Goal: Task Accomplishment & Management: Manage account settings

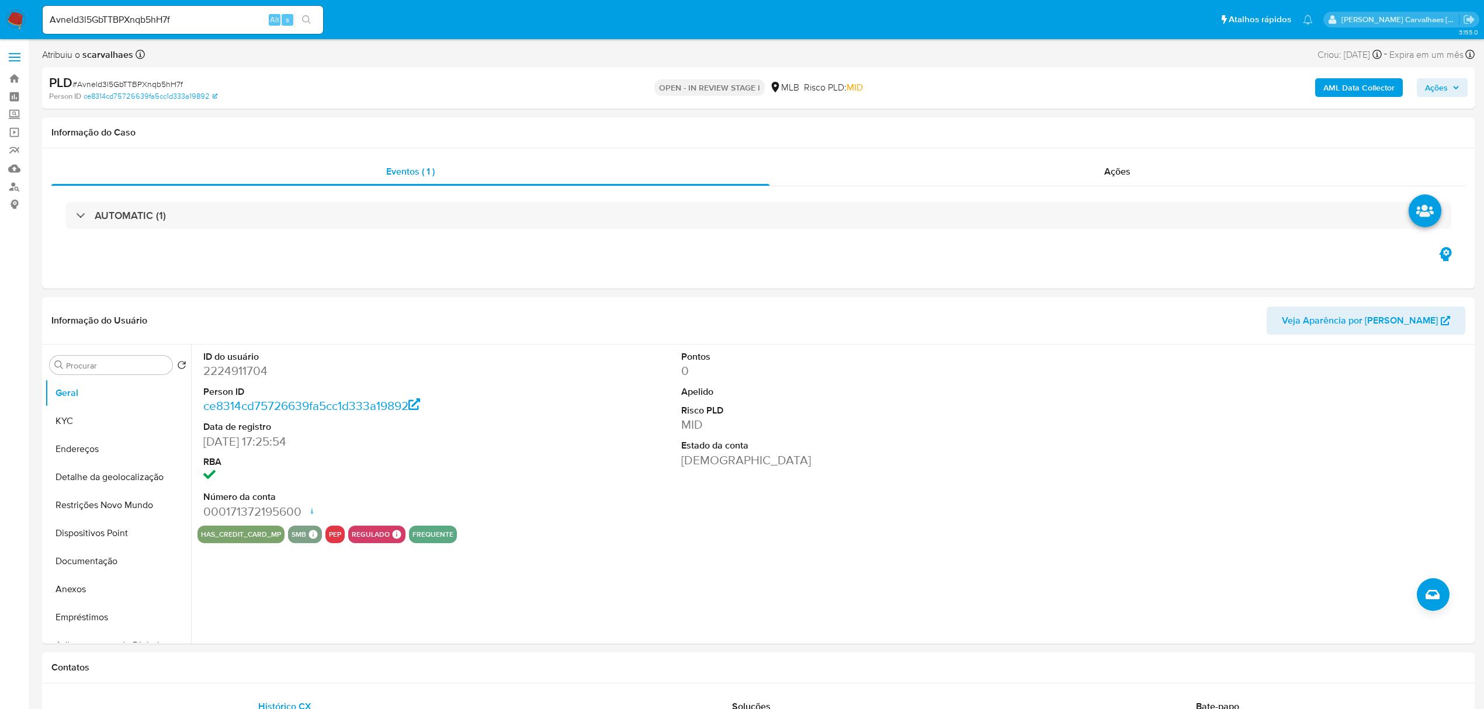
select select "10"
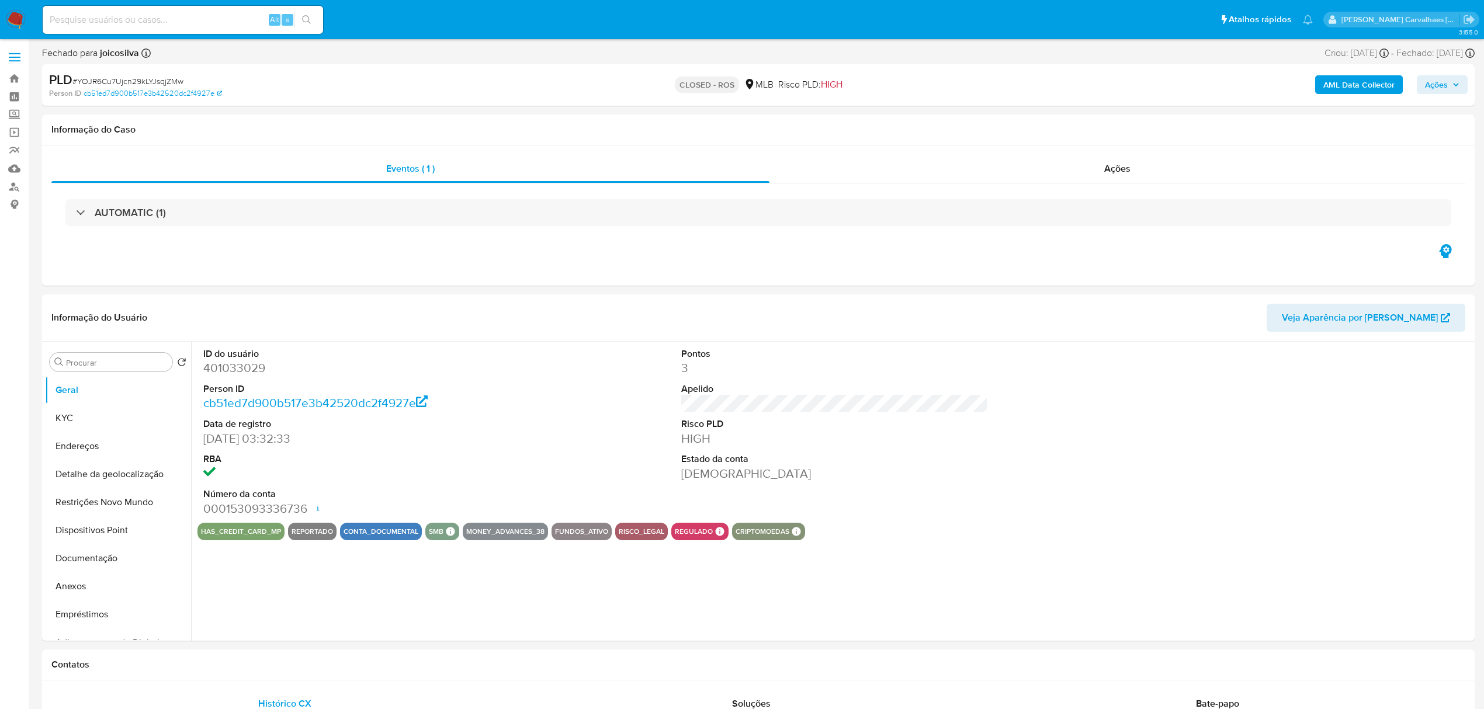
select select "10"
click at [17, 185] on link "Localizador de pessoas" at bounding box center [69, 187] width 139 height 18
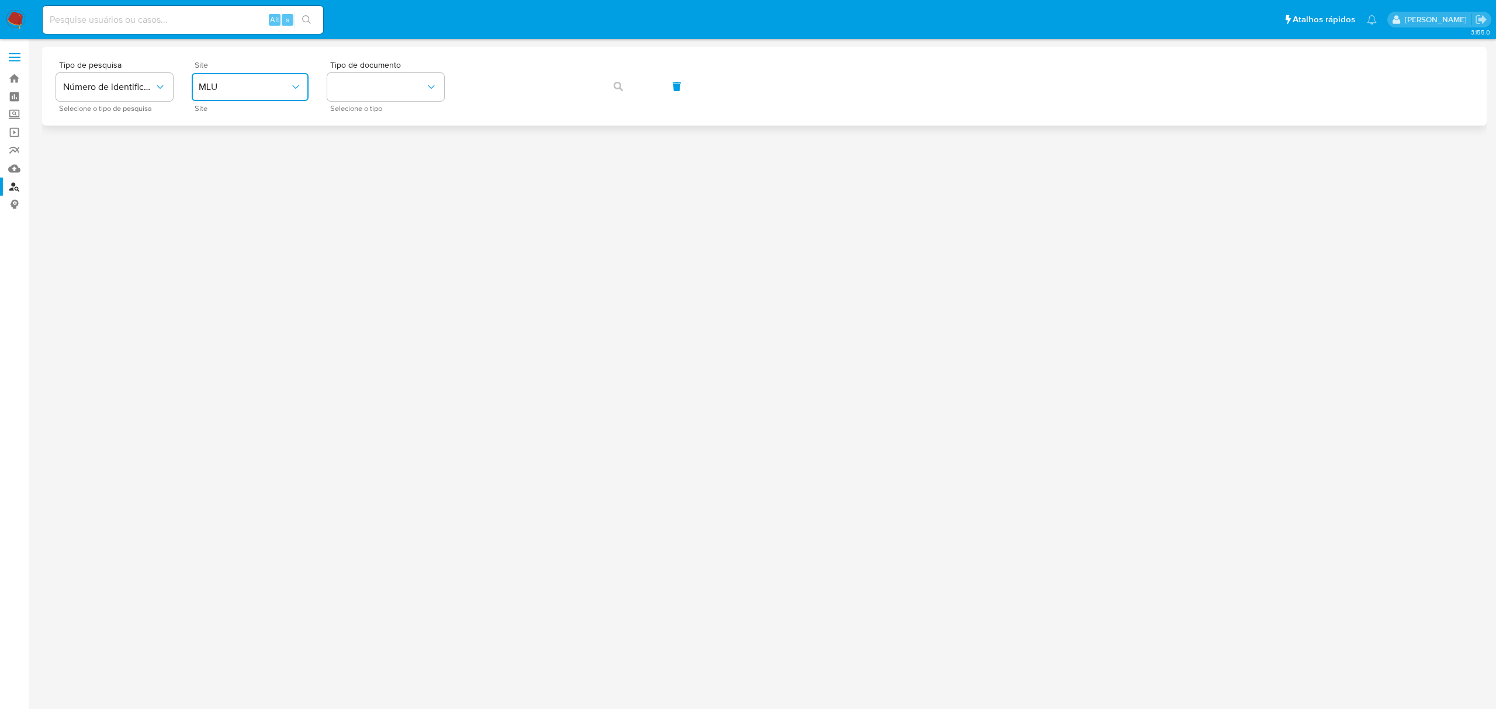
click at [288, 89] on span "MLU" at bounding box center [244, 87] width 91 height 12
click at [237, 174] on div "MLB" at bounding box center [247, 175] width 96 height 28
click at [399, 88] on button "identificationType" at bounding box center [385, 87] width 117 height 28
click at [374, 168] on div "CPF CPF" at bounding box center [382, 164] width 96 height 40
click at [615, 86] on icon "button" at bounding box center [618, 86] width 9 height 9
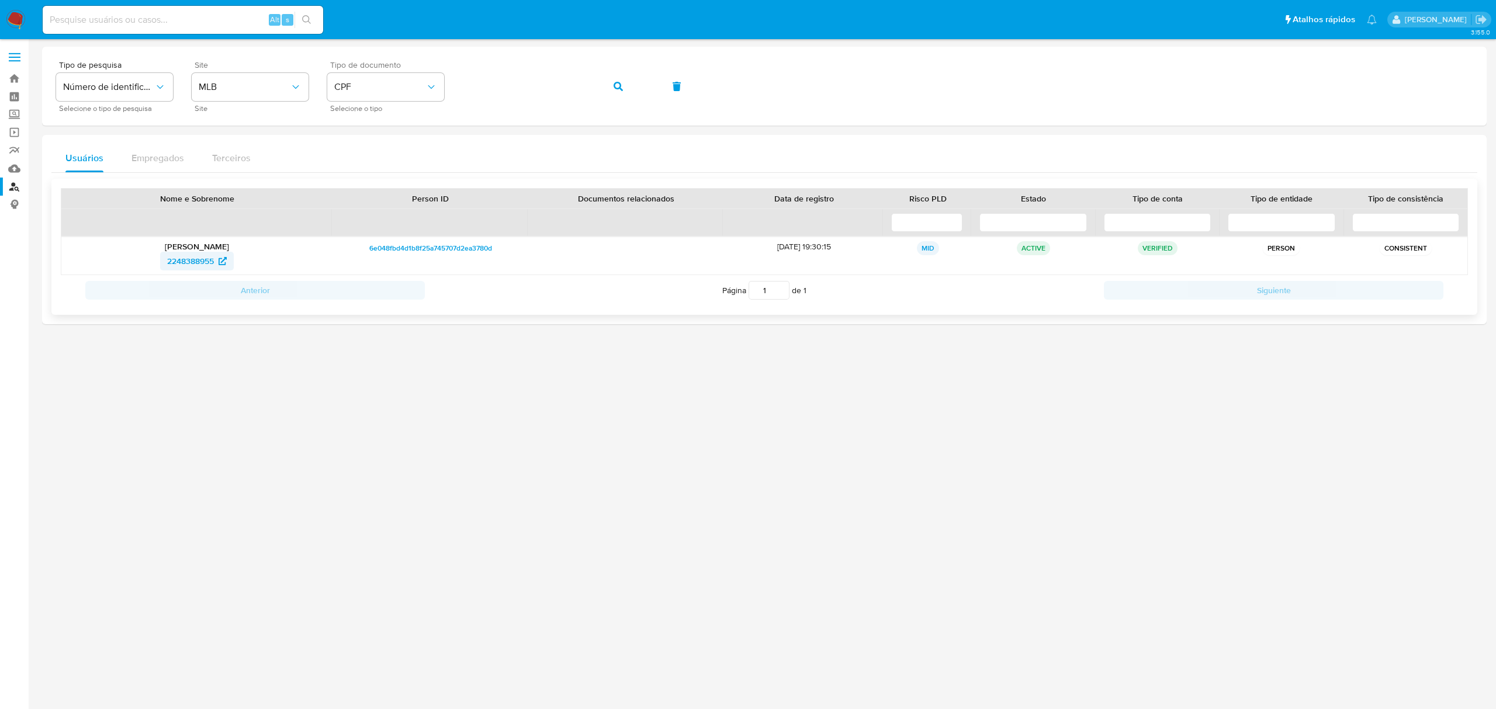
click at [195, 258] on span "2248388955" at bounding box center [190, 261] width 47 height 19
click at [454, 81] on div "Tipo de pesquisa Número de identificação Selecione o tipo de pesquisa Site MLB …" at bounding box center [764, 86] width 1416 height 51
click at [615, 83] on icon "button" at bounding box center [618, 86] width 9 height 9
click at [199, 261] on span "720484628" at bounding box center [190, 261] width 42 height 19
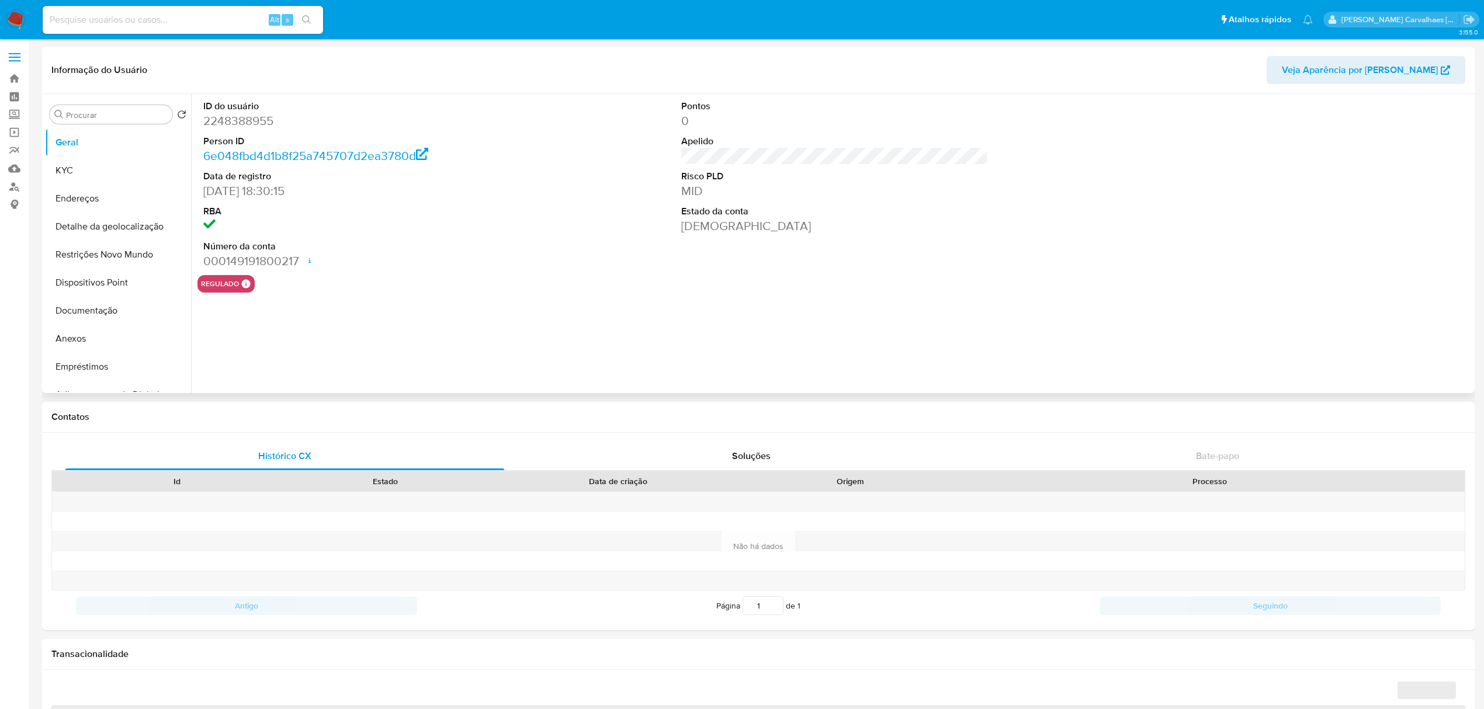
select select "10"
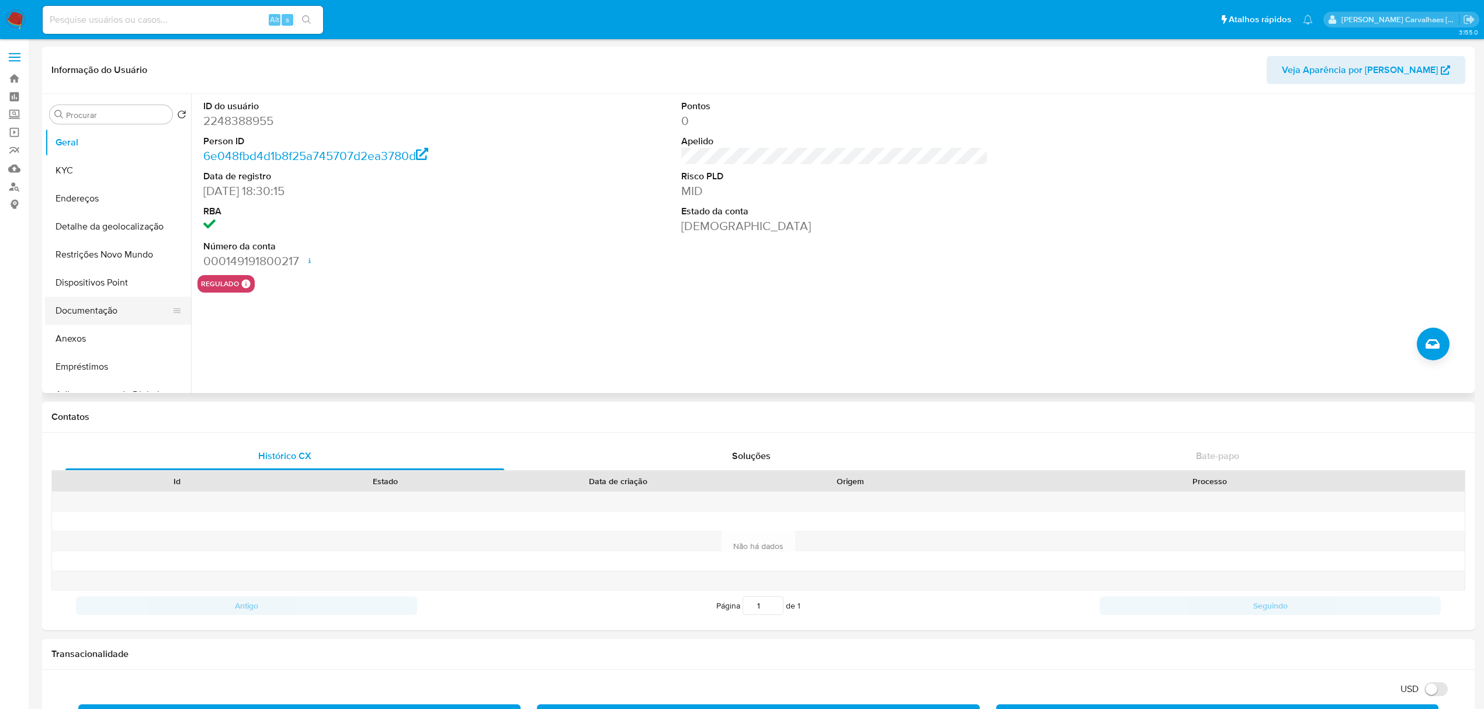
click at [82, 323] on button "Documentação" at bounding box center [113, 311] width 137 height 28
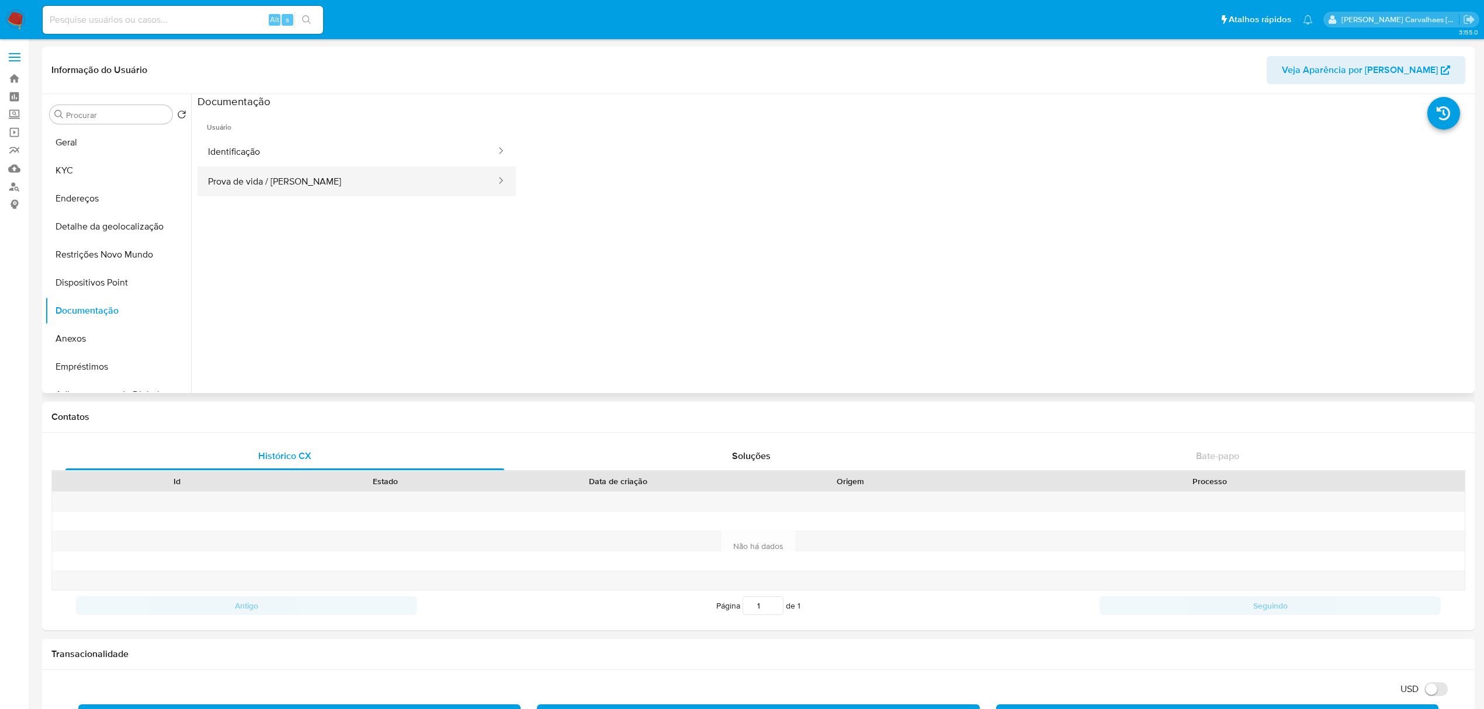
click at [287, 183] on button "Prova de vida / Selfie" at bounding box center [348, 182] width 300 height 30
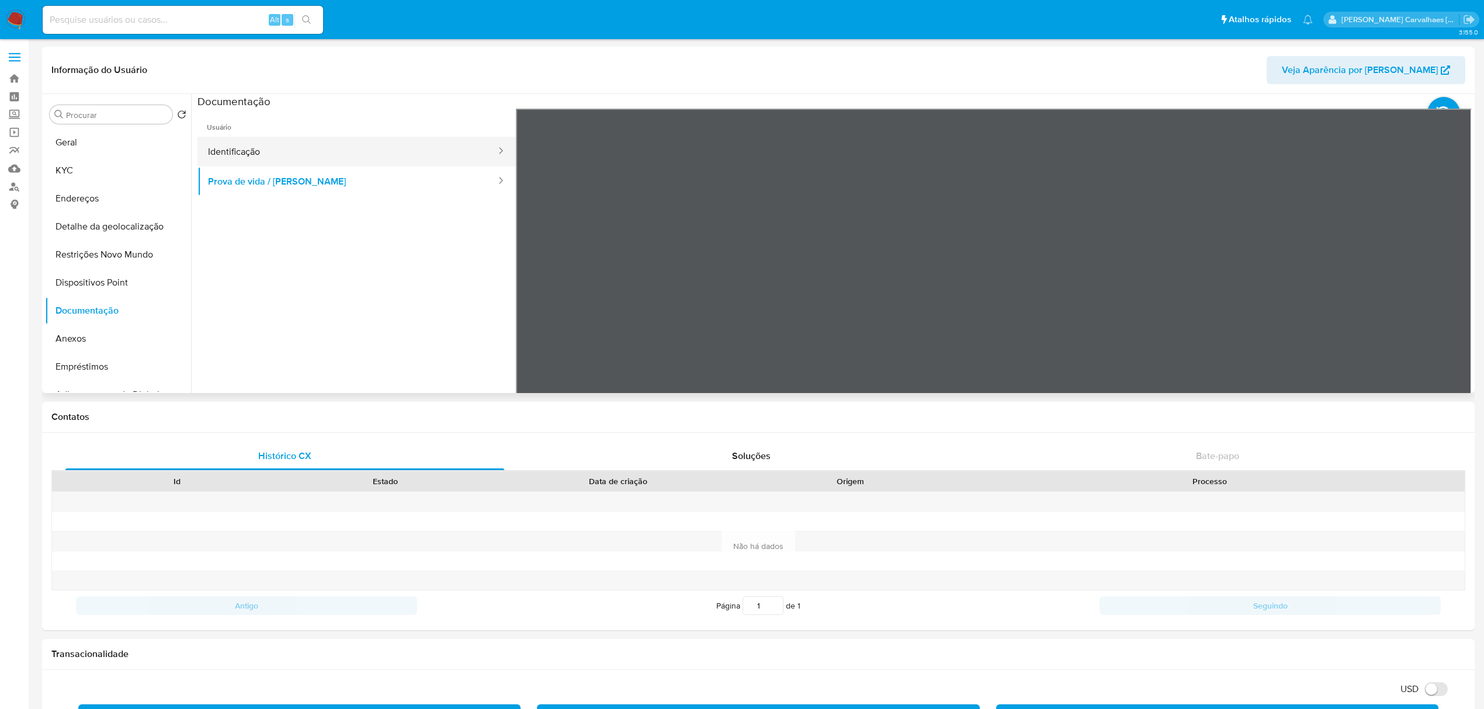
click at [262, 157] on button "Identificação" at bounding box center [348, 152] width 300 height 30
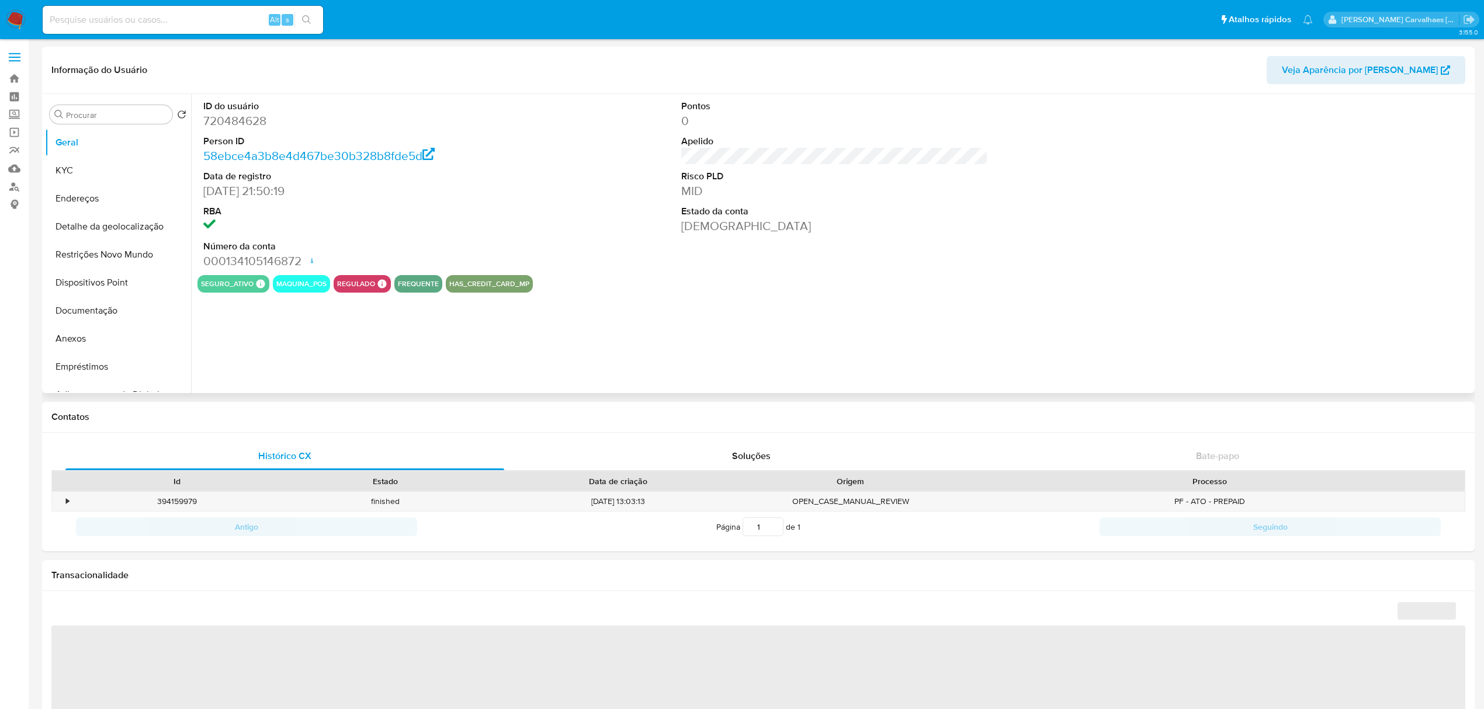
select select "10"
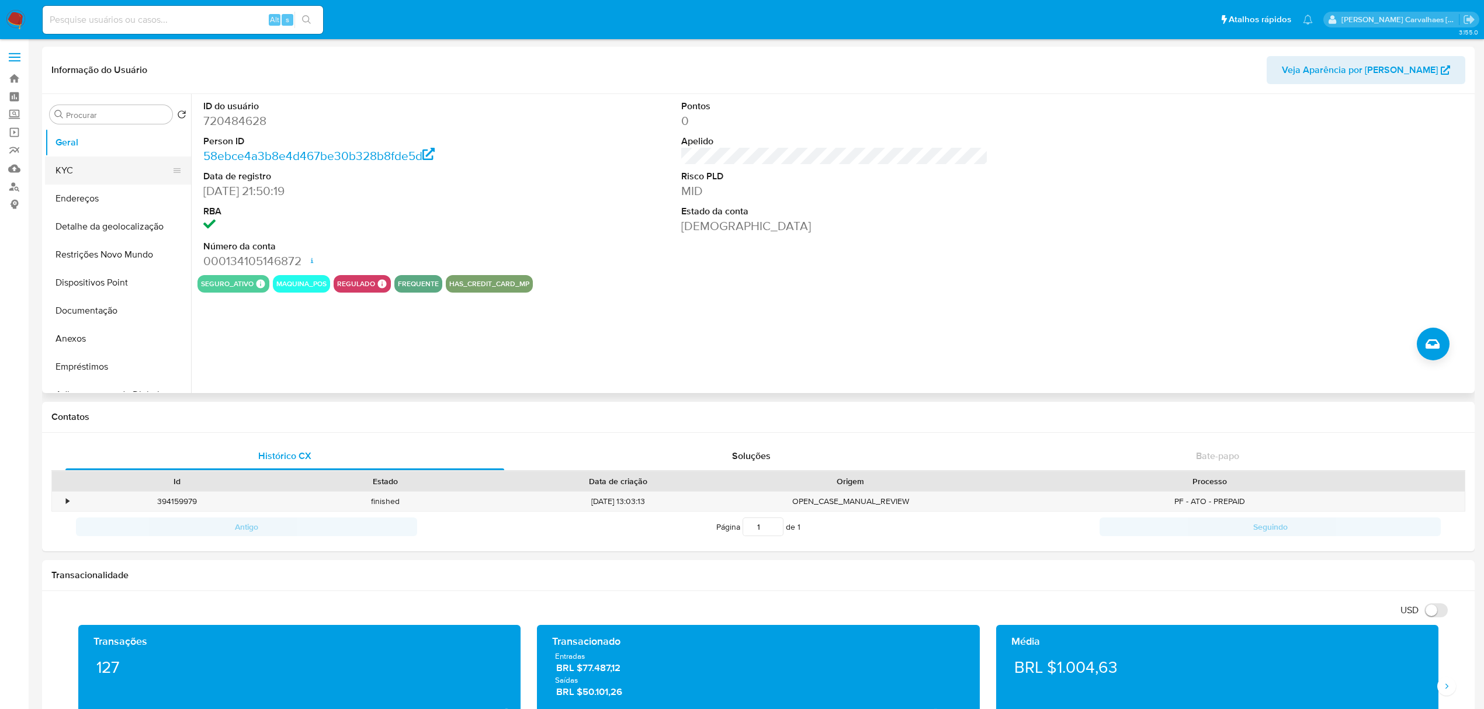
click at [87, 174] on button "KYC" at bounding box center [113, 171] width 137 height 28
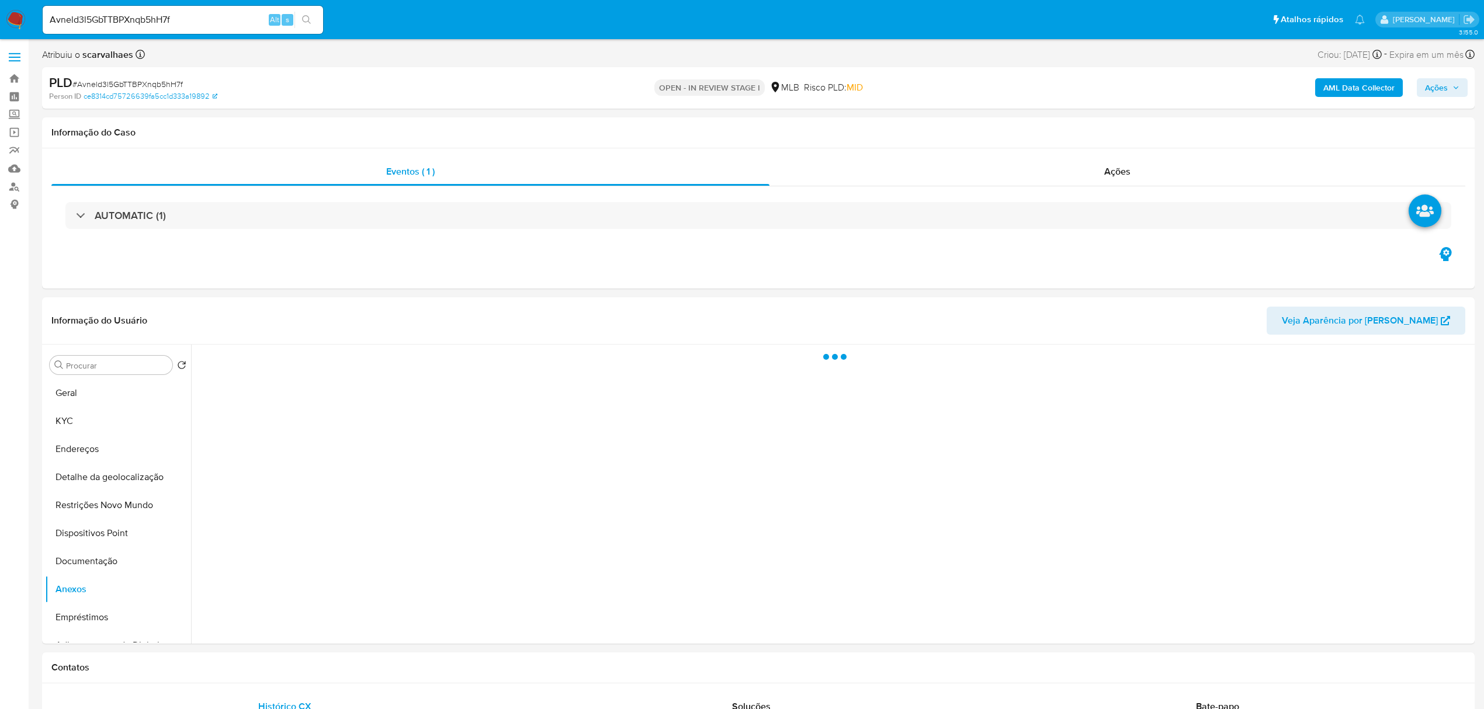
select select "10"
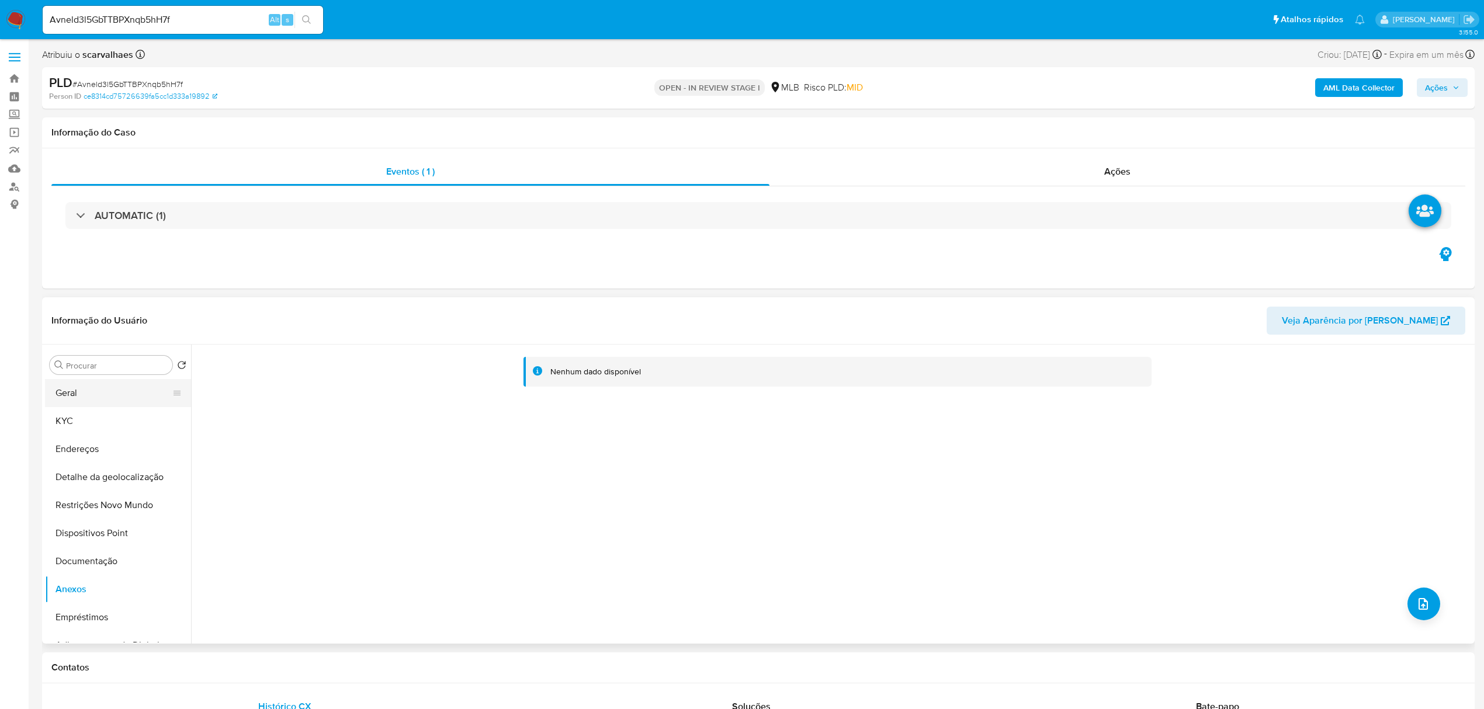
click at [72, 395] on button "Geral" at bounding box center [113, 393] width 137 height 28
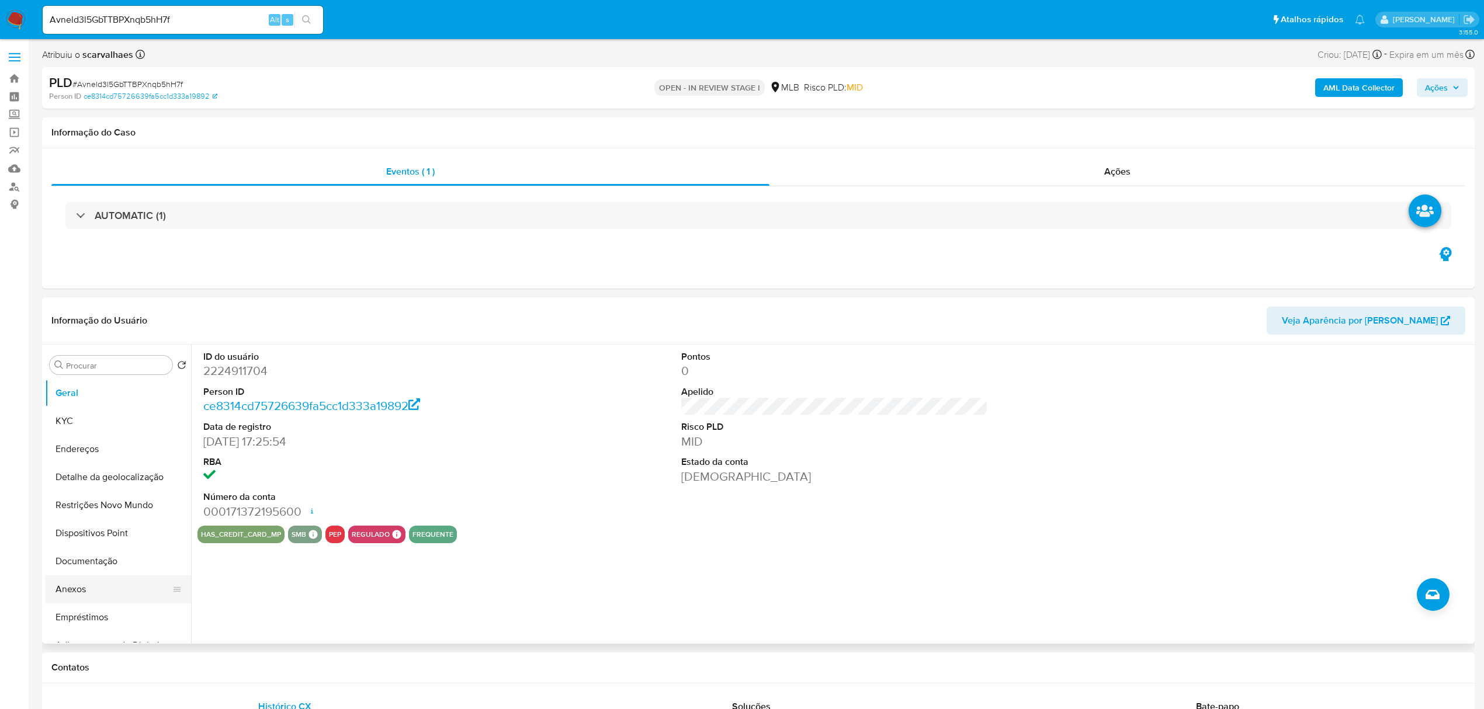
click at [89, 593] on button "Anexos" at bounding box center [113, 590] width 137 height 28
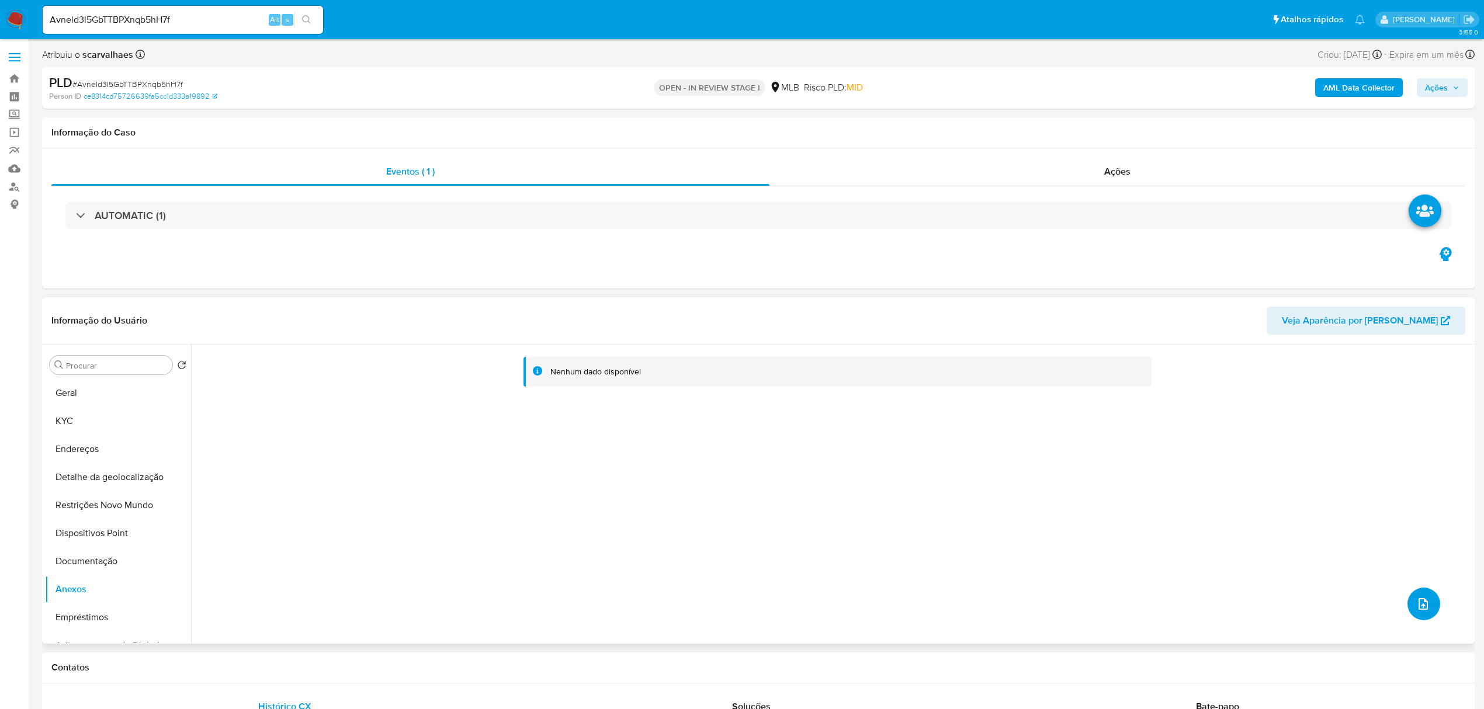
click at [1419, 604] on icon "upload-file" at bounding box center [1423, 604] width 9 height 12
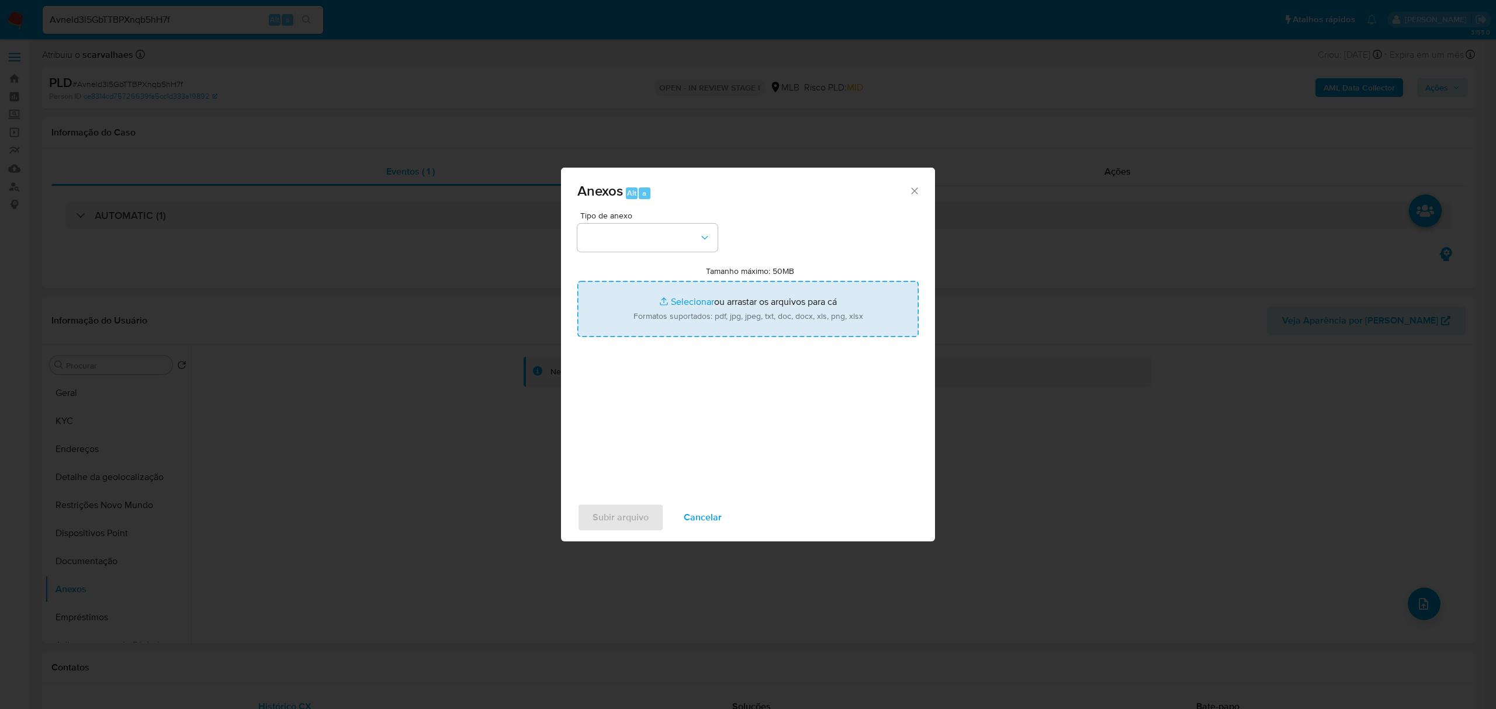
click at [691, 302] on input "Tamanho máximo: 50MB Selecionar arquivos" at bounding box center [747, 309] width 341 height 56
type input "C:\fakepath\SAR - xxxx - CPF 01398983101 - EDMILSON SOARES DE OLIVEIRA.pdf"
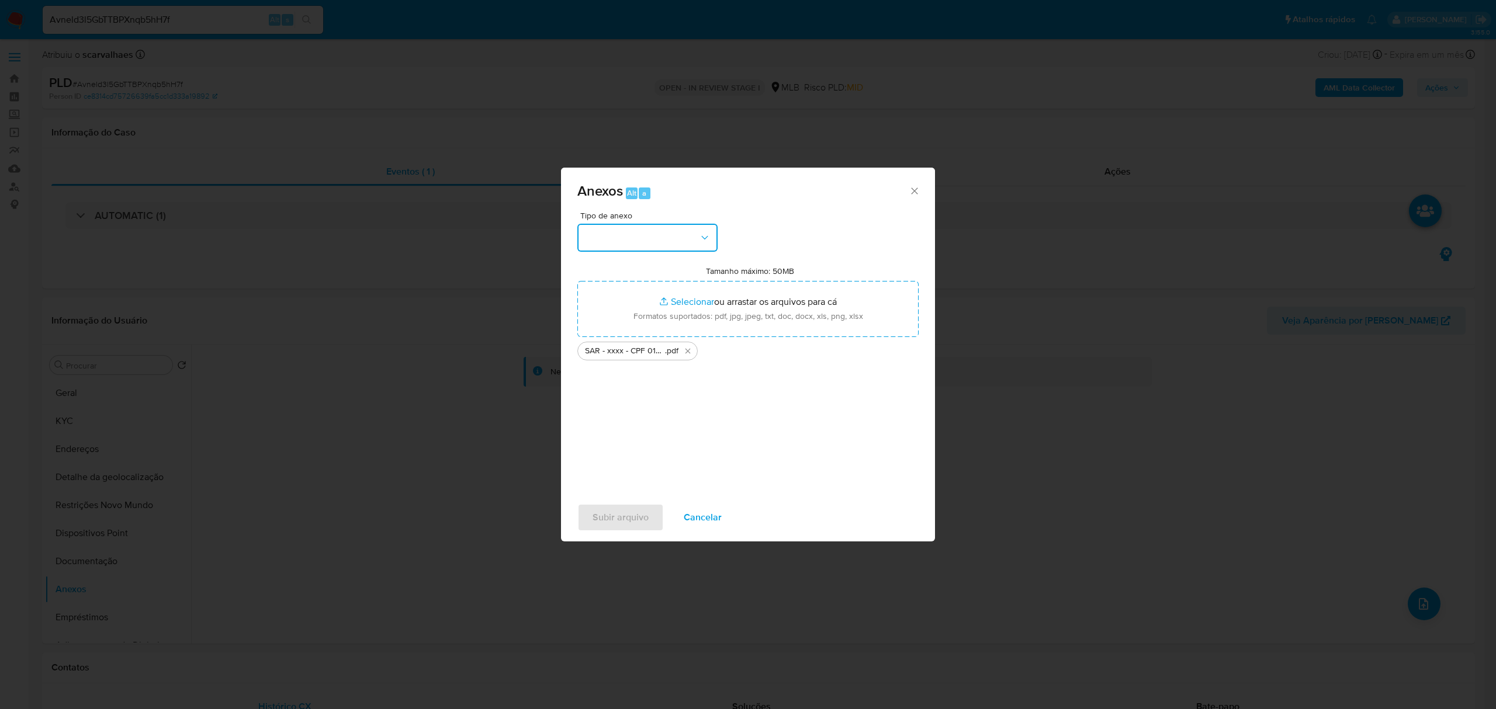
click at [695, 235] on button "button" at bounding box center [647, 238] width 140 height 28
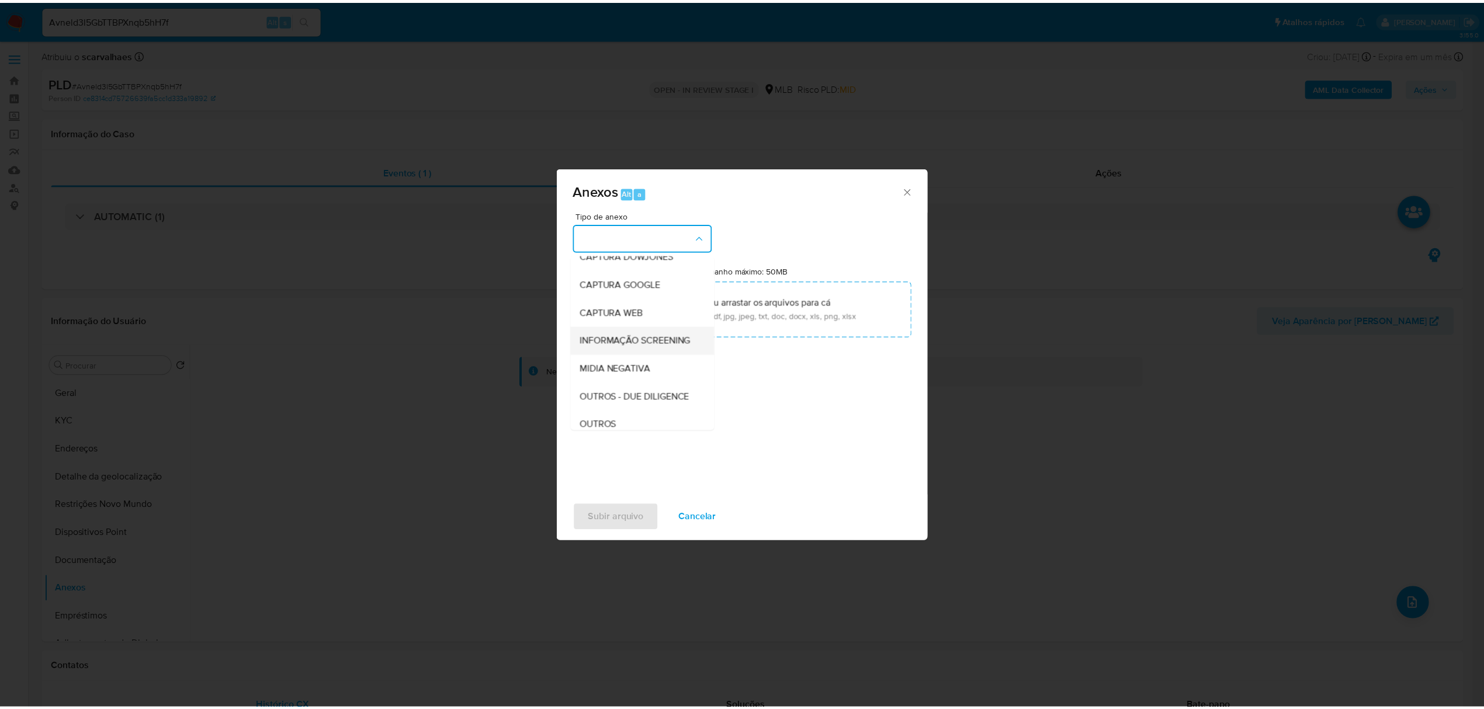
scroll to position [78, 0]
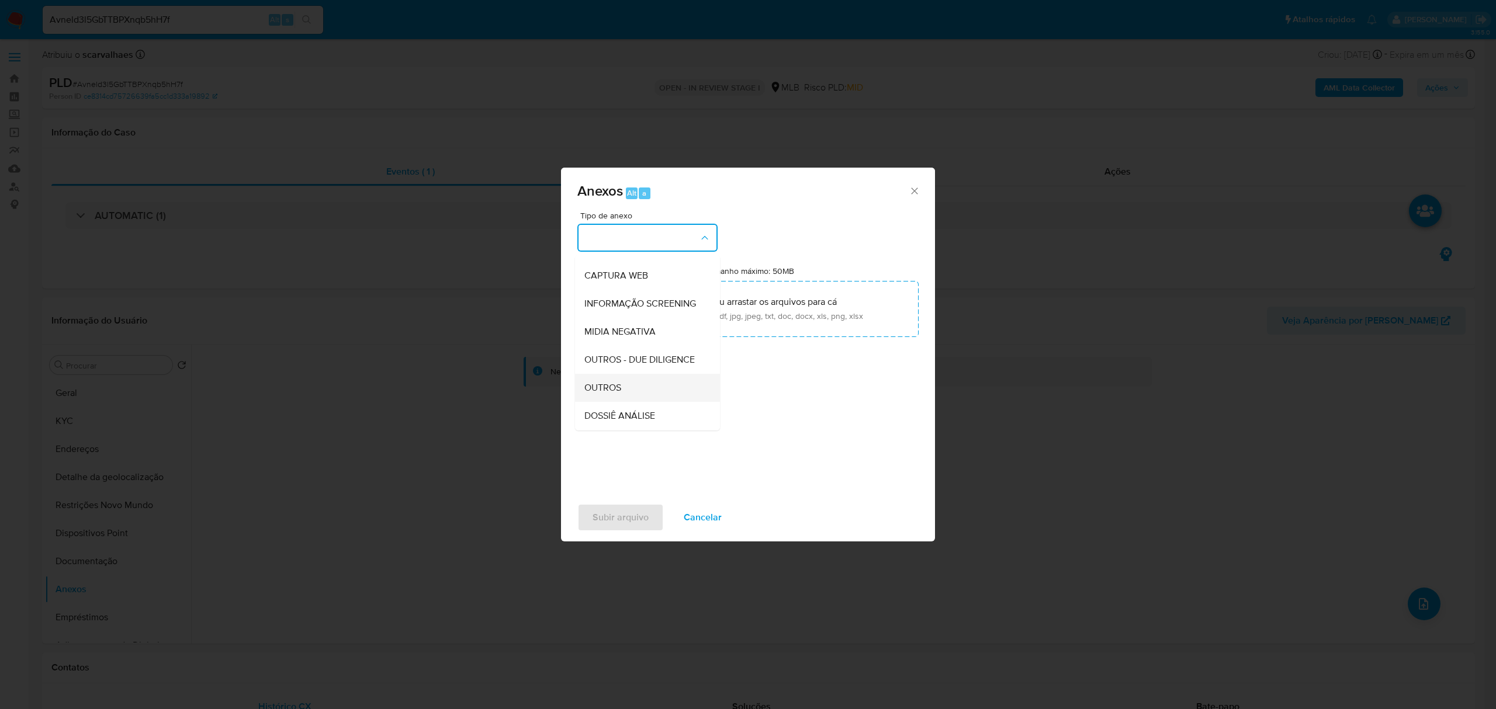
click at [634, 402] on div "OUTROS" at bounding box center [643, 388] width 119 height 28
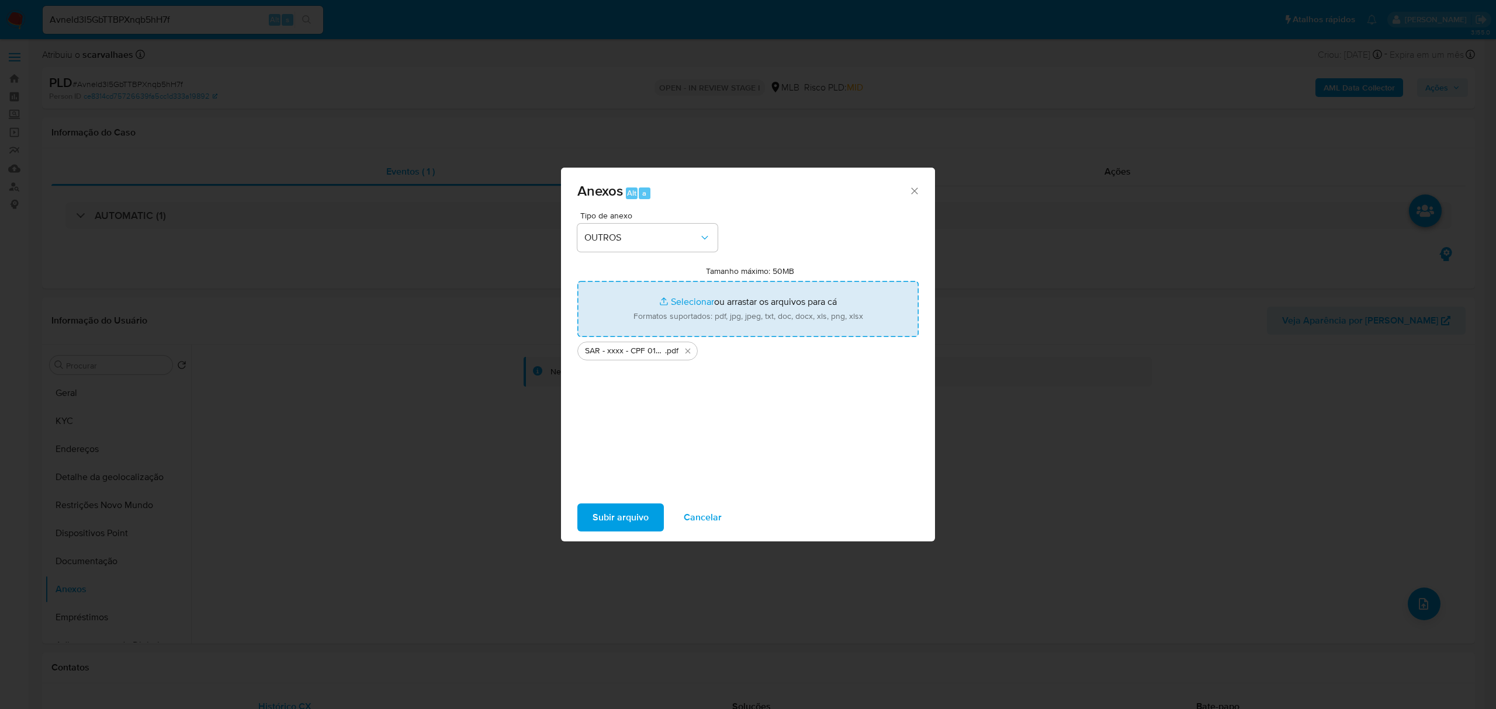
click at [671, 304] on input "Tamanho máximo: 50MB Selecionar arquivos" at bounding box center [747, 309] width 341 height 56
type input "C:\fakepath\Mulan Edmilson Soares de Oliveira 2224911704_2025_08_20_16_11_59 - …"
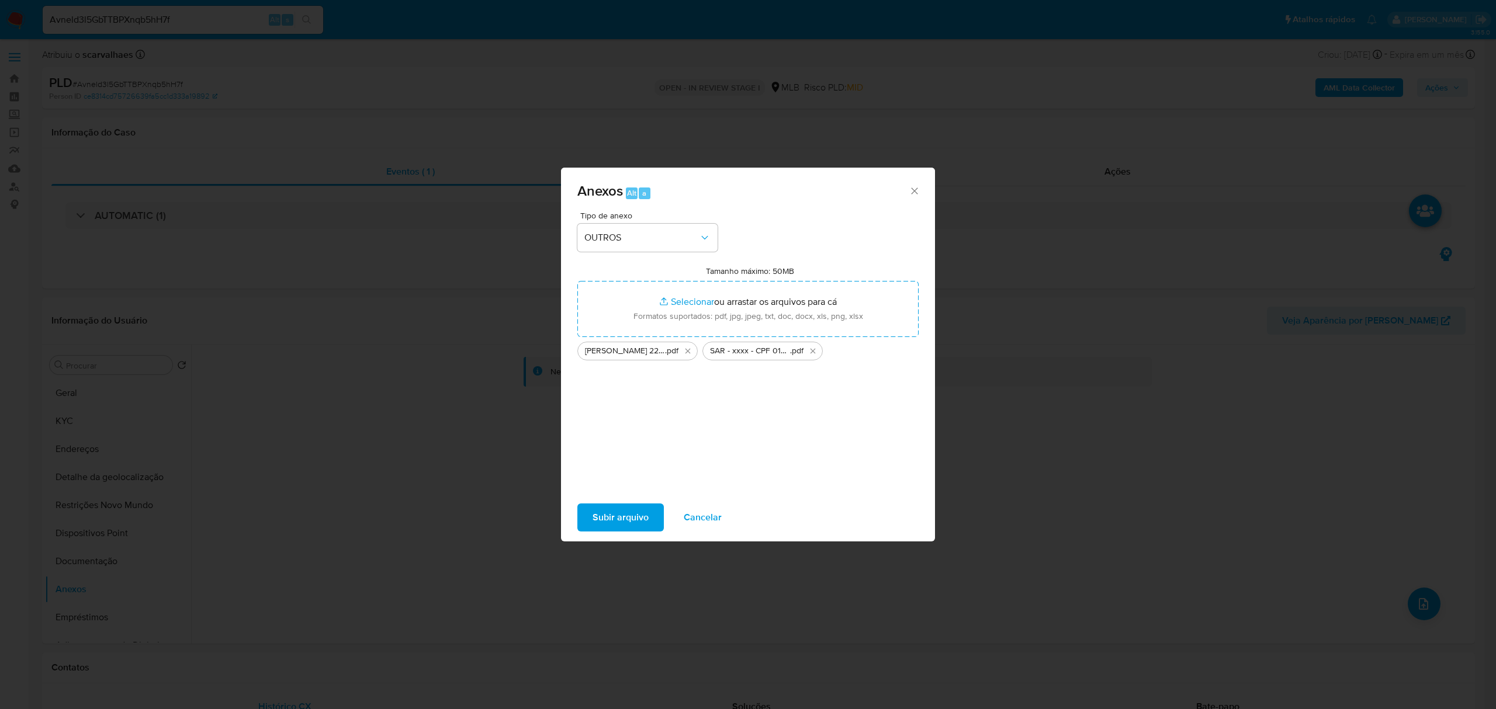
click at [617, 512] on span "Subir arquivo" at bounding box center [621, 518] width 56 height 26
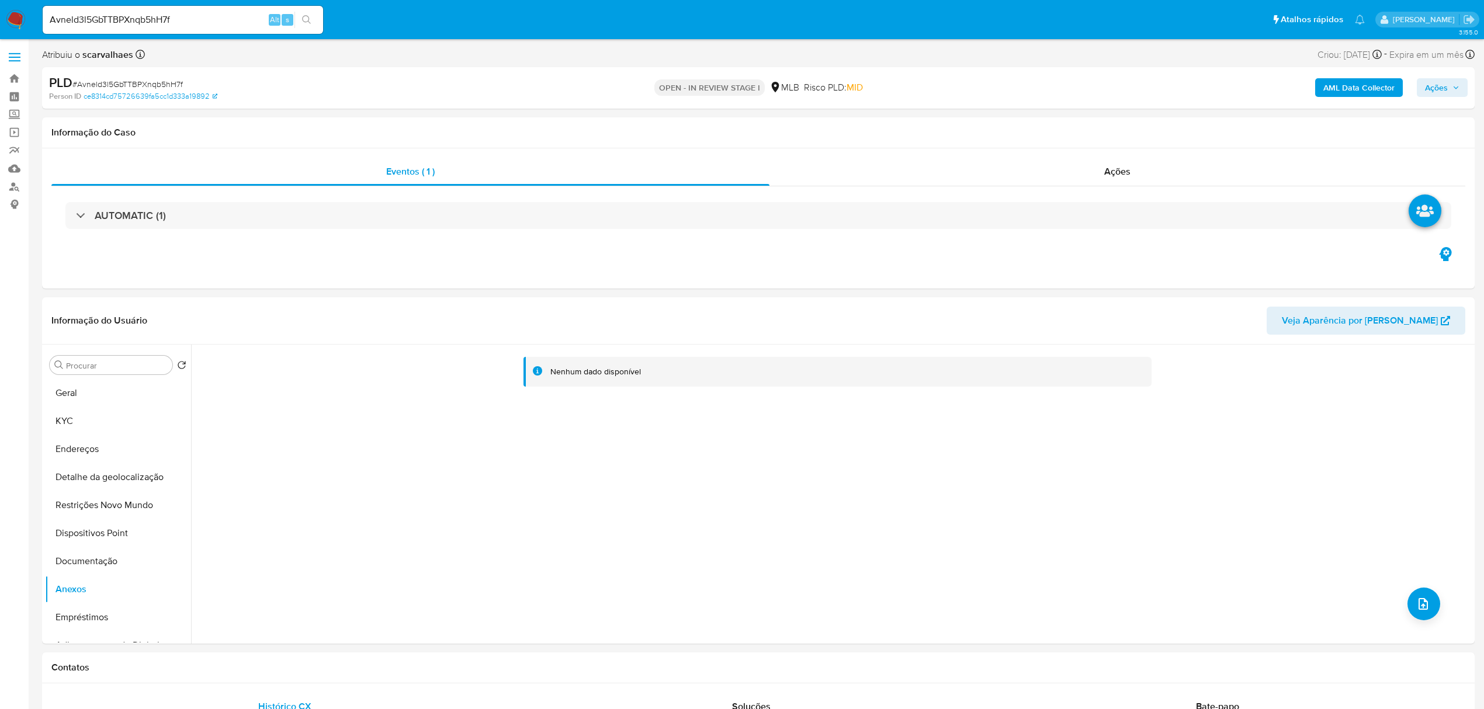
click at [1440, 85] on span "Ações" at bounding box center [1436, 87] width 23 height 19
click at [1076, 125] on span "Resolução do caso" at bounding box center [1102, 124] width 79 height 13
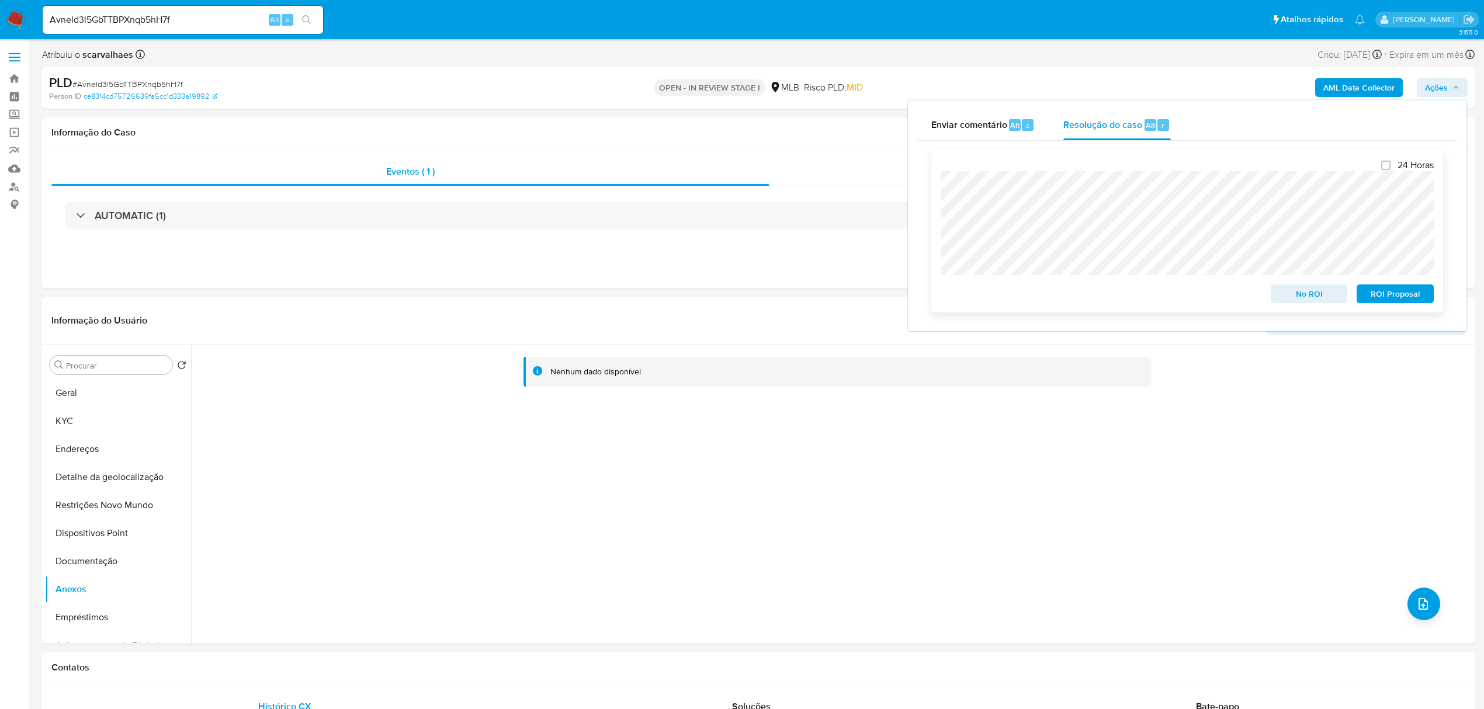
click at [1388, 285] on div "ROI Proposal" at bounding box center [1393, 291] width 82 height 23
click at [1390, 281] on div "ROI Proposal" at bounding box center [1393, 291] width 82 height 23
click at [1398, 302] on span "ROI Proposal" at bounding box center [1395, 294] width 61 height 16
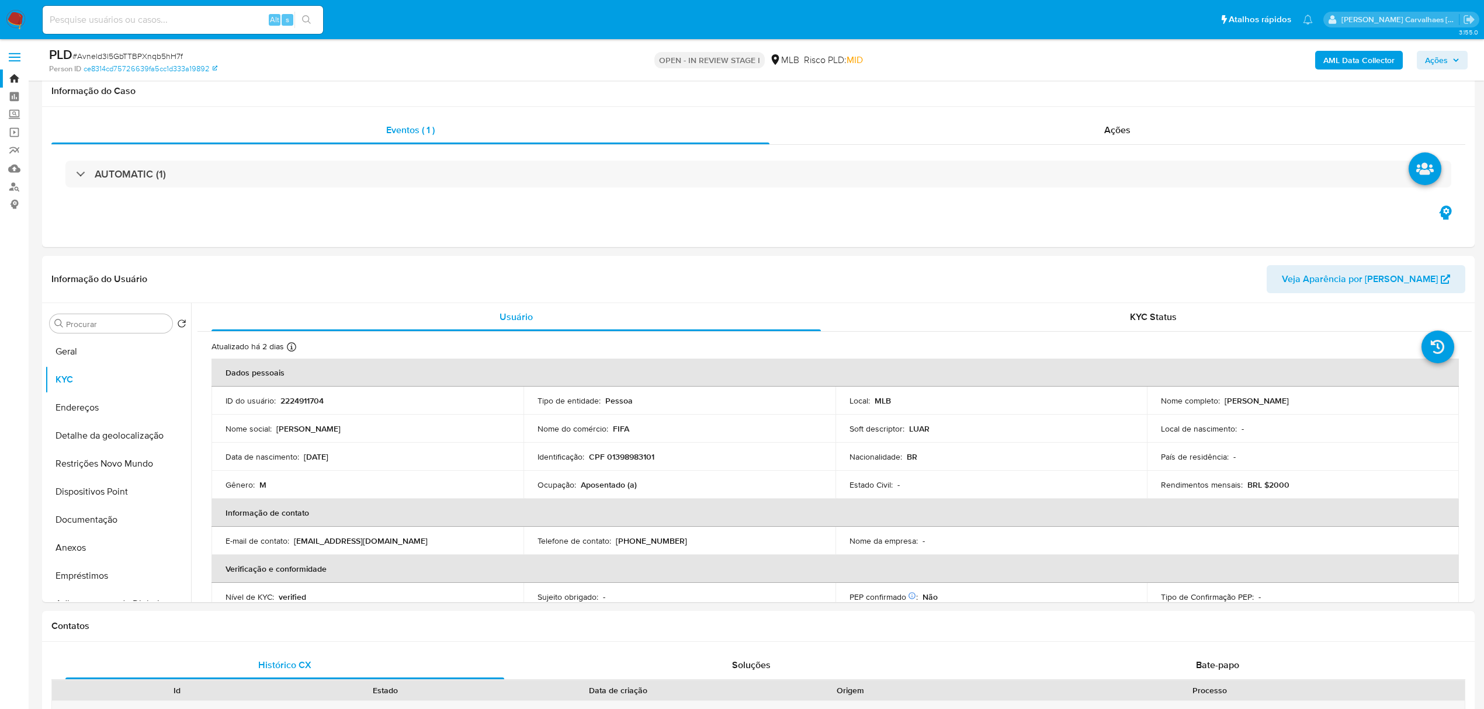
select select "10"
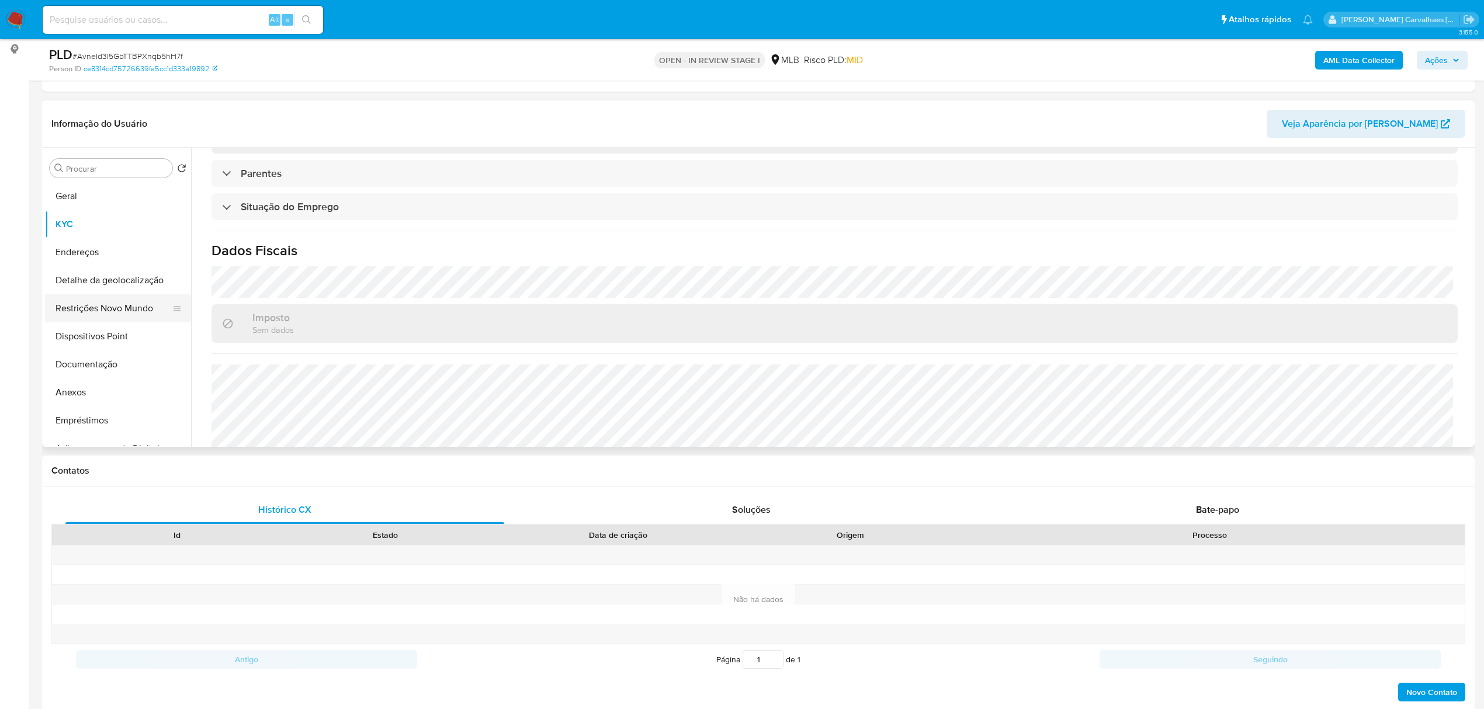
click at [143, 307] on button "Restrições Novo Mundo" at bounding box center [113, 308] width 137 height 28
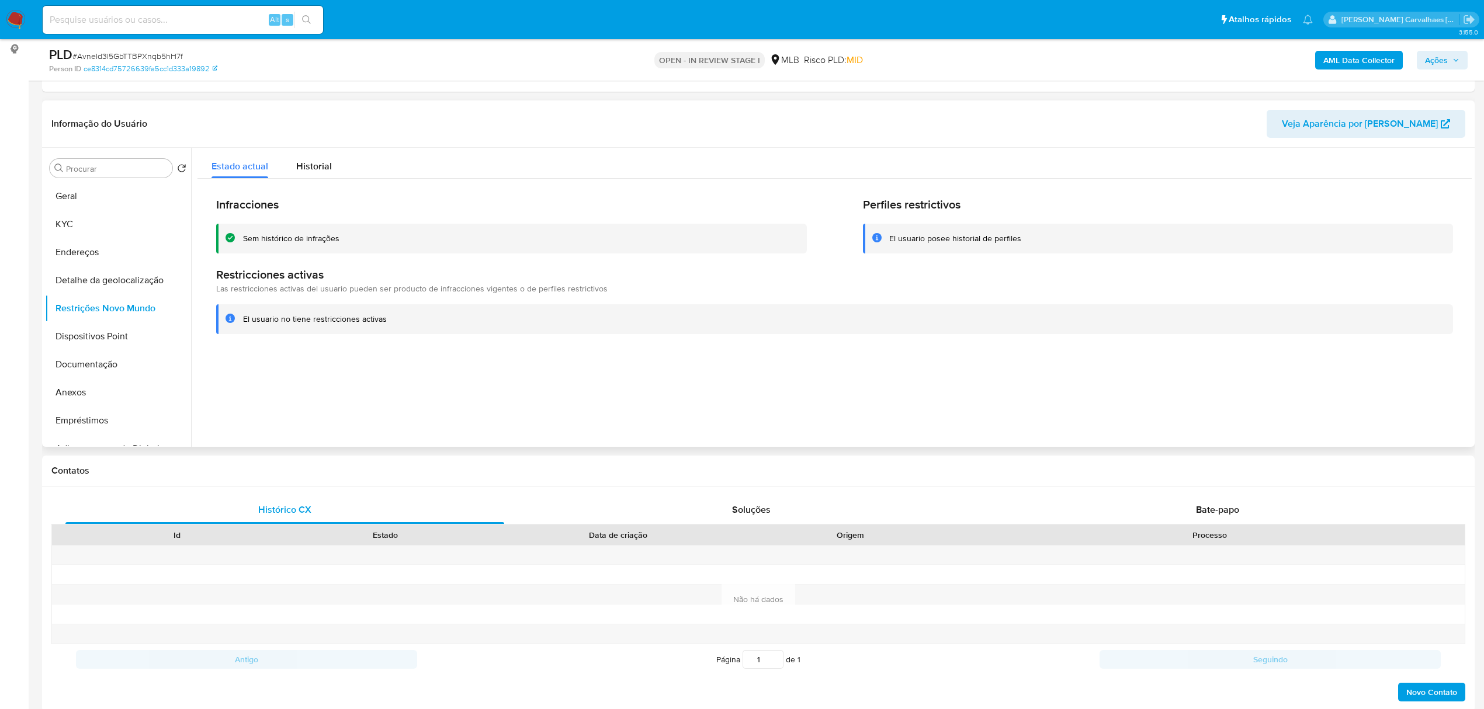
drag, startPoint x: 242, startPoint y: 235, endPoint x: 339, endPoint y: 241, distance: 97.8
click at [339, 241] on div "Sem histórico de infrações" at bounding box center [511, 239] width 591 height 30
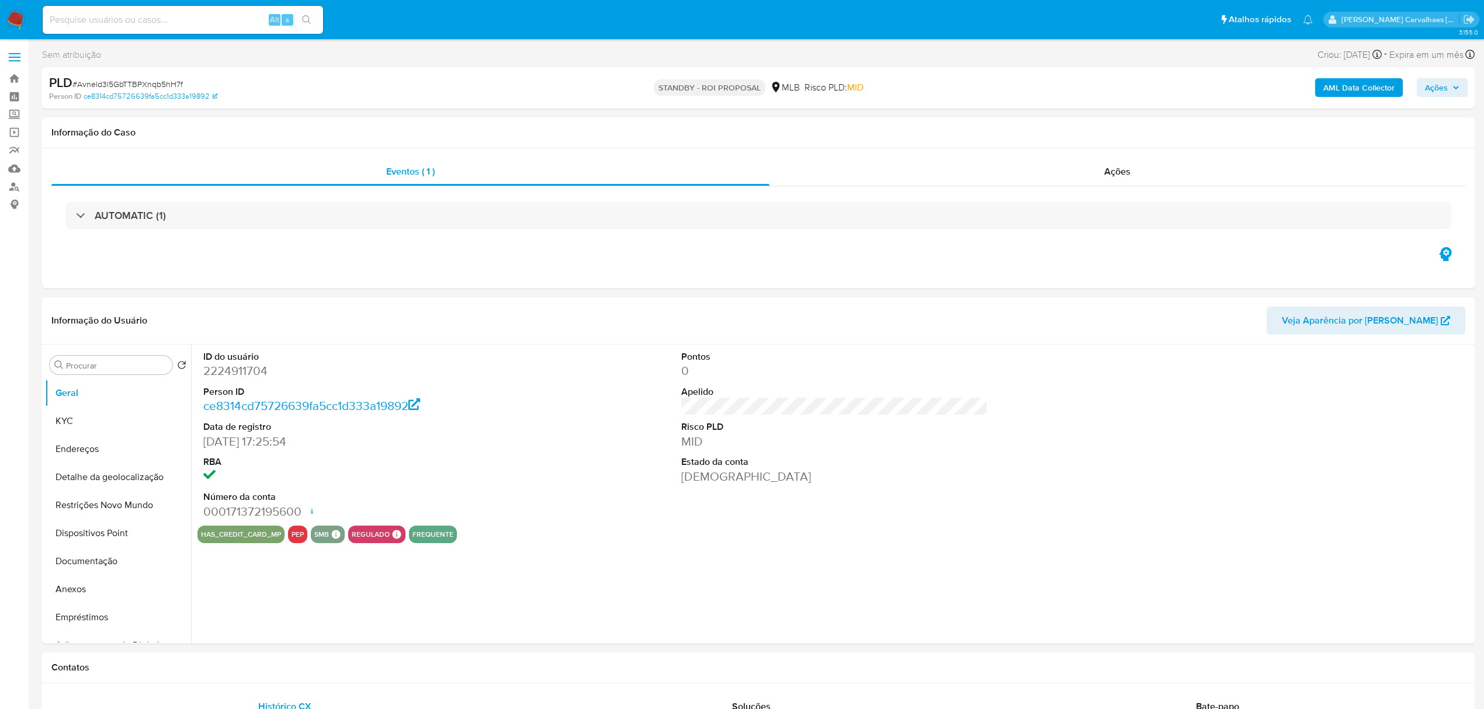
select select "10"
click at [137, 23] on input at bounding box center [183, 19] width 280 height 15
paste input "JqP8y2g2QR5eIV8xokEO7mqp"
type input "JqP8y2g2QR5eIV8xokEO7mqp"
click at [313, 13] on button "search-icon" at bounding box center [306, 20] width 24 height 16
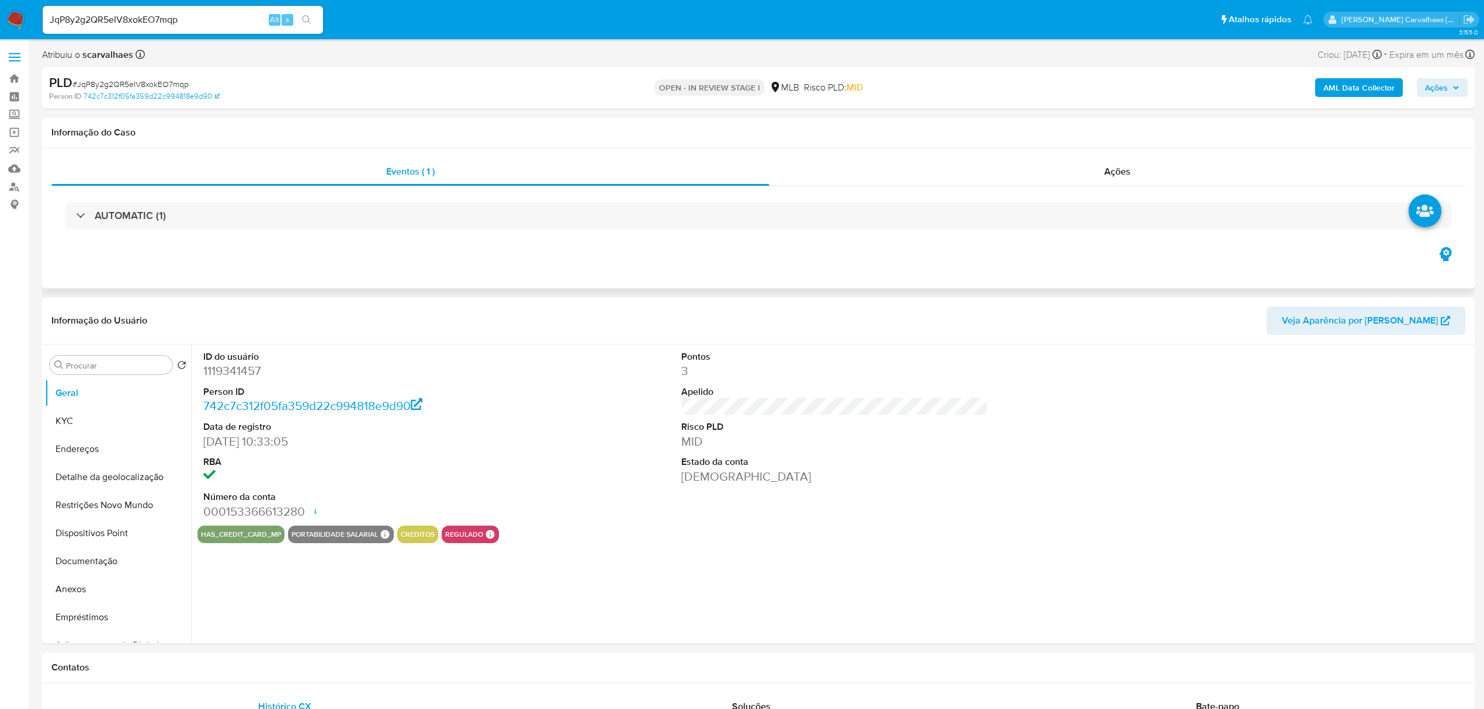
select select "10"
click at [83, 424] on button "KYC" at bounding box center [113, 421] width 137 height 28
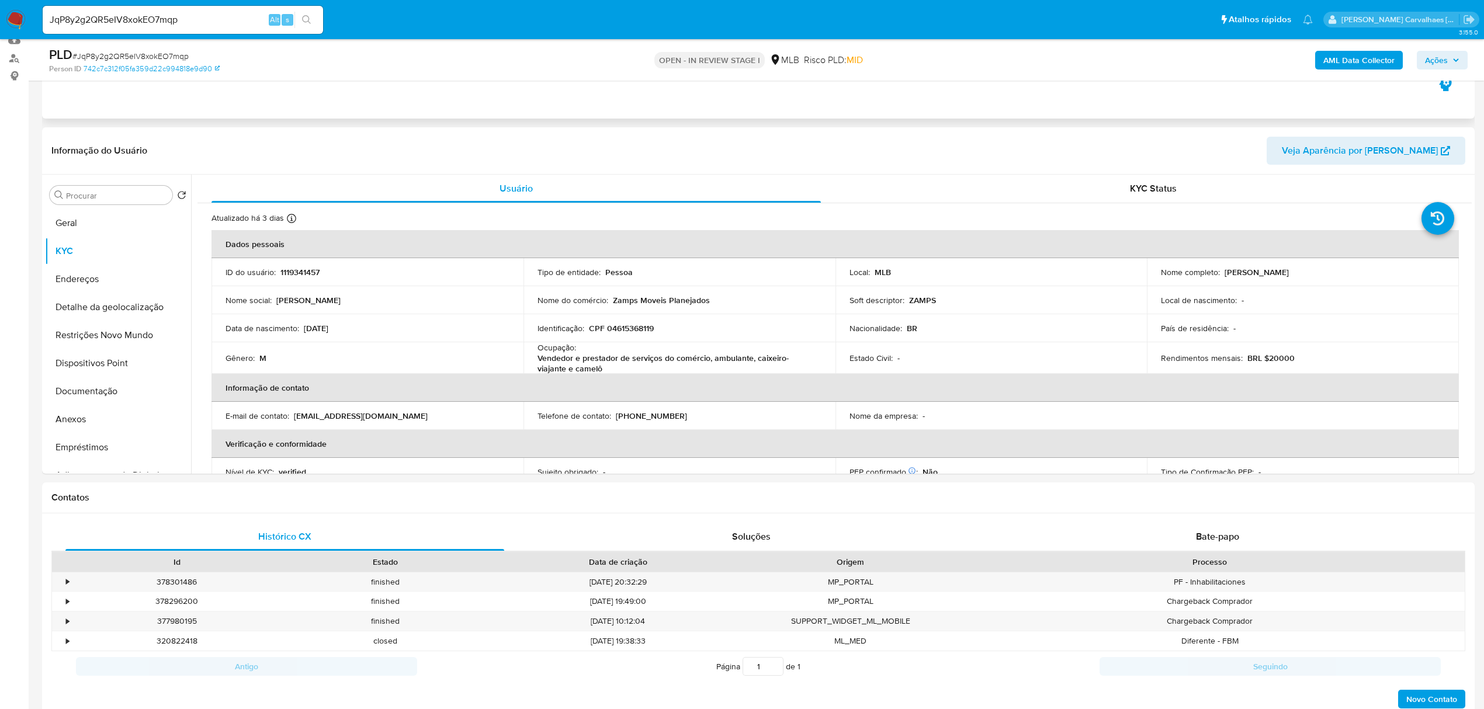
scroll to position [155, 0]
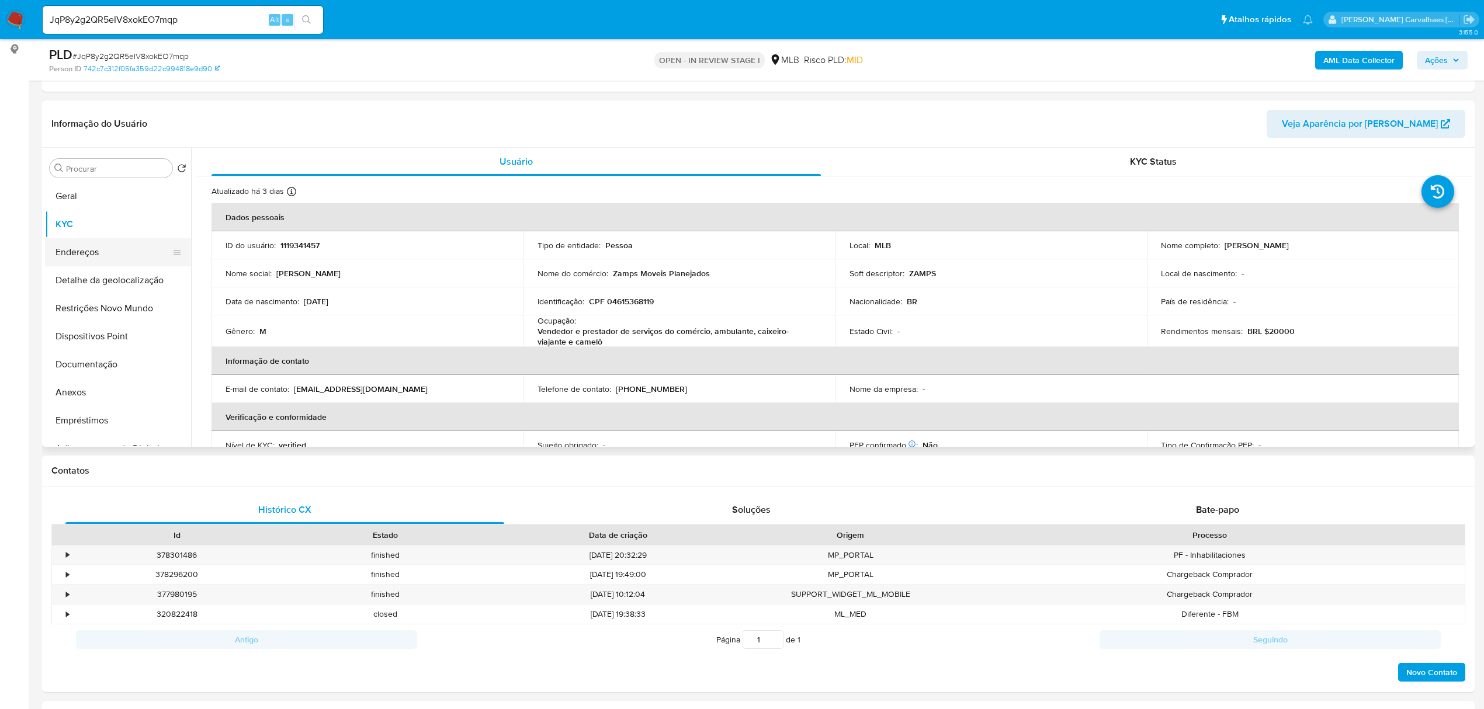
click at [106, 251] on button "Endereços" at bounding box center [113, 252] width 137 height 28
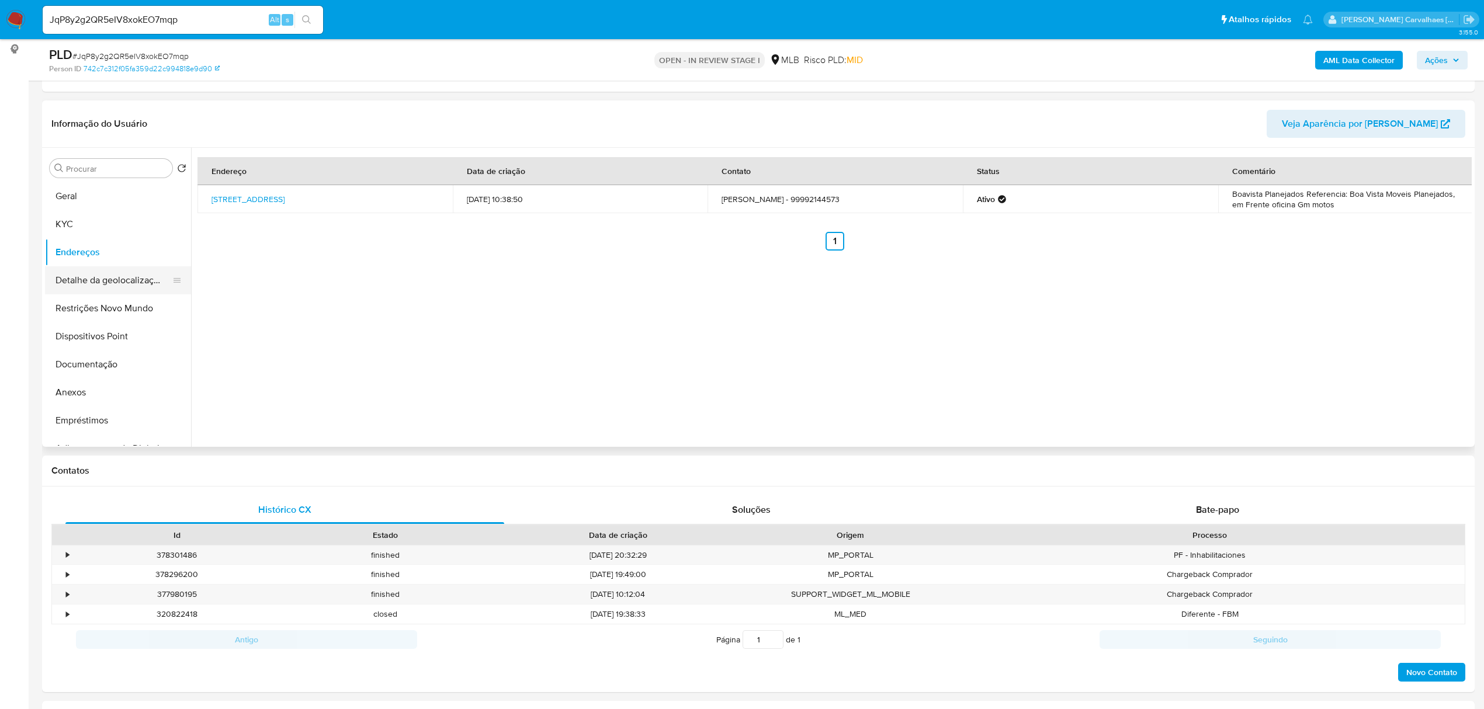
click at [113, 286] on button "Detalhe da geolocalização" at bounding box center [113, 280] width 137 height 28
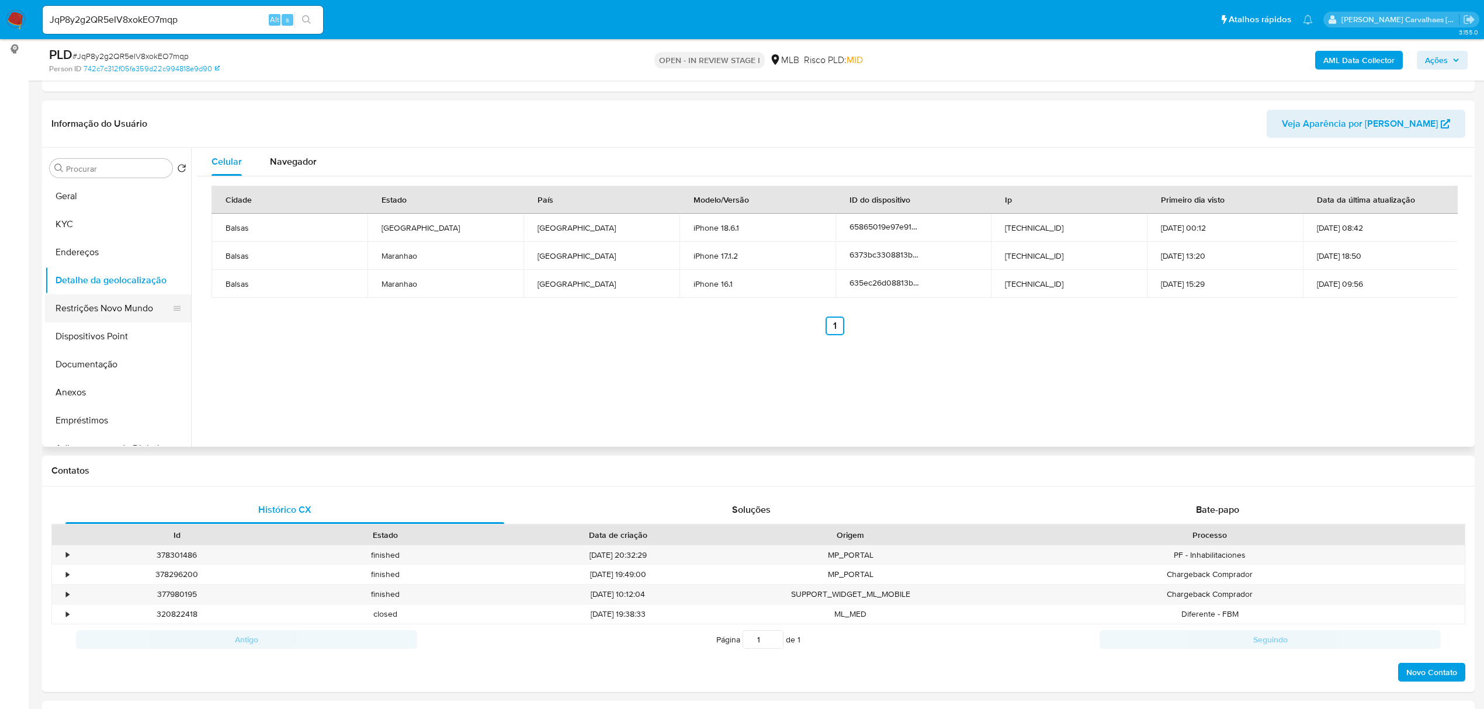
click at [90, 307] on button "Restrições Novo Mundo" at bounding box center [113, 308] width 137 height 28
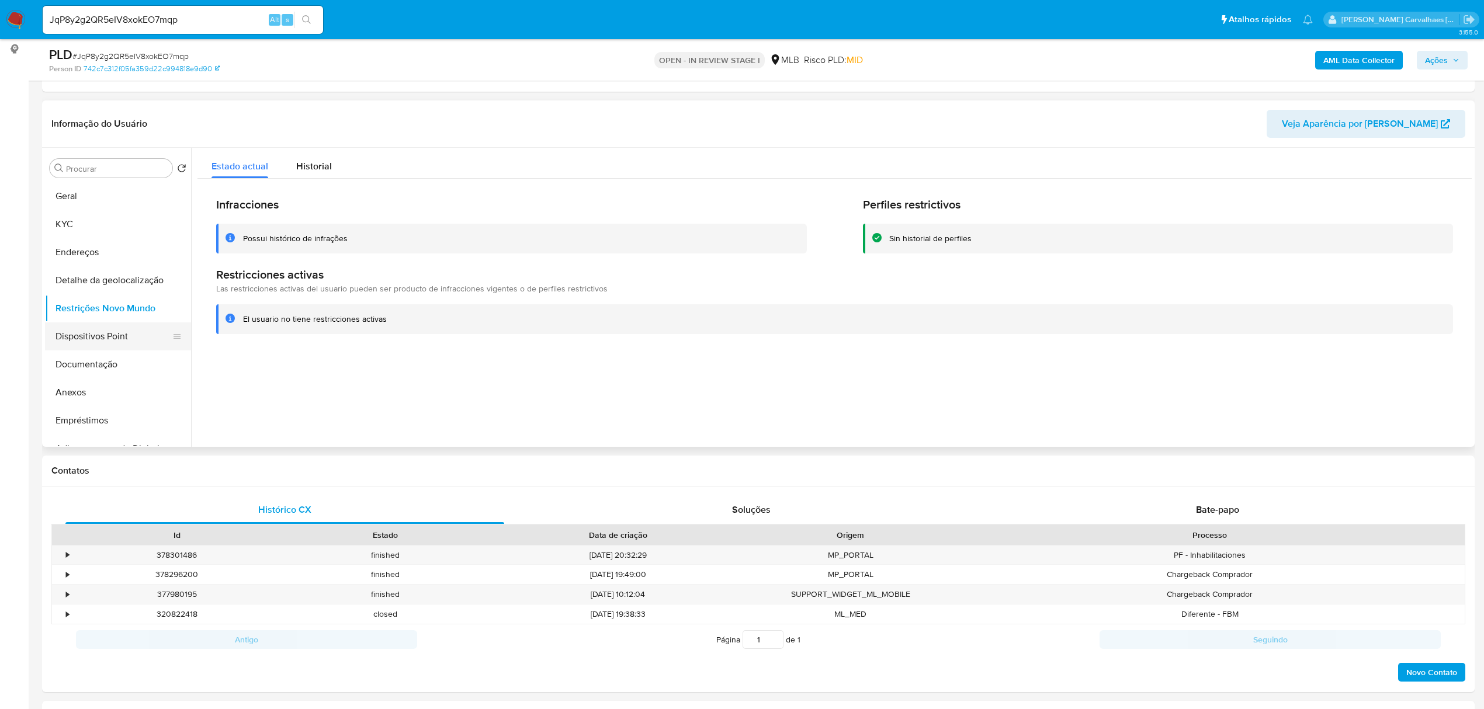
click at [129, 337] on button "Dispositivos Point" at bounding box center [113, 337] width 137 height 28
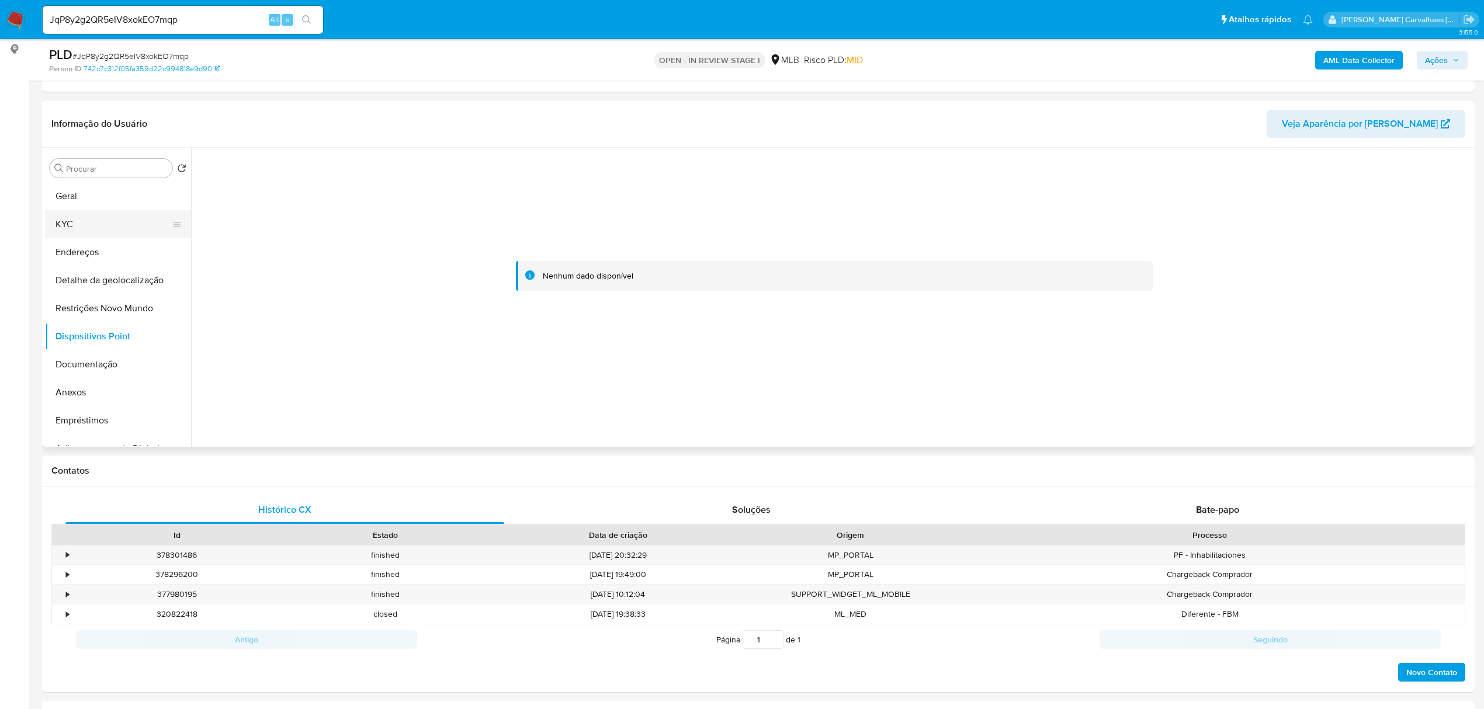
click at [61, 227] on button "KYC" at bounding box center [113, 224] width 137 height 28
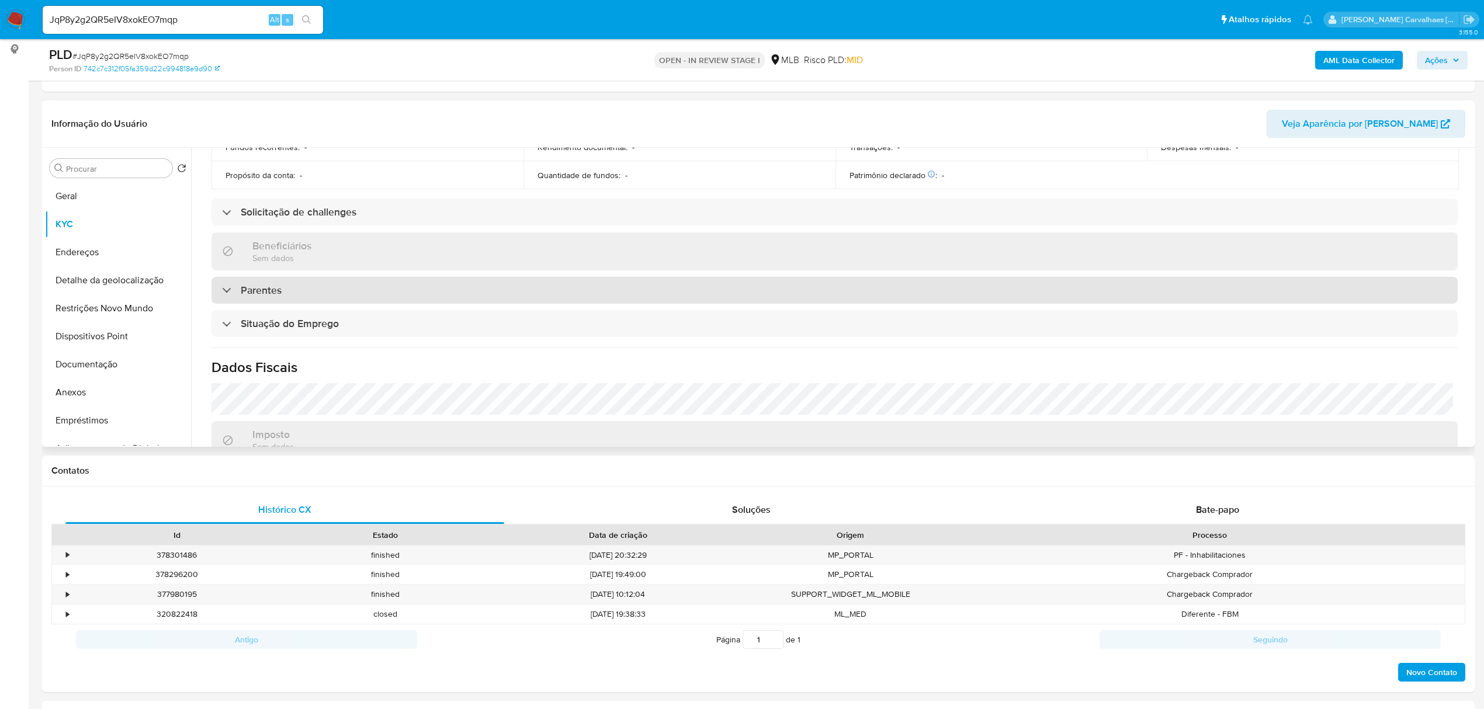
scroll to position [467, 0]
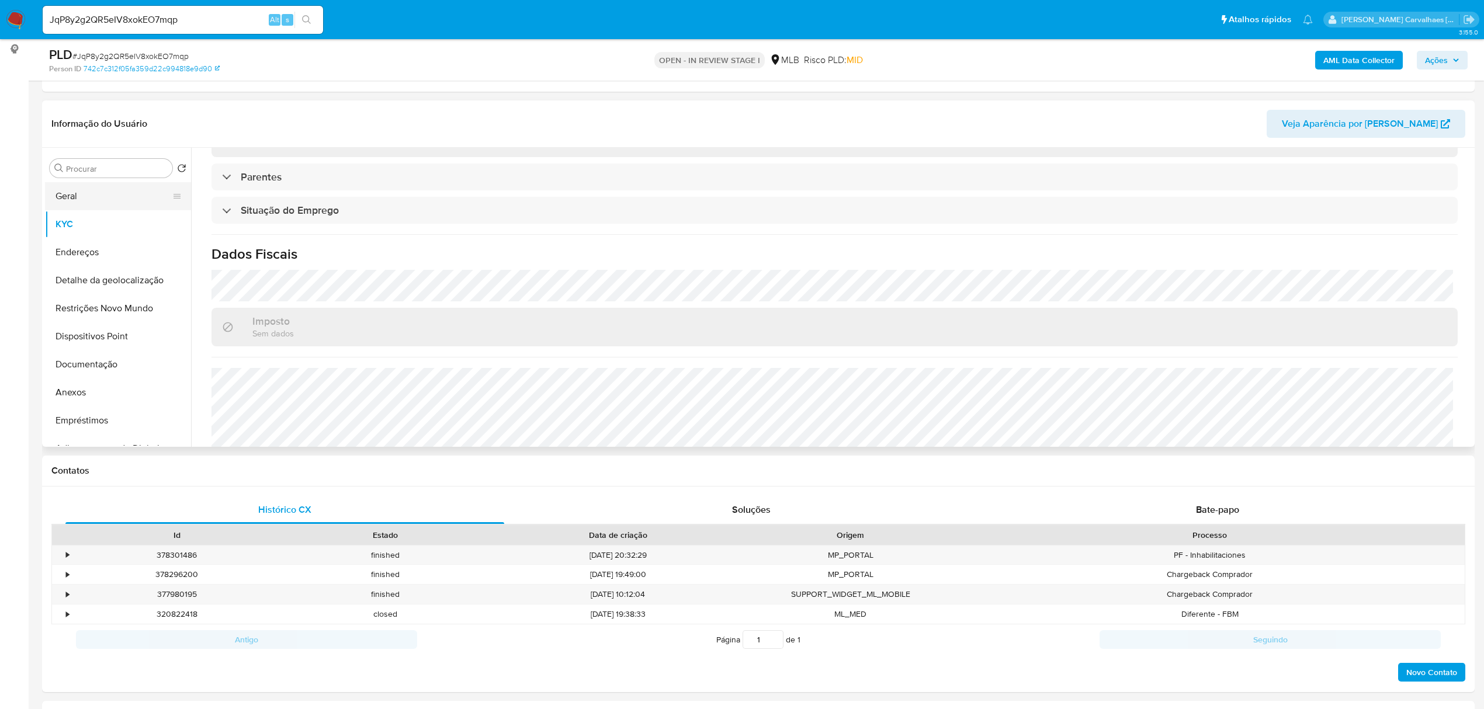
click at [72, 199] on button "Geral" at bounding box center [113, 196] width 137 height 28
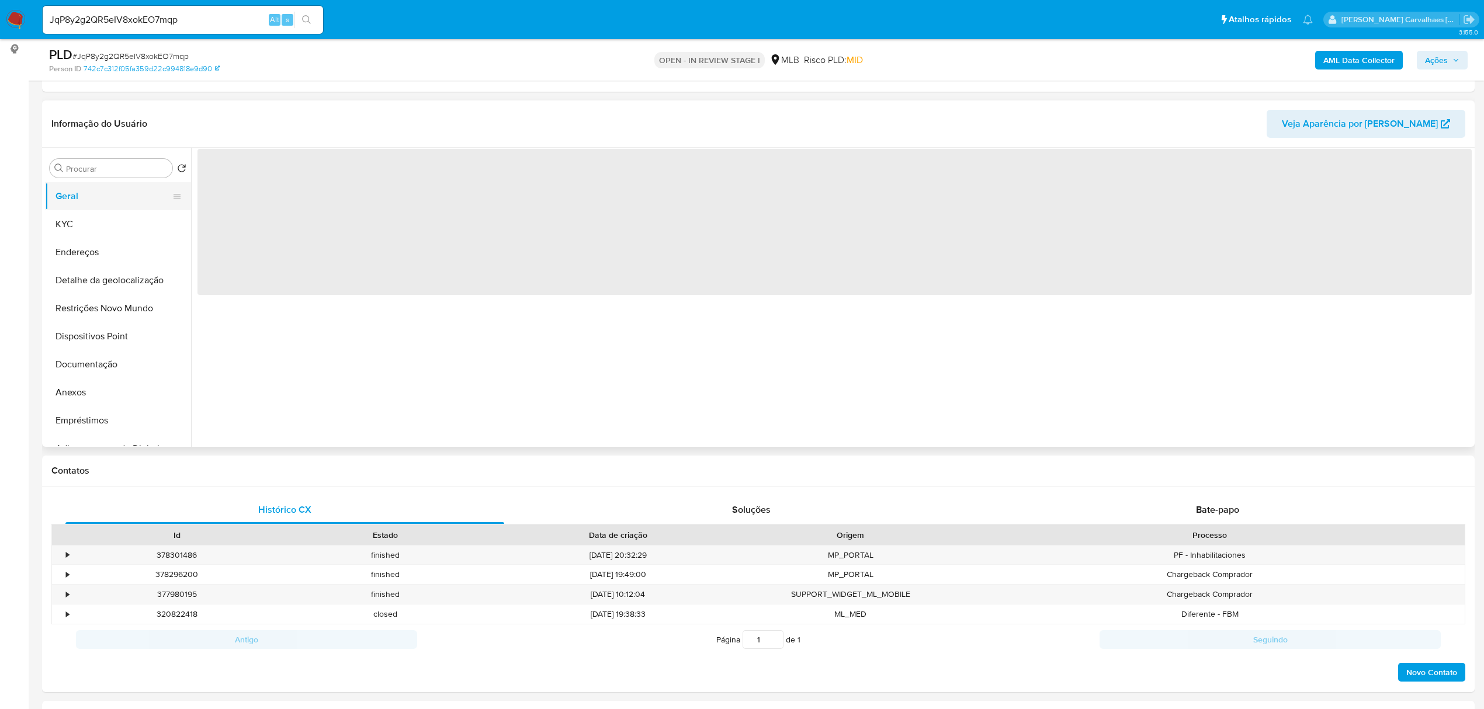
scroll to position [0, 0]
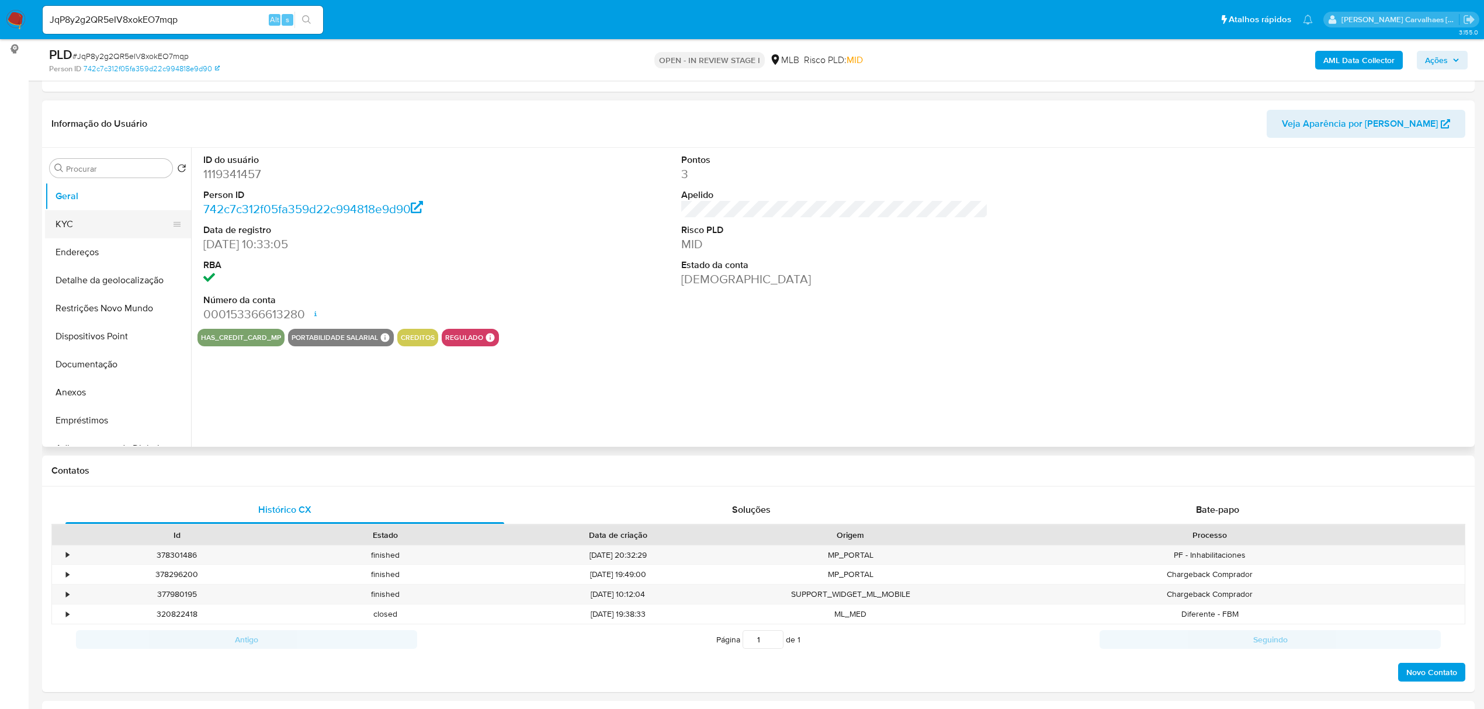
click at [95, 232] on button "KYC" at bounding box center [113, 224] width 137 height 28
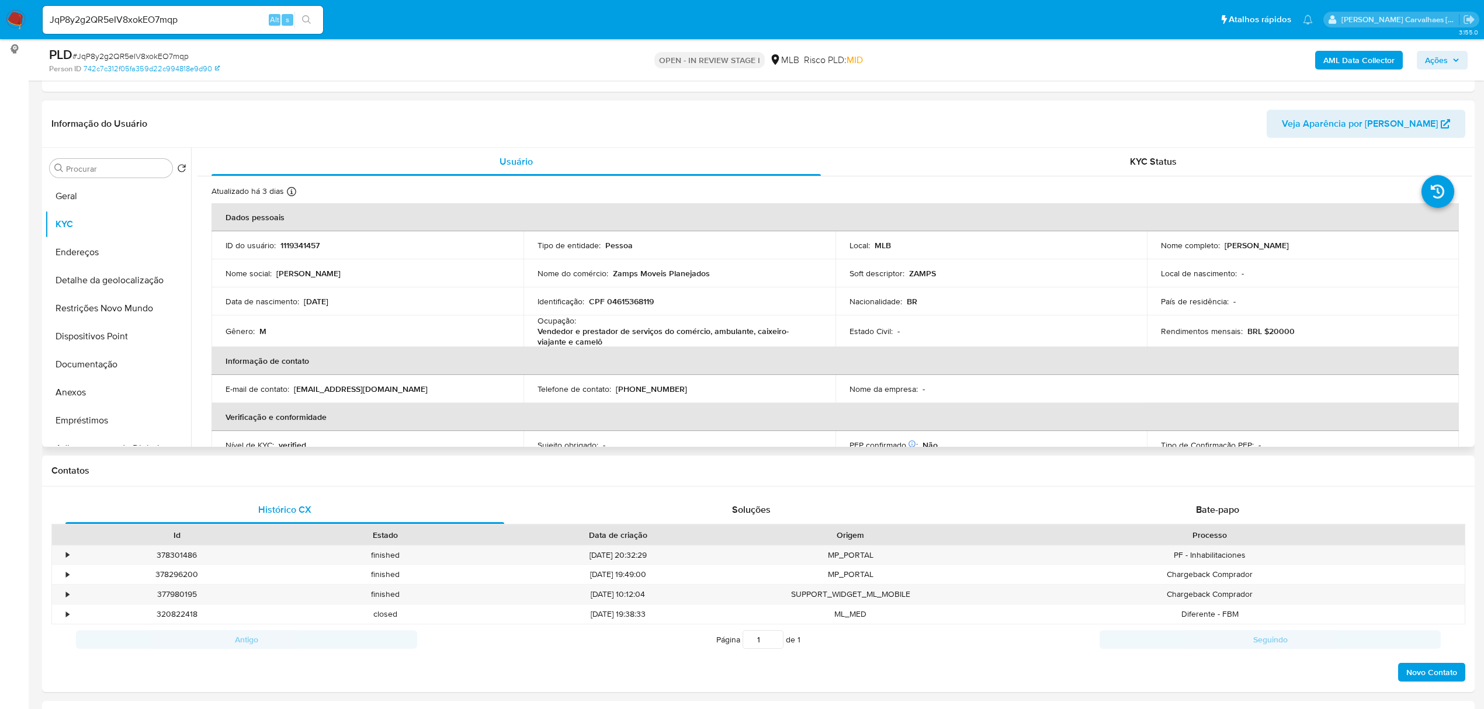
click at [538, 330] on p "Vendedor e prestador de serviços do comércio, ambulante, caixeiro-viajante e ca…" at bounding box center [677, 336] width 279 height 21
drag, startPoint x: 538, startPoint y: 330, endPoint x: 571, endPoint y: 339, distance: 33.9
click at [571, 339] on p "Vendedor e prestador de serviços do comércio, ambulante, caixeiro-viajante e ca…" at bounding box center [677, 336] width 279 height 21
copy p "Vendedor e prestador de serviços do comércio, ambulante, caixeiro-viajante e ca…"
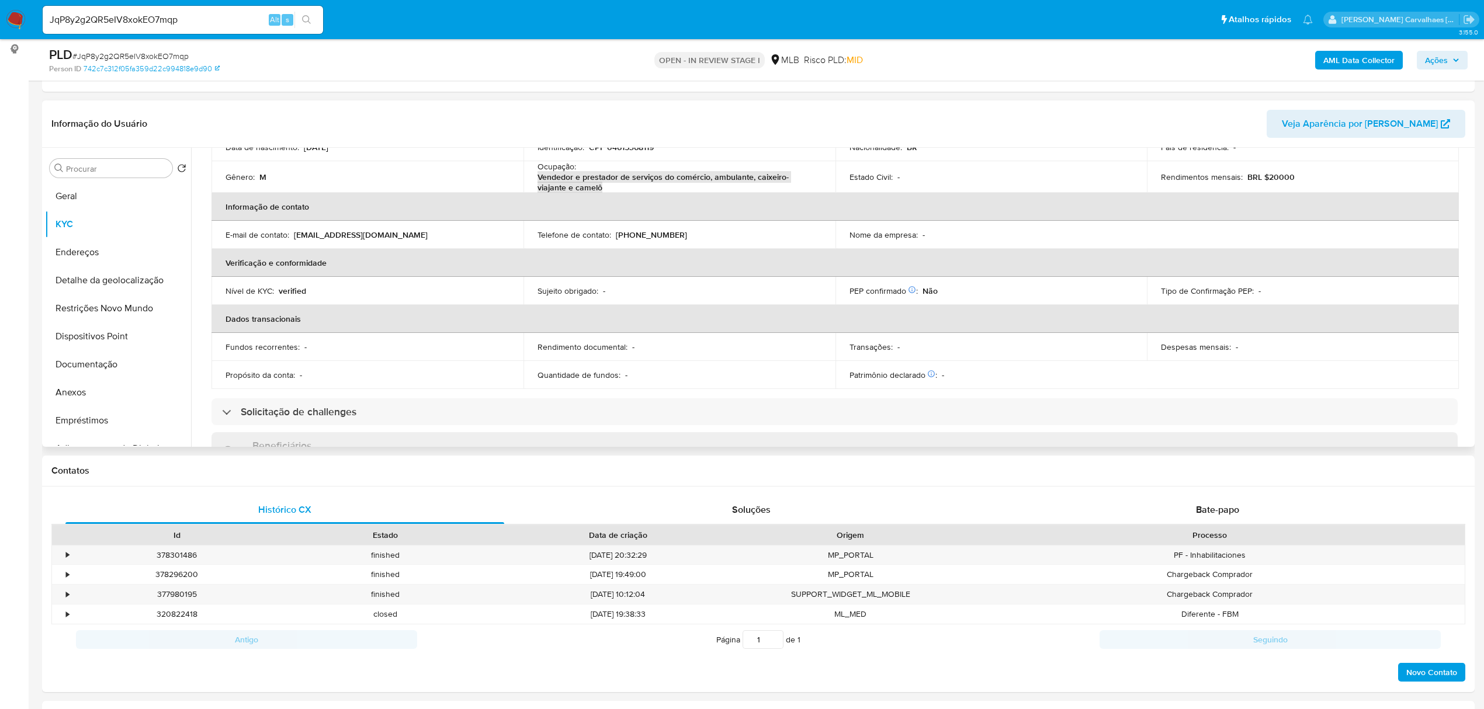
scroll to position [155, 0]
click at [84, 362] on button "Documentação" at bounding box center [113, 365] width 137 height 28
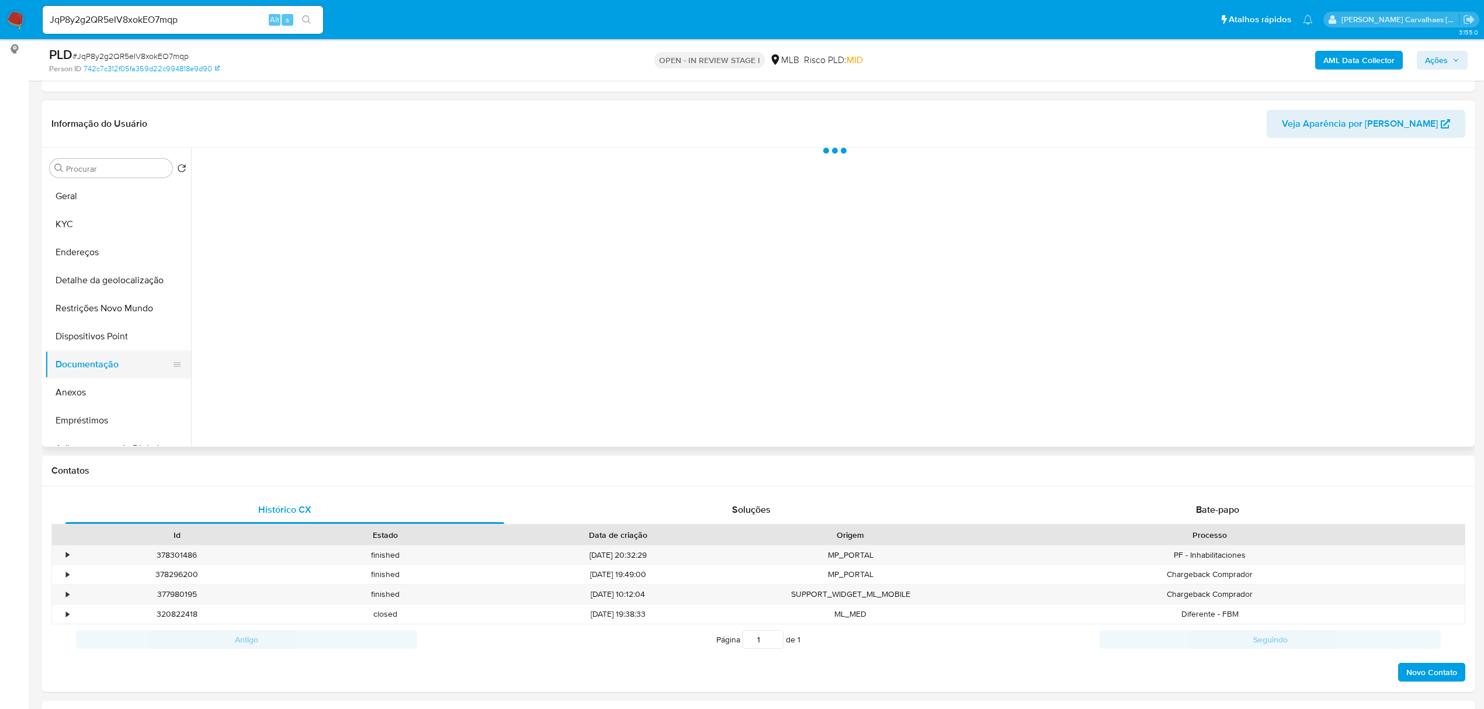
scroll to position [0, 0]
click at [328, 234] on button "Prova de vida / Selfie" at bounding box center [348, 235] width 300 height 30
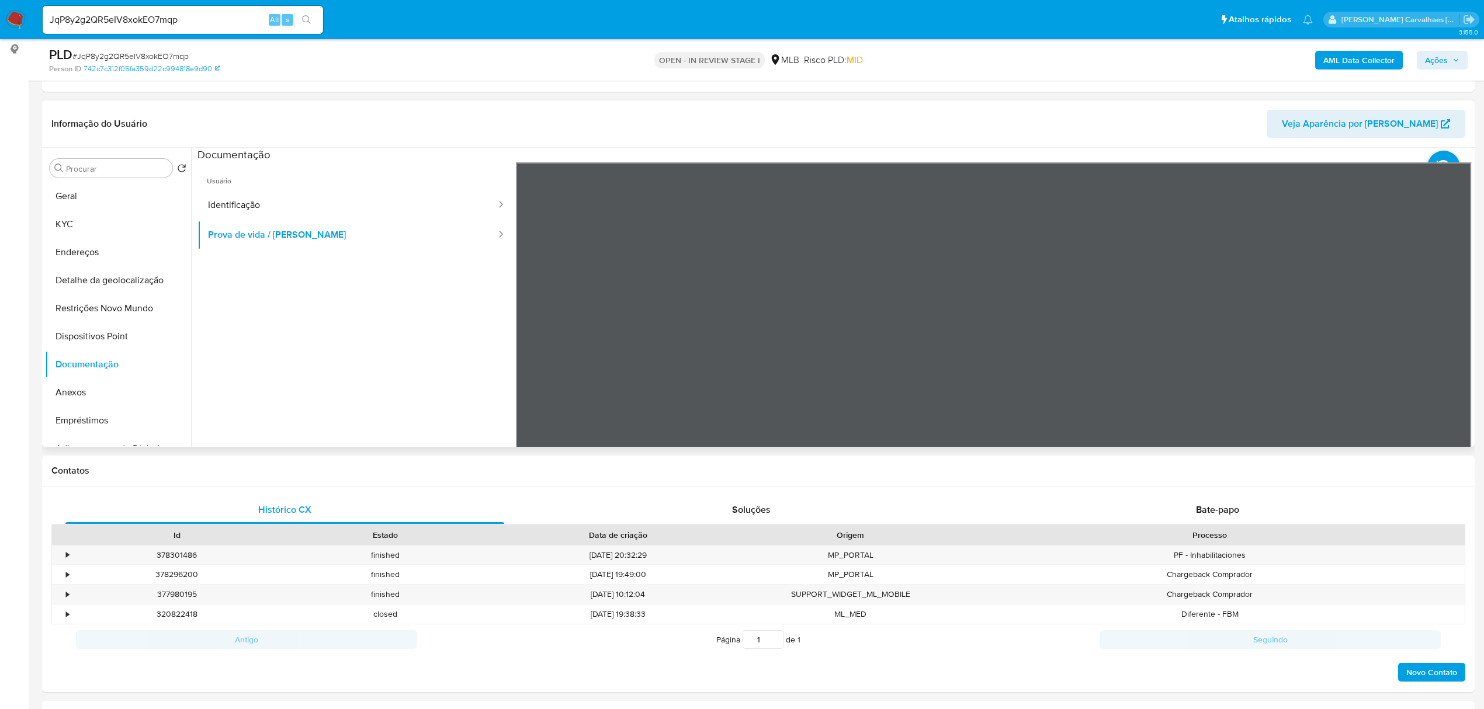
scroll to position [3, 0]
click at [251, 206] on button "Identificação" at bounding box center [348, 205] width 300 height 30
click at [104, 215] on button "KYC" at bounding box center [113, 224] width 137 height 28
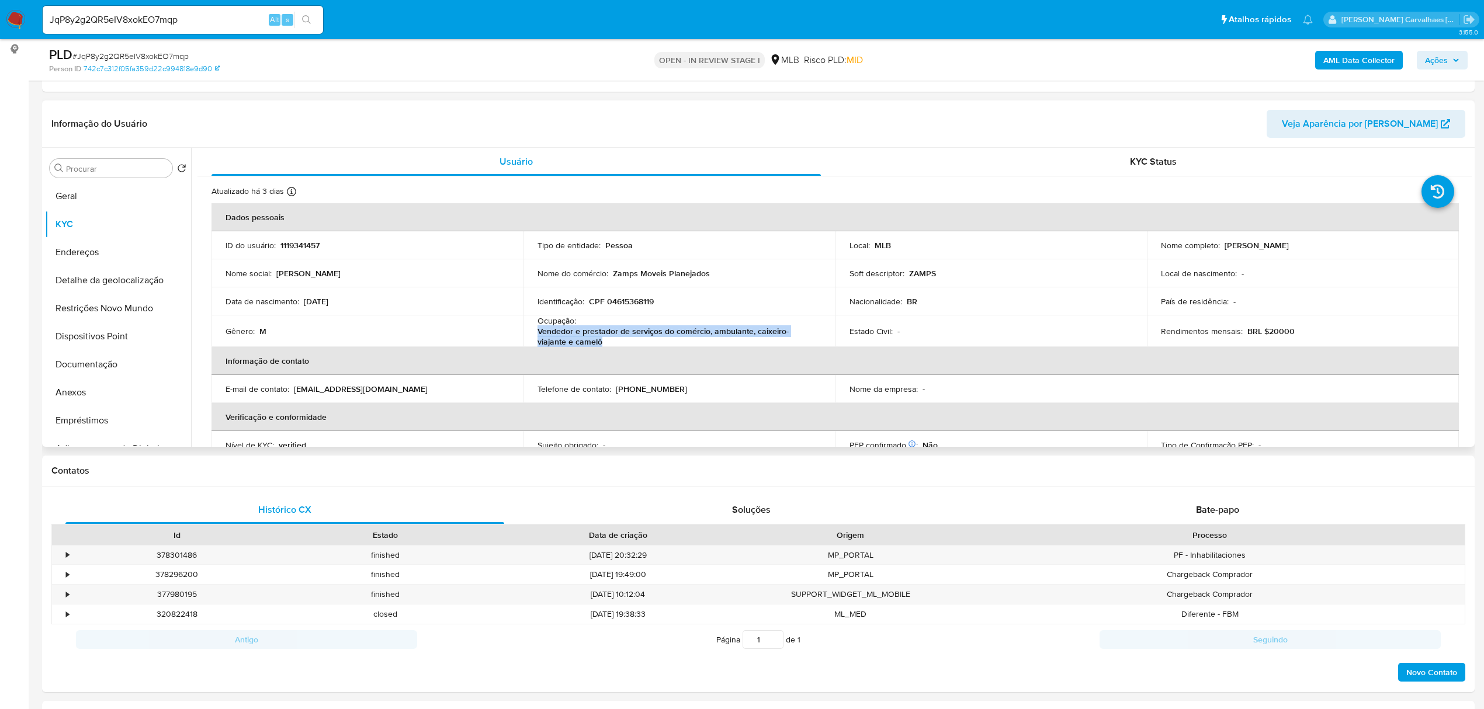
drag, startPoint x: 538, startPoint y: 330, endPoint x: 569, endPoint y: 342, distance: 33.6
click at [569, 342] on p "Vendedor e prestador de serviços do comércio, ambulante, caixeiro-viajante e ca…" at bounding box center [677, 336] width 279 height 21
copy p "Vendedor e prestador de serviços do comércio, ambulante, caixeiro-viajante e ca…"
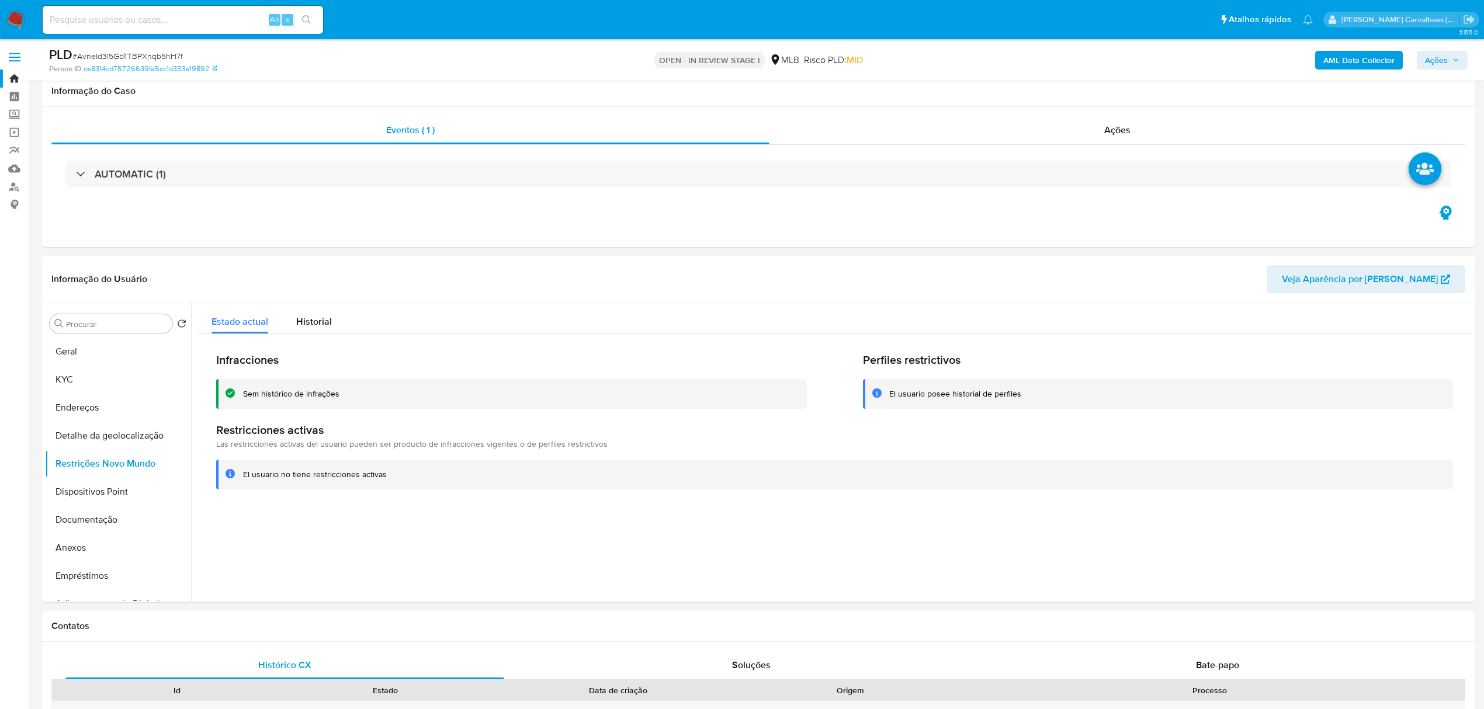
select select "10"
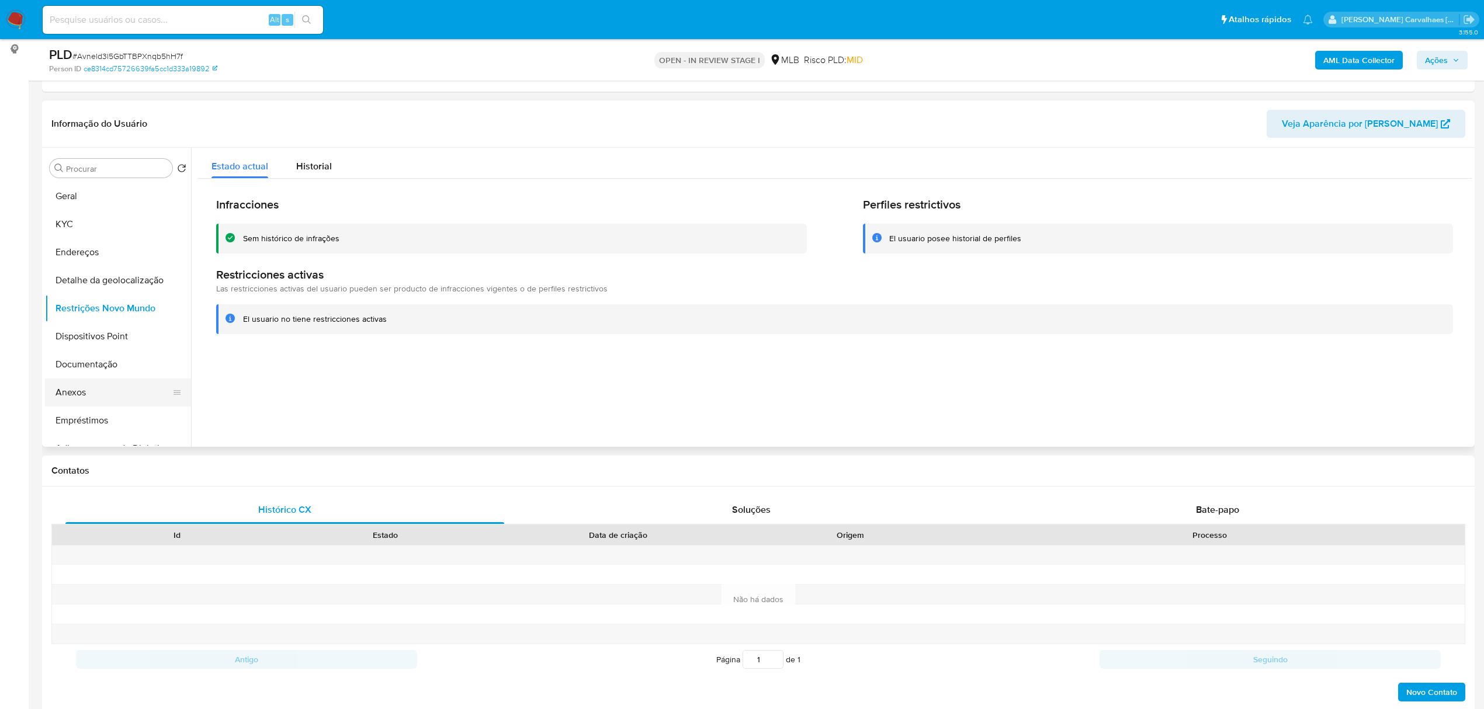
click at [78, 396] on button "Anexos" at bounding box center [113, 393] width 137 height 28
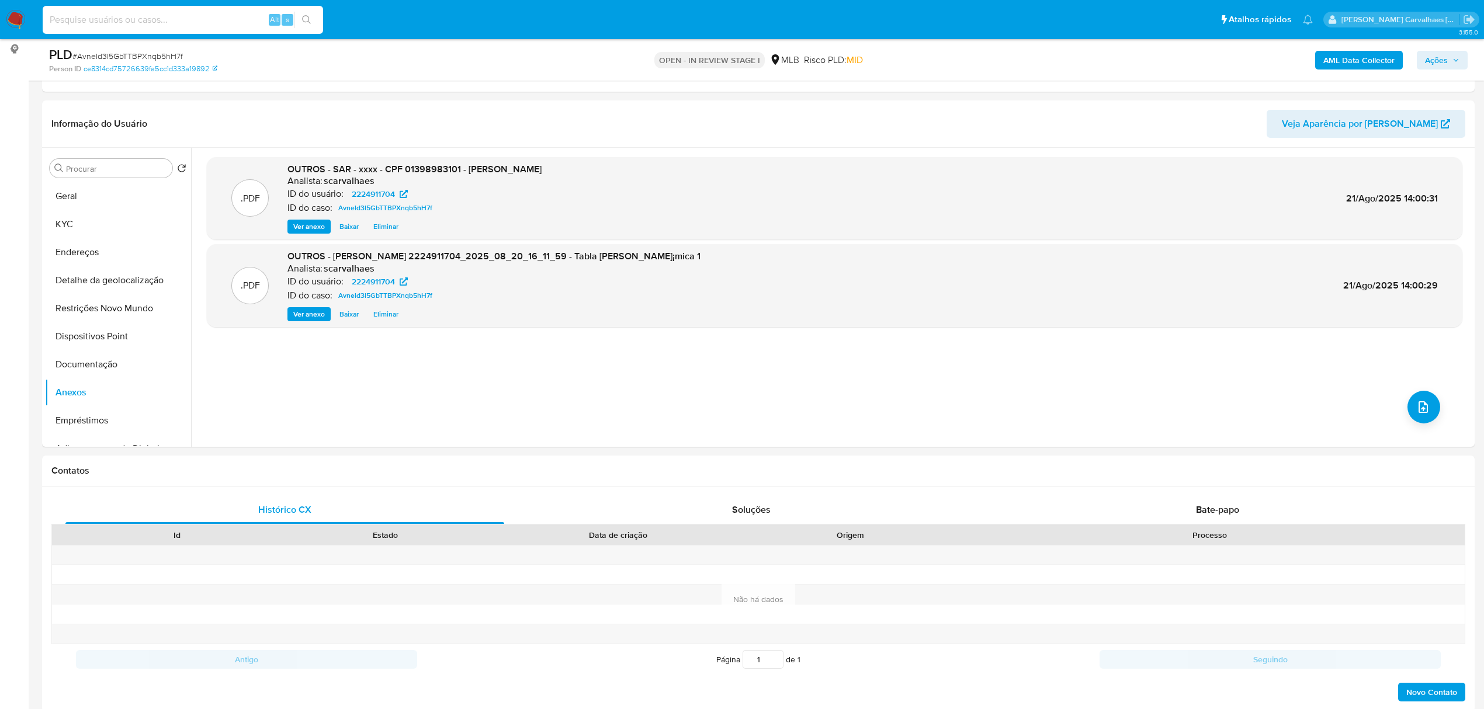
click at [76, 19] on input at bounding box center [183, 19] width 280 height 15
paste input "JqP8y2g2QR5eIV8xokEO7mqp"
type input "JqP8y2g2QR5eIV8xokEO7mqp"
click at [305, 19] on icon "search-icon" at bounding box center [306, 19] width 9 height 9
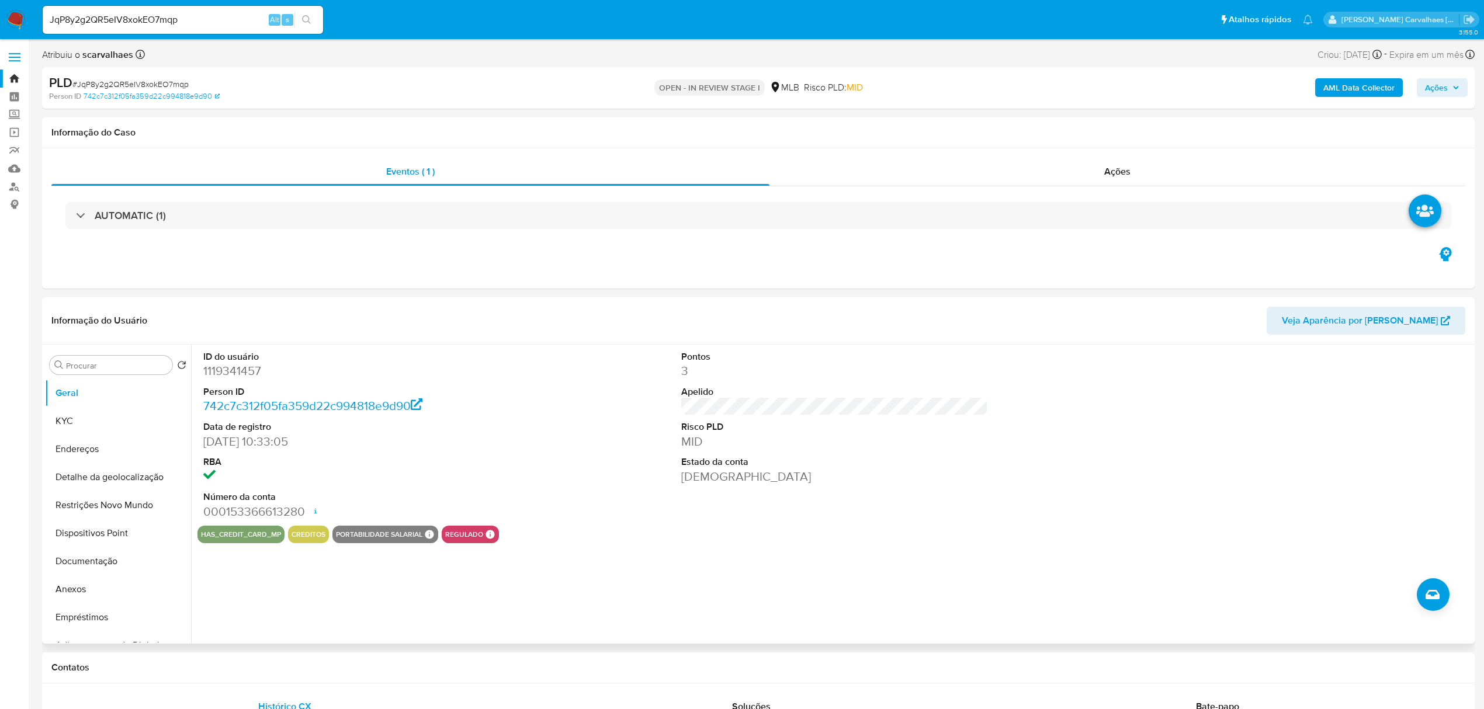
select select "10"
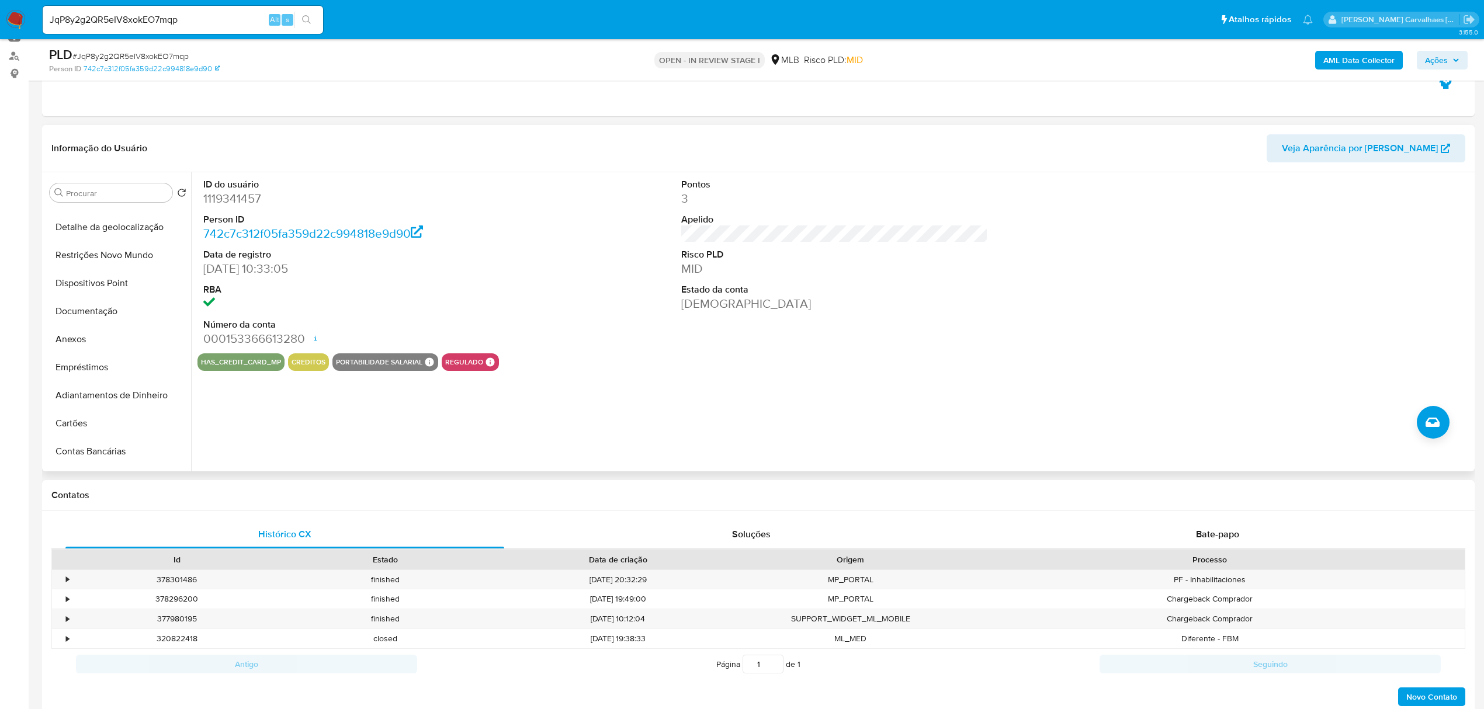
scroll to position [155, 0]
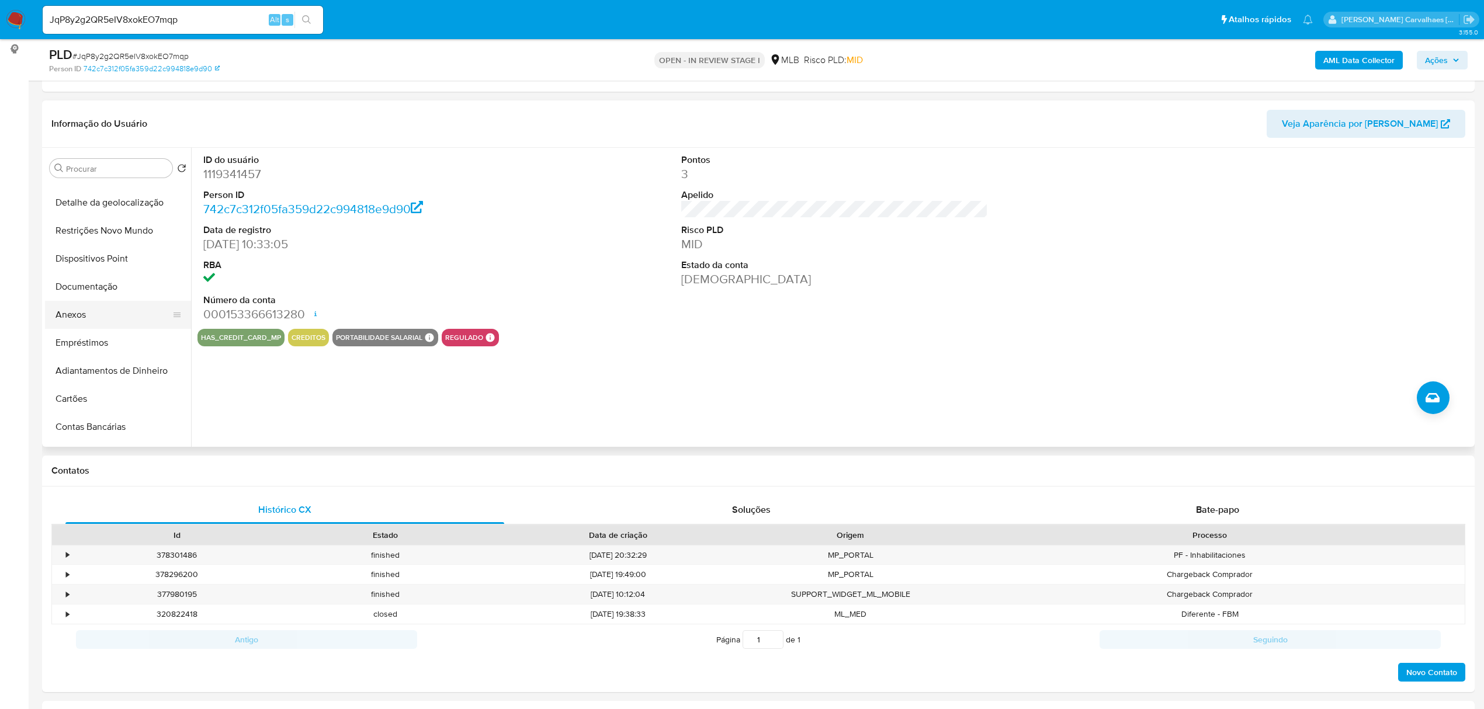
click at [78, 309] on button "Anexos" at bounding box center [113, 315] width 137 height 28
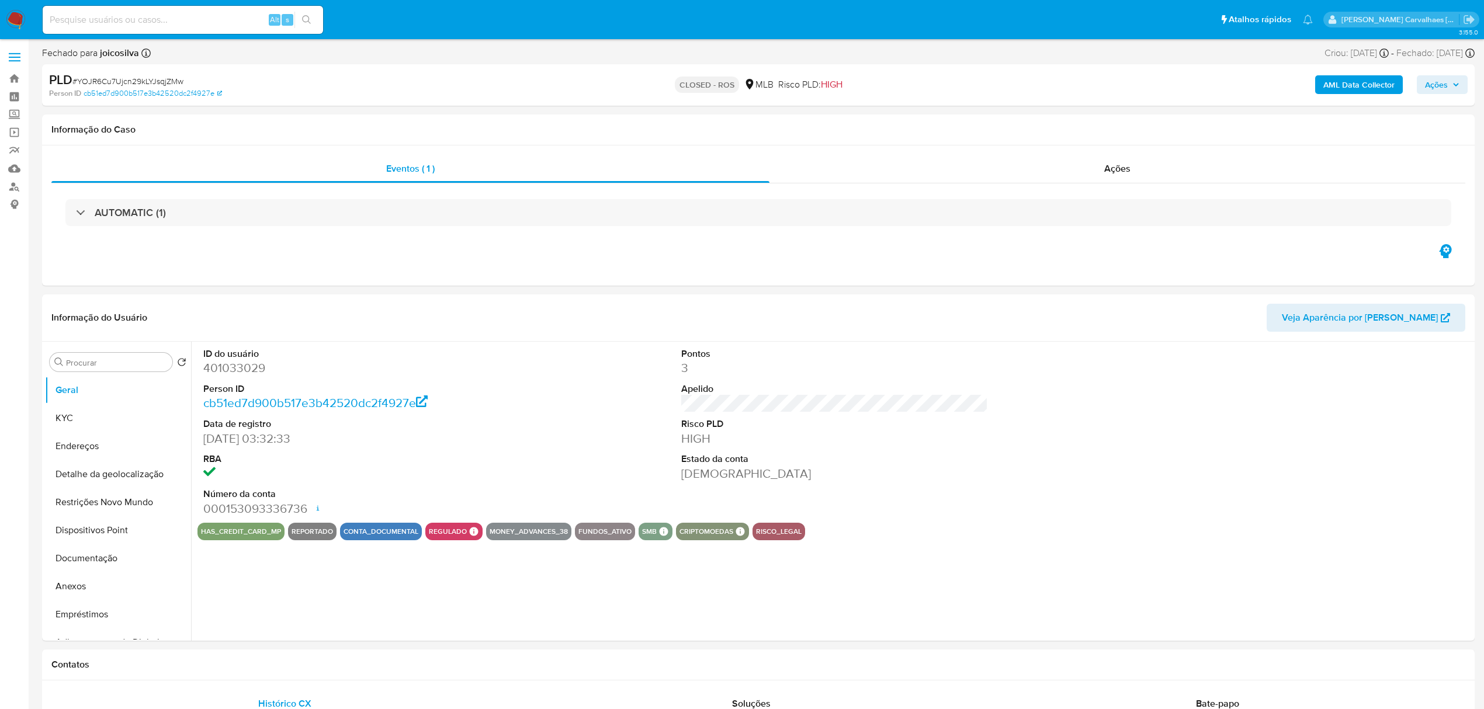
select select "10"
click at [16, 190] on link "Localizador de pessoas" at bounding box center [69, 187] width 139 height 18
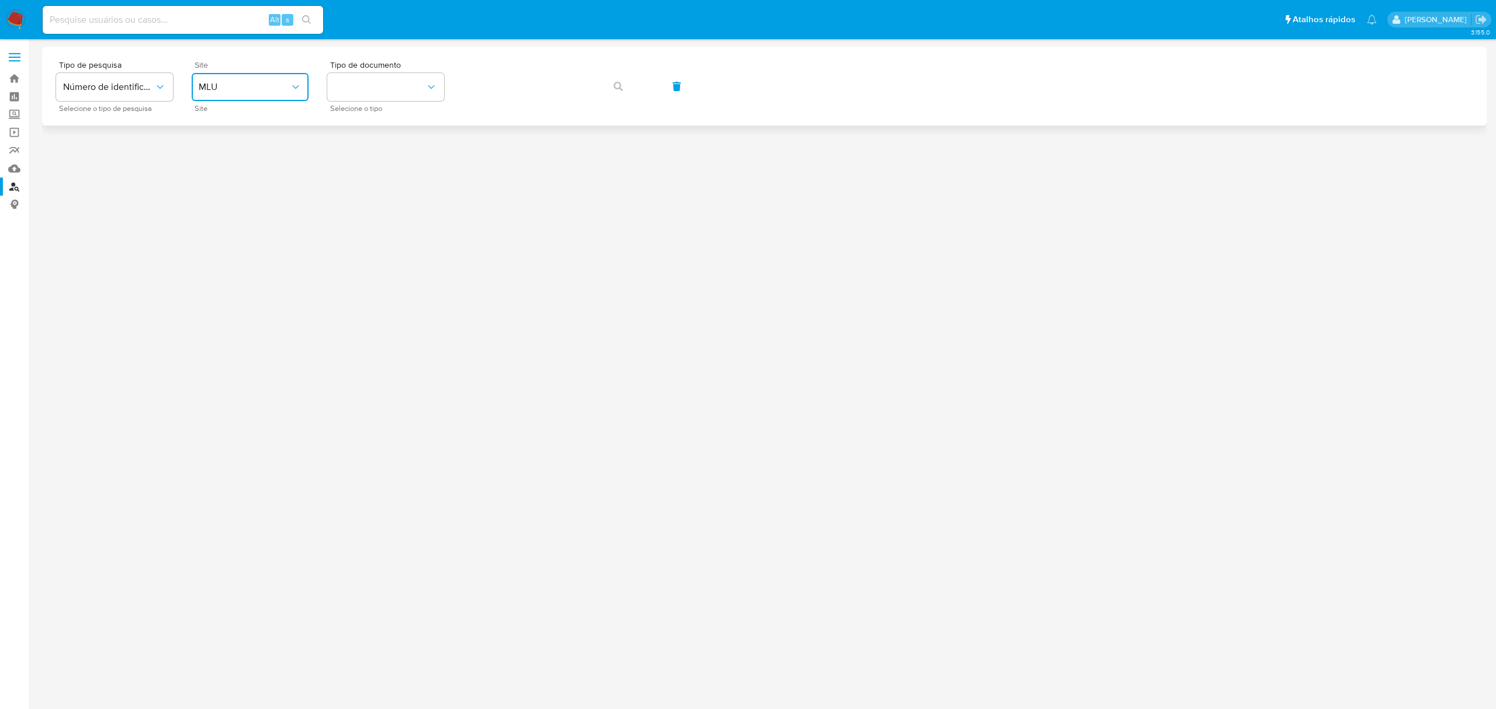
click at [281, 85] on span "MLU" at bounding box center [244, 87] width 91 height 12
click at [239, 178] on div "MLB" at bounding box center [247, 175] width 96 height 28
click at [391, 96] on button "identificationType" at bounding box center [385, 87] width 117 height 28
click at [402, 164] on div "CPF CPF" at bounding box center [382, 164] width 96 height 40
click at [604, 95] on button "button" at bounding box center [618, 86] width 40 height 28
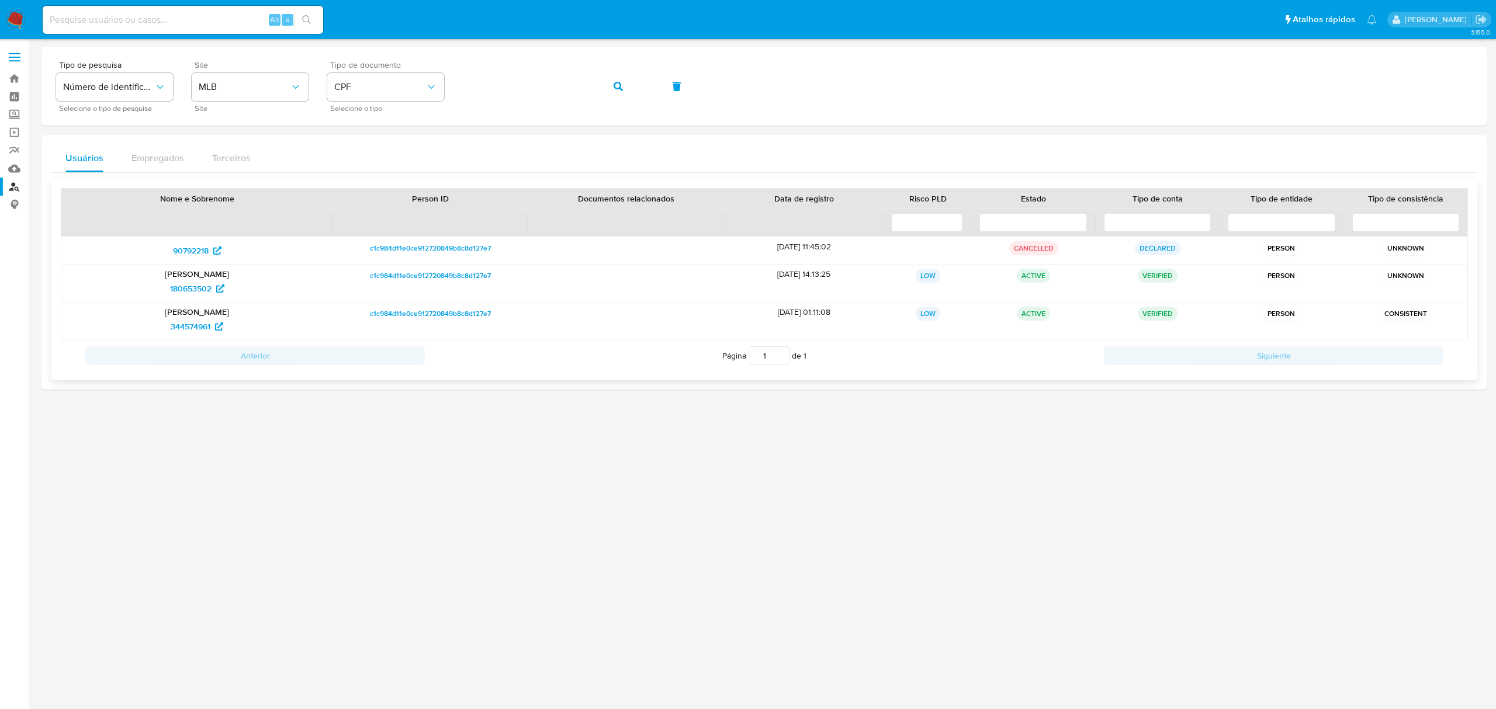
click at [194, 272] on p "[PERSON_NAME]" at bounding box center [197, 274] width 255 height 11
click at [190, 291] on span "180653502" at bounding box center [190, 288] width 41 height 19
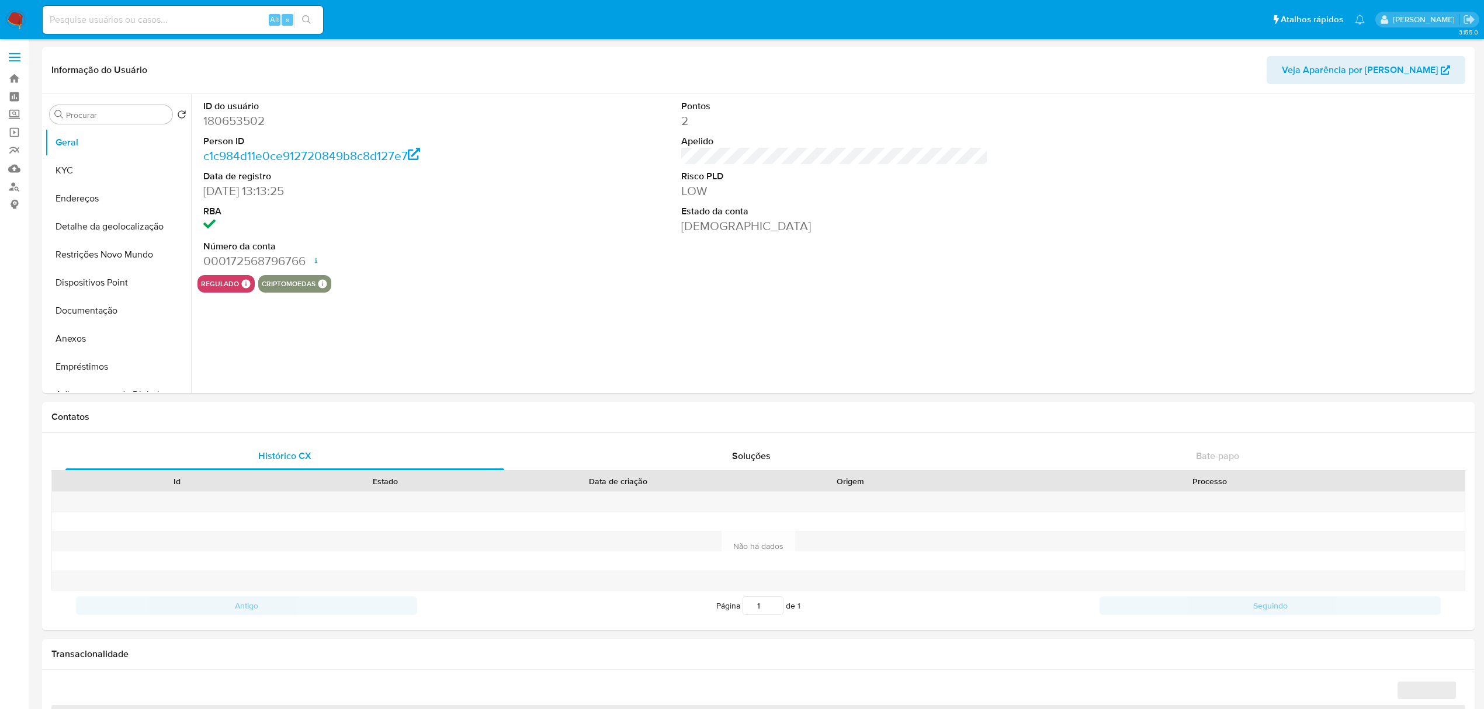
select select "10"
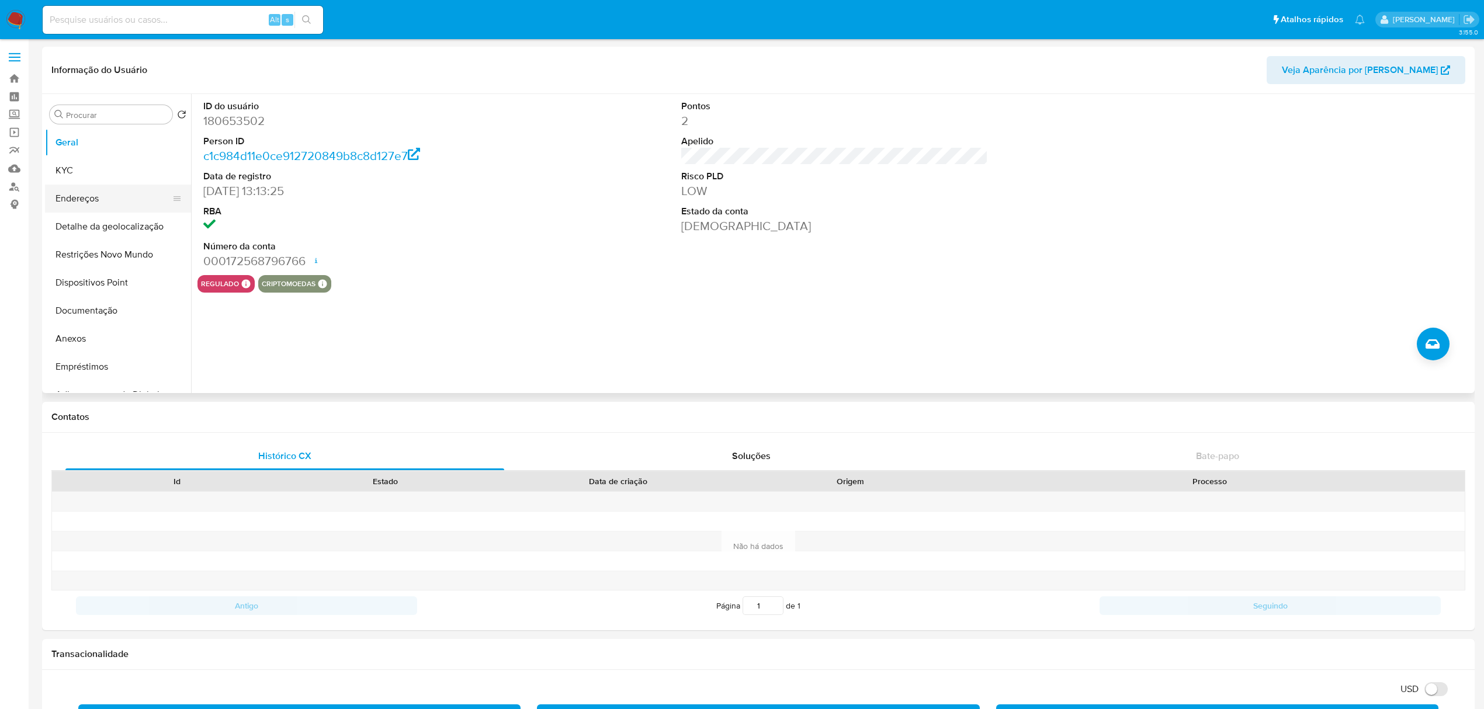
click at [69, 202] on button "Endereços" at bounding box center [113, 199] width 137 height 28
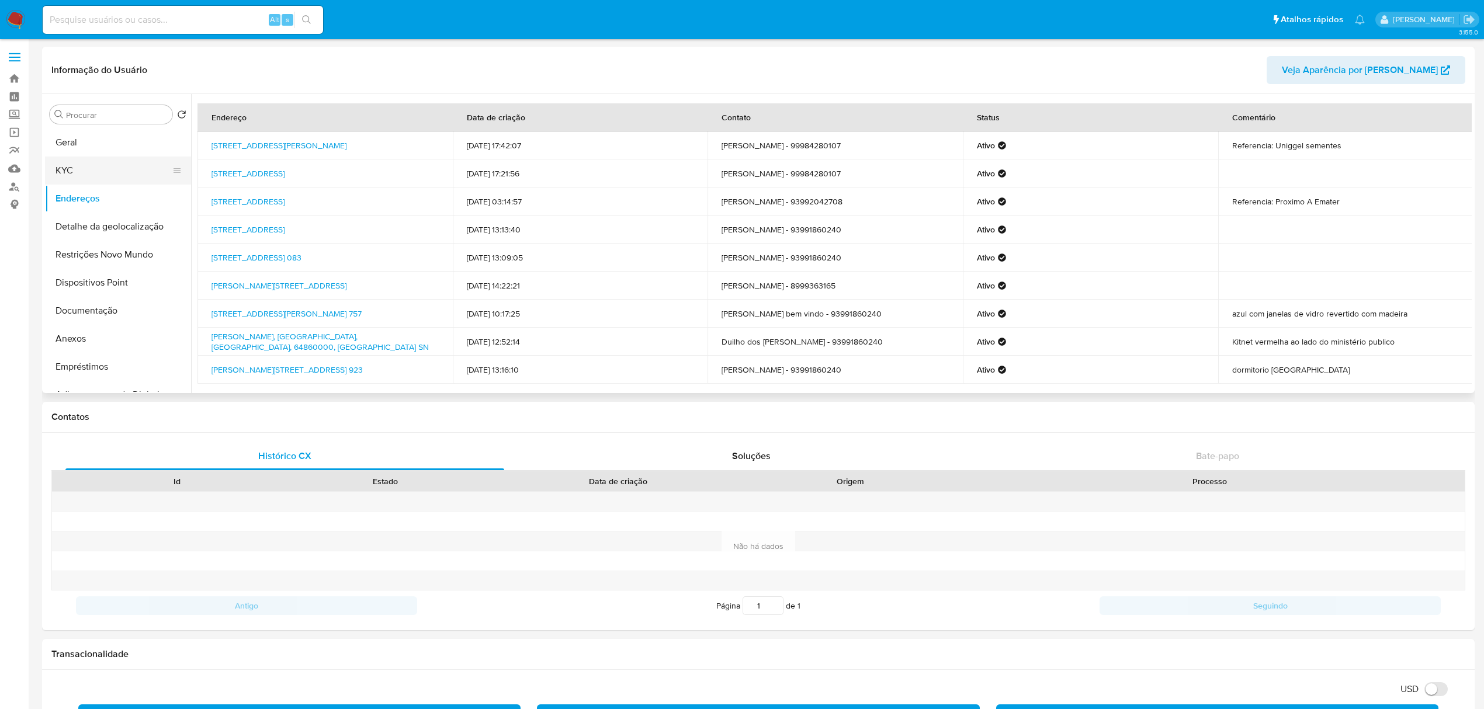
click at [93, 165] on button "KYC" at bounding box center [113, 171] width 137 height 28
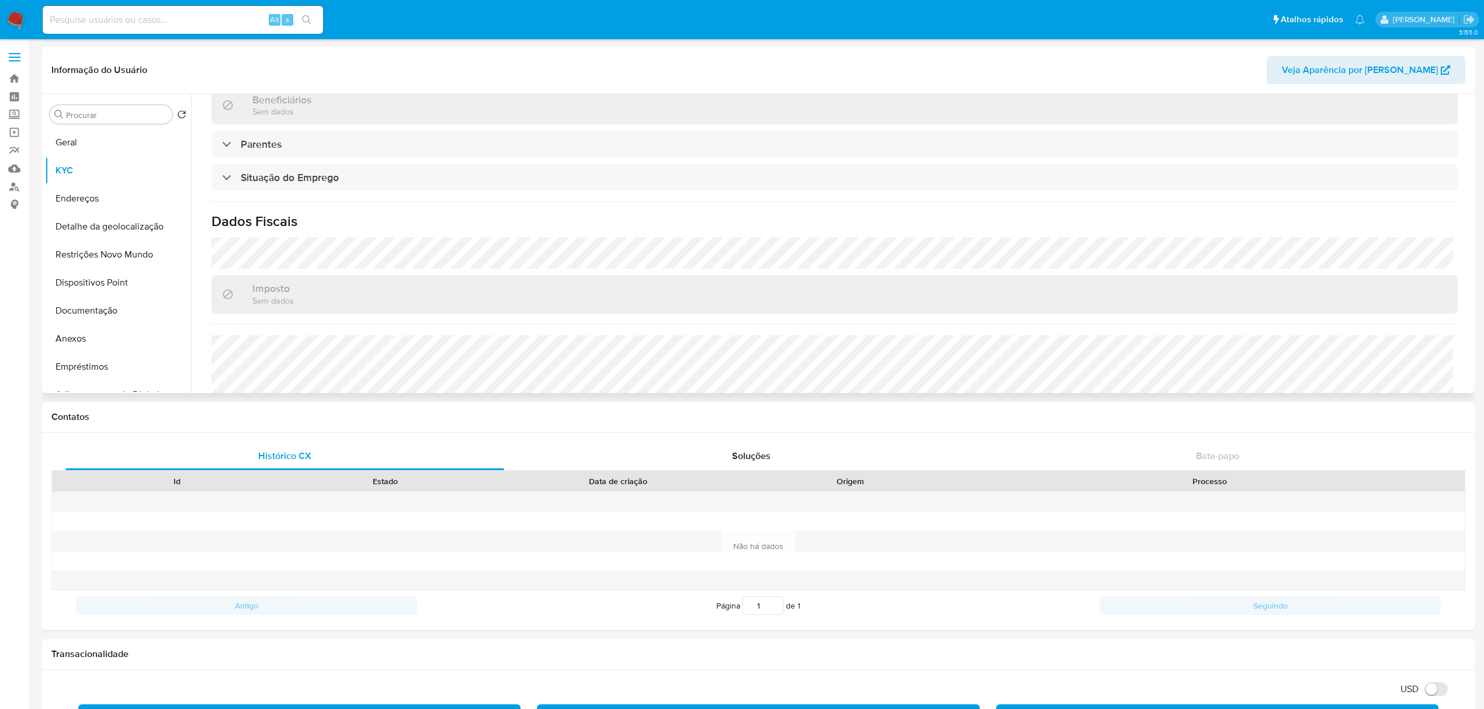
scroll to position [467, 0]
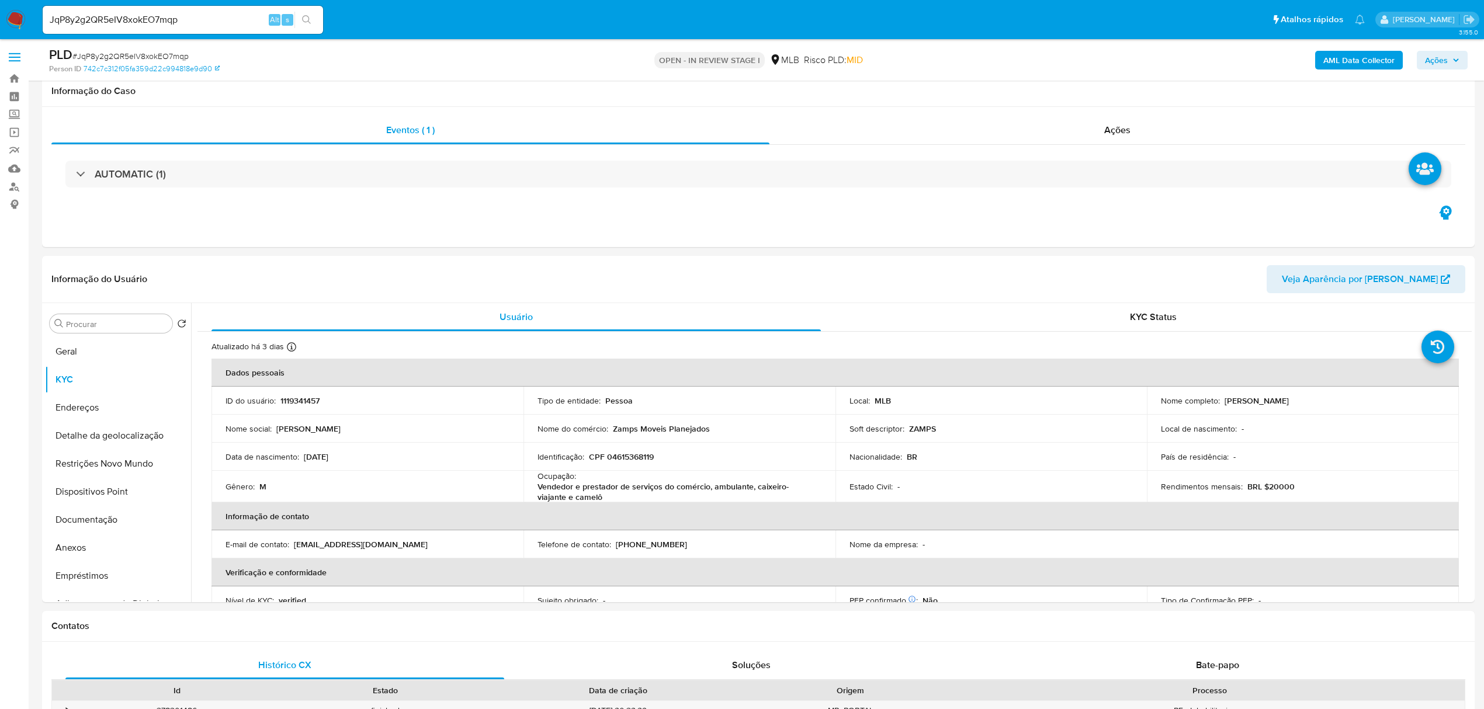
select select "10"
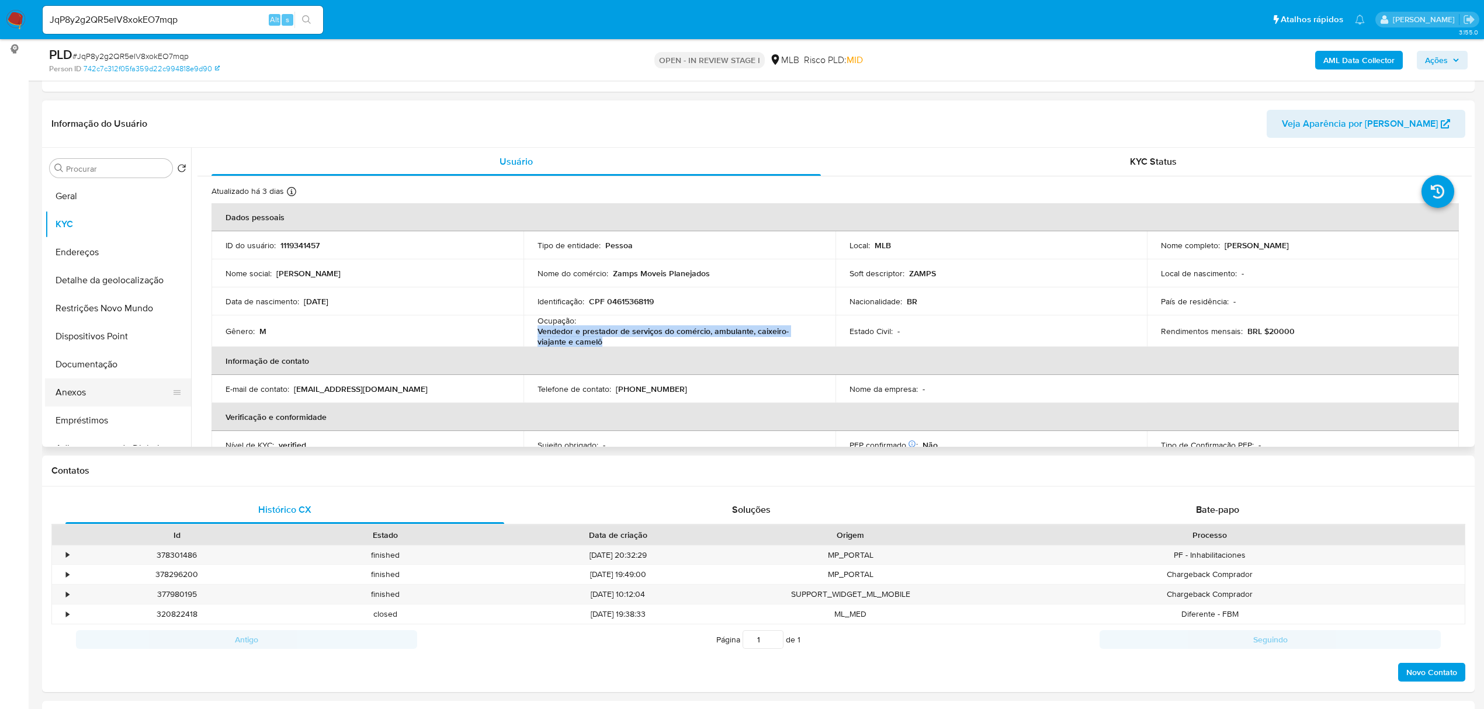
click at [62, 396] on button "Anexos" at bounding box center [113, 393] width 137 height 28
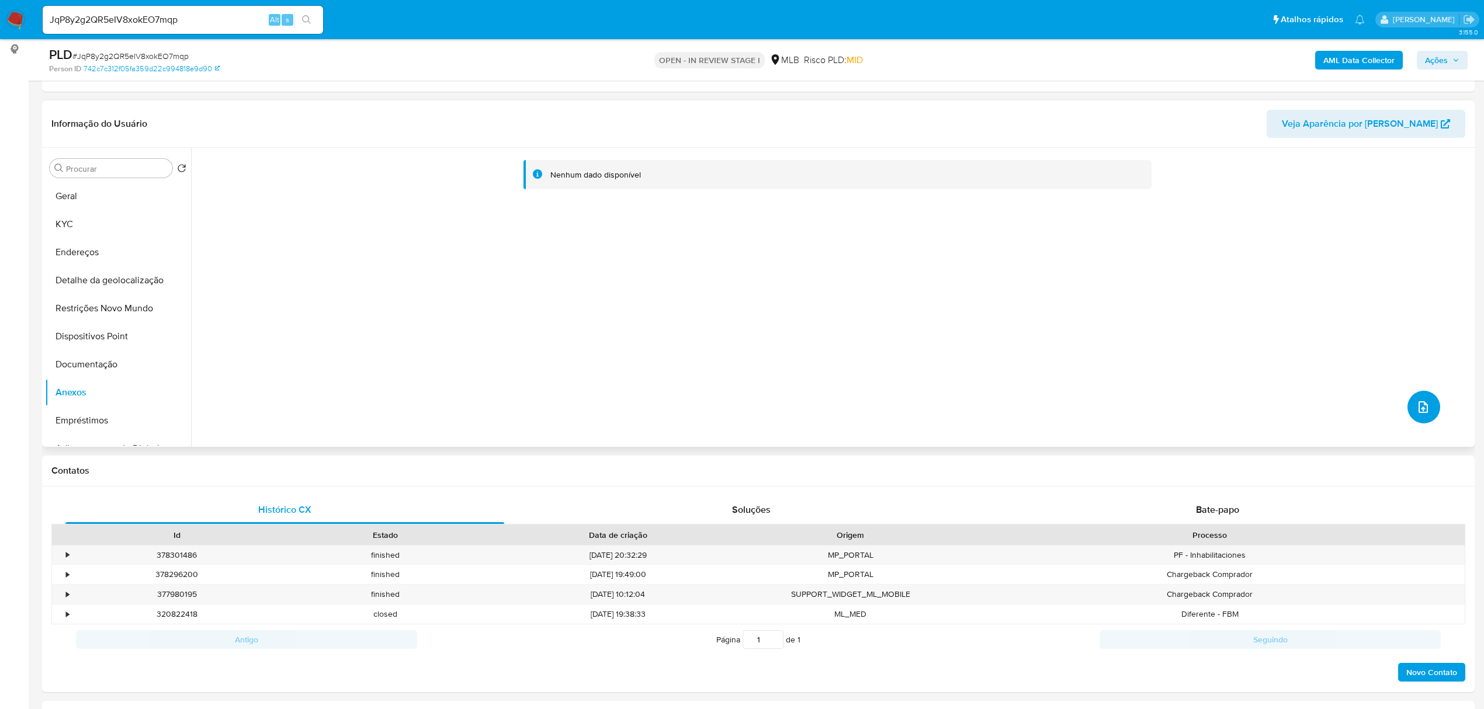
click at [1419, 404] on icon "upload-file" at bounding box center [1423, 407] width 14 height 14
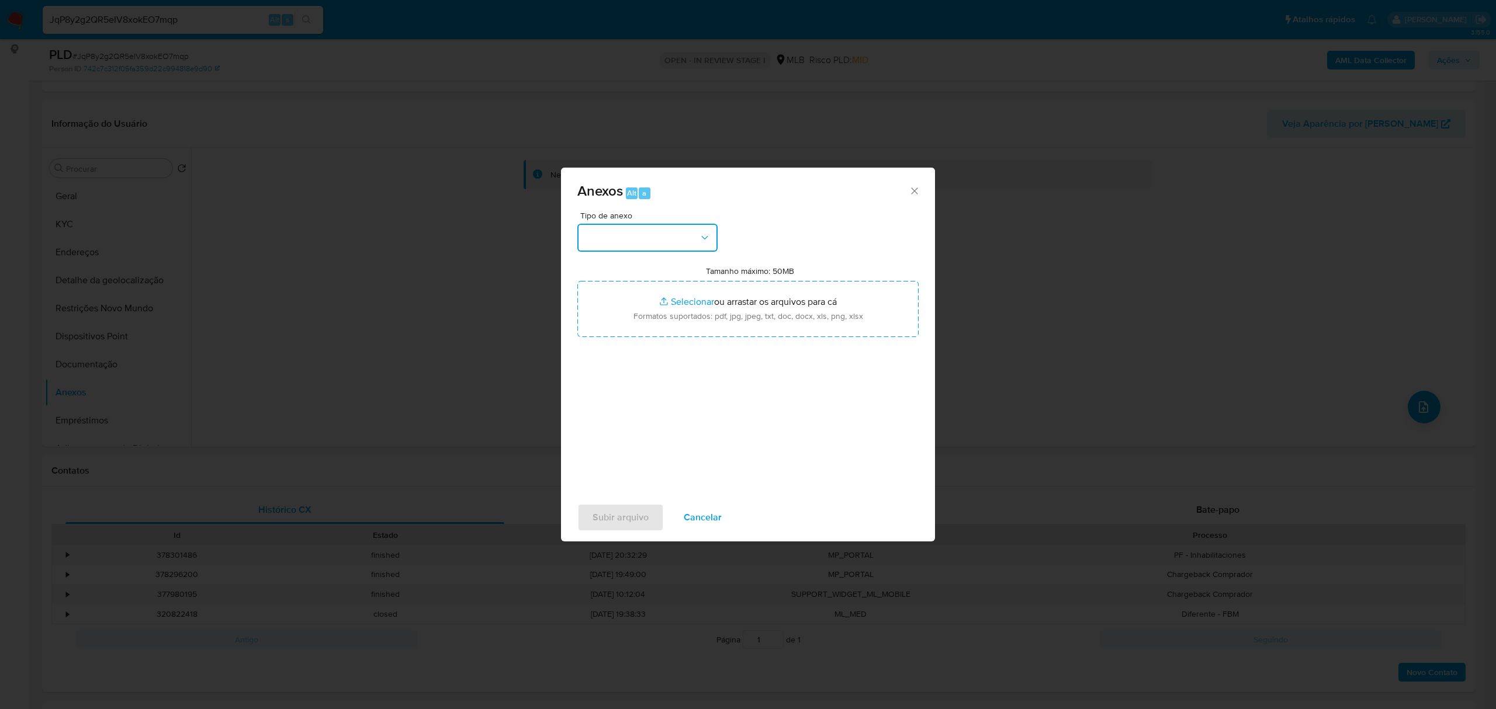
click at [712, 241] on button "button" at bounding box center [647, 238] width 140 height 28
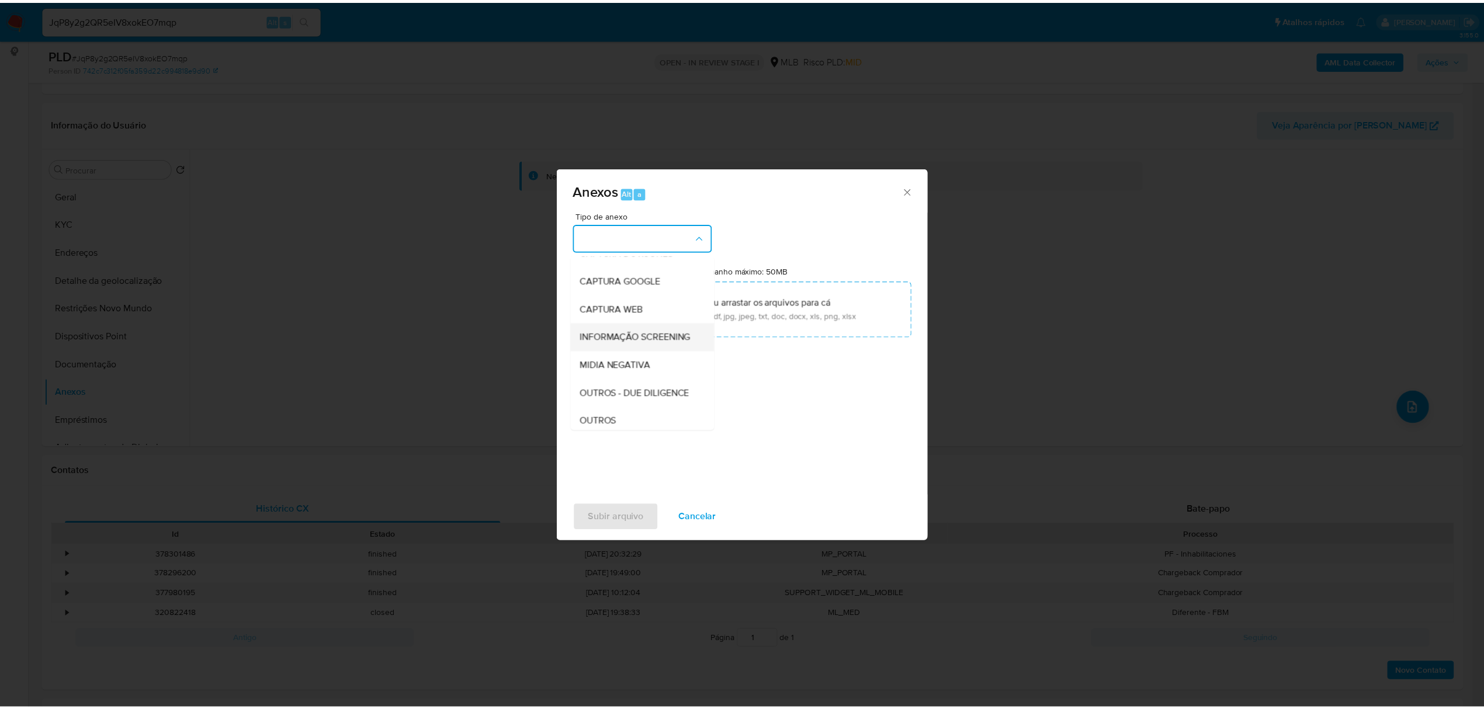
scroll to position [122, 0]
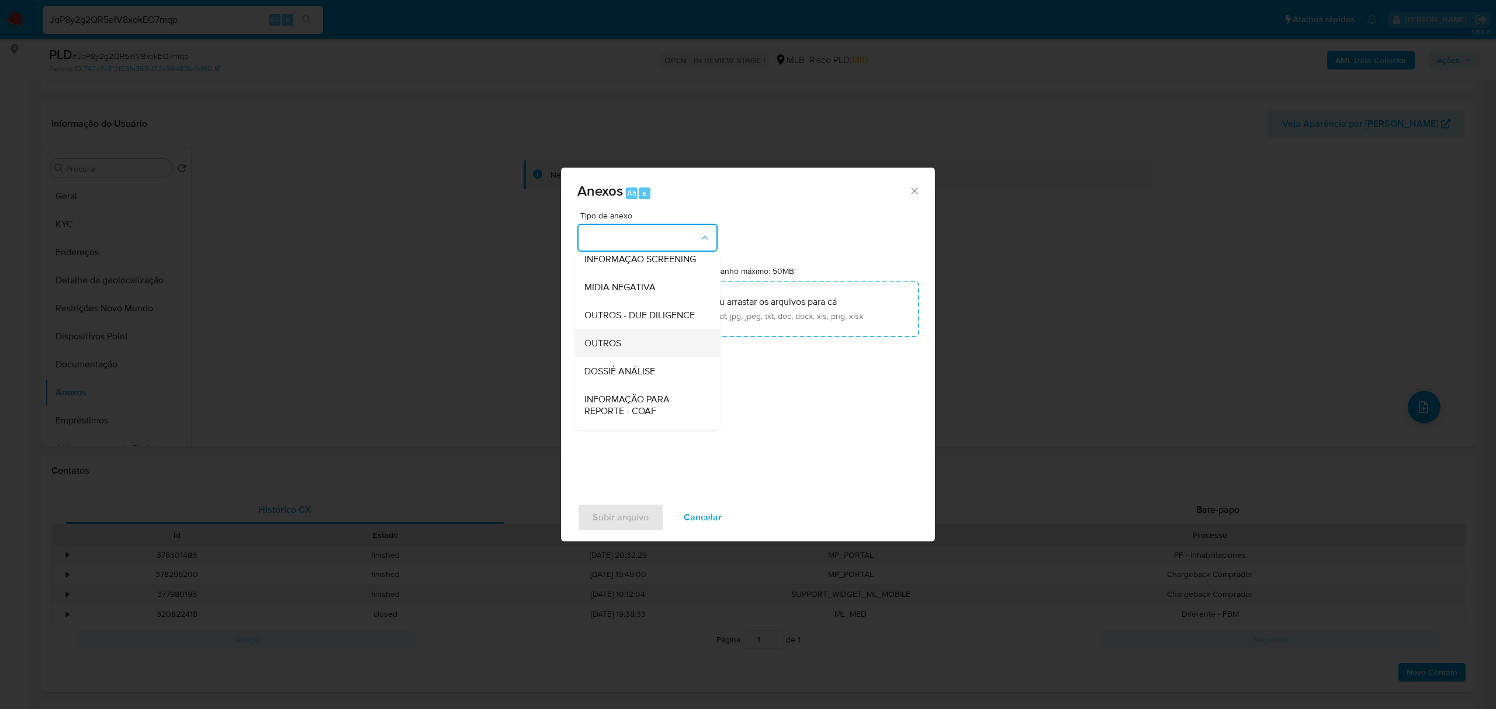
click at [627, 358] on div "OUTROS" at bounding box center [643, 344] width 119 height 28
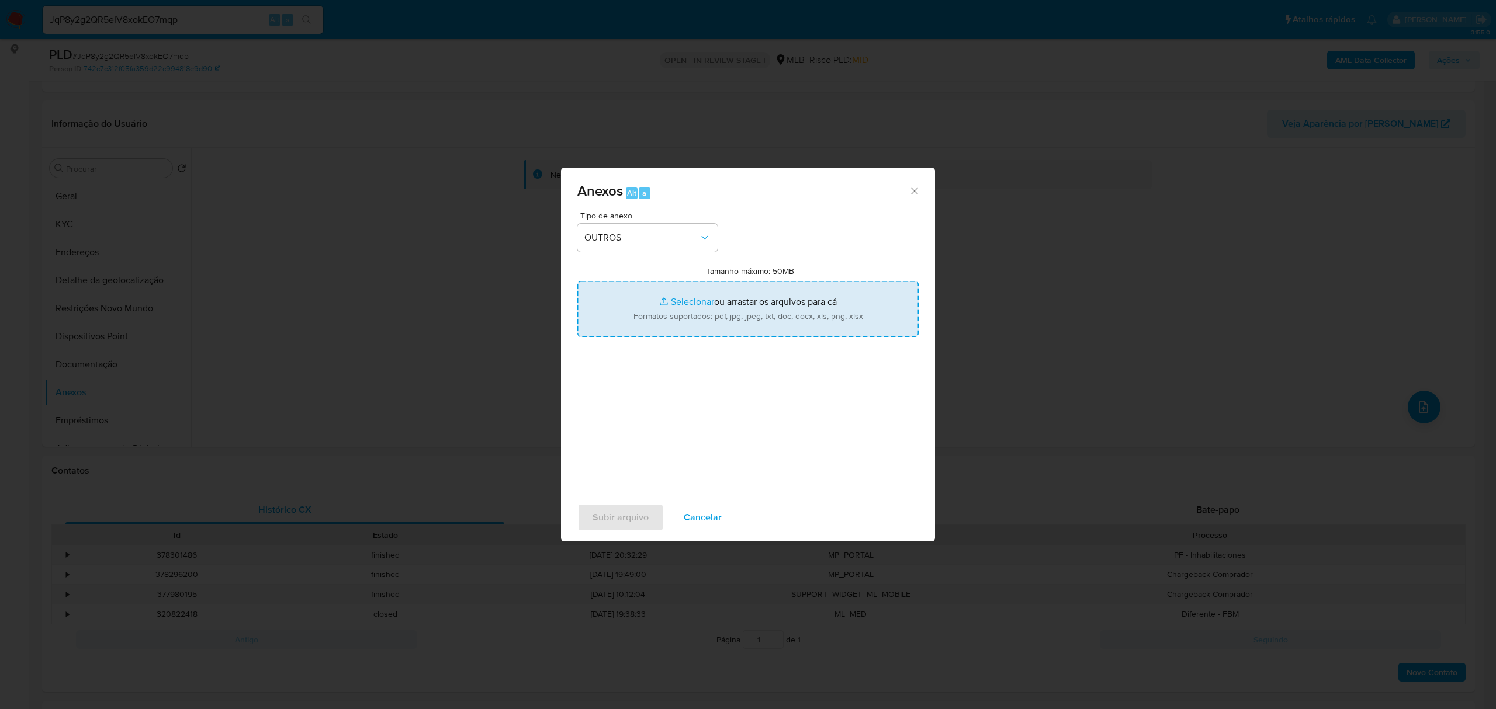
click at [671, 302] on input "Tamanho máximo: 50MB Selecionar arquivos" at bounding box center [747, 309] width 341 height 56
type input "C:\fakepath\Mulan Fabio Augusto Zampiva Lima 1119341457_2025_08_21_12_13_37 - T…"
click at [687, 302] on input "Tamanho máximo: 50MB Selecionar arquivos" at bounding box center [747, 309] width 341 height 56
type input "C:\fakepath\SAR - xxxxx - CPF 04615368119 - FABIO AUGUSTO ZAMPIVA LIMA.pdf"
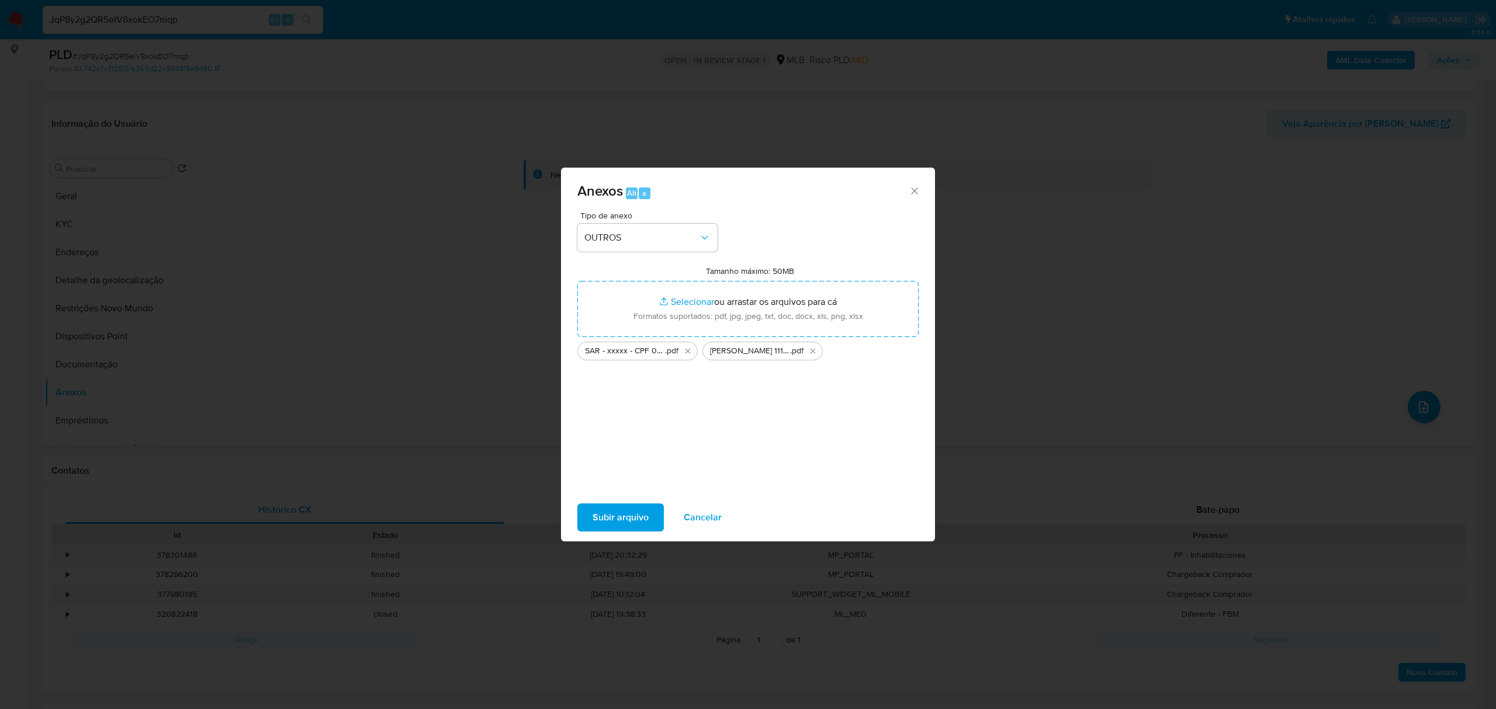
click at [620, 519] on span "Subir arquivo" at bounding box center [621, 518] width 56 height 26
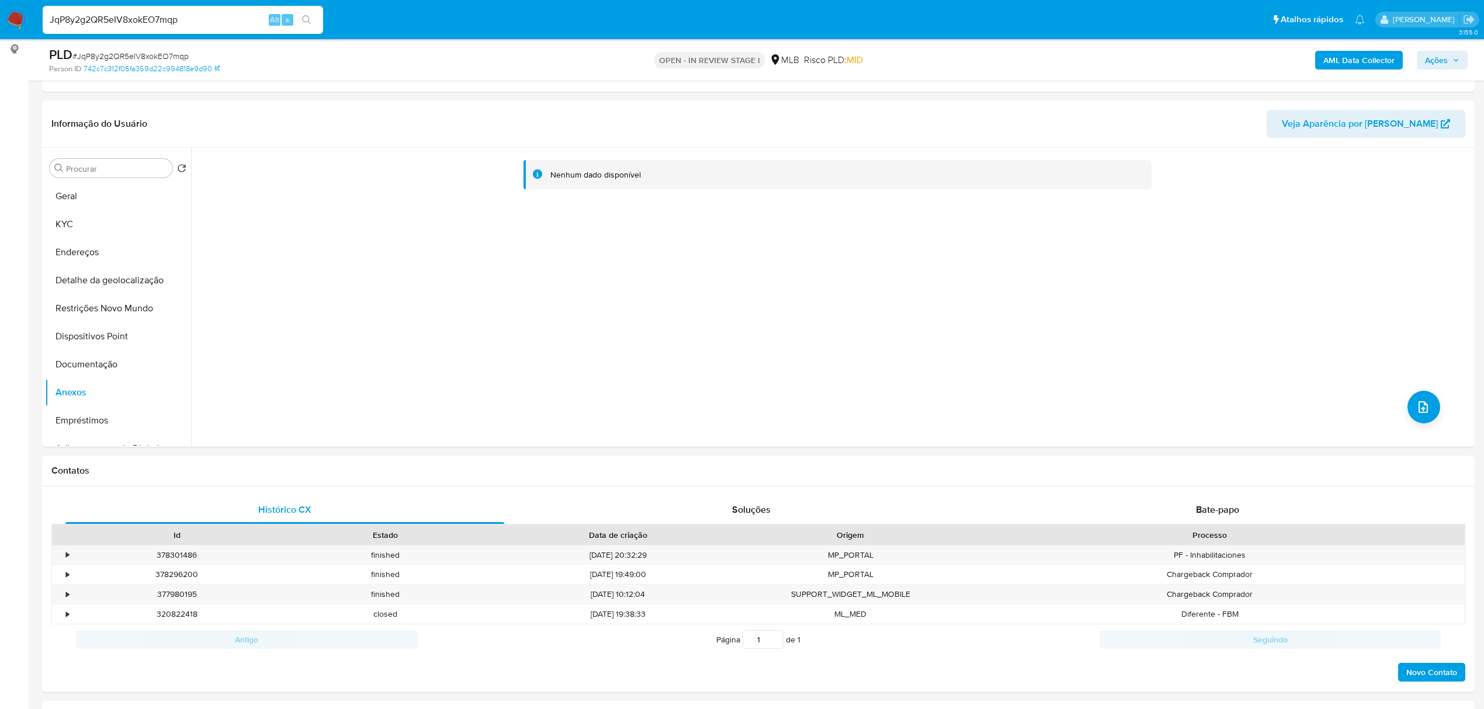
drag, startPoint x: 194, startPoint y: 20, endPoint x: 50, endPoint y: 18, distance: 144.3
click at [50, 18] on input "JqP8y2g2QR5eIV8xokEO7mqp" at bounding box center [183, 19] width 280 height 15
paste input "VBmo5pajdB5sz0hR7DnjhPFR"
type input "VBmo5pajdB5sz0hR7DnjhPFR"
click at [299, 22] on button "search-icon" at bounding box center [306, 20] width 24 height 16
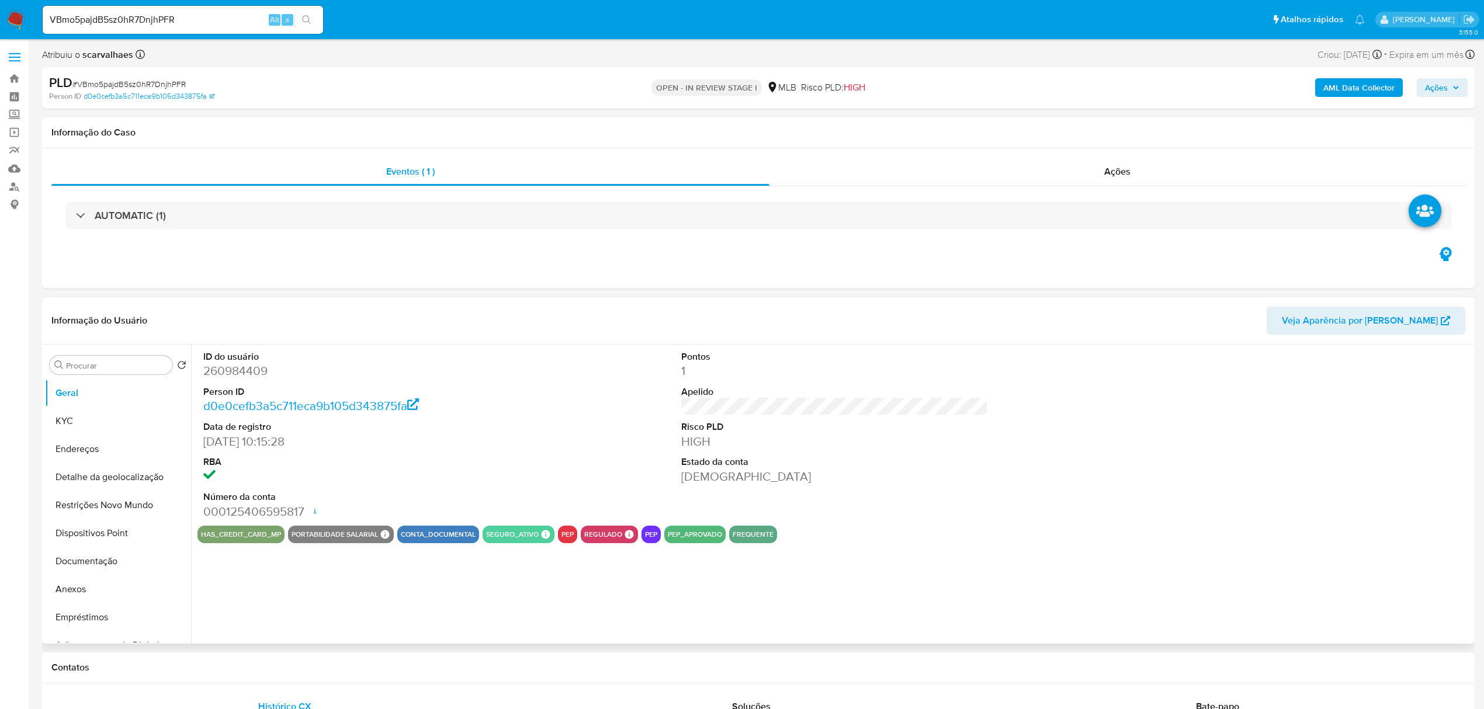
select select "10"
click at [120, 556] on button "Documentação" at bounding box center [113, 562] width 137 height 28
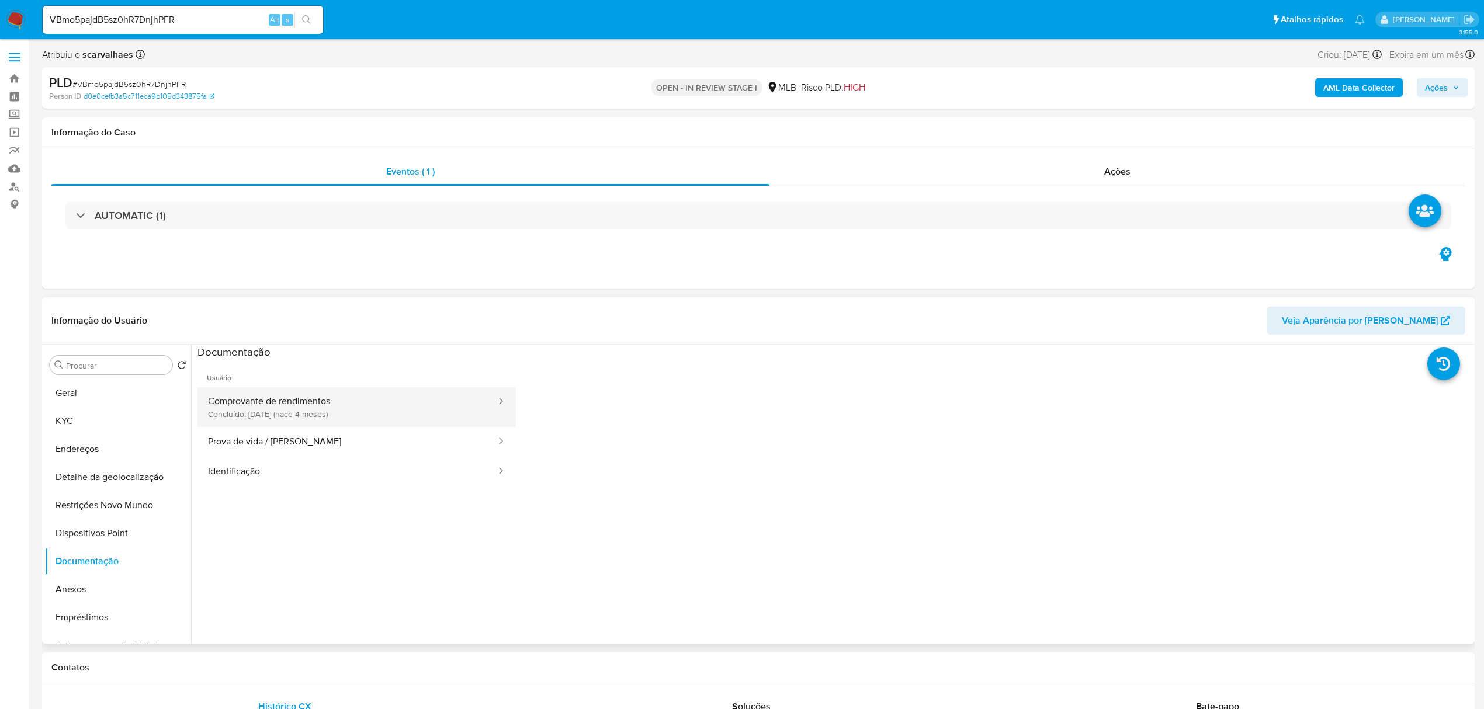
click at [312, 394] on button "Comprovante de rendimentos Concluído: 23/04/2025 (hace 4 meses)" at bounding box center [348, 407] width 300 height 40
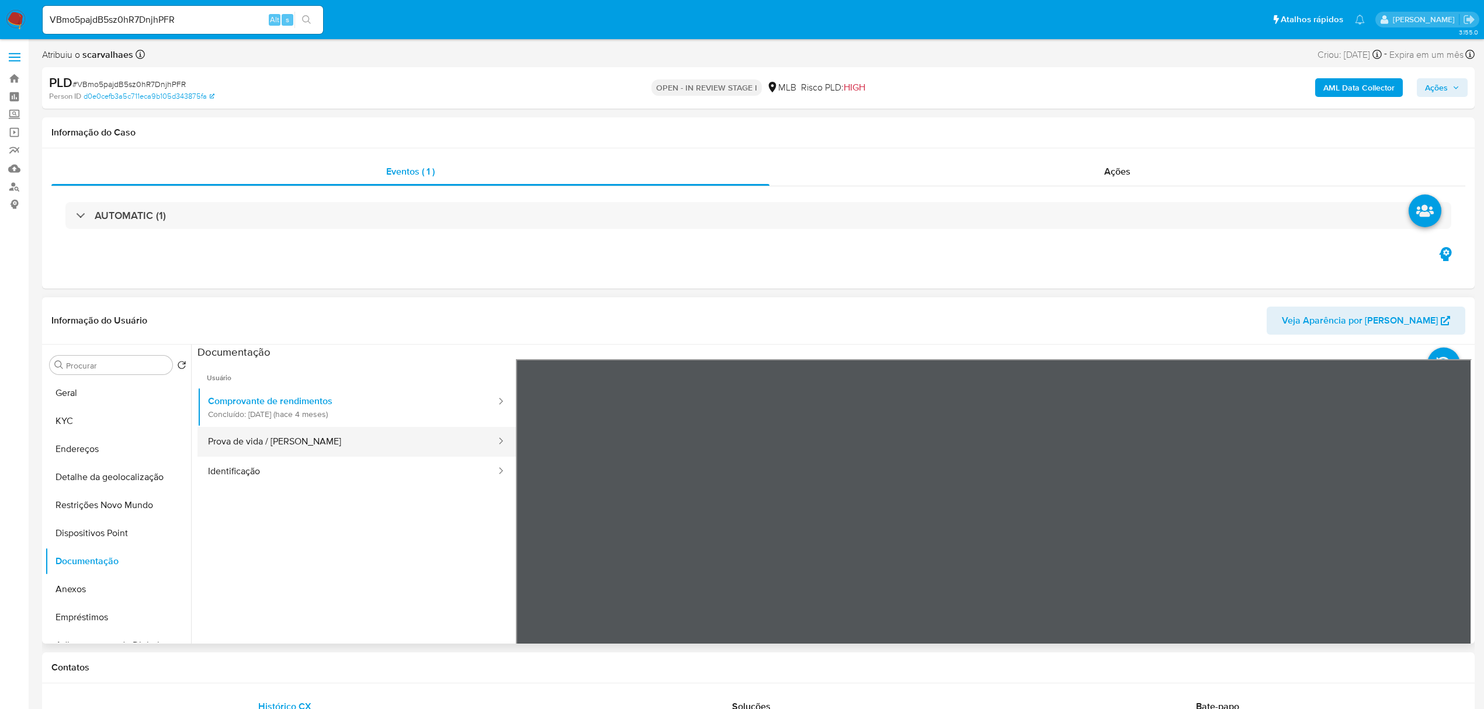
click at [312, 442] on button "Prova de vida / [PERSON_NAME]" at bounding box center [348, 442] width 300 height 30
click at [241, 465] on button "Identificação" at bounding box center [348, 472] width 300 height 30
click at [74, 589] on button "Anexos" at bounding box center [113, 590] width 137 height 28
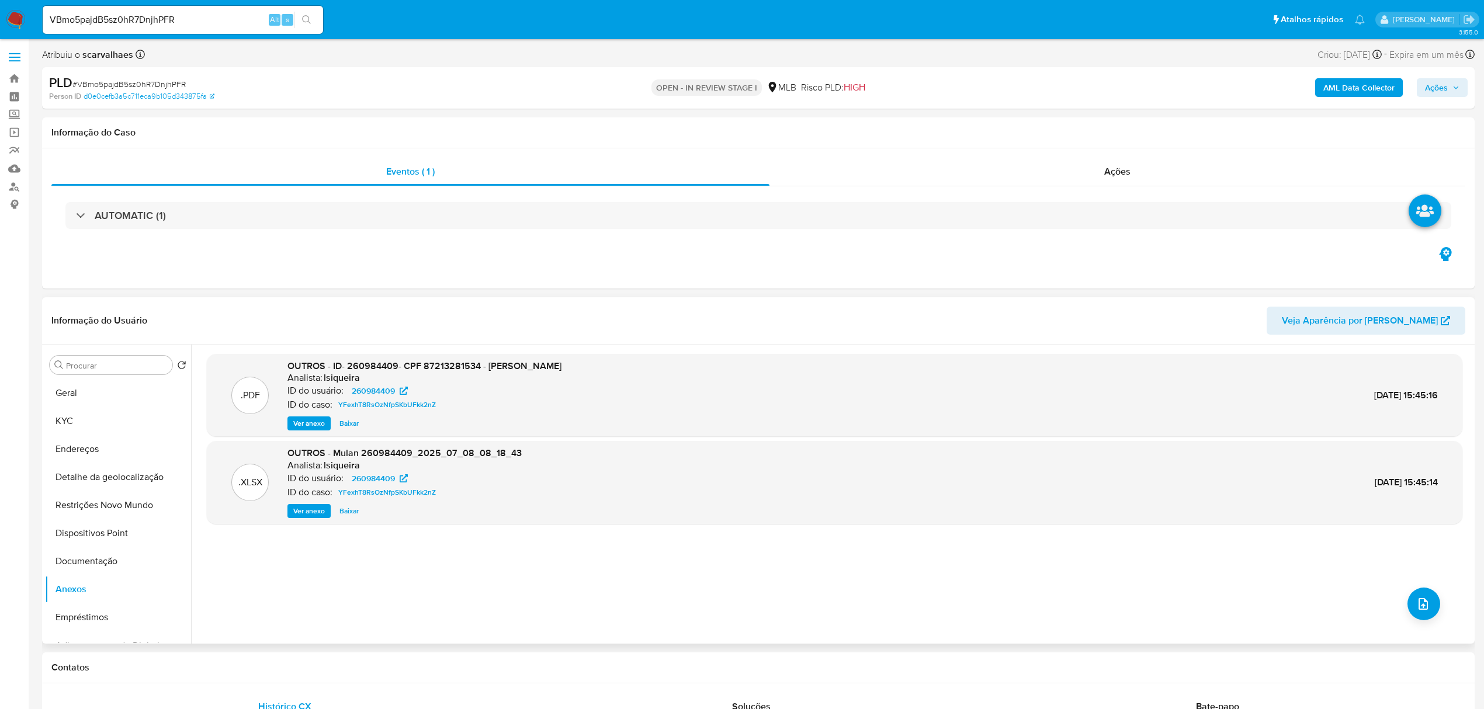
click at [305, 421] on span "Ver anexo" at bounding box center [309, 424] width 32 height 12
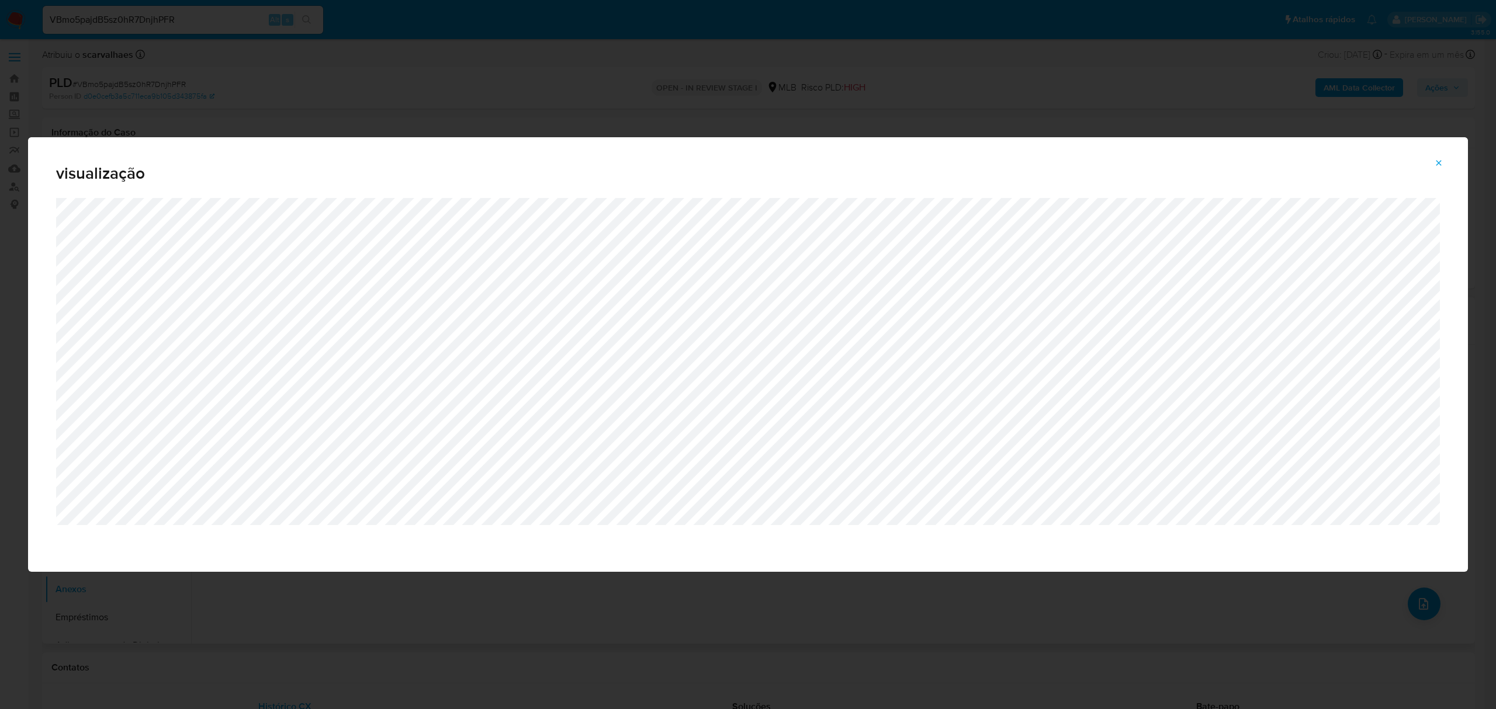
click at [1441, 161] on icon "Attachment preview" at bounding box center [1438, 162] width 5 height 5
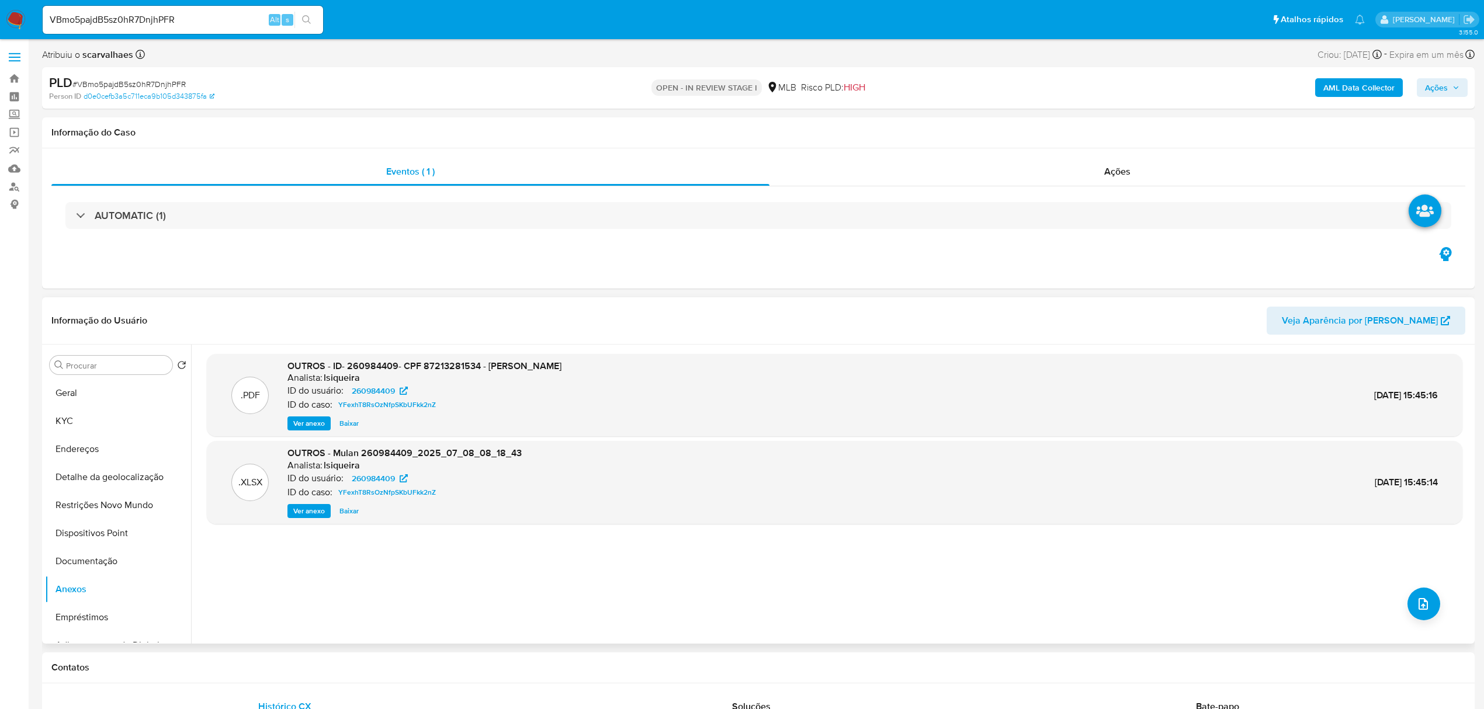
click at [324, 422] on span "Ver anexo" at bounding box center [309, 424] width 32 height 12
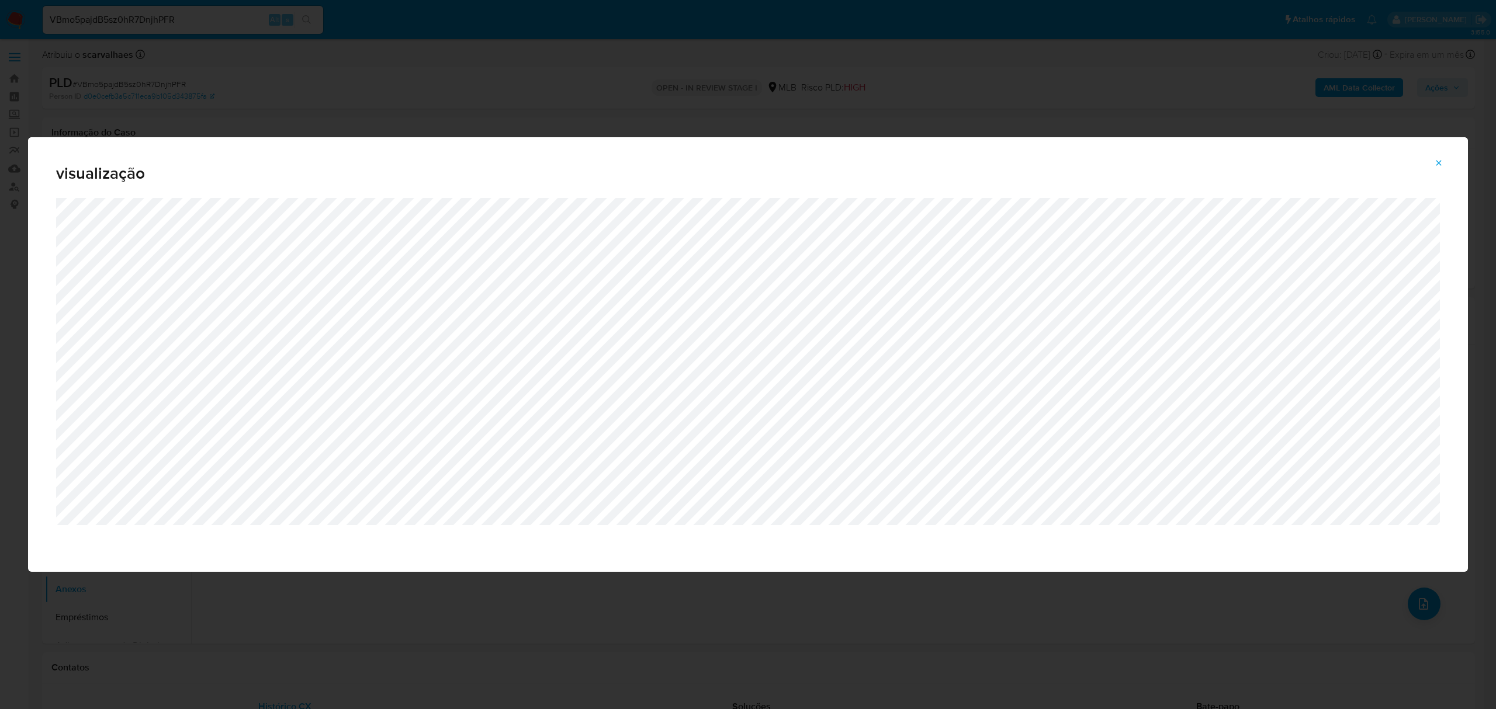
click at [1439, 169] on span "Attachment preview" at bounding box center [1438, 163] width 9 height 16
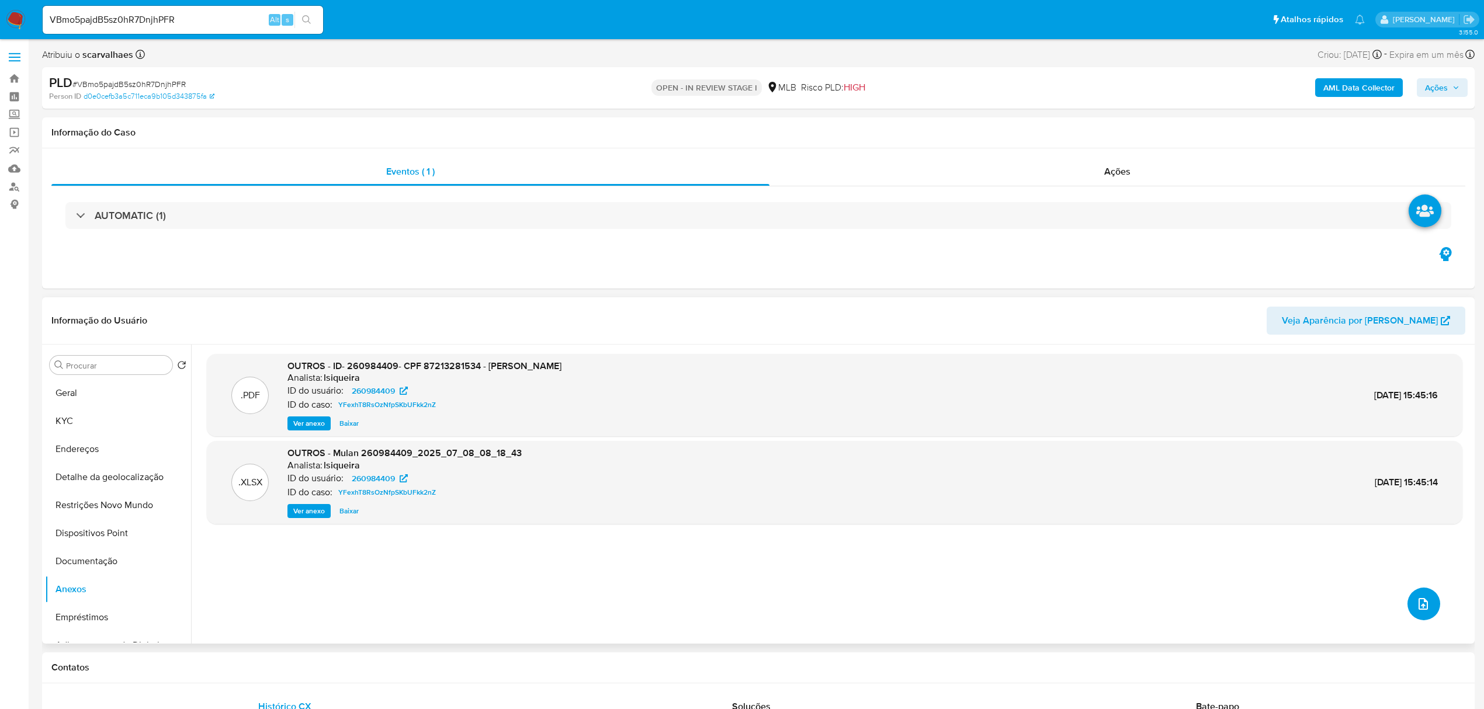
click at [1409, 598] on button "upload-file" at bounding box center [1424, 604] width 33 height 33
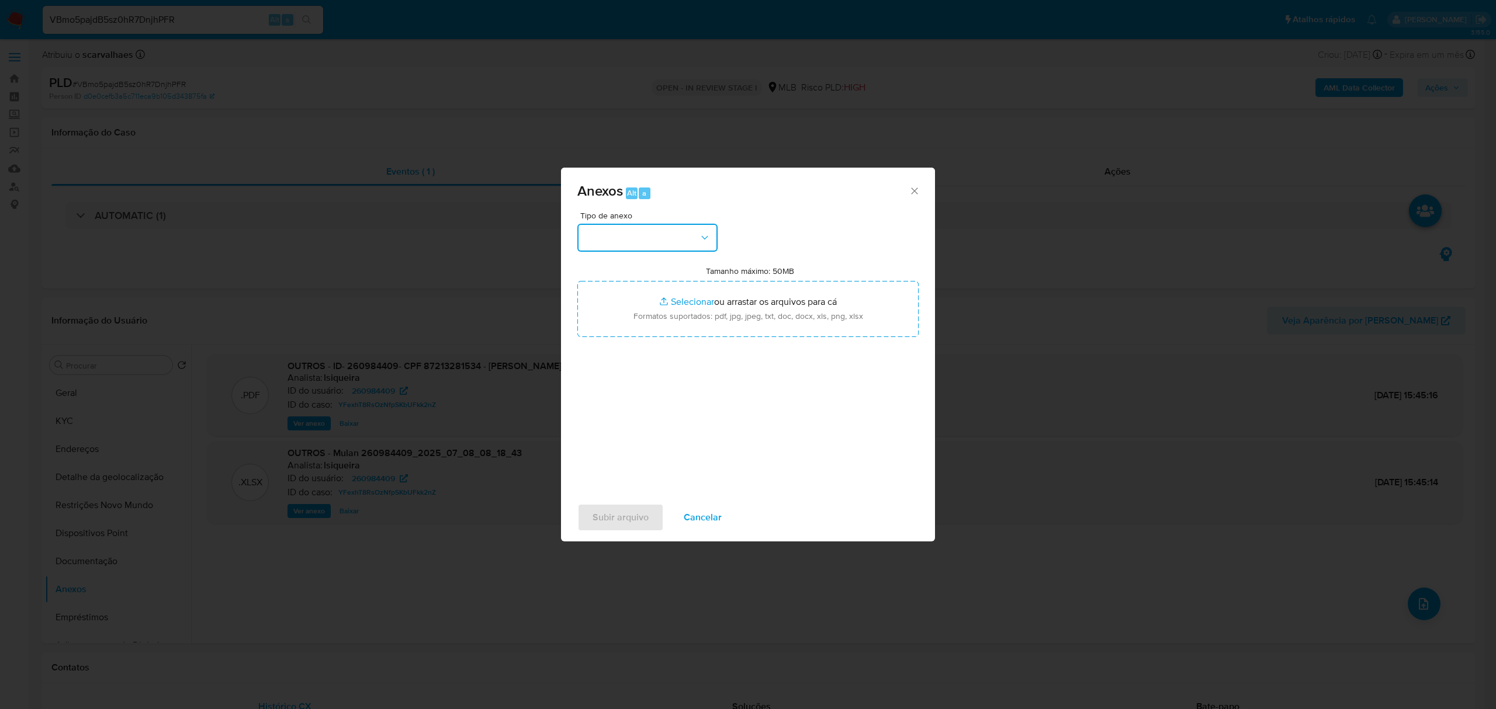
click at [685, 241] on button "button" at bounding box center [647, 238] width 140 height 28
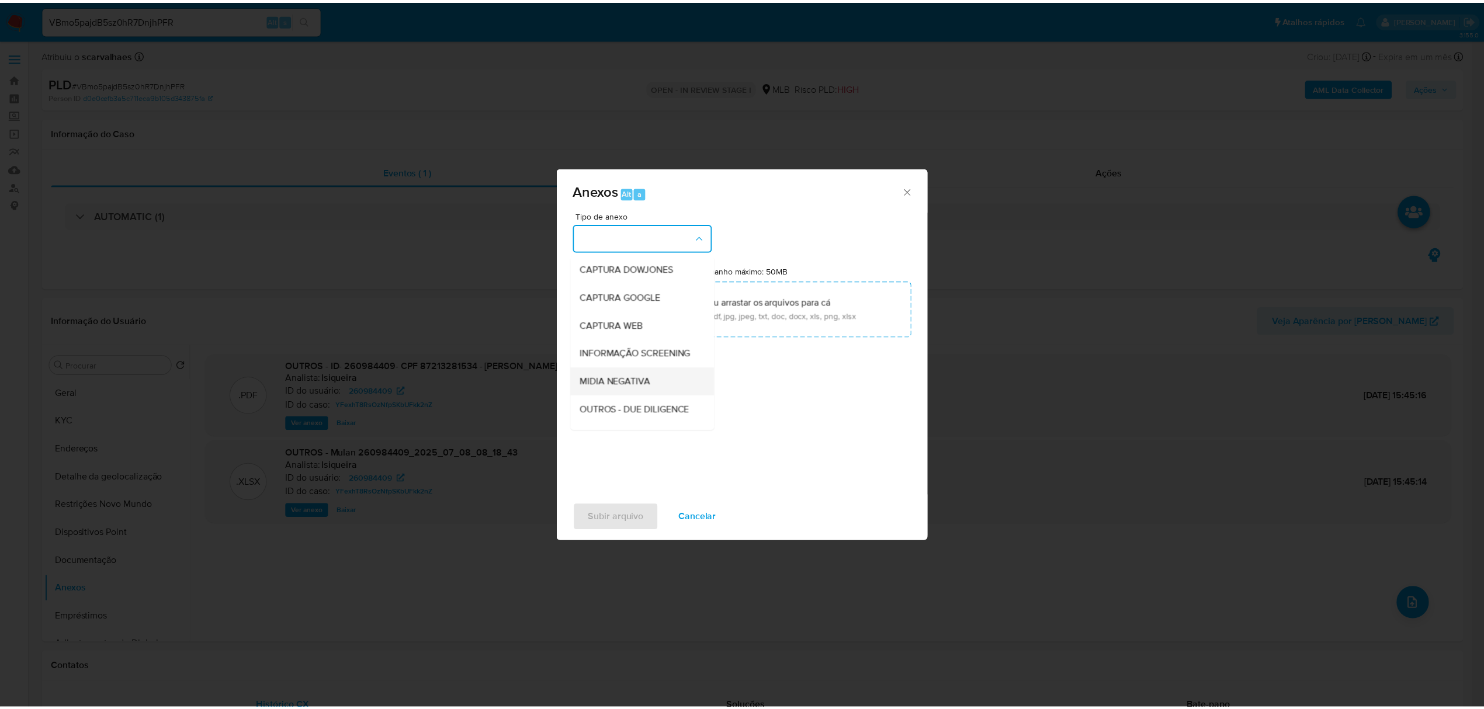
scroll to position [78, 0]
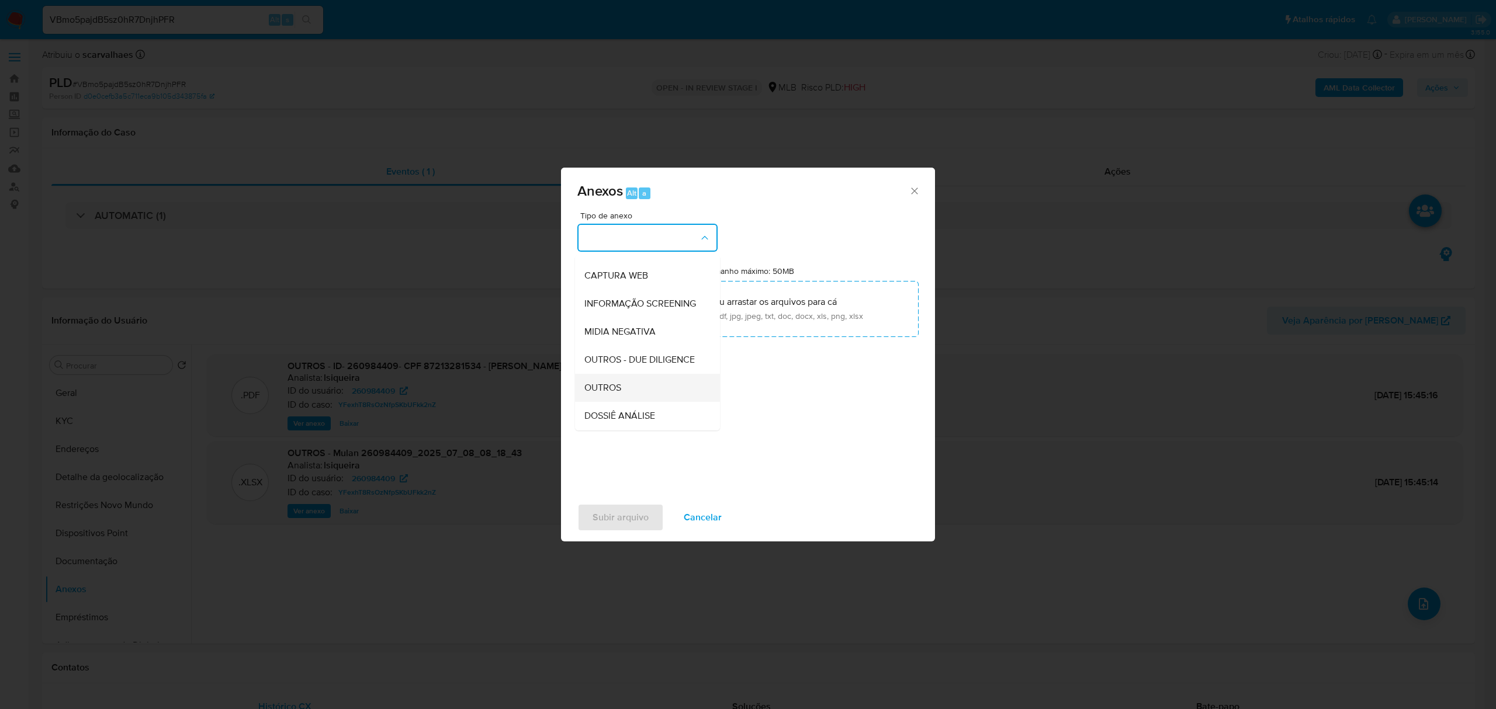
click at [641, 402] on div "OUTROS" at bounding box center [643, 388] width 119 height 28
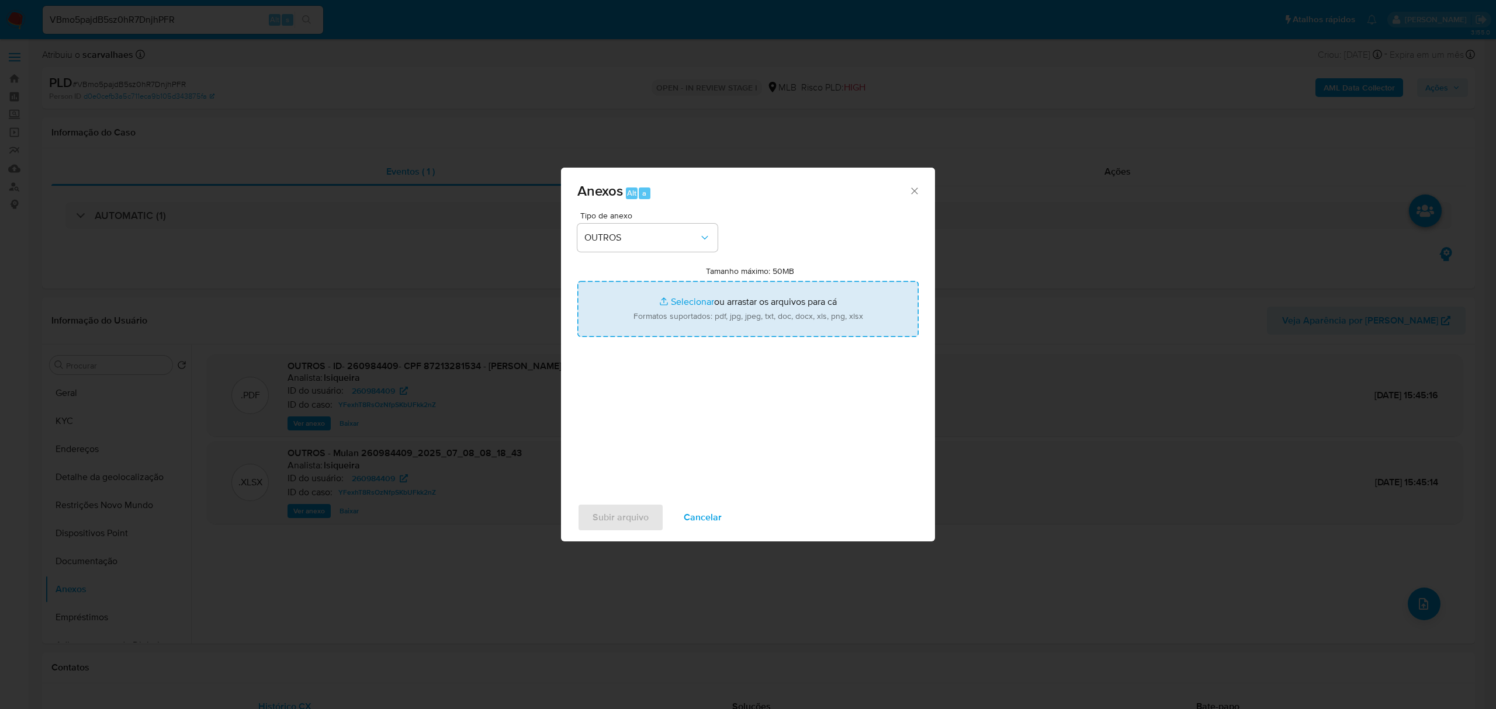
click at [674, 298] on input "Tamanho máximo: 50MB Selecionar arquivos" at bounding box center [747, 309] width 341 height 56
type input "C:\fakepath\Mulan Aldelino Andrade Fonseca 260984409_2025_08_21_11_22_02 - Resu…"
click at [706, 305] on input "Tamanho máximo: 50MB Selecionar arquivos" at bounding box center [747, 309] width 341 height 56
type input "C:\fakepath\SAR - xxxxx- CPF 87213281534 - ALDELINO ANDRADE FONSECA.pdf"
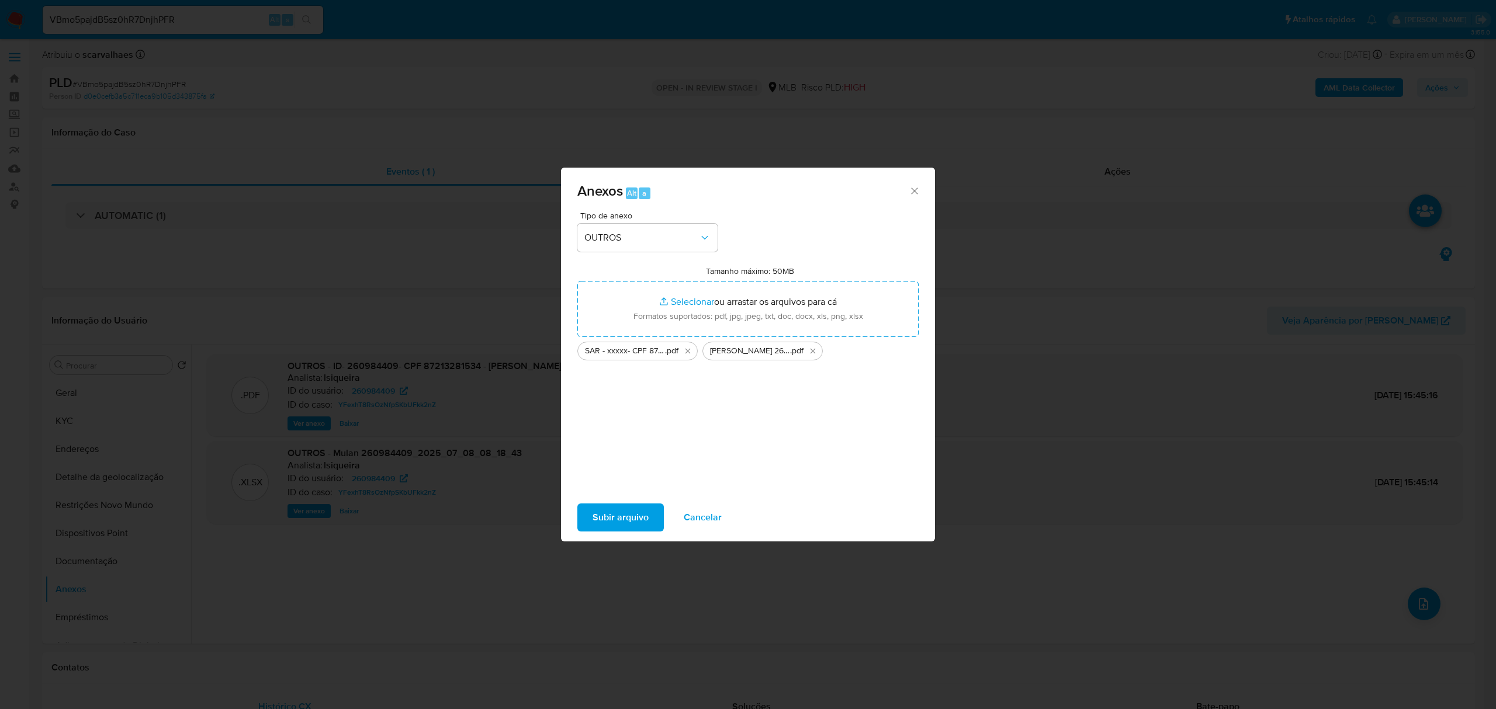
click at [612, 529] on span "Subir arquivo" at bounding box center [621, 518] width 56 height 26
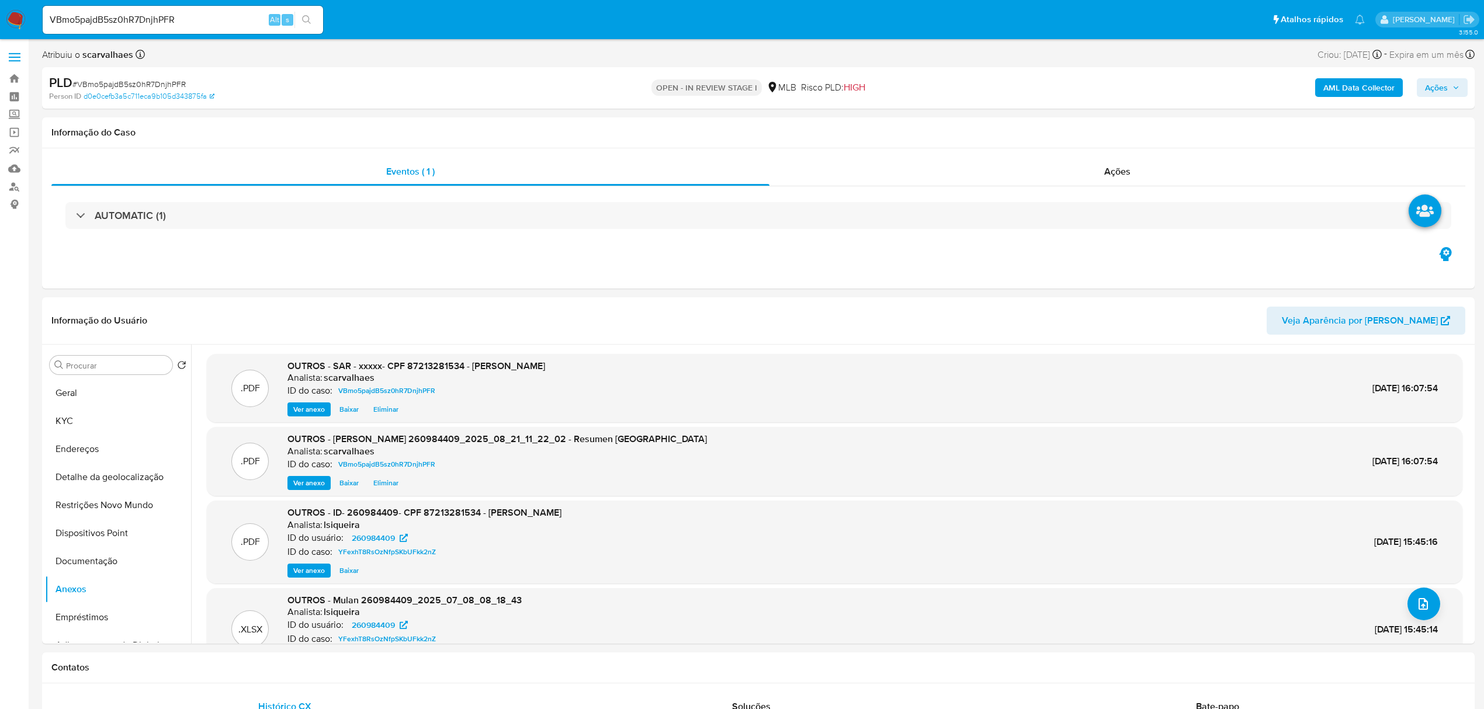
click at [1433, 89] on span "Ações" at bounding box center [1436, 87] width 23 height 19
click at [1110, 127] on span "Resolução do caso" at bounding box center [1102, 124] width 79 height 13
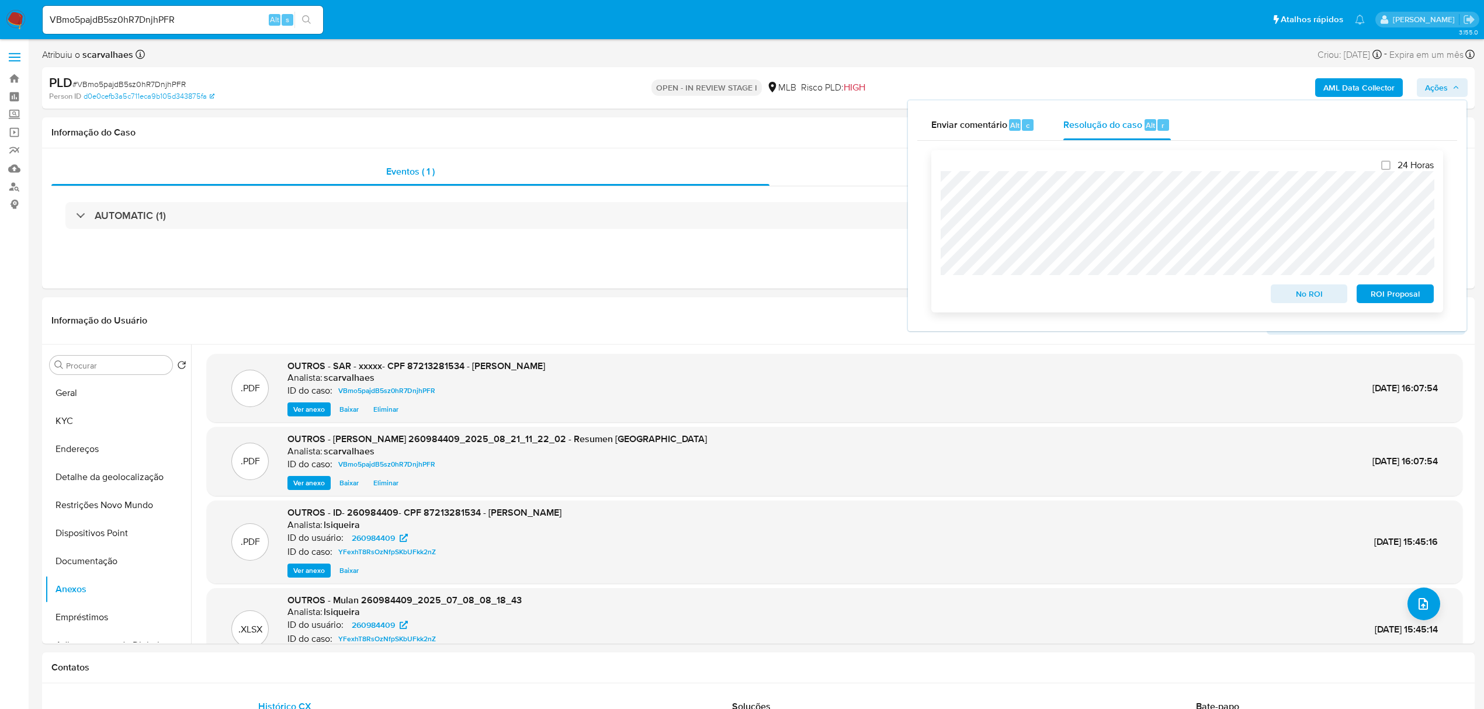
click at [1408, 298] on span "ROI Proposal" at bounding box center [1395, 294] width 61 height 16
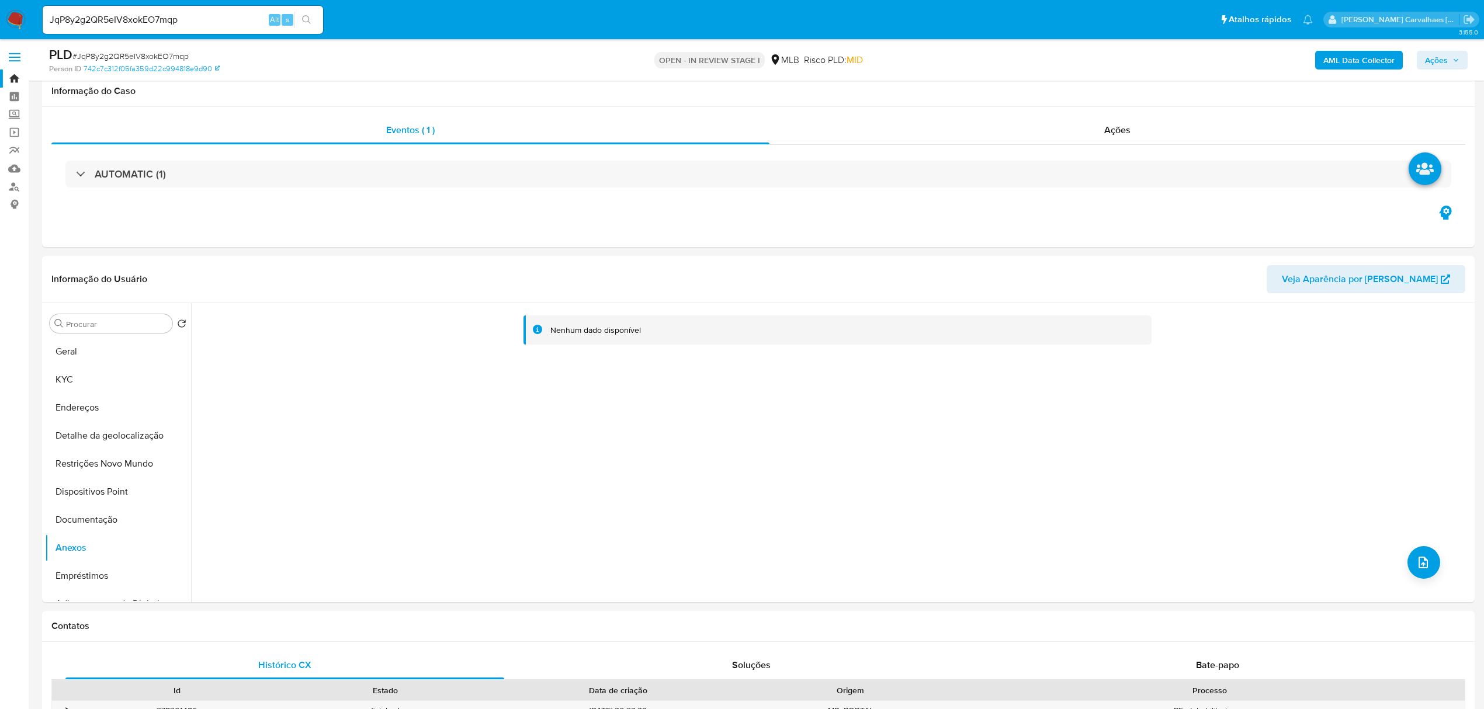
select select "10"
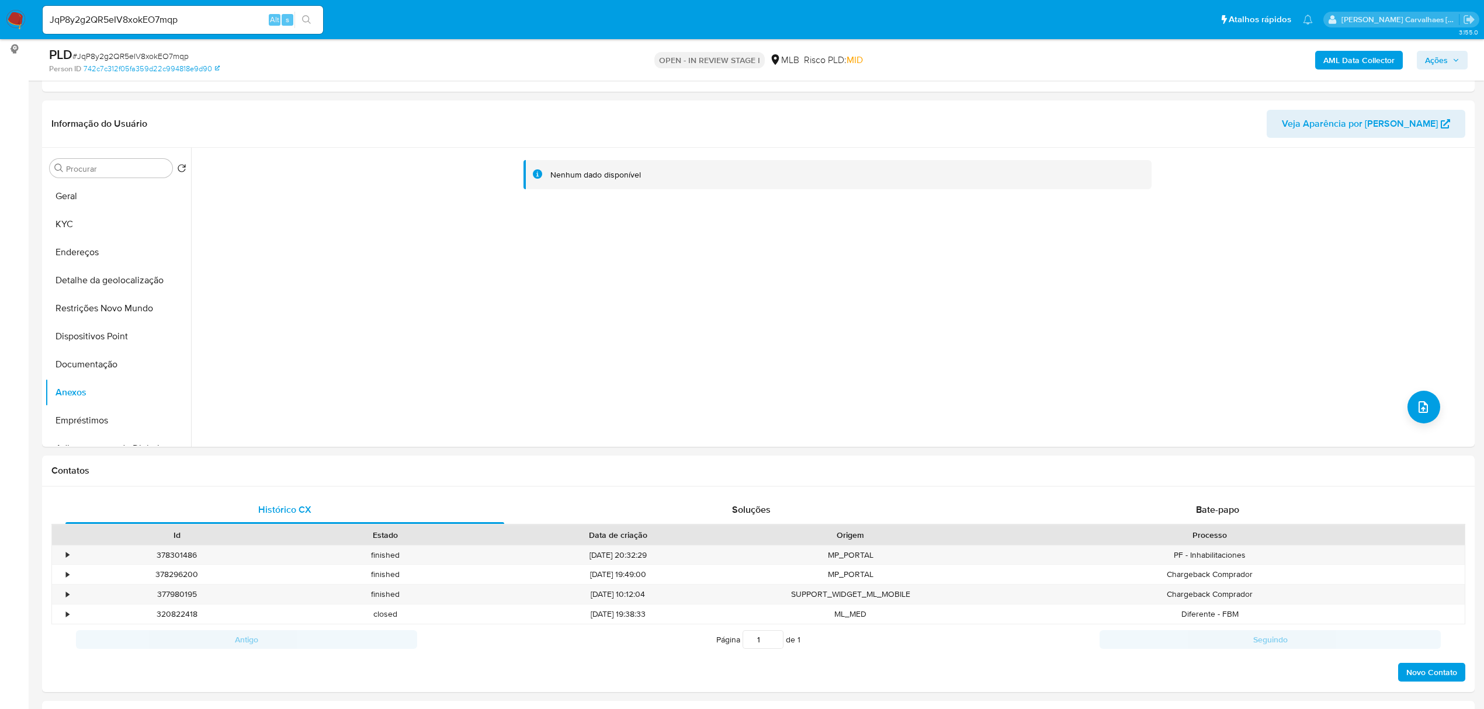
scroll to position [78, 0]
click at [103, 319] on button "Anexos" at bounding box center [113, 315] width 137 height 28
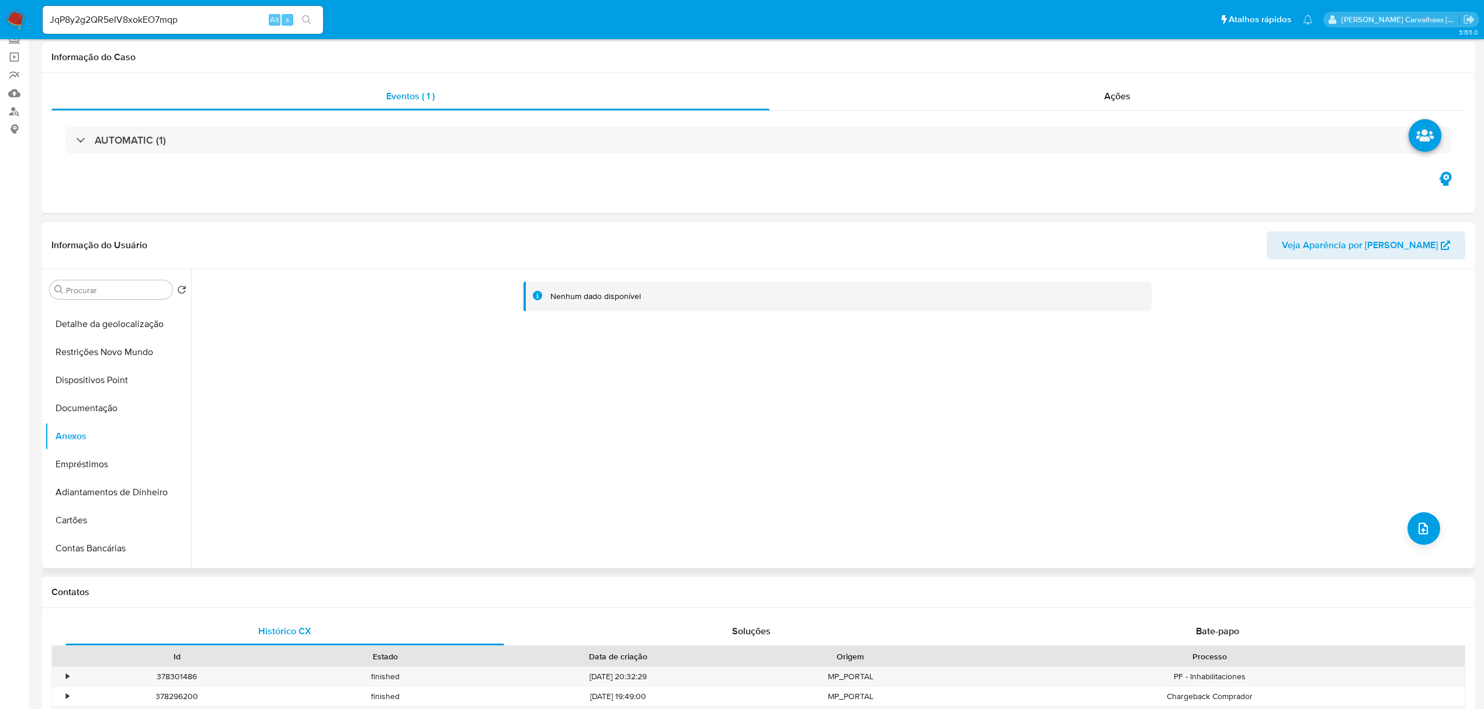
scroll to position [0, 0]
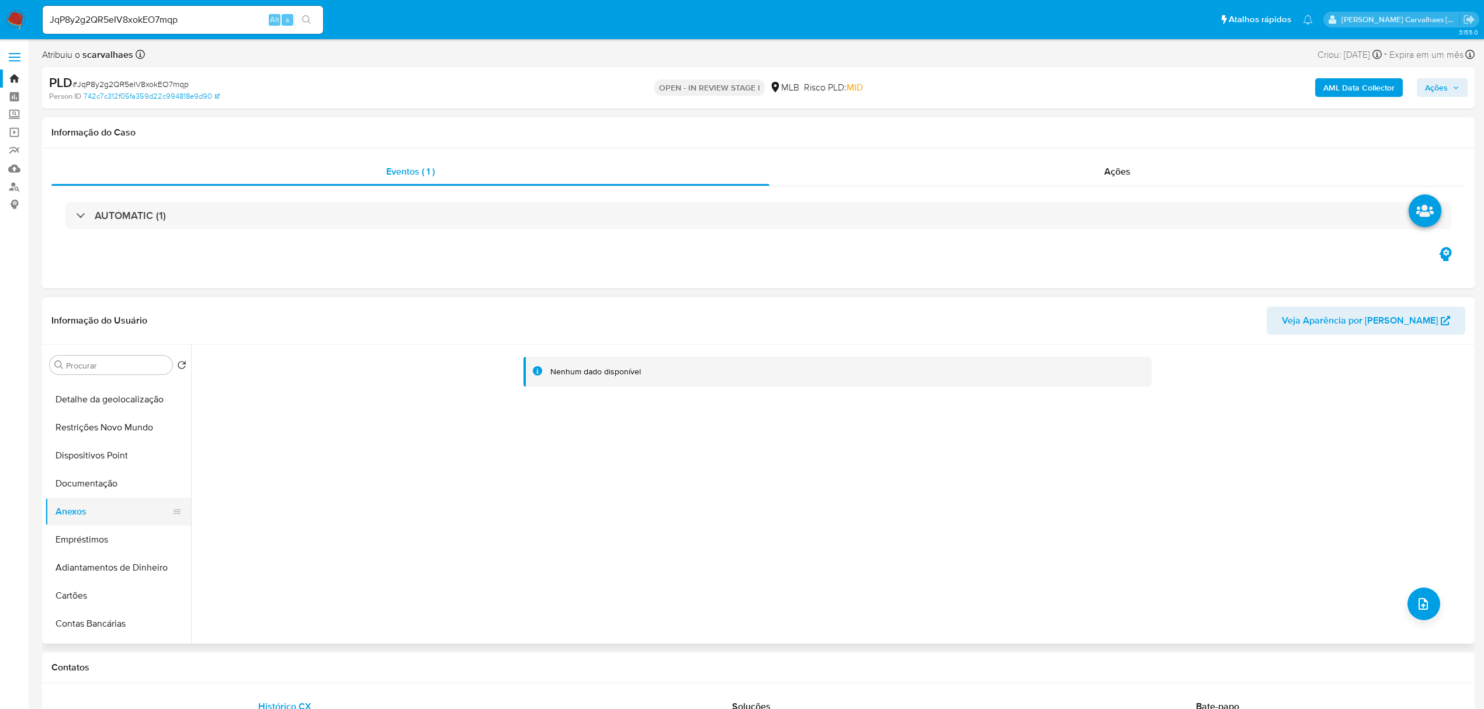
click at [109, 518] on button "Anexos" at bounding box center [113, 512] width 137 height 28
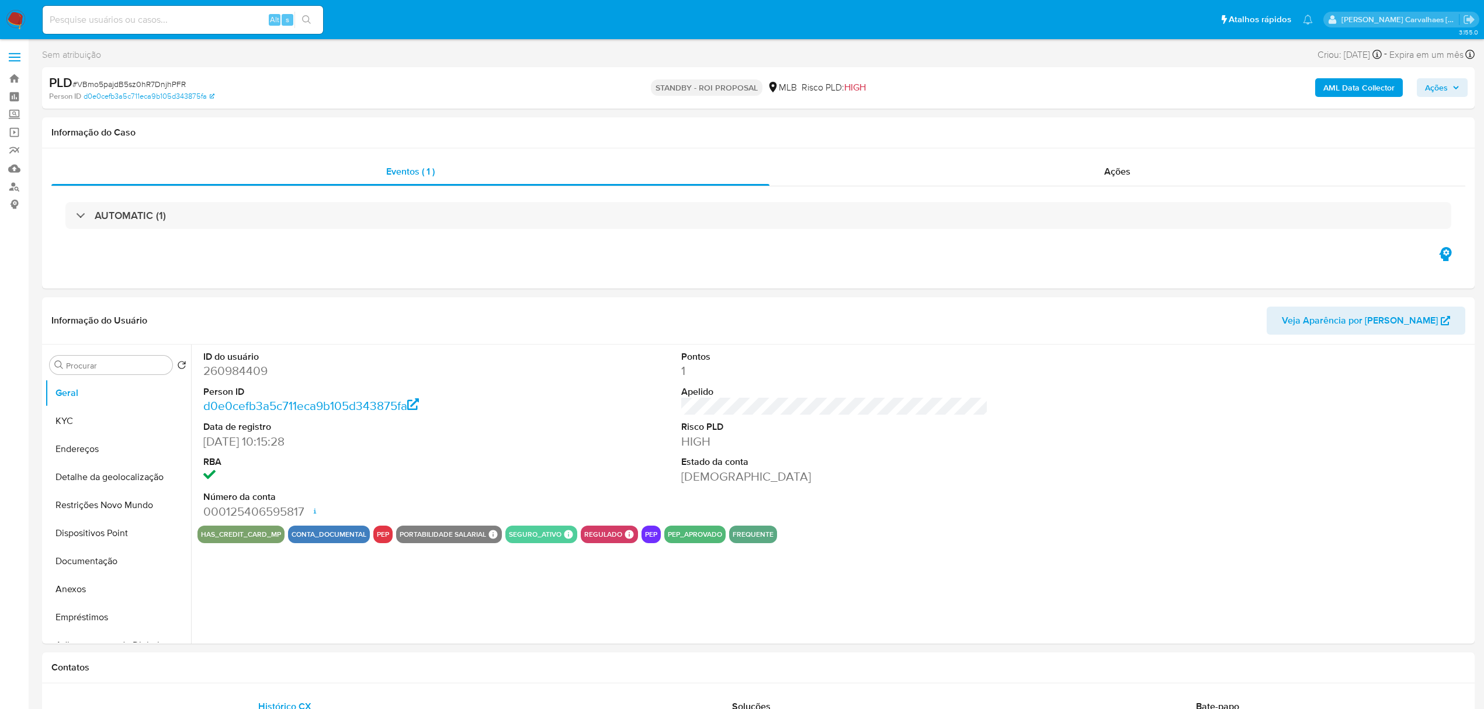
select select "10"
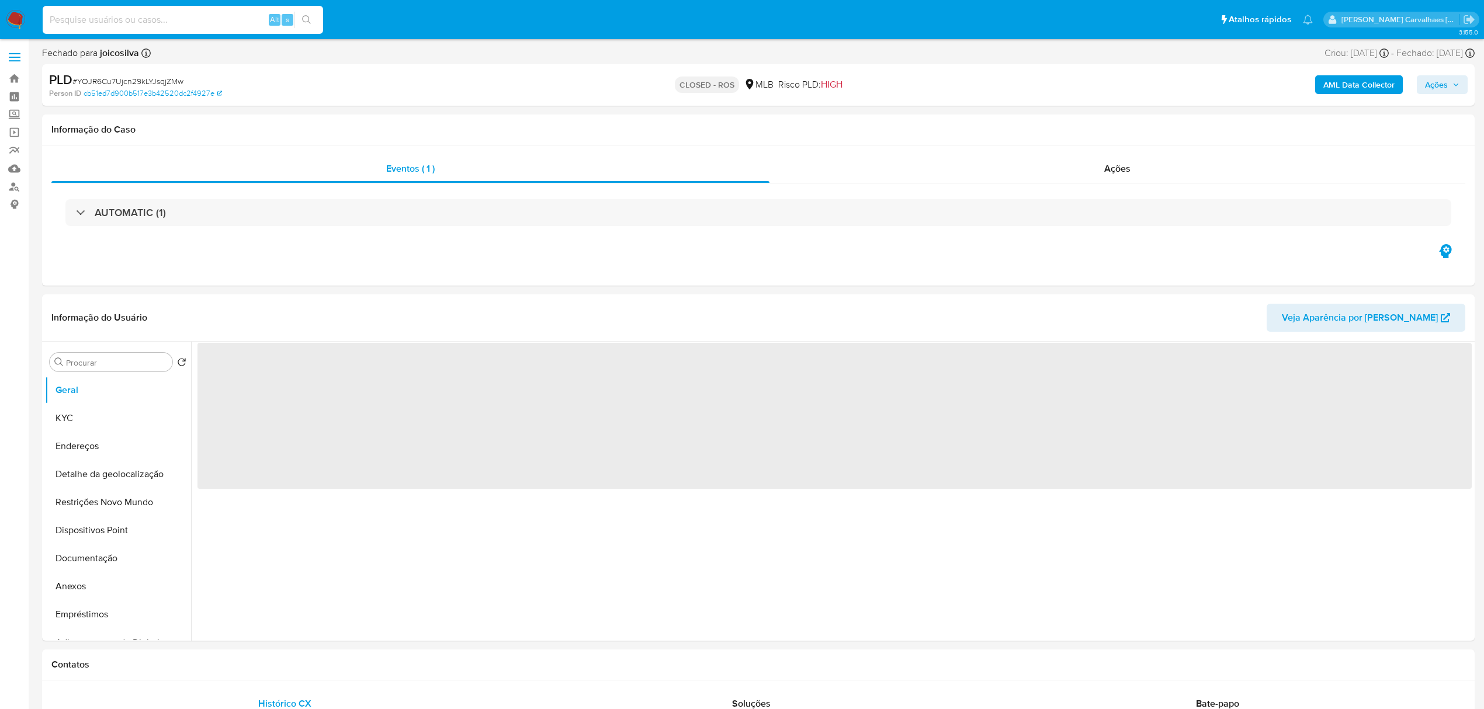
paste input "b5ChvfzGv6UDdBqlOU8UYY0Z"
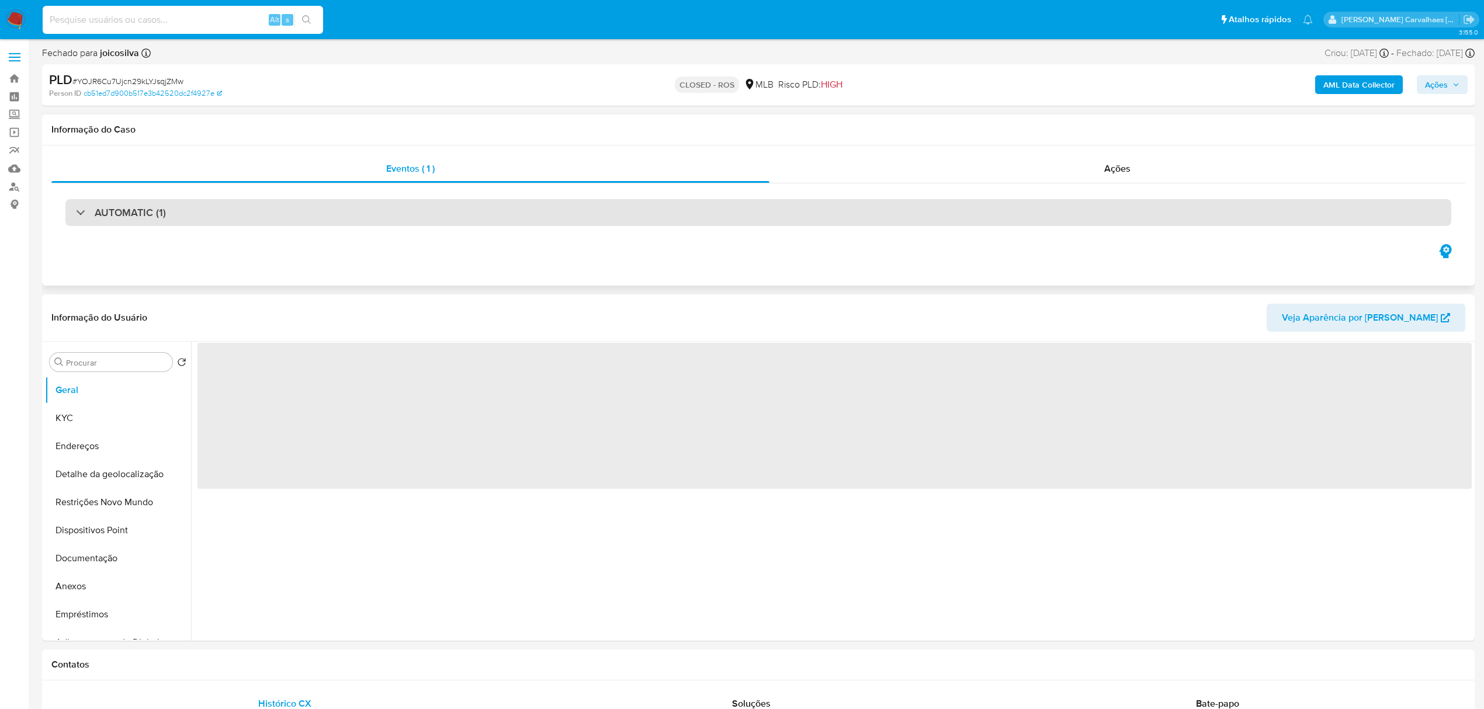
type input "b5ChvfzGv6UDdBqlOU8UYY0Z"
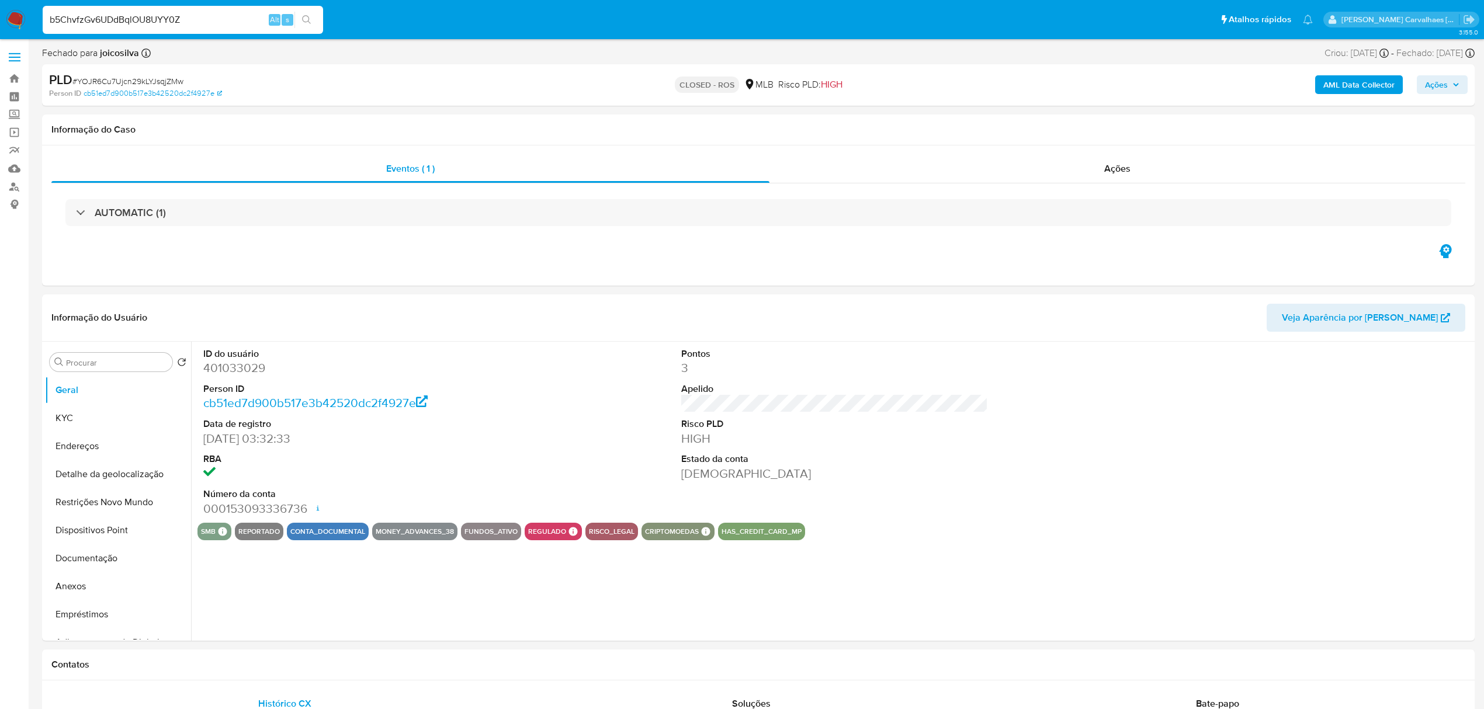
select select "10"
type input "b5ChvfzGv6UDdBqlOU8UYY0Z"
click at [307, 21] on icon "search-icon" at bounding box center [306, 19] width 9 height 9
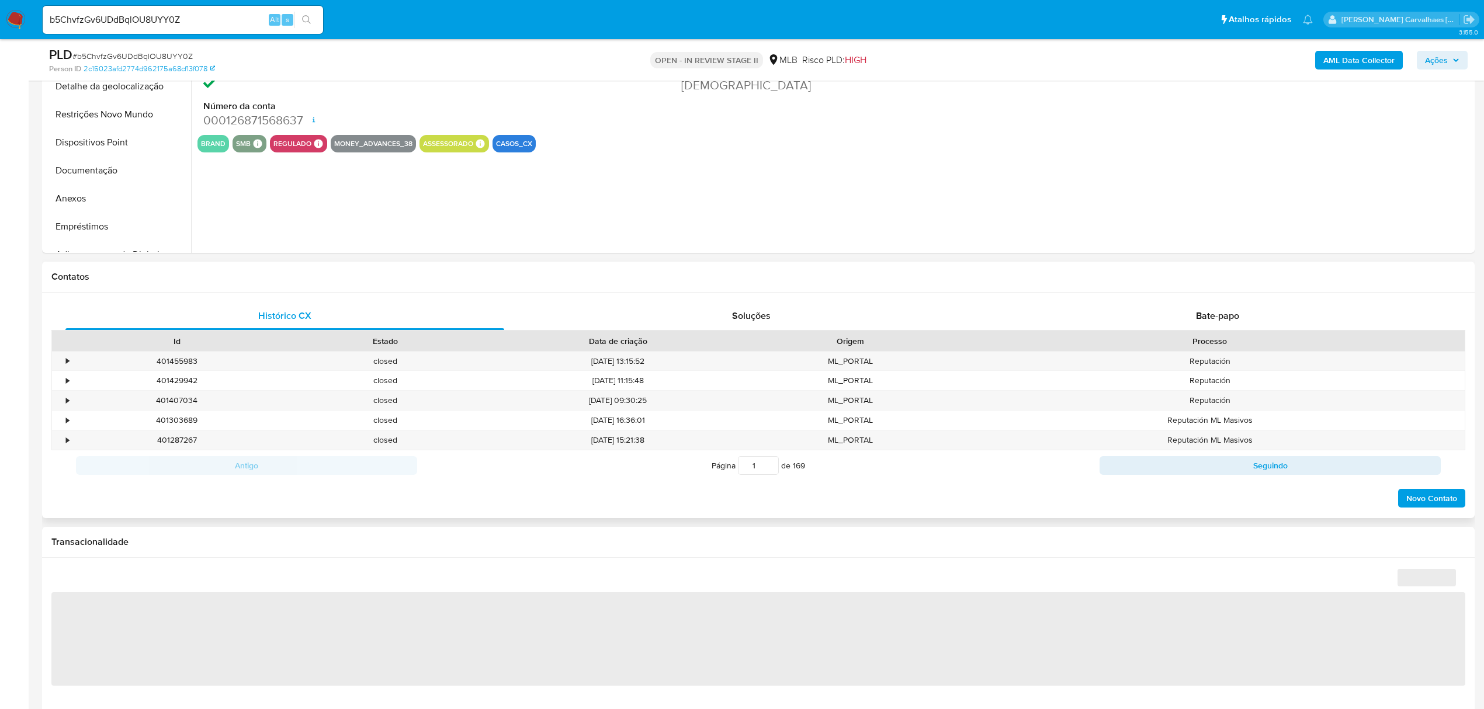
select select "10"
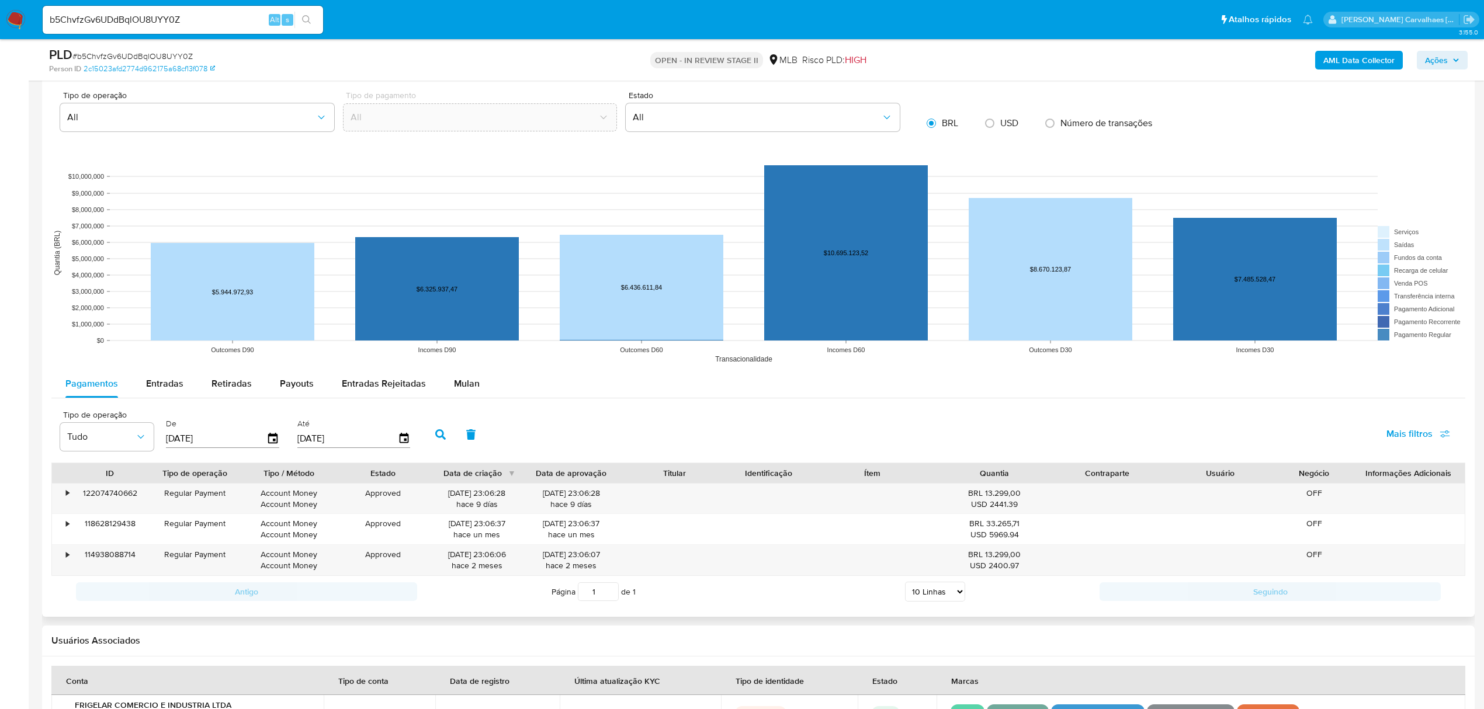
scroll to position [1013, 0]
click at [236, 386] on span "Retiradas" at bounding box center [232, 382] width 40 height 13
select select "10"
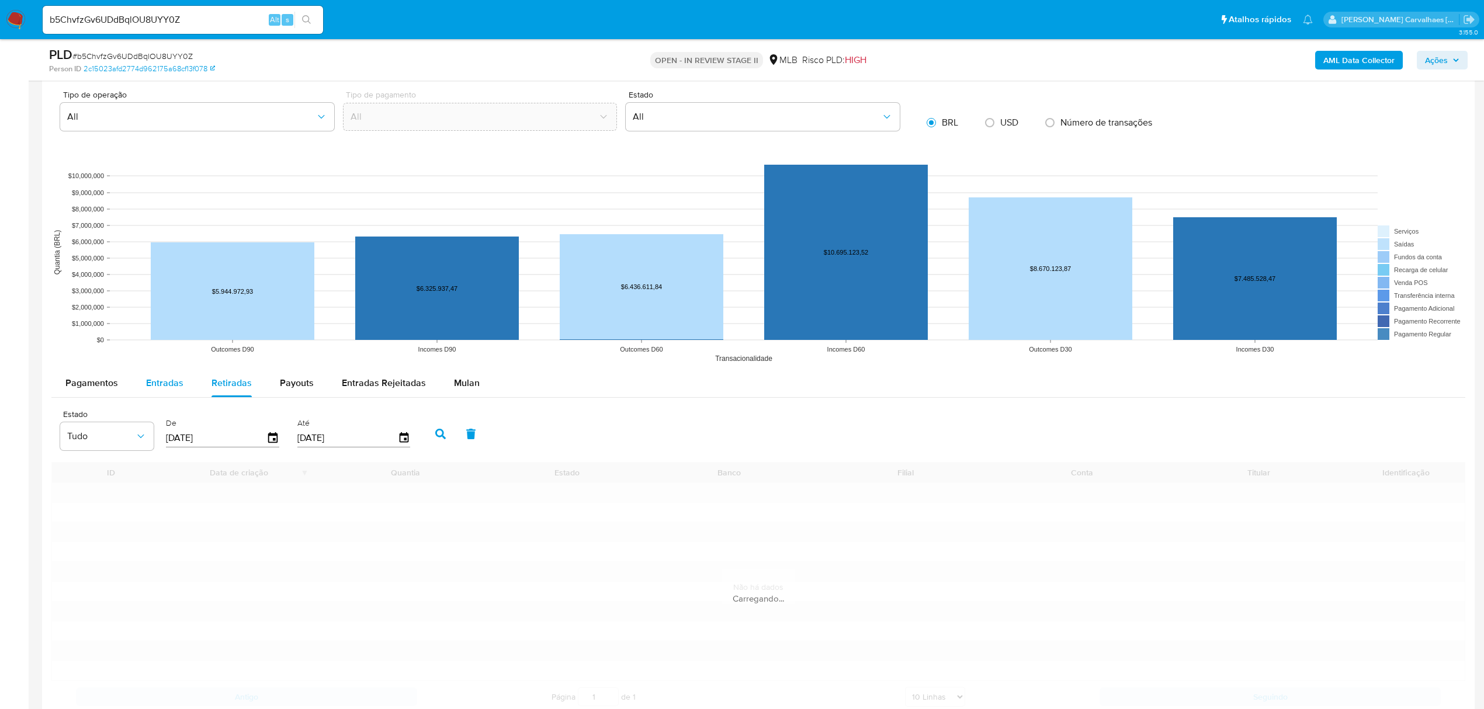
click at [162, 383] on span "Entradas" at bounding box center [164, 382] width 37 height 13
select select "10"
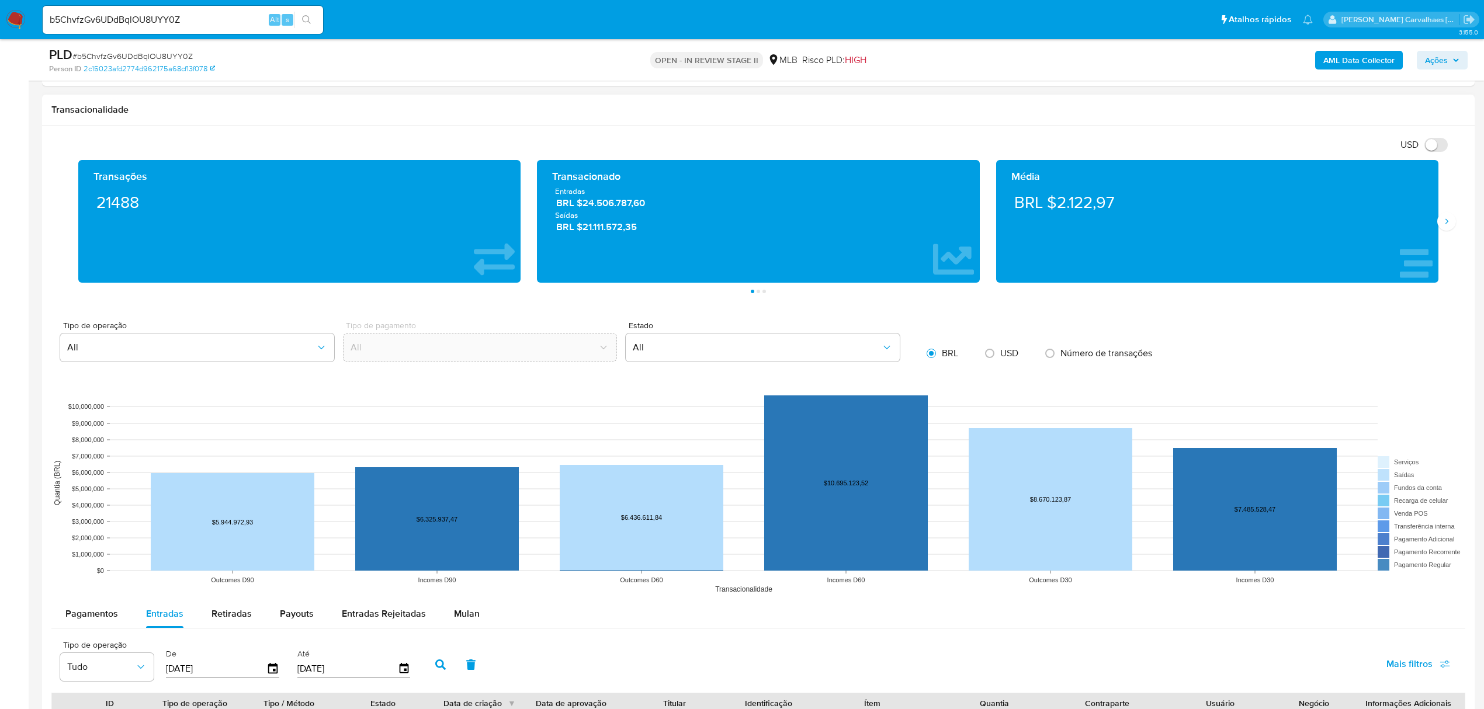
scroll to position [779, 0]
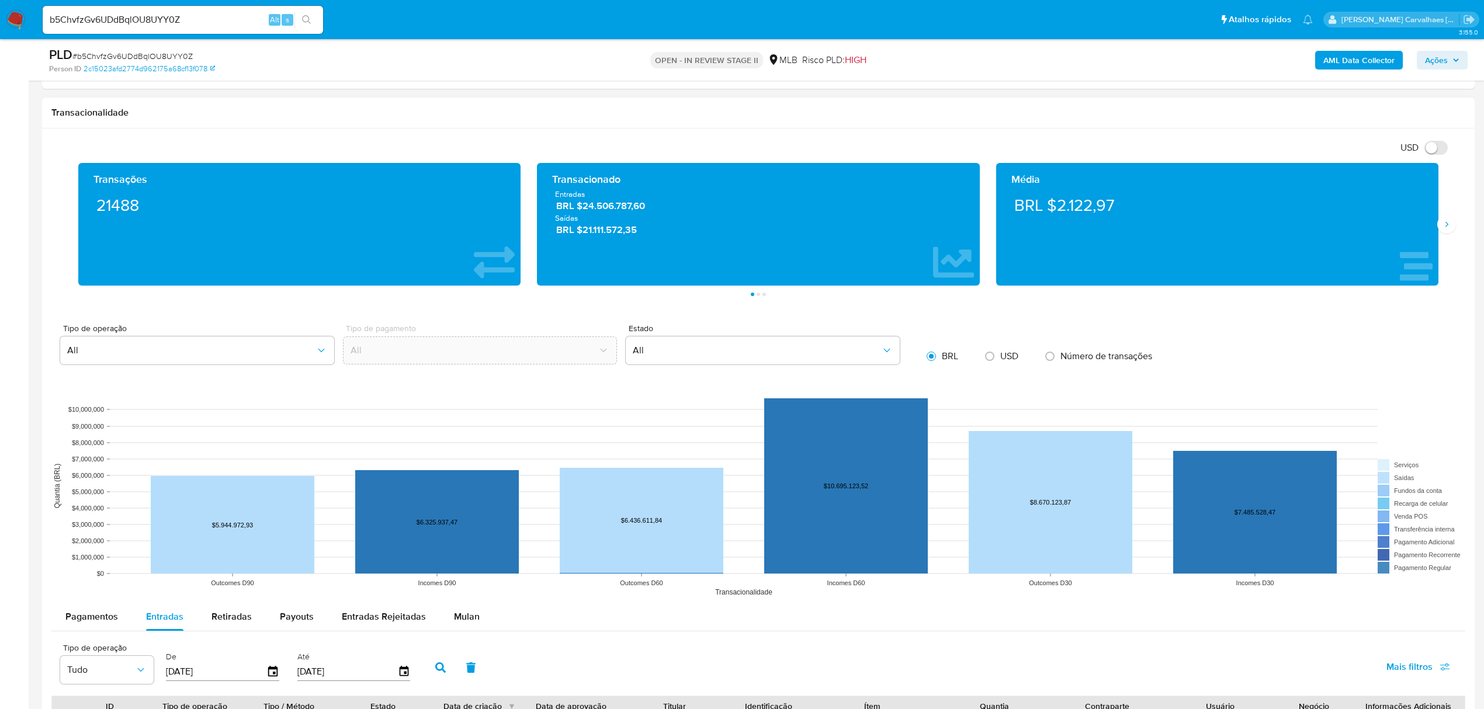
drag, startPoint x: 1115, startPoint y: 216, endPoint x: 1028, endPoint y: 214, distance: 86.5
click at [1018, 214] on div "BRL $2.122,97" at bounding box center [1218, 205] width 424 height 33
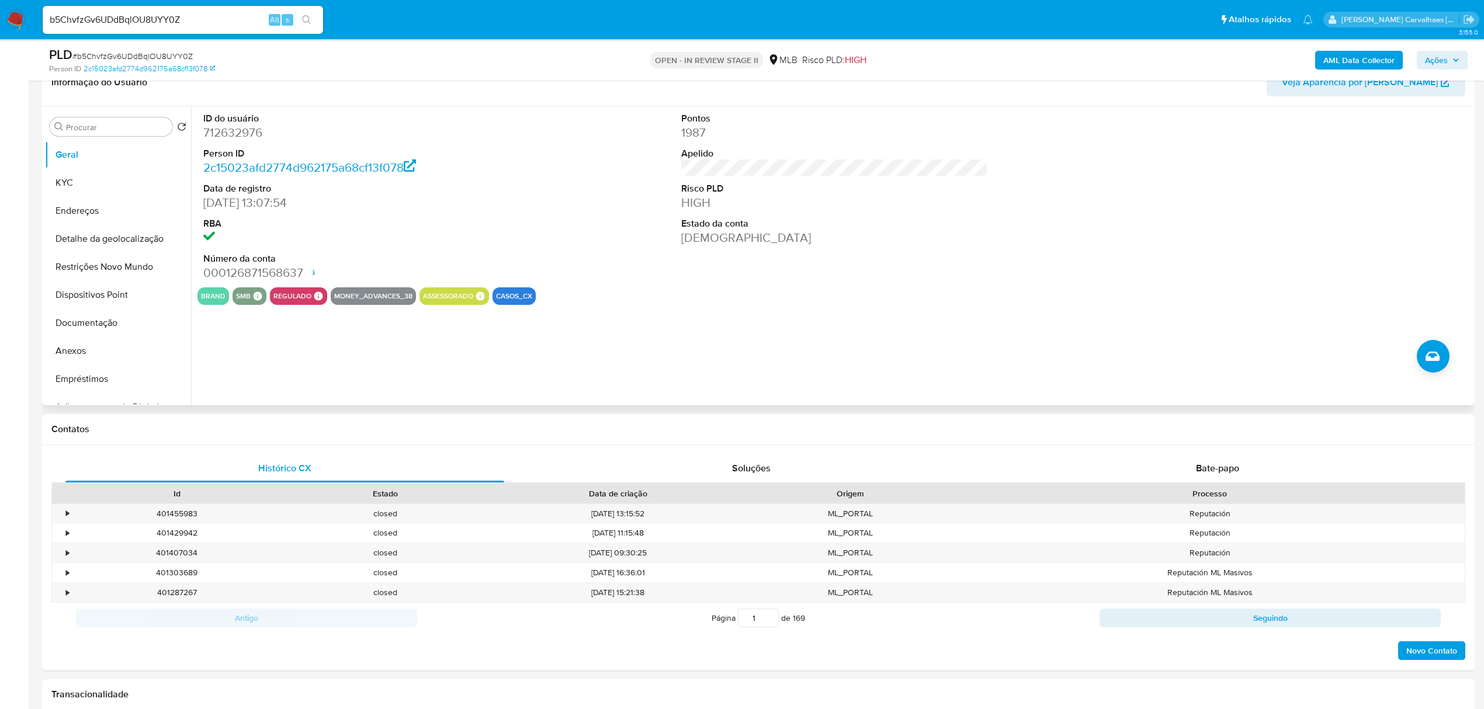
scroll to position [78, 0]
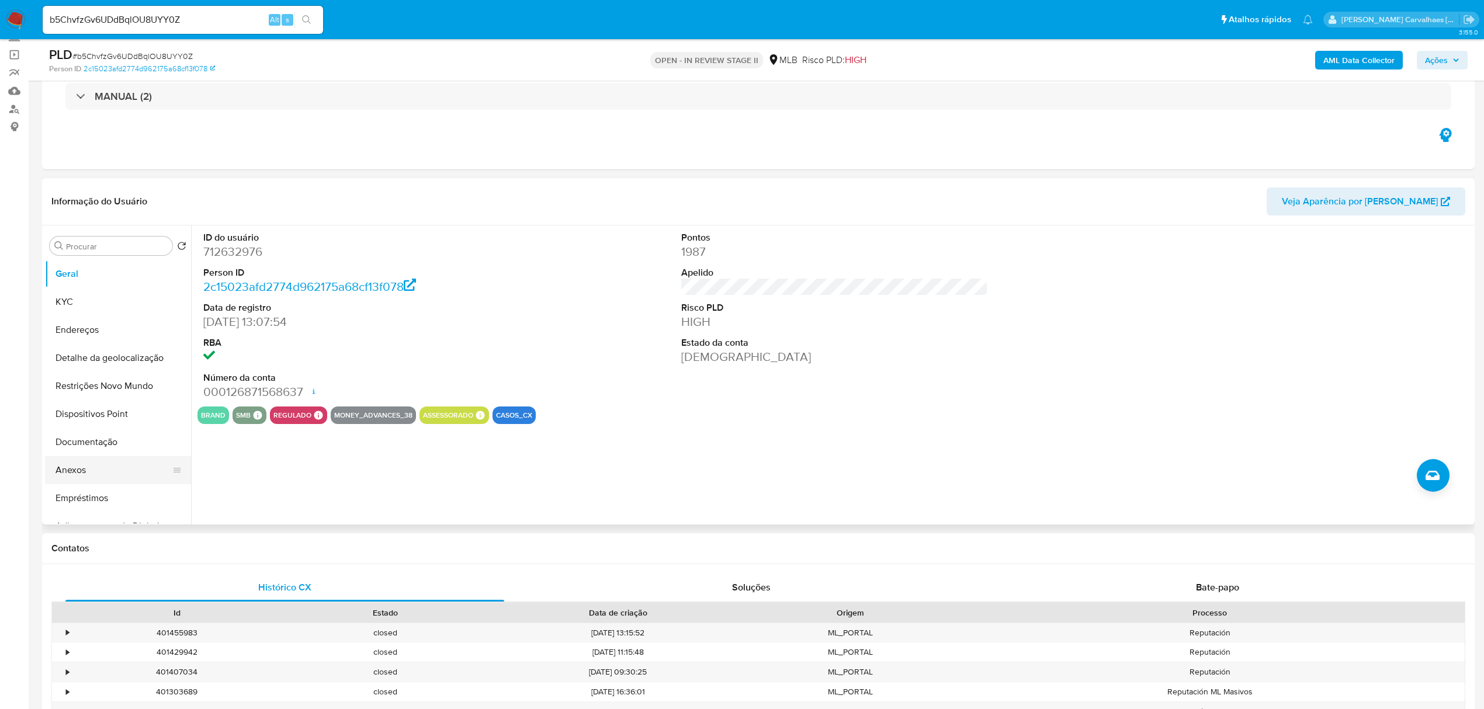
click at [86, 469] on button "Anexos" at bounding box center [113, 470] width 137 height 28
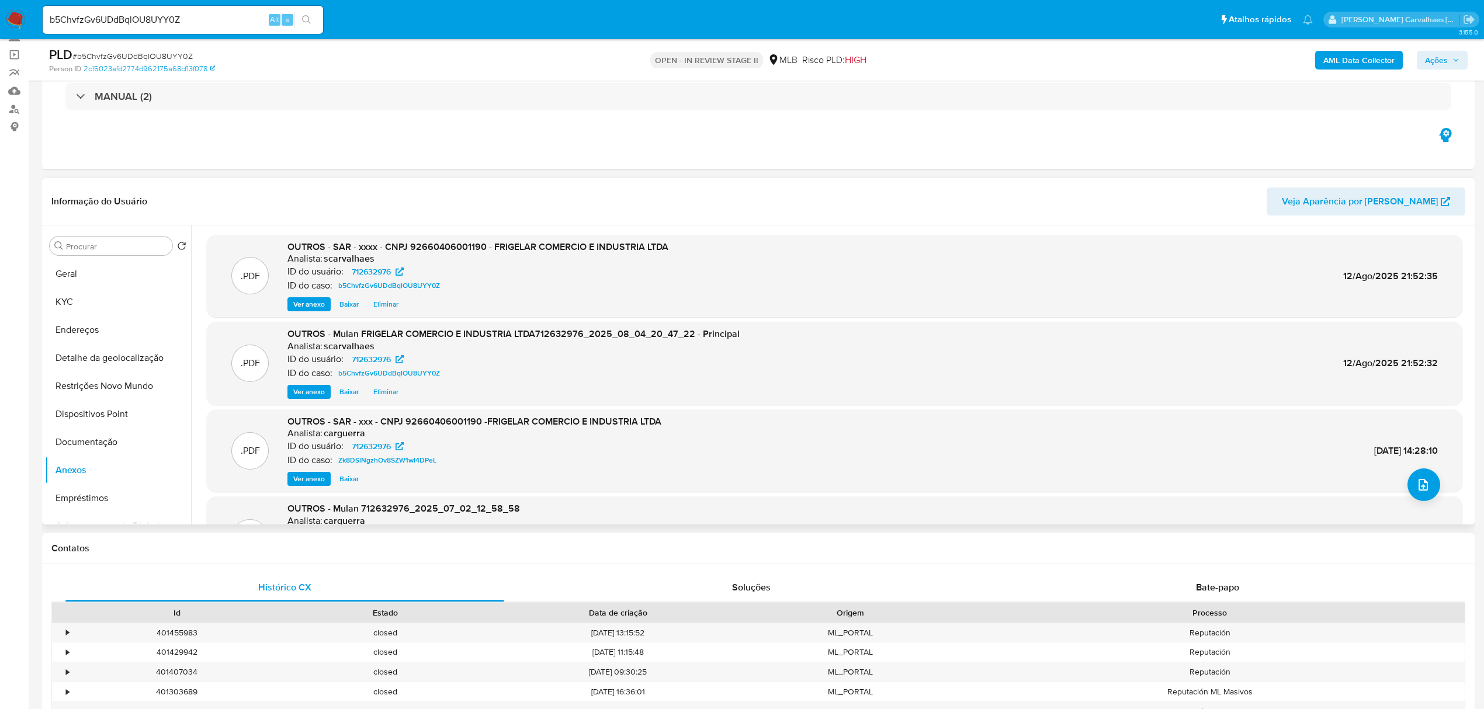
click at [316, 300] on span "Ver anexo" at bounding box center [309, 305] width 32 height 12
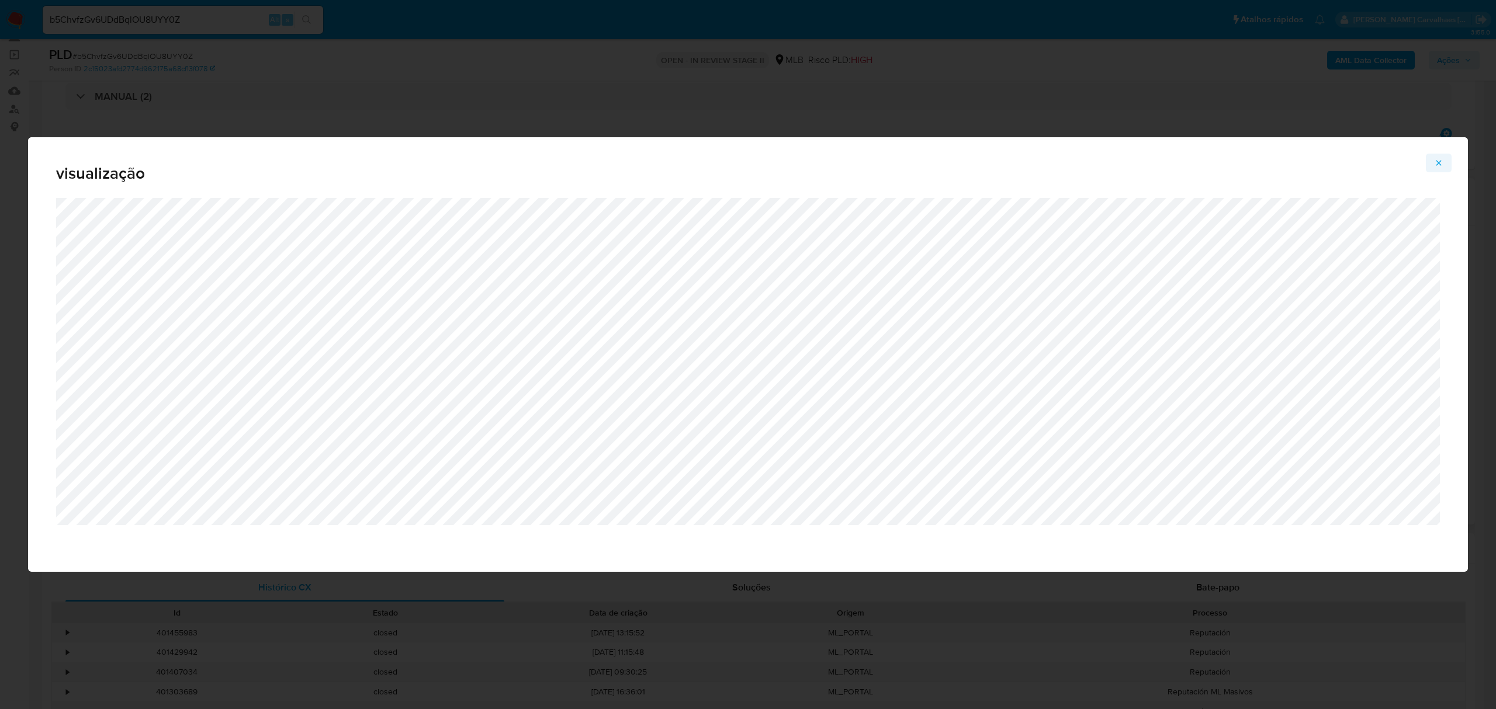
click at [1443, 164] on icon "Attachment preview" at bounding box center [1438, 162] width 9 height 9
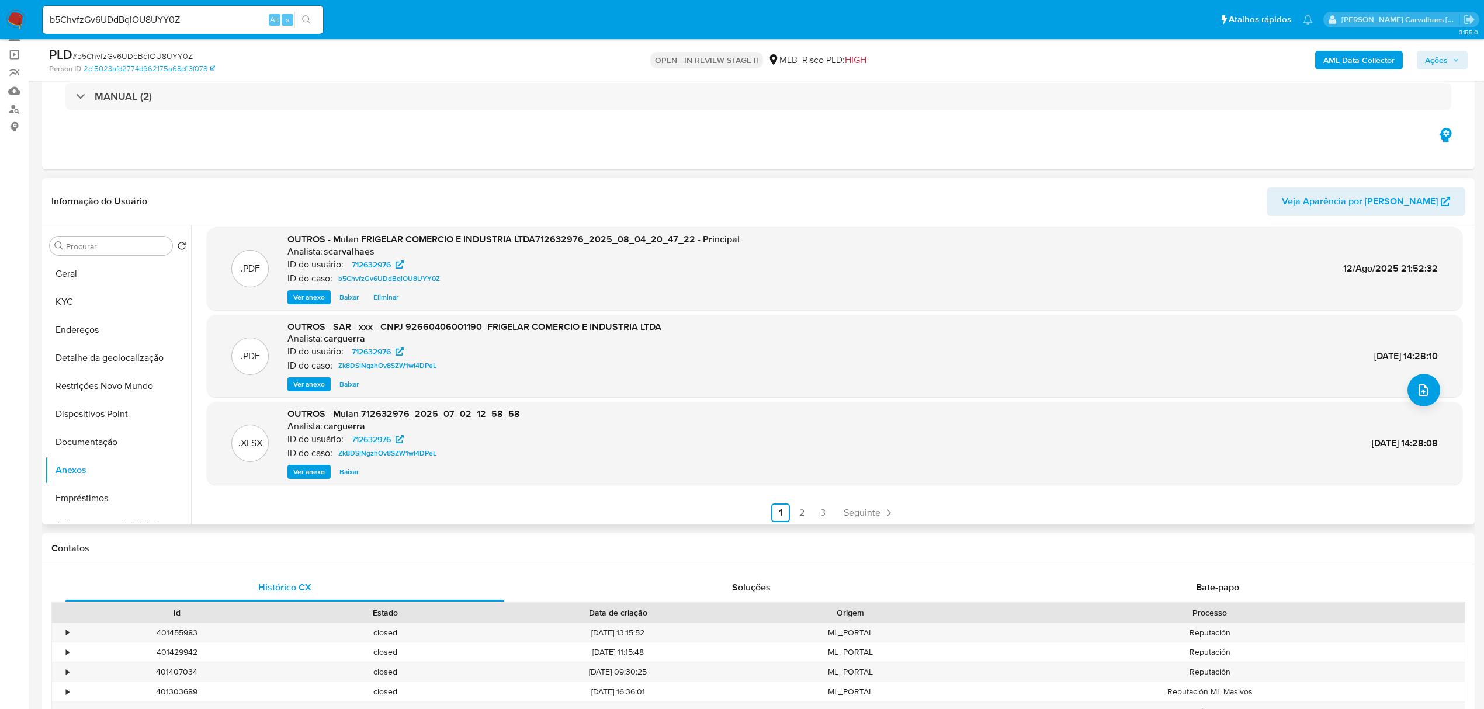
scroll to position [98, 0]
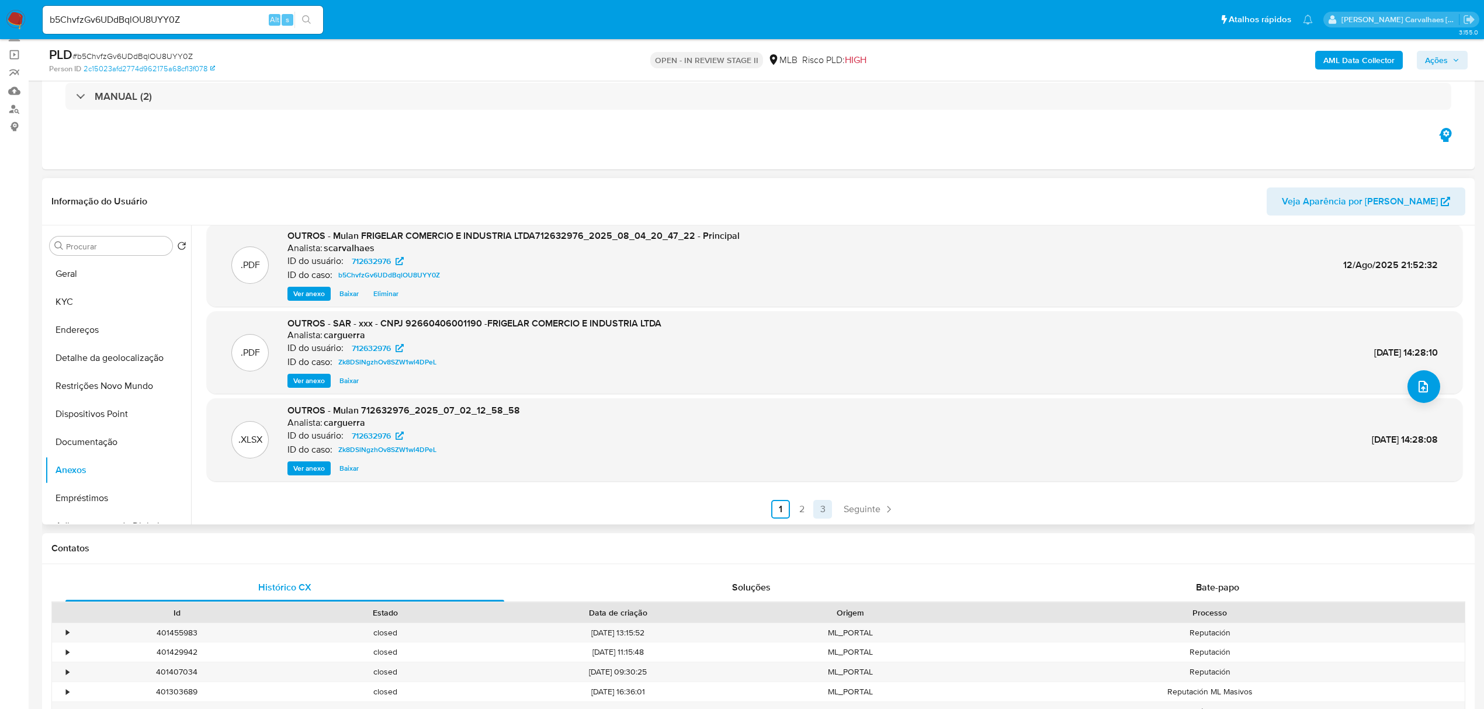
click at [823, 510] on link "3" at bounding box center [822, 509] width 19 height 19
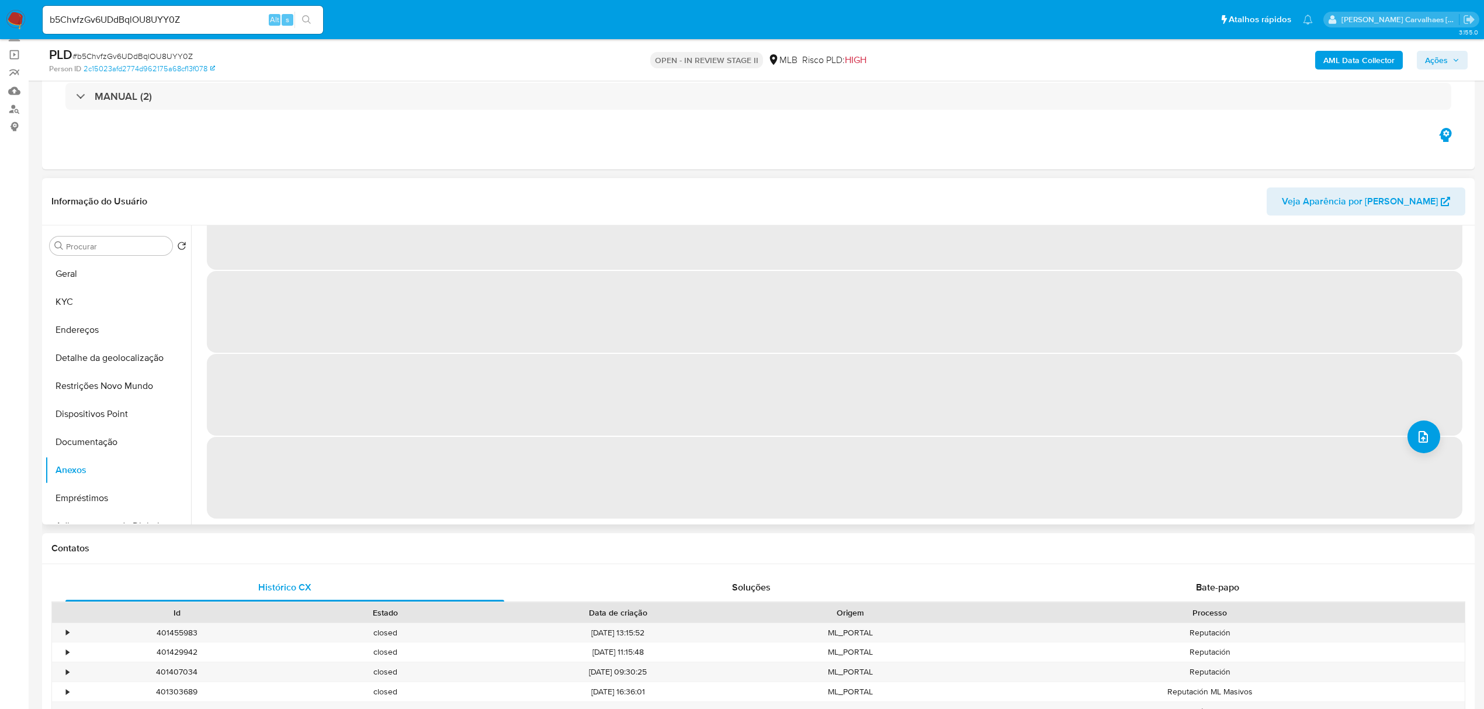
scroll to position [0, 0]
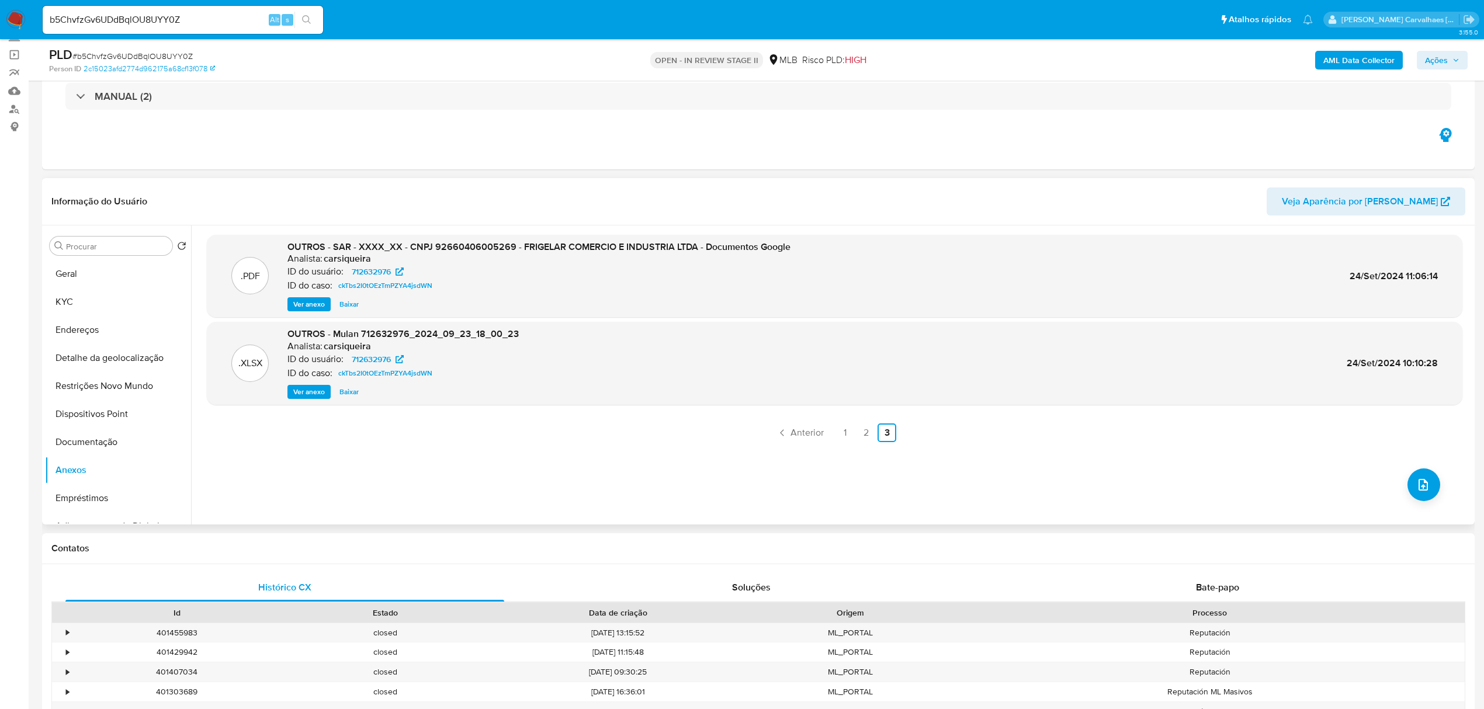
click at [319, 304] on span "Ver anexo" at bounding box center [309, 305] width 32 height 12
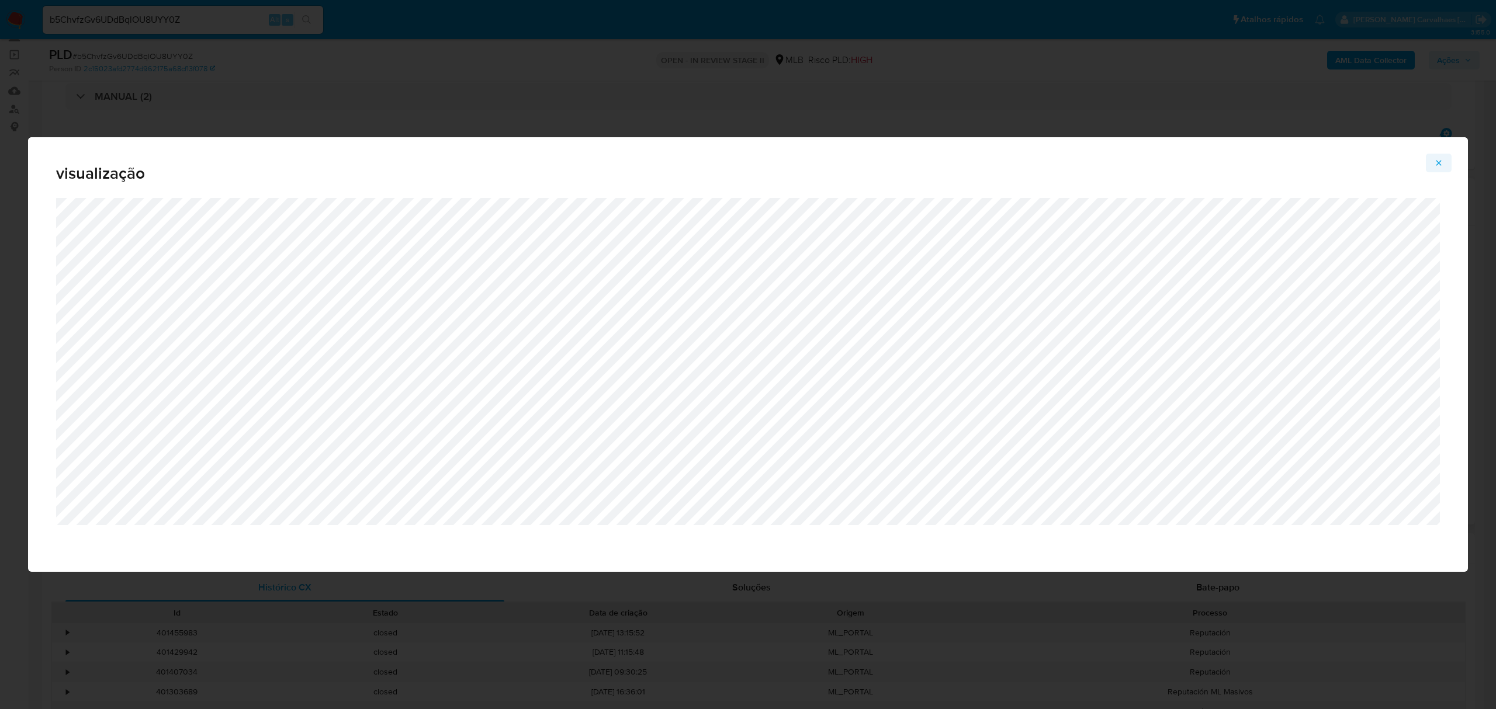
click at [1440, 160] on icon "Attachment preview" at bounding box center [1438, 162] width 9 height 9
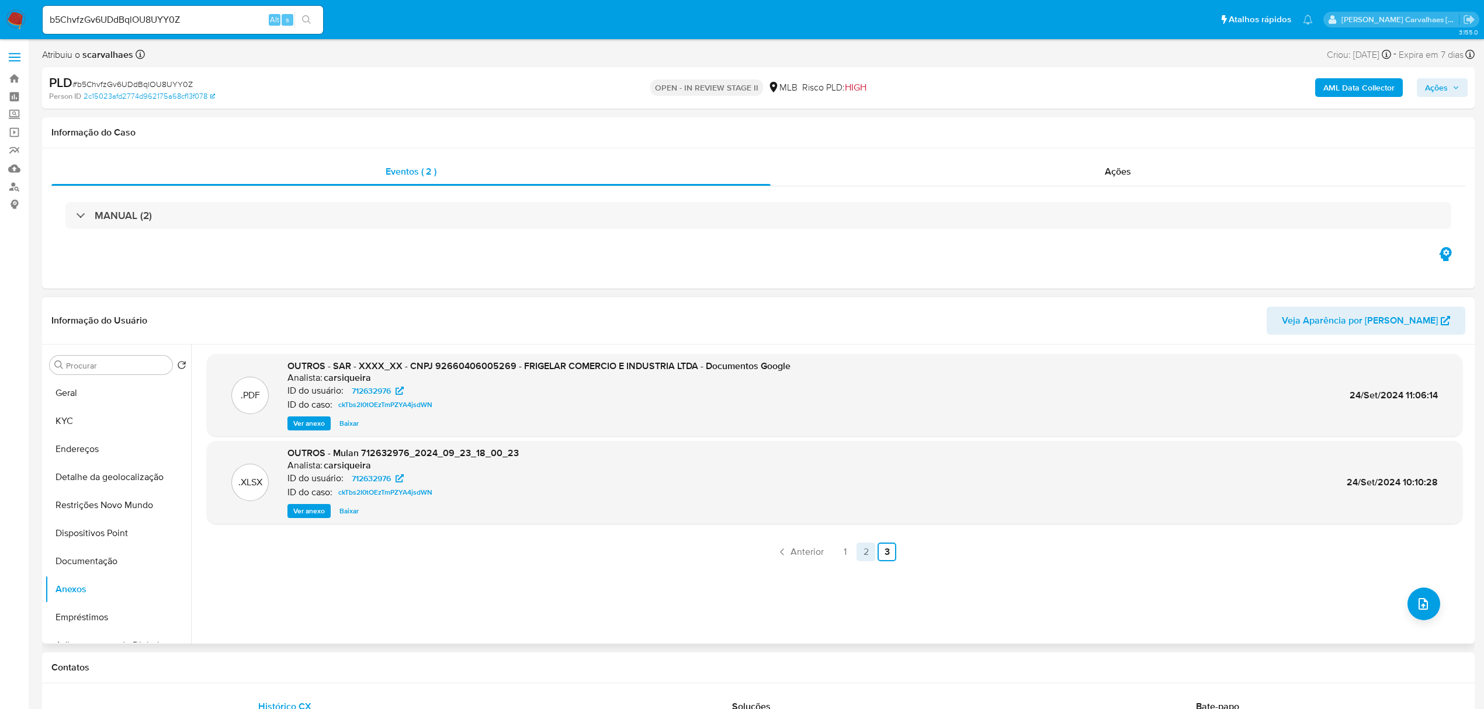
click at [863, 552] on link "2" at bounding box center [866, 552] width 19 height 19
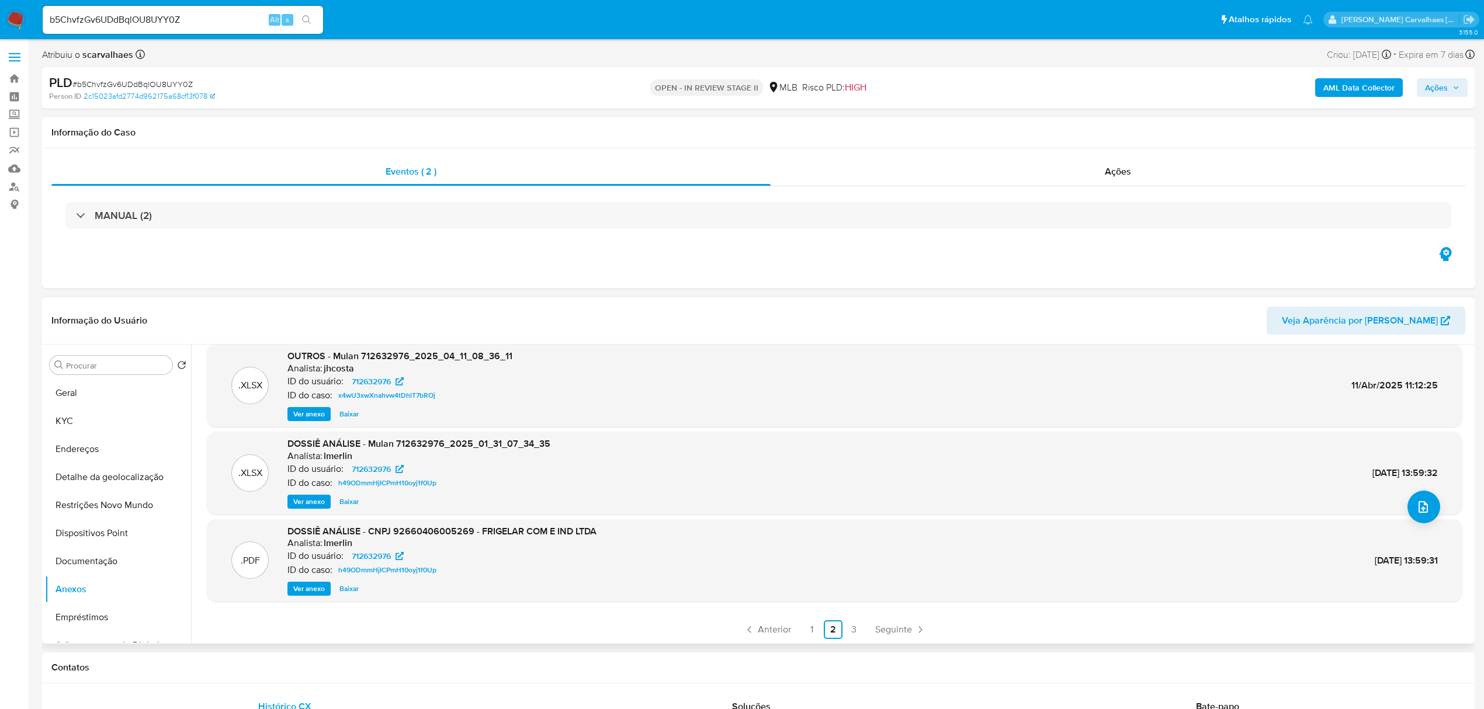
scroll to position [98, 0]
click at [317, 583] on span "Ver anexo" at bounding box center [309, 588] width 32 height 12
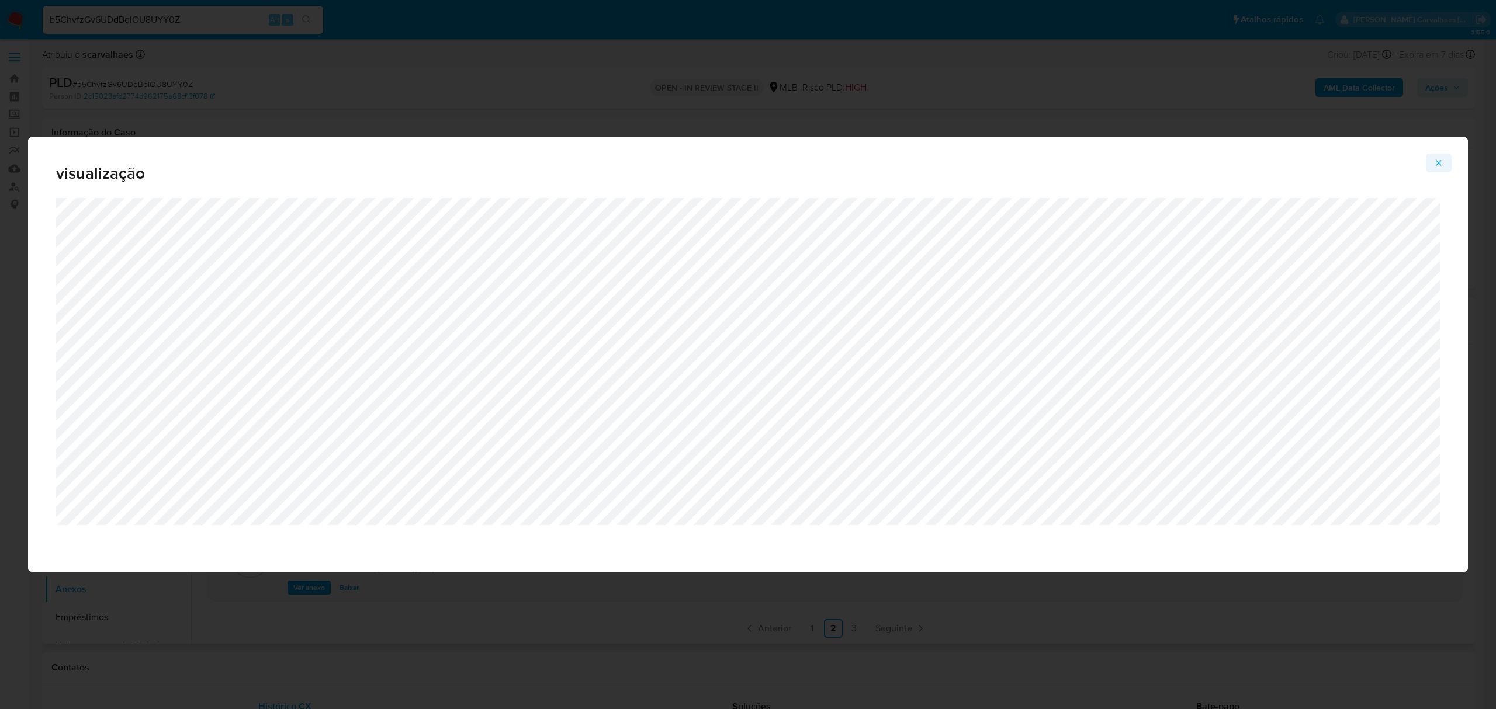
click at [1440, 159] on icon "Attachment preview" at bounding box center [1438, 162] width 9 height 9
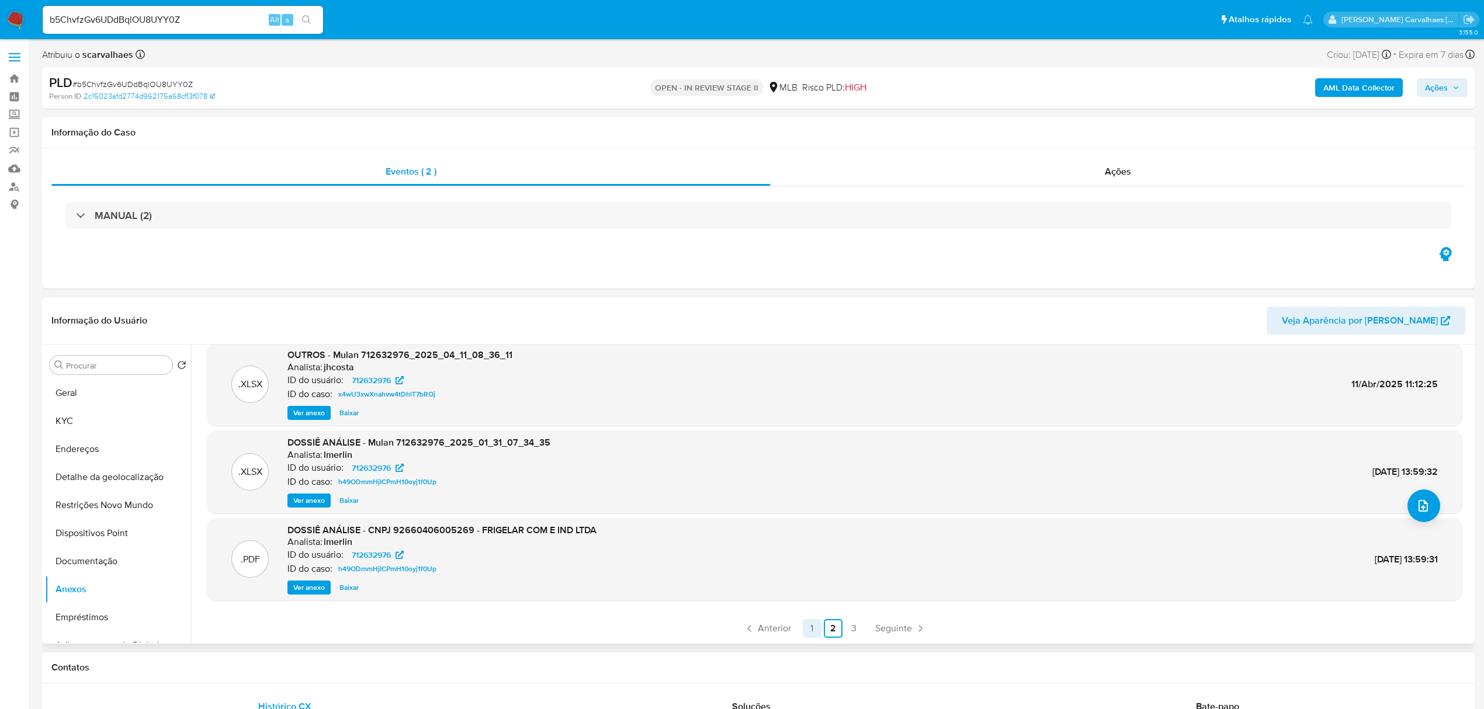
click at [812, 632] on link "1" at bounding box center [812, 628] width 19 height 19
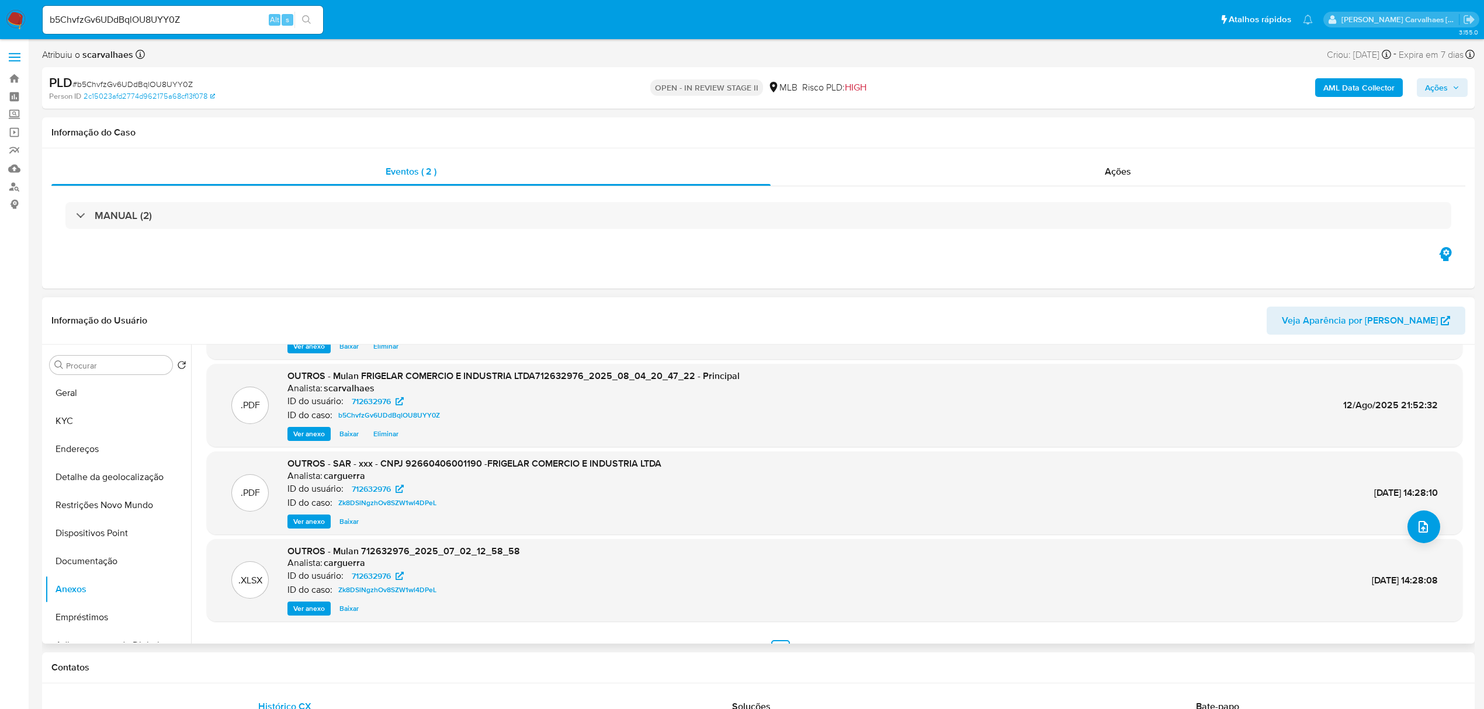
scroll to position [78, 0]
click at [293, 518] on span "Ver anexo" at bounding box center [309, 521] width 32 height 12
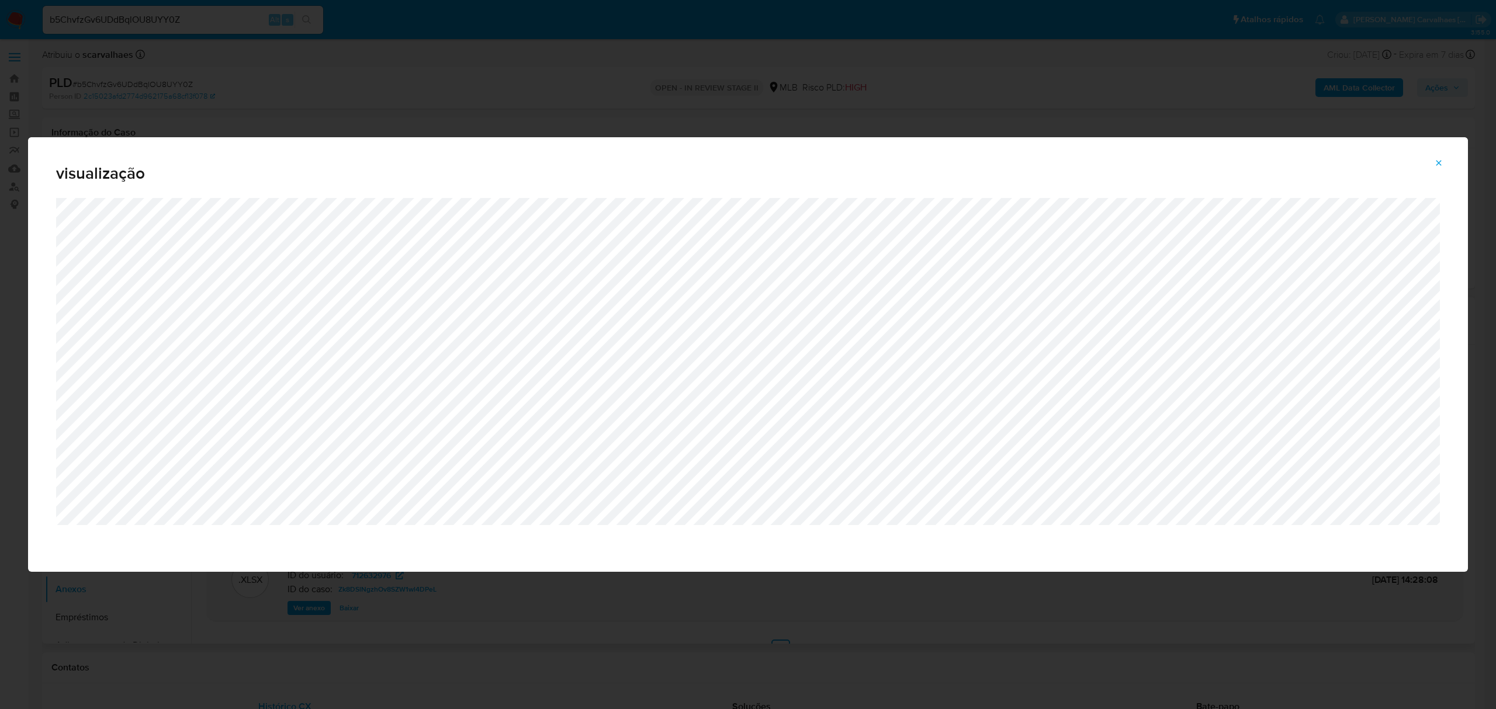
click at [1436, 162] on icon "Attachment preview" at bounding box center [1438, 162] width 9 height 9
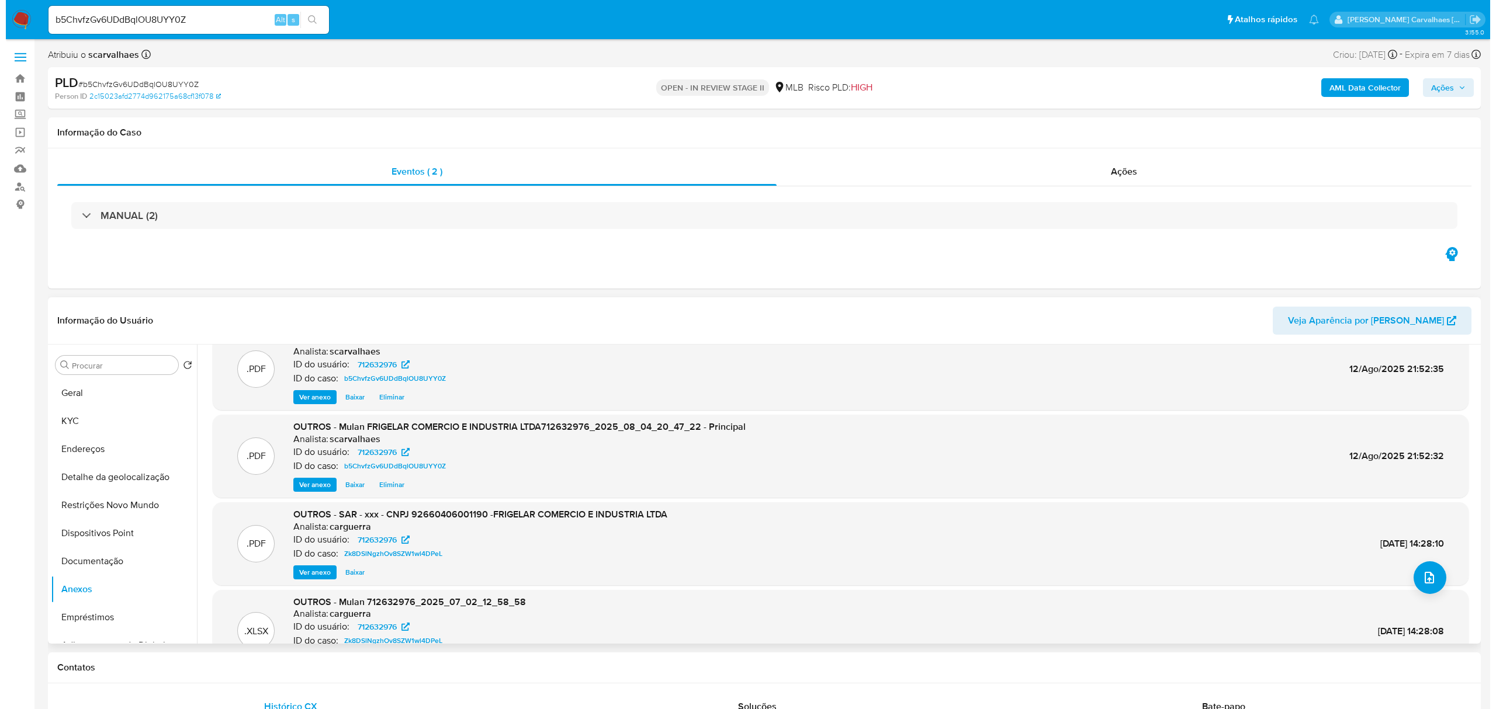
scroll to position [0, 0]
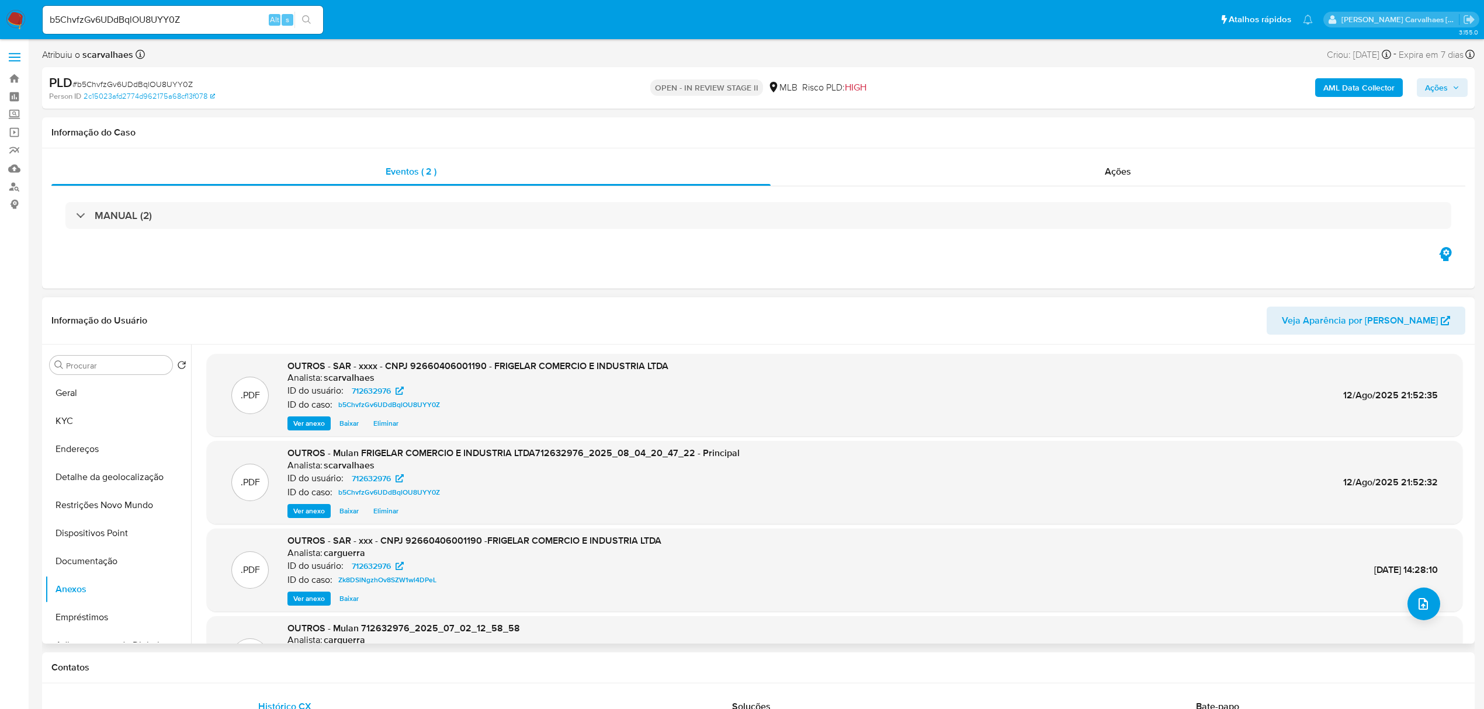
click at [381, 425] on span "Eliminar" at bounding box center [385, 424] width 25 height 12
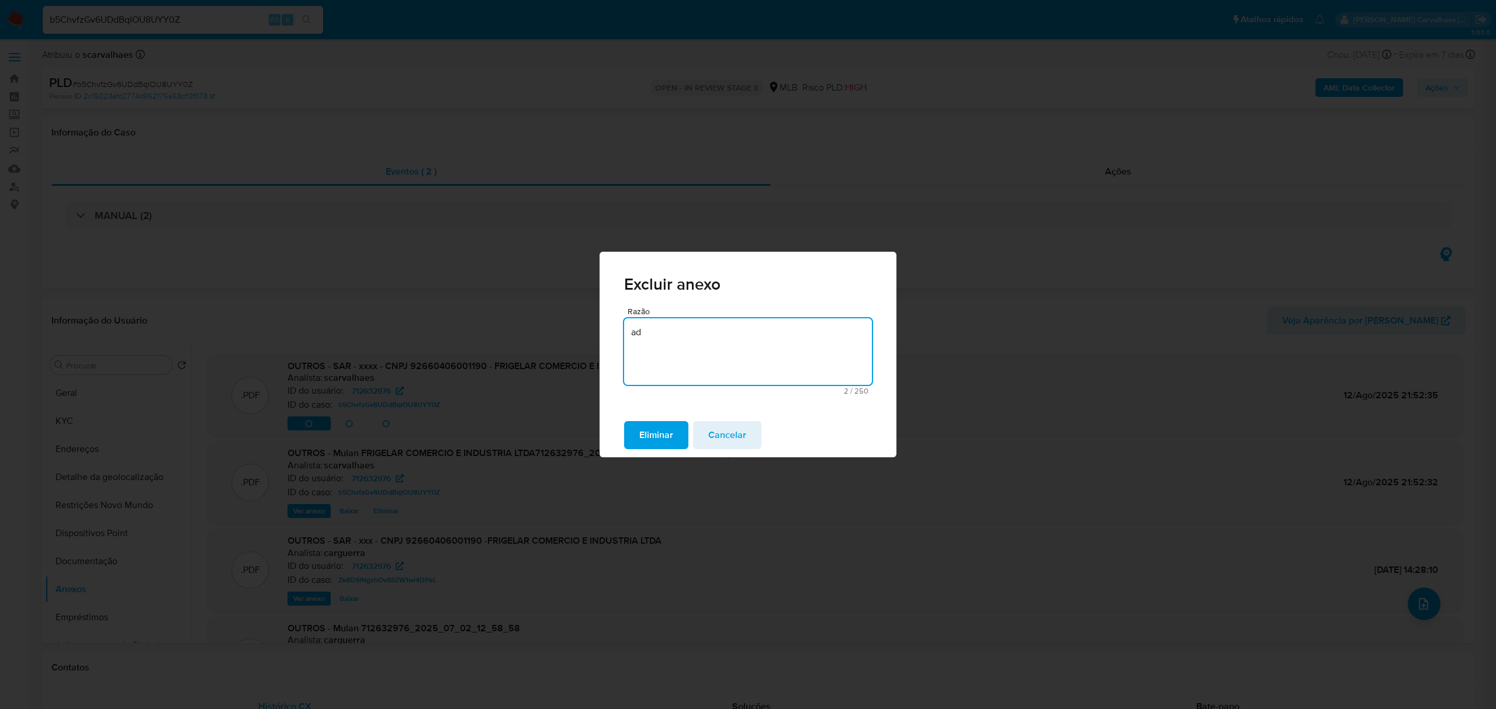
type textarea "a"
type textarea "Novo parecer"
click at [657, 434] on span "Eliminar" at bounding box center [656, 435] width 34 height 26
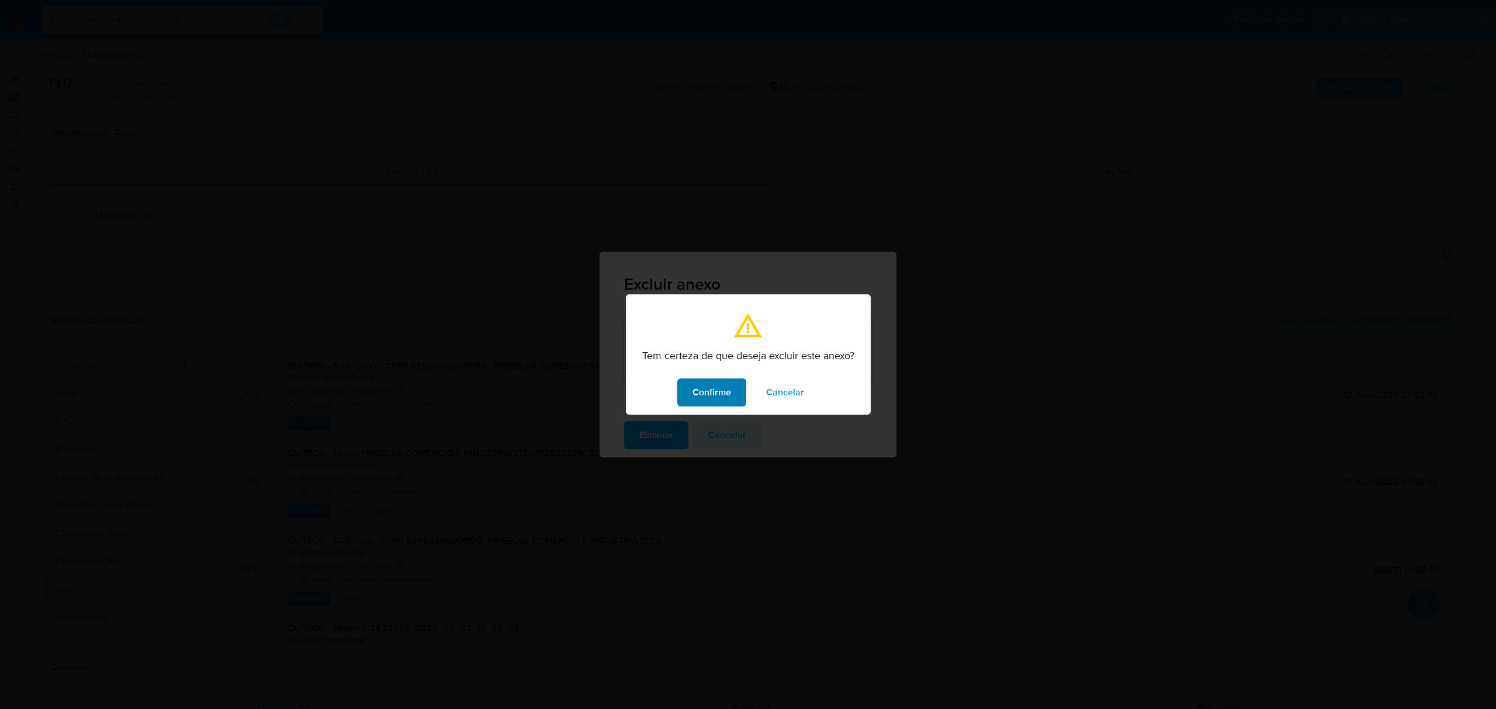
click at [718, 393] on span "Confirme" at bounding box center [711, 393] width 39 height 26
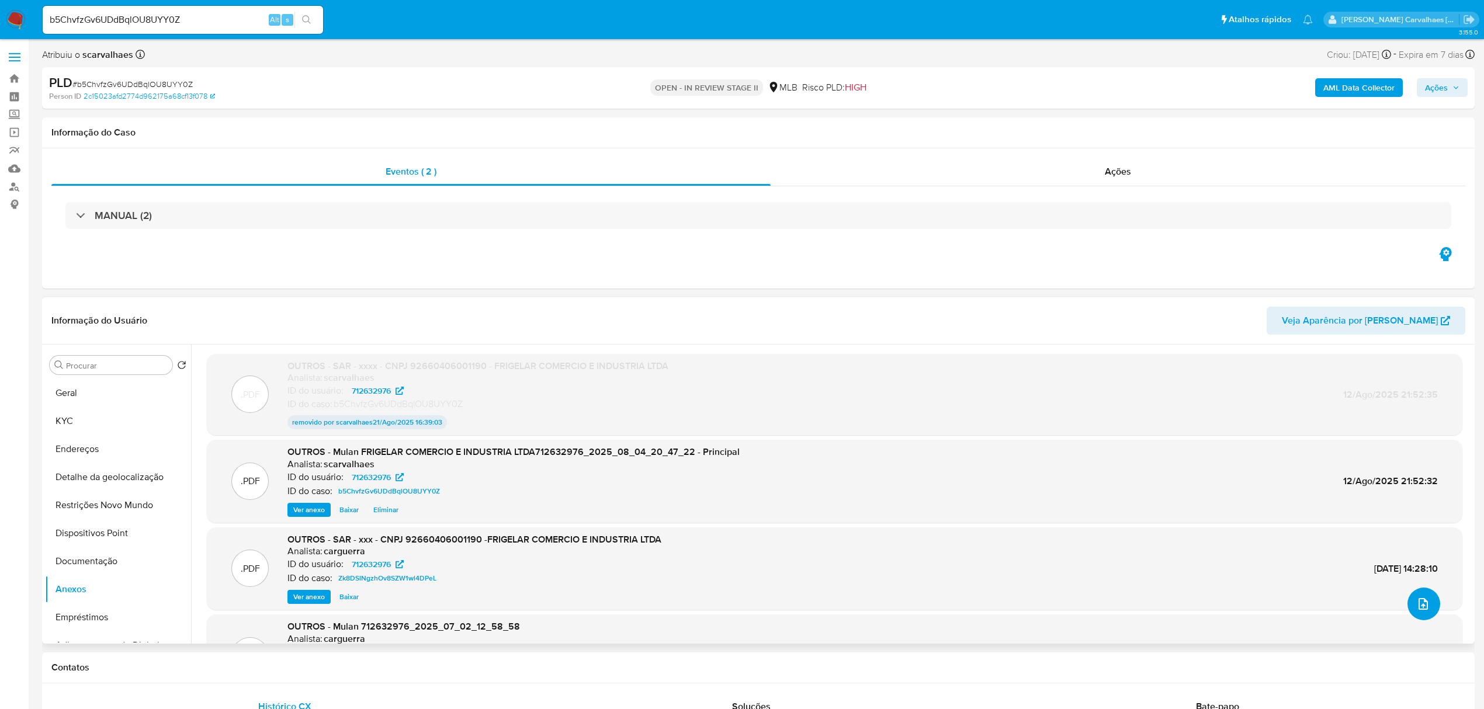
click at [1424, 603] on icon "upload-file" at bounding box center [1423, 604] width 14 height 14
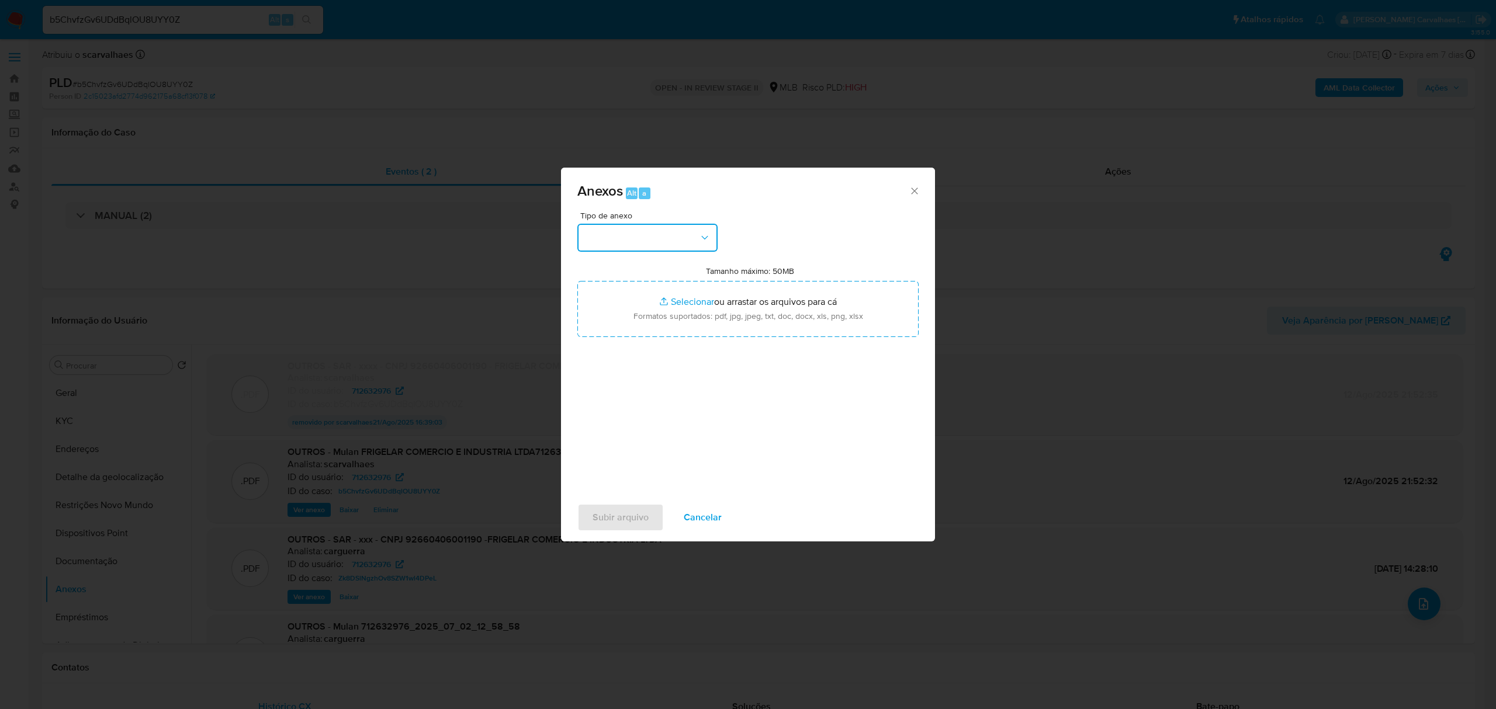
click at [684, 228] on button "button" at bounding box center [647, 238] width 140 height 28
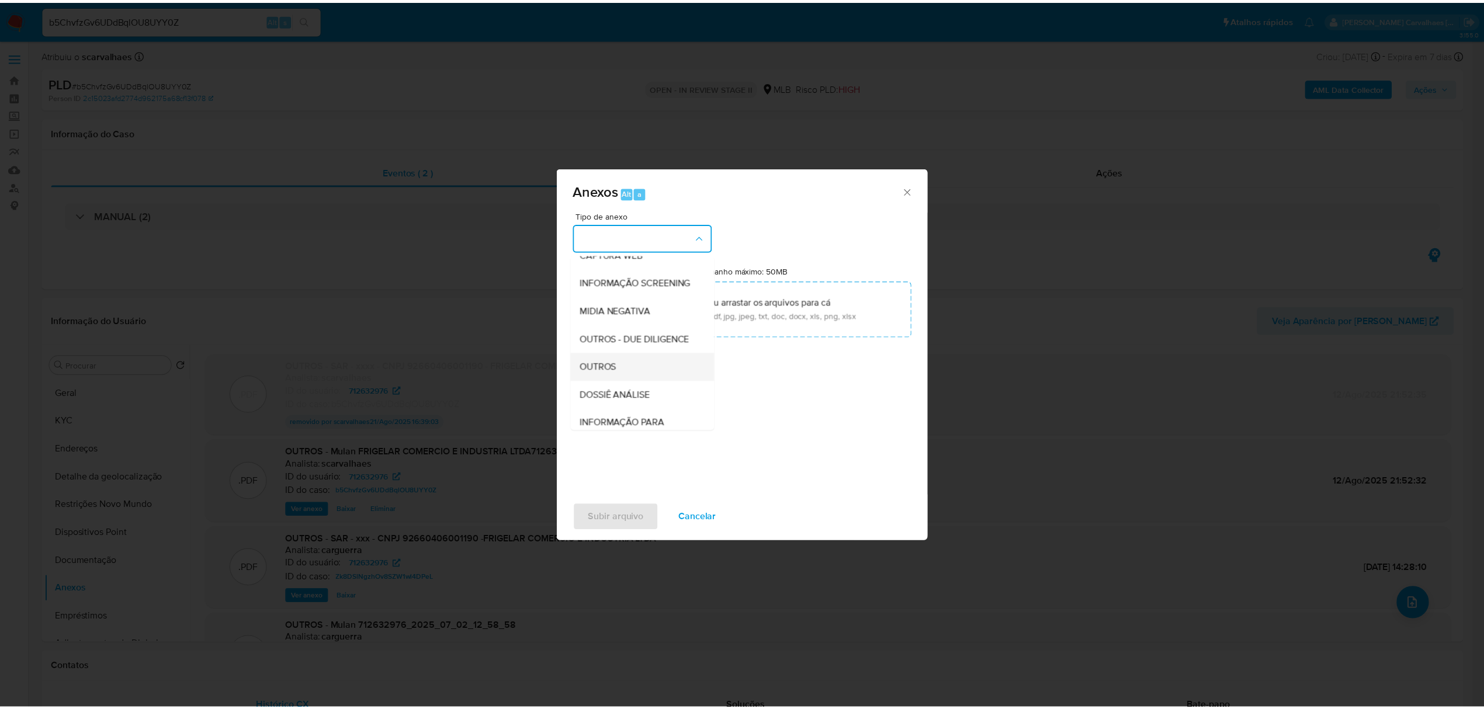
scroll to position [122, 0]
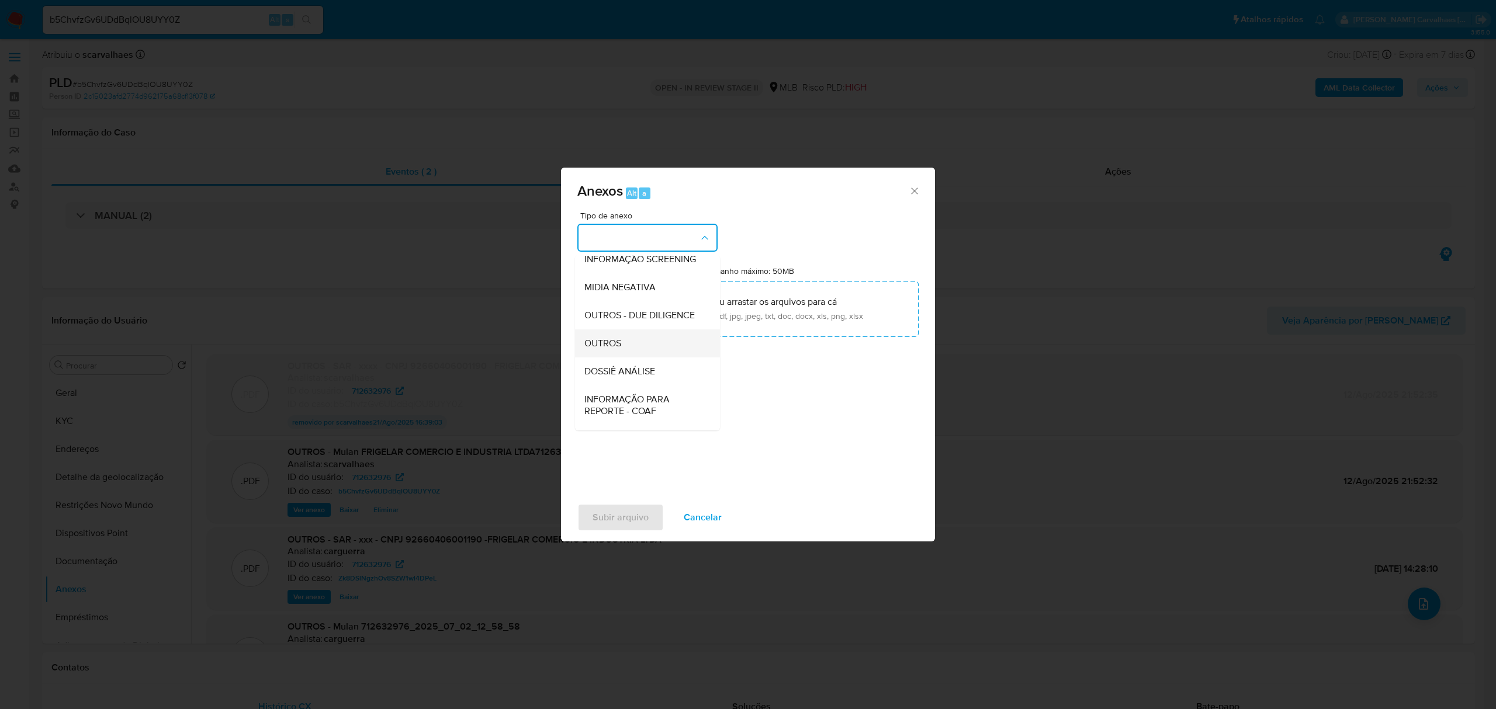
click at [647, 358] on div "OUTROS" at bounding box center [643, 344] width 119 height 28
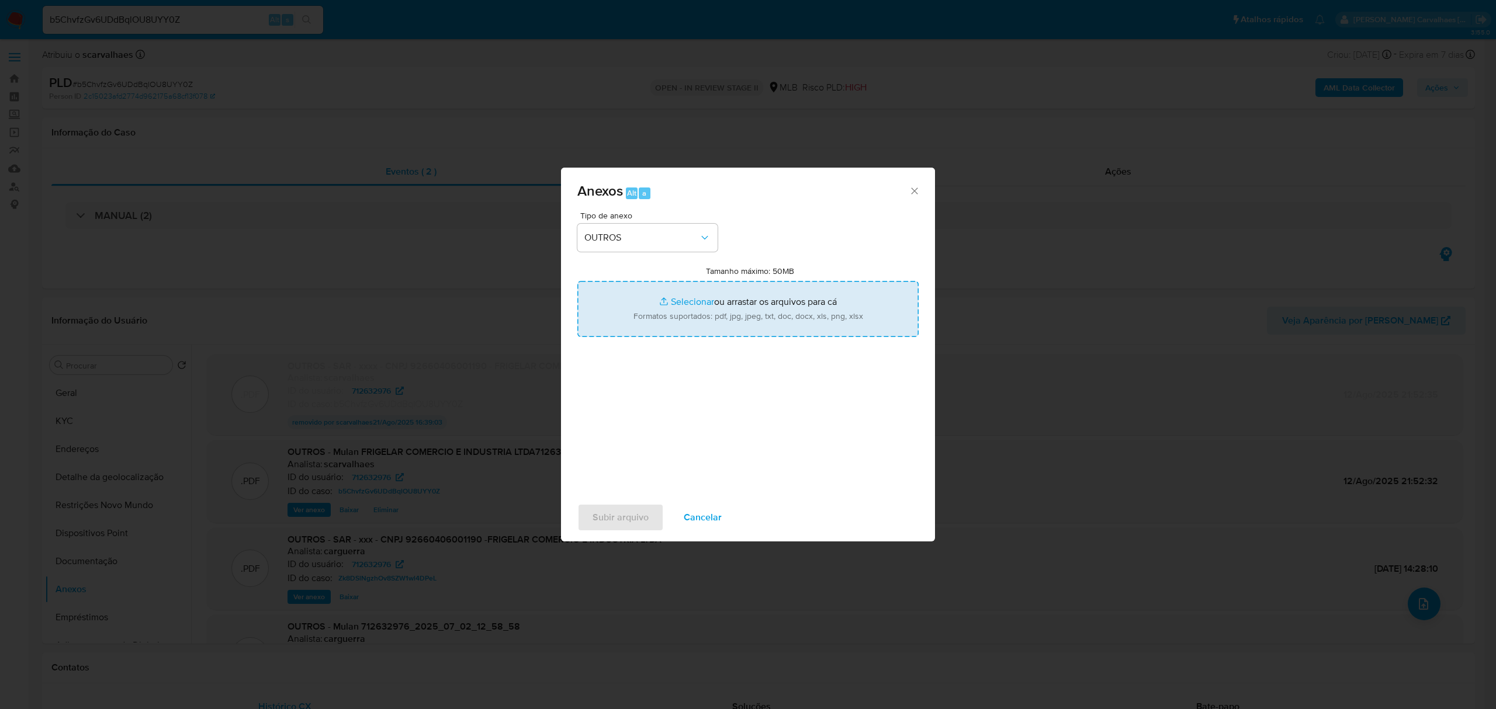
click at [693, 300] on input "Tamanho máximo: 50MB Selecionar arquivos" at bounding box center [747, 309] width 341 height 56
type input "C:\fakepath\Declinio - xxXxx - CNPJ 92660406001190 - FRIGELAR COMERCIO E INDUST…"
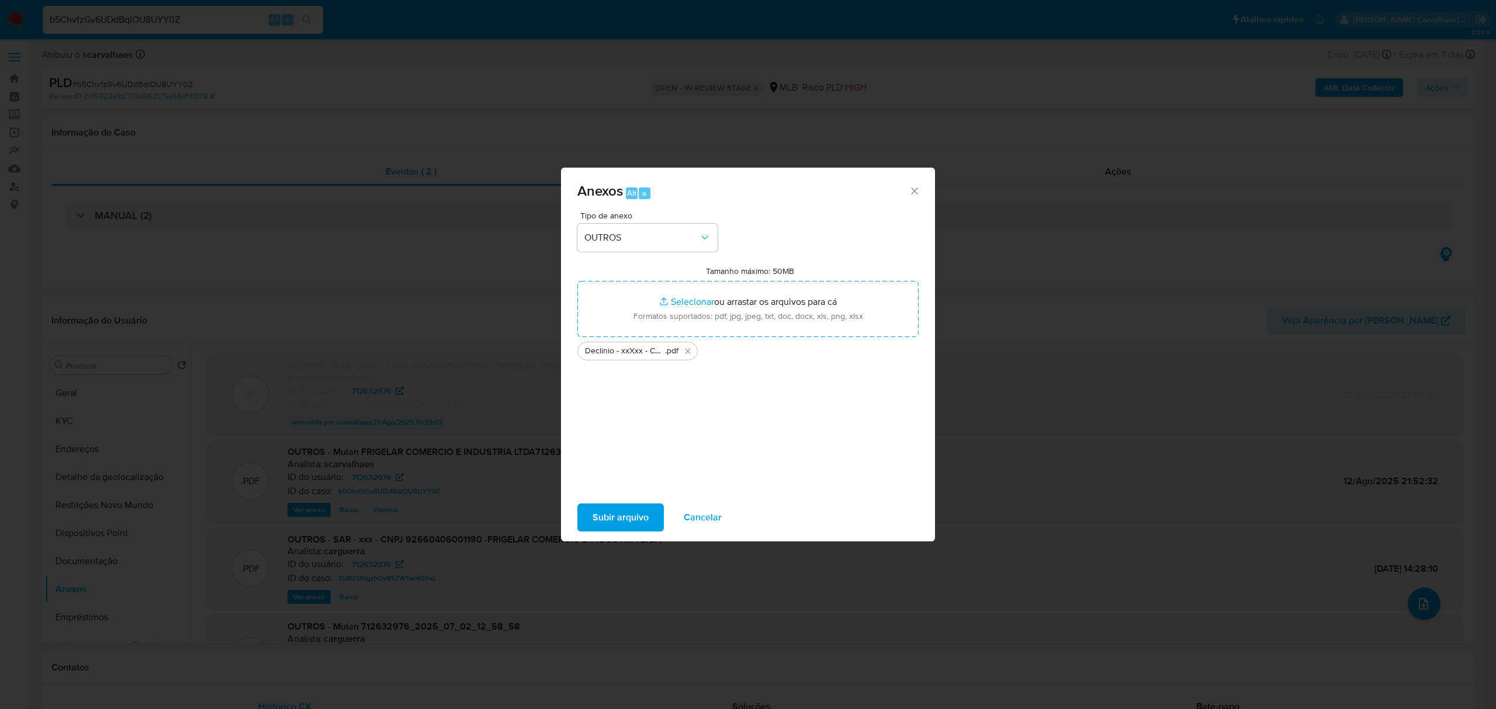
click at [916, 192] on icon "Fechar" at bounding box center [915, 191] width 12 height 12
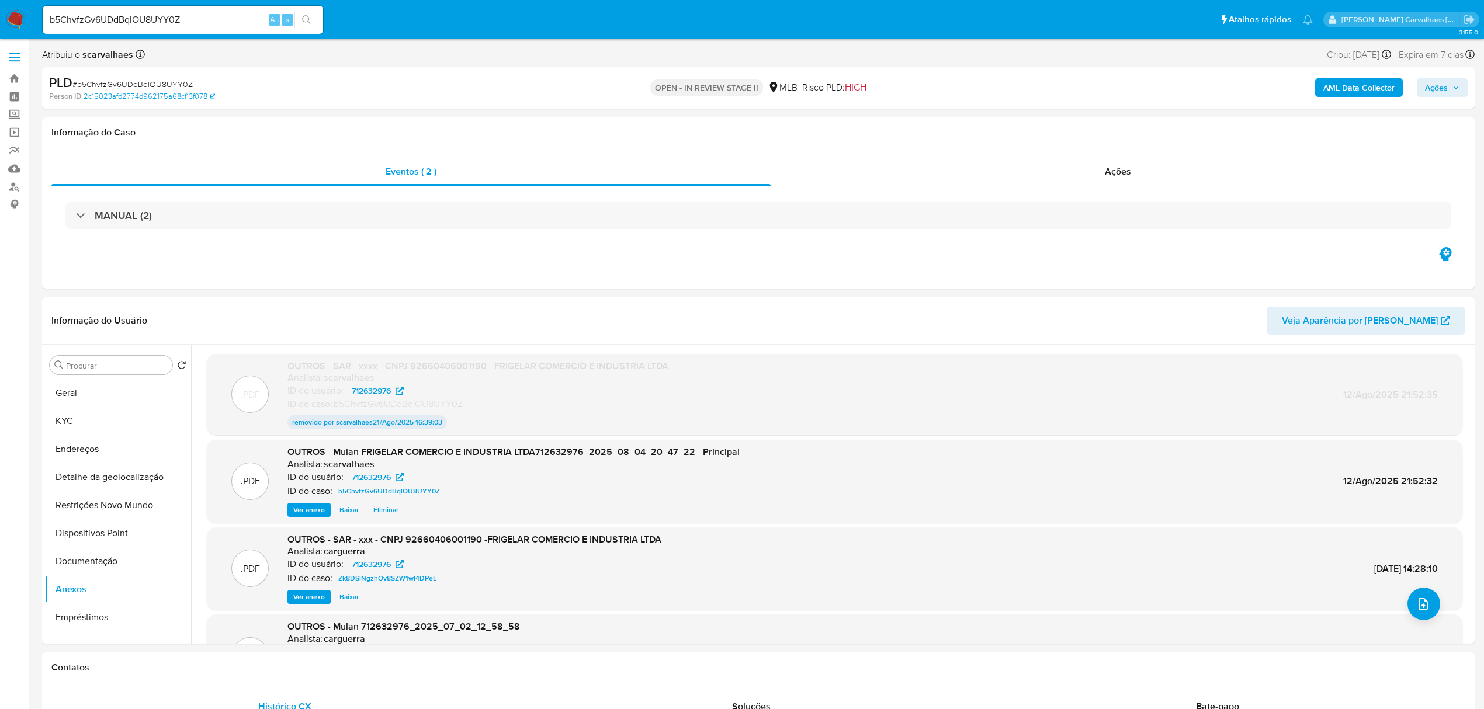
click at [1440, 88] on span "Ações" at bounding box center [1436, 87] width 23 height 19
click at [1099, 122] on span "Resolução do caso" at bounding box center [1102, 124] width 79 height 13
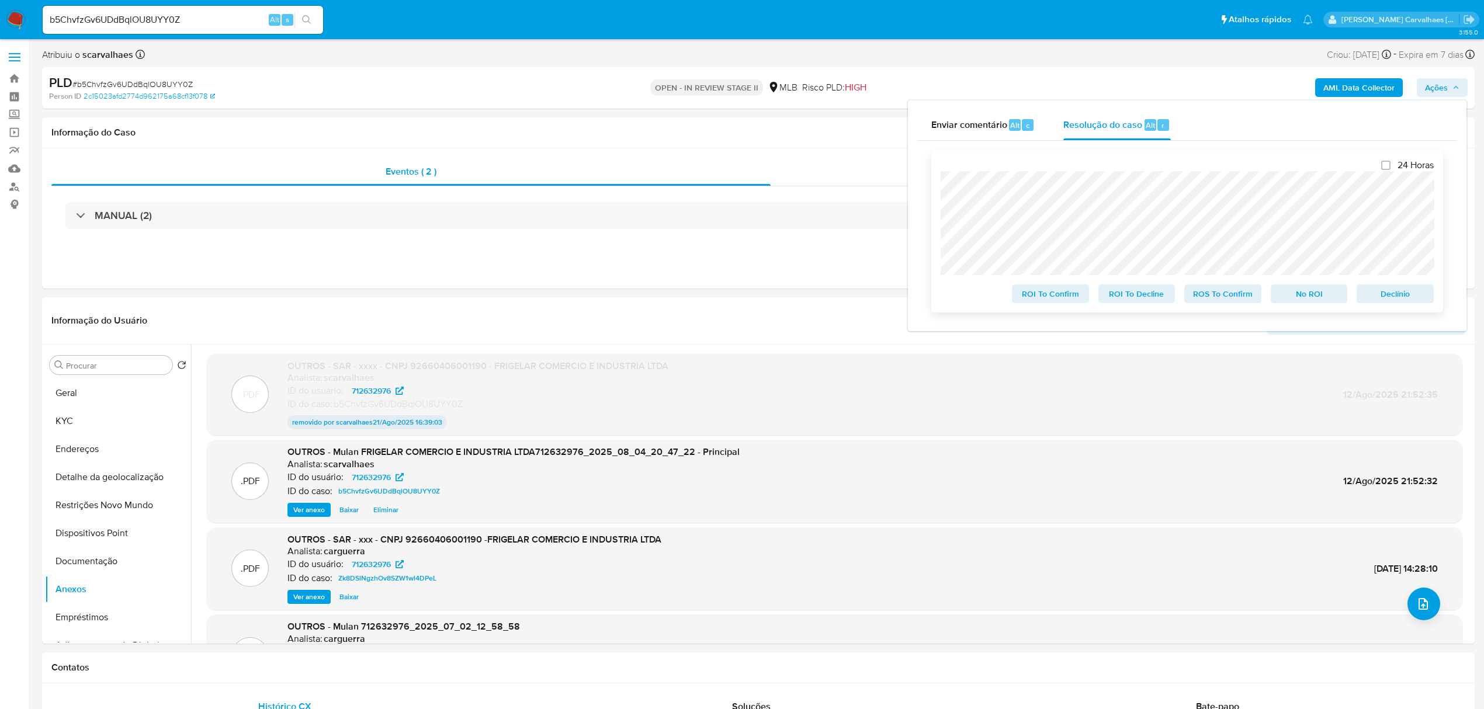
click at [1301, 297] on span "No ROI" at bounding box center [1309, 294] width 61 height 16
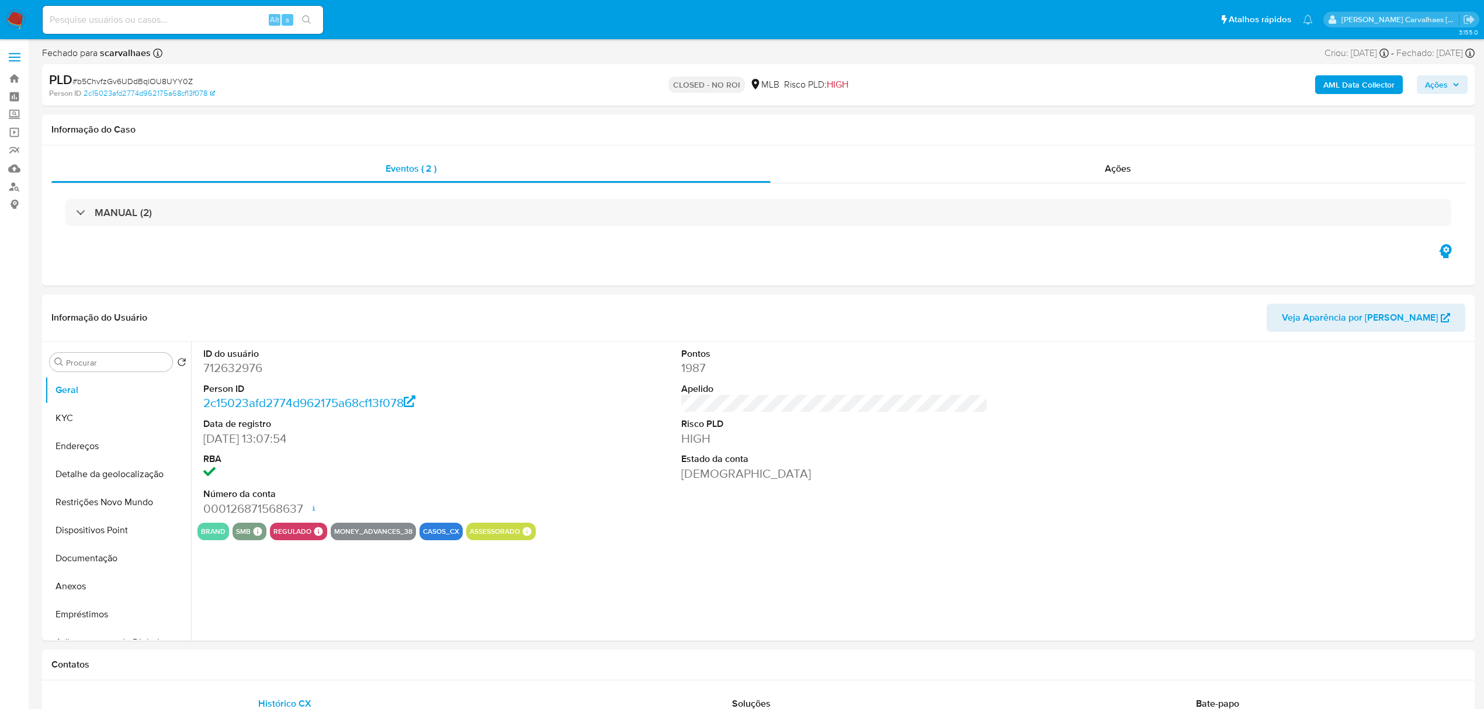
select select "10"
click at [96, 22] on input at bounding box center [183, 19] width 280 height 15
paste input "CfNcIpyV2DQuVE4o7ucjffGJ"
type input "CfNcIpyV2DQuVE4o7ucjffGJ"
click at [307, 21] on icon "search-icon" at bounding box center [306, 19] width 9 height 9
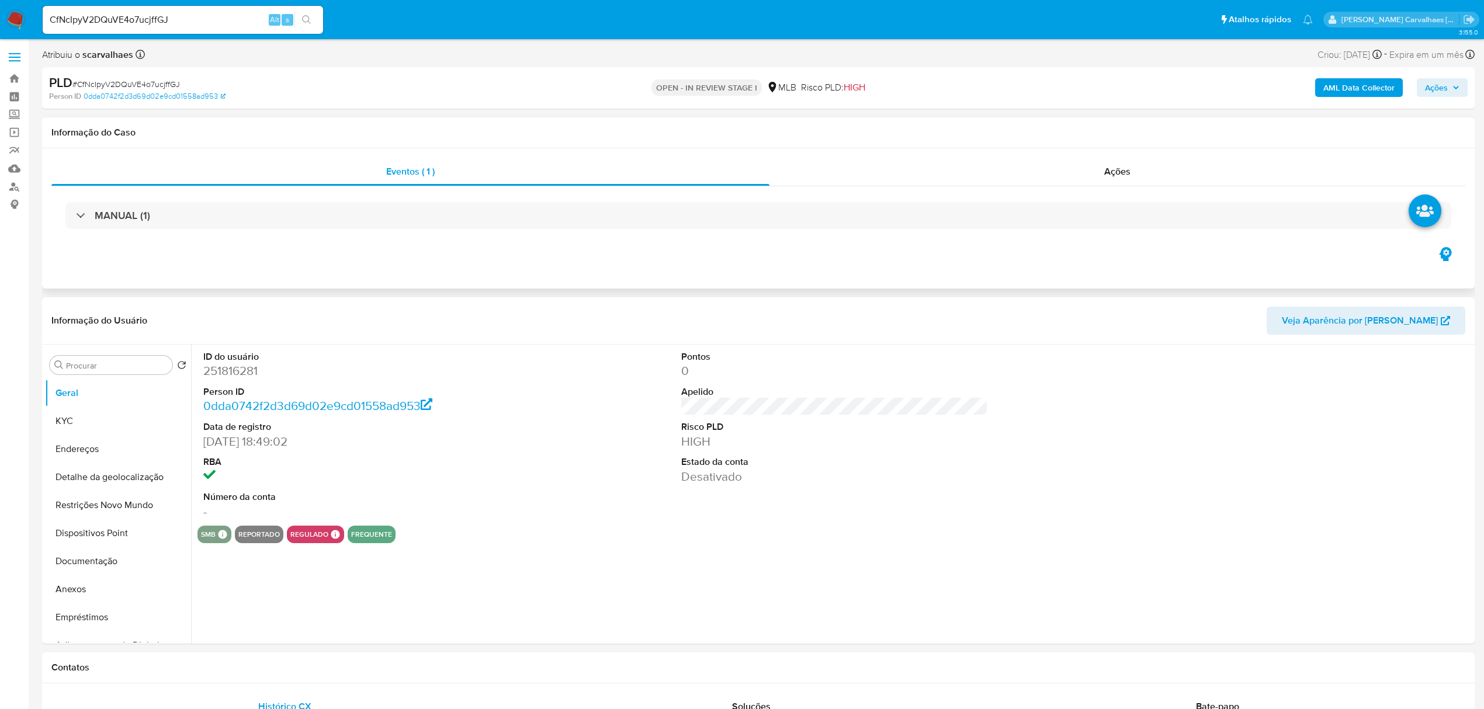
select select "10"
click at [113, 590] on button "Anexos" at bounding box center [113, 590] width 137 height 28
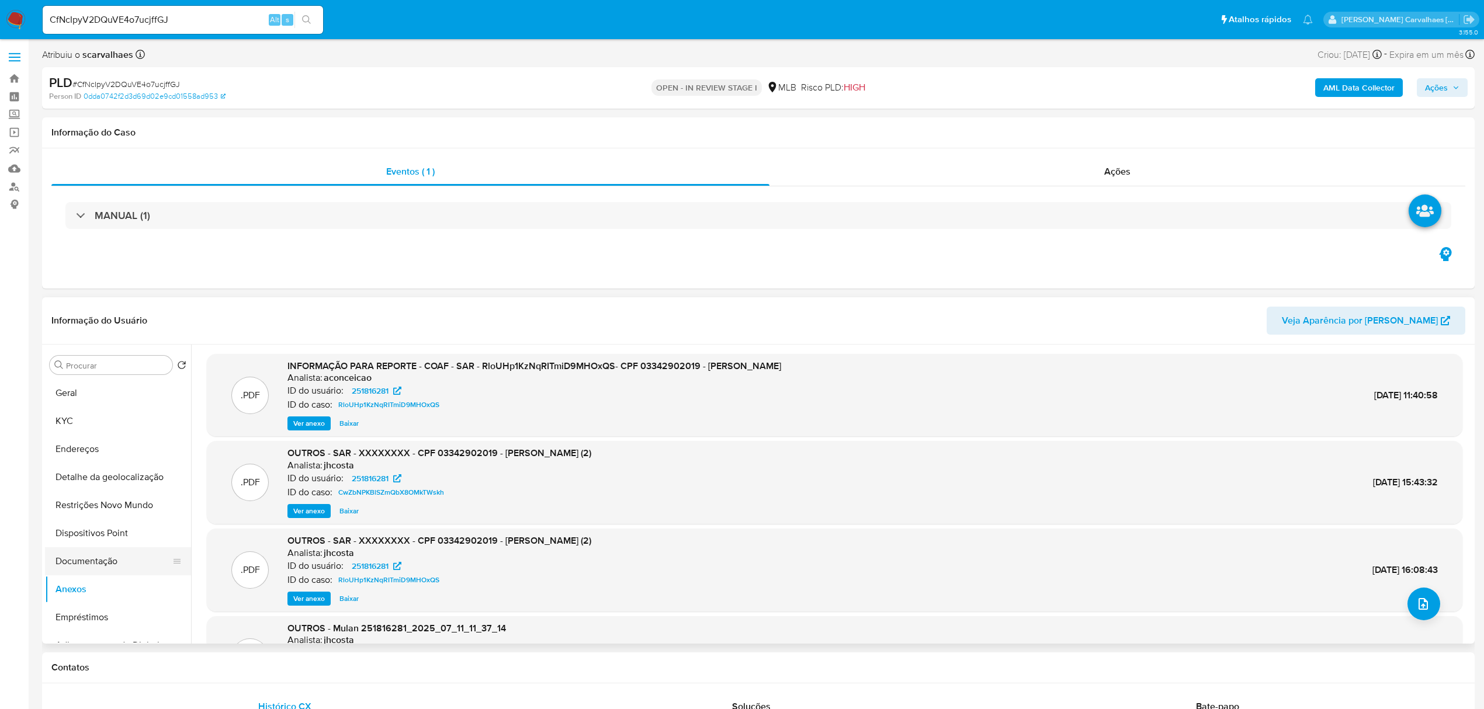
click at [98, 561] on button "Documentação" at bounding box center [113, 562] width 137 height 28
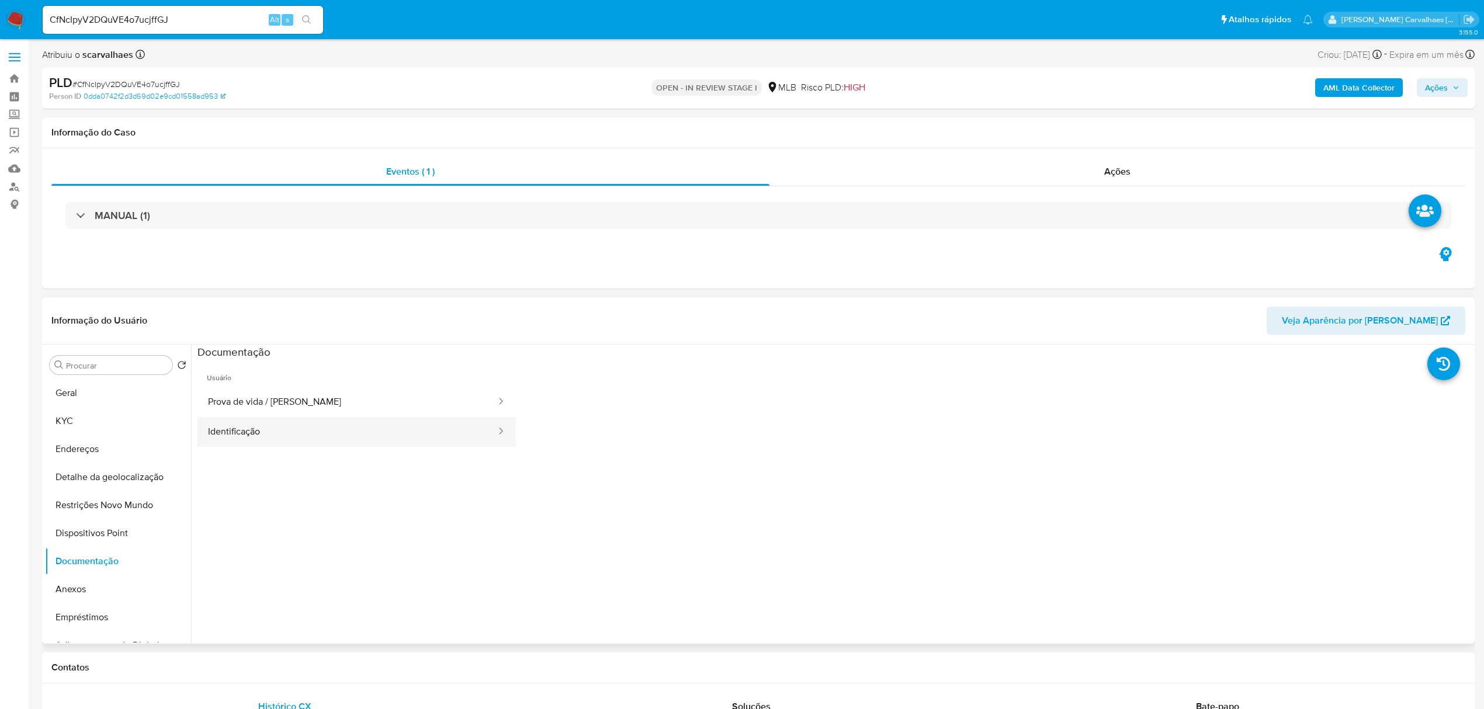
click at [290, 438] on button "Identificação" at bounding box center [348, 432] width 300 height 30
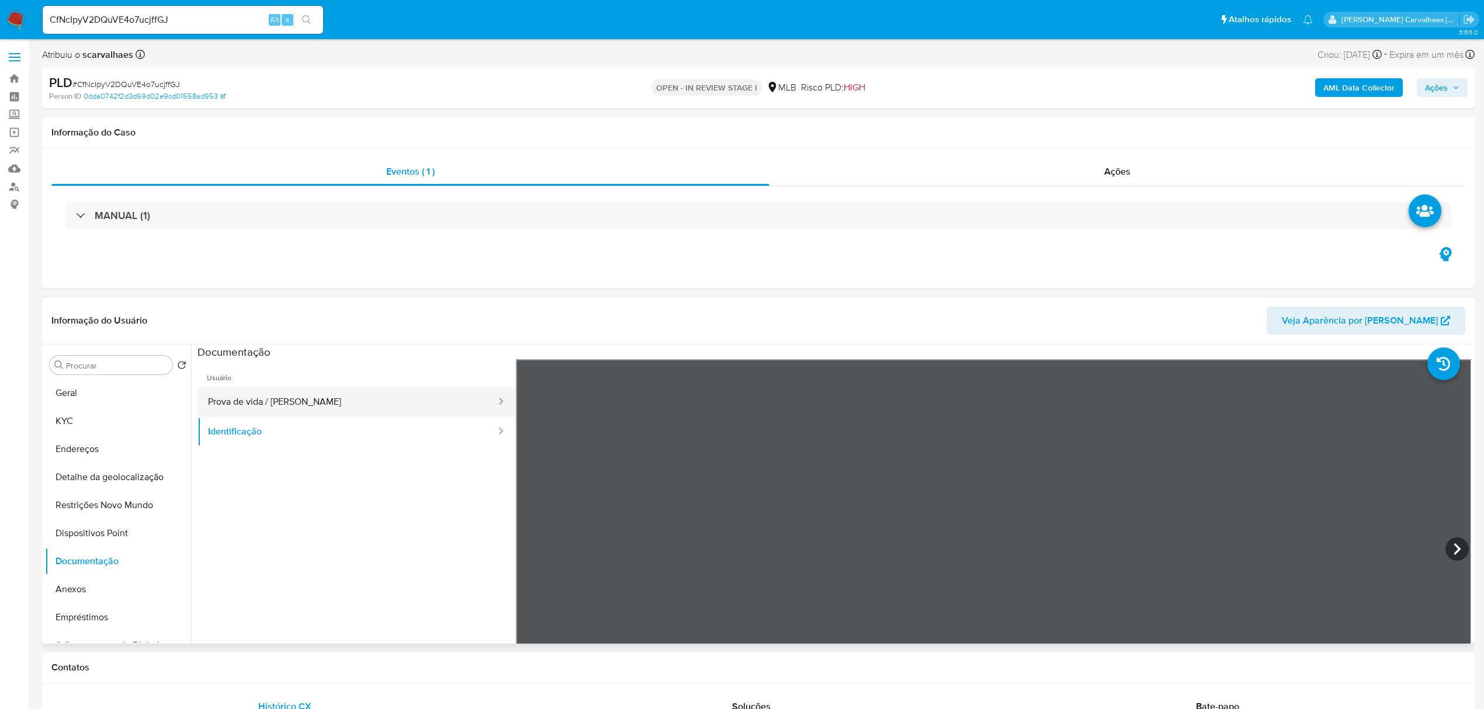
click at [314, 402] on button "Prova de vida / Selfie" at bounding box center [348, 402] width 300 height 30
click at [102, 402] on button "Geral" at bounding box center [113, 393] width 137 height 28
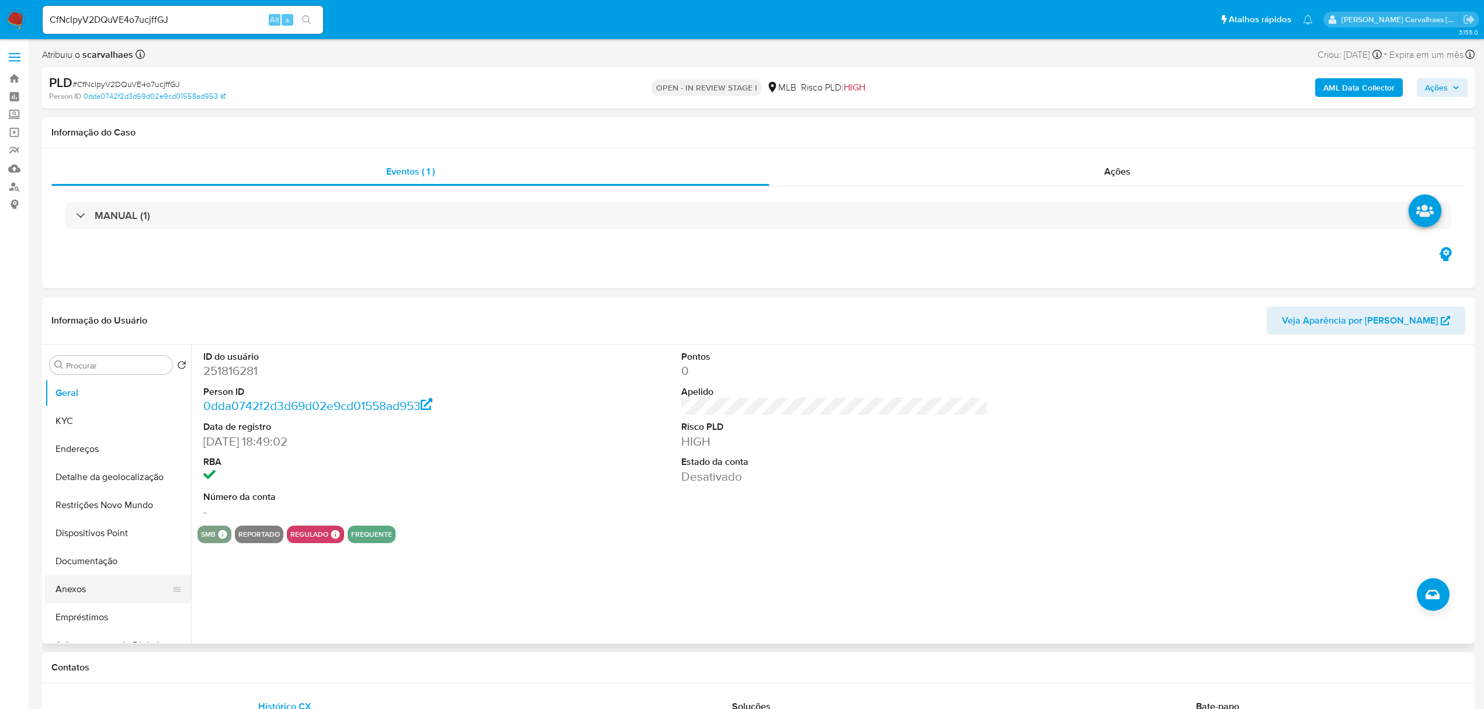
click at [104, 592] on button "Anexos" at bounding box center [113, 590] width 137 height 28
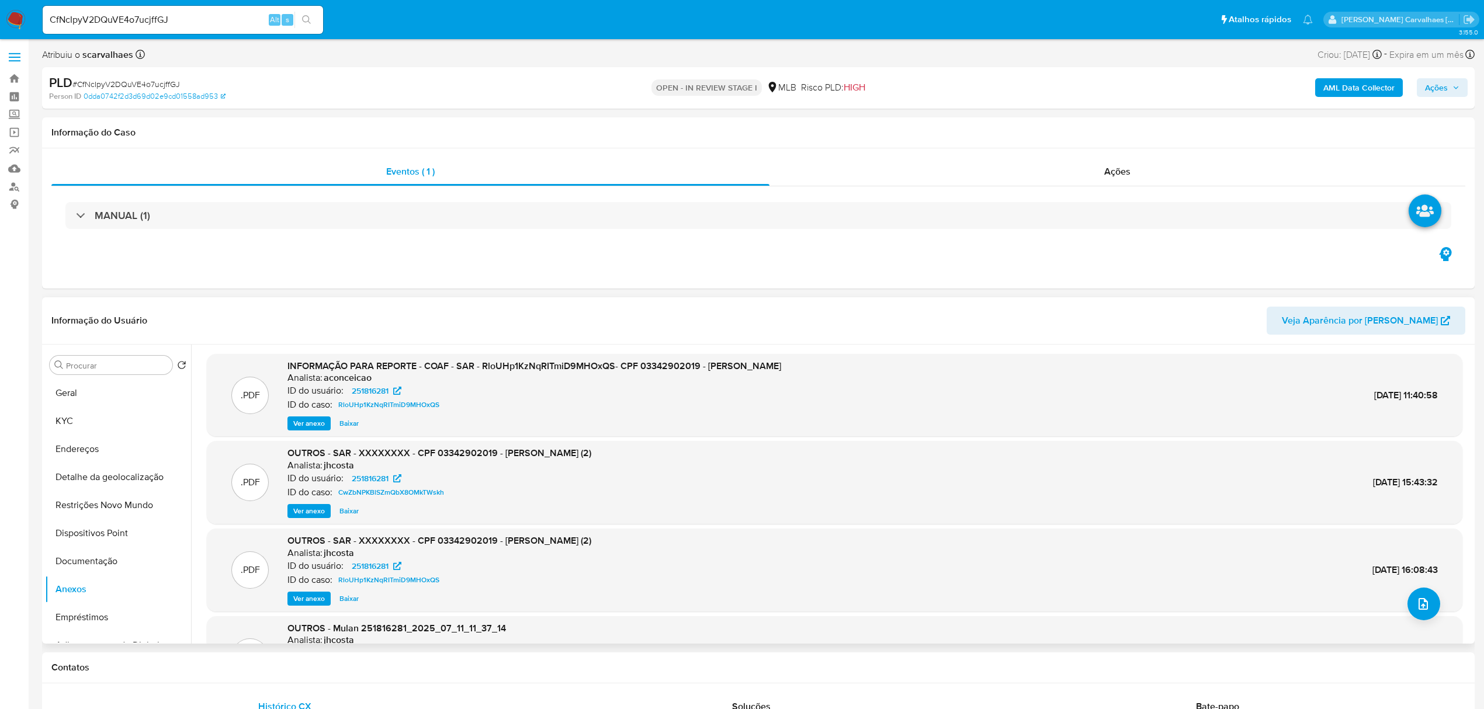
click at [320, 419] on span "Ver anexo" at bounding box center [309, 424] width 32 height 12
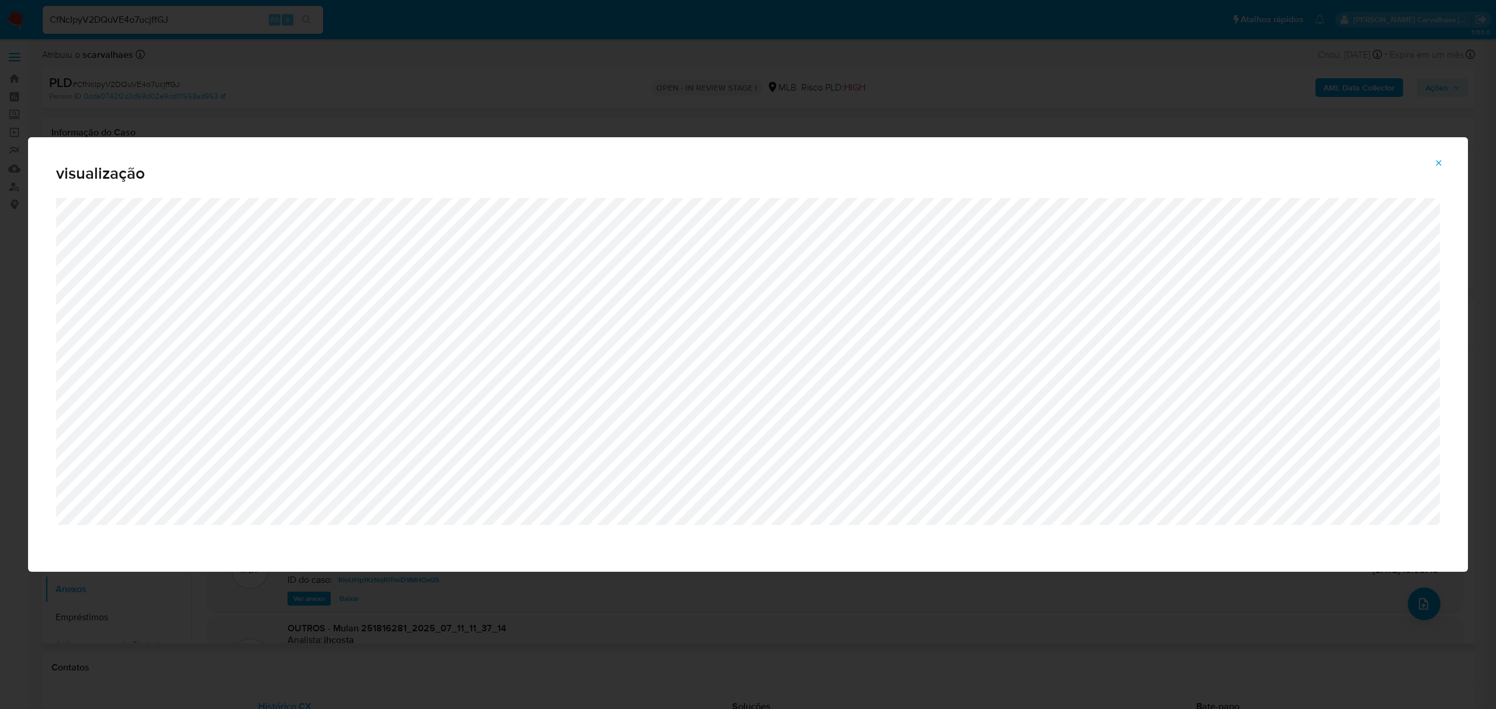
click at [1436, 159] on icon "Attachment preview" at bounding box center [1438, 162] width 9 height 9
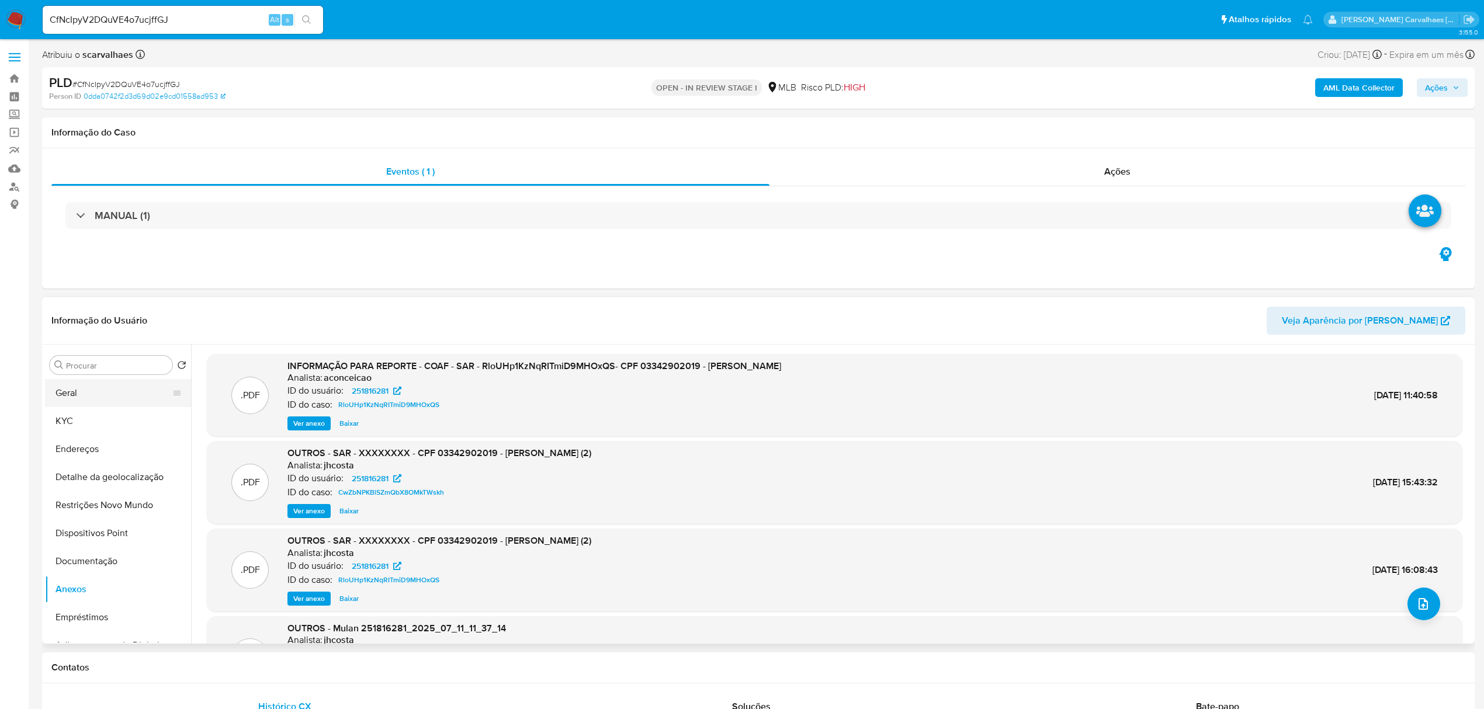
click at [74, 397] on button "Geral" at bounding box center [113, 393] width 137 height 28
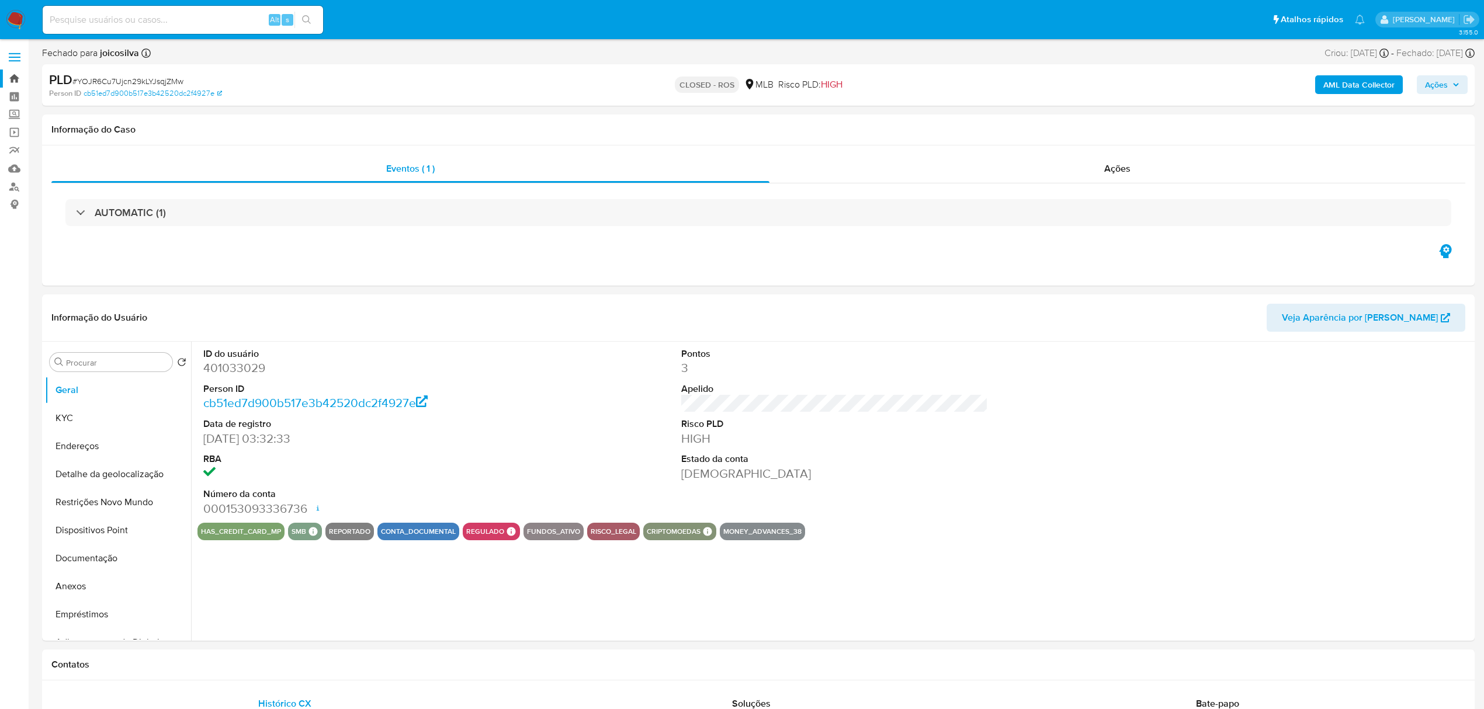
click at [12, 76] on link "Bandeja" at bounding box center [69, 79] width 139 height 18
select select "10"
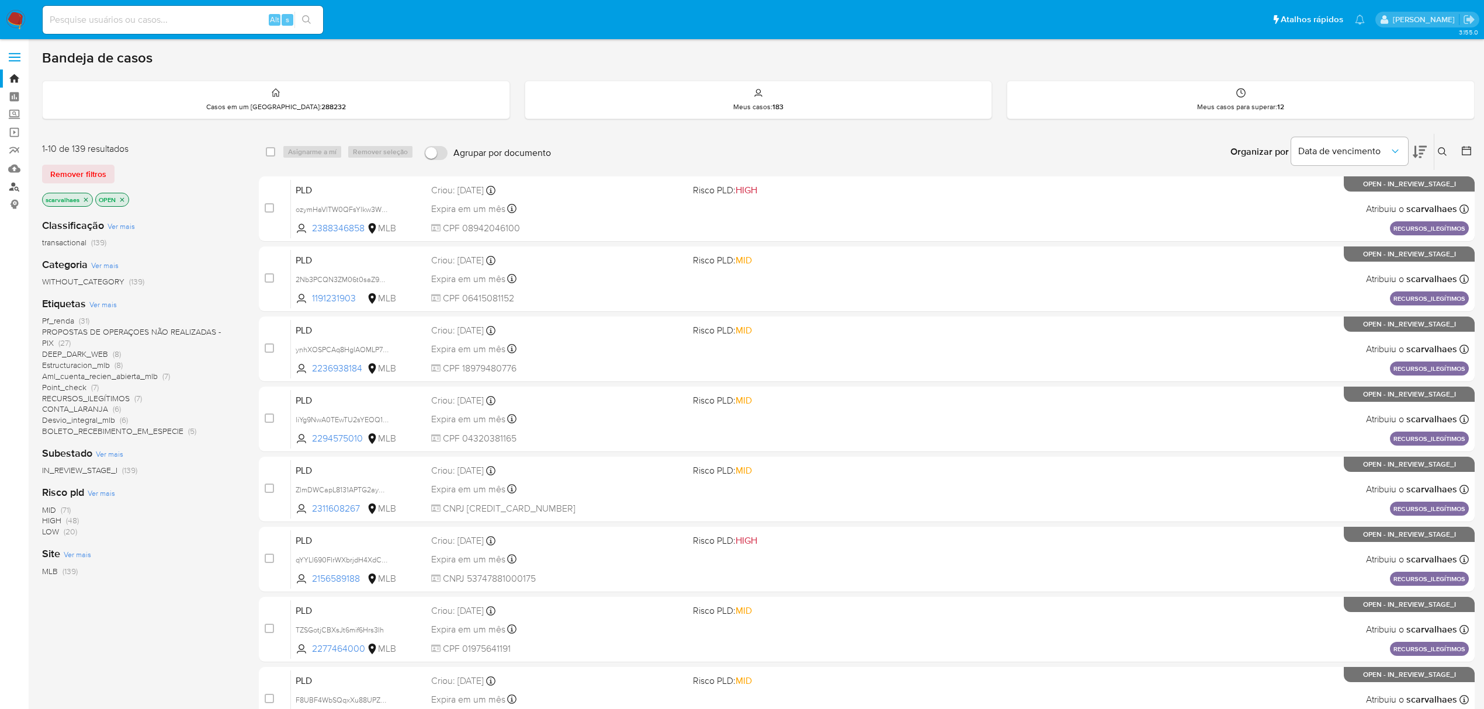
click at [11, 188] on link "Localizador de pessoas" at bounding box center [69, 187] width 139 height 18
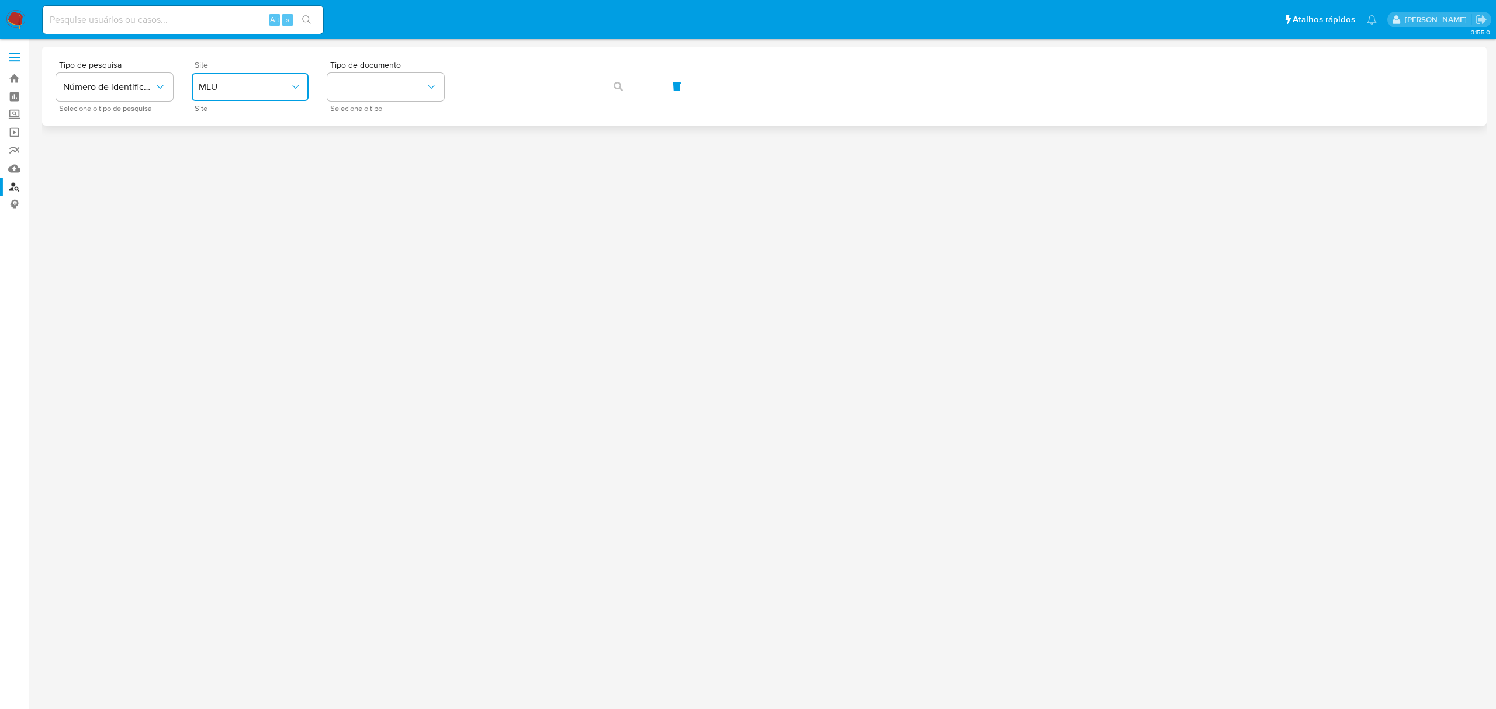
click at [255, 91] on span "MLU" at bounding box center [244, 87] width 91 height 12
click at [239, 165] on div "MLB" at bounding box center [247, 175] width 96 height 28
click at [384, 92] on button "identificationType" at bounding box center [385, 87] width 117 height 28
click at [369, 125] on div "CNPJ CNPJ" at bounding box center [382, 125] width 96 height 40
click at [615, 82] on icon "button" at bounding box center [618, 86] width 9 height 9
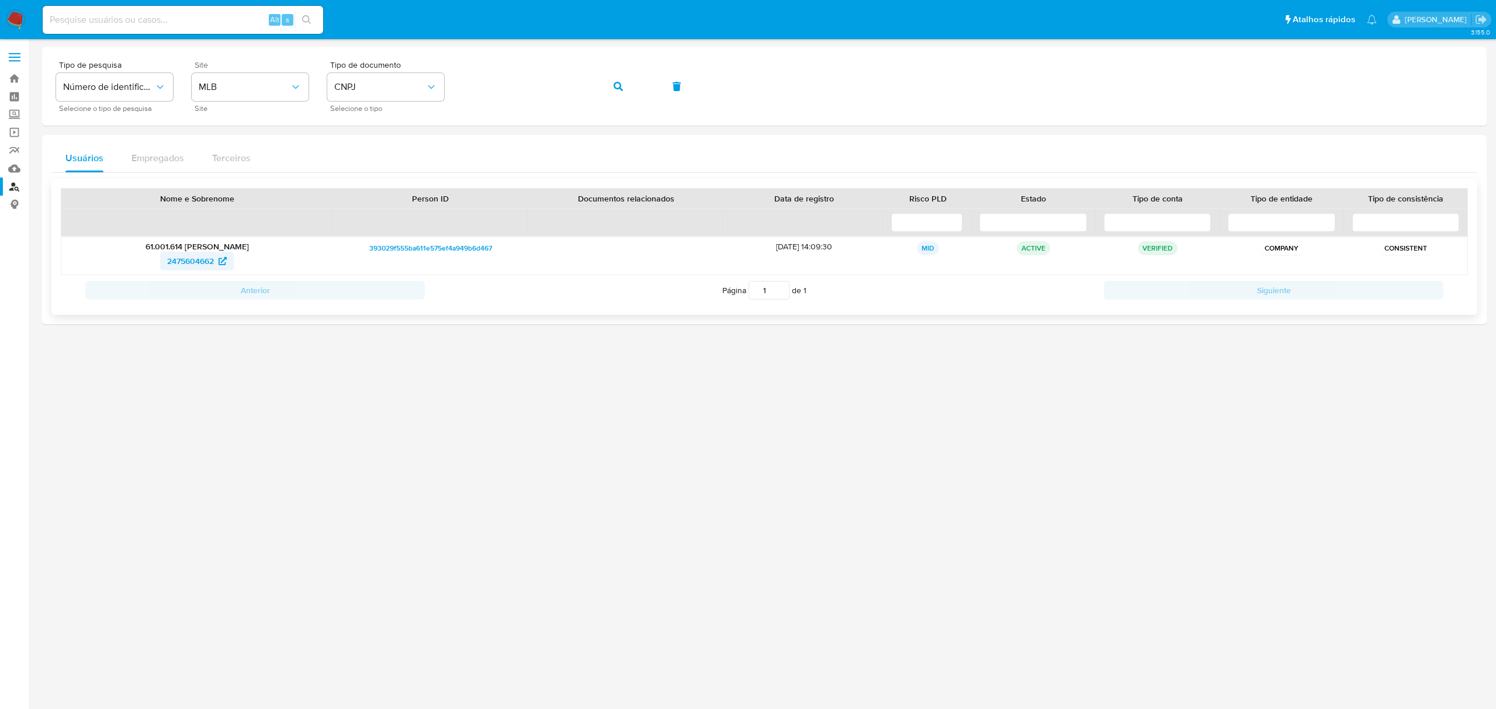
click at [200, 263] on span "2475604662" at bounding box center [190, 261] width 47 height 19
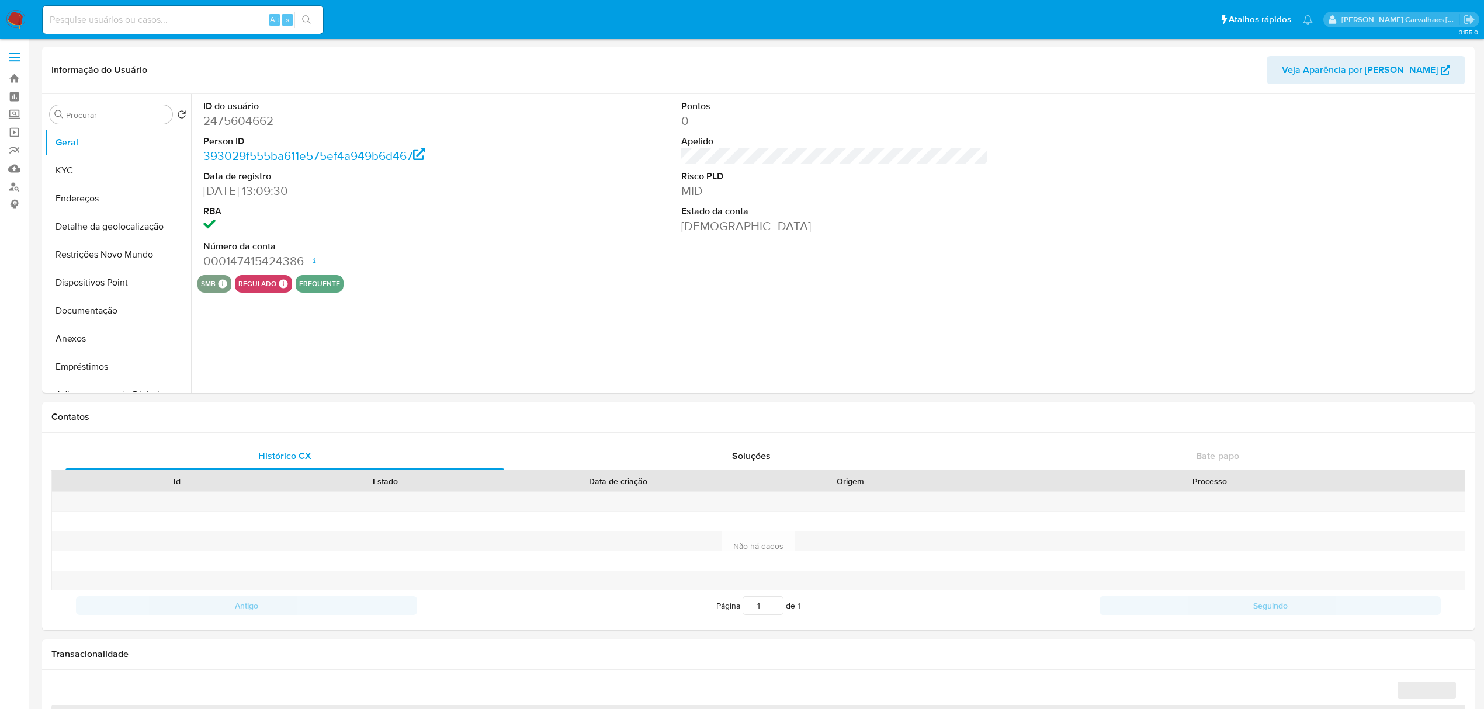
select select "10"
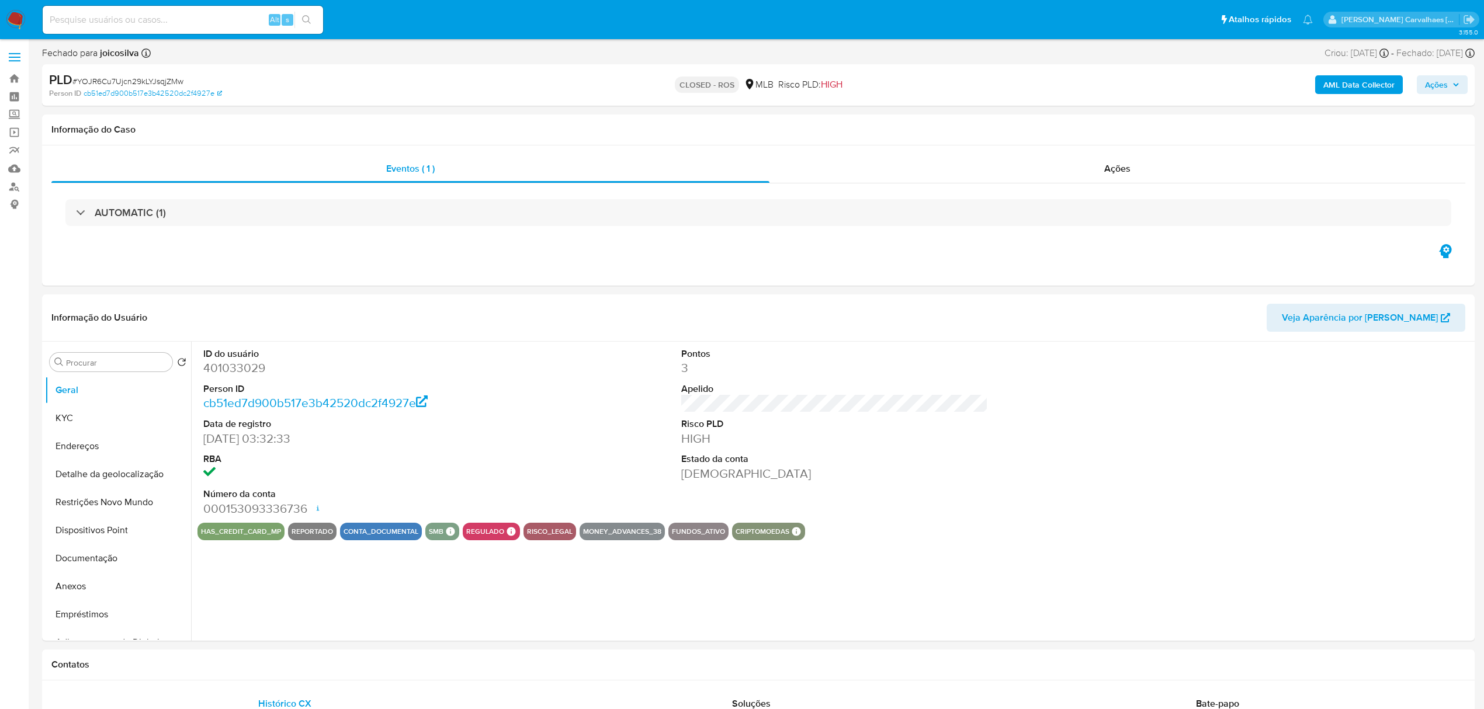
select select "10"
click at [130, 15] on input at bounding box center [183, 19] width 280 height 15
paste input "CfNcIpyV2DQuVE4o7ucjffGJ"
type input "CfNcIpyV2DQuVE4o7ucjffGJ"
click at [310, 19] on icon "search-icon" at bounding box center [306, 19] width 9 height 9
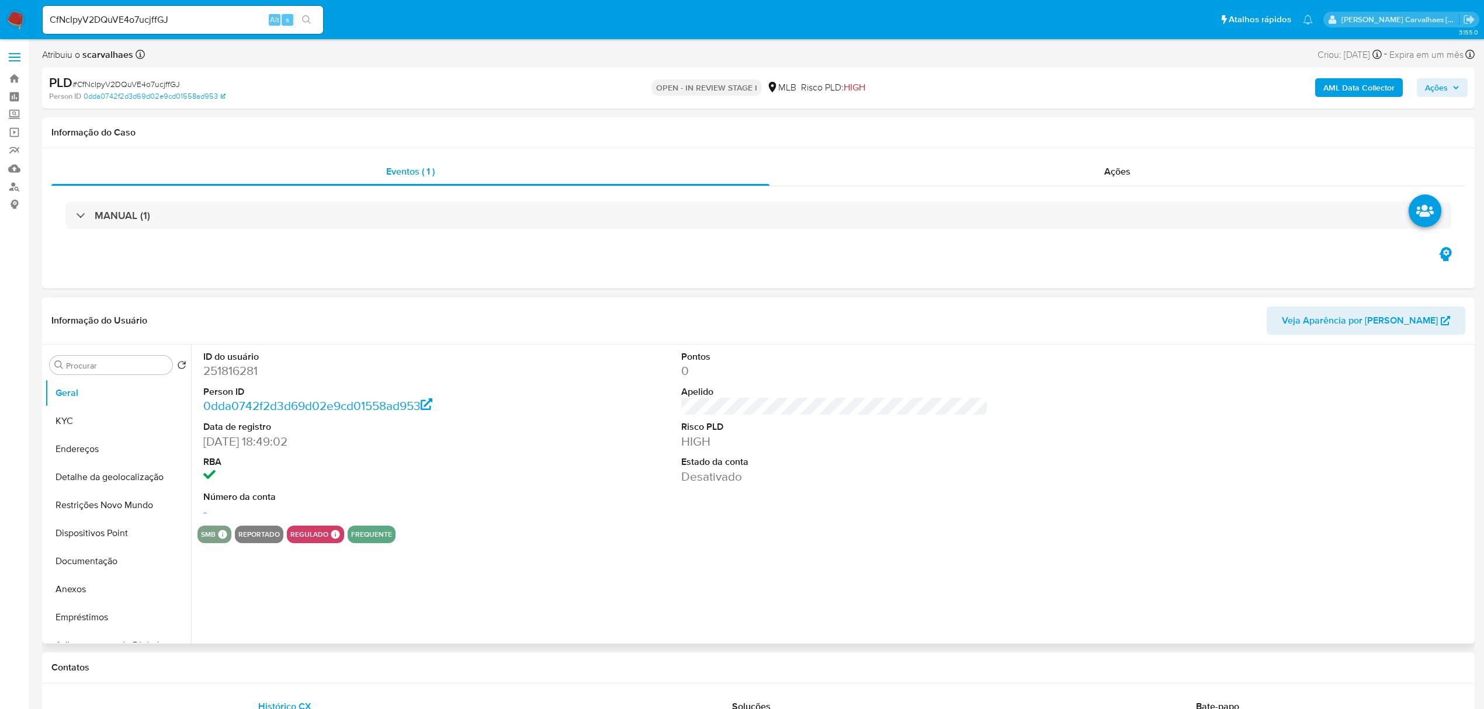
select select "10"
click at [87, 430] on button "KYC" at bounding box center [113, 421] width 137 height 28
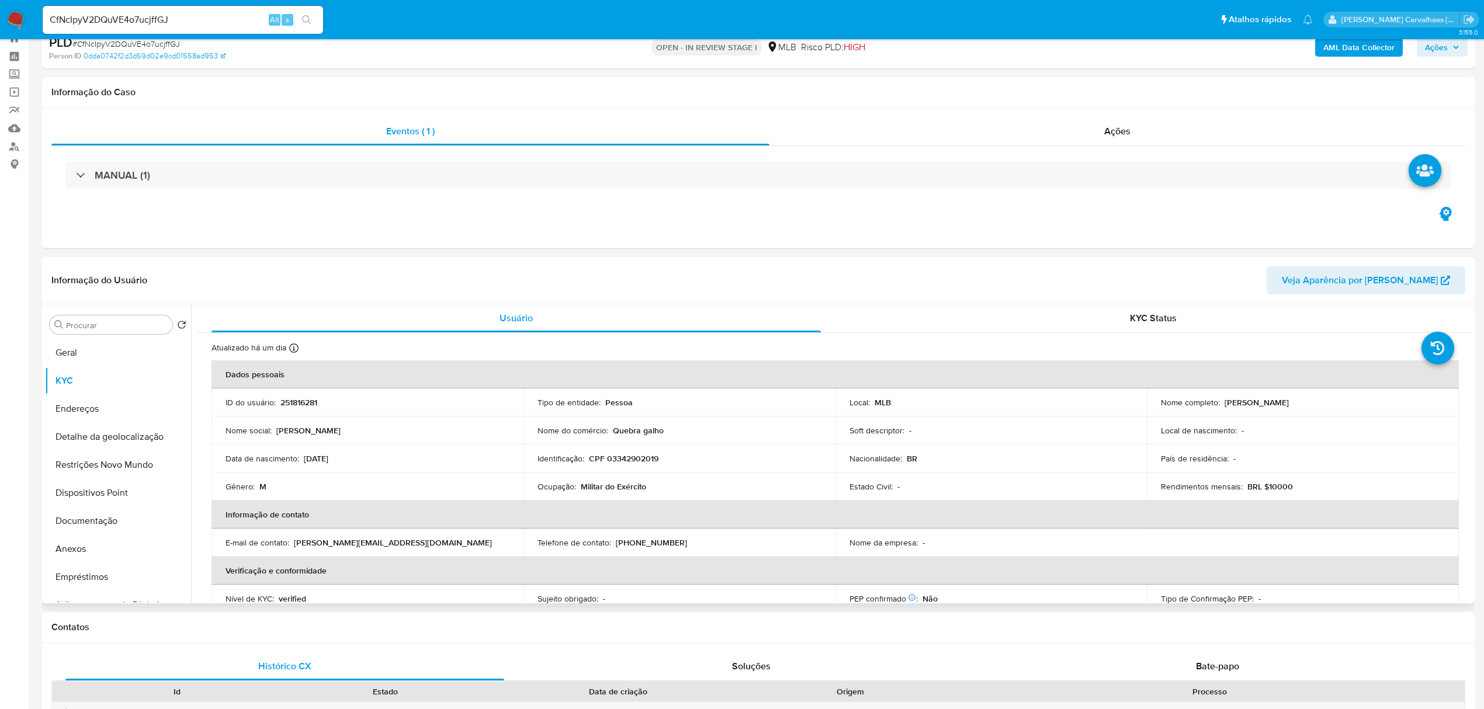
scroll to position [78, 0]
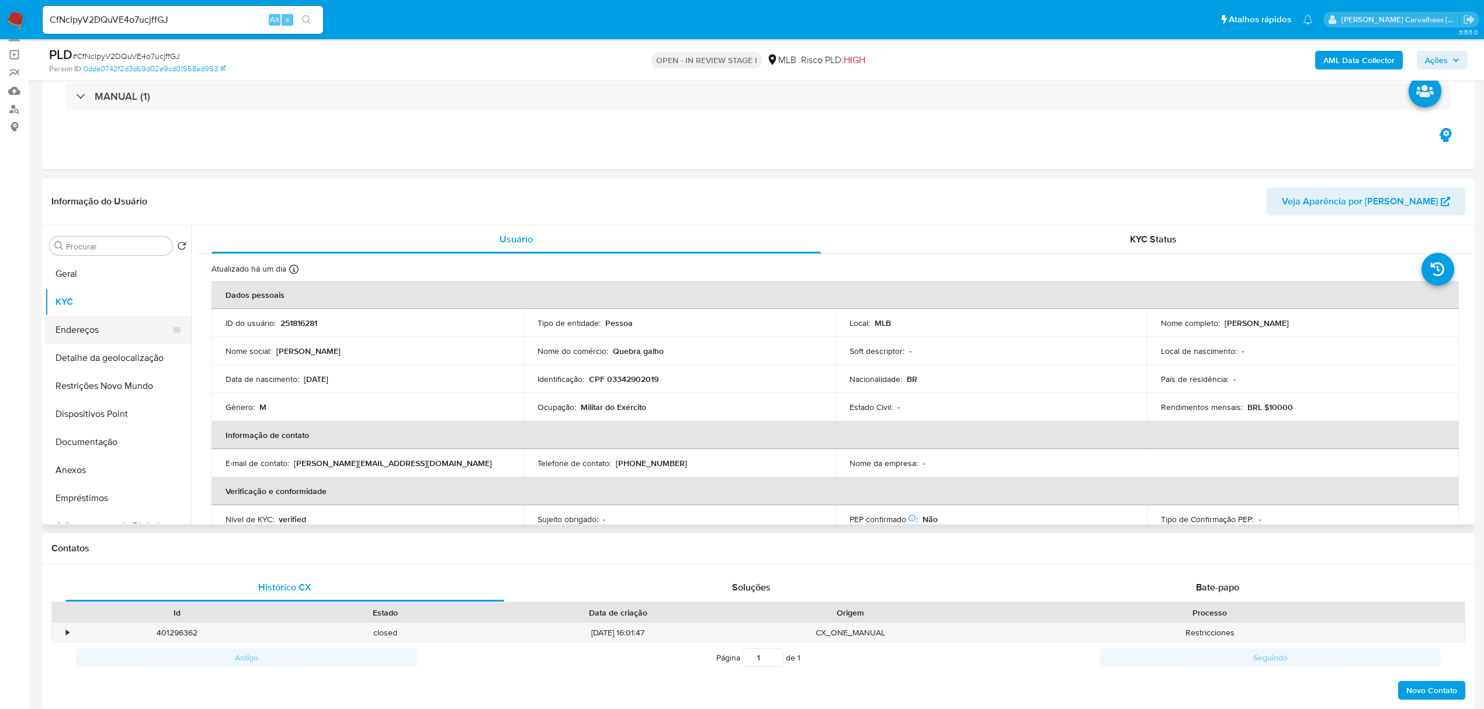
click at [82, 331] on button "Endereços" at bounding box center [113, 330] width 137 height 28
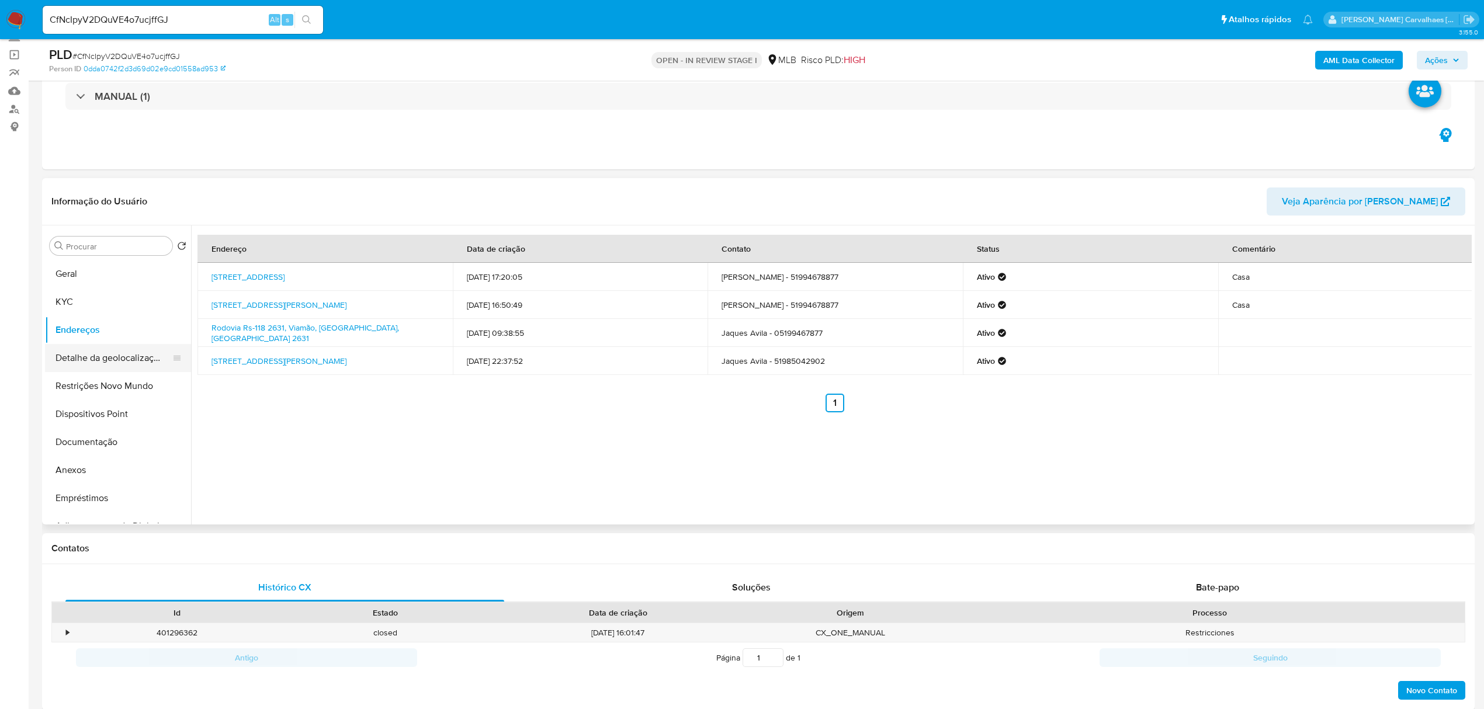
click at [141, 361] on button "Detalhe da geolocalização" at bounding box center [113, 358] width 137 height 28
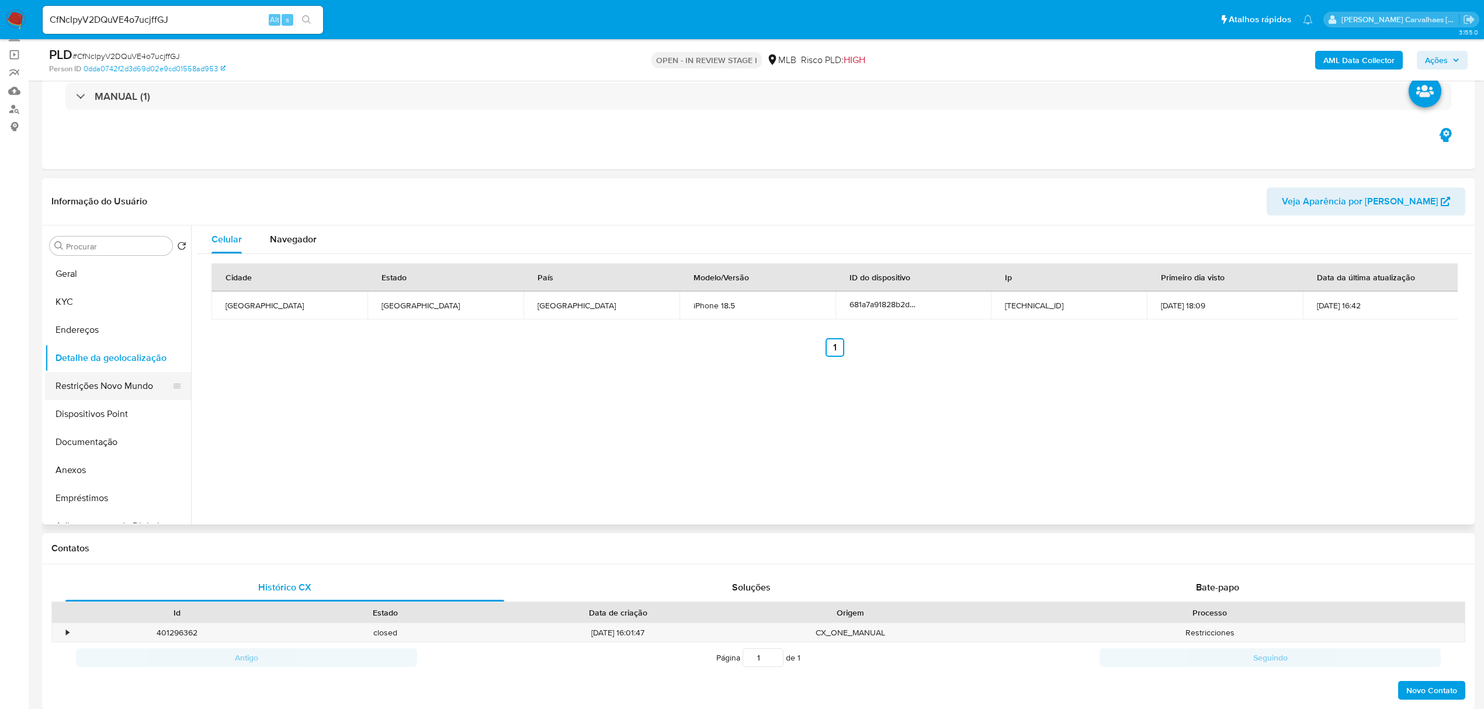
click at [97, 384] on button "Restrições Novo Mundo" at bounding box center [113, 386] width 137 height 28
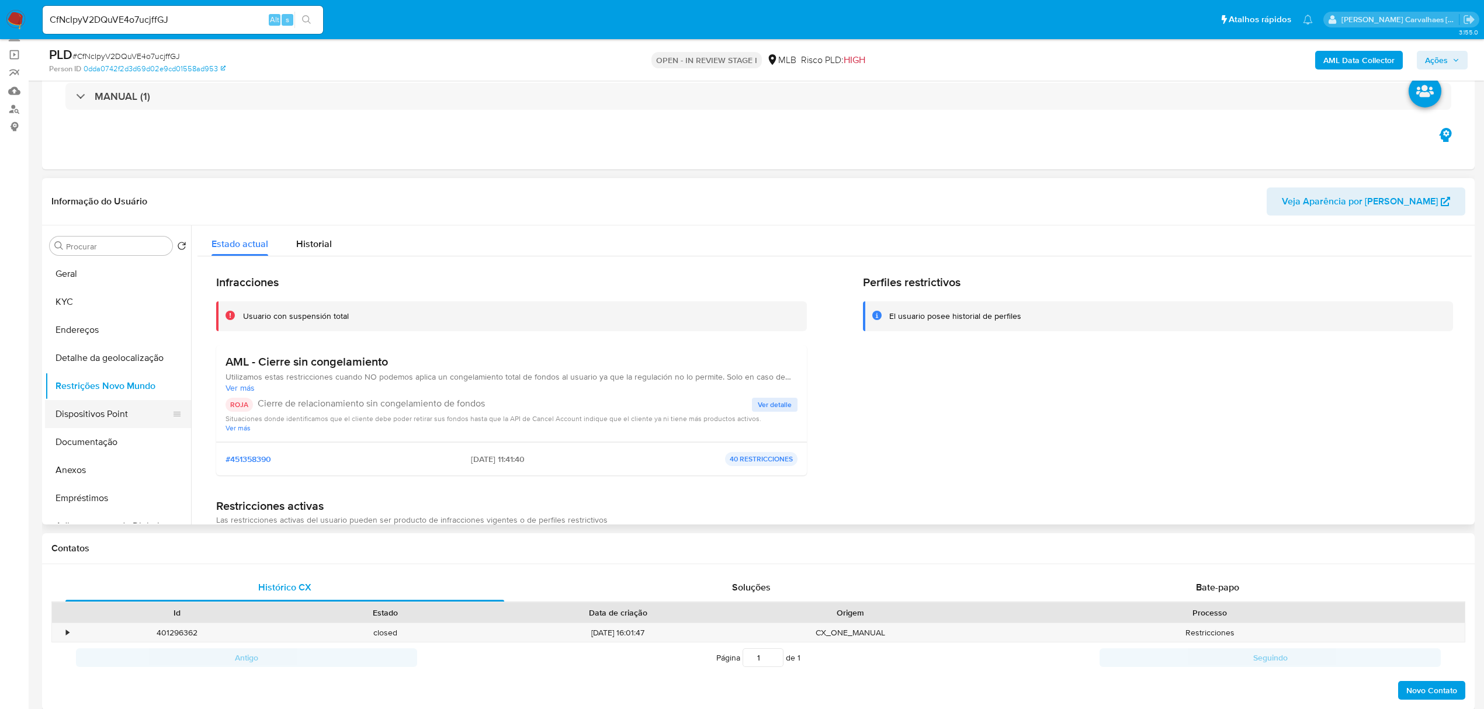
click at [109, 412] on button "Dispositivos Point" at bounding box center [113, 414] width 137 height 28
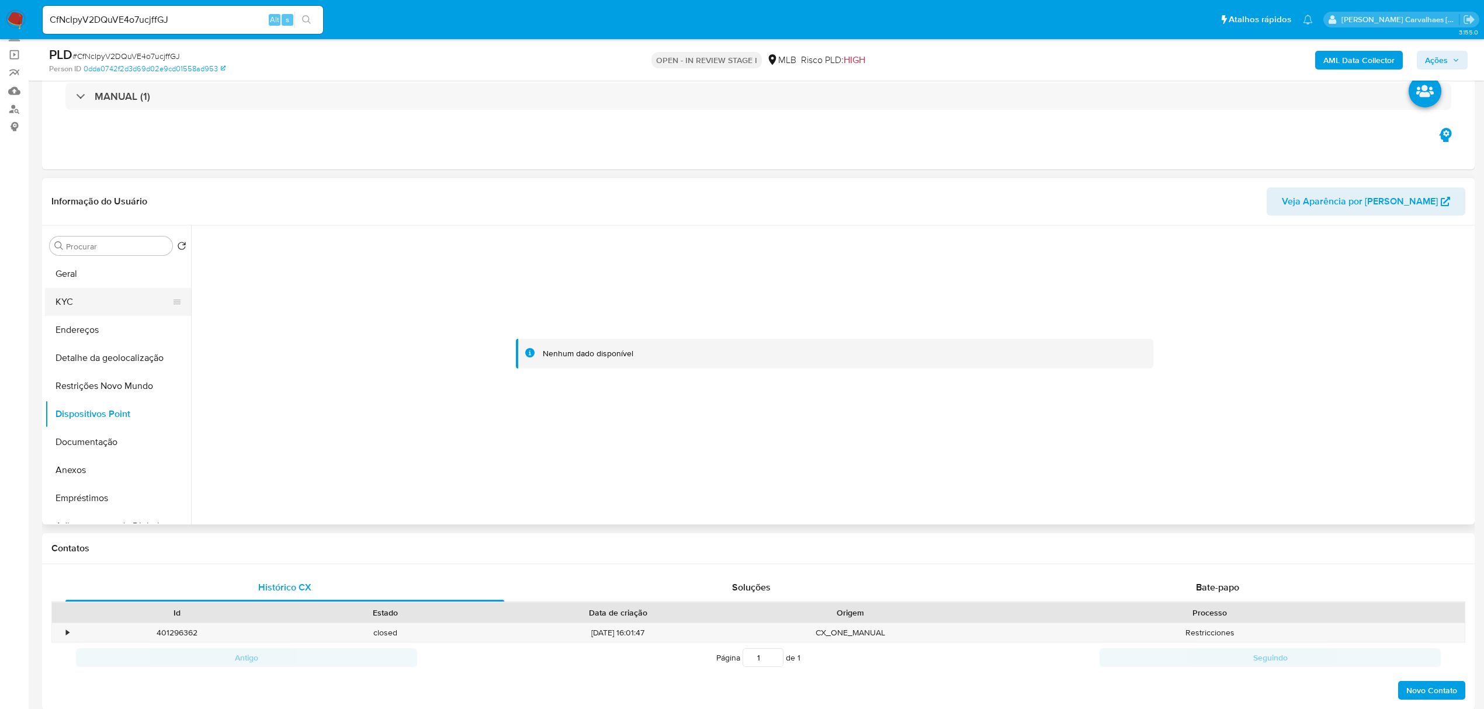
click at [87, 296] on button "KYC" at bounding box center [113, 302] width 137 height 28
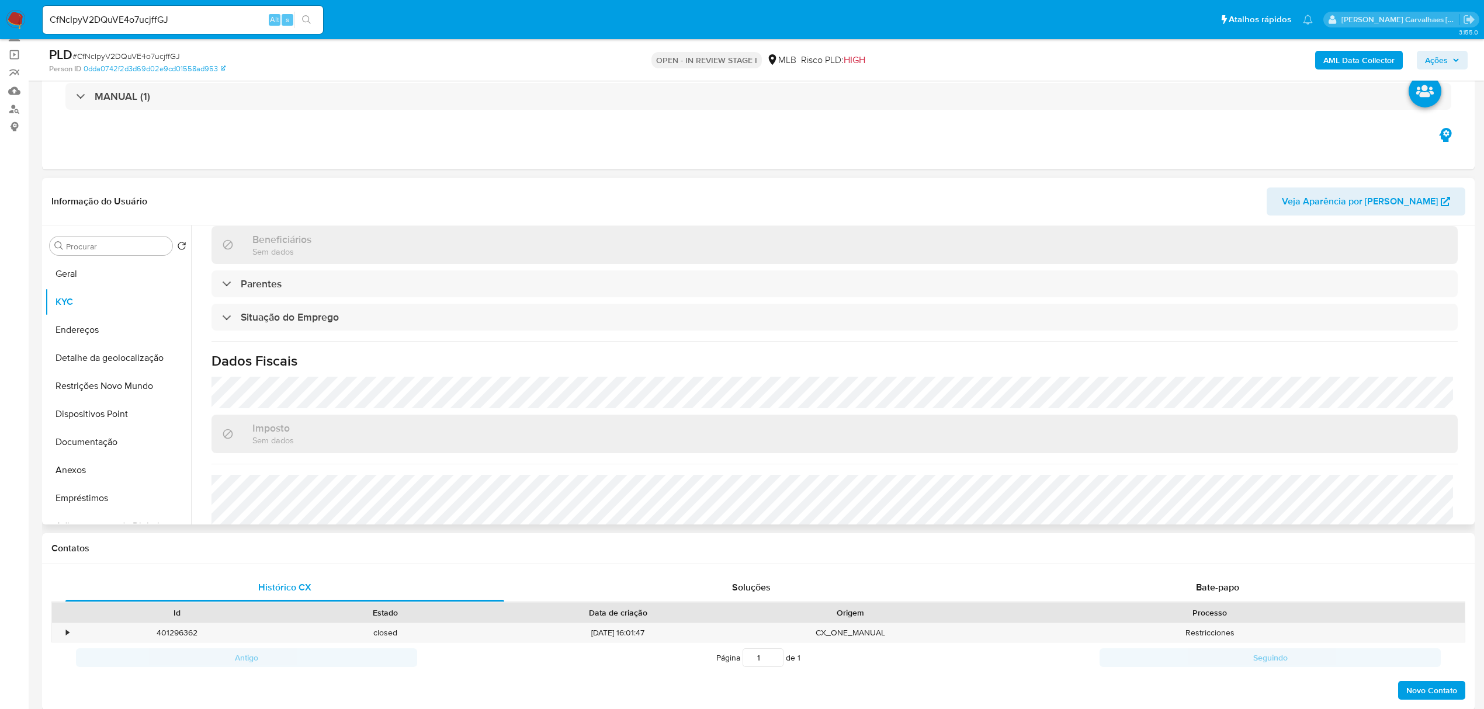
scroll to position [487, 0]
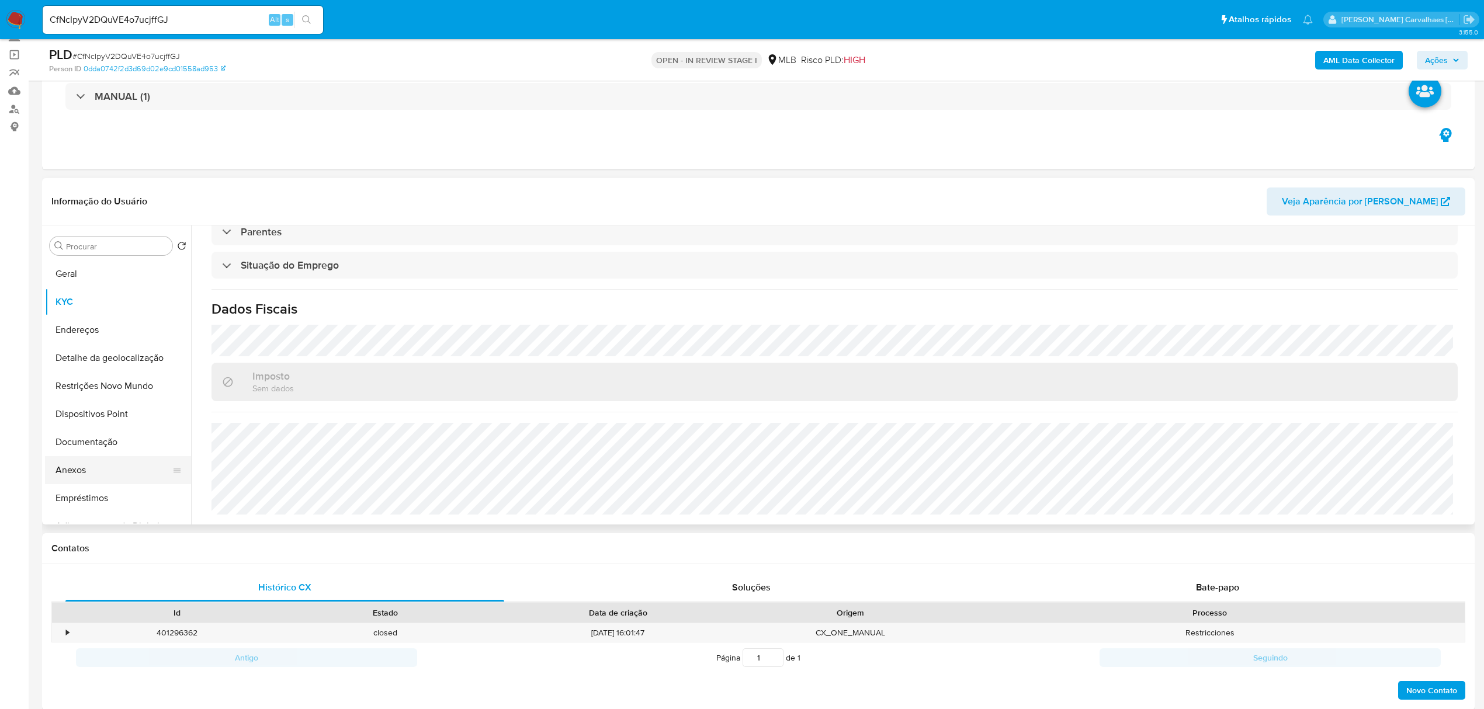
click at [87, 476] on button "Anexos" at bounding box center [113, 470] width 137 height 28
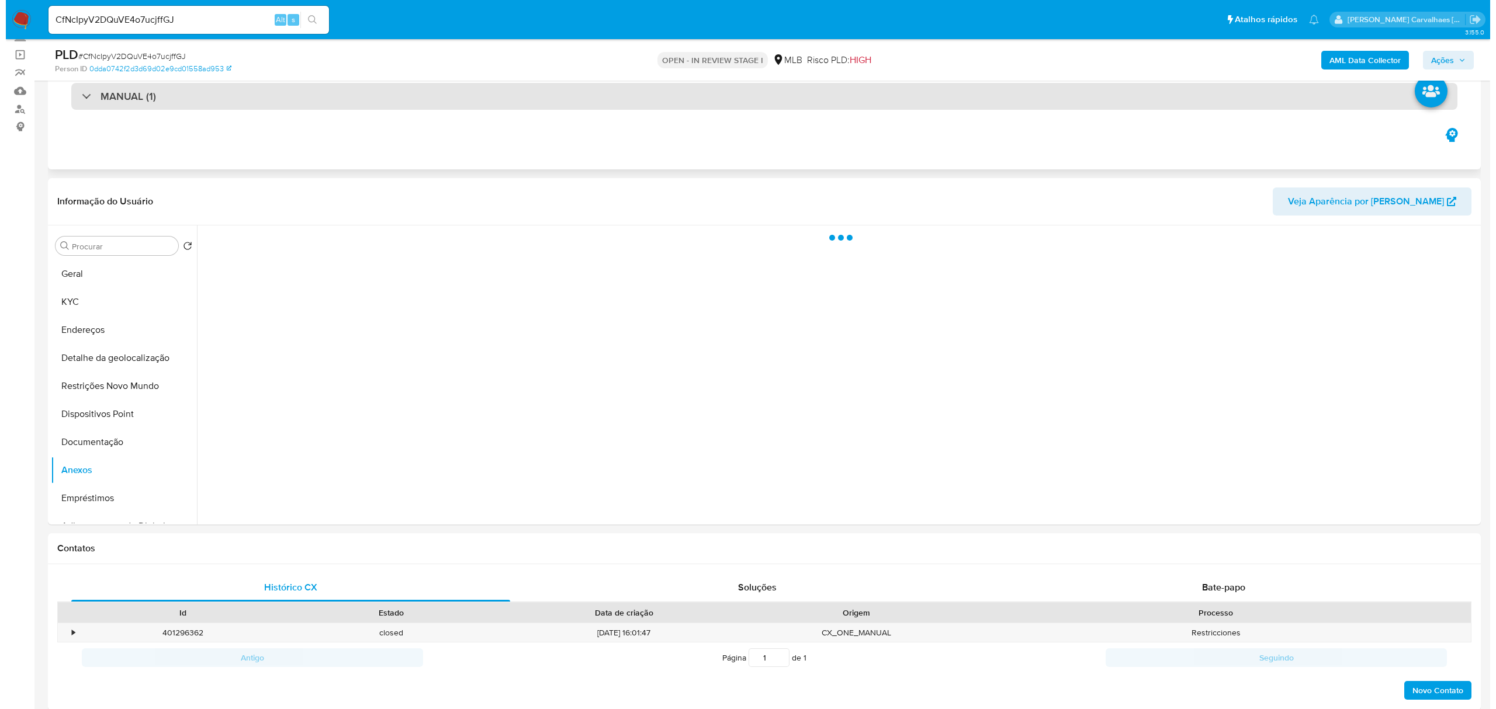
scroll to position [0, 0]
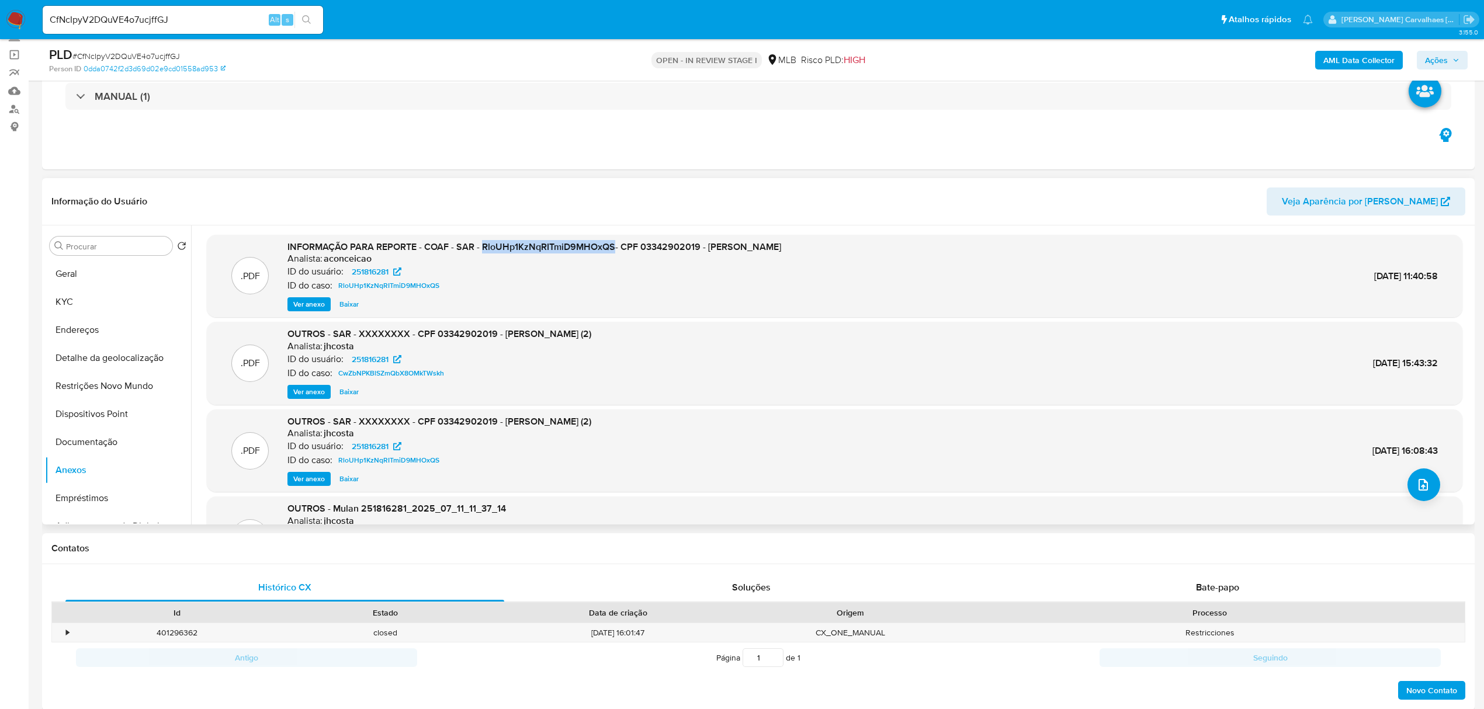
drag, startPoint x: 484, startPoint y: 246, endPoint x: 615, endPoint y: 245, distance: 131.5
click at [615, 245] on span "INFORMAÇÃO PARA REPORTE - COAF - SAR - RloUHp1KzNqRITmiD9MHOxQS- CPF 0334290201…" at bounding box center [534, 246] width 494 height 13
copy span "RloUHp1KzNqRITmiD9MHOxQS"
drag, startPoint x: 1346, startPoint y: 272, endPoint x: 1398, endPoint y: 272, distance: 52.0
click at [1398, 272] on div ".PDF INFORMAÇÃO PARA REPORTE - COAF - SAR - RloUHp1KzNqRITmiD9MHOxQS- CPF 03342…" at bounding box center [835, 276] width 1244 height 71
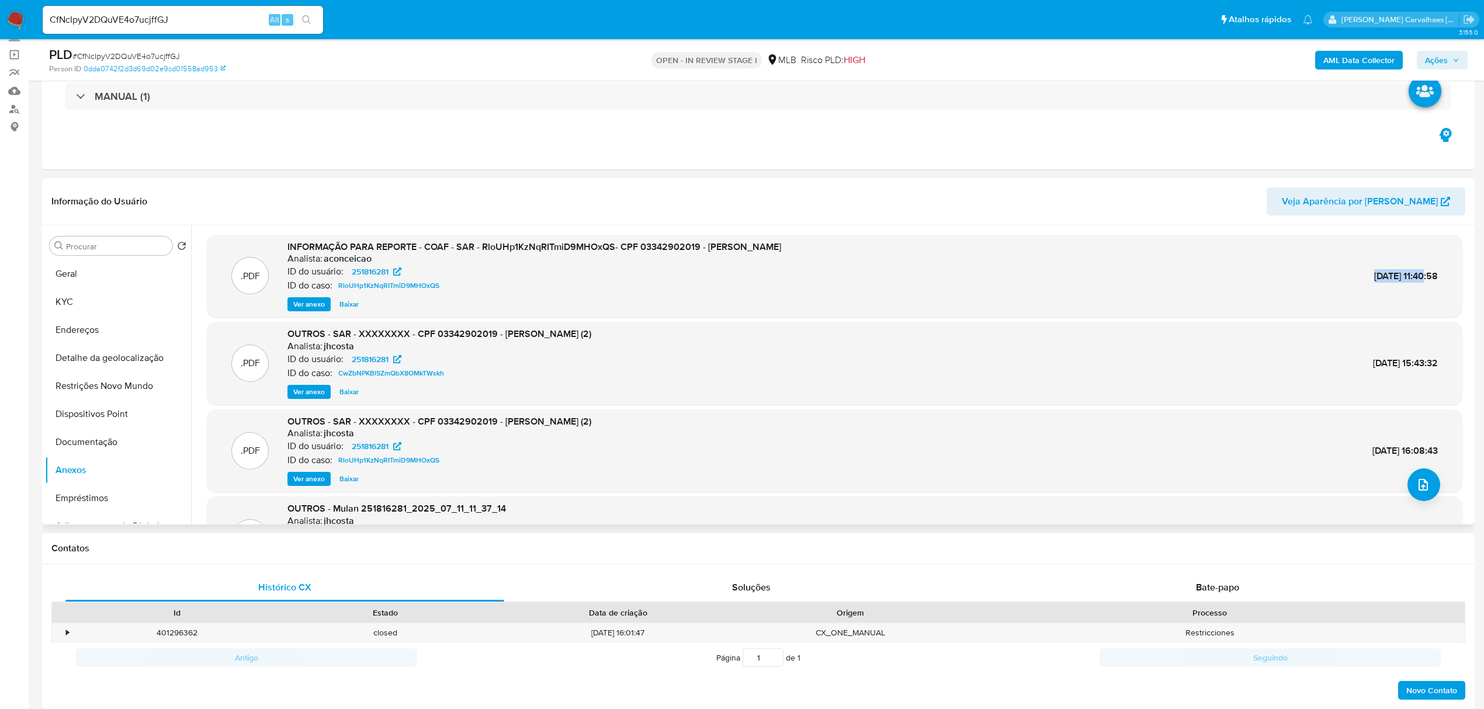
copy span "21/Jul/2025"
click at [1416, 478] on icon "upload-file" at bounding box center [1423, 485] width 14 height 14
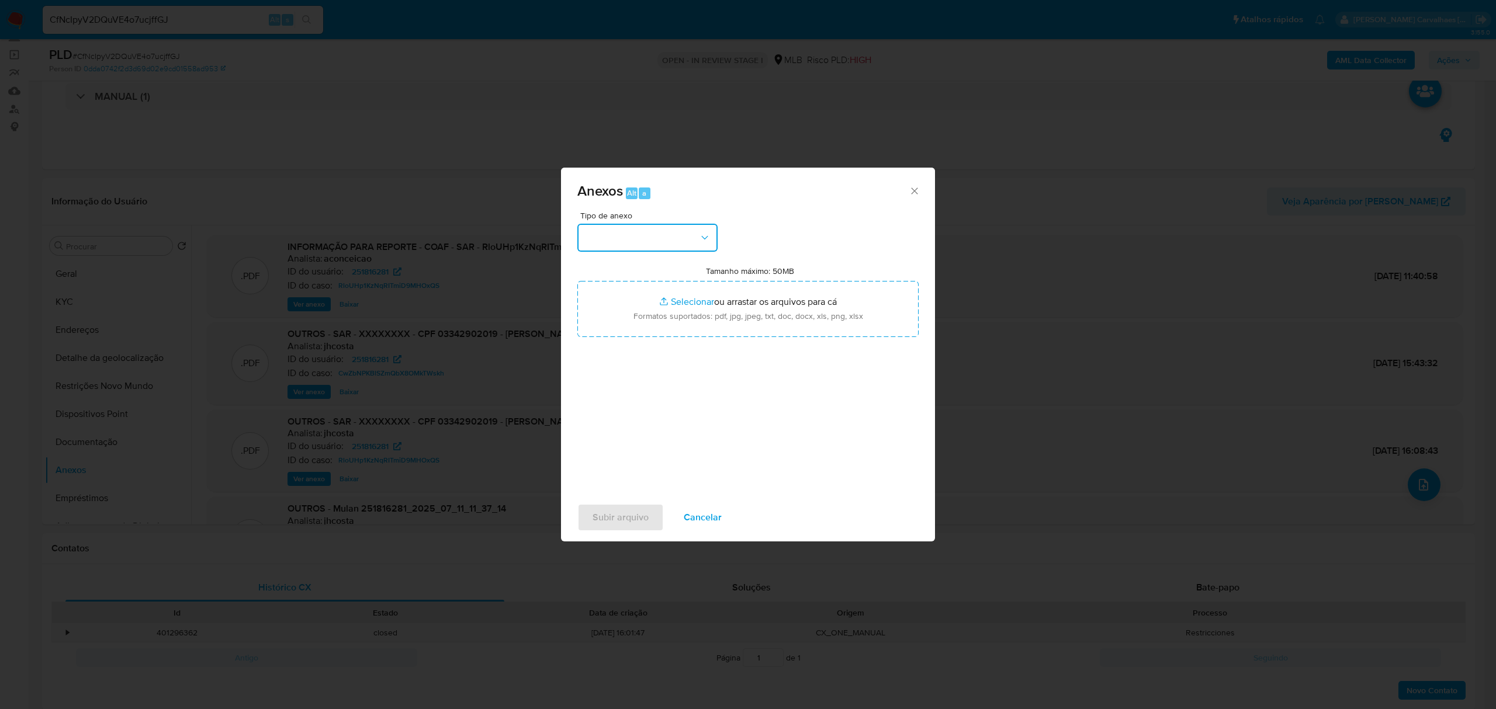
click at [700, 235] on icon "button" at bounding box center [705, 238] width 12 height 12
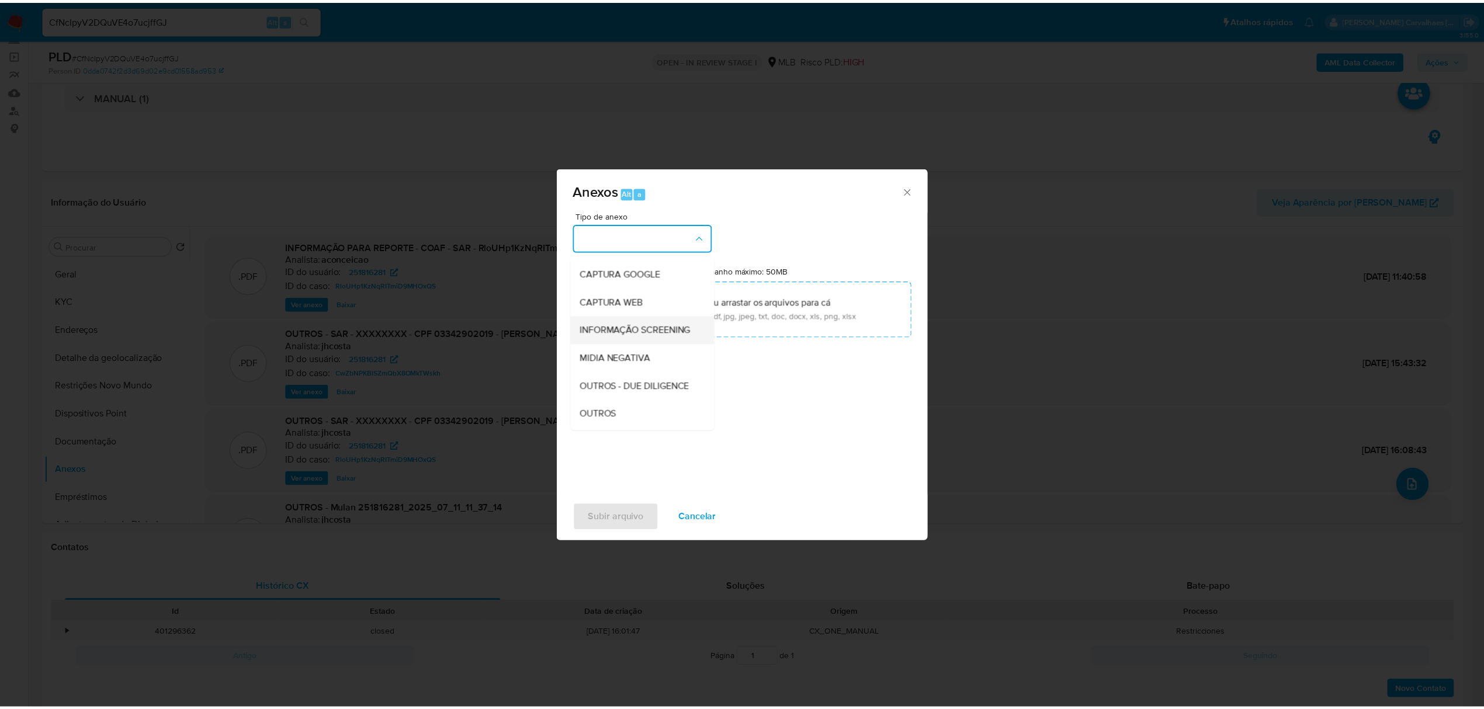
scroll to position [78, 0]
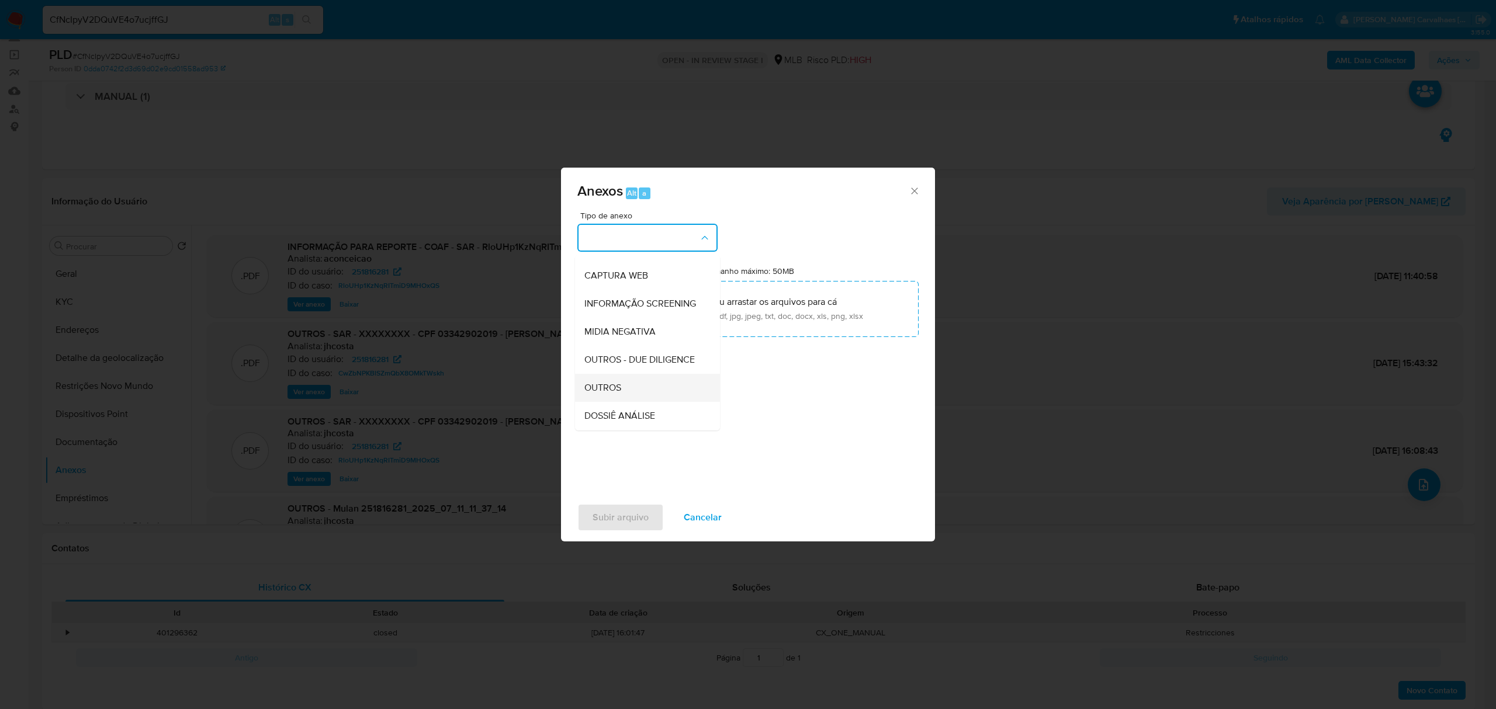
click at [629, 402] on div "OUTROS" at bounding box center [643, 388] width 119 height 28
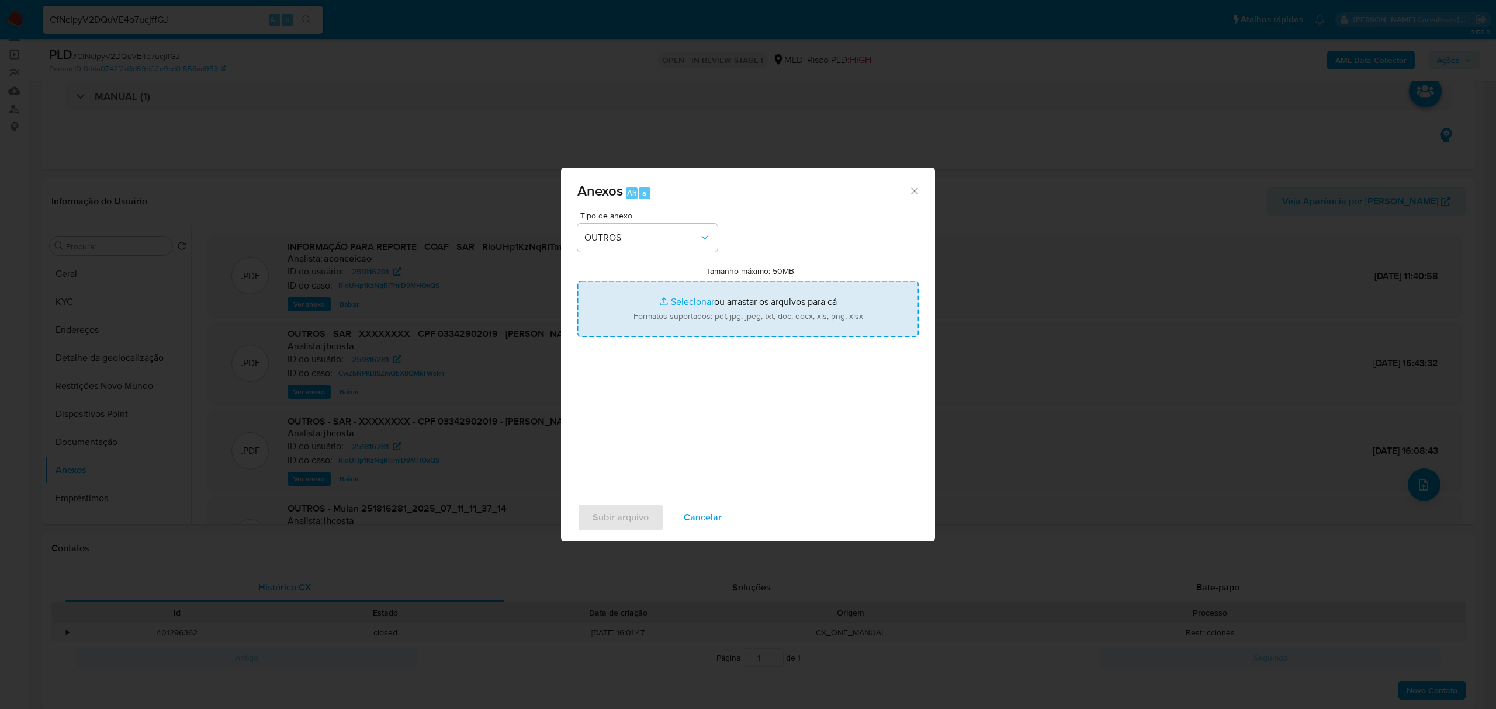
click at [685, 298] on input "Tamanho máximo: 50MB Selecionar arquivos" at bounding box center [747, 309] width 341 height 56
type input "C:\fakepath\DECLINIO - XXXXX - CPF 03342902019 - JAQUES AVILA DA SILVA.pdf"
click at [671, 302] on input "Tamanho máximo: 50MB Selecionar arquivos" at bounding box center [747, 309] width 341 height 56
type input "C:\fakepath\Mulan Jaques Avila da Silva 251816281_2025_08_21_11_40_23 - Resumen…"
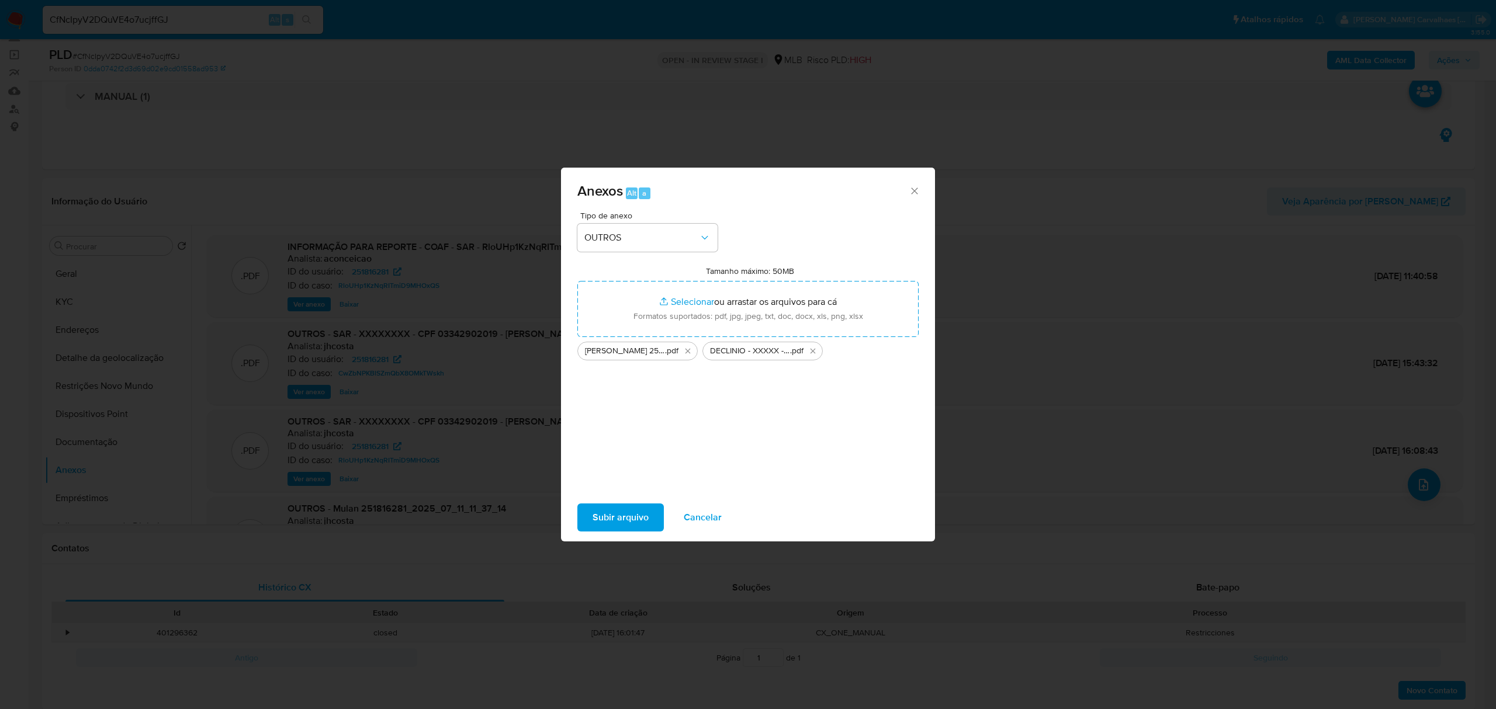
click at [629, 522] on span "Subir arquivo" at bounding box center [621, 518] width 56 height 26
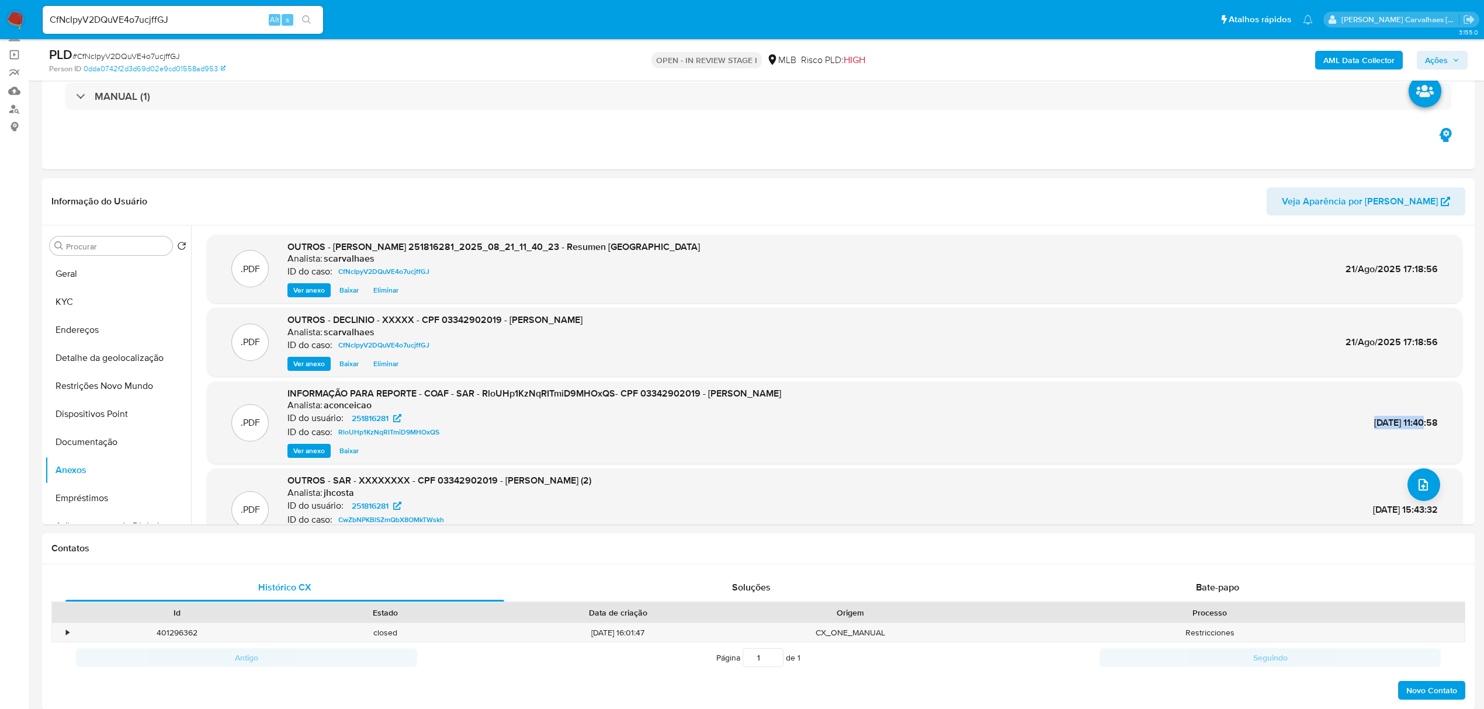
click at [1428, 61] on span "Ações" at bounding box center [1436, 60] width 23 height 19
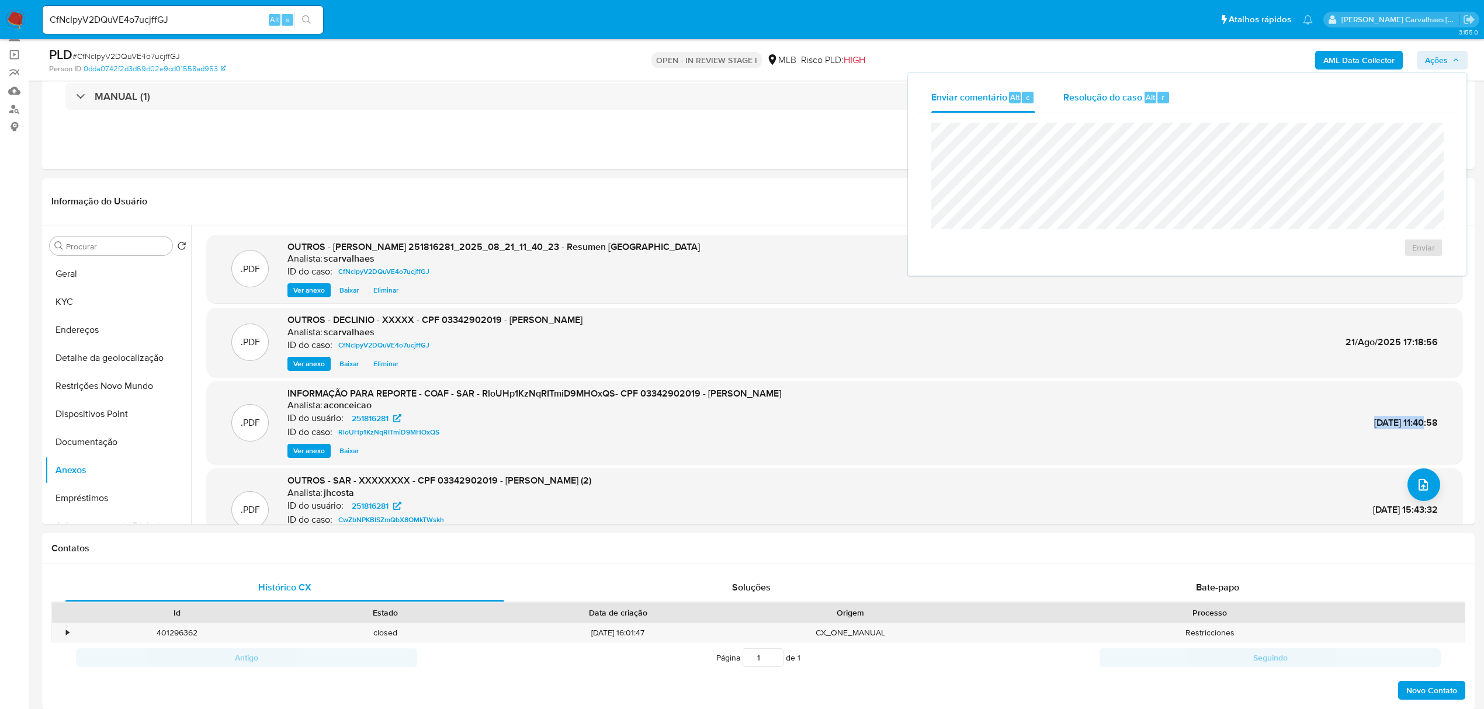
click at [1097, 96] on span "Resolução do caso" at bounding box center [1102, 96] width 79 height 13
click at [1295, 265] on span "No ROI" at bounding box center [1309, 266] width 61 height 16
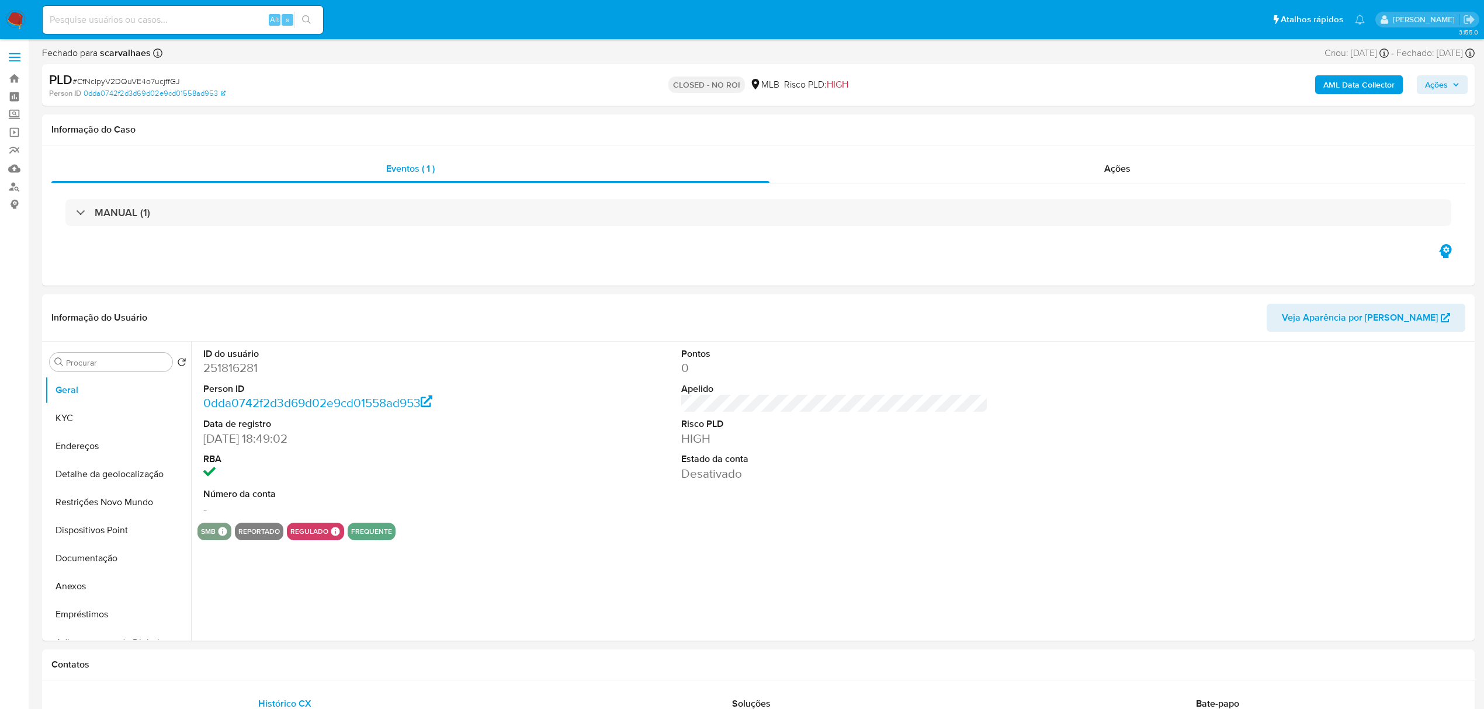
select select "10"
click at [112, 22] on input at bounding box center [183, 19] width 280 height 15
paste input "THmrCYxGVDfd2rMbD09gDRUP"
type input "THmrCYxGVDfd2rMbD09gDRUP"
click at [302, 14] on button "search-icon" at bounding box center [306, 20] width 24 height 16
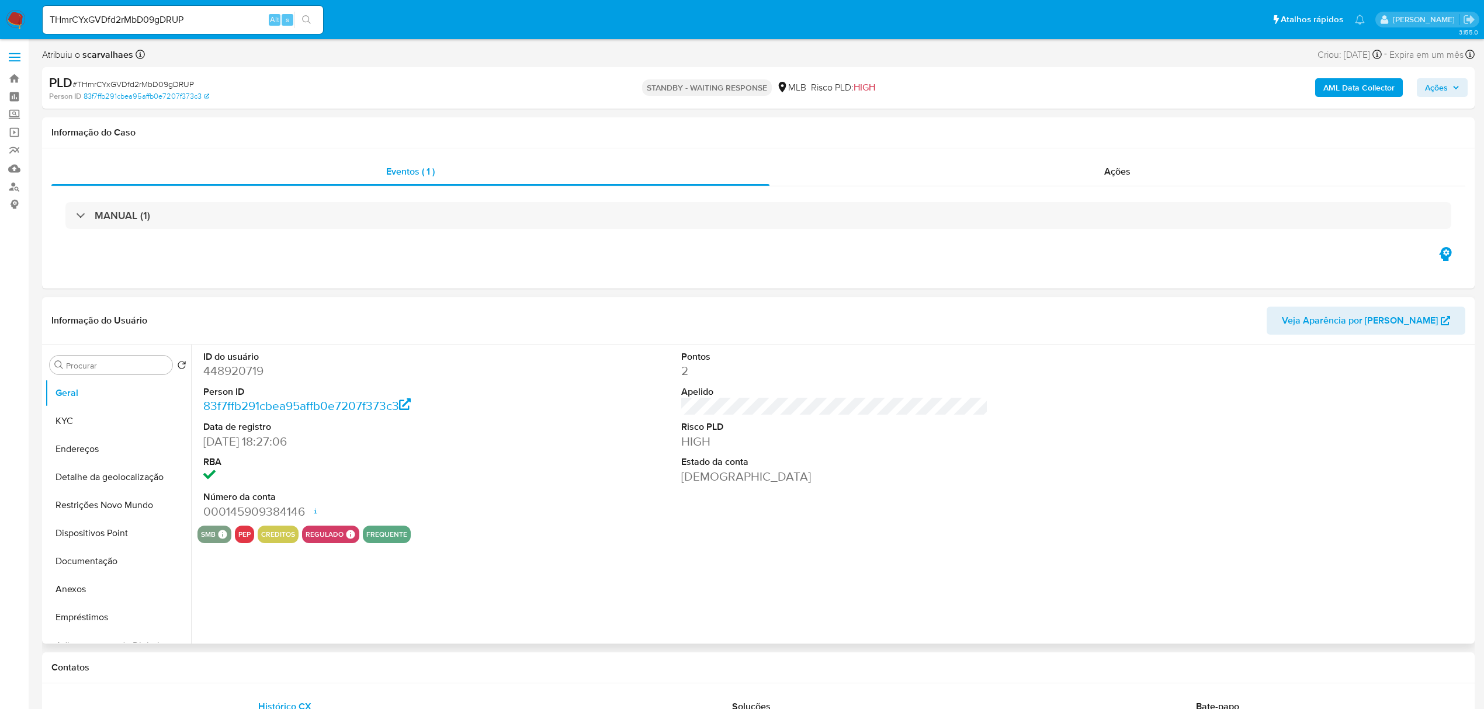
select select "10"
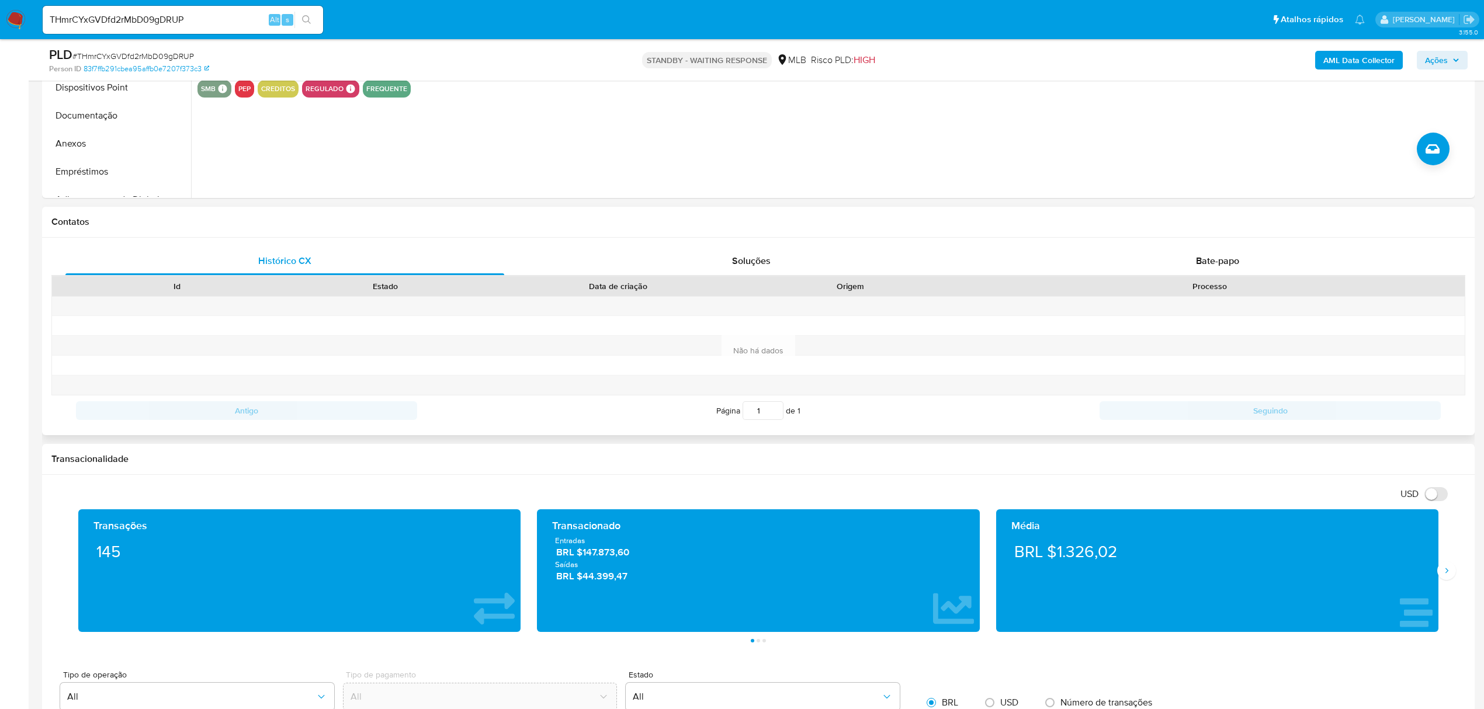
scroll to position [467, 0]
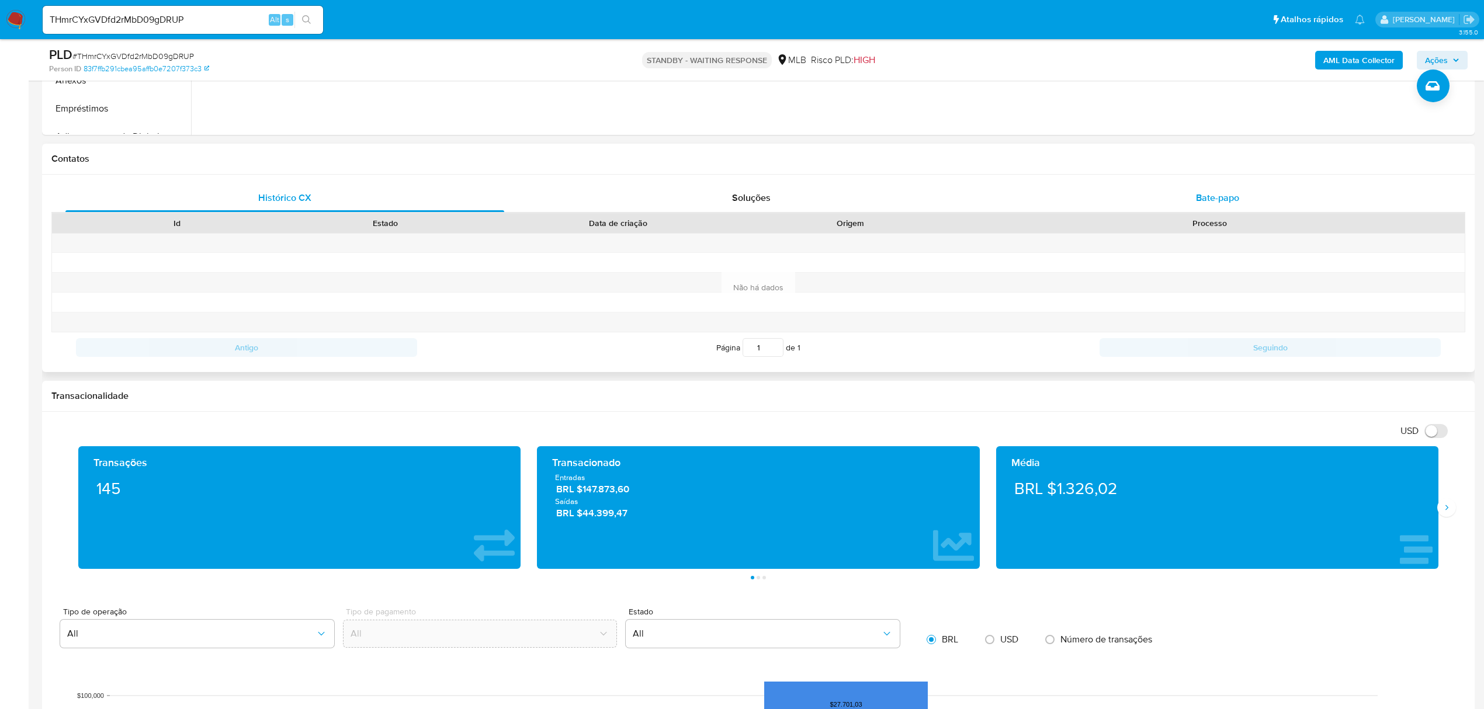
click at [1199, 198] on span "Bate-papo" at bounding box center [1217, 197] width 43 height 13
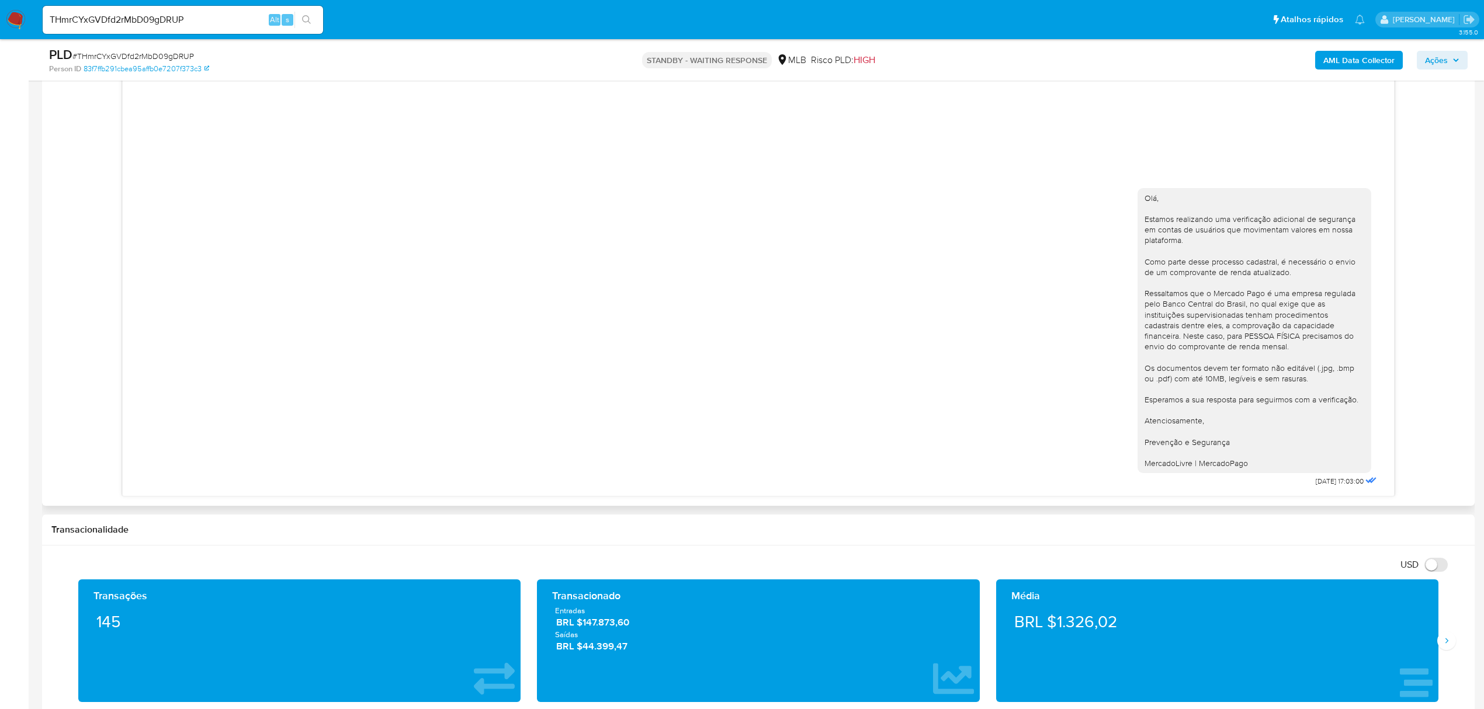
scroll to position [701, 0]
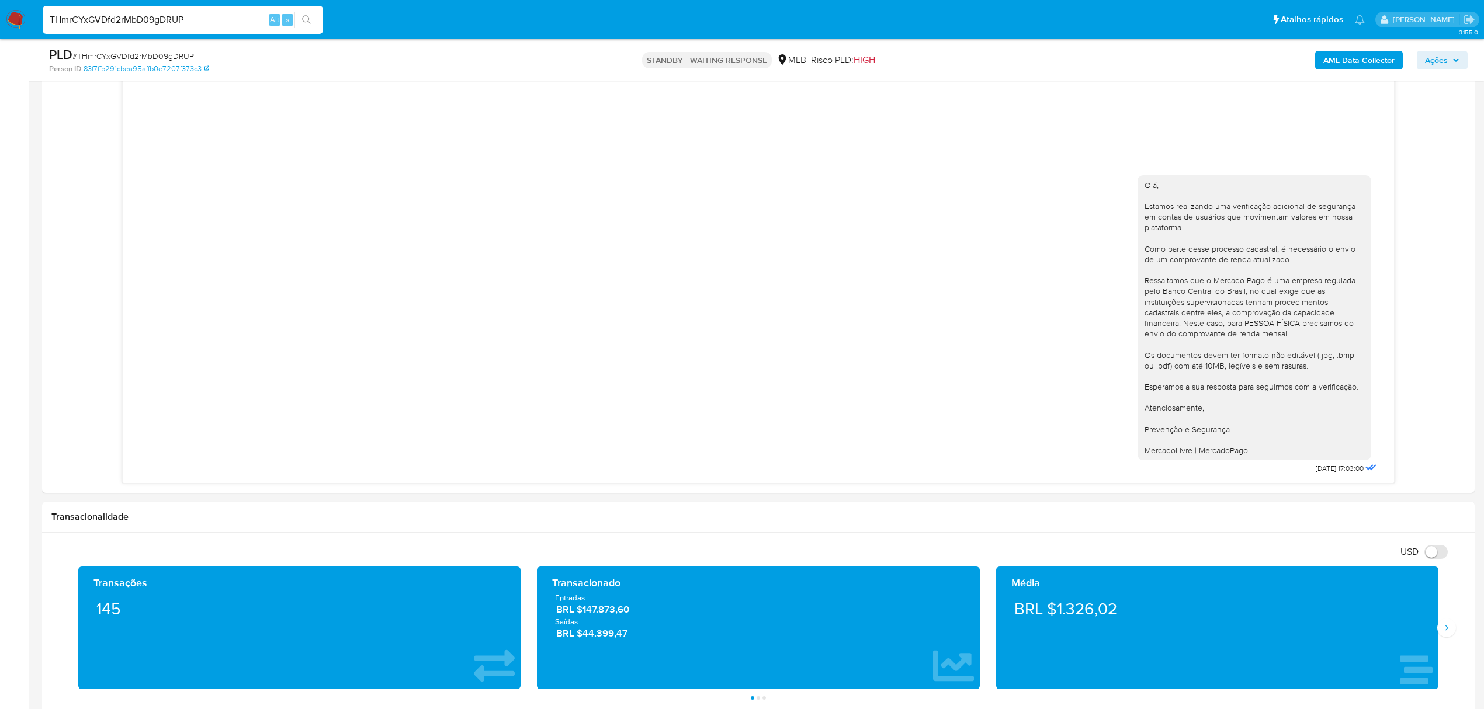
drag, startPoint x: 208, startPoint y: 18, endPoint x: 37, endPoint y: 14, distance: 170.7
click at [37, 14] on ul "Pausado Ver notificaciones THmrCYxGVDfd2rMbD09gDRUP Alt s Atalhos rápidos Presi…" at bounding box center [704, 19] width 1334 height 29
paste input "8qxqkQn022Y13cBrl60QqhXT"
type input "8qxqkQn022Y13cBrl60QqhXT"
click at [309, 12] on button "search-icon" at bounding box center [306, 20] width 24 height 16
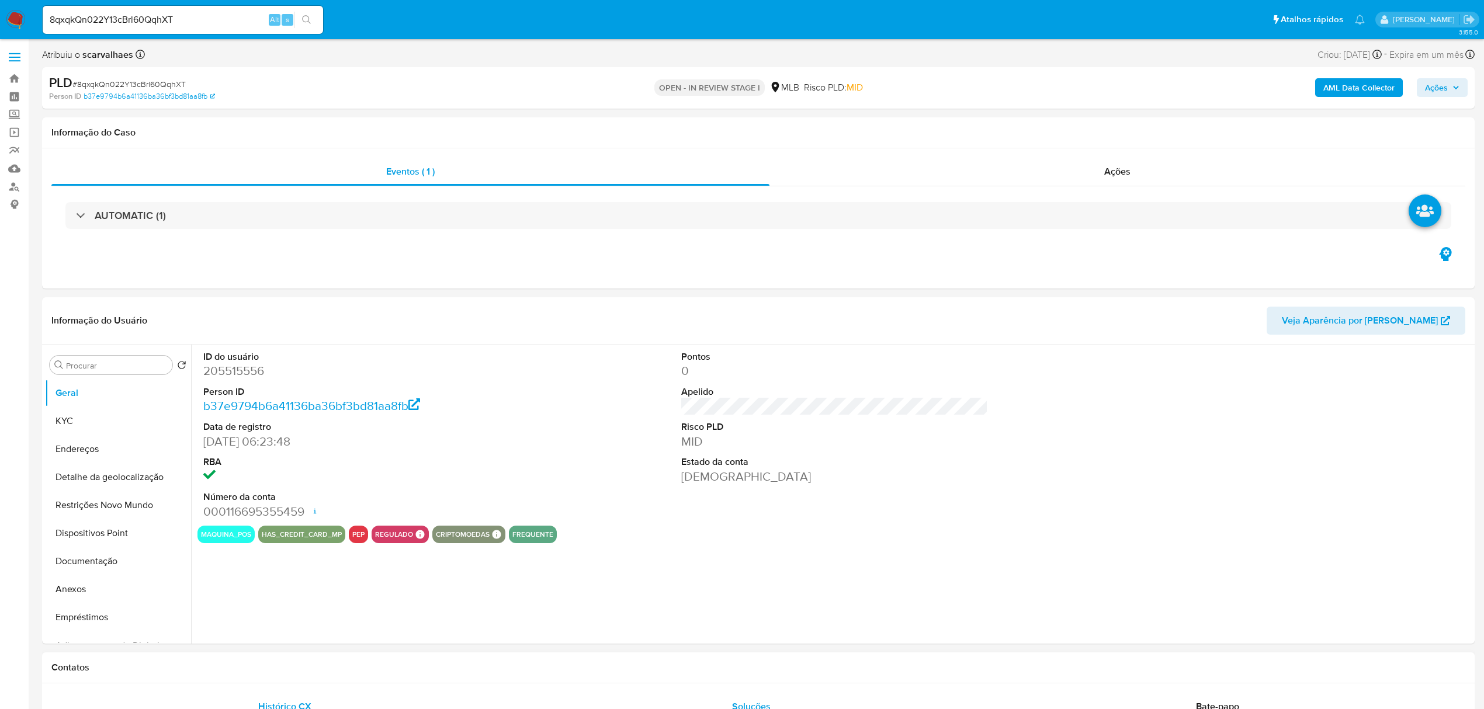
select select "10"
click at [117, 425] on button "KYC" at bounding box center [113, 421] width 137 height 28
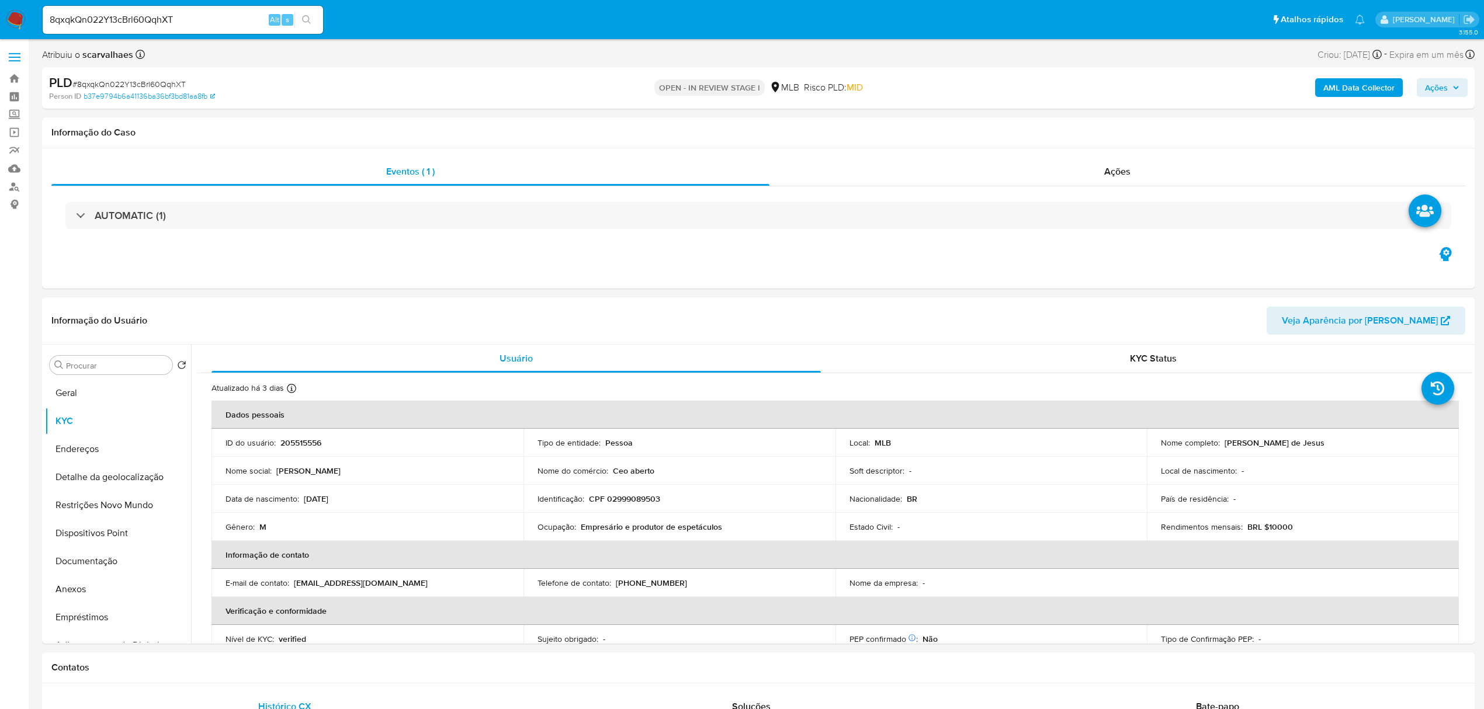
drag, startPoint x: 1482, startPoint y: 189, endPoint x: 1495, endPoint y: 237, distance: 48.9
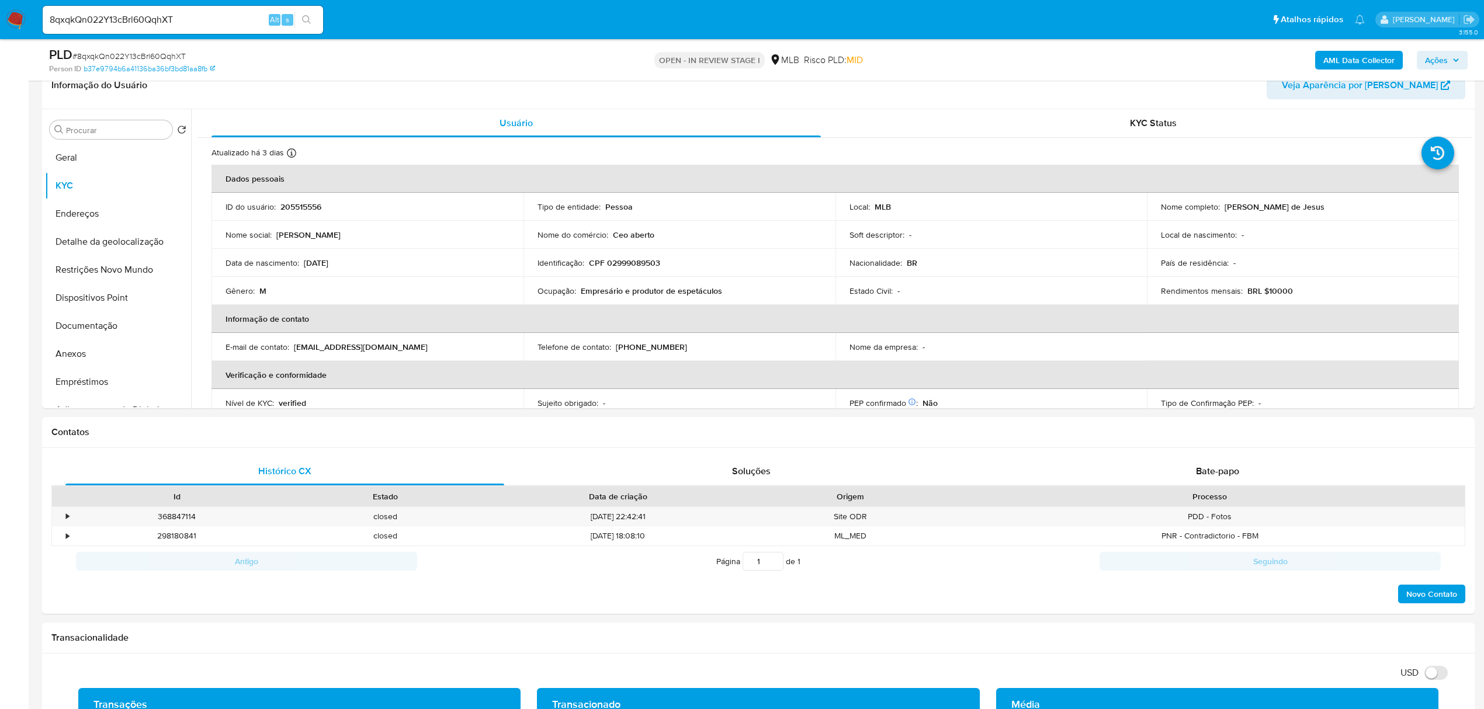
scroll to position [209, 0]
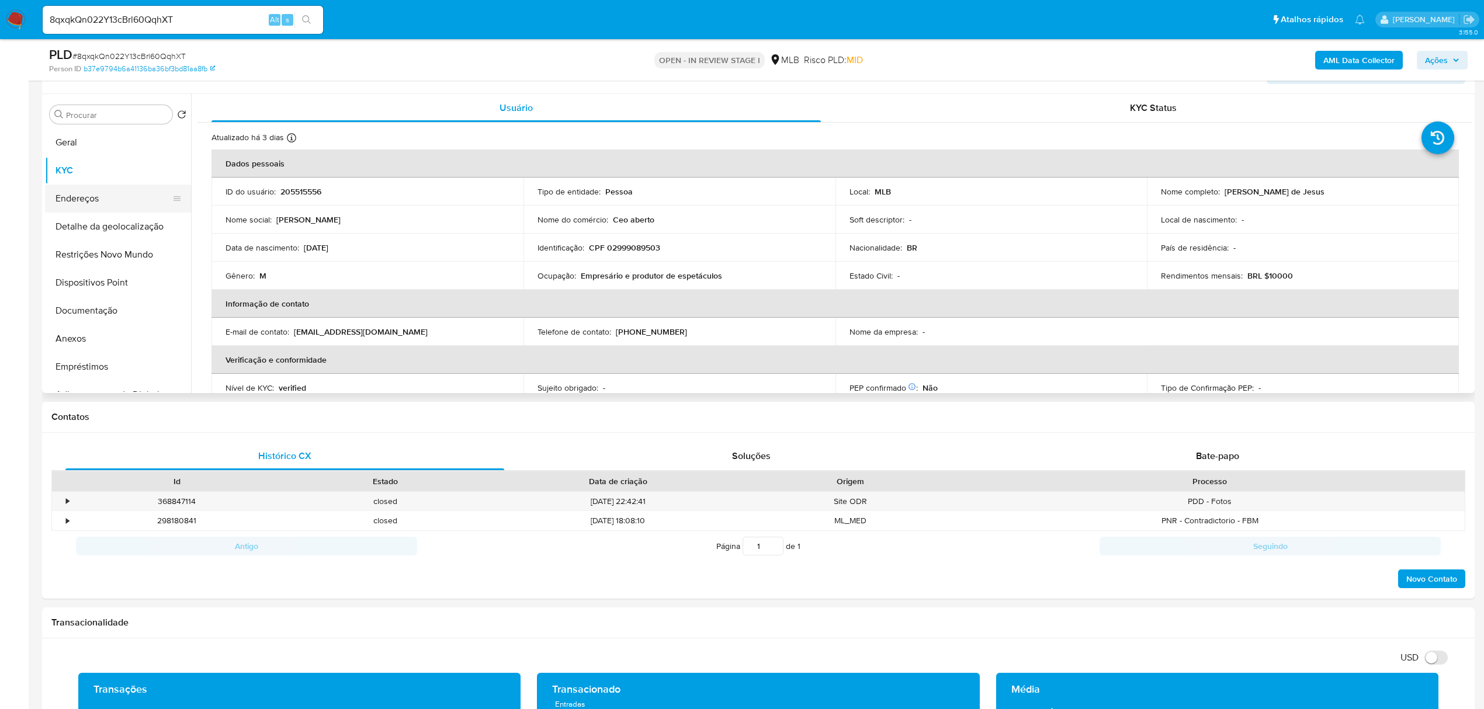
click at [87, 192] on button "Endereços" at bounding box center [113, 199] width 137 height 28
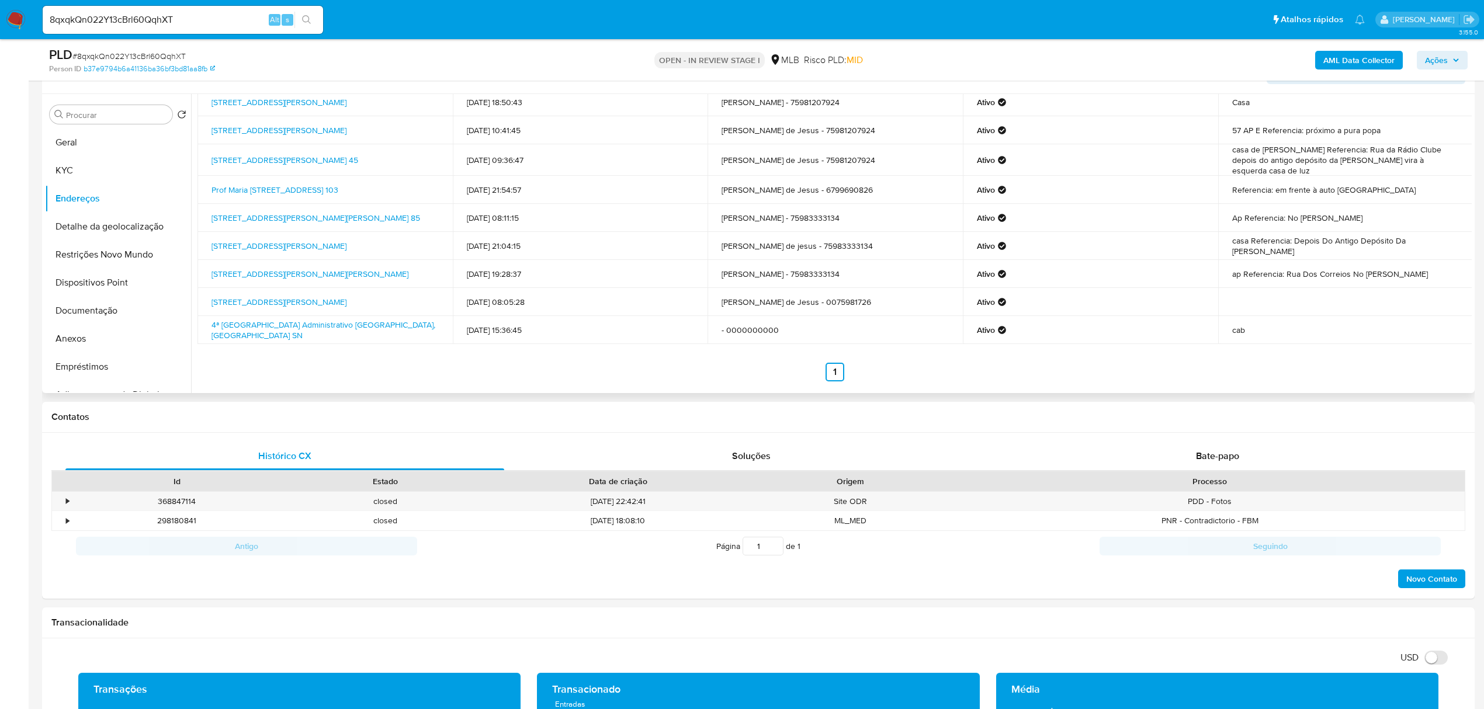
scroll to position [0, 0]
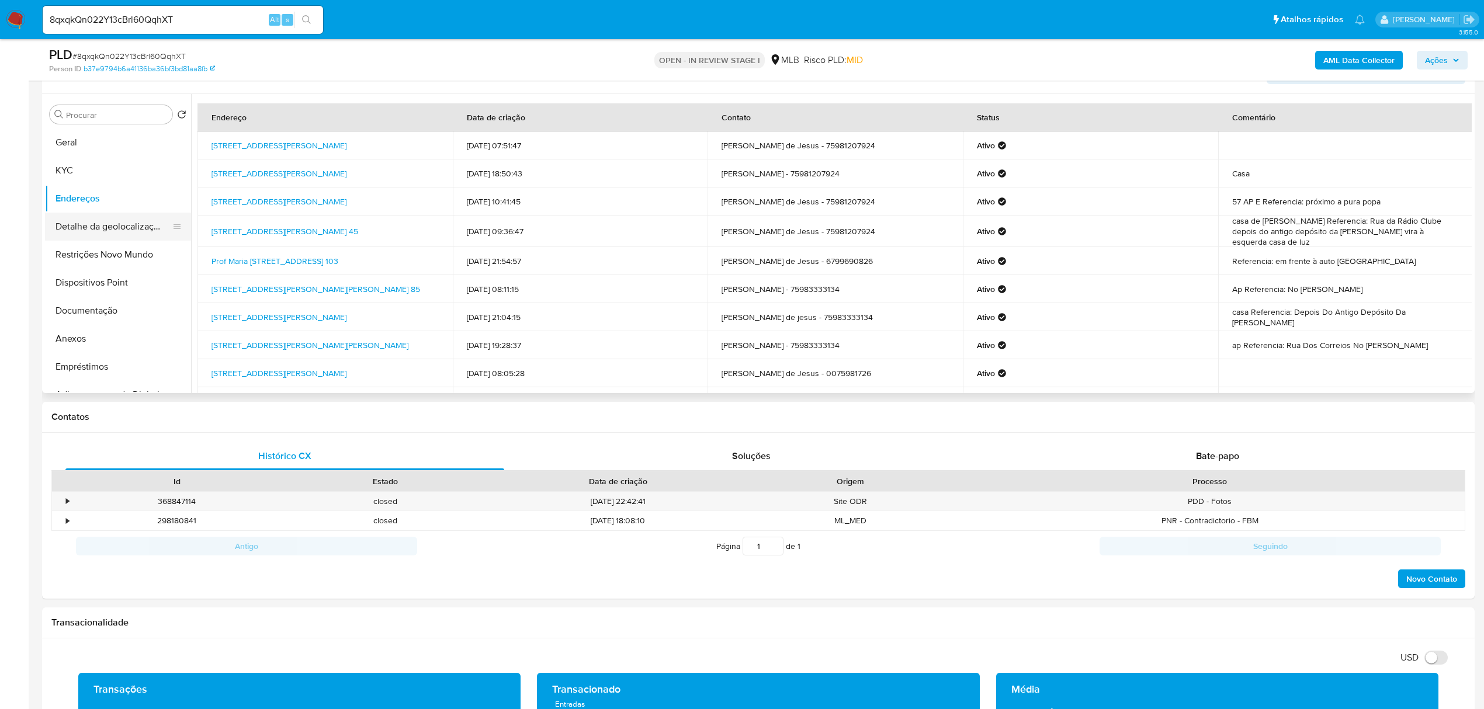
click at [108, 228] on button "Detalhe da geolocalização" at bounding box center [113, 227] width 137 height 28
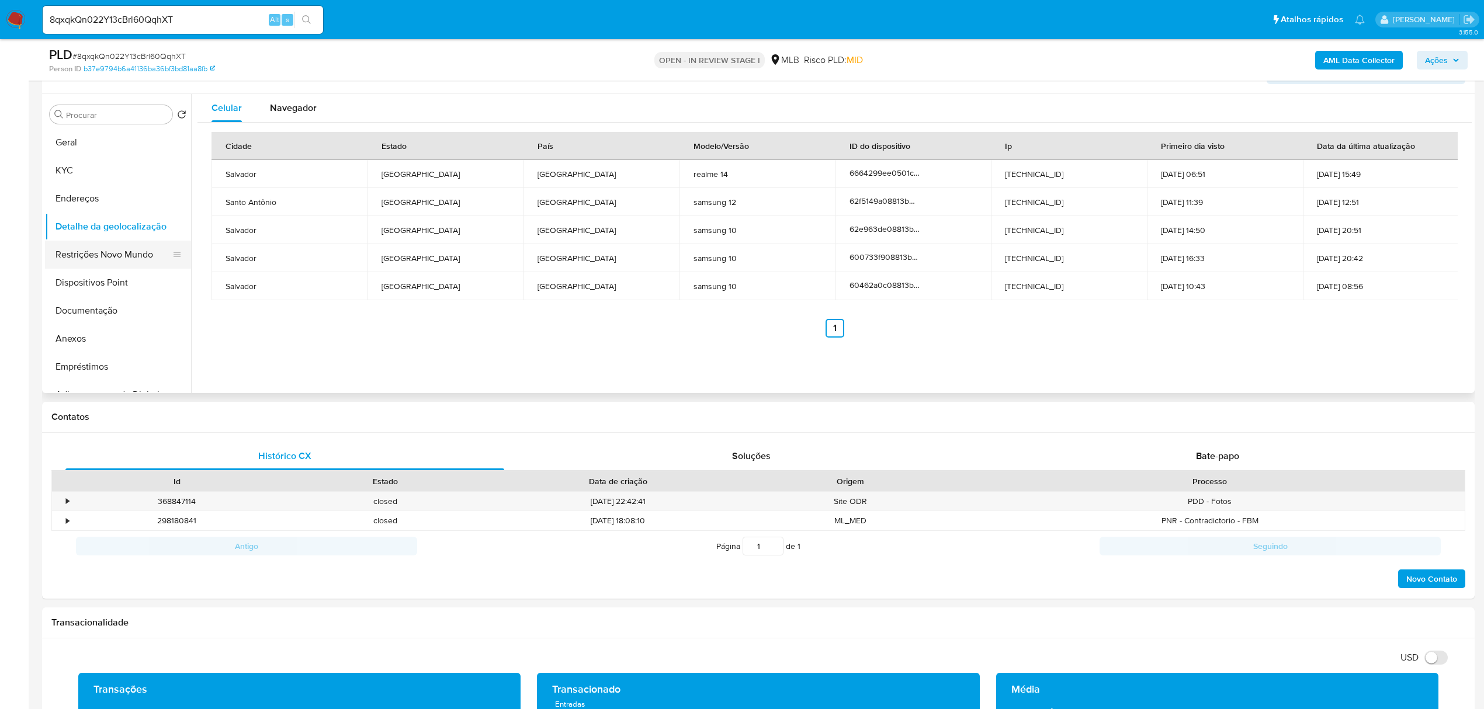
click at [96, 259] on button "Restrições Novo Mundo" at bounding box center [113, 255] width 137 height 28
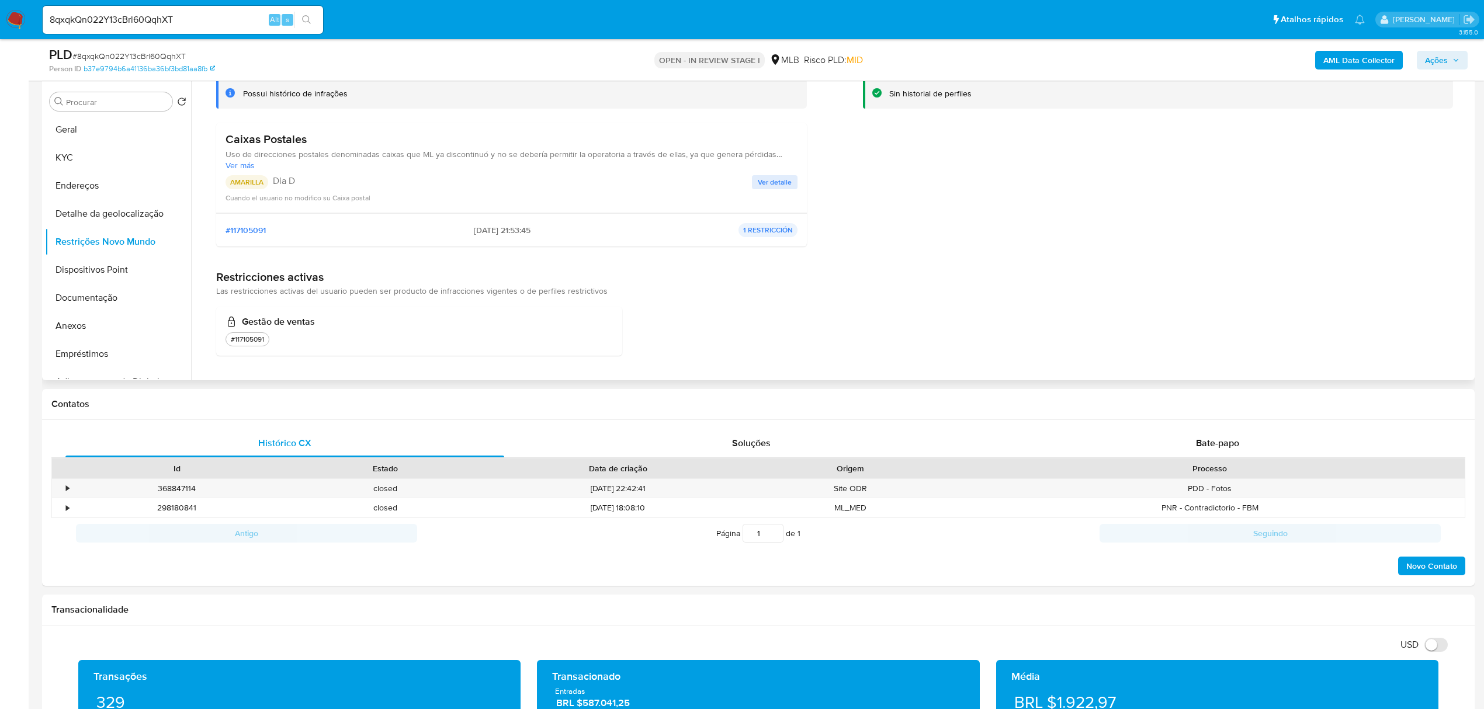
scroll to position [209, 0]
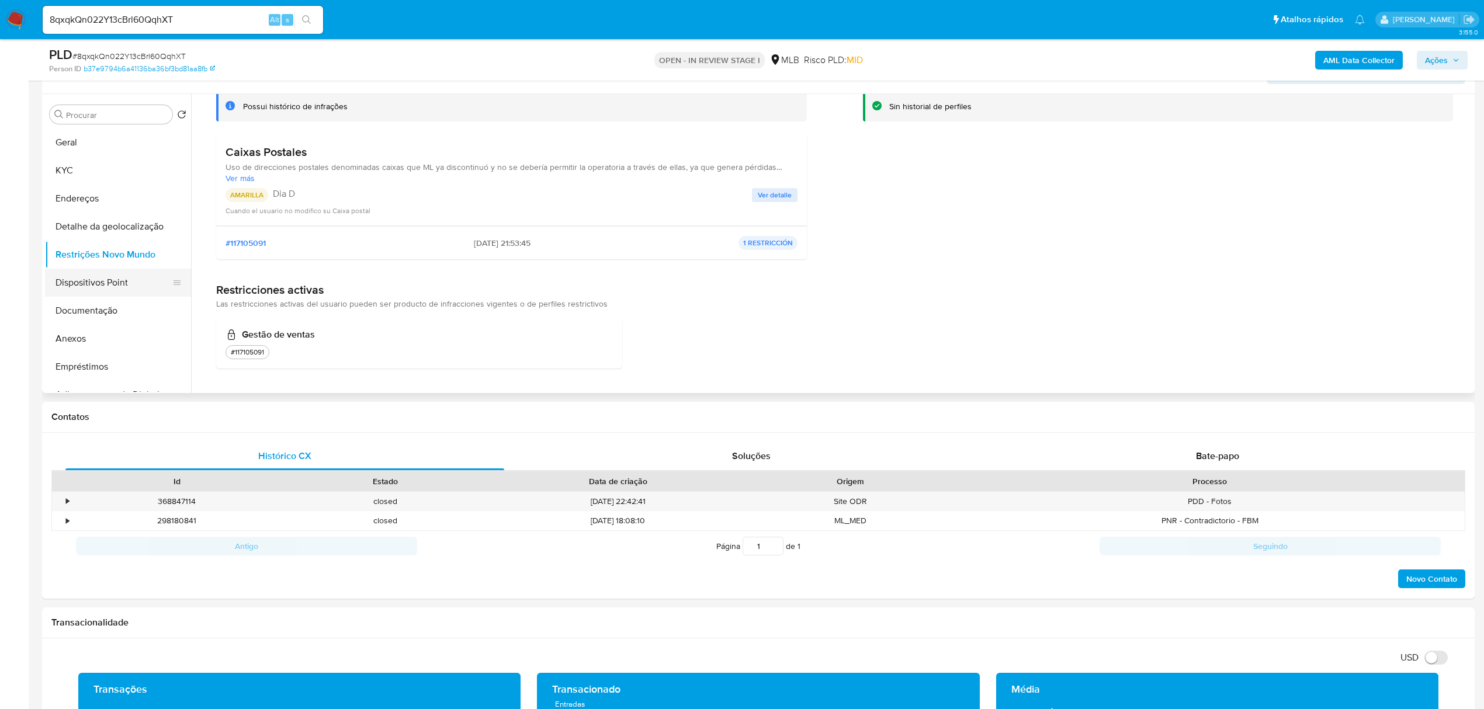
click at [88, 283] on button "Dispositivos Point" at bounding box center [113, 283] width 137 height 28
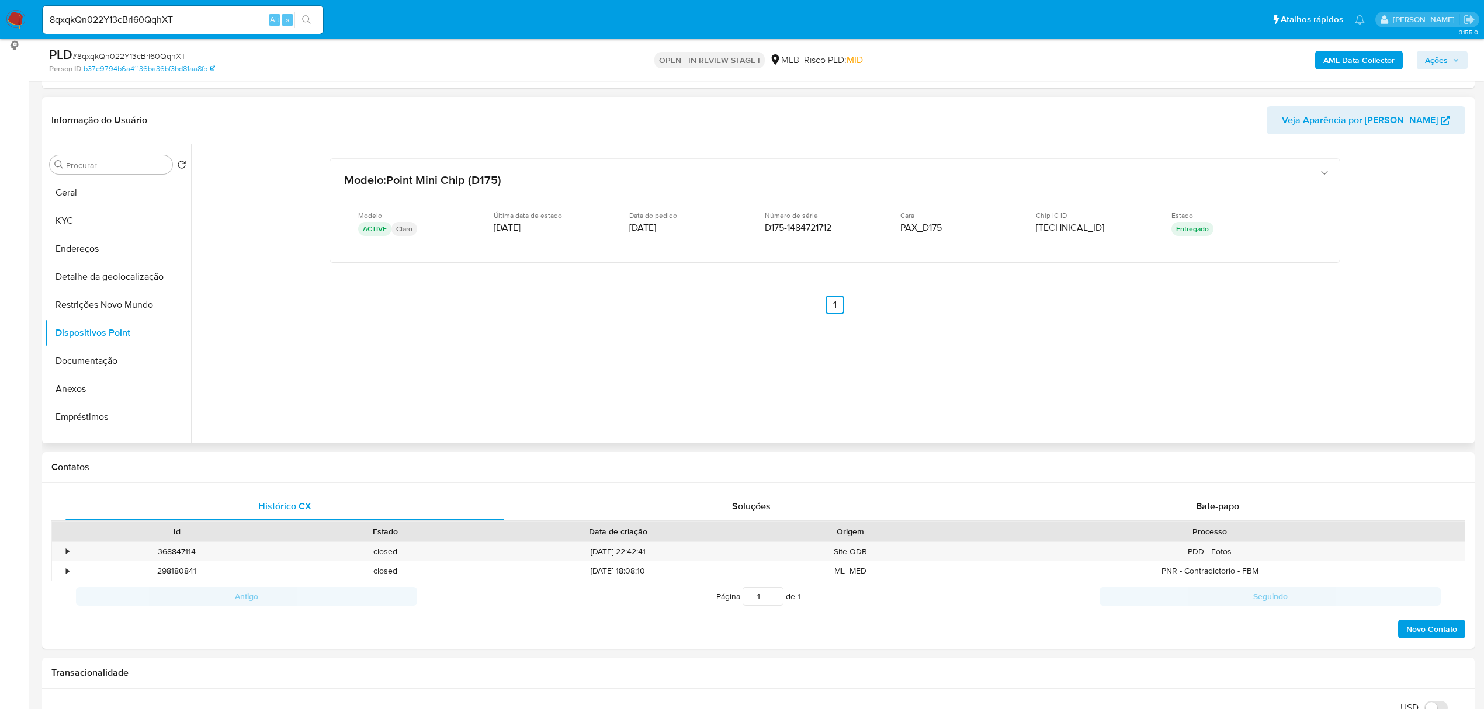
scroll to position [131, 0]
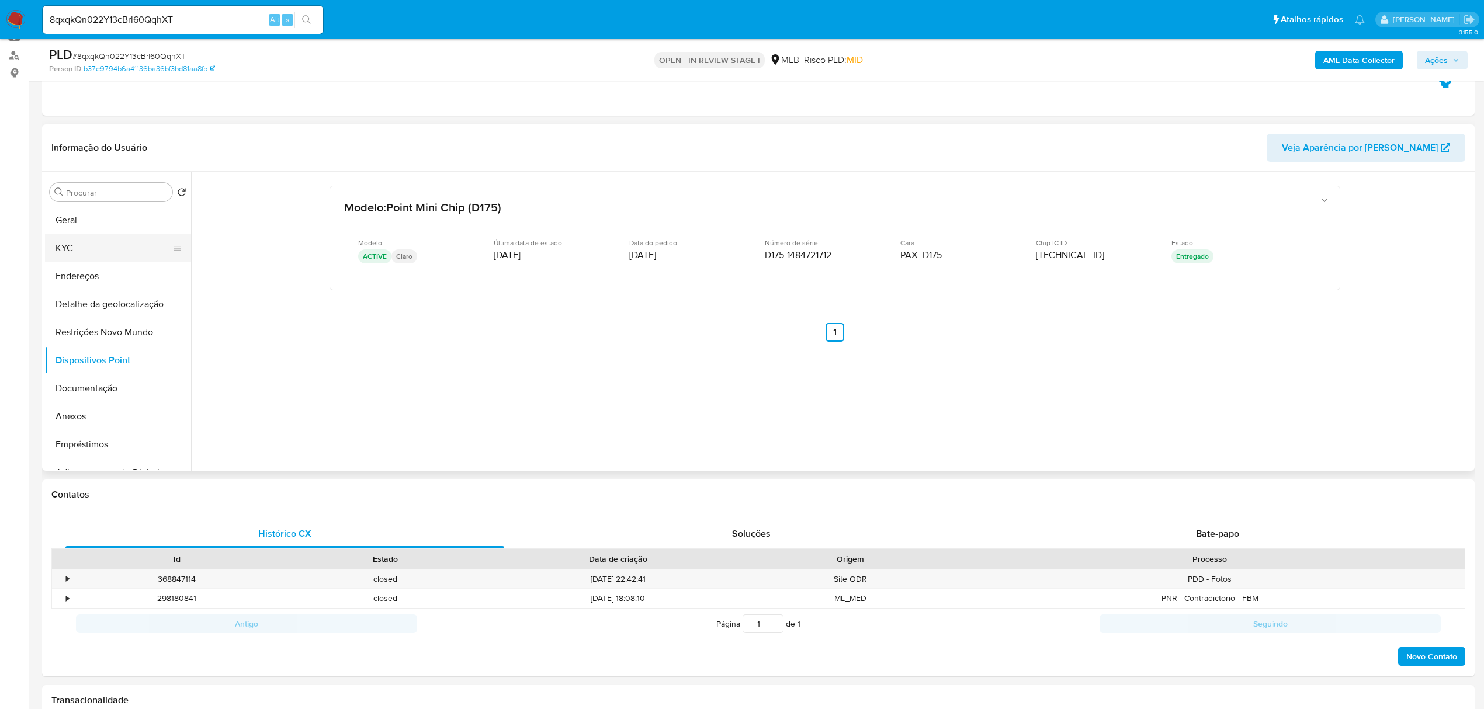
click at [110, 250] on button "KYC" at bounding box center [113, 248] width 137 height 28
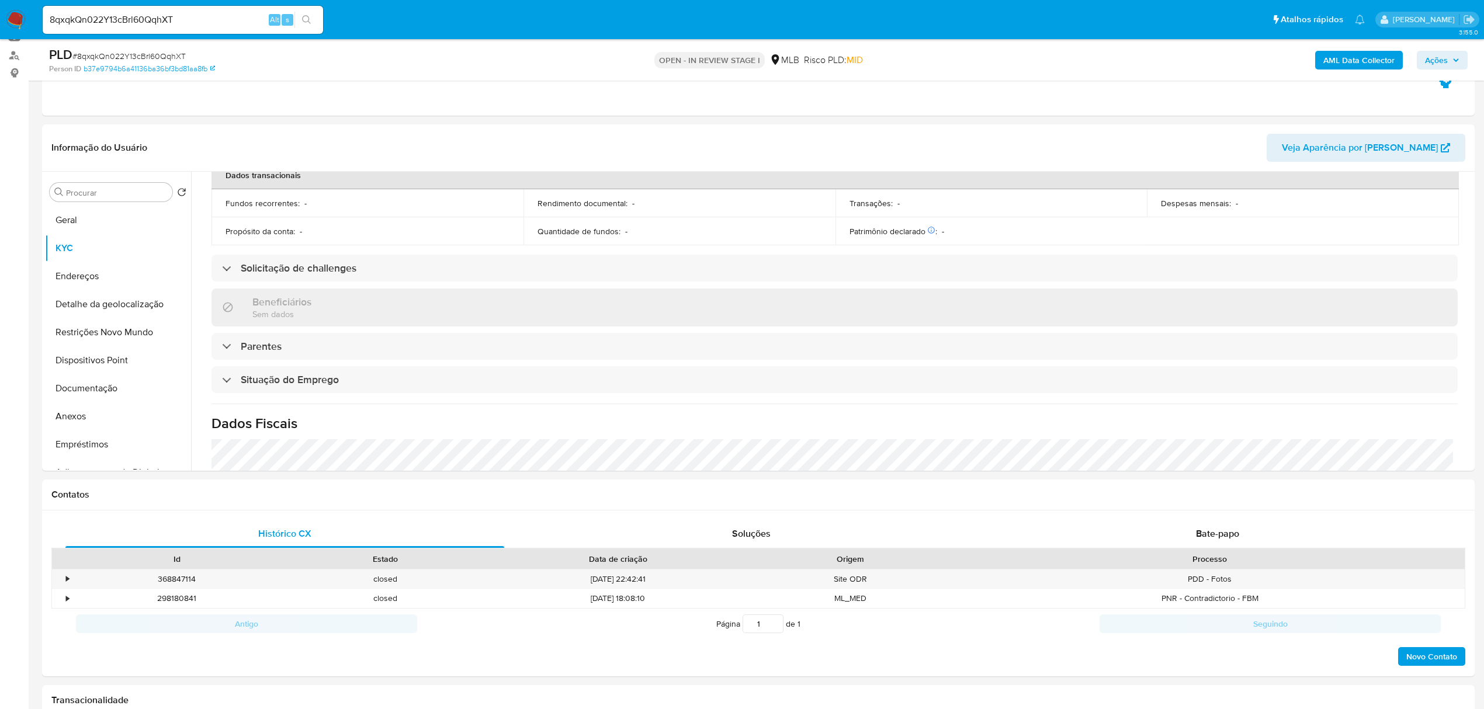
scroll to position [467, 0]
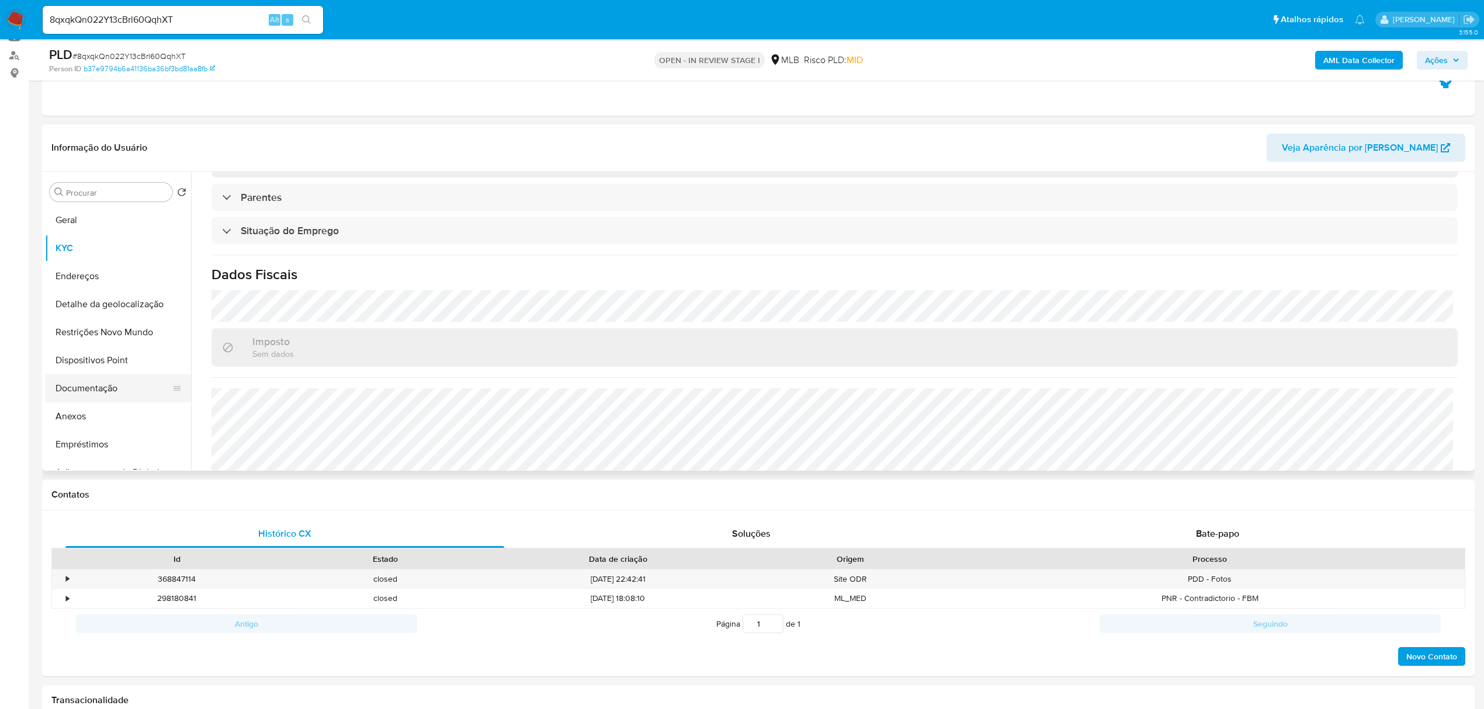
click at [124, 393] on button "Documentação" at bounding box center [113, 389] width 137 height 28
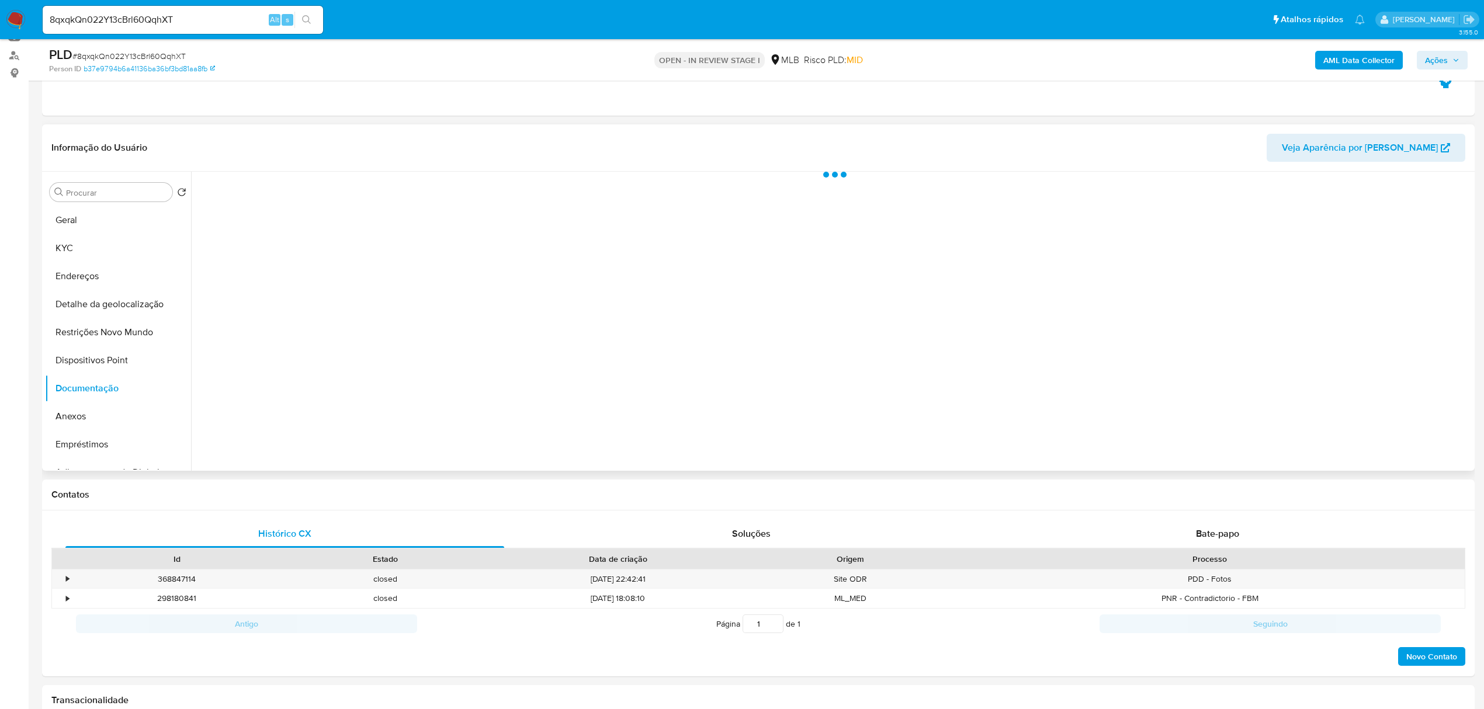
scroll to position [0, 0]
drag, startPoint x: 217, startPoint y: 251, endPoint x: 411, endPoint y: 266, distance: 194.6
click at [219, 251] on button "Prova de vida / Selfie" at bounding box center [348, 259] width 300 height 30
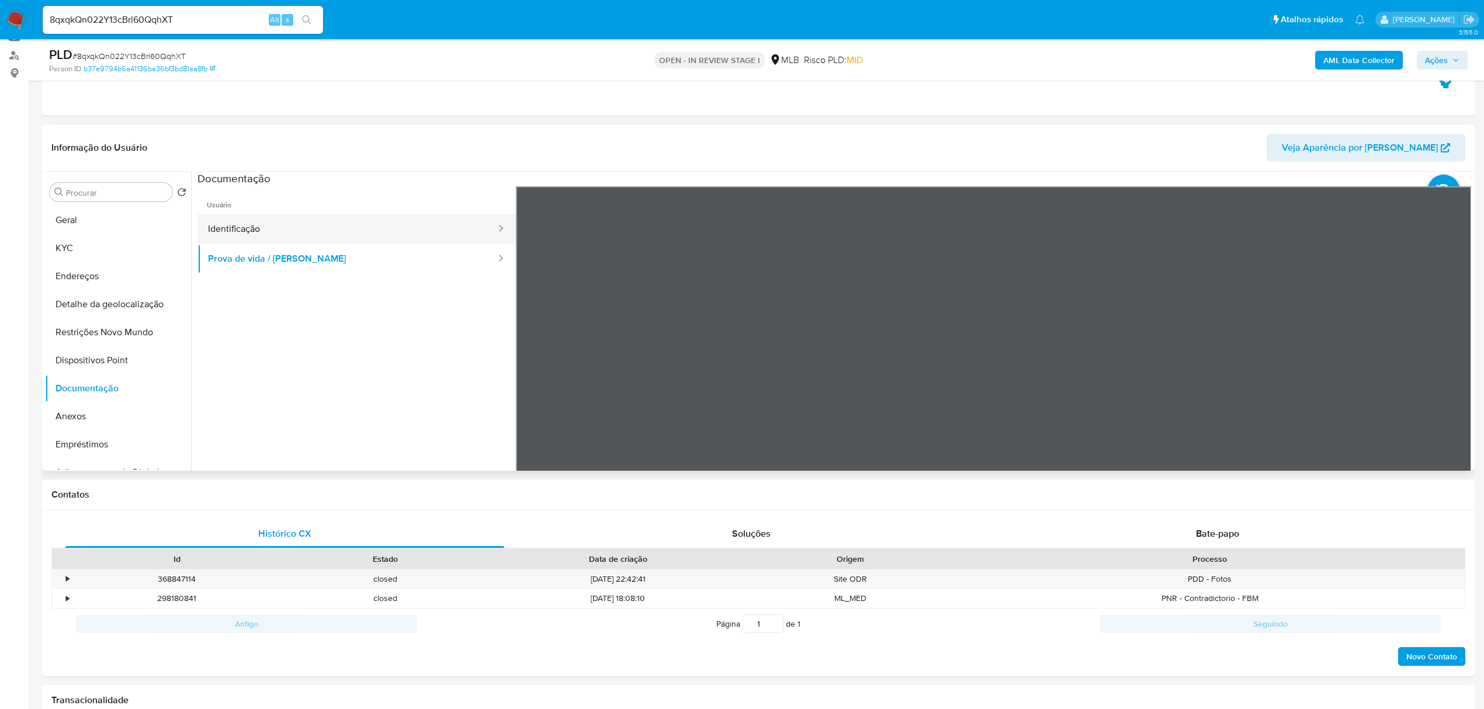
click at [319, 227] on button "Identificação" at bounding box center [348, 229] width 300 height 30
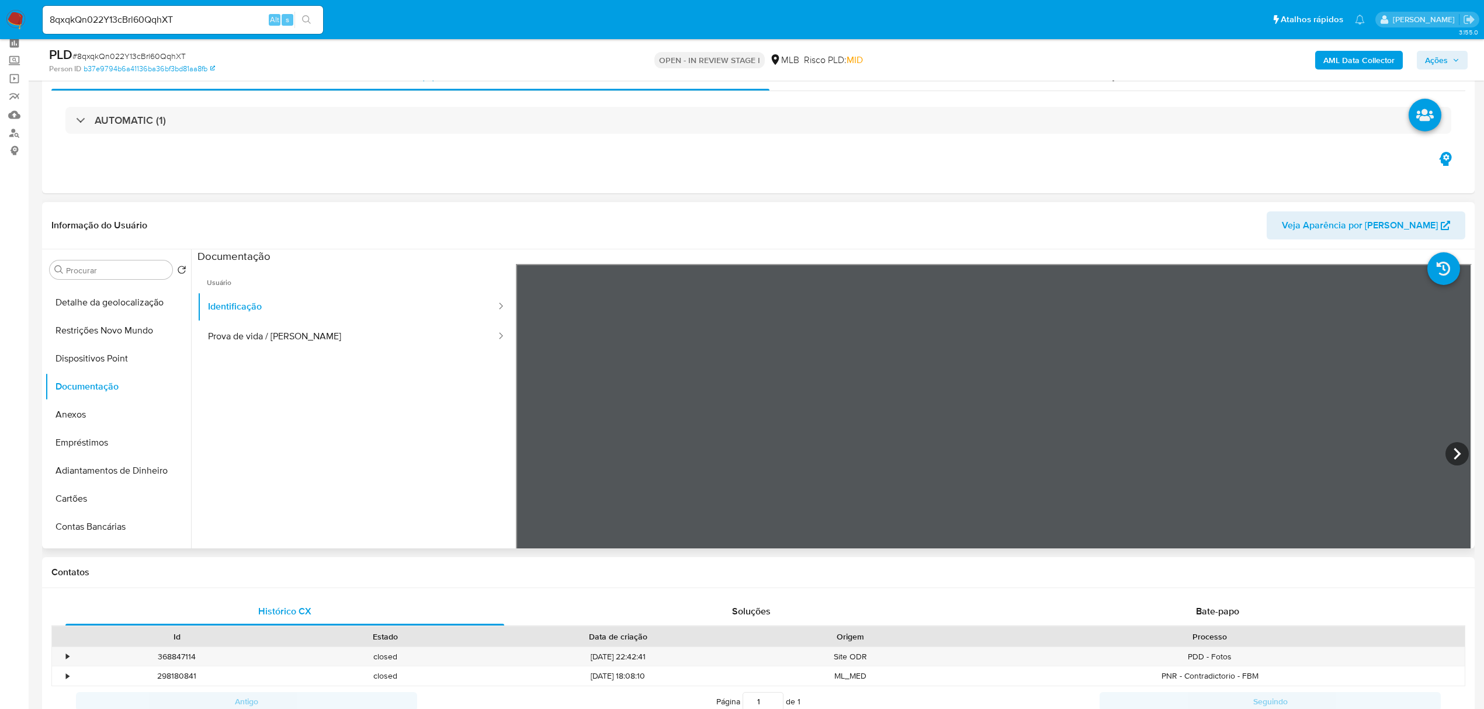
scroll to position [78, 0]
click at [119, 333] on button "Restrições Novo Mundo" at bounding box center [113, 332] width 137 height 28
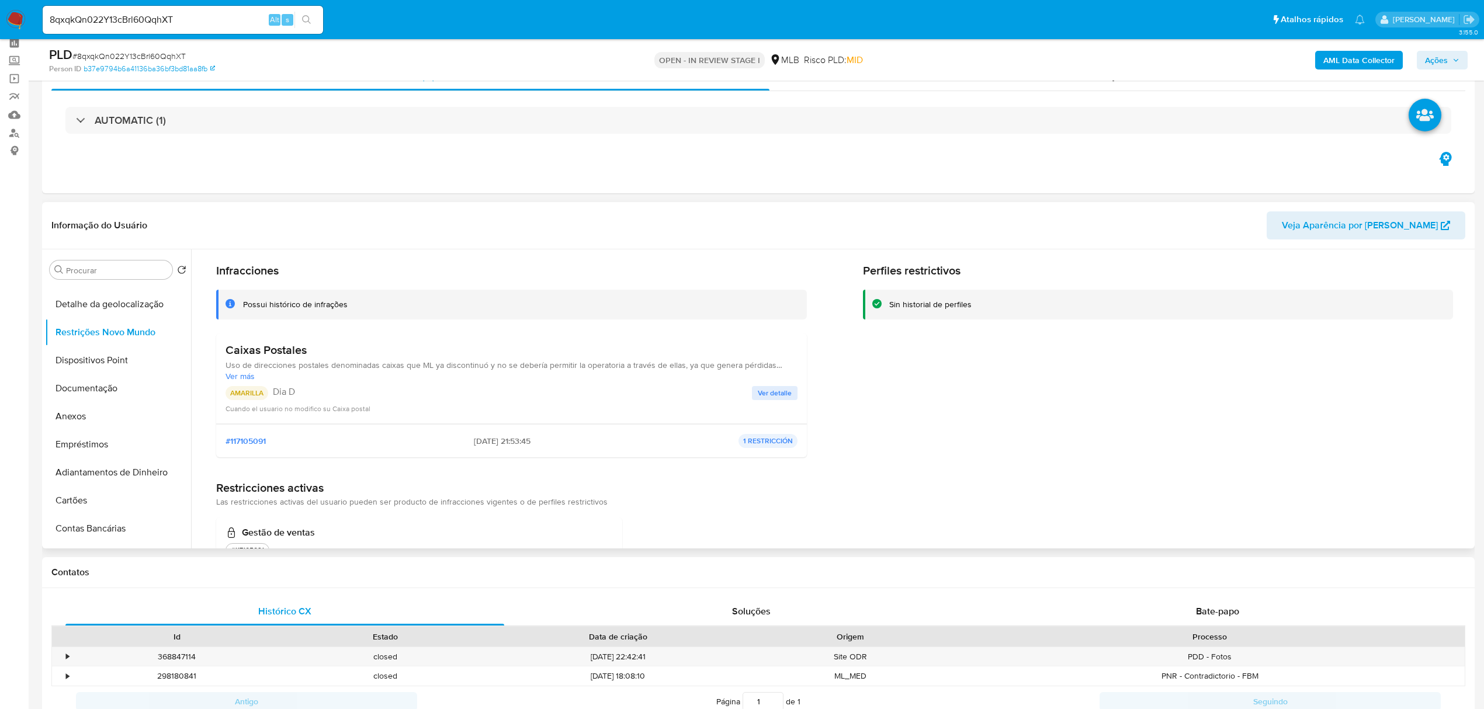
scroll to position [1, 0]
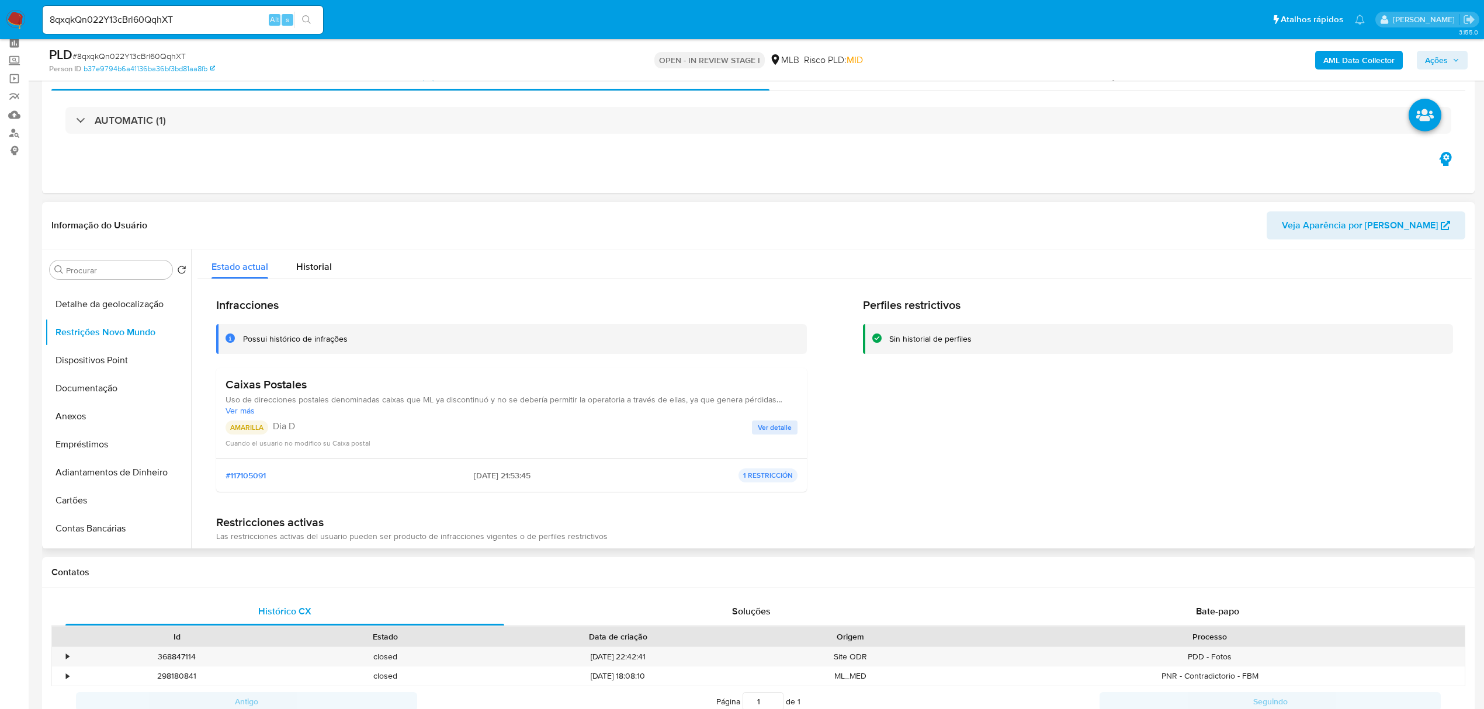
click at [774, 428] on span "Ver detalle" at bounding box center [775, 428] width 34 height 12
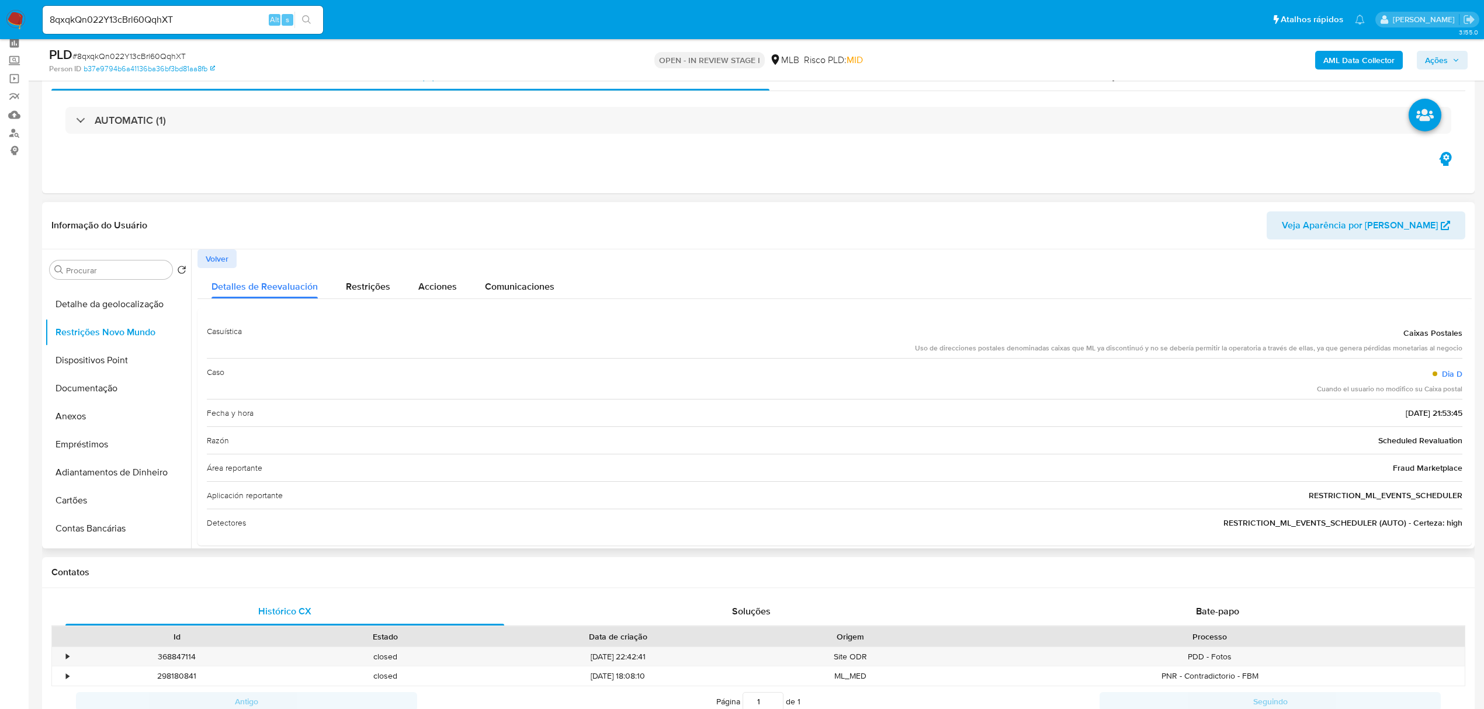
scroll to position [14, 0]
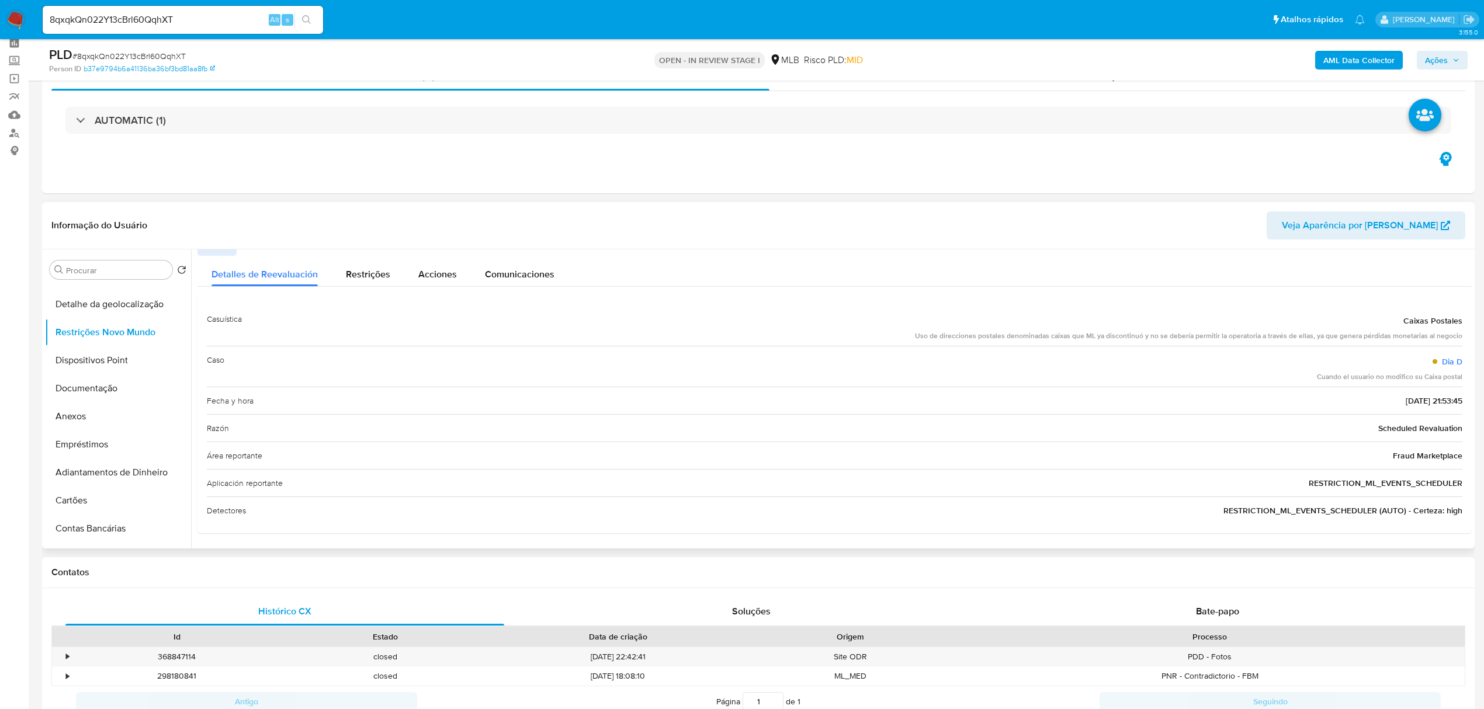
drag, startPoint x: 1215, startPoint y: 511, endPoint x: 1467, endPoint y: 517, distance: 251.3
click at [1467, 517] on div "Casuística Caixas Postales Uso de direcciones postales denominadas caixas que M…" at bounding box center [835, 414] width 1274 height 237
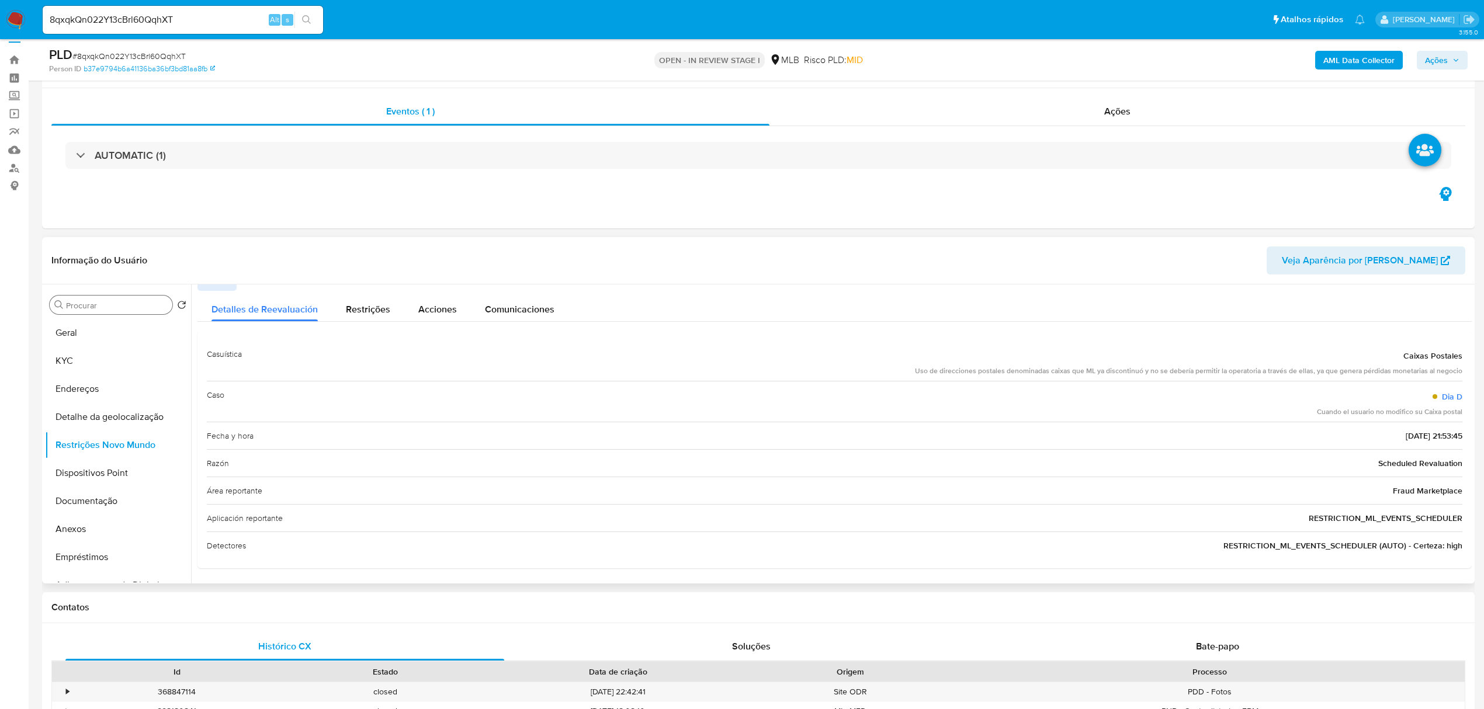
scroll to position [0, 0]
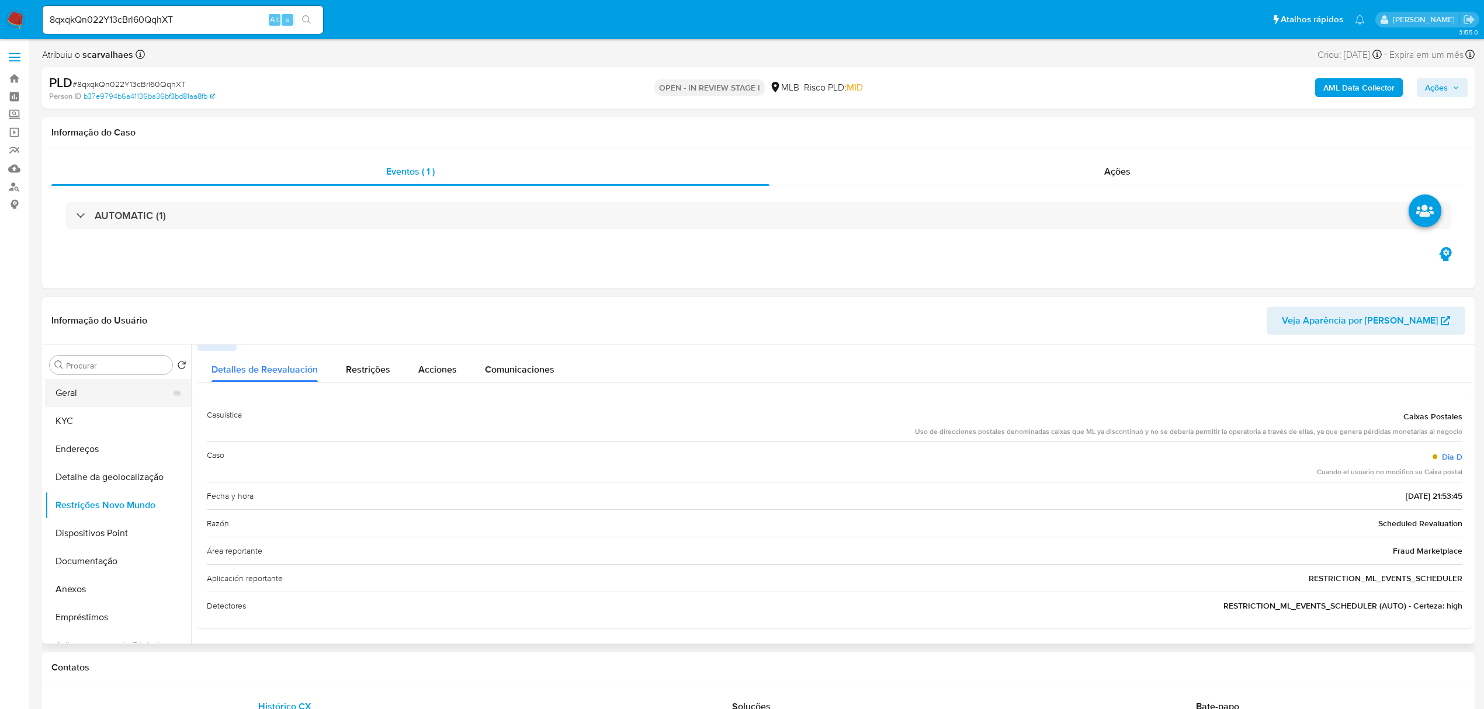
drag, startPoint x: 80, startPoint y: 400, endPoint x: 78, endPoint y: 389, distance: 10.7
click at [80, 400] on button "Geral" at bounding box center [113, 393] width 137 height 28
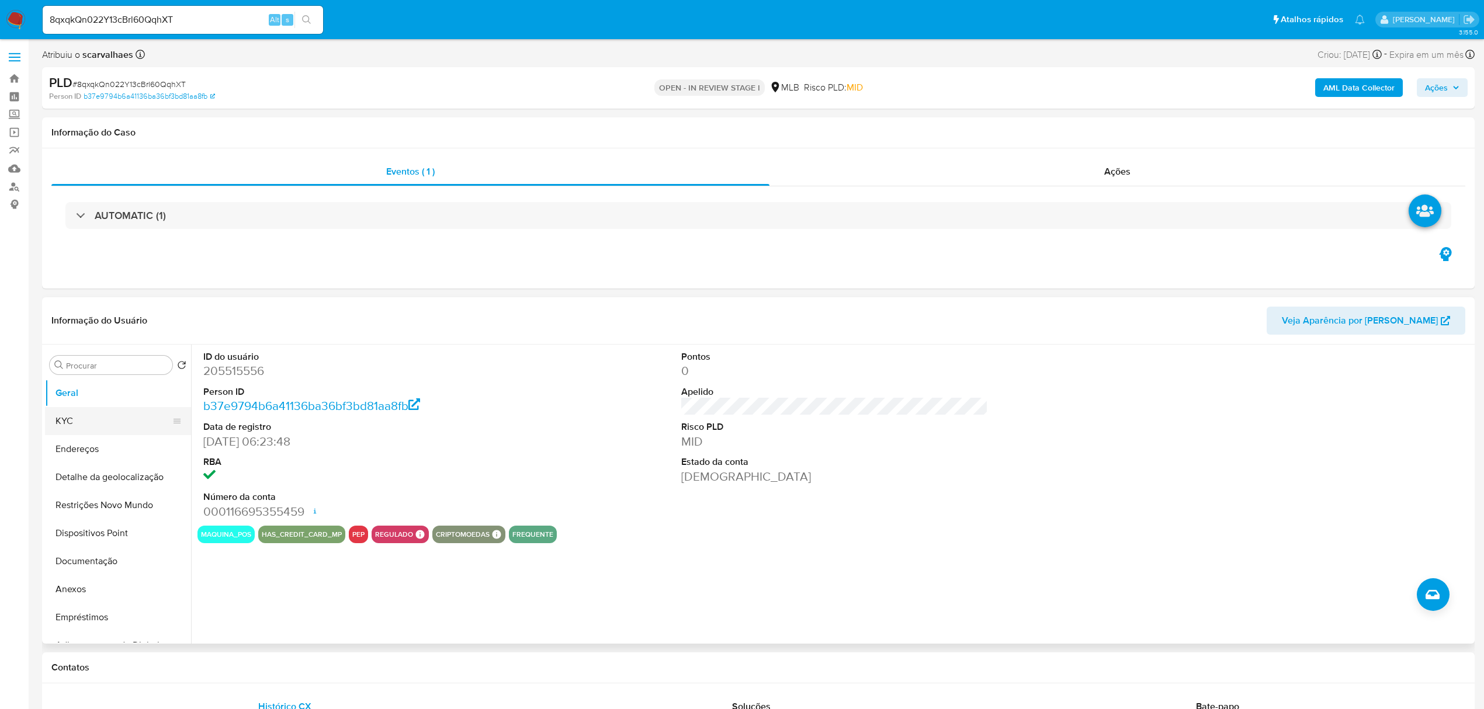
click at [93, 410] on button "KYC" at bounding box center [113, 421] width 137 height 28
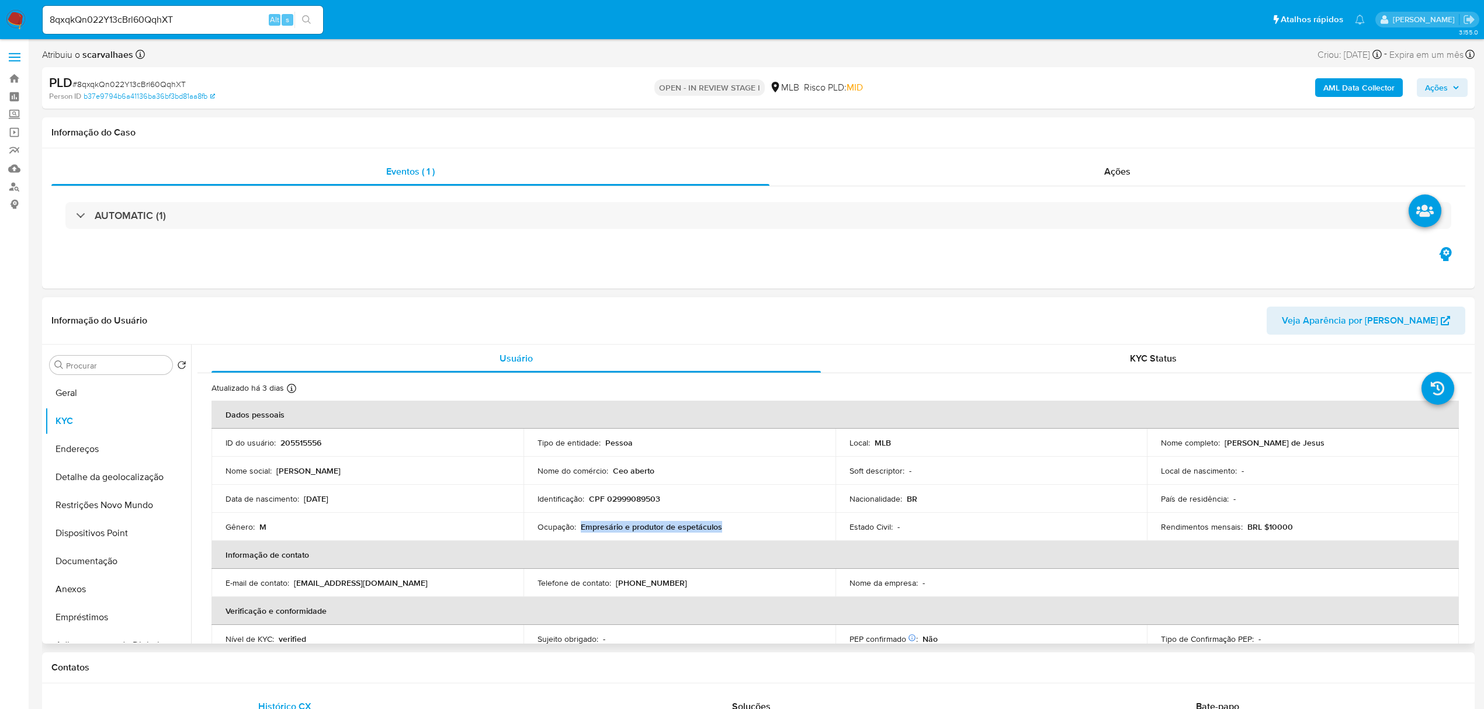
drag, startPoint x: 580, startPoint y: 526, endPoint x: 734, endPoint y: 524, distance: 154.3
click at [734, 524] on div "Ocupação : Empresário e produtor de espetáculos" at bounding box center [680, 527] width 284 height 11
copy p "Empresário e produtor de espetáculos"
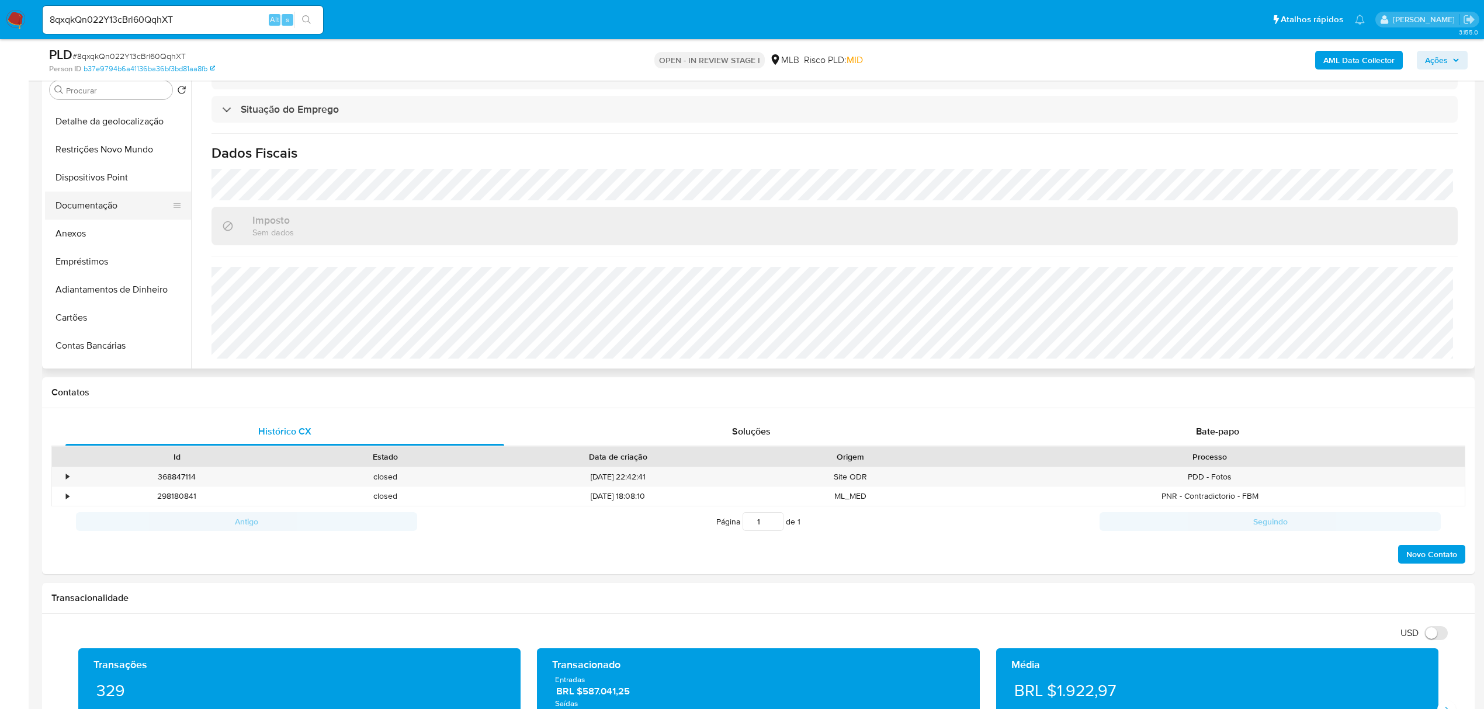
scroll to position [155, 0]
click at [92, 157] on button "Anexos" at bounding box center [113, 159] width 137 height 28
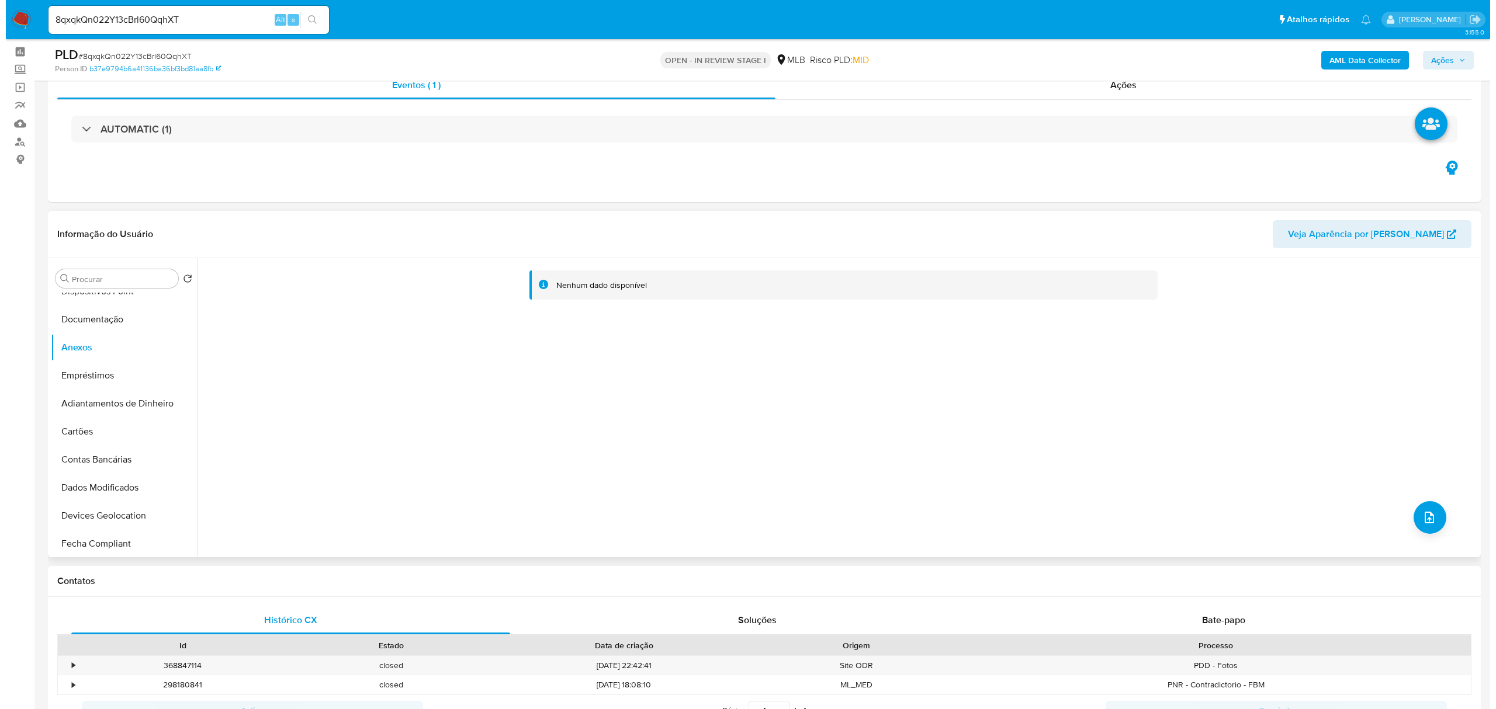
scroll to position [0, 0]
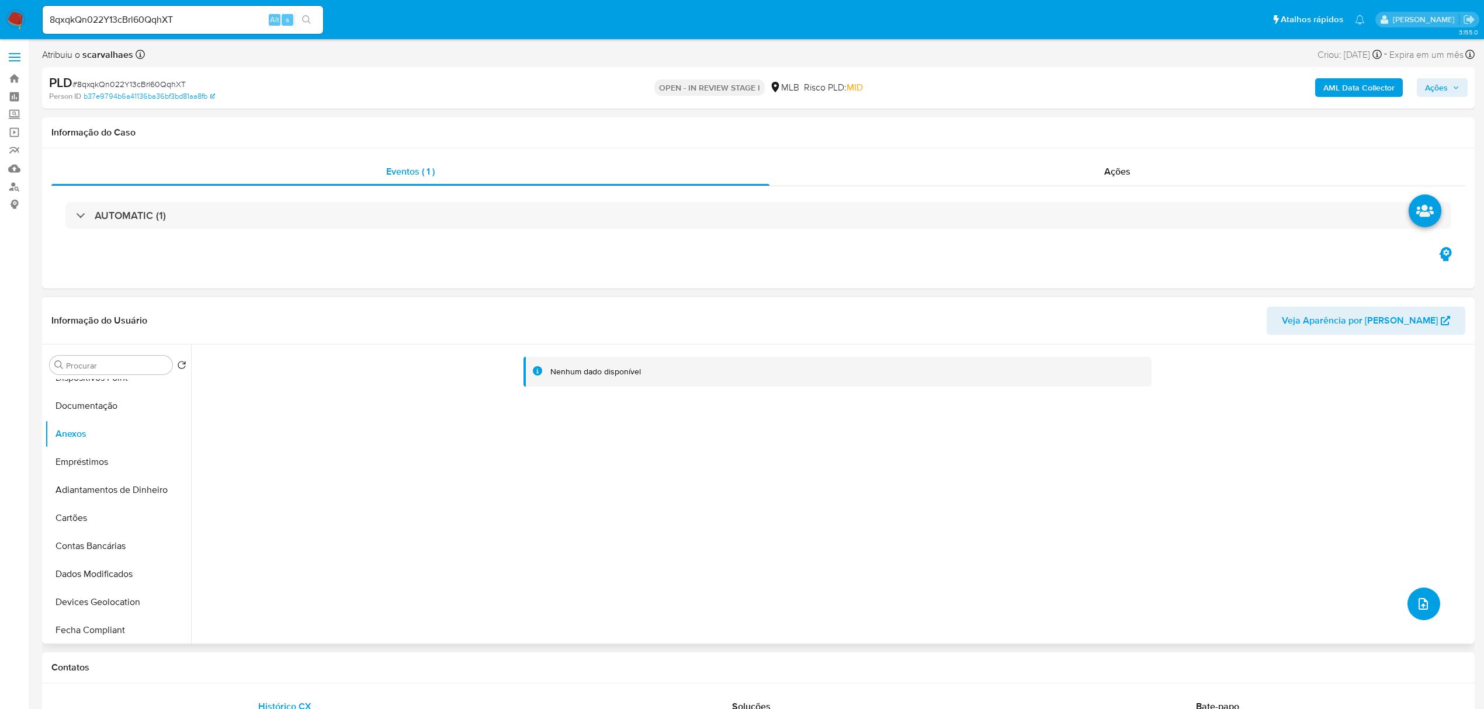
click at [1421, 601] on icon "upload-file" at bounding box center [1423, 604] width 9 height 12
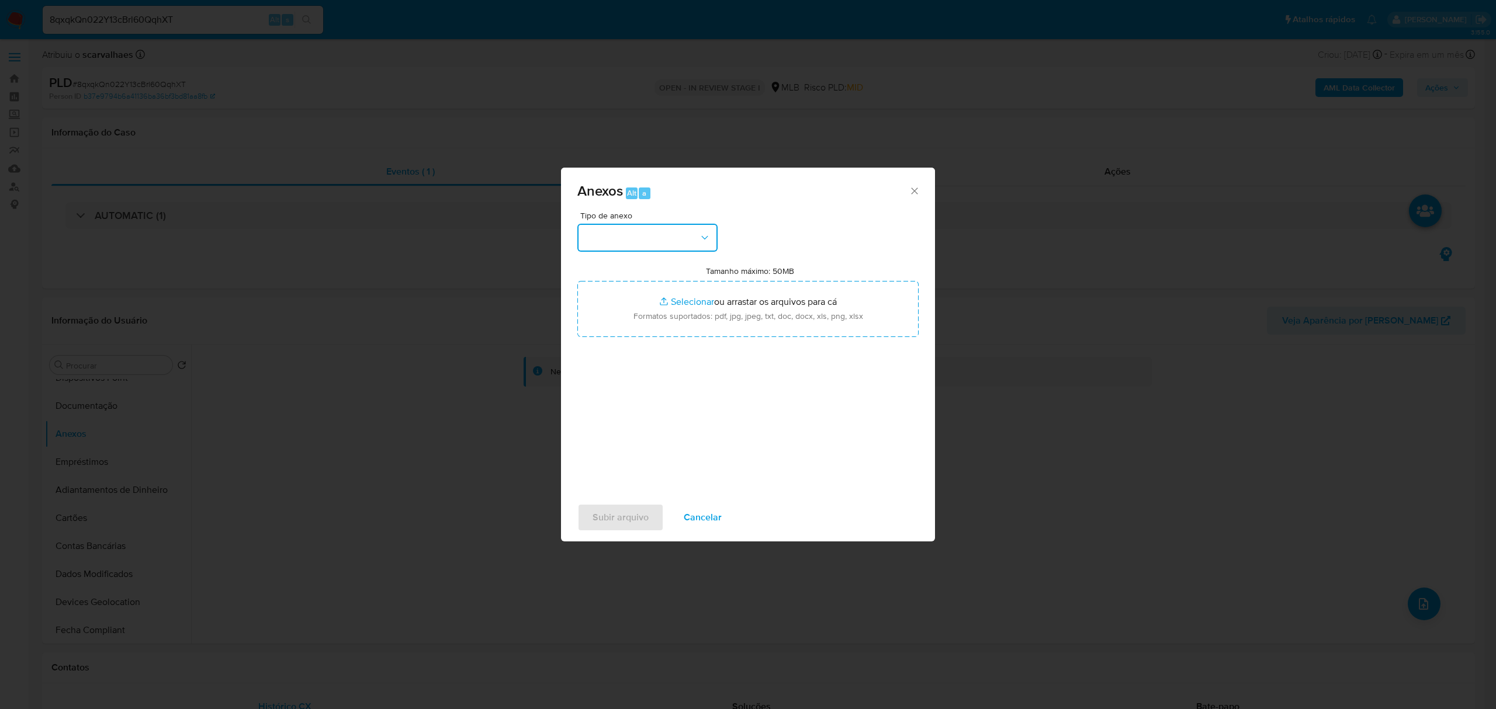
click at [697, 234] on button "button" at bounding box center [647, 238] width 140 height 28
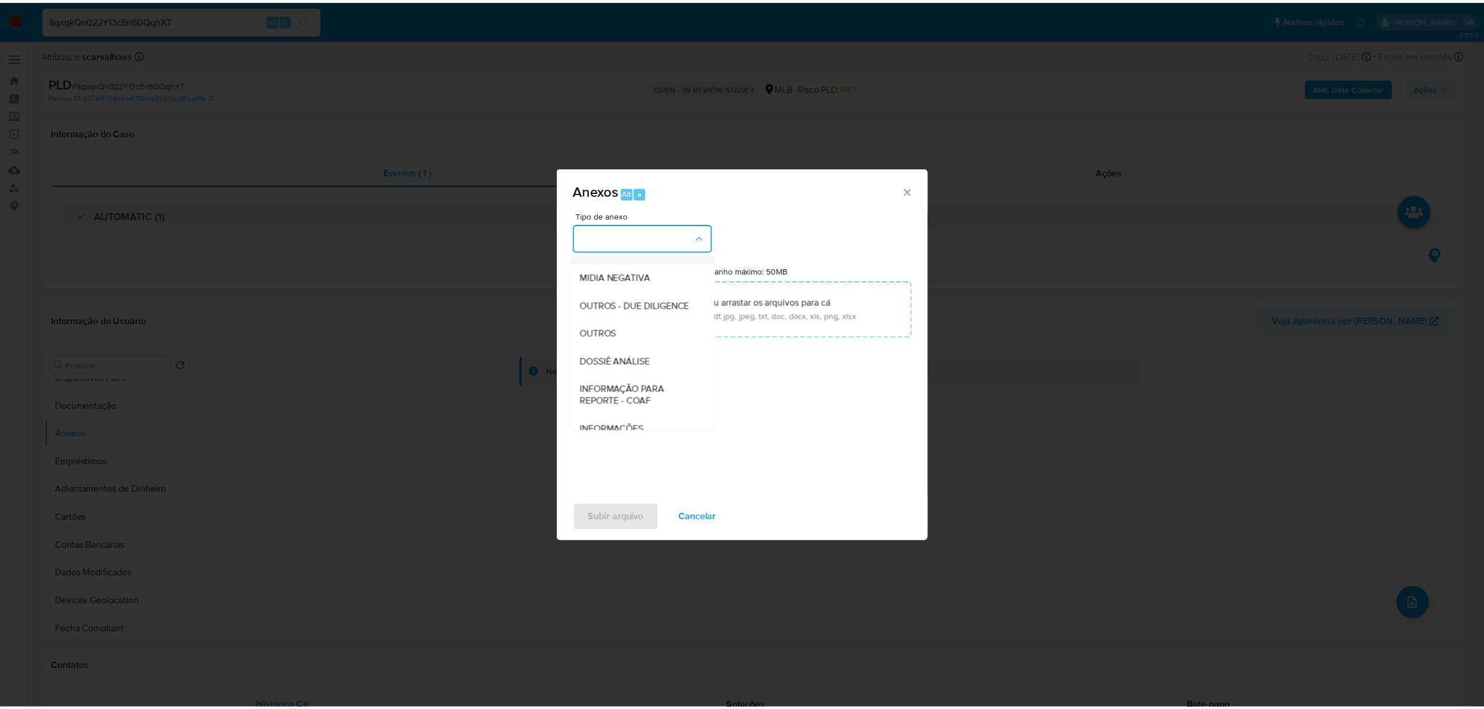
scroll to position [155, 0]
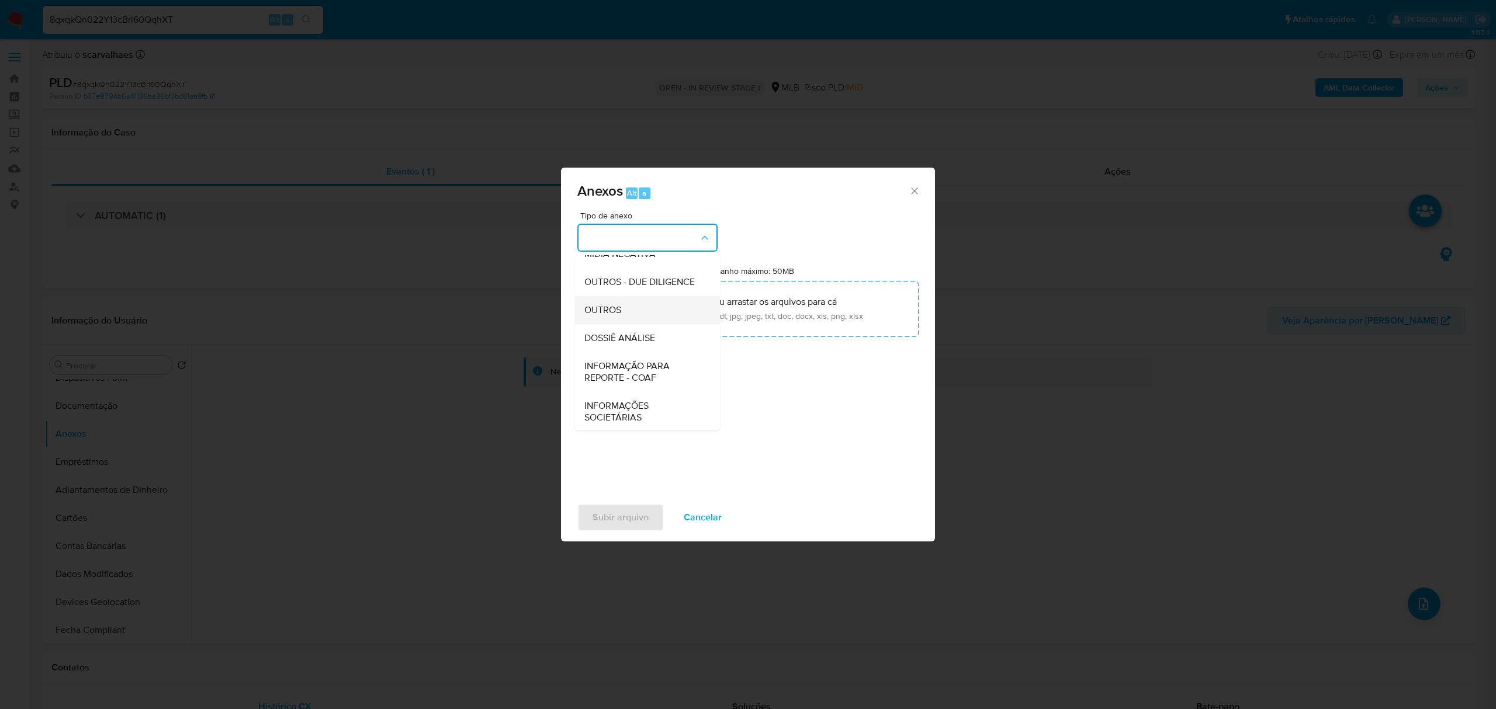
click at [639, 324] on div "OUTROS" at bounding box center [643, 310] width 119 height 28
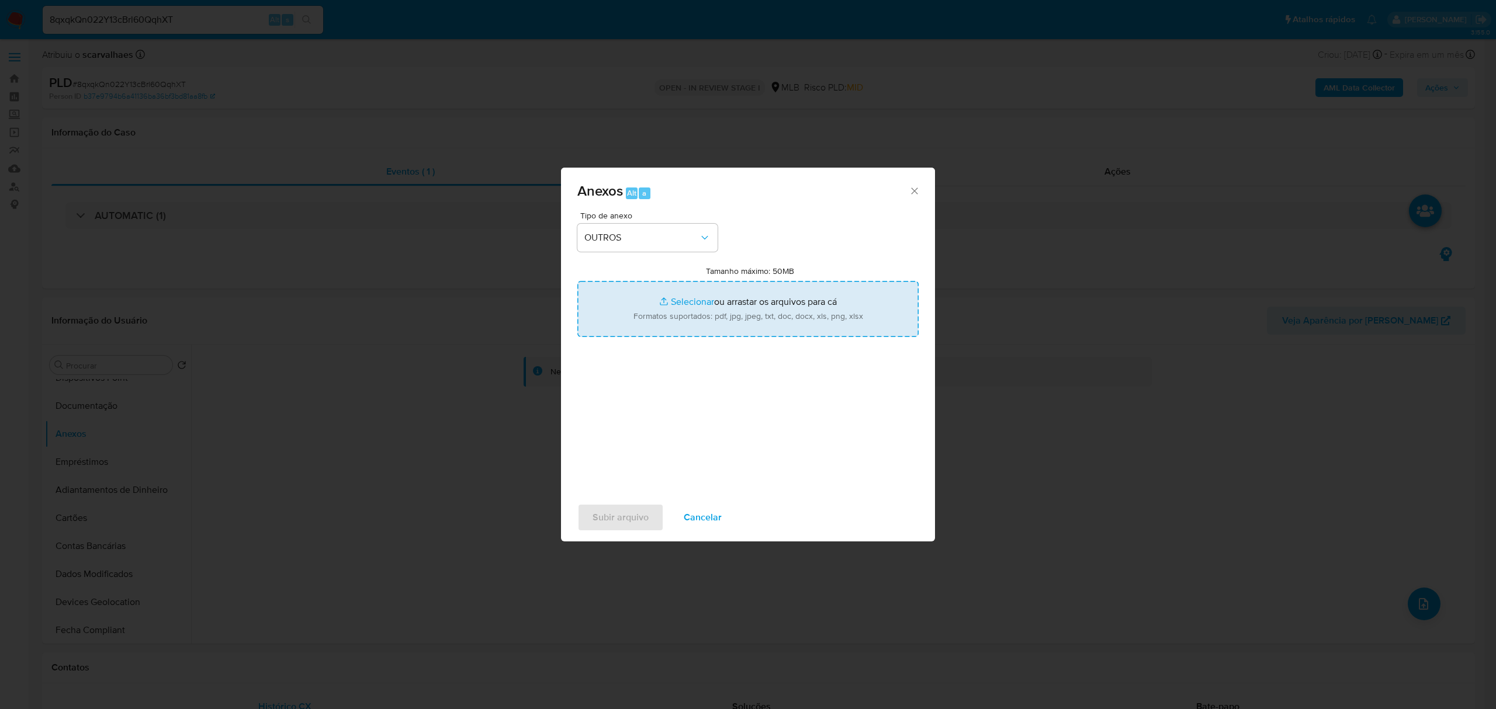
click at [677, 302] on input "Tamanho máximo: 50MB Selecionar arquivos" at bounding box center [747, 309] width 341 height 56
type input "C:\fakepath\Mulan Luiz Carlos Santos de Jesus 205515556_2025_08_21_11_41_35 - T…"
drag, startPoint x: 677, startPoint y: 302, endPoint x: 687, endPoint y: 297, distance: 11.8
click at [687, 297] on input "Tamanho máximo: 50MB Selecionar arquivos" at bounding box center [747, 309] width 341 height 56
type input "C:\fakepath\SAR - xxxx - CPF 02999089503 - LUIZ CARLOS SANTOS DE JESUS.pdf"
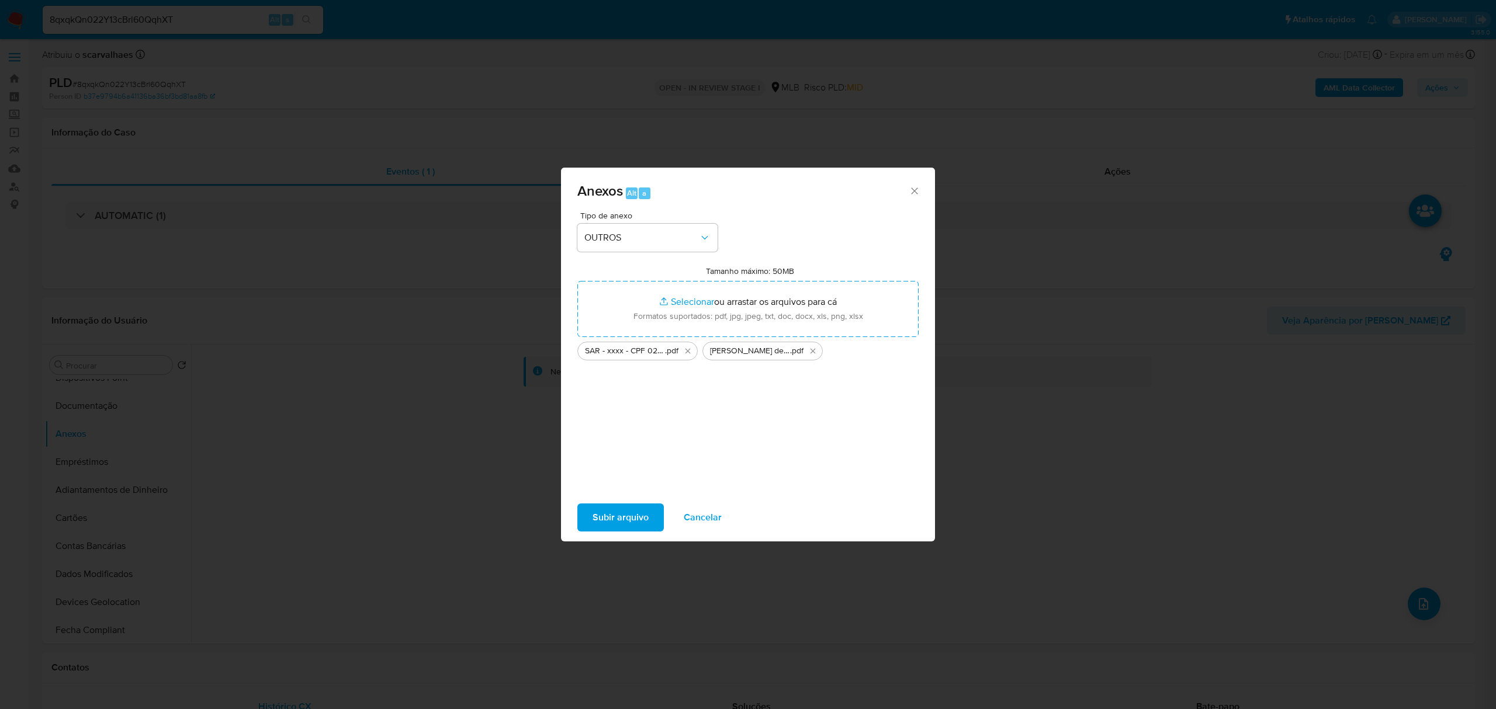
click at [637, 519] on span "Subir arquivo" at bounding box center [621, 518] width 56 height 26
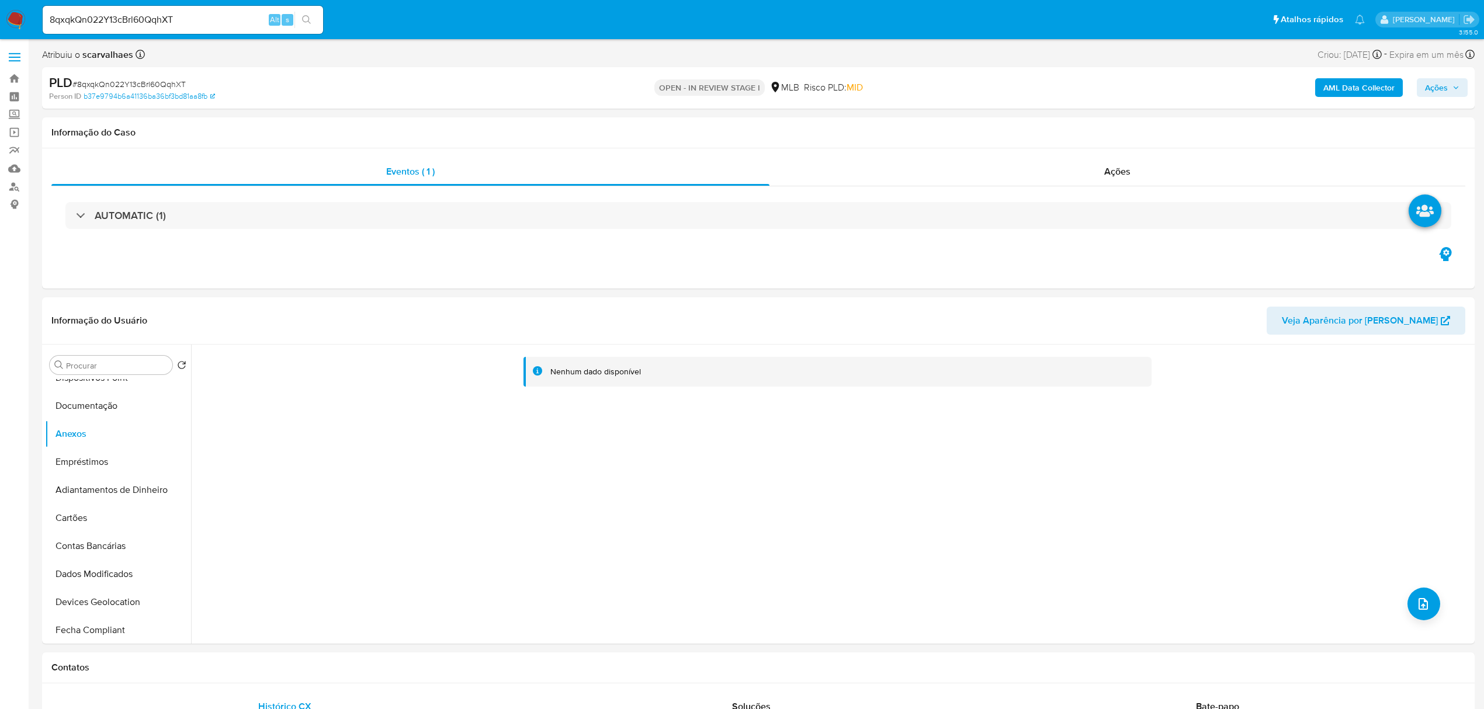
click at [1436, 88] on span "Ações" at bounding box center [1436, 87] width 23 height 19
click at [1116, 122] on span "Resolução do caso" at bounding box center [1102, 124] width 79 height 13
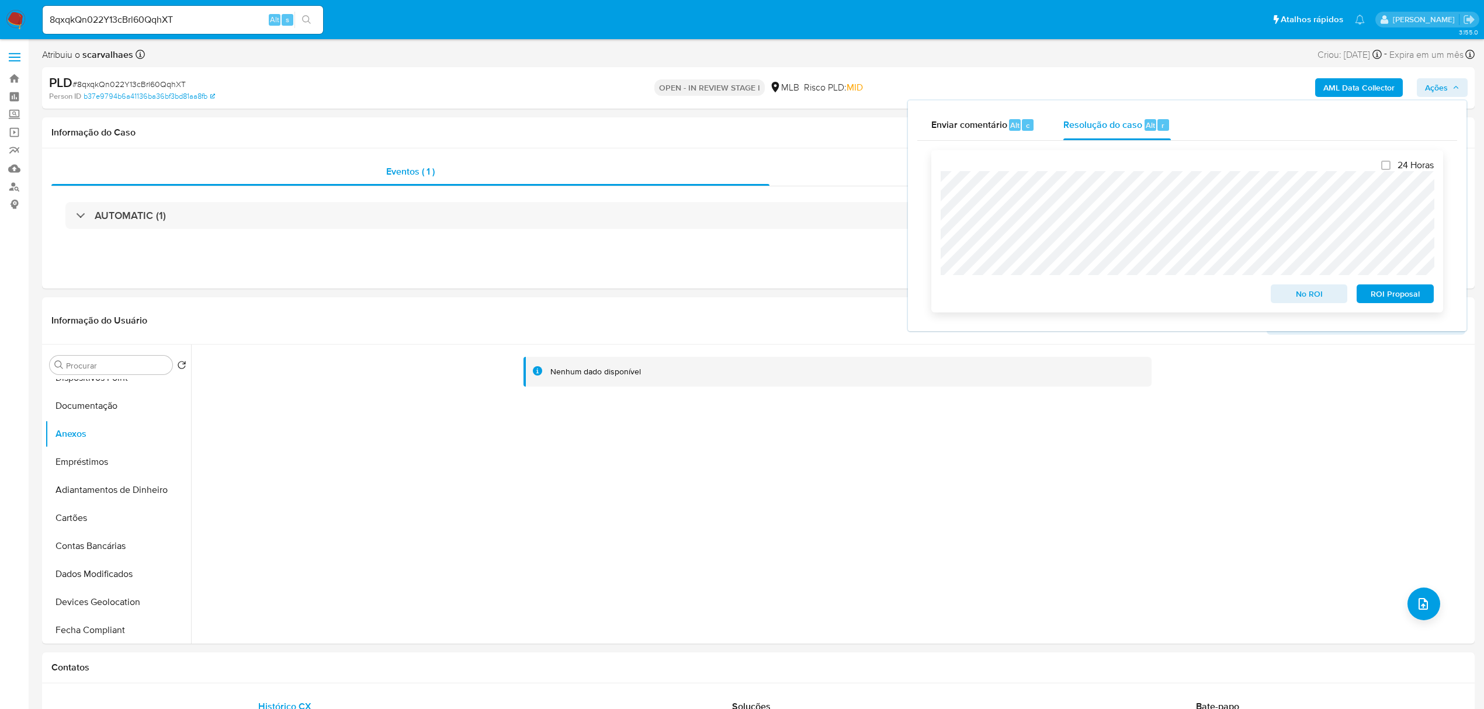
click at [1398, 297] on span "ROI Proposal" at bounding box center [1395, 294] width 61 height 16
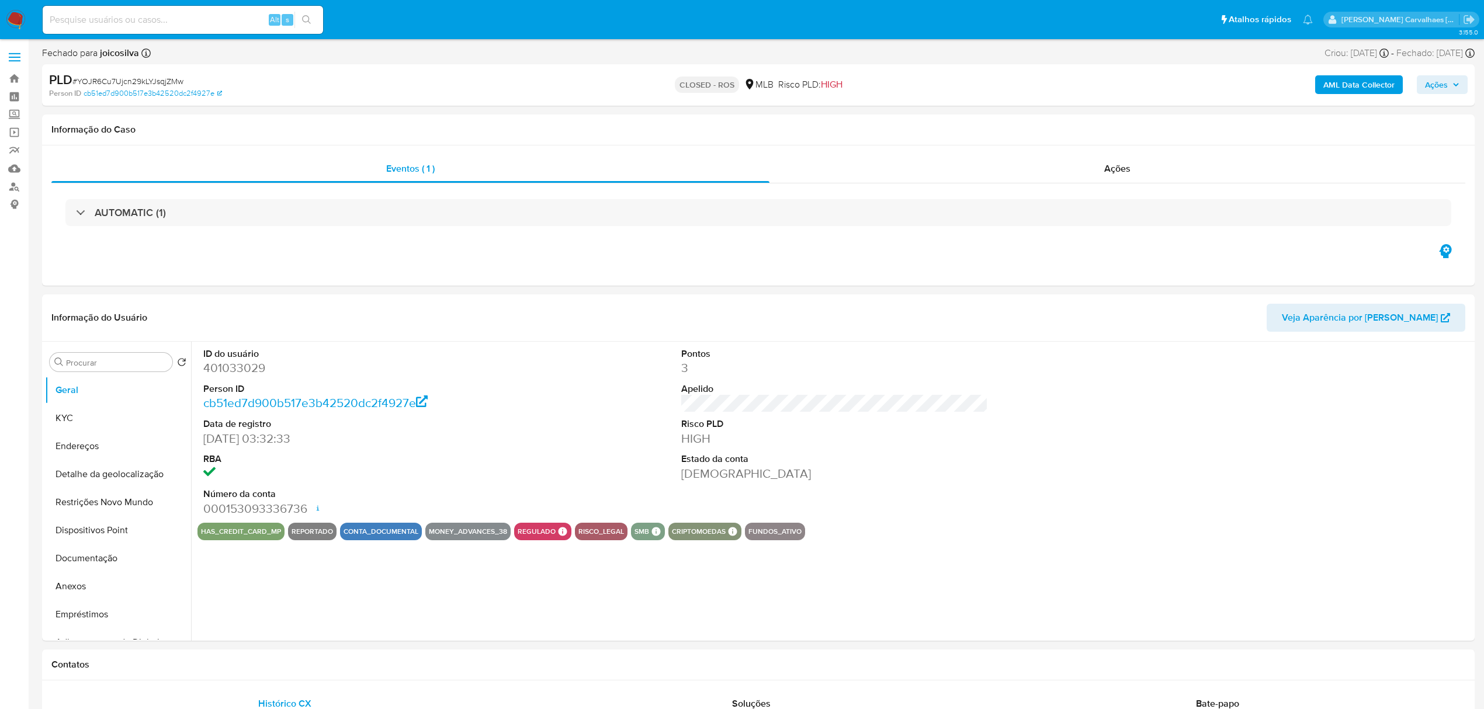
select select "10"
click at [15, 188] on link "Localizador de pessoas" at bounding box center [69, 187] width 139 height 18
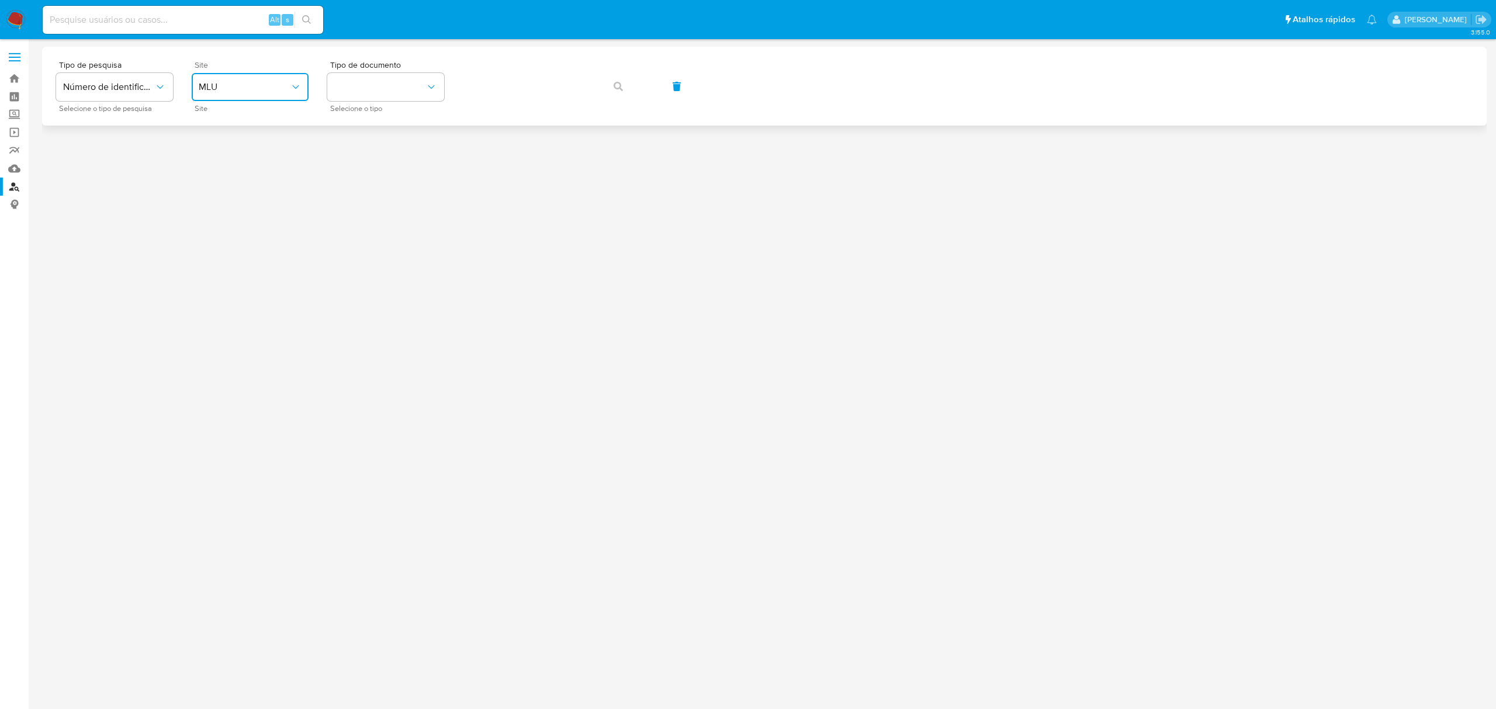
click at [276, 87] on span "MLU" at bounding box center [244, 87] width 91 height 12
click at [268, 154] on div "MLA" at bounding box center [247, 147] width 96 height 28
click at [283, 86] on span "MLA" at bounding box center [244, 87] width 91 height 12
click at [257, 175] on div "MLB" at bounding box center [247, 175] width 96 height 28
drag, startPoint x: 422, startPoint y: 84, endPoint x: 376, endPoint y: 94, distance: 46.6
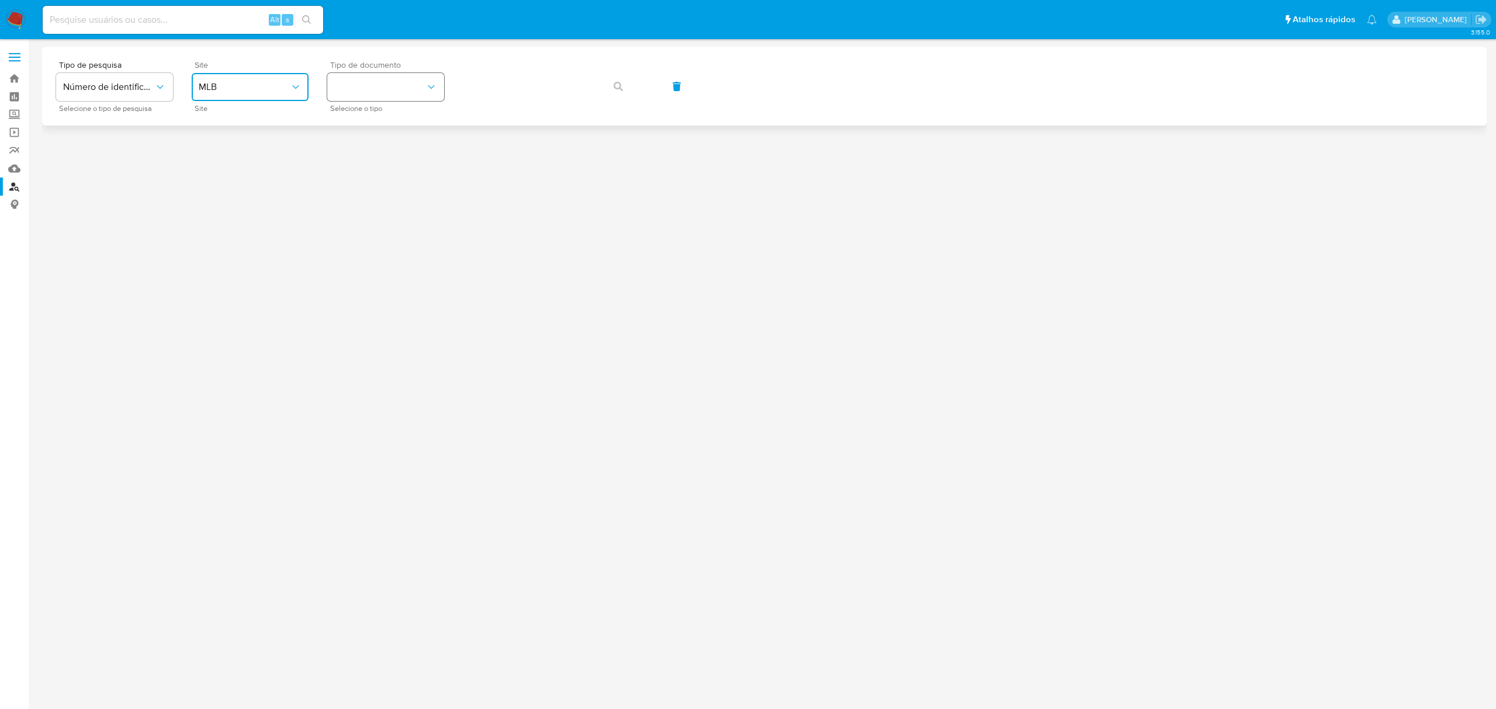
drag, startPoint x: 376, startPoint y: 94, endPoint x: 361, endPoint y: 81, distance: 20.3
click at [361, 81] on button "identificationType" at bounding box center [385, 87] width 117 height 28
click at [354, 160] on div "CPF CPF" at bounding box center [382, 164] width 96 height 40
click at [622, 78] on span "button" at bounding box center [618, 87] width 9 height 26
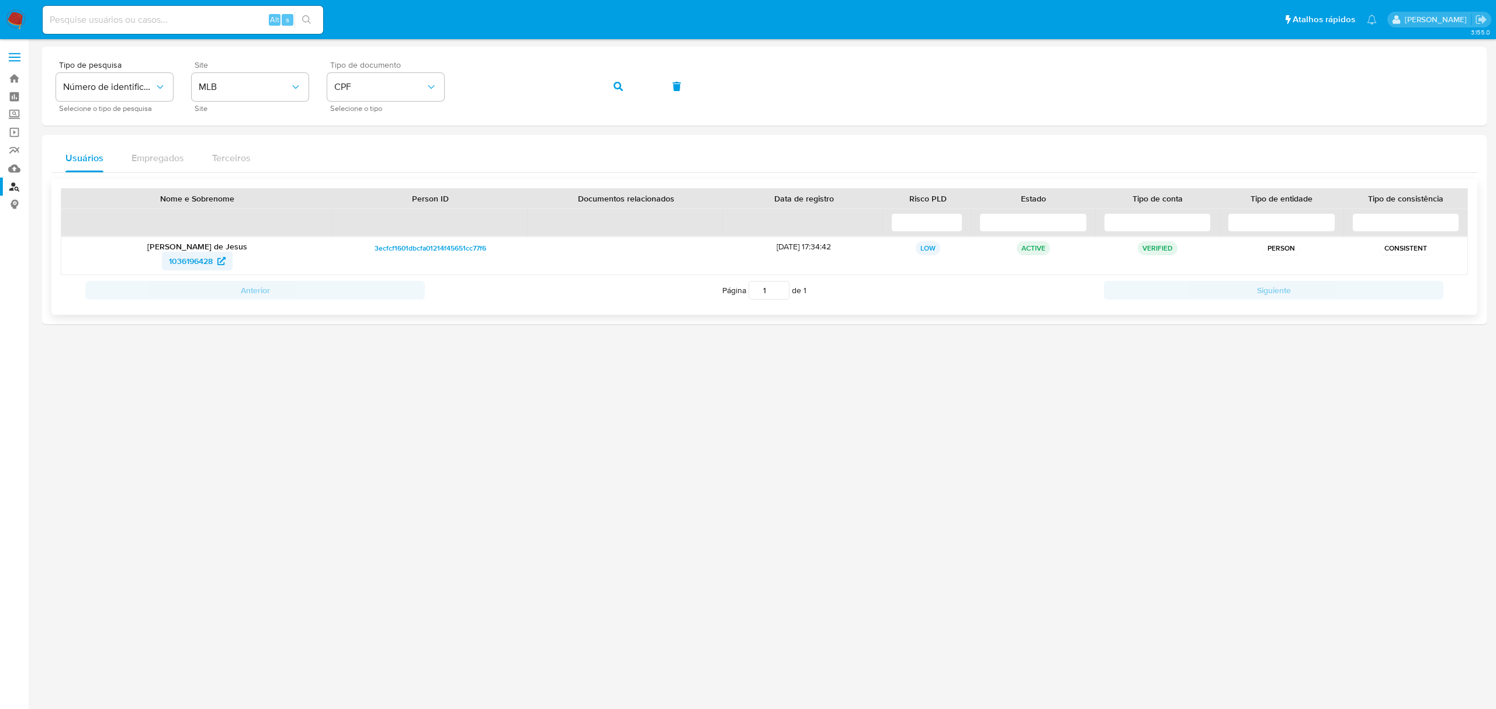
click at [196, 258] on span "1036196428" at bounding box center [191, 261] width 44 height 19
click at [435, 85] on div "Tipo de pesquisa Número de identificação Selecione o tipo de pesquisa Site MLB …" at bounding box center [764, 86] width 1416 height 51
click at [614, 86] on icon "button" at bounding box center [618, 86] width 9 height 9
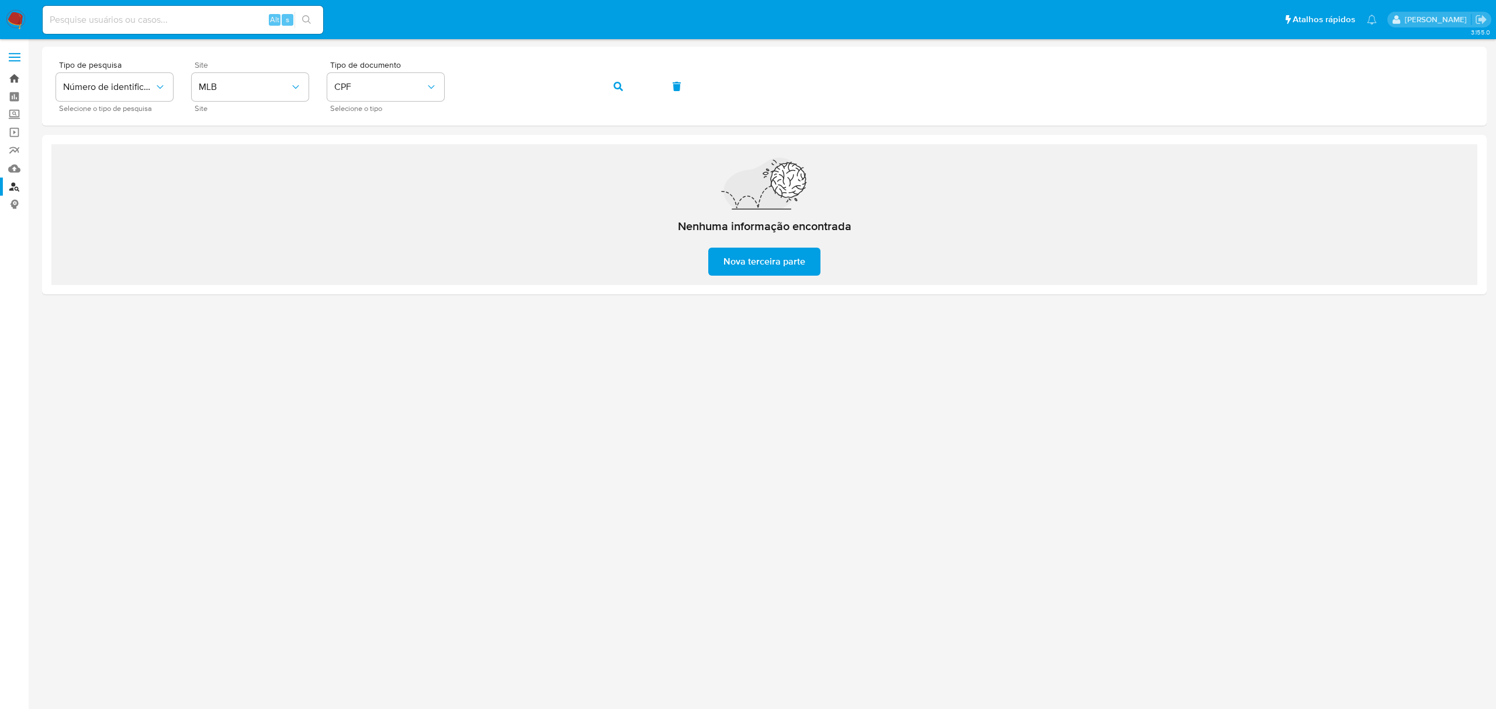
click at [17, 80] on link "Bandeja" at bounding box center [69, 79] width 139 height 18
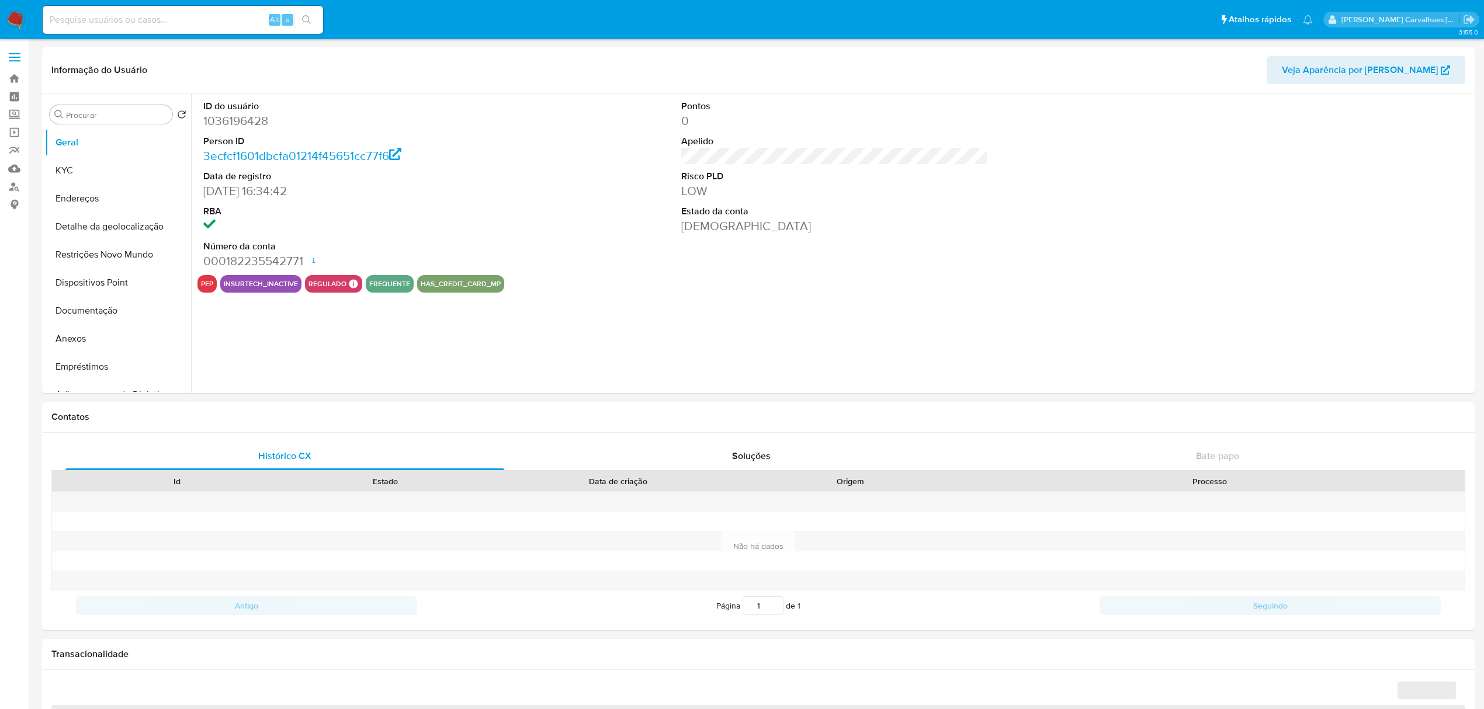
select select "10"
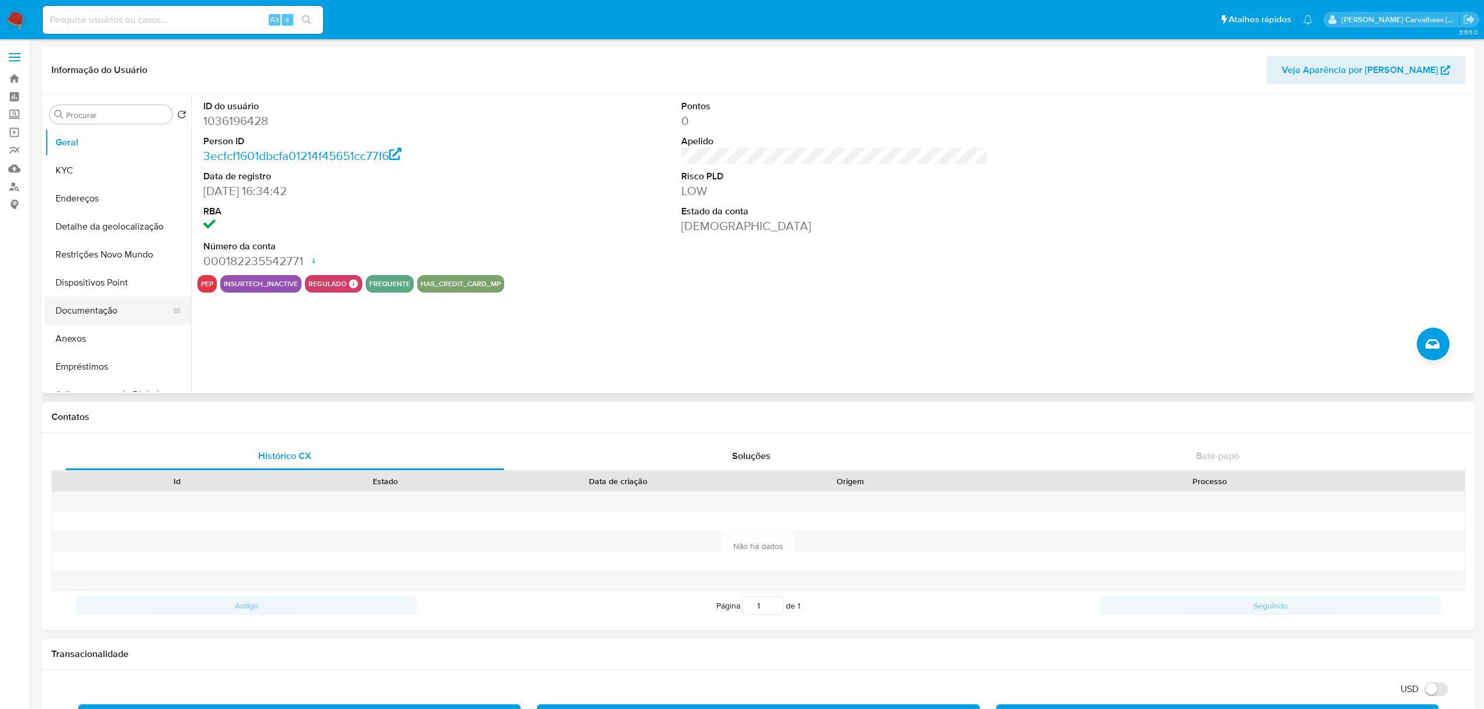
click at [115, 321] on button "Documentação" at bounding box center [113, 311] width 137 height 28
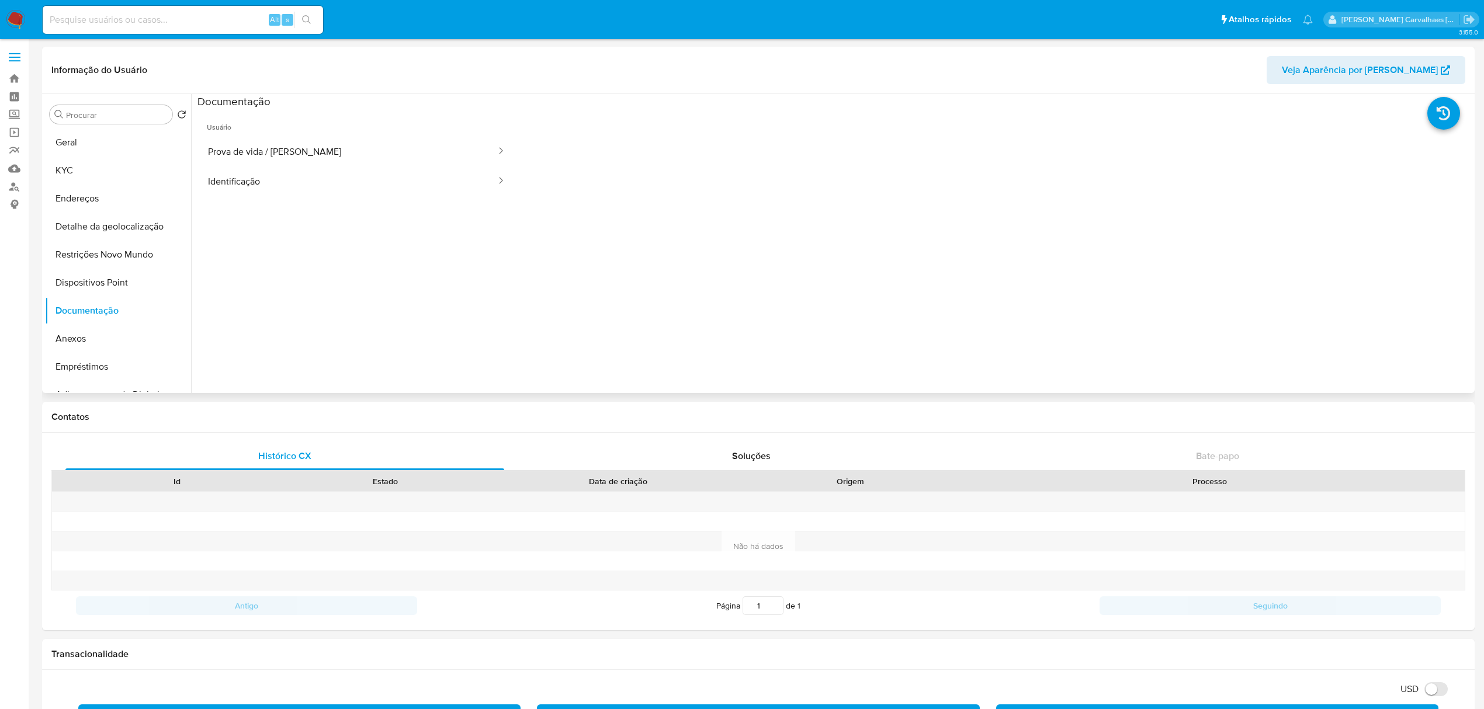
click at [318, 197] on ul "Usuário Prova de vida / Selfie Identificação" at bounding box center [357, 277] width 318 height 337
click at [271, 169] on button "Identificação" at bounding box center [348, 182] width 300 height 30
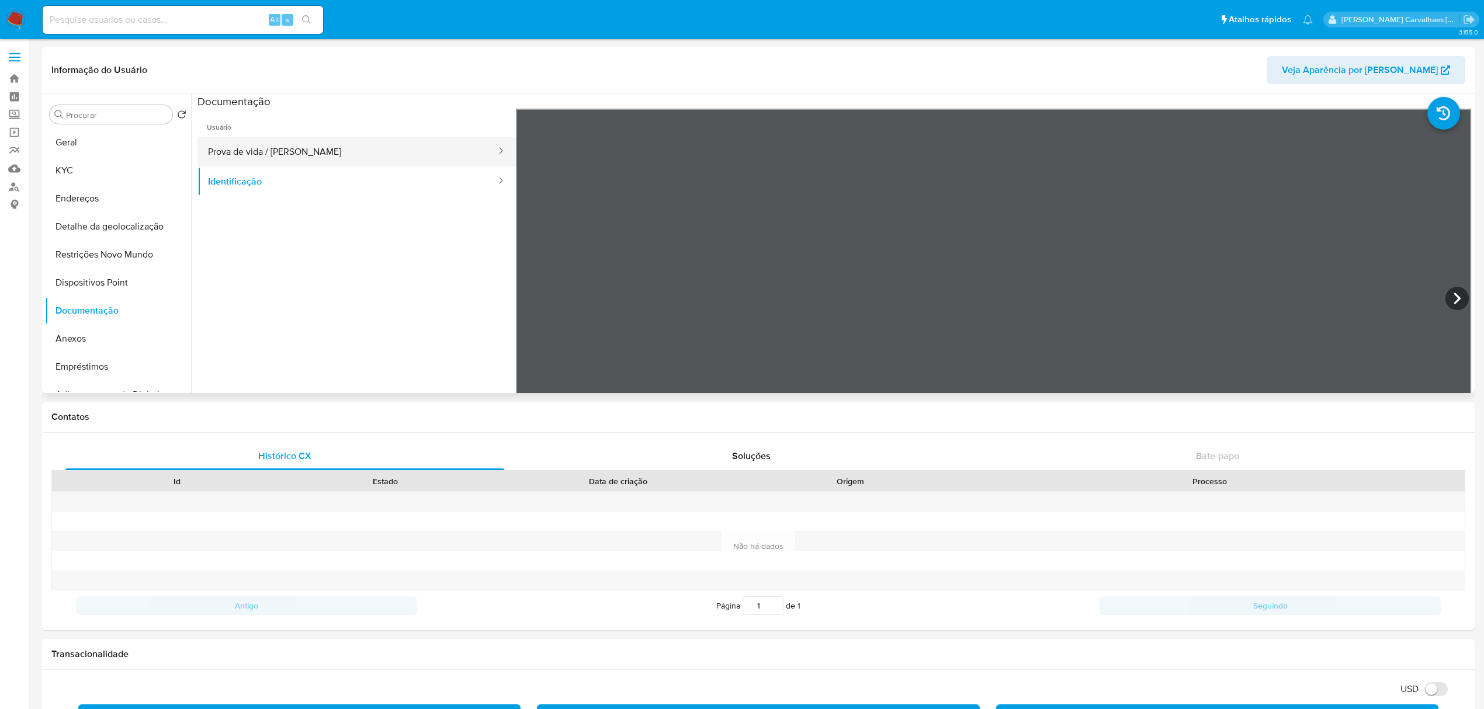
click at [274, 148] on button "Prova de vida / [PERSON_NAME]" at bounding box center [348, 152] width 300 height 30
click at [75, 171] on button "KYC" at bounding box center [113, 171] width 137 height 28
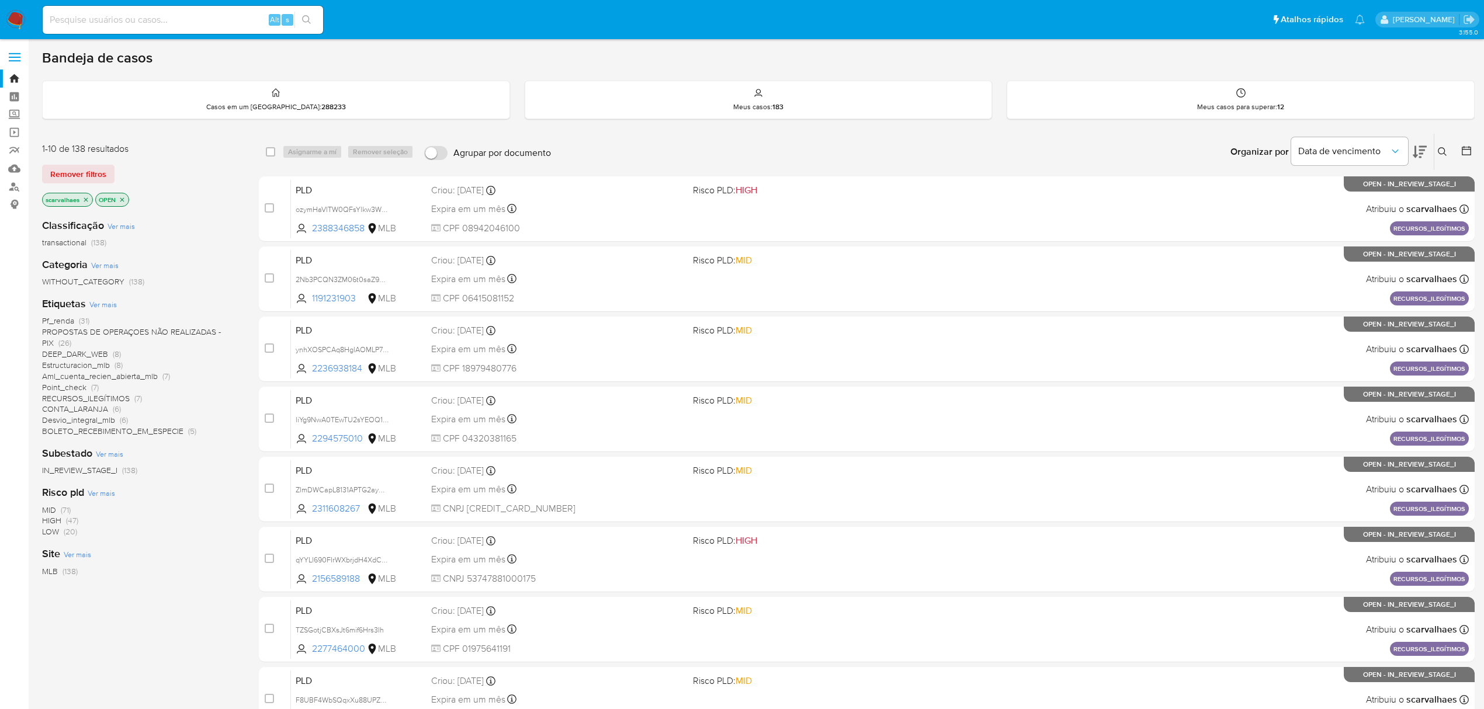
click at [67, 321] on span "Pf_renda" at bounding box center [58, 321] width 32 height 12
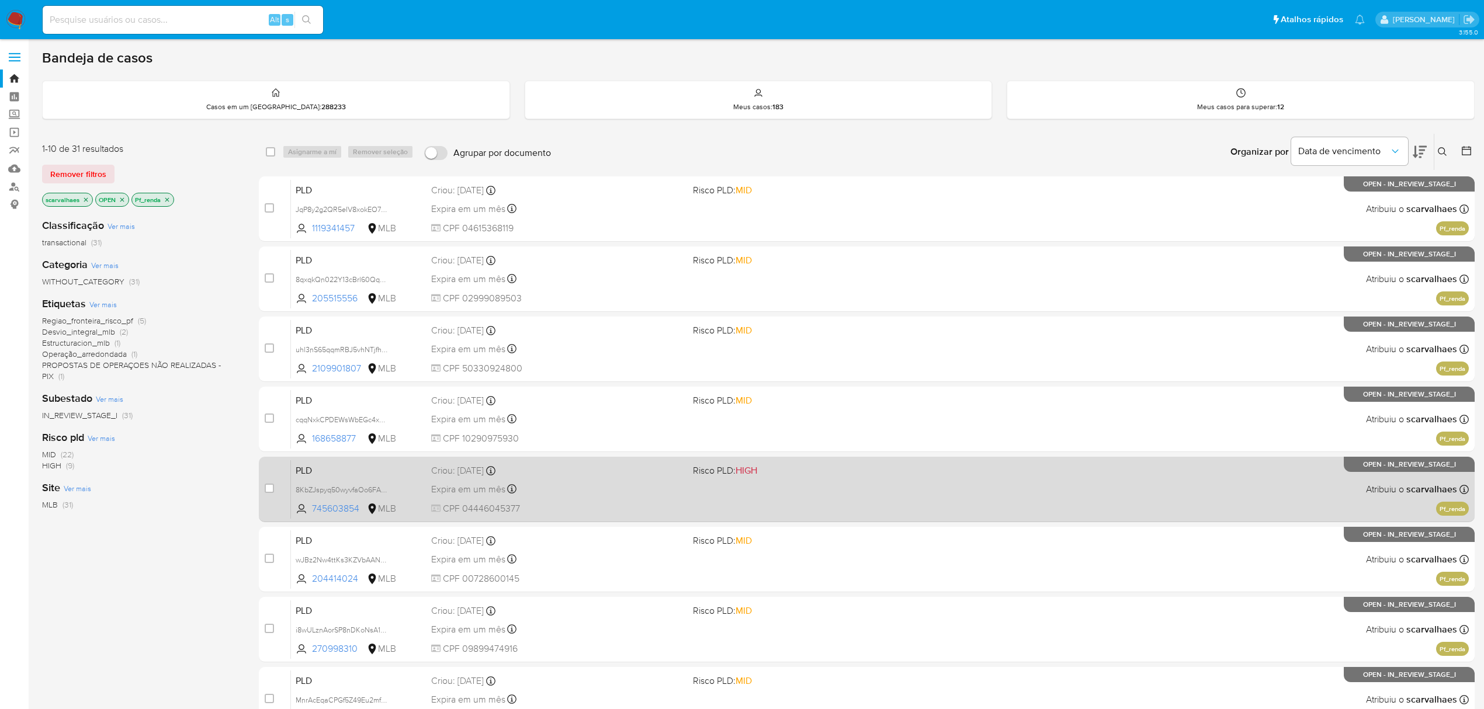
click at [732, 503] on div "PLD 8KbZJspyq50wyvfaOo6FAcwE 745603854 MLB Risco PLD: HIGH Criou: 12/08/2025 Cr…" at bounding box center [880, 489] width 1178 height 59
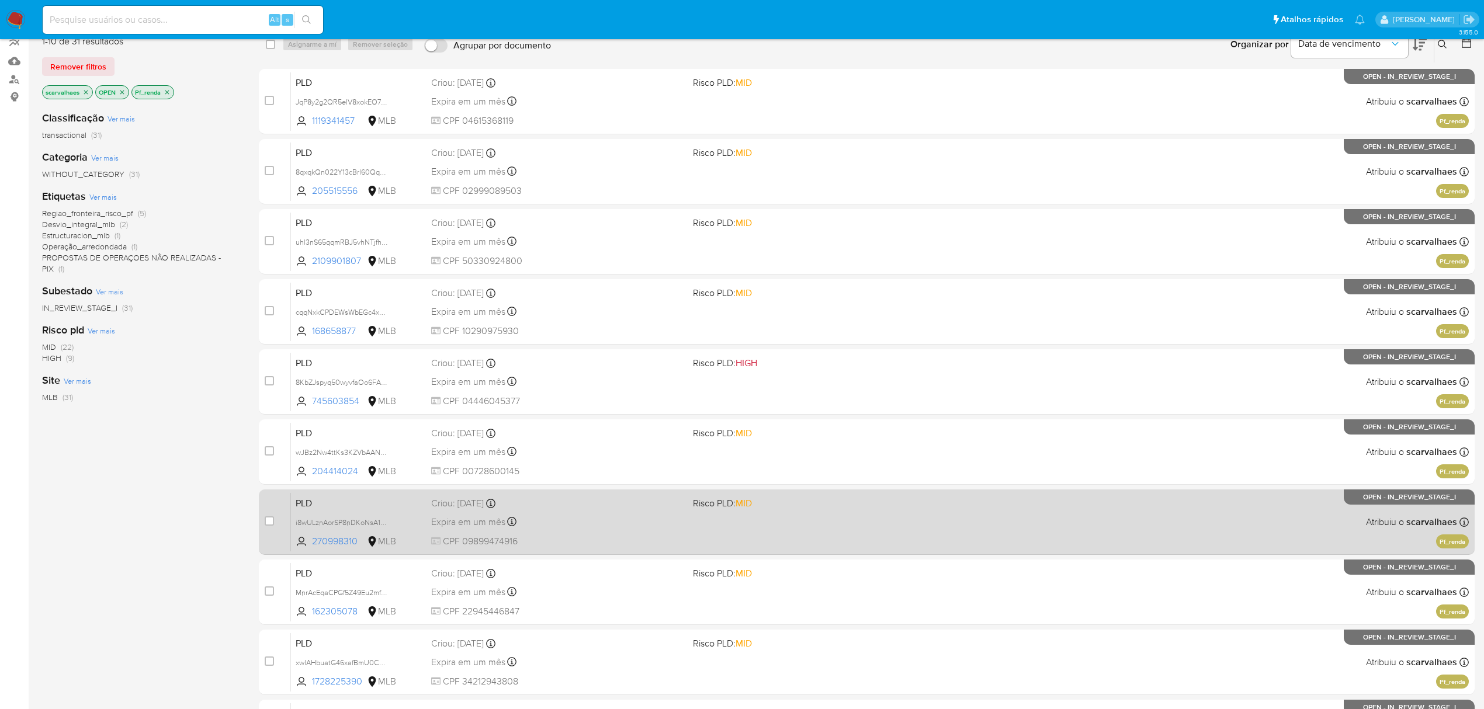
scroll to position [213, 0]
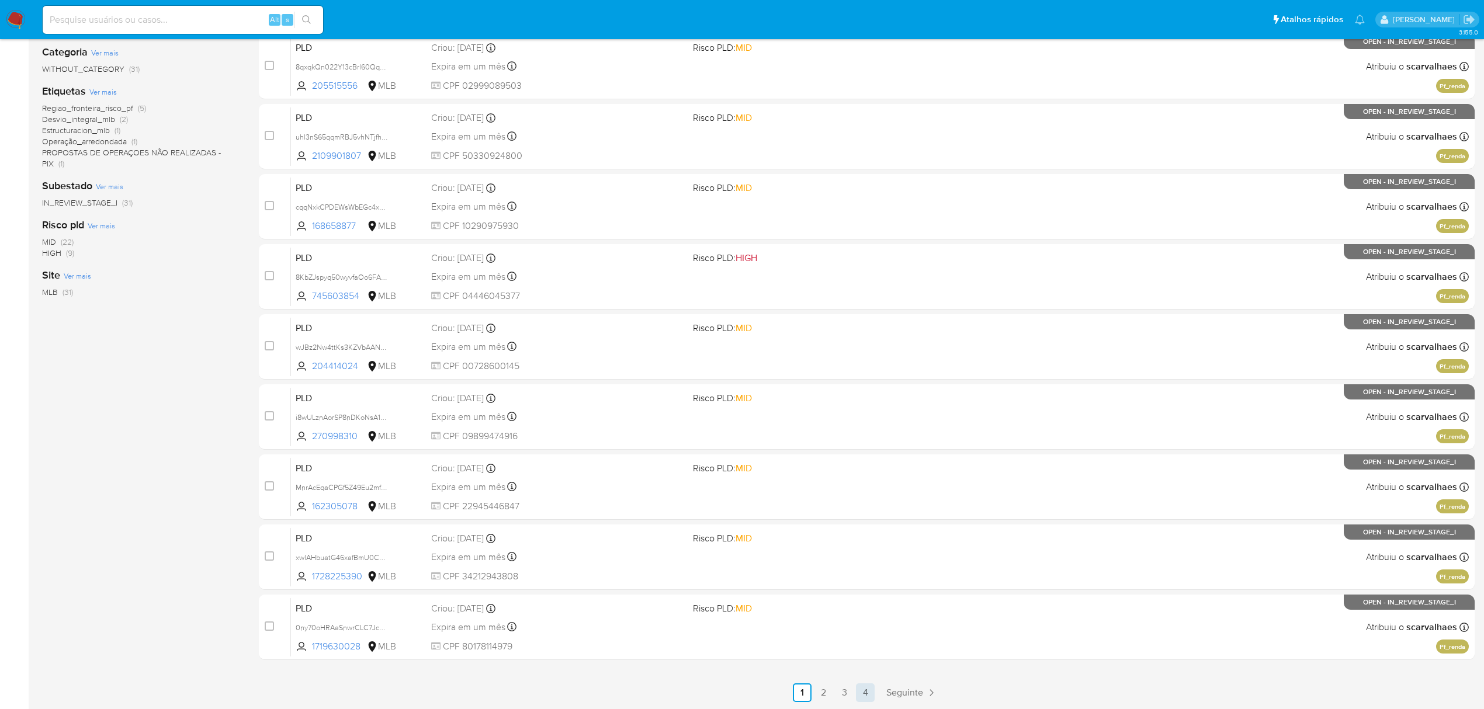
click at [861, 695] on link "4" at bounding box center [865, 693] width 19 height 19
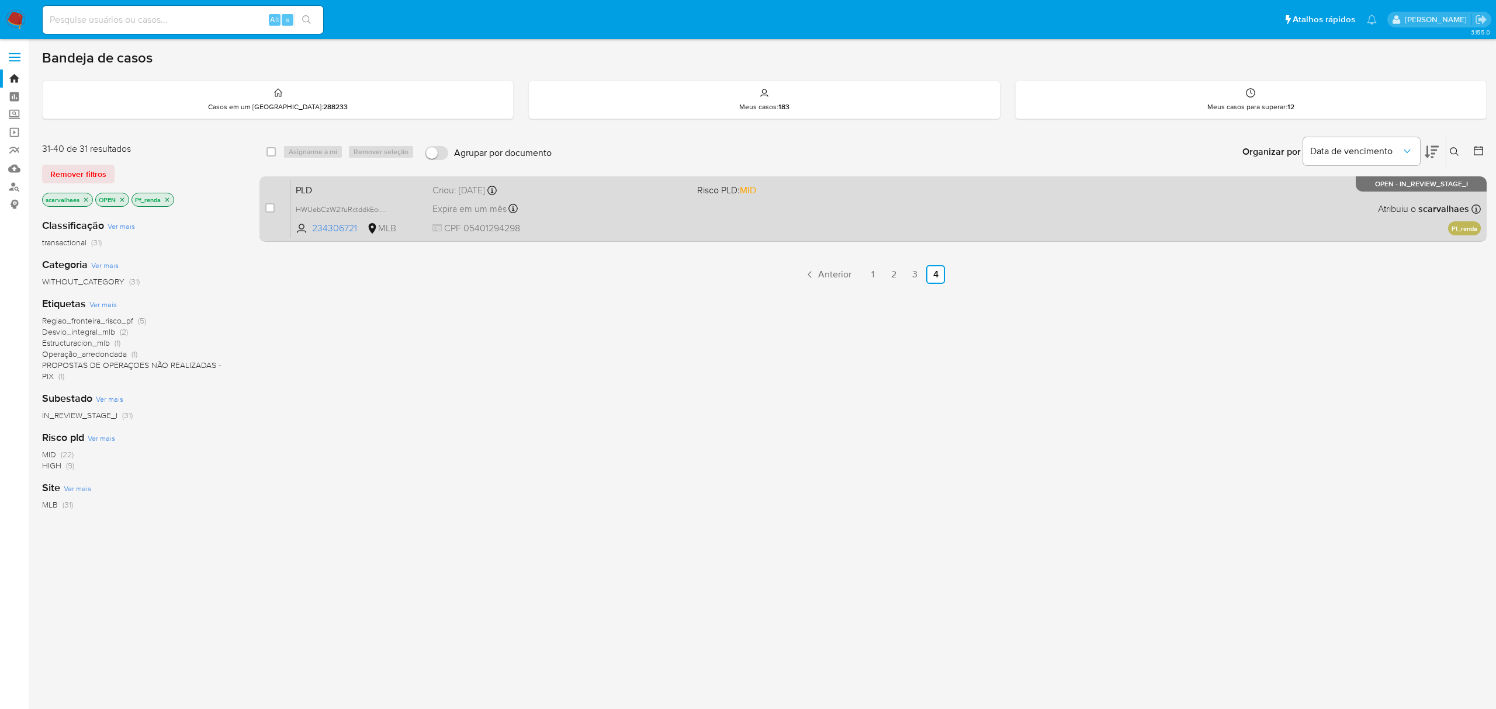
click at [562, 216] on div "Expira em um mês Expira em 26/09/2025 00:05:21" at bounding box center [559, 209] width 255 height 16
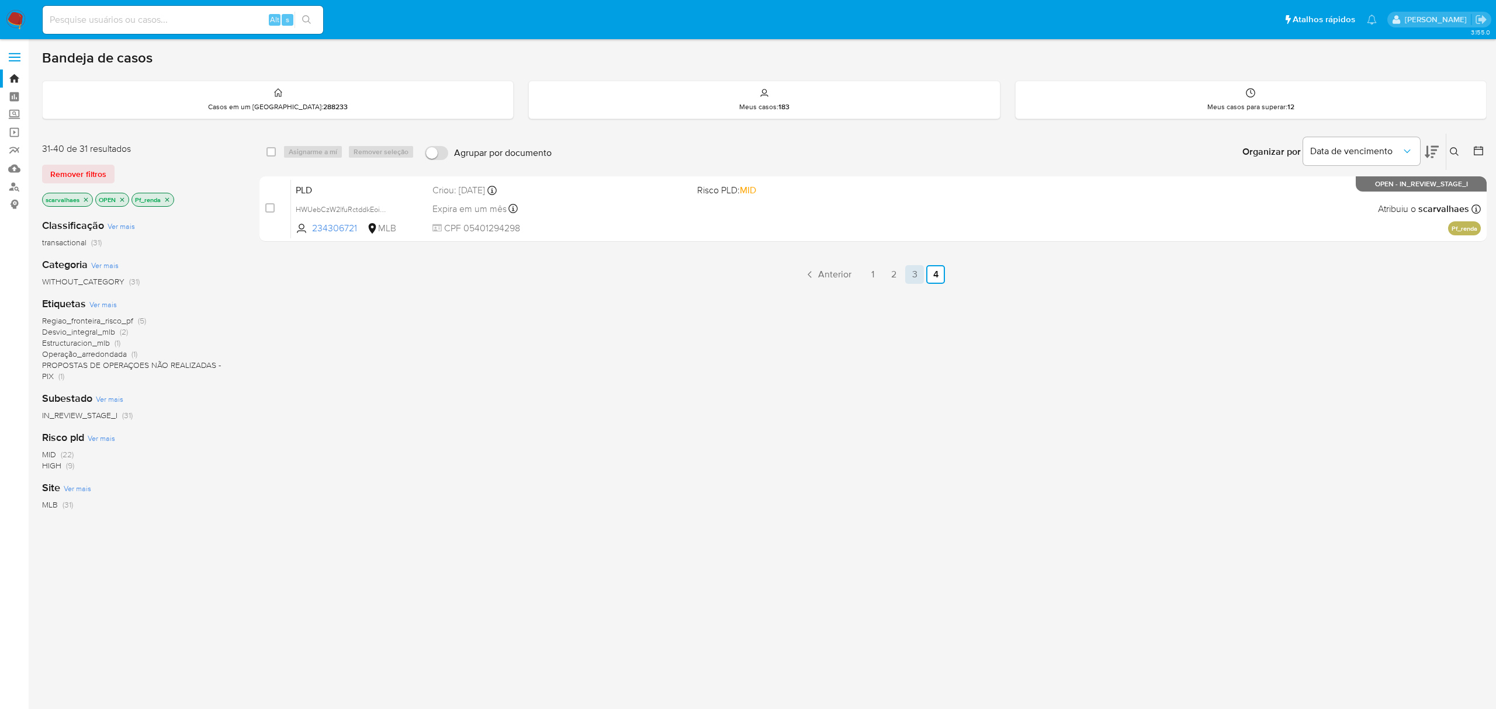
click at [910, 278] on link "3" at bounding box center [914, 274] width 19 height 19
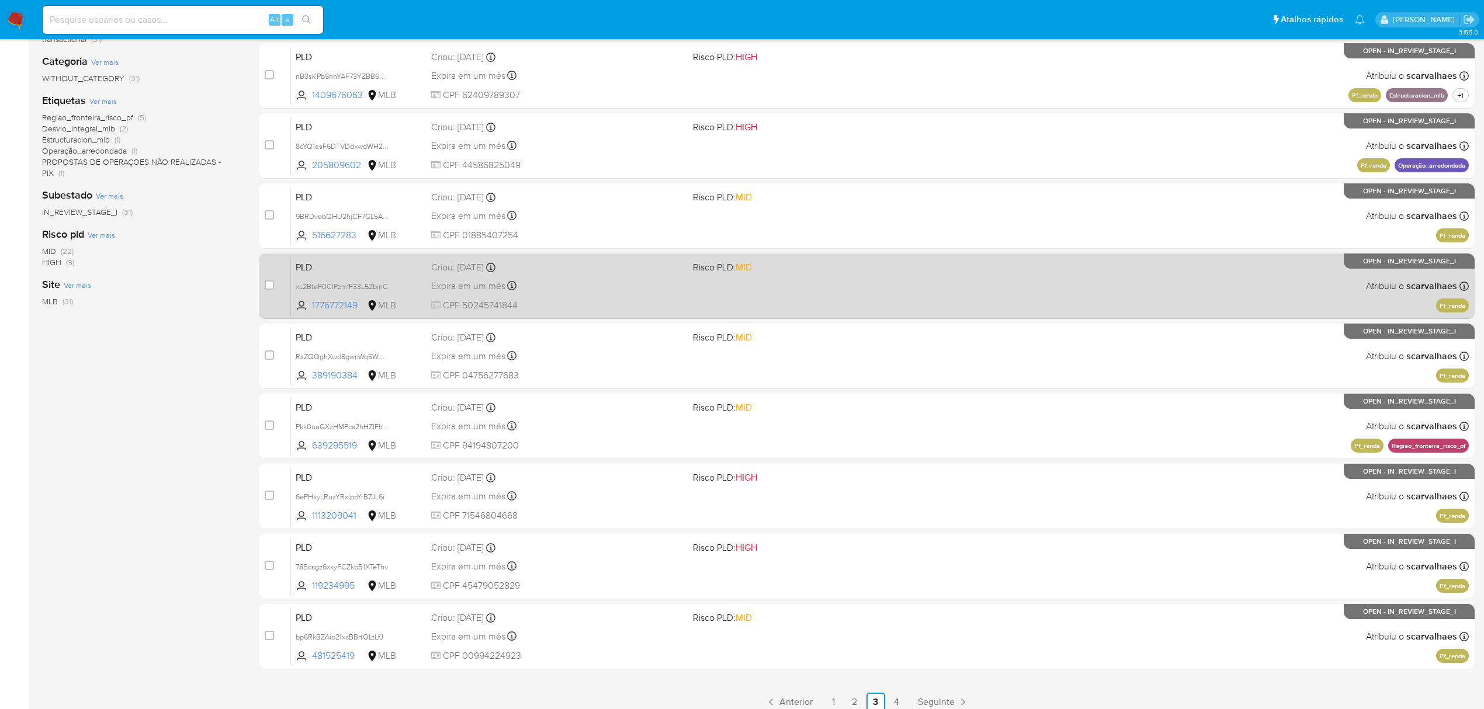
scroll to position [213, 0]
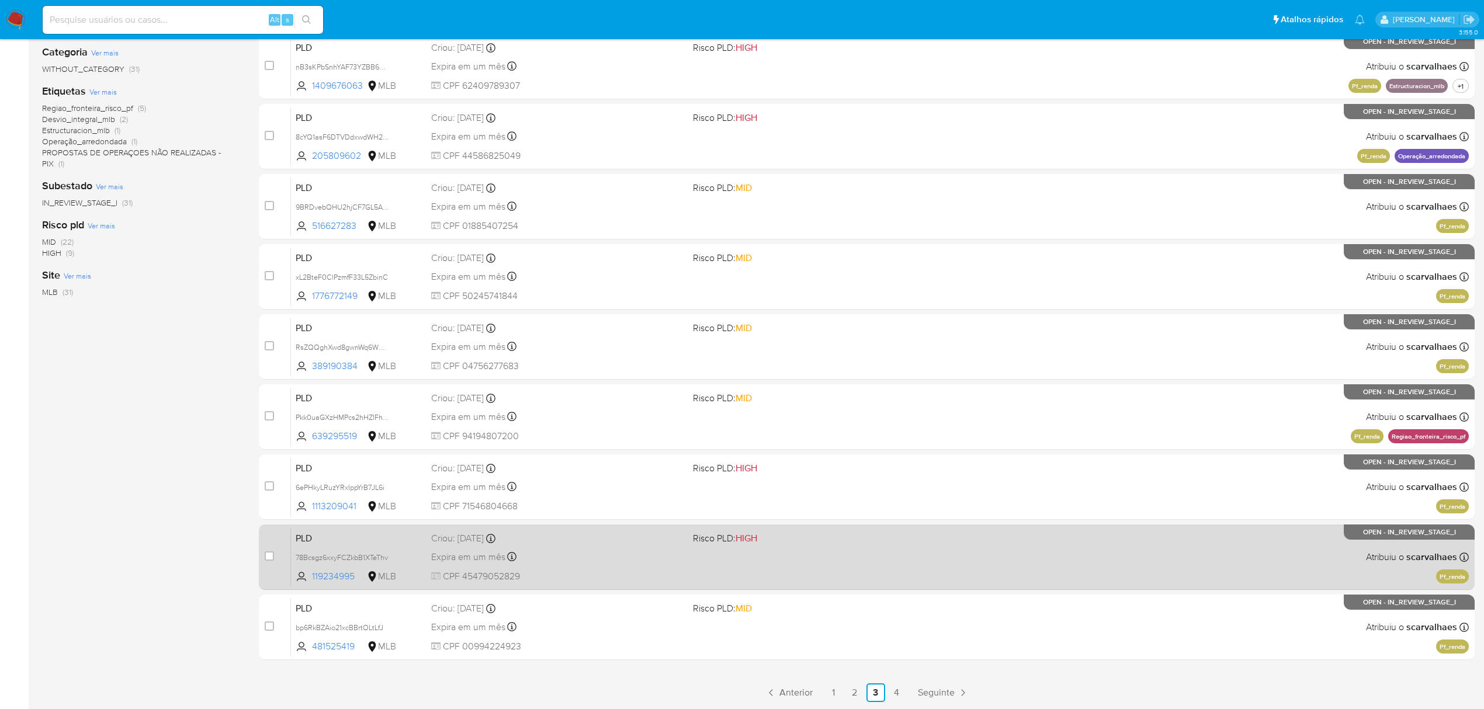
click at [593, 543] on div "Criou: 12/08/2025 Criou: 12/08/2025 00:06:39" at bounding box center [557, 538] width 252 height 13
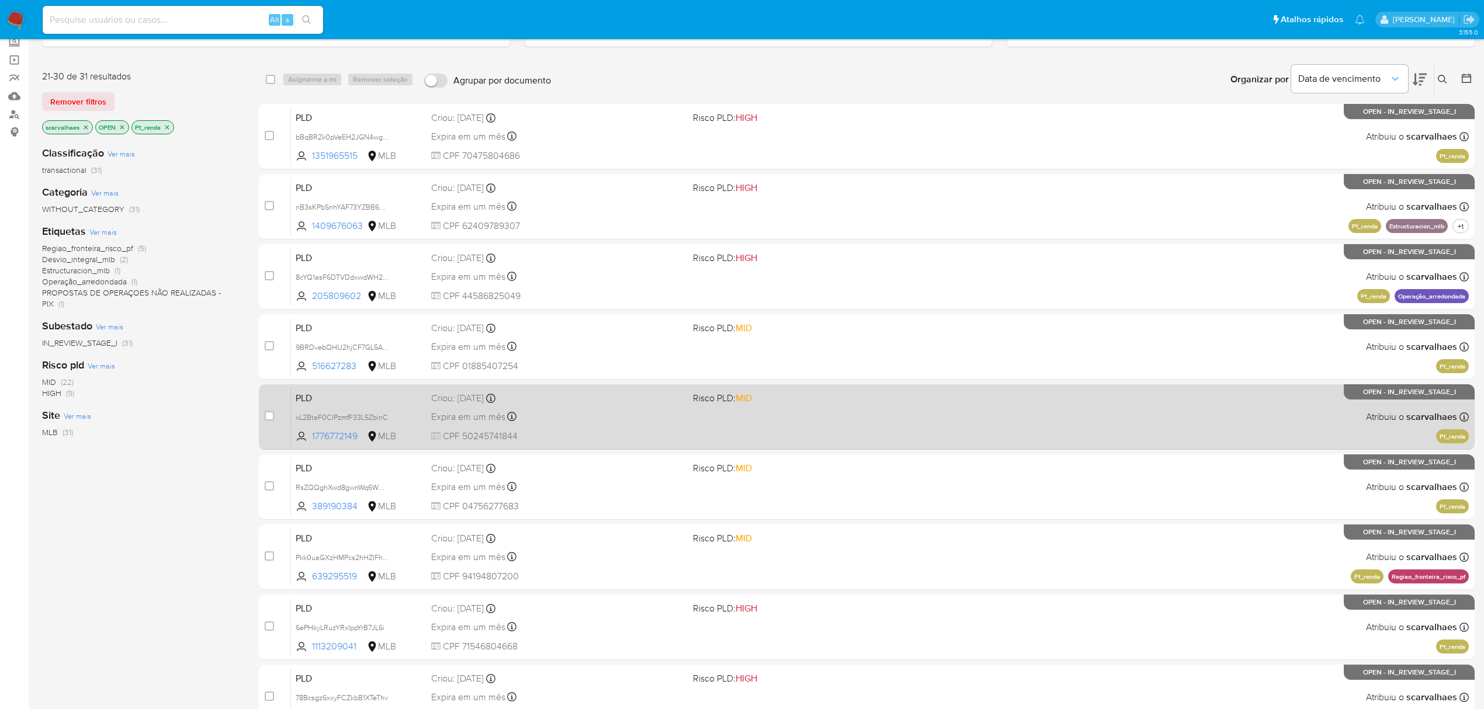
scroll to position [57, 0]
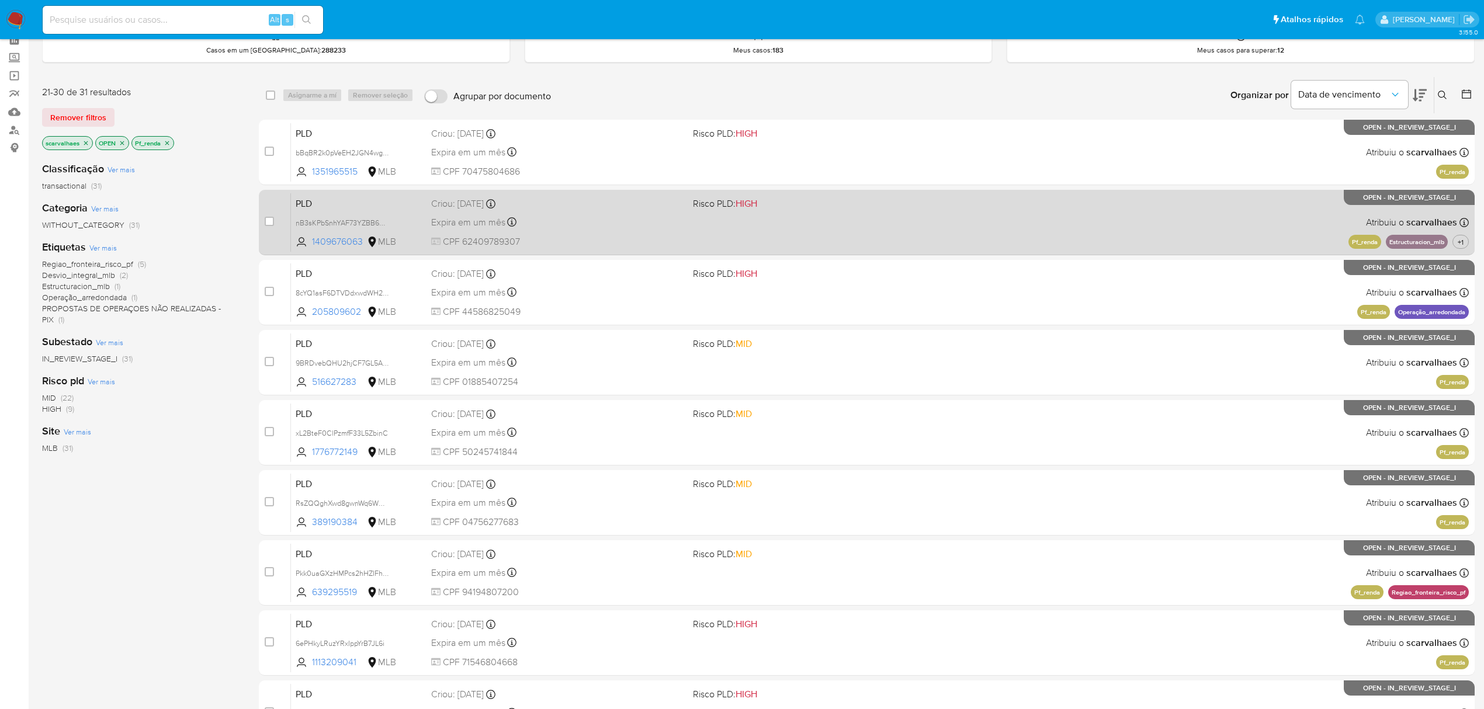
click at [564, 212] on div "PLD nB3sKPbSnhYAF73YZBB62H2A 1409676063 MLB Risco PLD: HIGH Criou: 12/08/2025 C…" at bounding box center [880, 222] width 1178 height 59
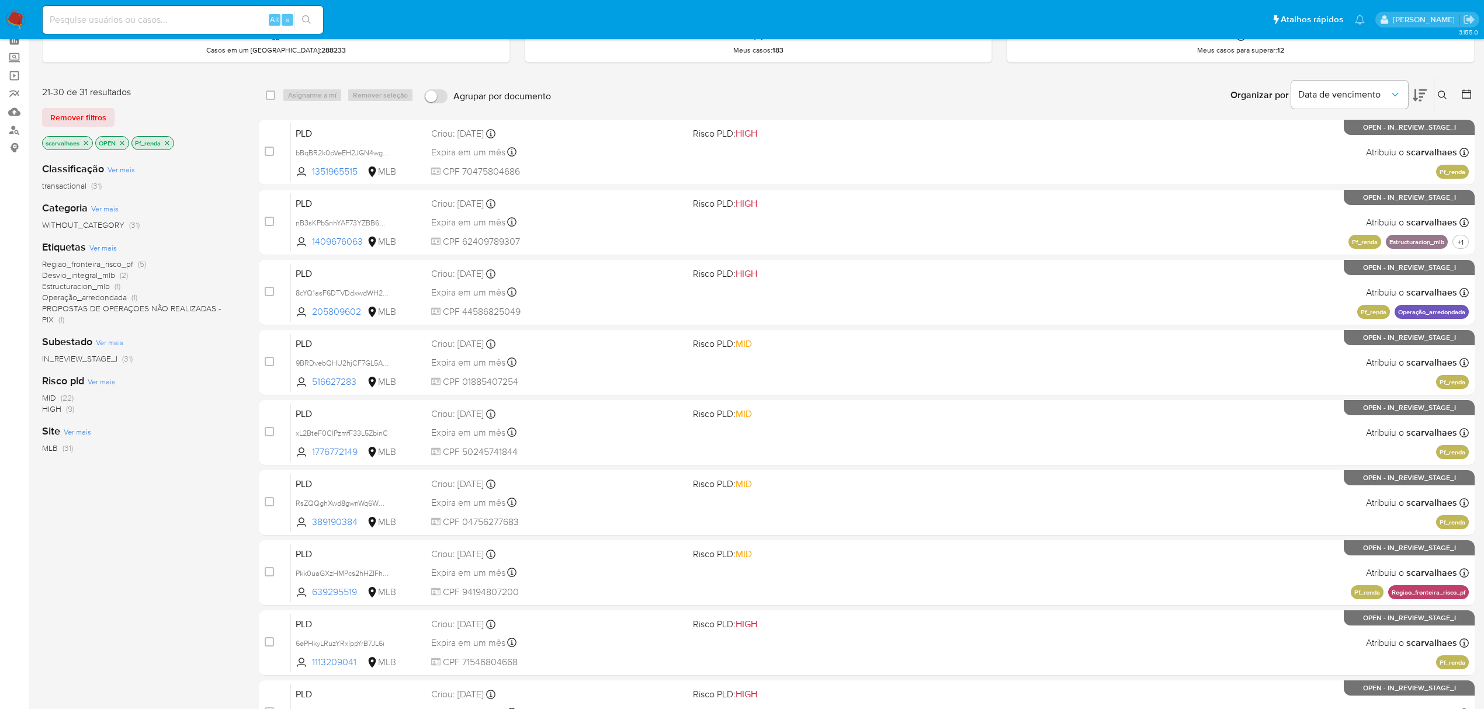
click at [74, 19] on input at bounding box center [183, 19] width 280 height 15
paste input "THmrCYxGVDfd2rMbD09gDRUP"
type input "THmrCYxGVDfd2rMbD09gDRUP"
click at [300, 19] on button "search-icon" at bounding box center [306, 20] width 24 height 16
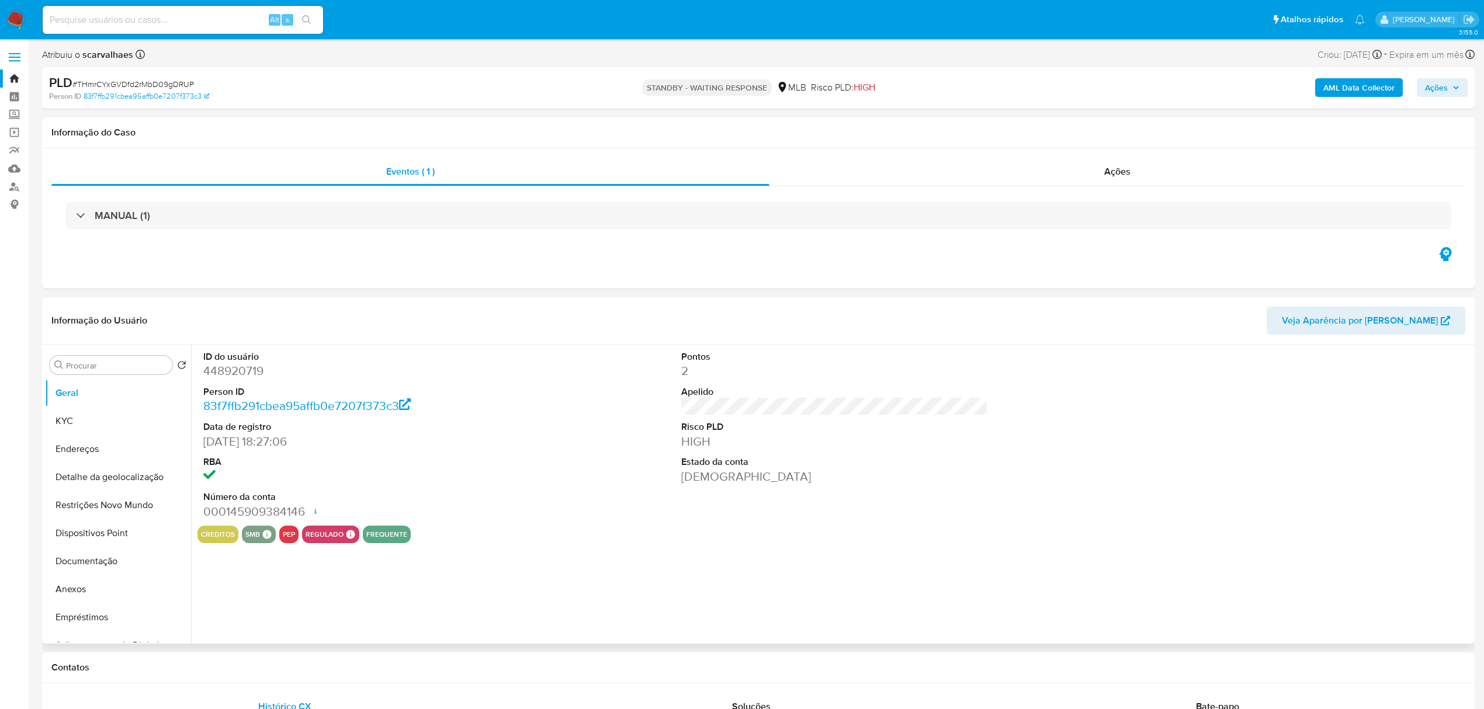
select select "10"
click at [95, 517] on button "Anexos" at bounding box center [113, 512] width 137 height 28
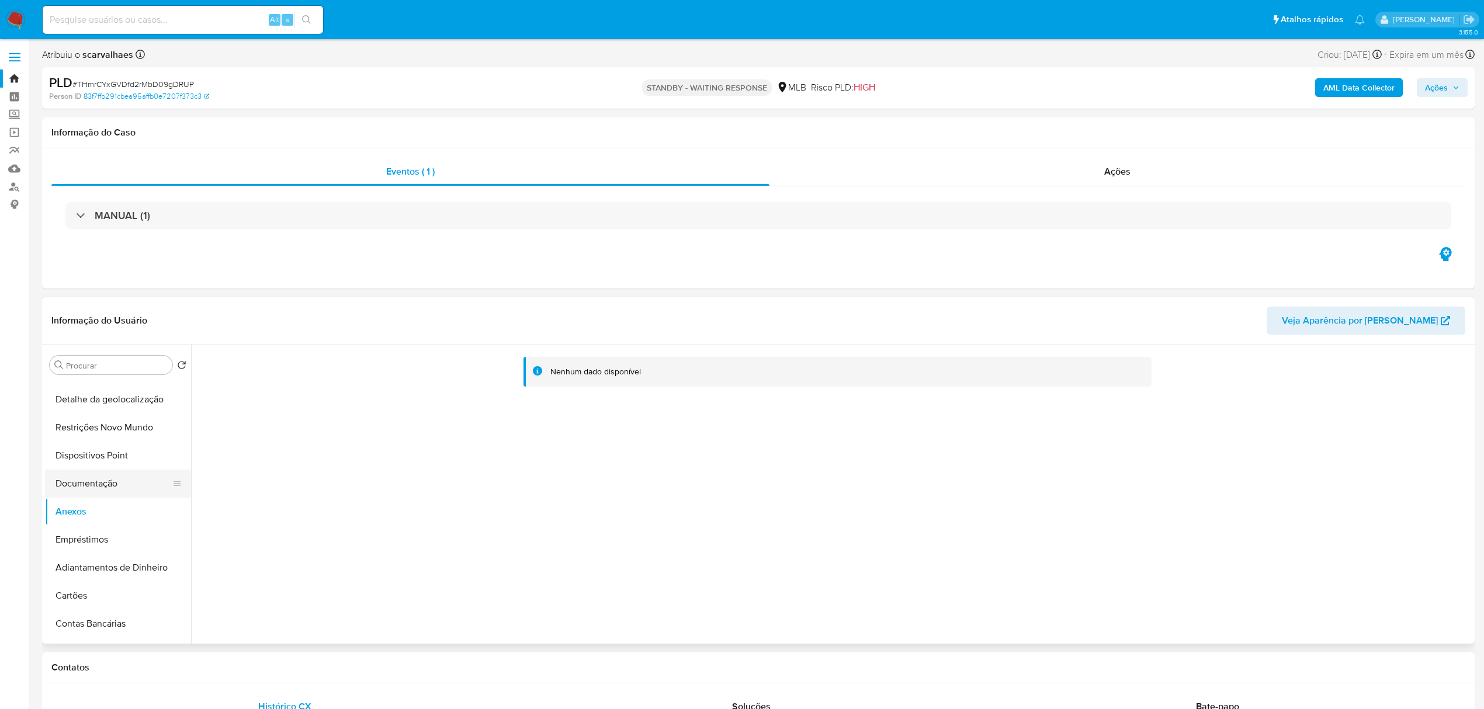
click at [120, 484] on button "Documentação" at bounding box center [113, 484] width 137 height 28
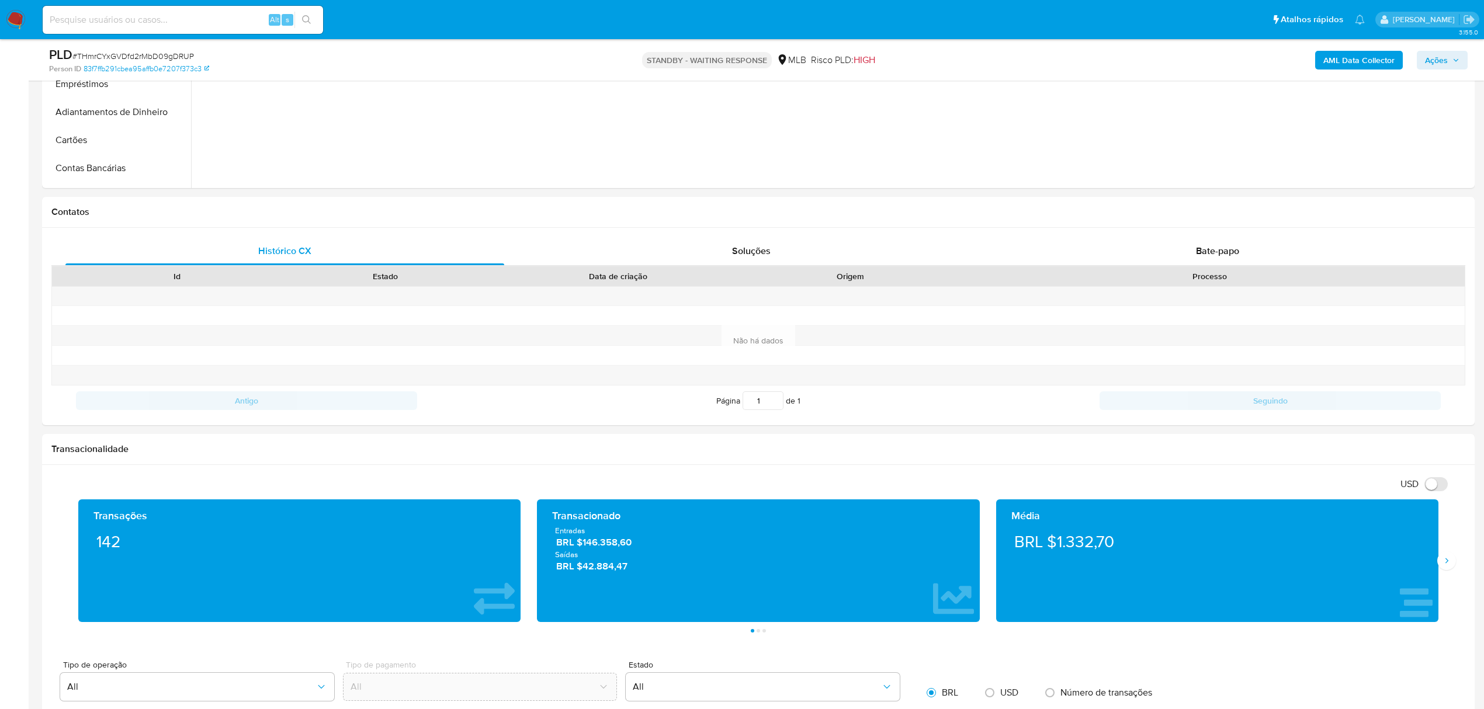
scroll to position [396, 0]
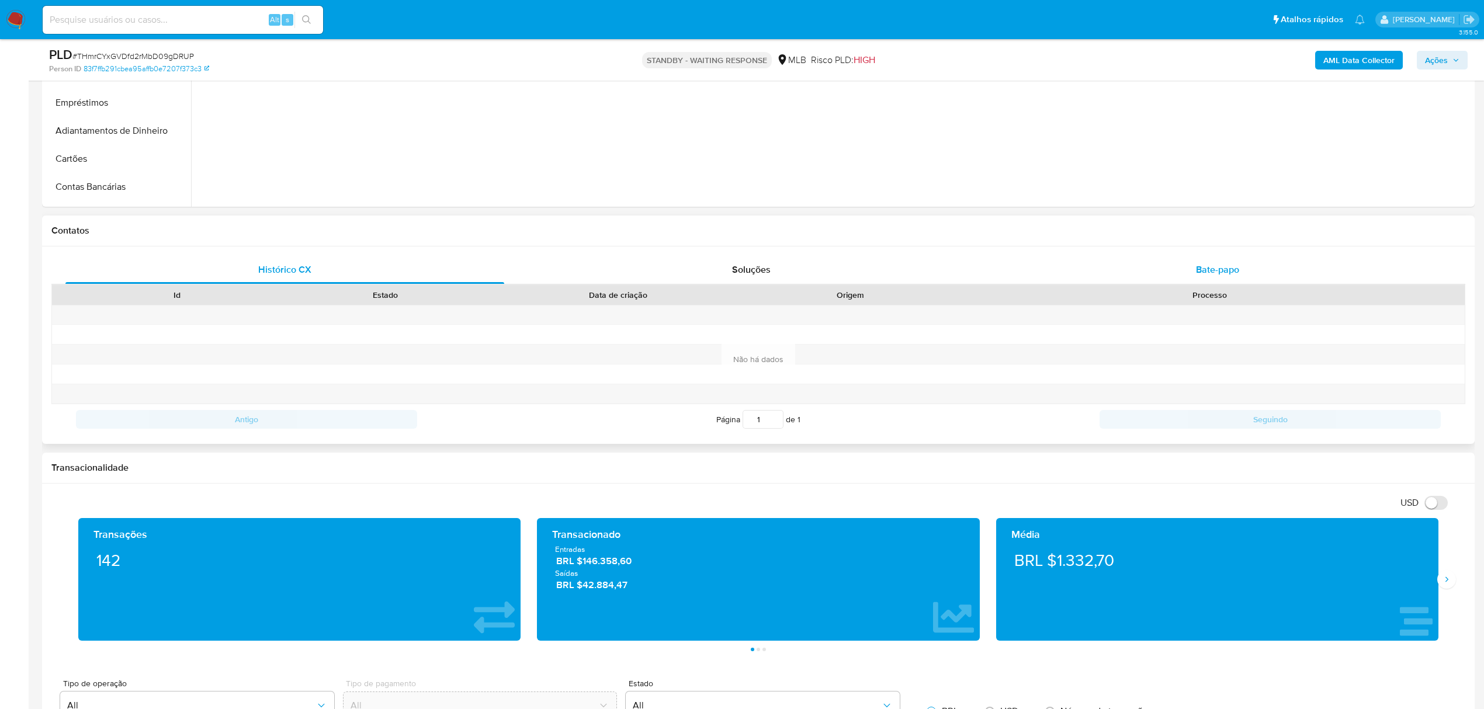
click at [1207, 272] on span "Bate-papo" at bounding box center [1217, 269] width 43 height 13
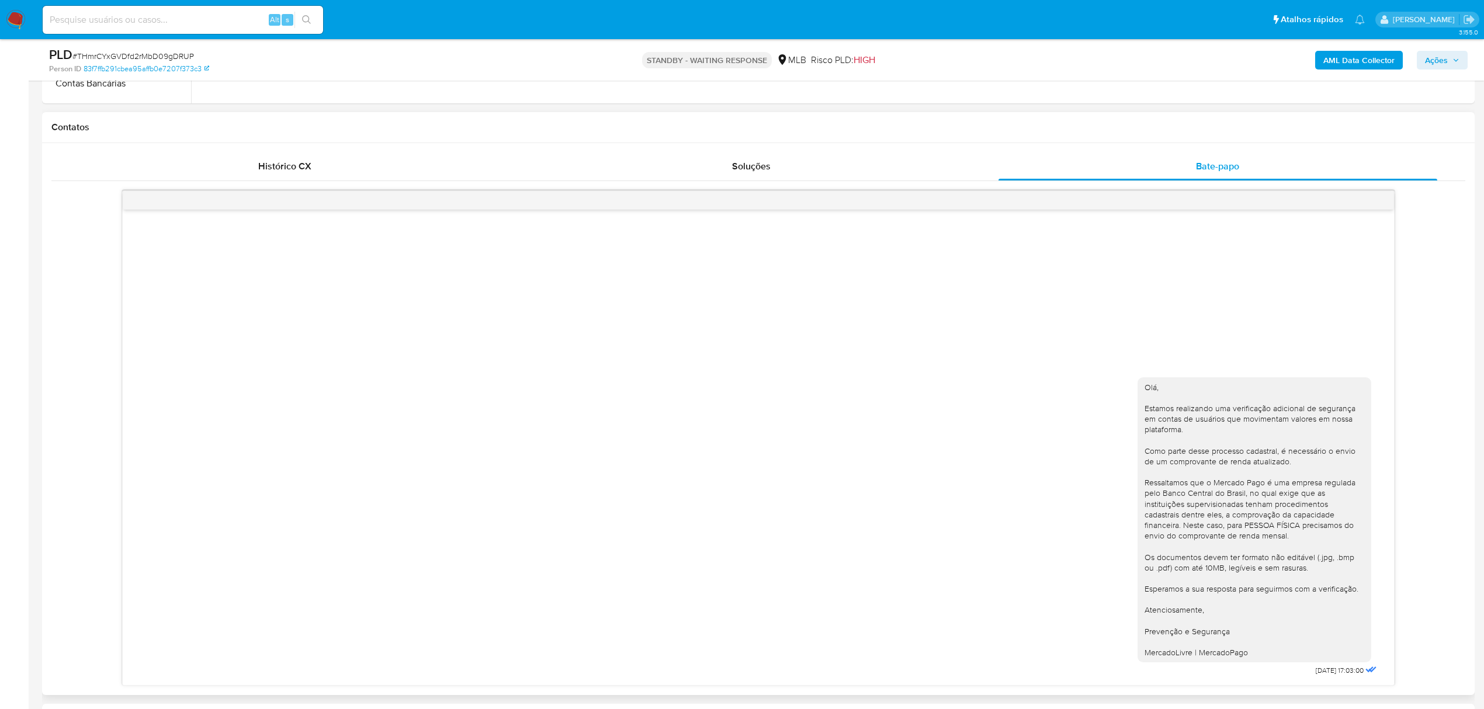
scroll to position [473, 0]
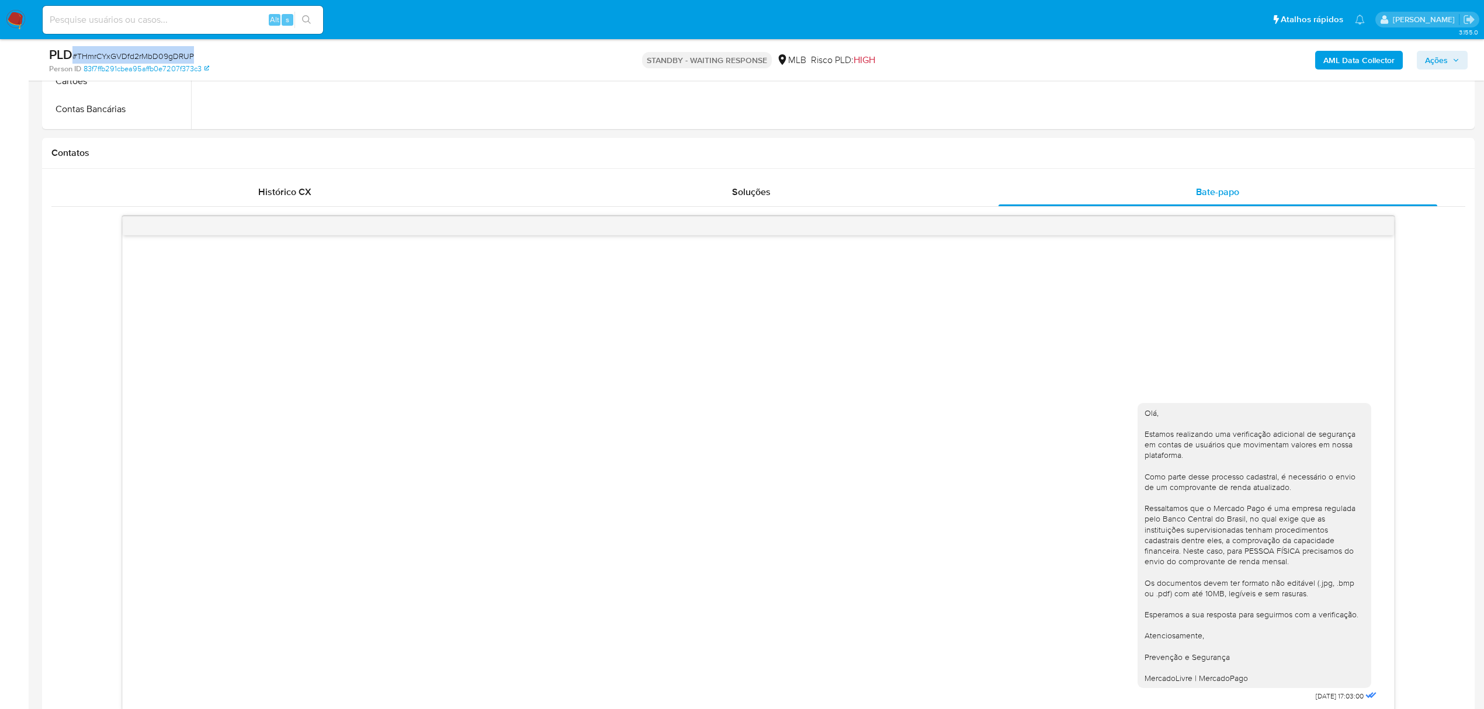
drag, startPoint x: 72, startPoint y: 53, endPoint x: 200, endPoint y: 53, distance: 127.4
click at [200, 53] on div "PLD # THmrCYxGVDfd2rMbD09gDRUP" at bounding box center [283, 55] width 469 height 18
copy span "# THmrCYxGVDfd2rMbD09gDRUP"
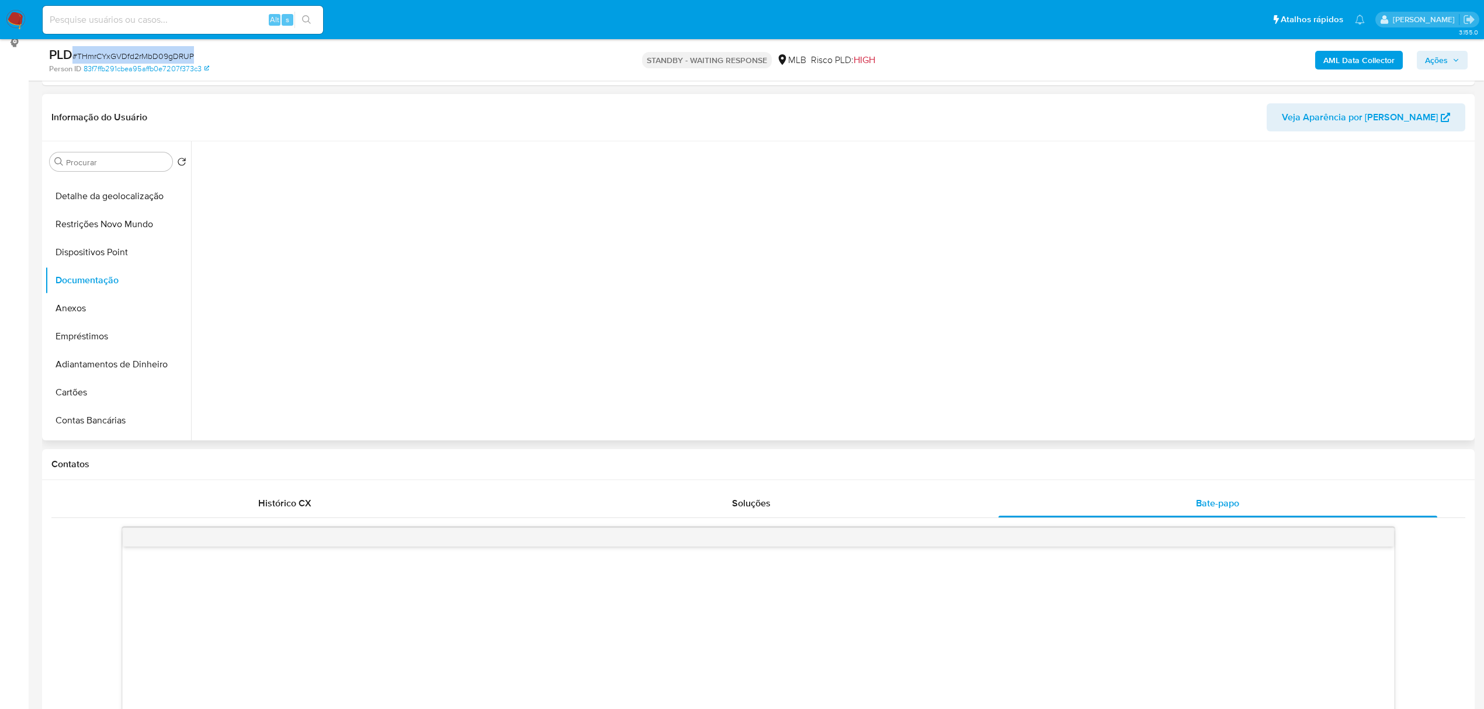
scroll to position [0, 0]
click at [288, 229] on button "Prova de vida / Selfie" at bounding box center [348, 229] width 300 height 30
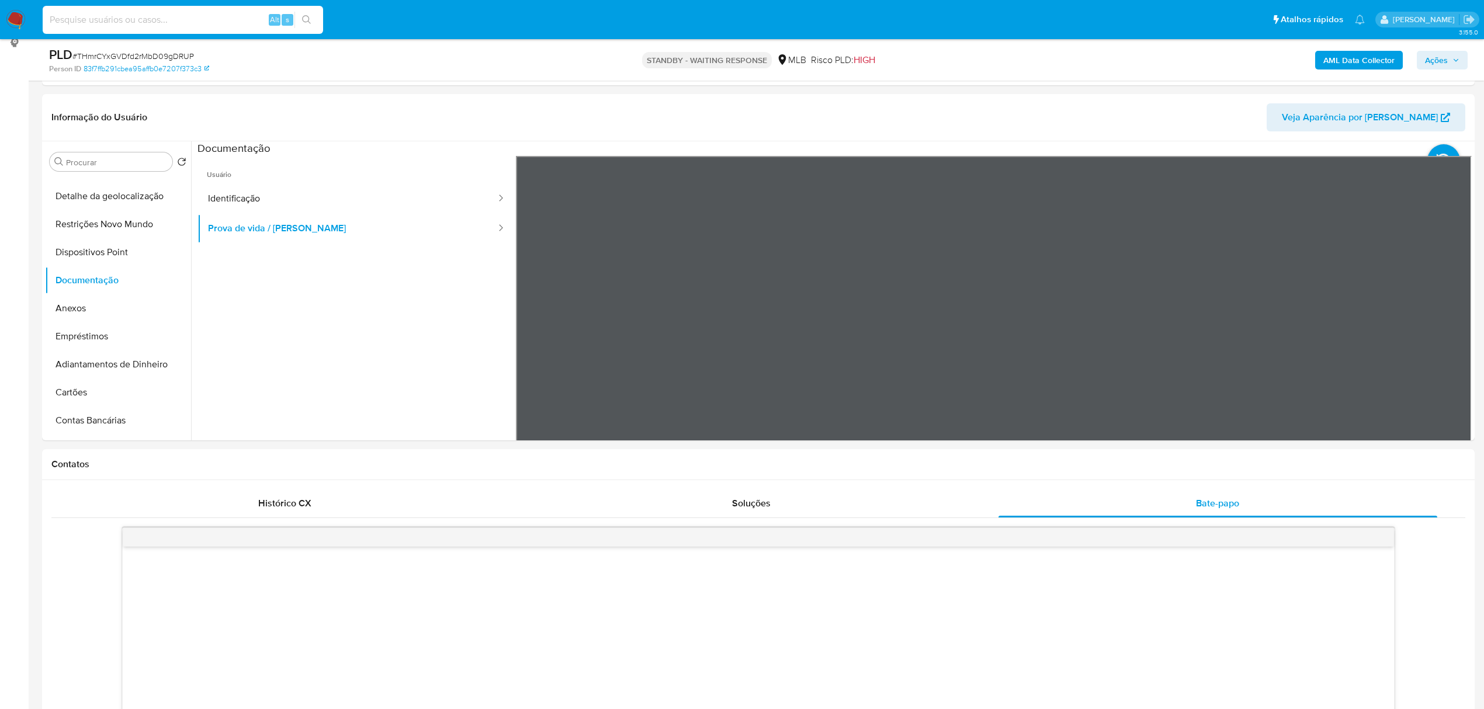
paste input "78Bcsgz6xxyFCZkbB1XTeThv"
type input "78Bcsgz6xxyFCZkbB1XTeThv"
click at [314, 19] on button "search-icon" at bounding box center [306, 20] width 24 height 16
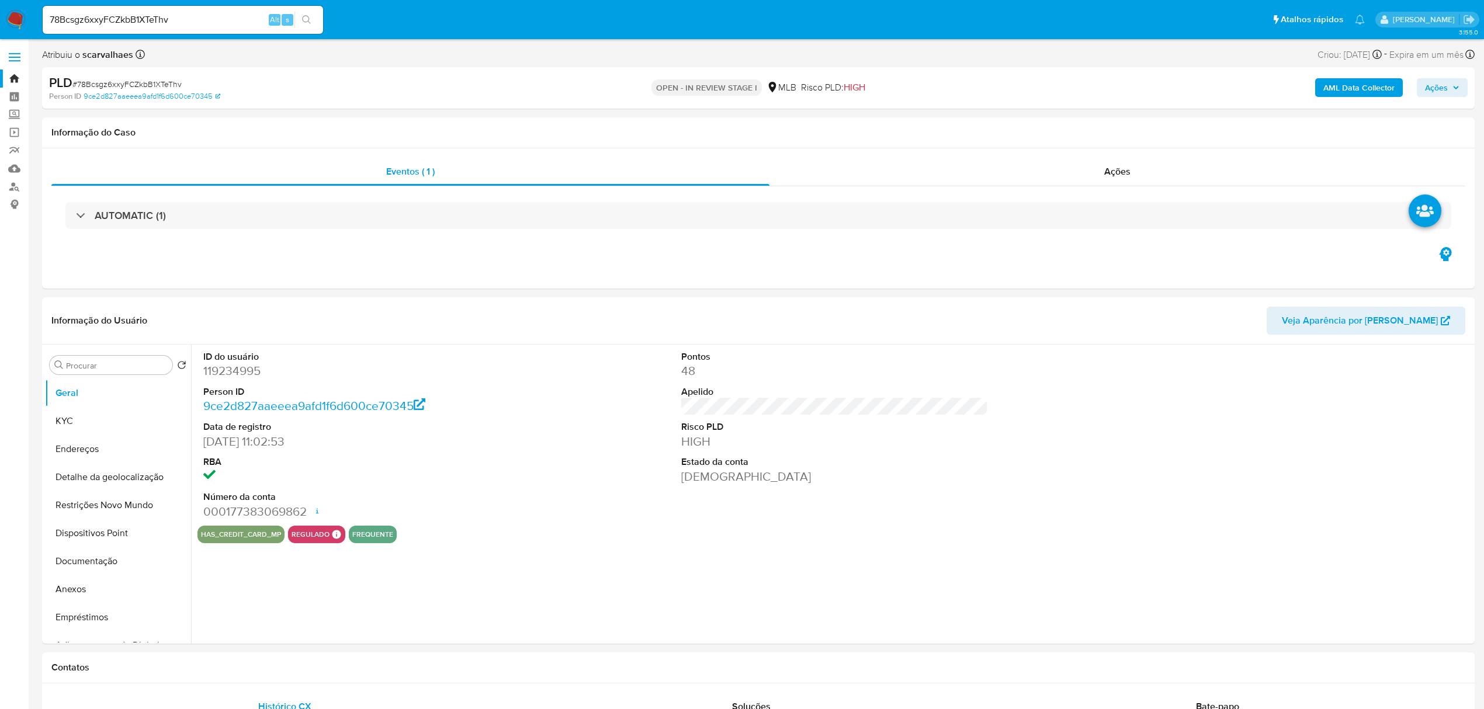
select select "10"
click at [99, 563] on button "Documentação" at bounding box center [113, 562] width 137 height 28
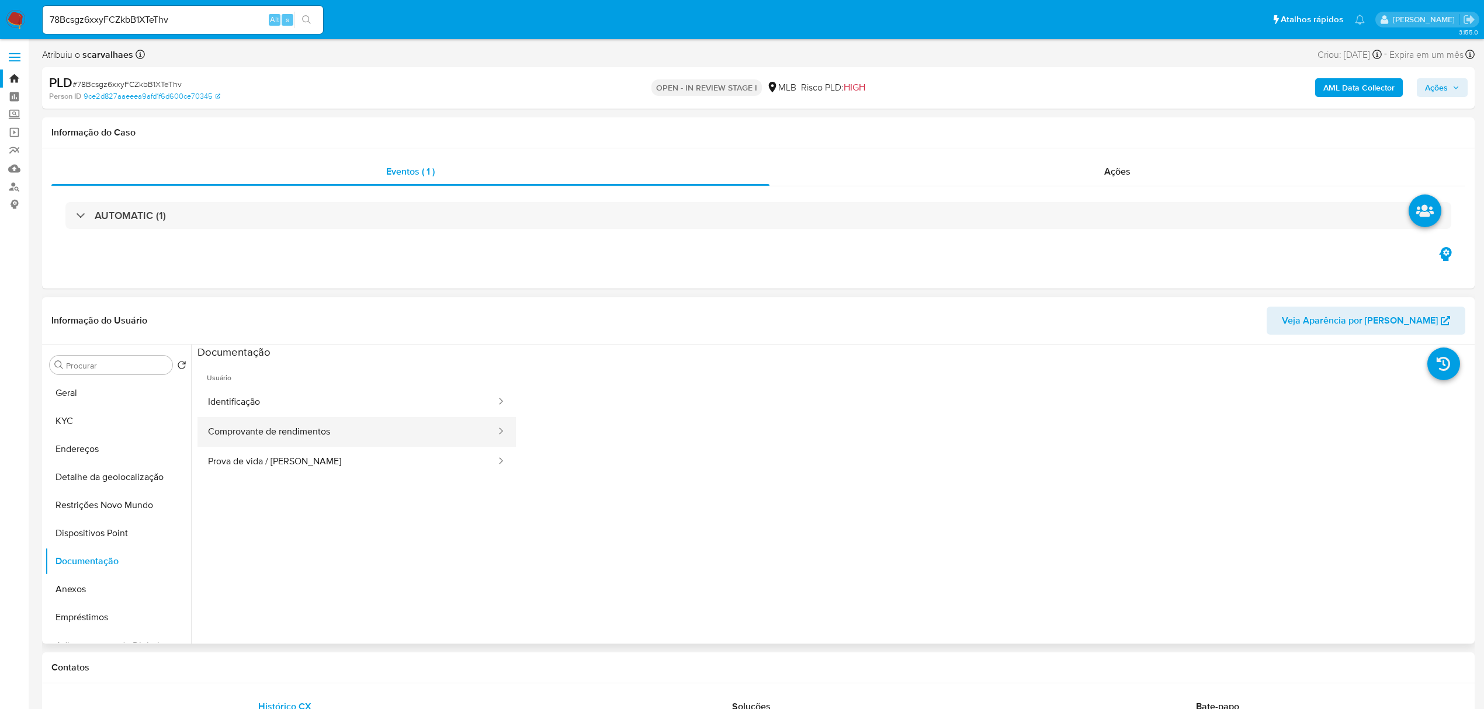
click at [283, 436] on button "Comprovante de rendimentos" at bounding box center [348, 432] width 300 height 30
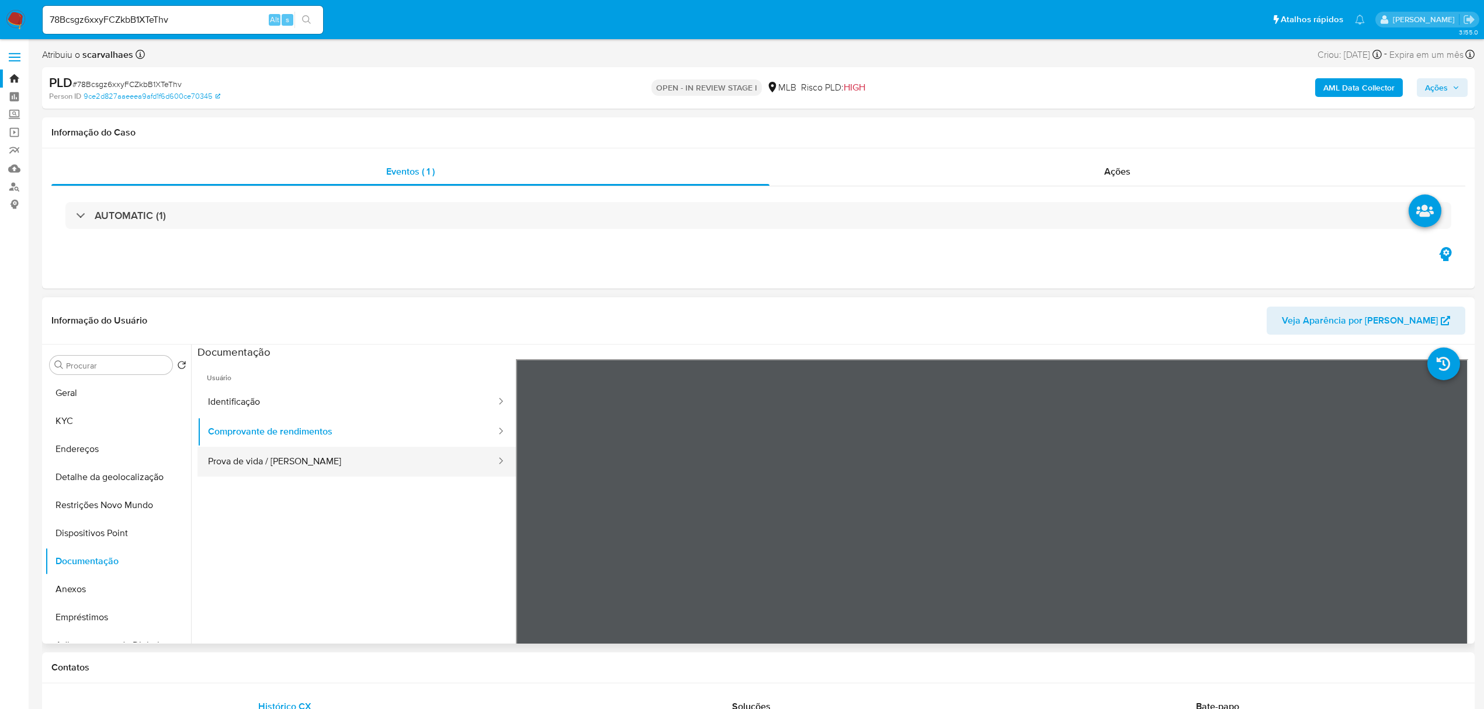
click at [324, 463] on button "Prova de vida / [PERSON_NAME]" at bounding box center [348, 462] width 300 height 30
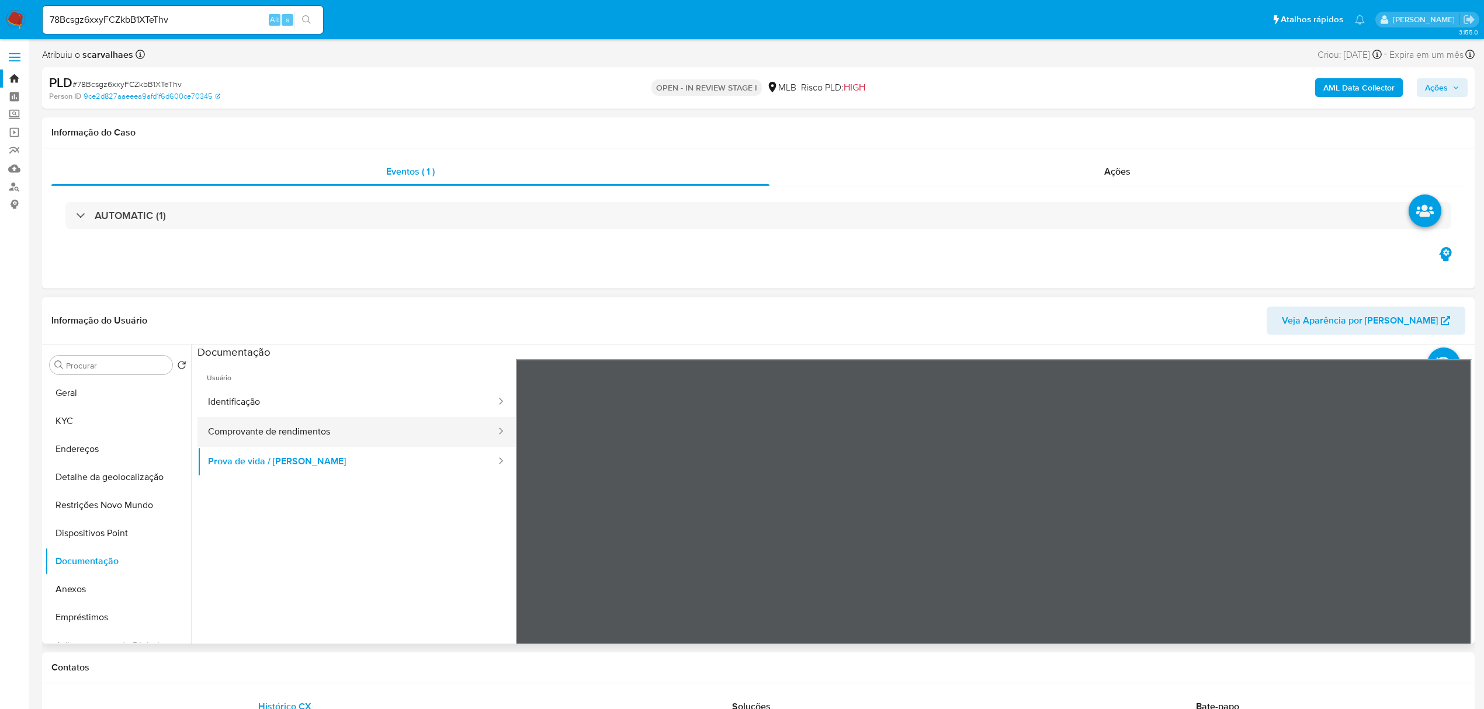
click at [337, 442] on button "Comprovante de rendimentos" at bounding box center [348, 432] width 300 height 30
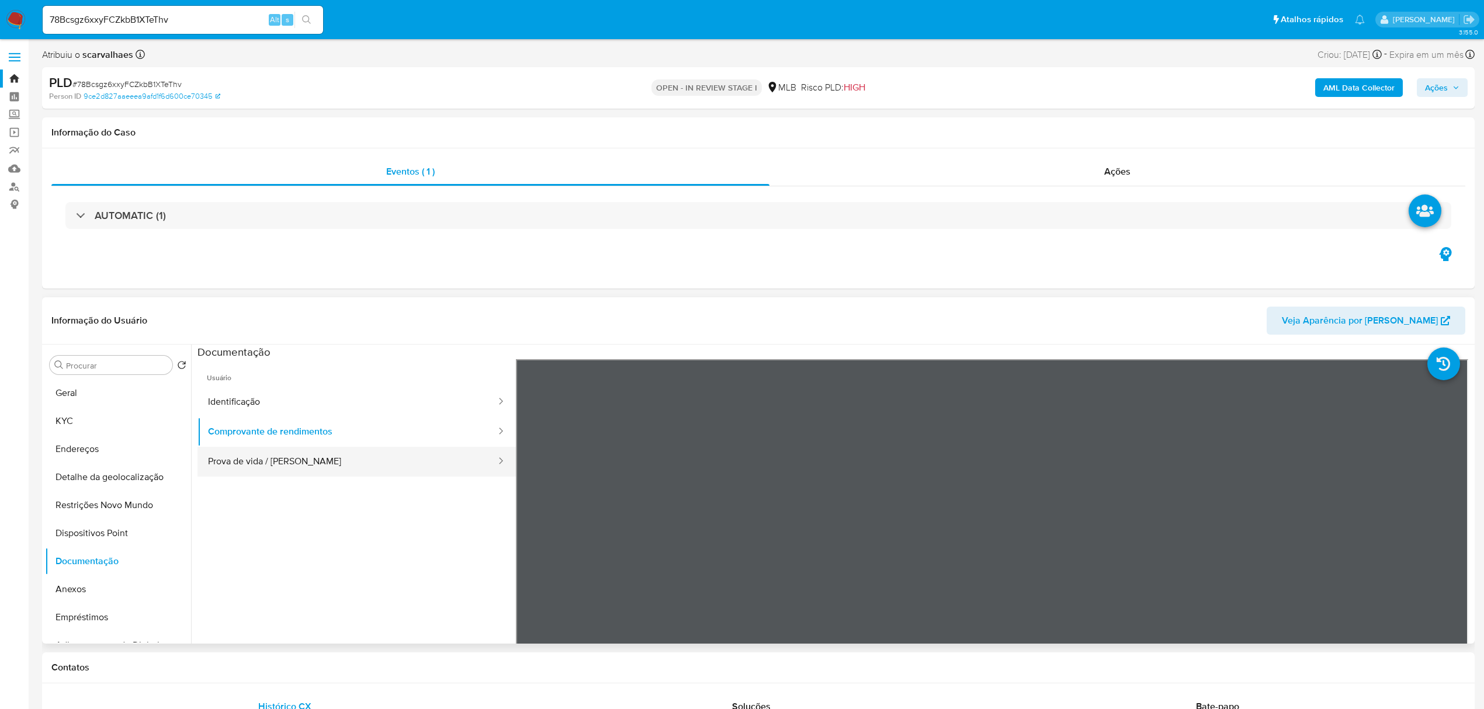
click at [228, 462] on button "Prova de vida / [PERSON_NAME]" at bounding box center [348, 462] width 300 height 30
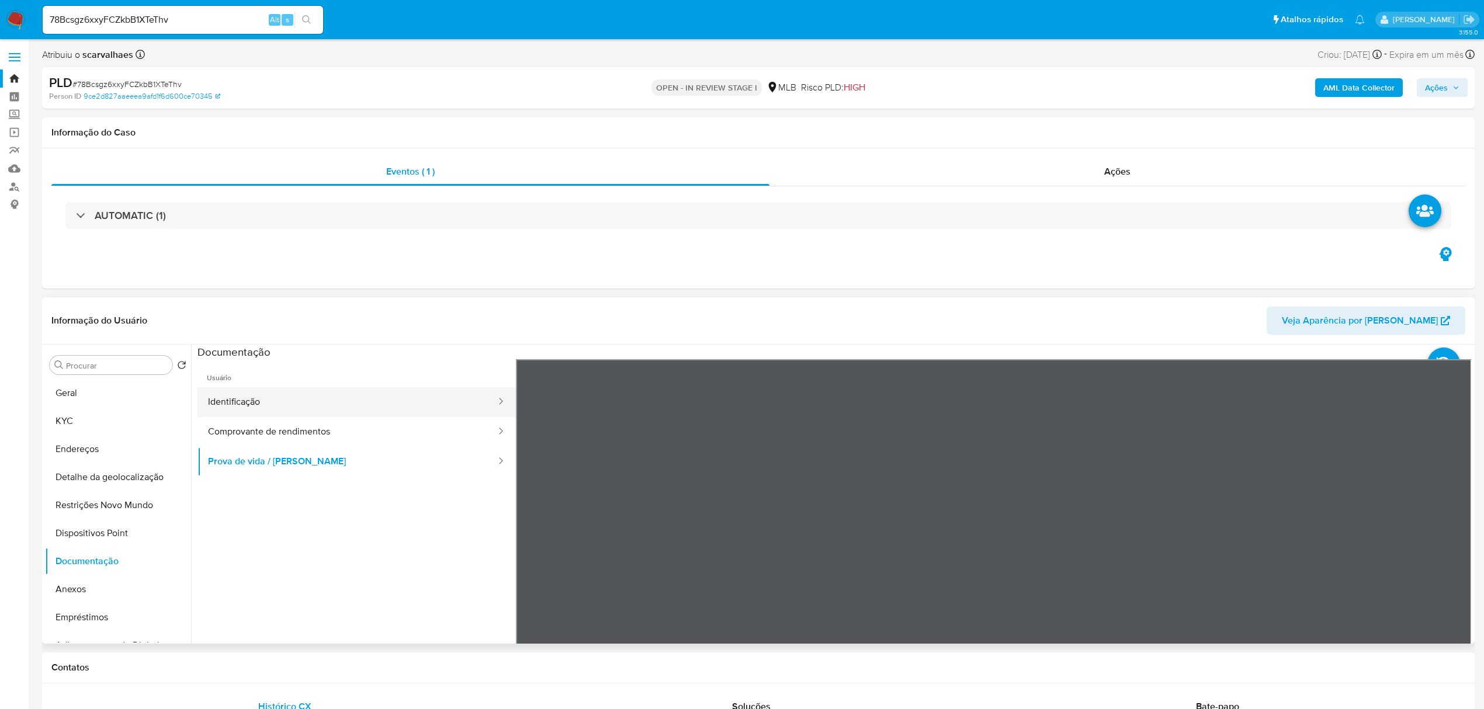
click at [235, 411] on button "Identificação" at bounding box center [348, 402] width 300 height 30
click at [290, 452] on button "Prova de vida / [PERSON_NAME]" at bounding box center [348, 462] width 300 height 30
click at [232, 429] on button "Comprovante de rendimentos" at bounding box center [348, 432] width 300 height 30
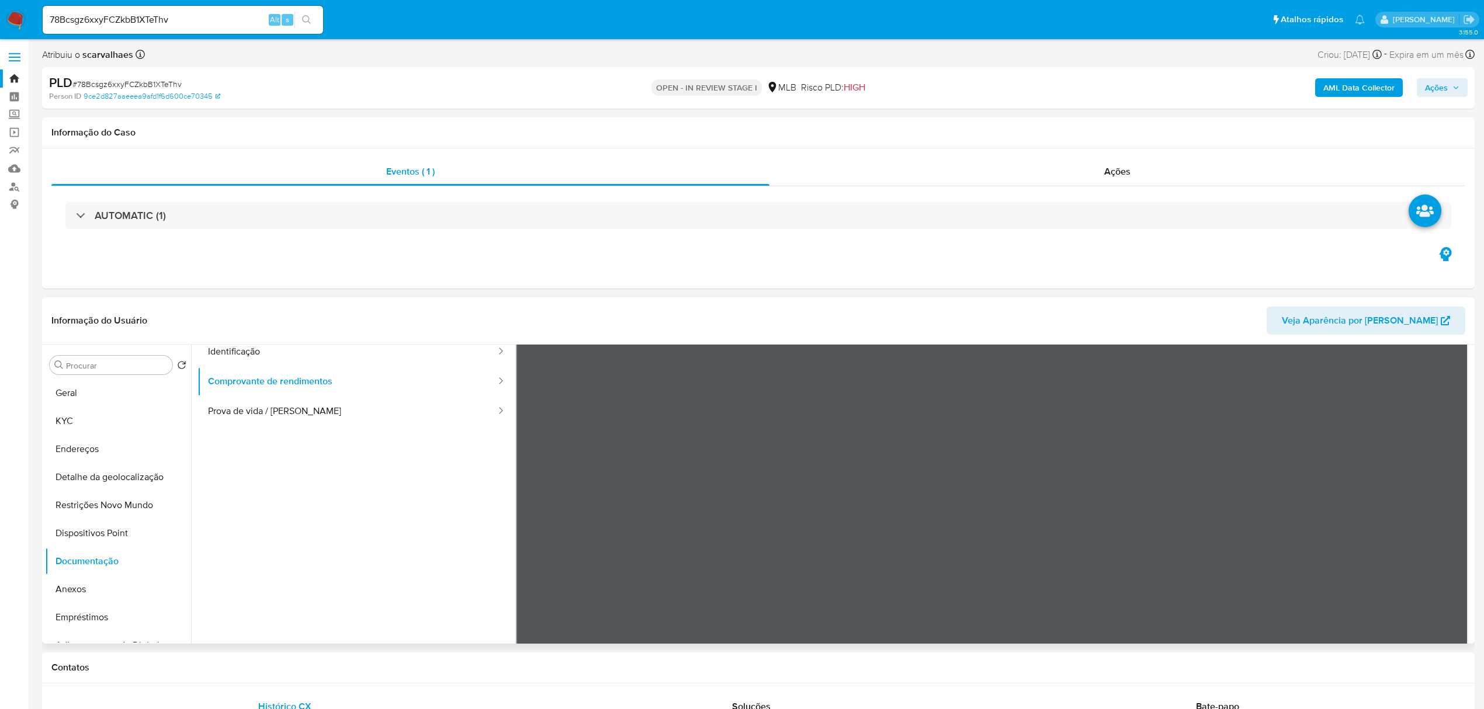
scroll to position [102, 0]
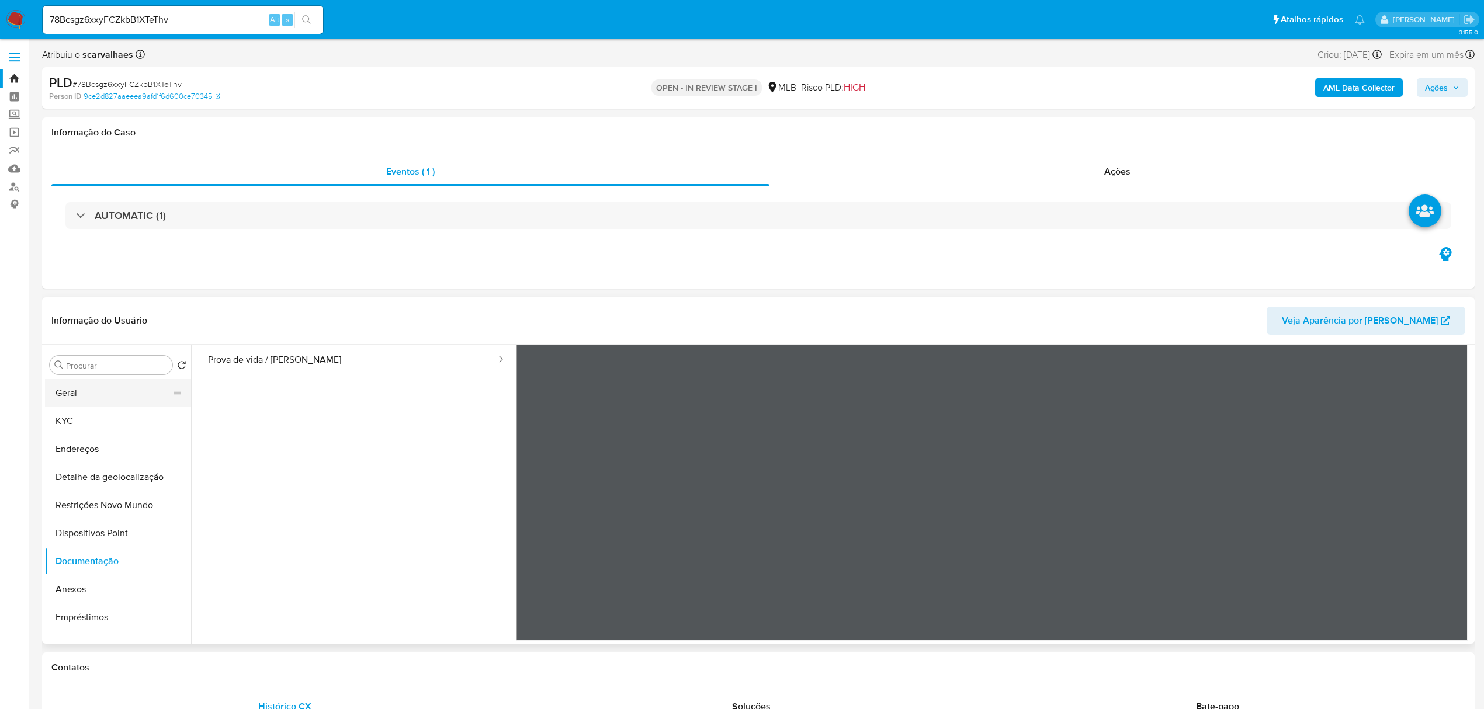
click at [83, 396] on button "Geral" at bounding box center [113, 393] width 137 height 28
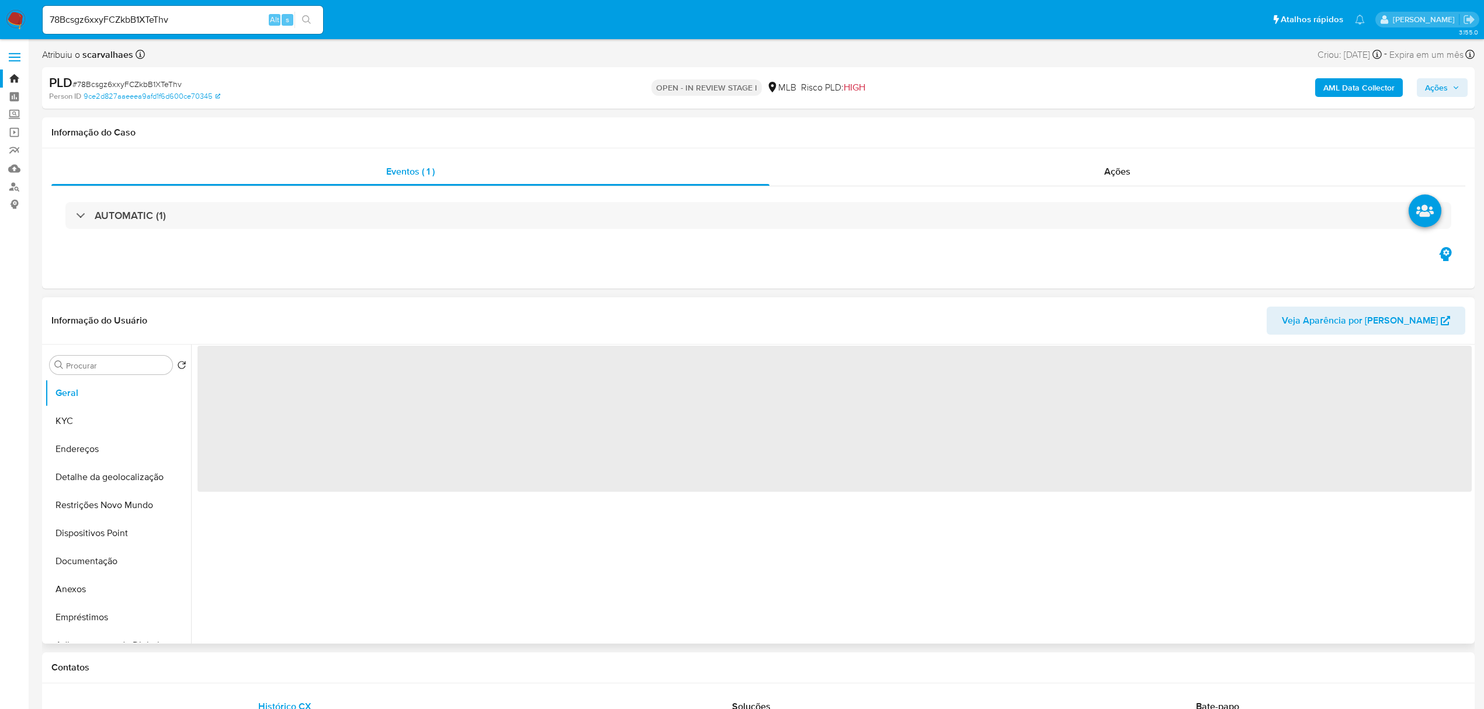
scroll to position [0, 0]
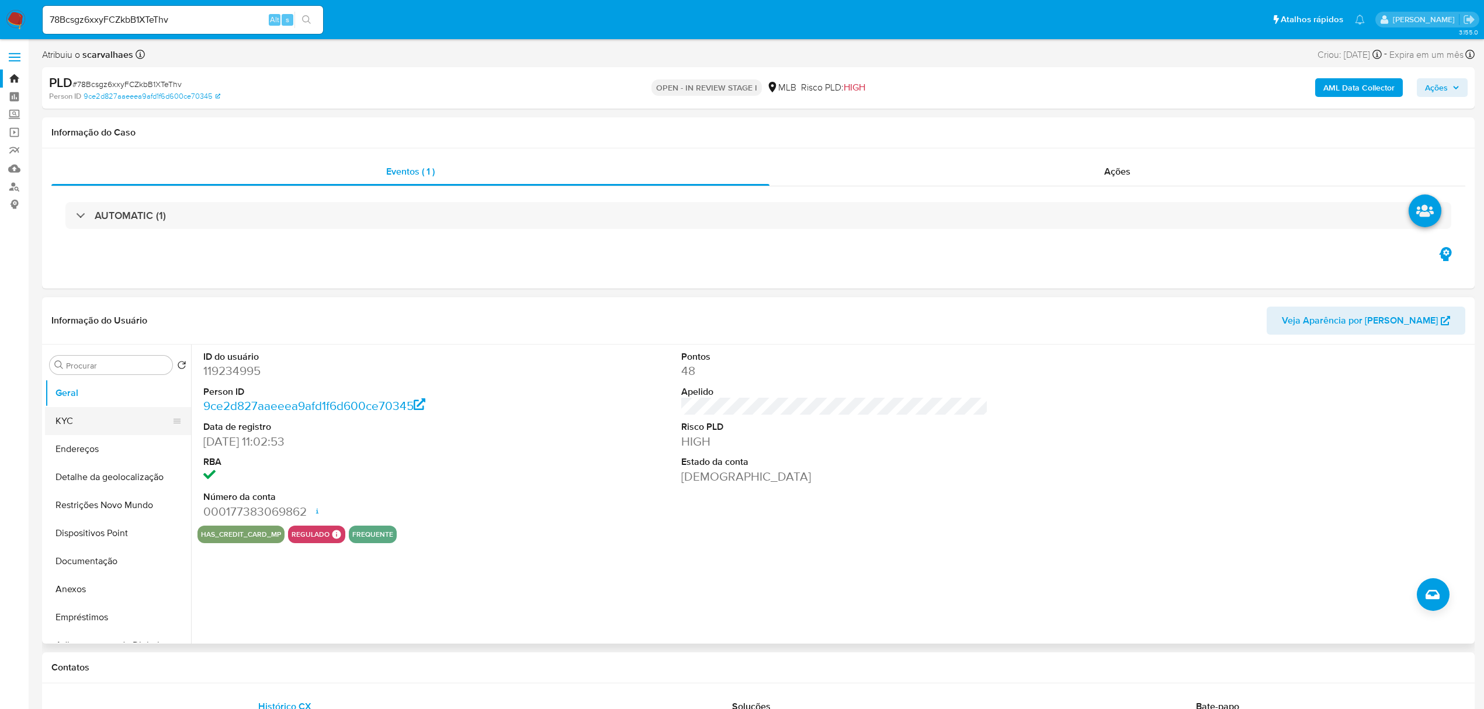
click at [64, 417] on button "KYC" at bounding box center [113, 421] width 137 height 28
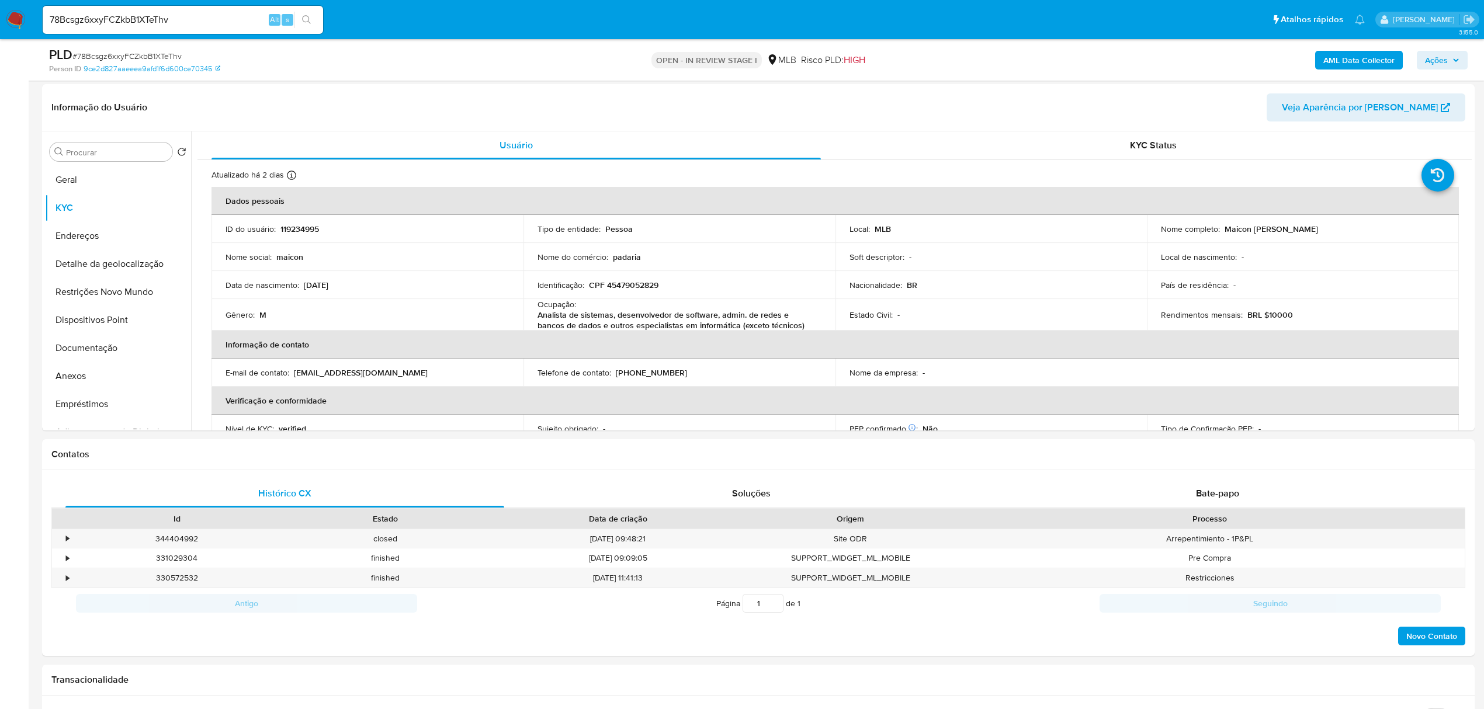
scroll to position [194, 0]
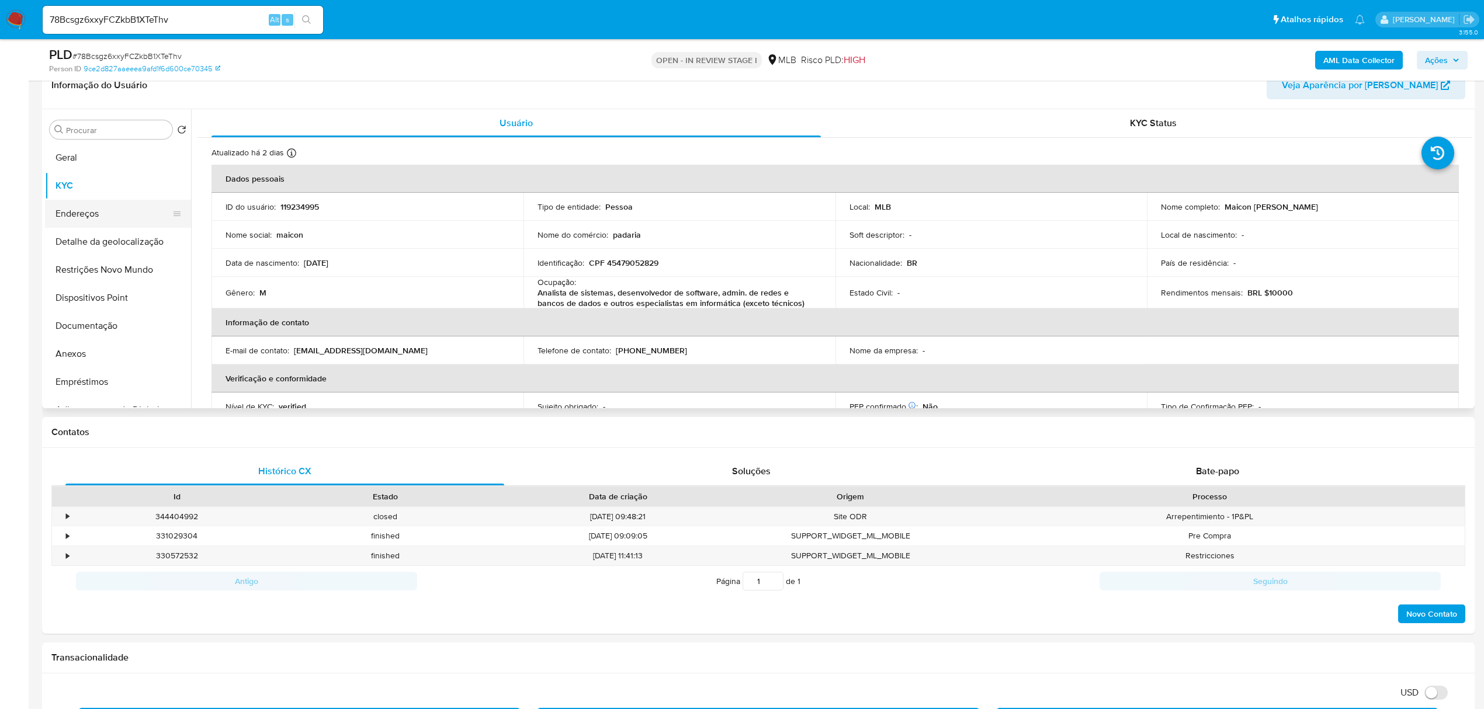
click at [117, 216] on button "Endereços" at bounding box center [113, 214] width 137 height 28
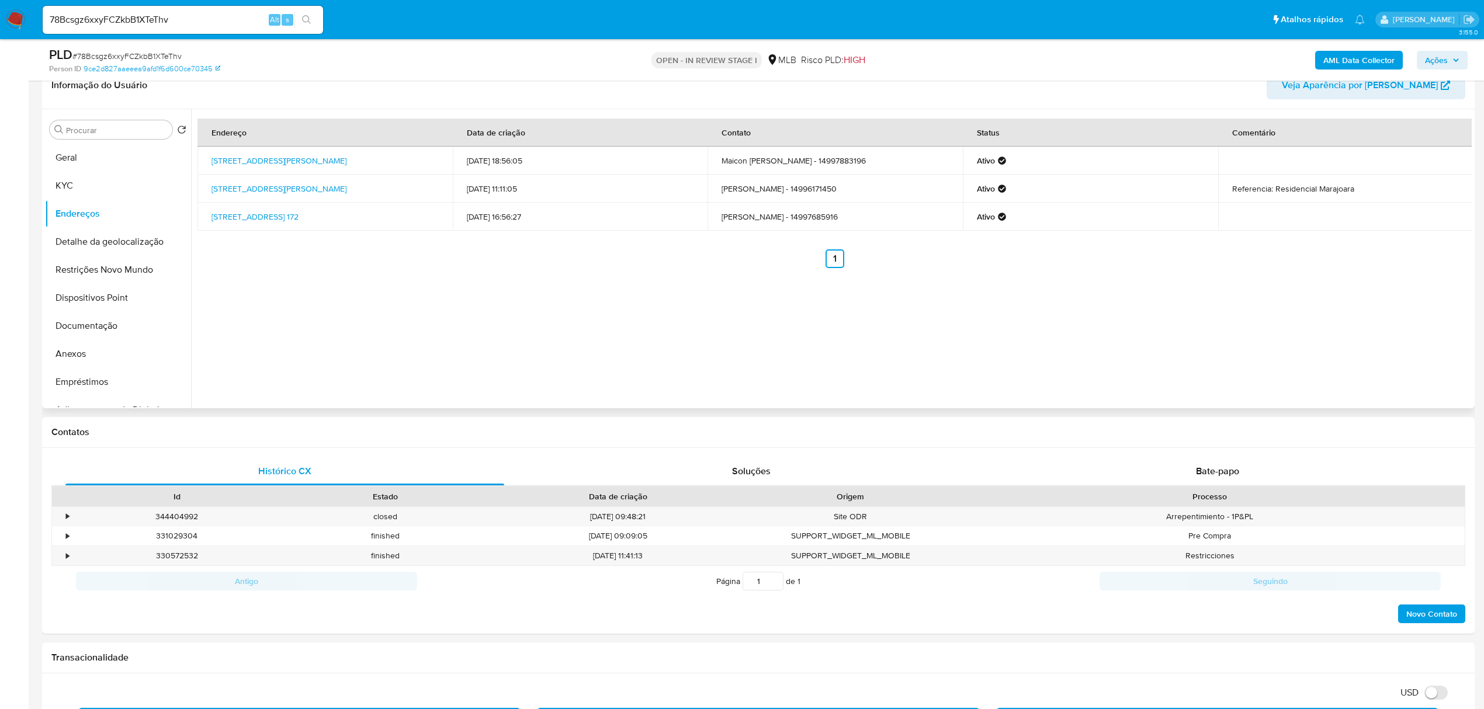
scroll to position [116, 0]
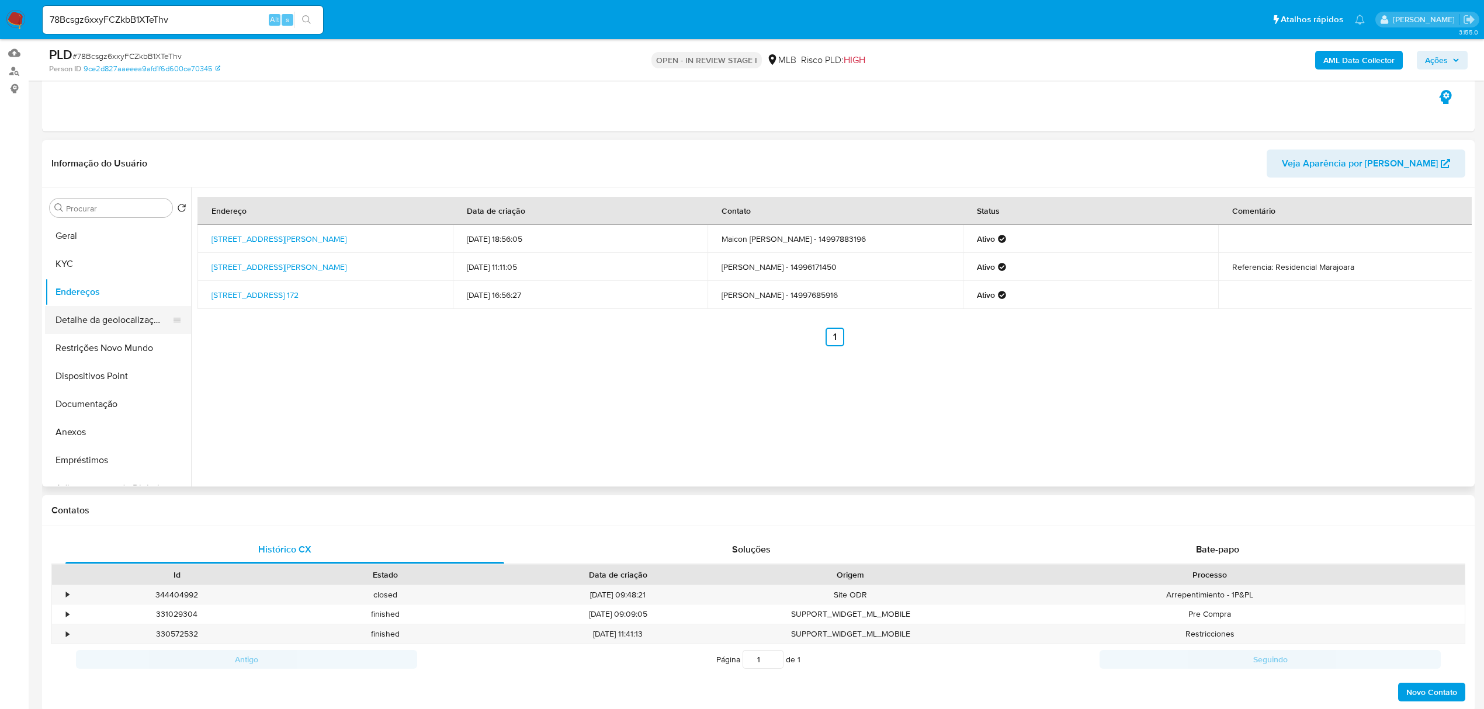
click at [108, 318] on button "Detalhe da geolocalização" at bounding box center [113, 320] width 137 height 28
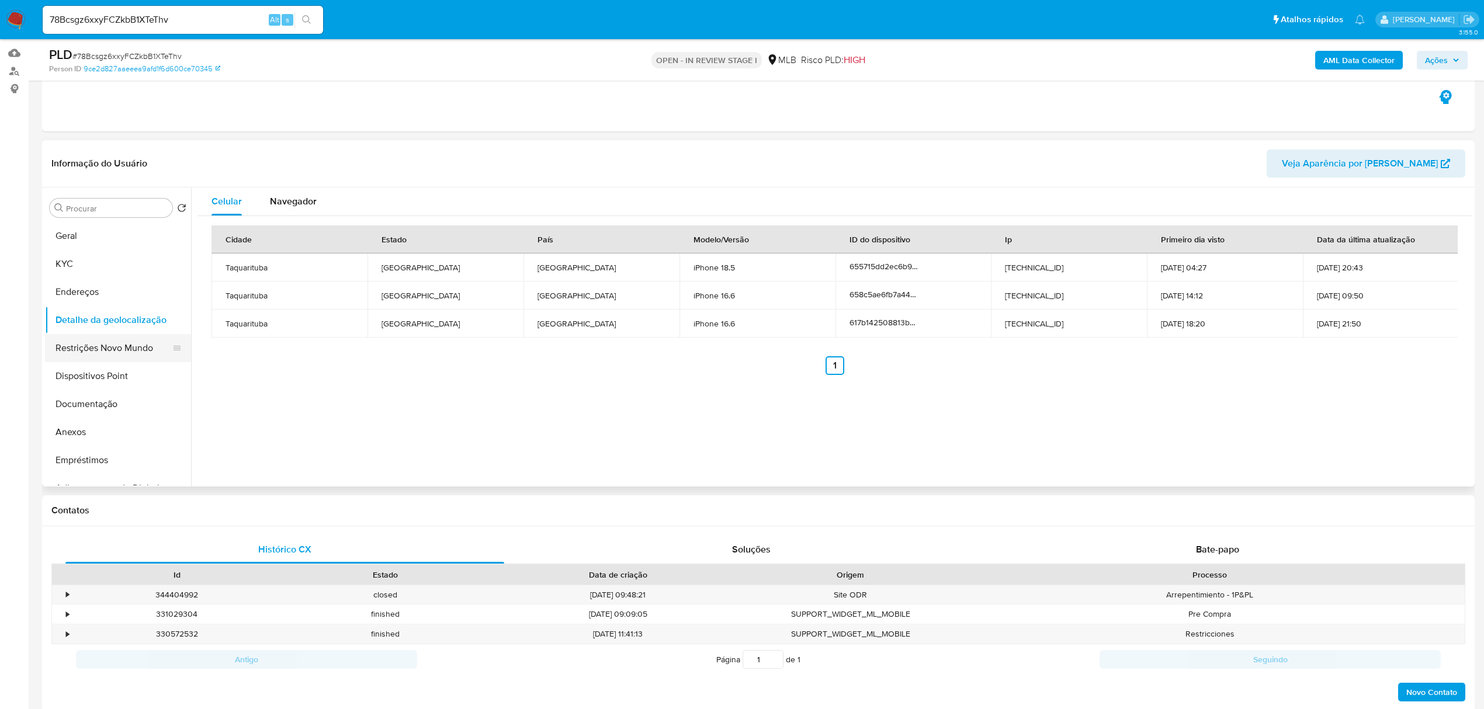
click at [143, 342] on button "Restrições Novo Mundo" at bounding box center [113, 348] width 137 height 28
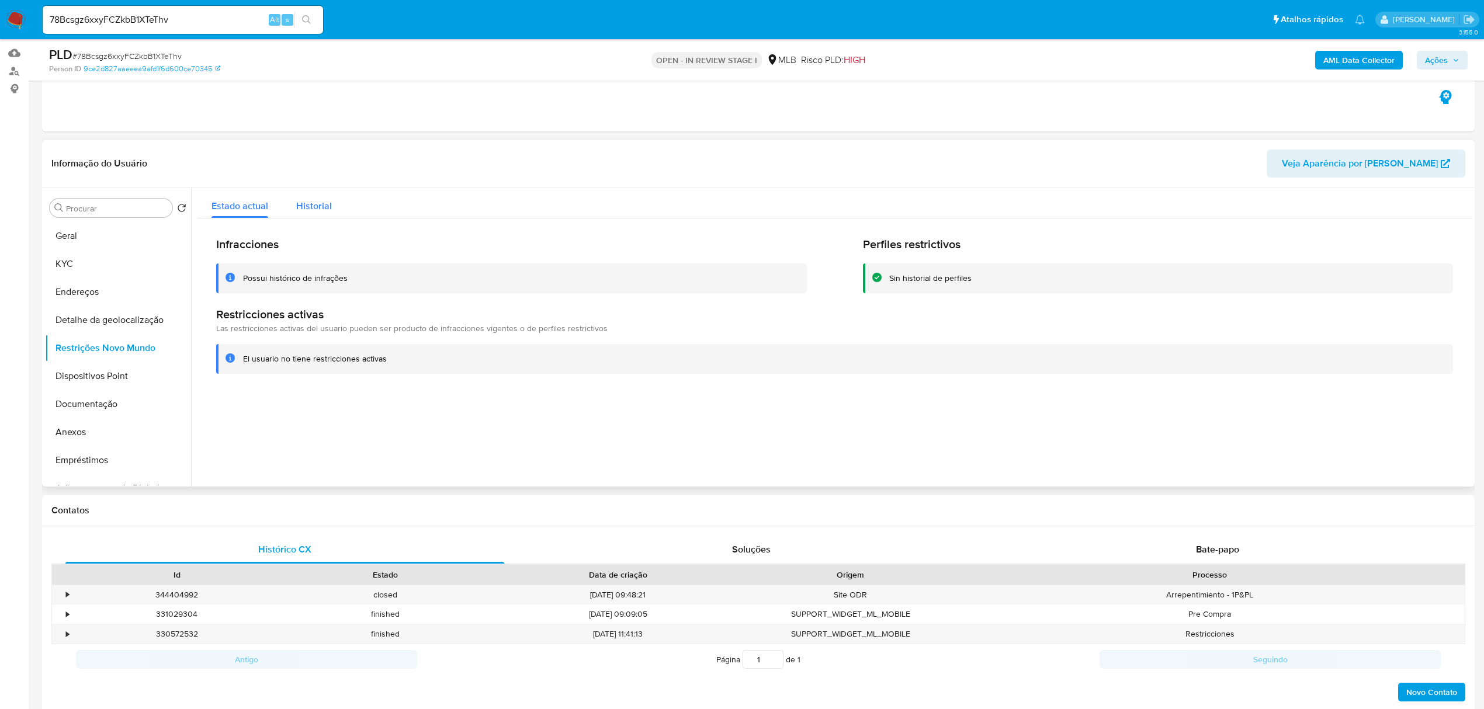
click at [318, 202] on span "Historial" at bounding box center [314, 205] width 36 height 13
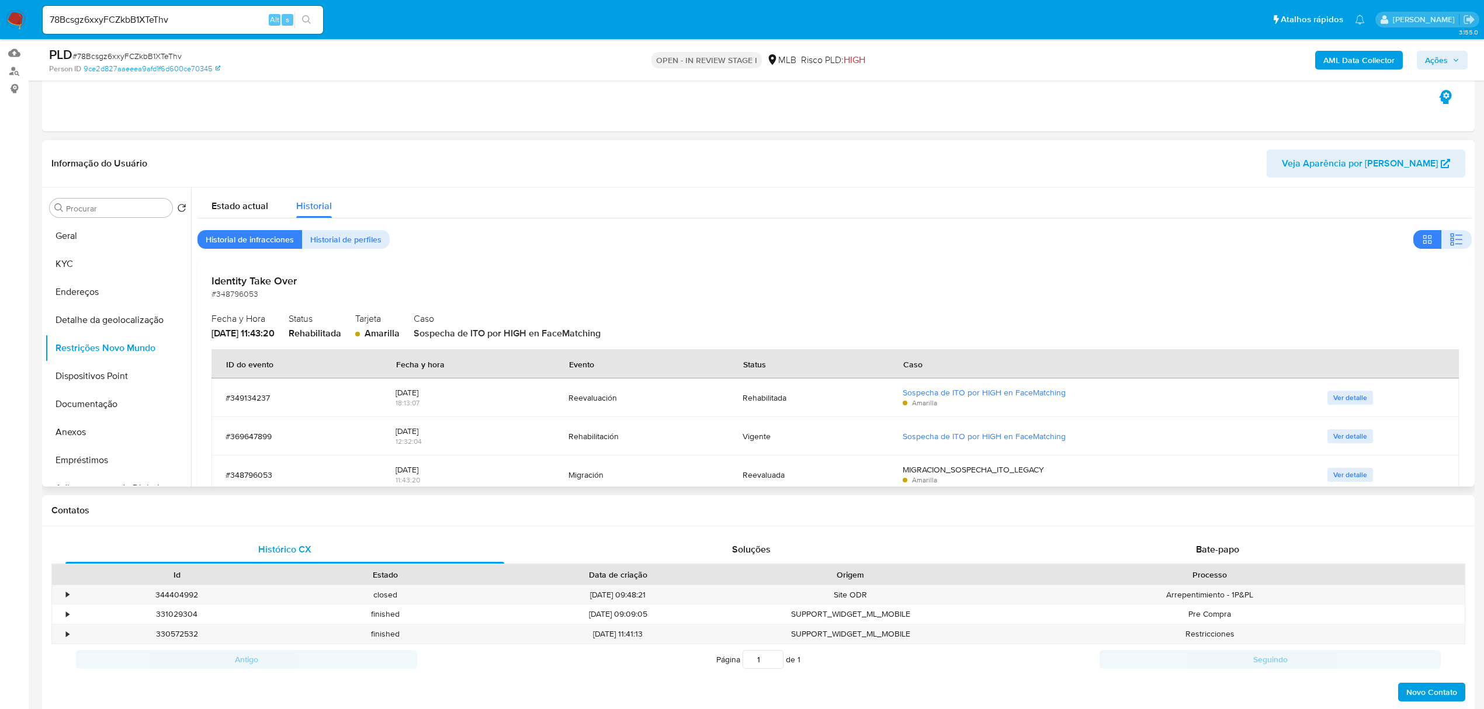
scroll to position [46, 0]
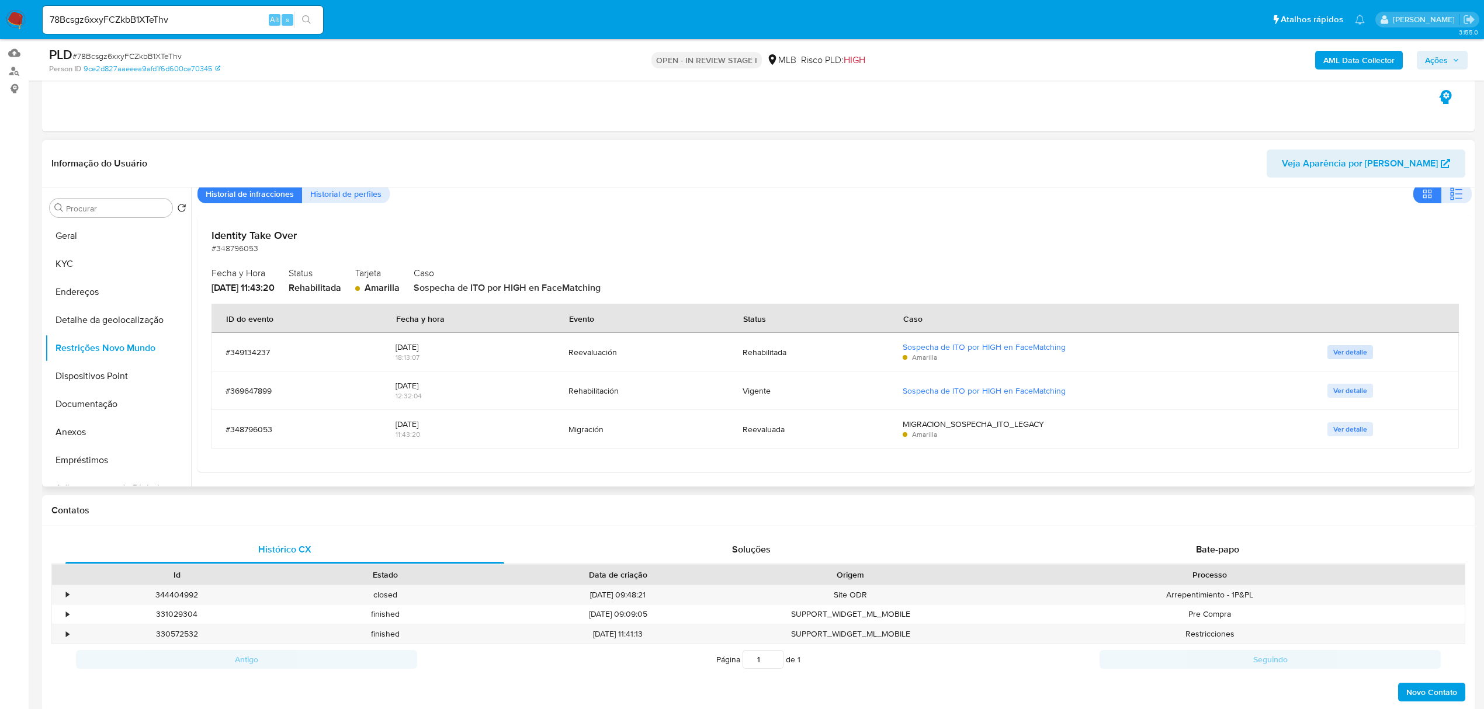
click at [1350, 352] on span "Ver detalle" at bounding box center [1350, 353] width 34 height 12
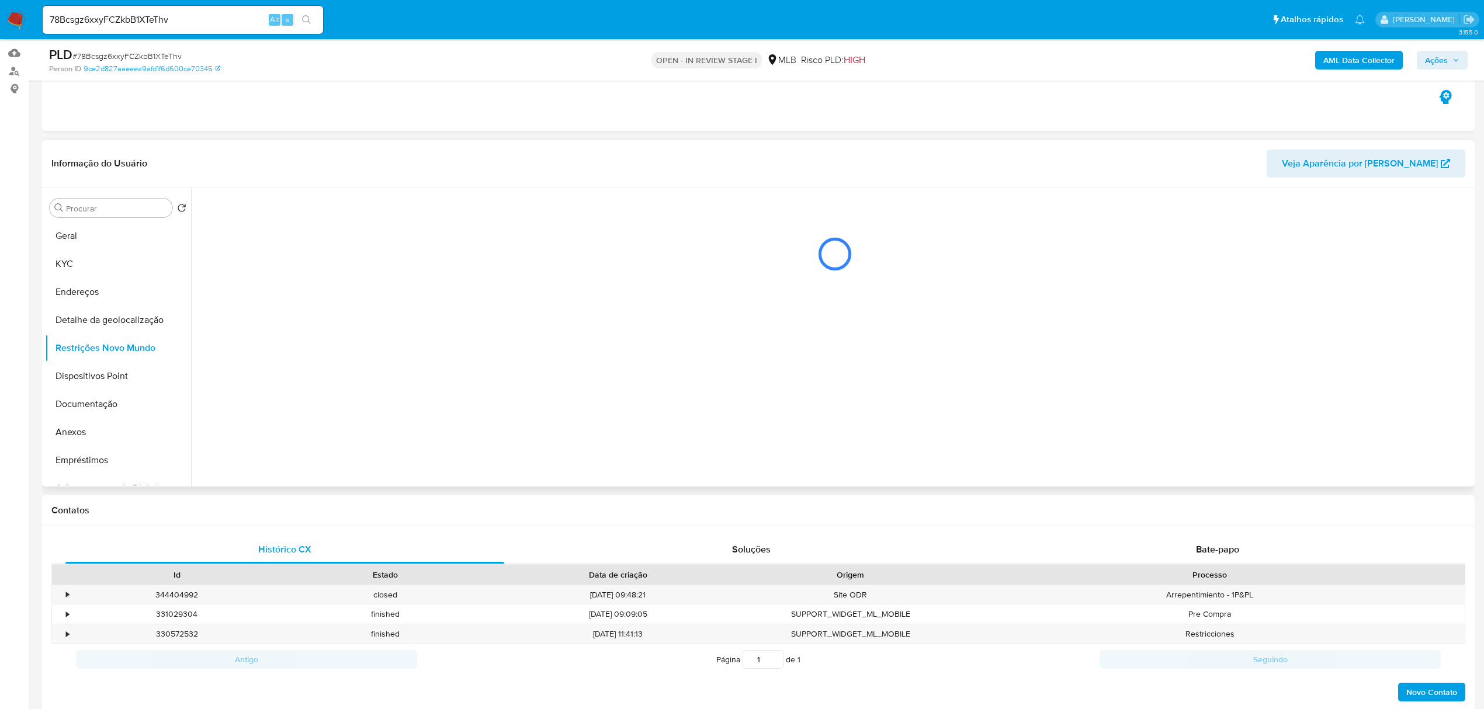
scroll to position [0, 0]
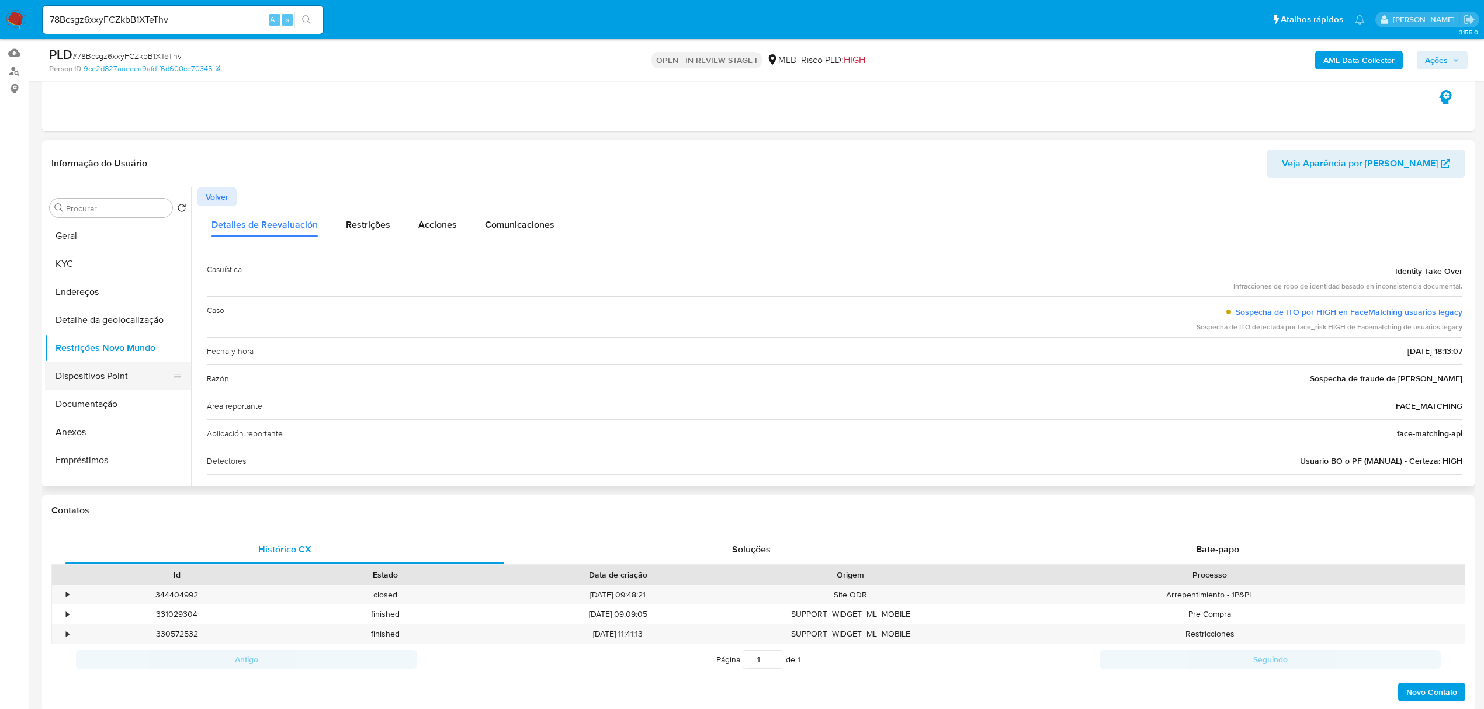
click at [99, 379] on button "Dispositivos Point" at bounding box center [113, 376] width 137 height 28
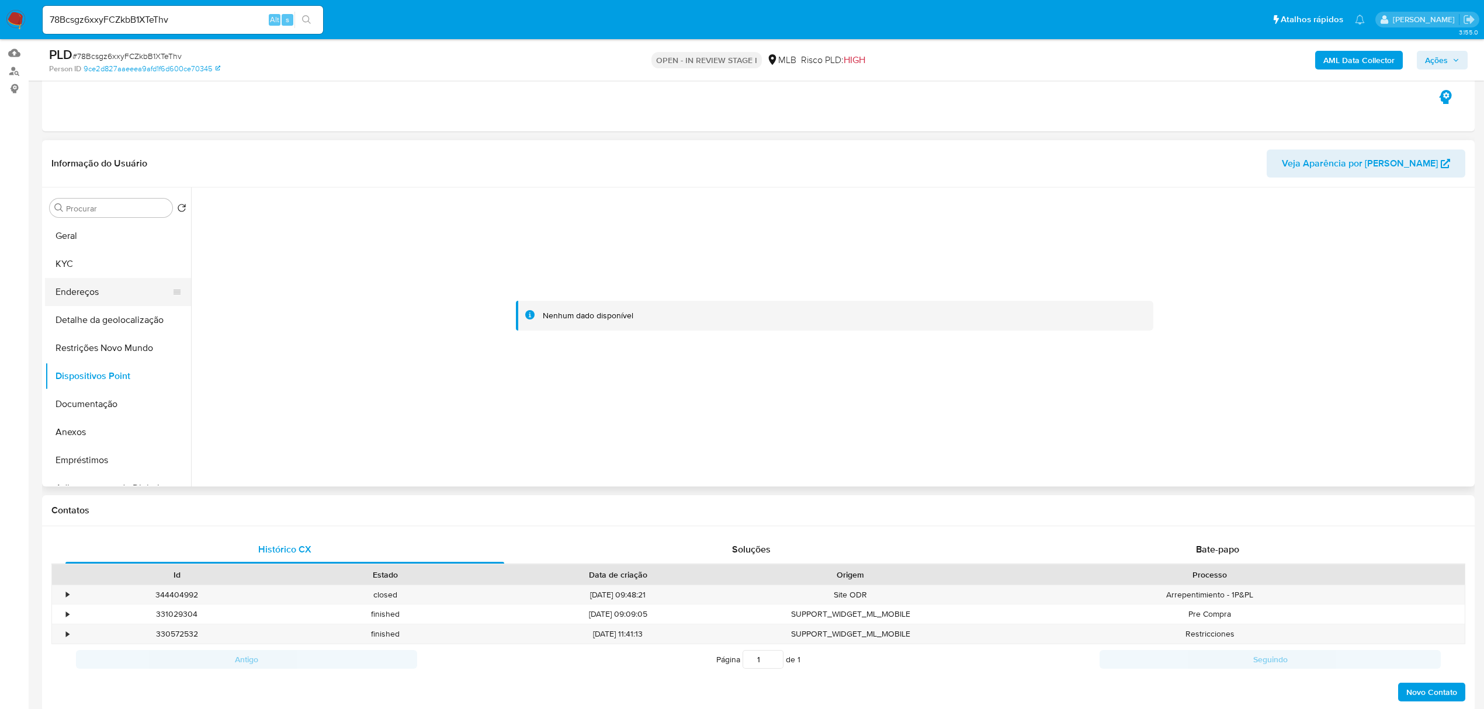
click at [85, 290] on button "Endereços" at bounding box center [113, 292] width 137 height 28
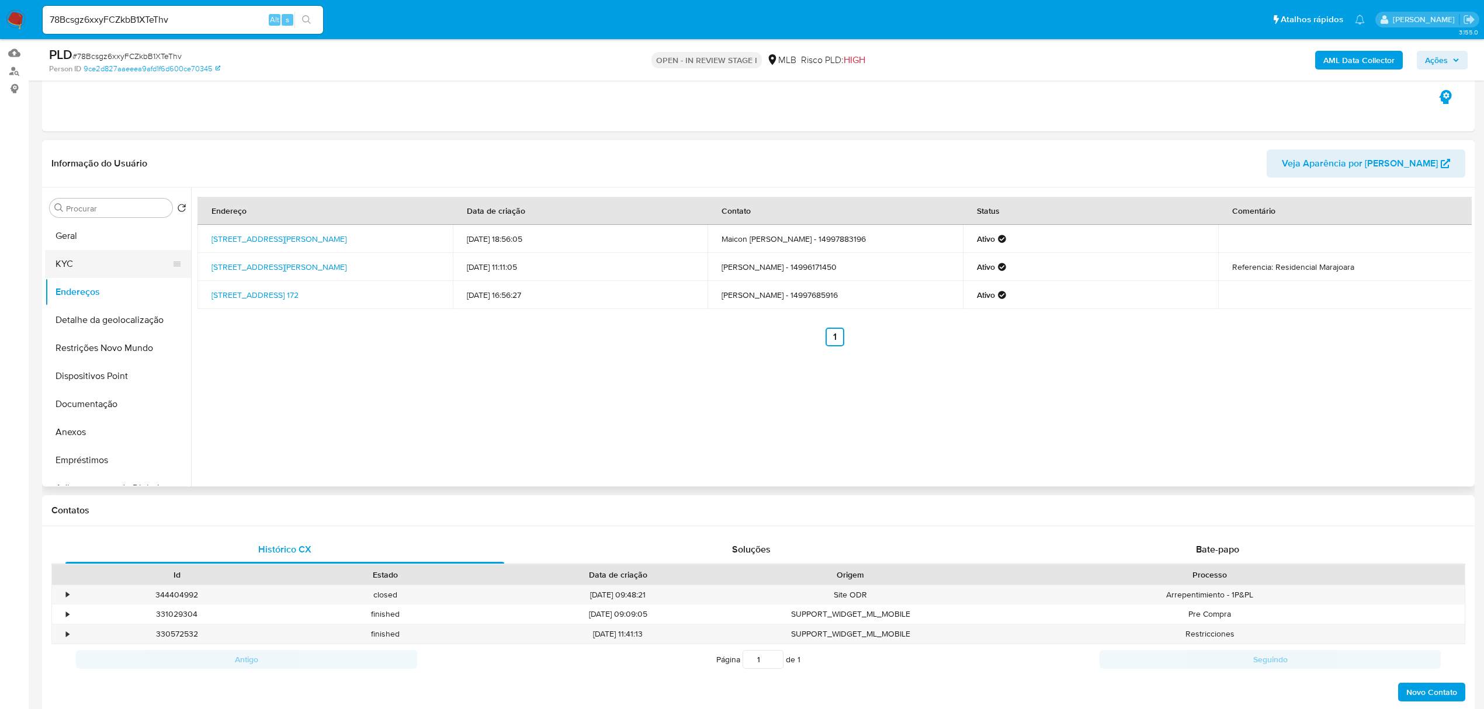
click at [68, 257] on button "KYC" at bounding box center [113, 264] width 137 height 28
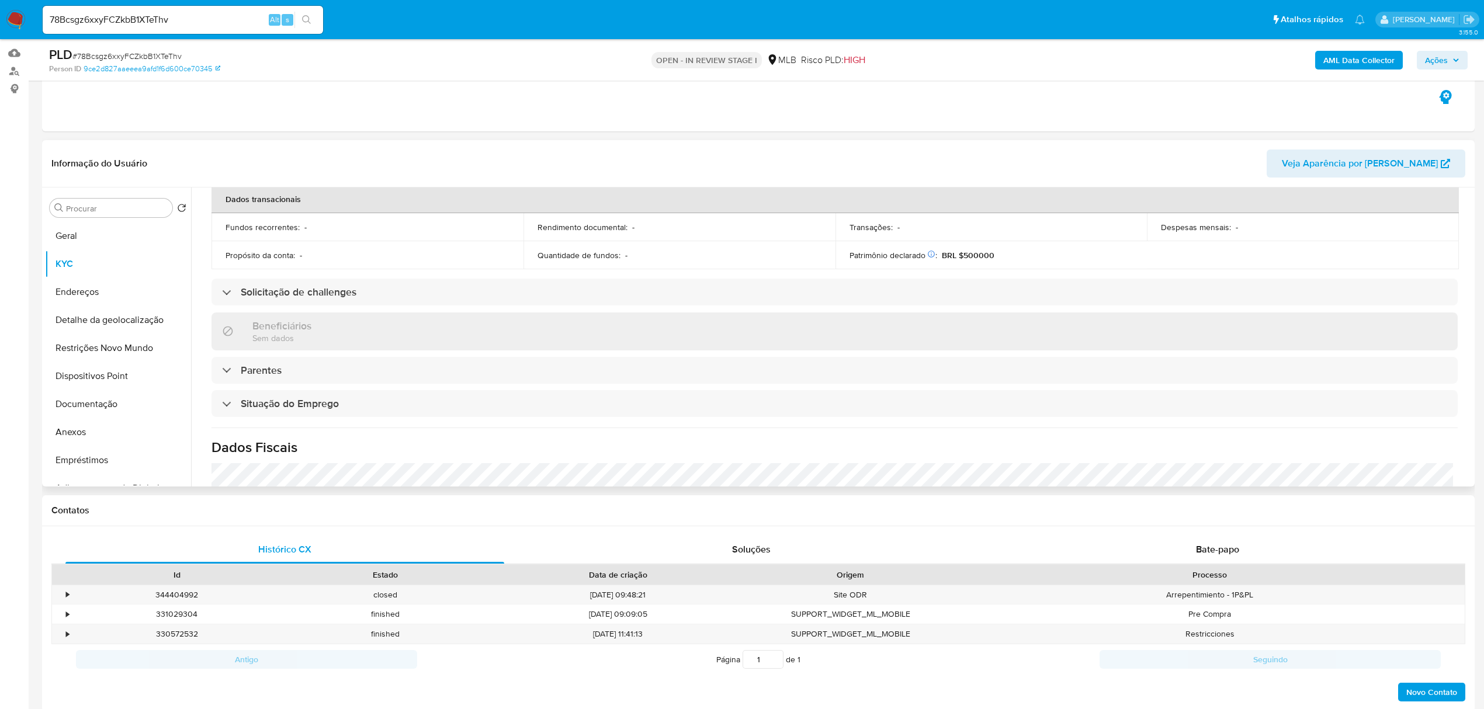
scroll to position [467, 0]
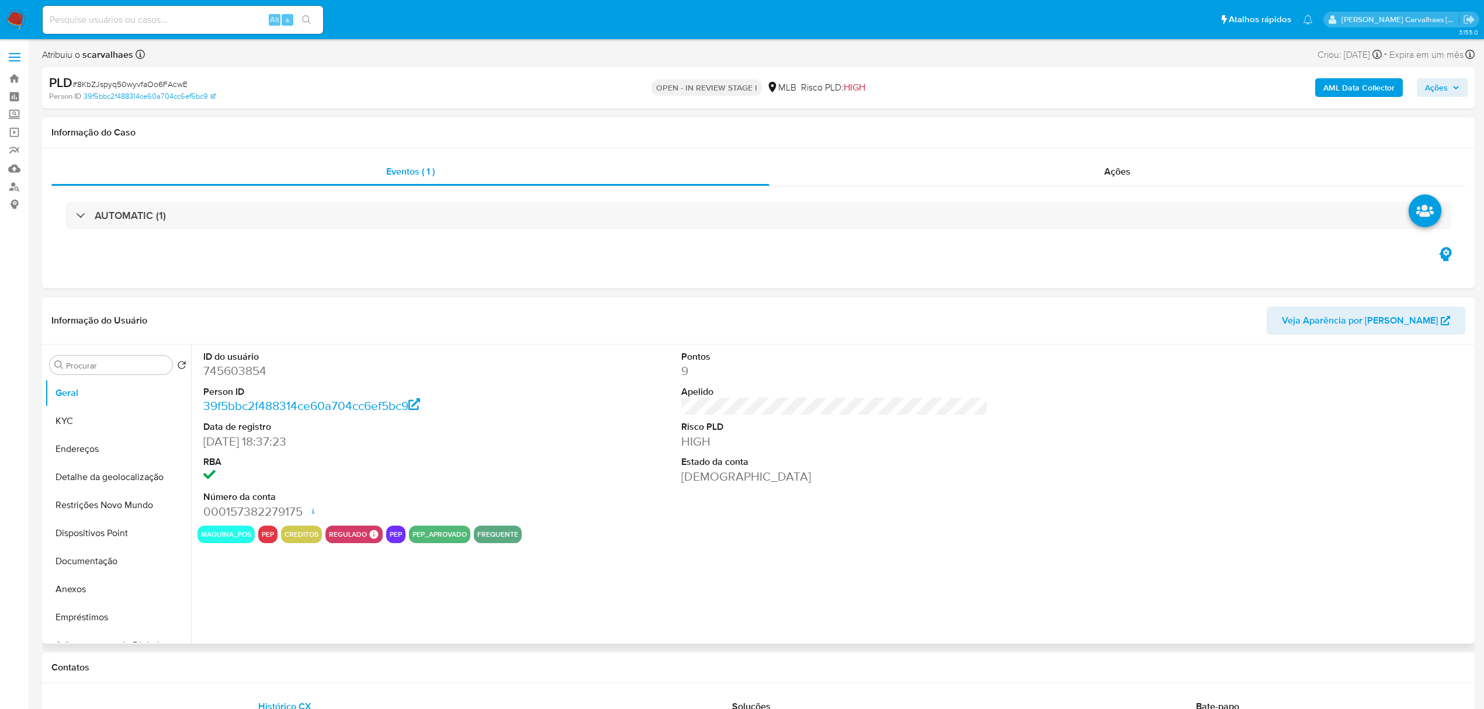
select select "10"
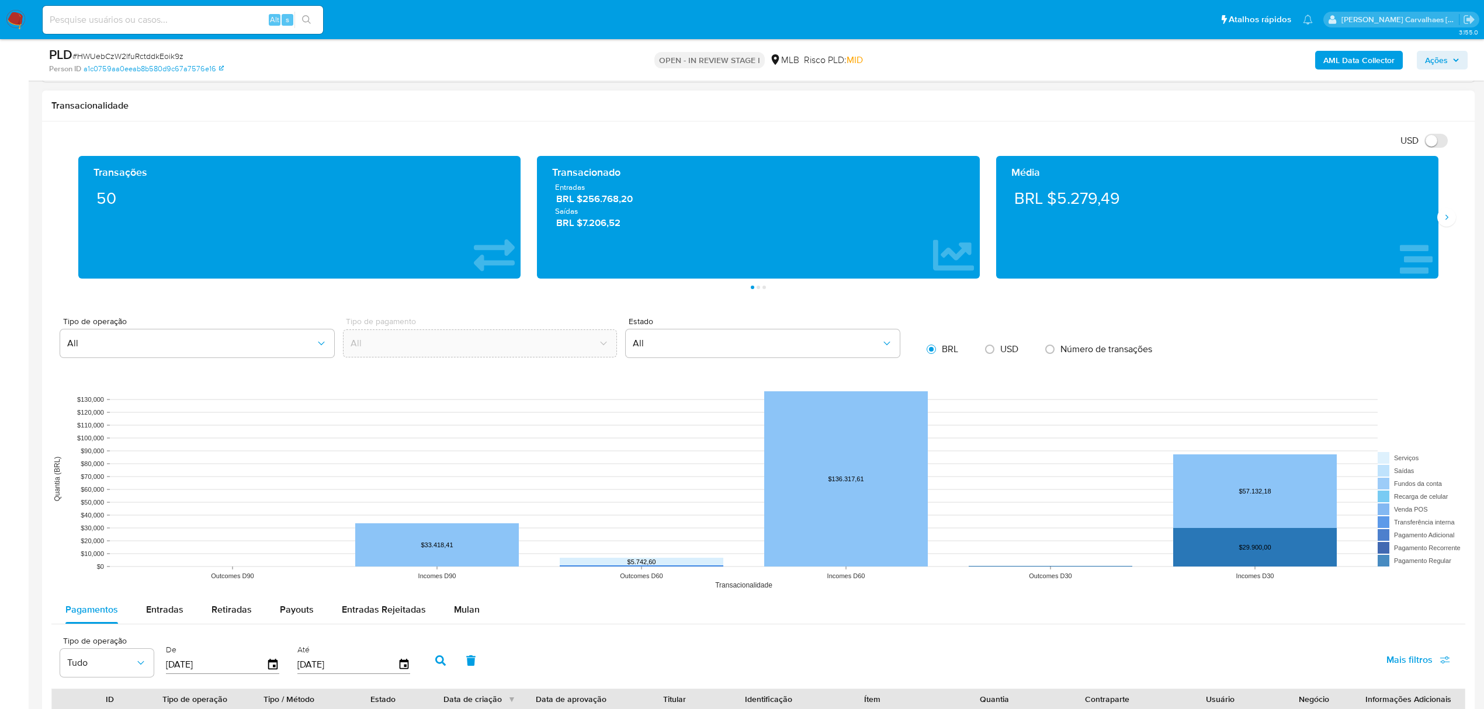
scroll to position [935, 0]
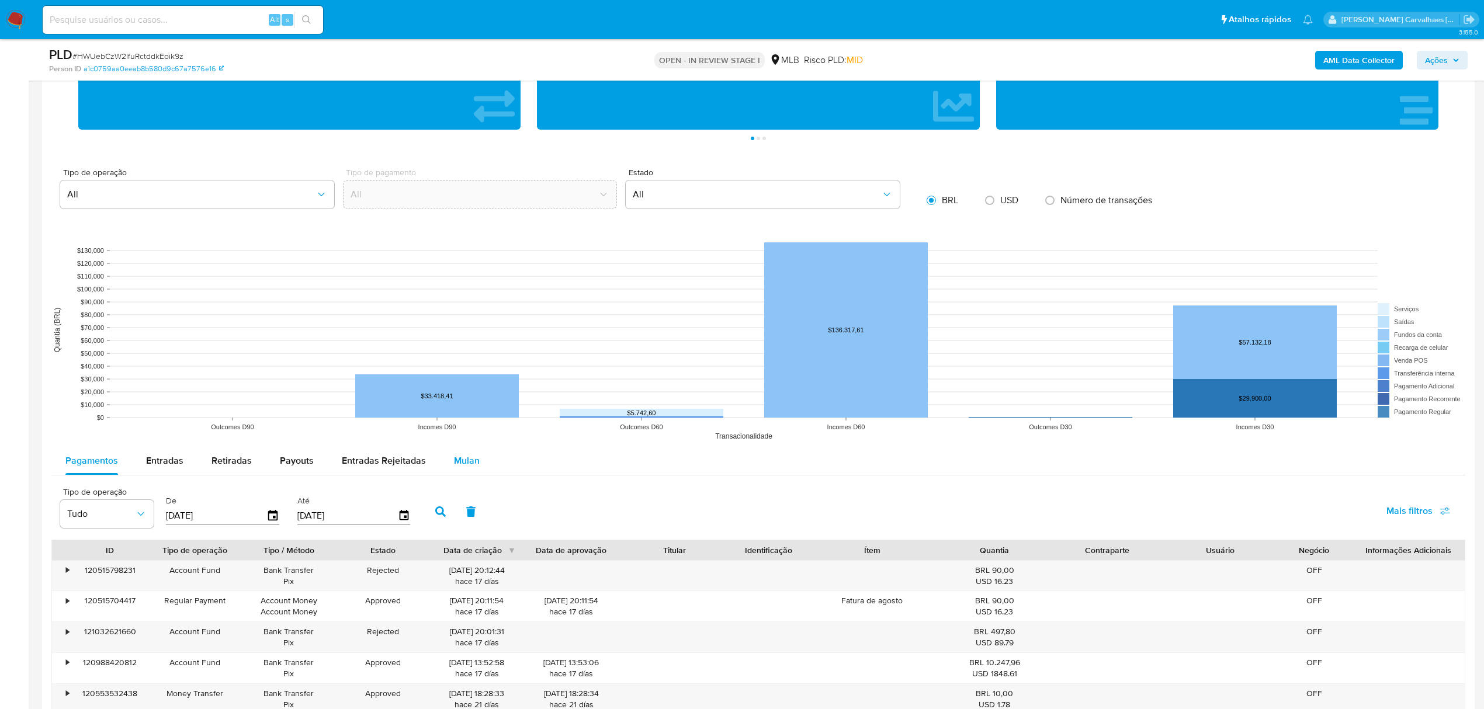
click at [462, 467] on span "Mulan" at bounding box center [467, 460] width 26 height 13
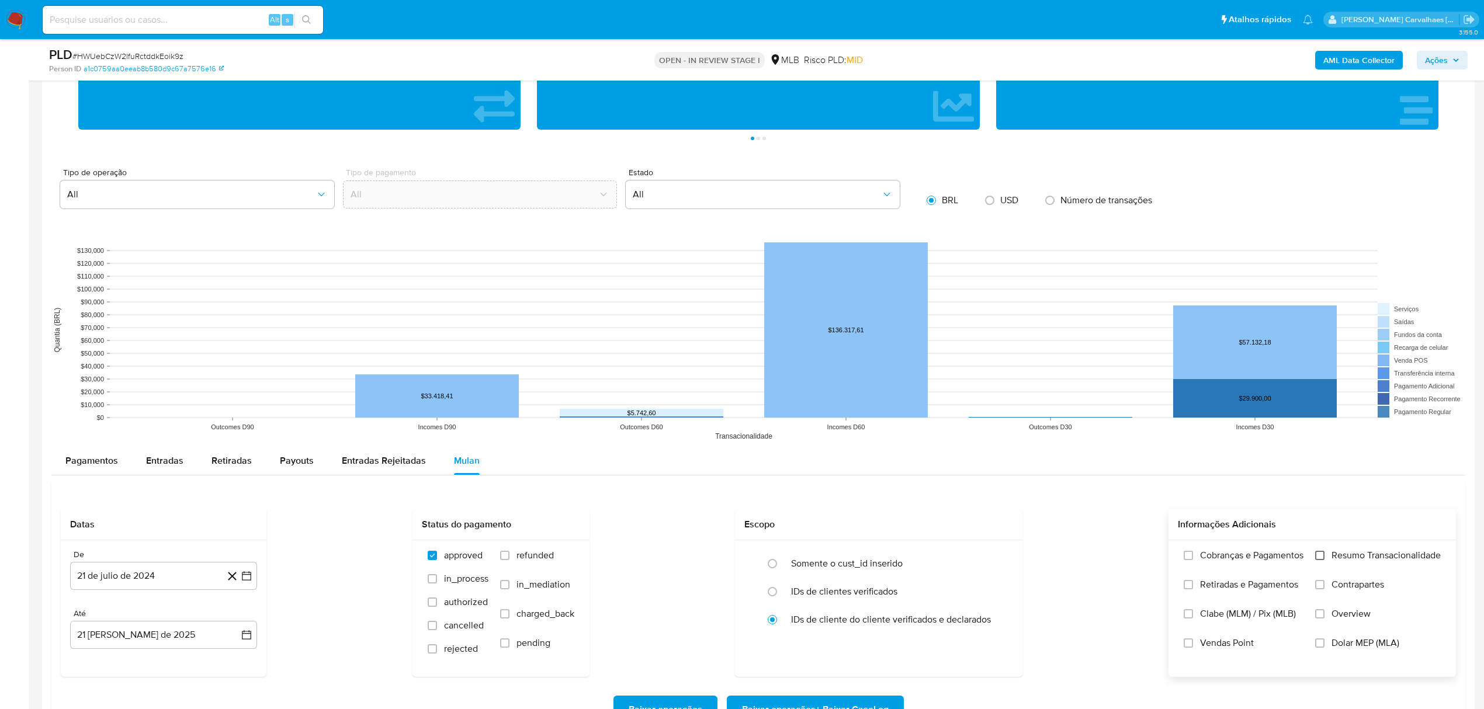
click at [1323, 560] on input "Resumo Transacionalidade" at bounding box center [1319, 555] width 9 height 9
click at [247, 578] on icon "button" at bounding box center [247, 576] width 12 height 12
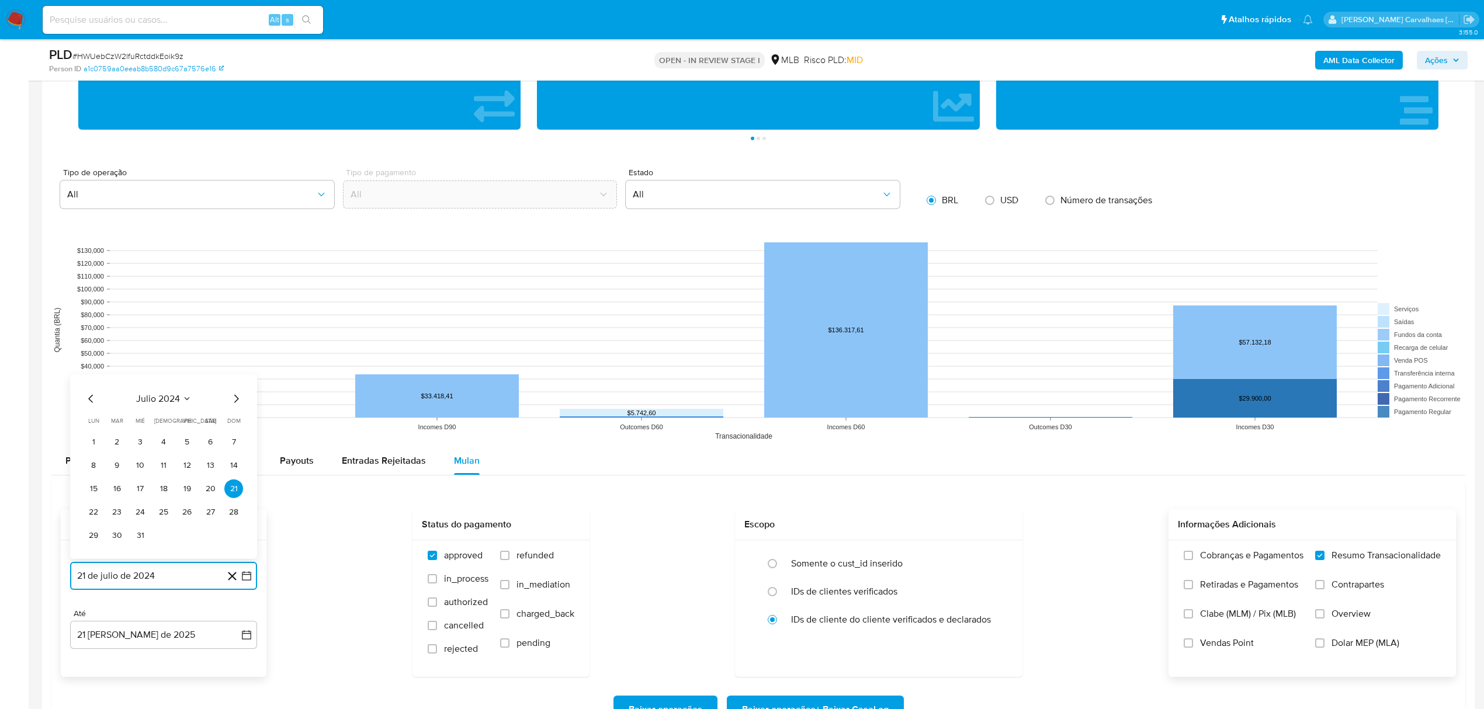
click at [235, 406] on icon "Mes siguiente" at bounding box center [236, 398] width 14 height 14
click at [235, 398] on icon "Mes siguiente" at bounding box center [236, 398] width 14 height 14
click at [230, 376] on icon "Mes siguiente" at bounding box center [236, 375] width 14 height 14
click at [239, 402] on icon "Mes siguiente" at bounding box center [236, 398] width 14 height 14
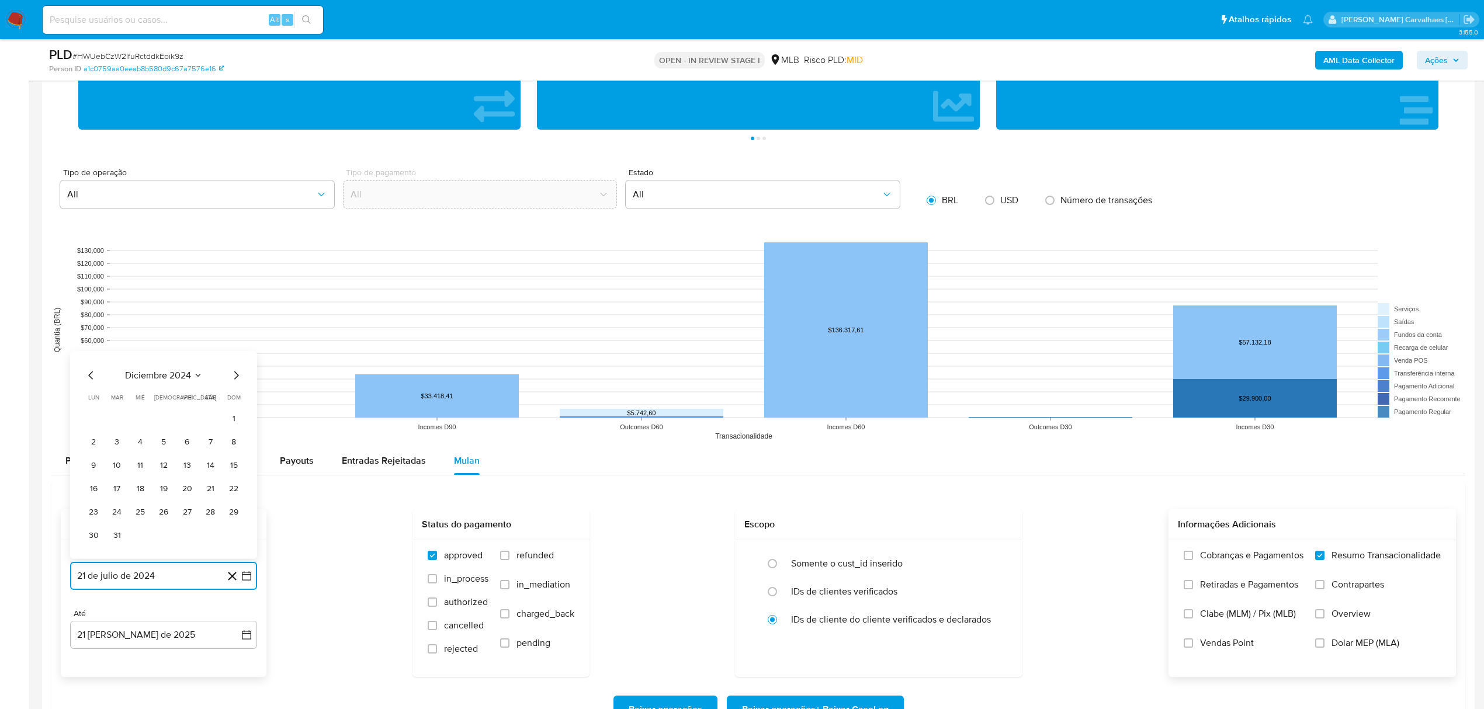
click at [237, 379] on icon "Mes siguiente" at bounding box center [236, 375] width 14 height 14
click at [236, 403] on icon "Mes siguiente" at bounding box center [236, 398] width 14 height 14
click at [236, 379] on icon "Mes siguiente" at bounding box center [236, 375] width 14 height 14
click at [237, 396] on icon "Mes siguiente" at bounding box center [236, 398] width 14 height 14
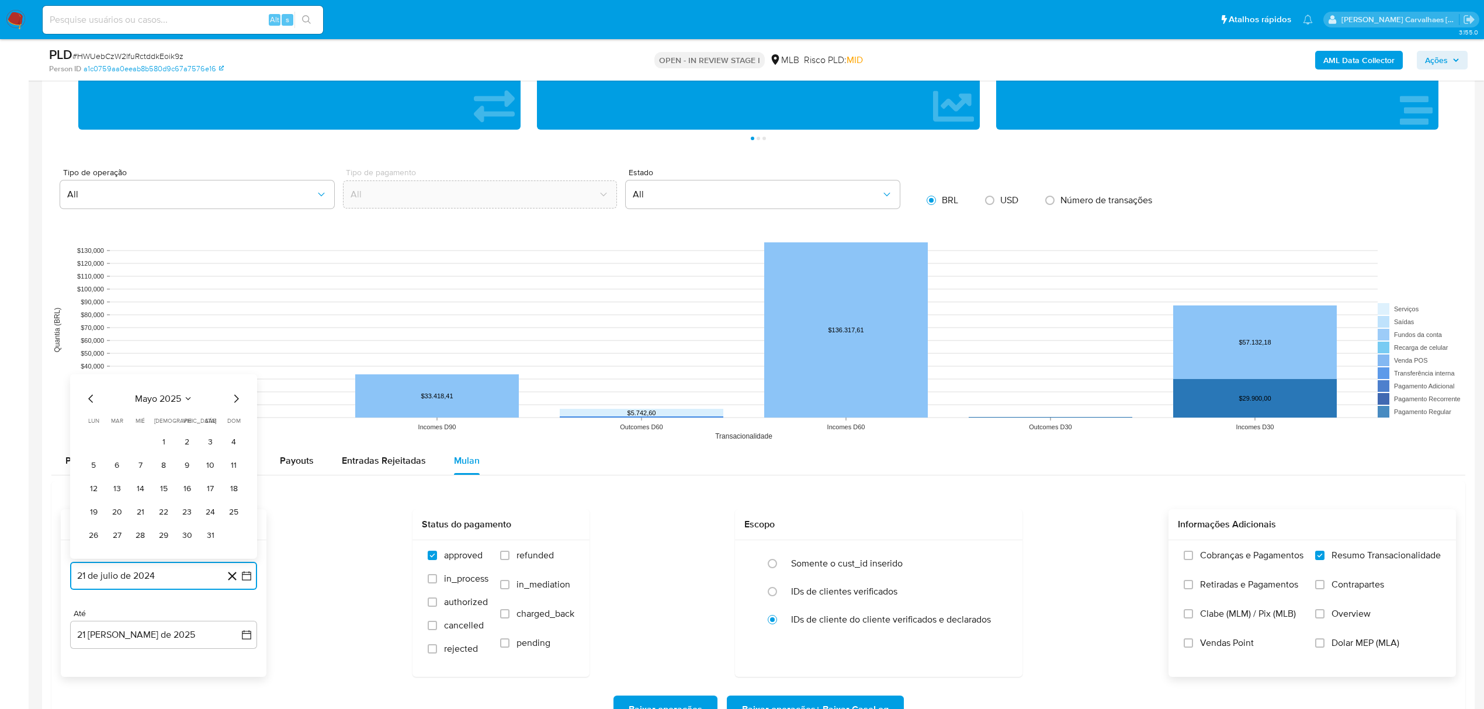
click at [236, 400] on icon "Mes siguiente" at bounding box center [236, 398] width 5 height 8
click at [187, 491] on button "20" at bounding box center [187, 488] width 19 height 19
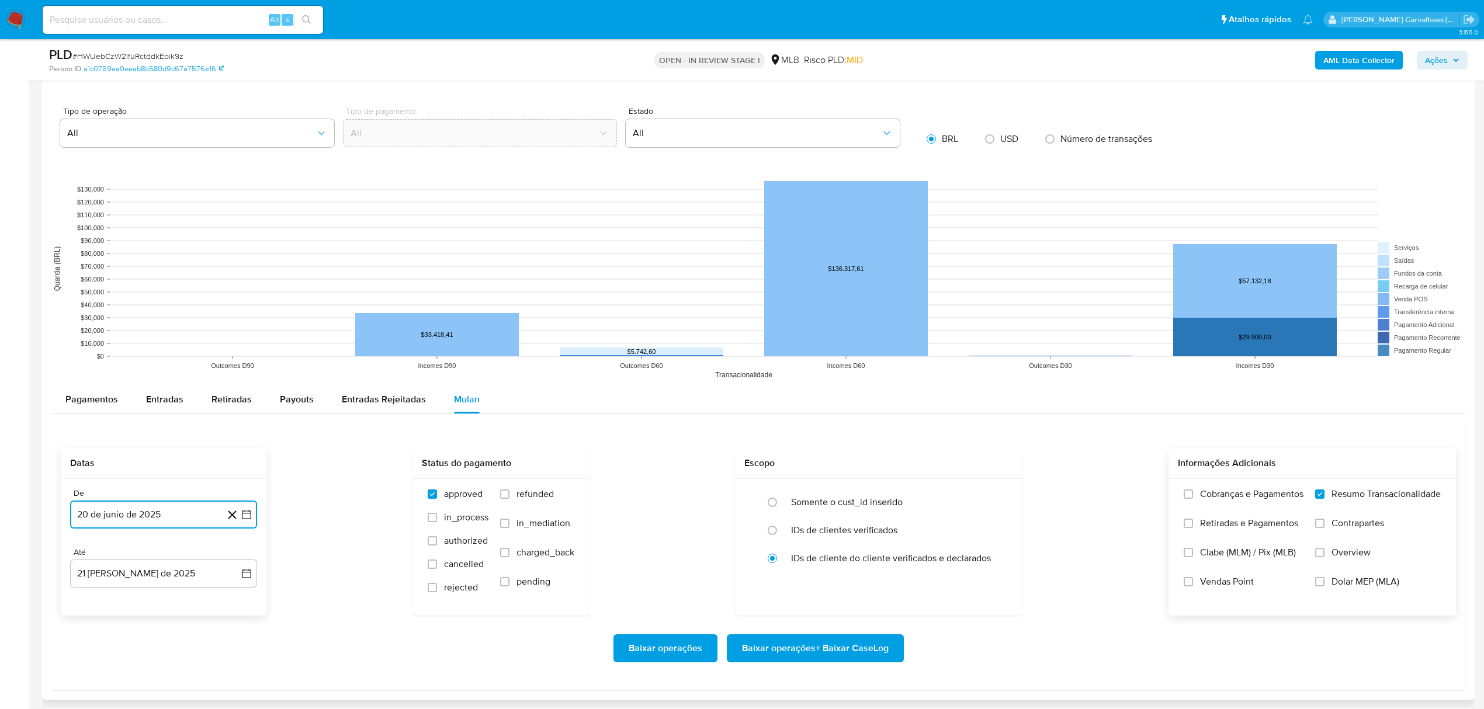
scroll to position [1090, 0]
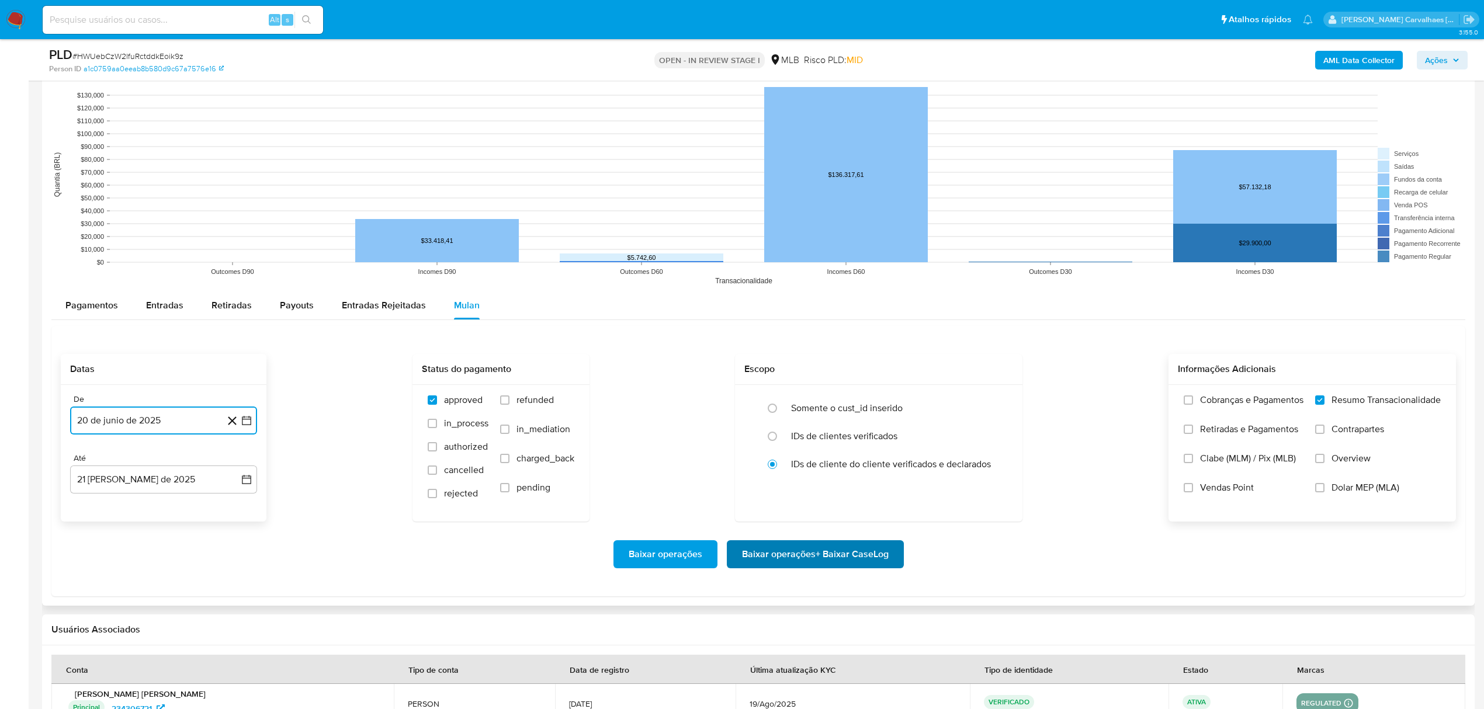
click at [813, 557] on span "Baixar operações + Baixar CaseLog" at bounding box center [815, 555] width 147 height 26
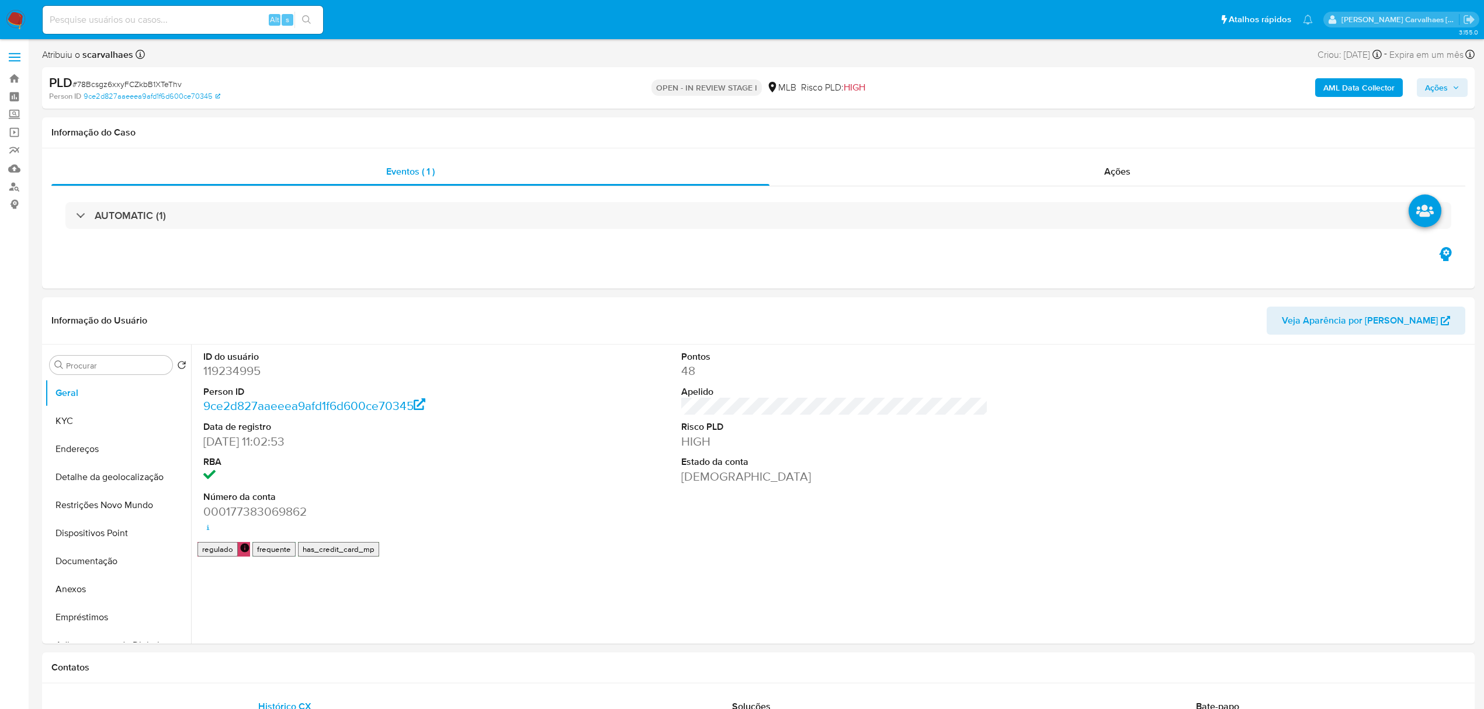
select select "10"
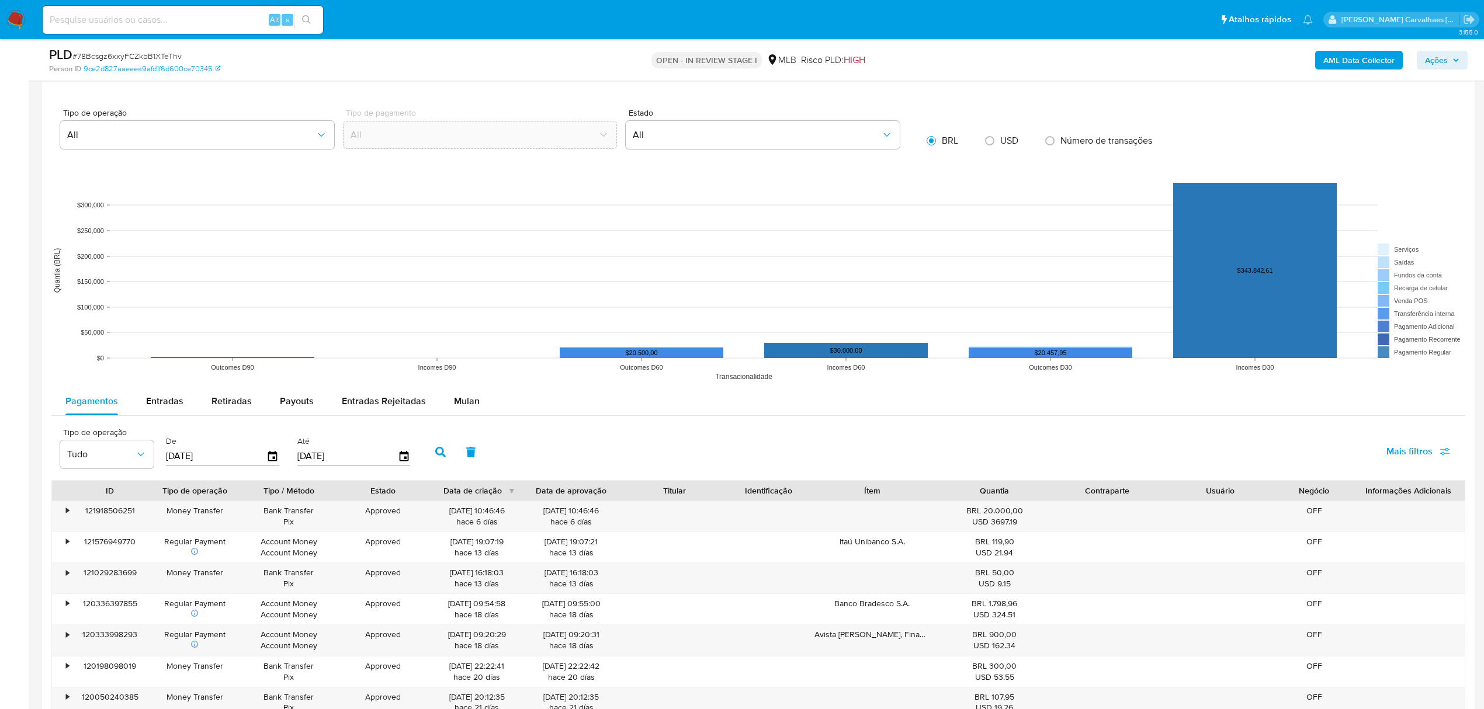
scroll to position [1013, 0]
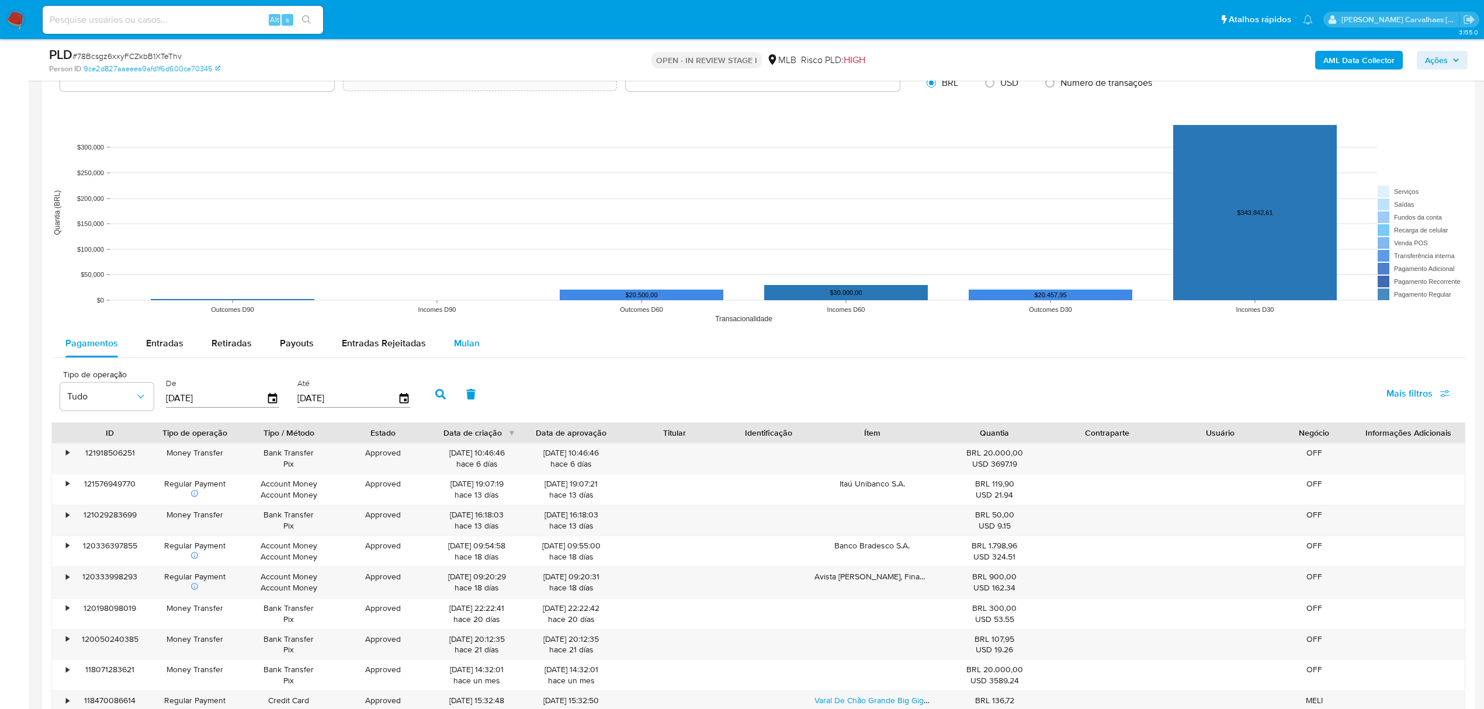
click at [454, 350] on span "Mulan" at bounding box center [467, 343] width 26 height 13
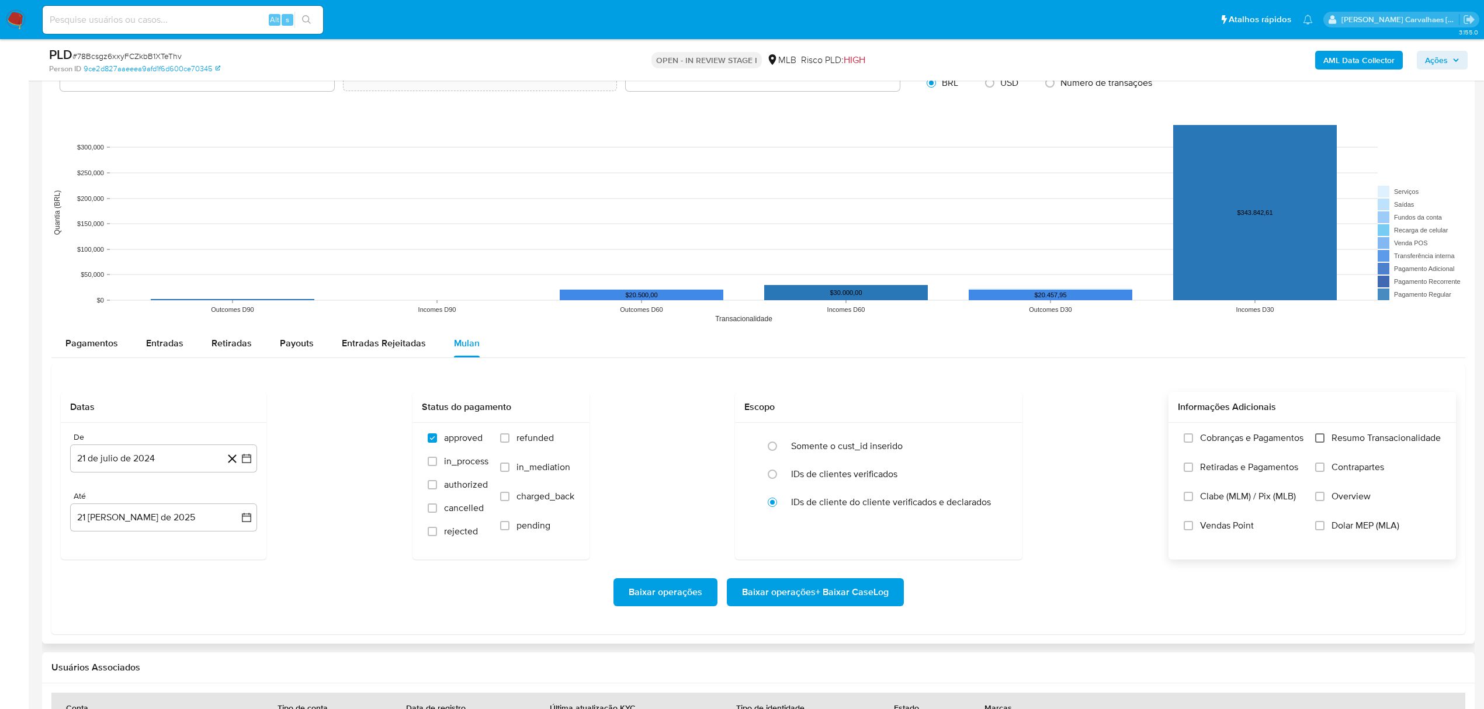
click at [1319, 440] on input "Resumo Transacionalidade" at bounding box center [1319, 438] width 9 height 9
click at [249, 463] on icon "button" at bounding box center [247, 459] width 12 height 12
click at [238, 501] on icon "Mes siguiente" at bounding box center [236, 501] width 14 height 14
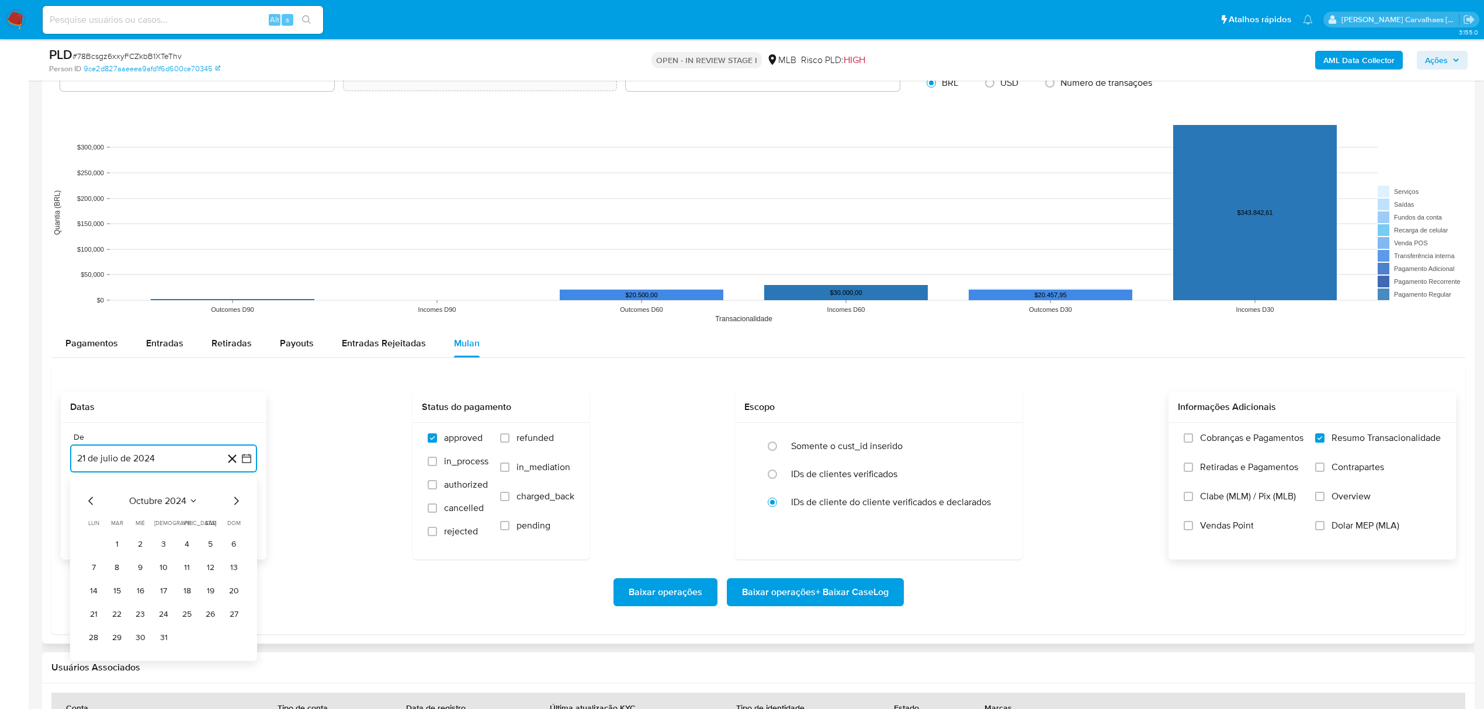
click at [238, 501] on icon "Mes siguiente" at bounding box center [236, 501] width 14 height 14
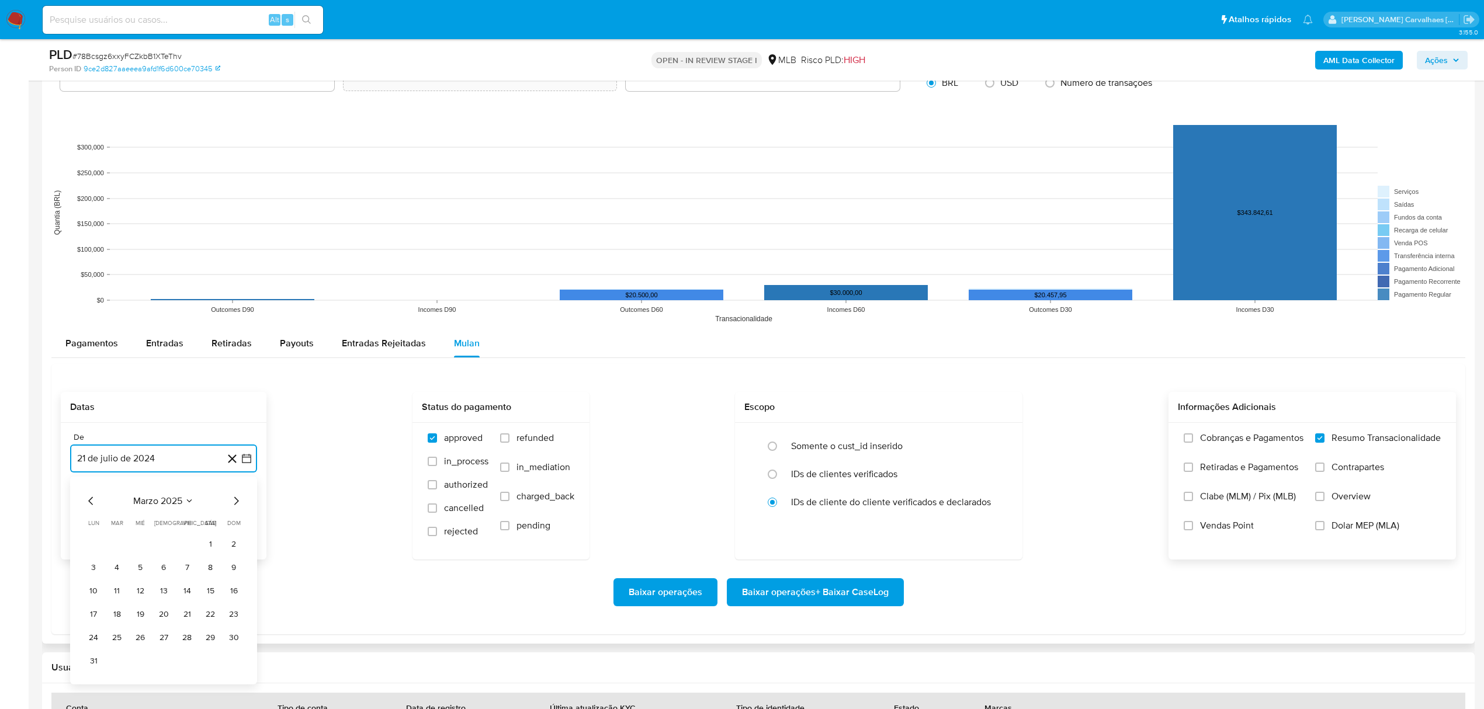
click at [238, 501] on icon "Mes siguiente" at bounding box center [236, 501] width 14 height 14
click at [192, 615] on button "20" at bounding box center [187, 614] width 19 height 19
click at [779, 590] on span "Baixar operações + Baixar CaseLog" at bounding box center [815, 593] width 147 height 26
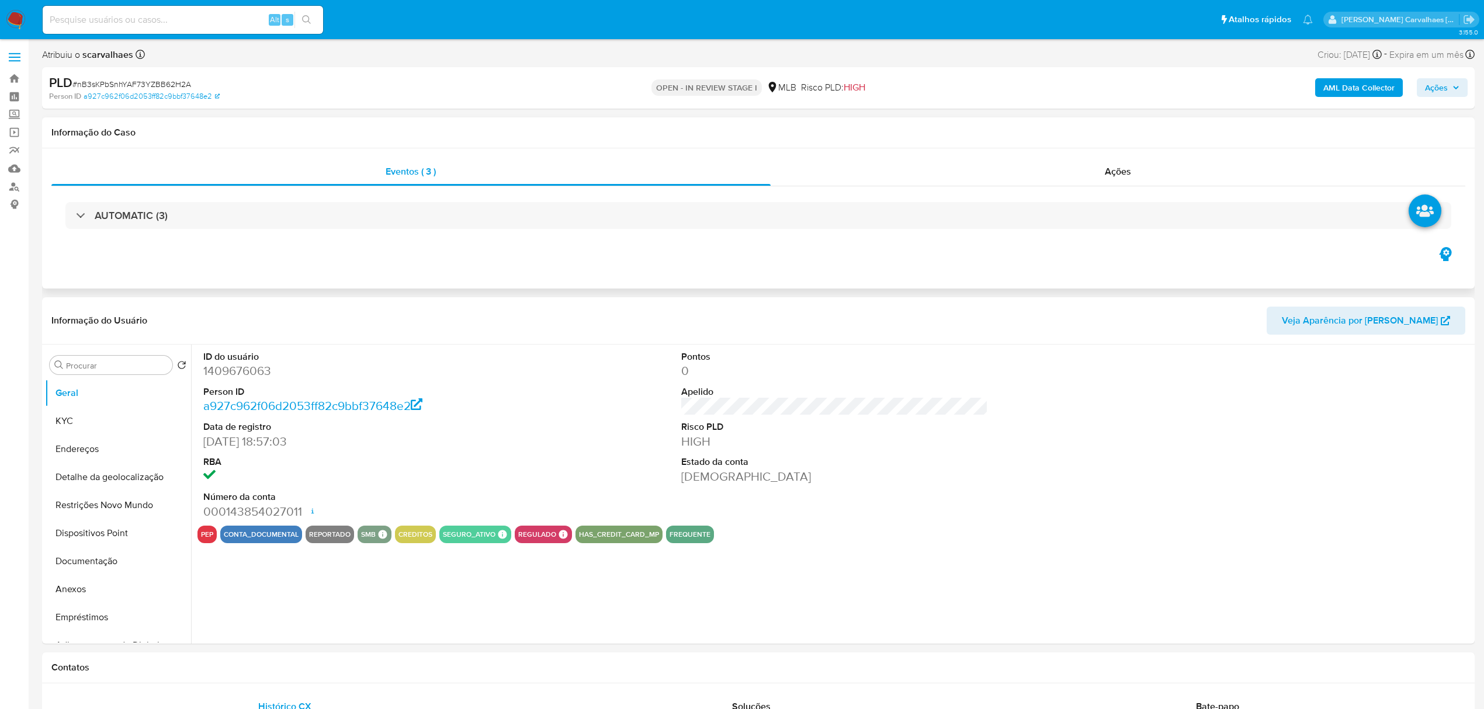
select select "10"
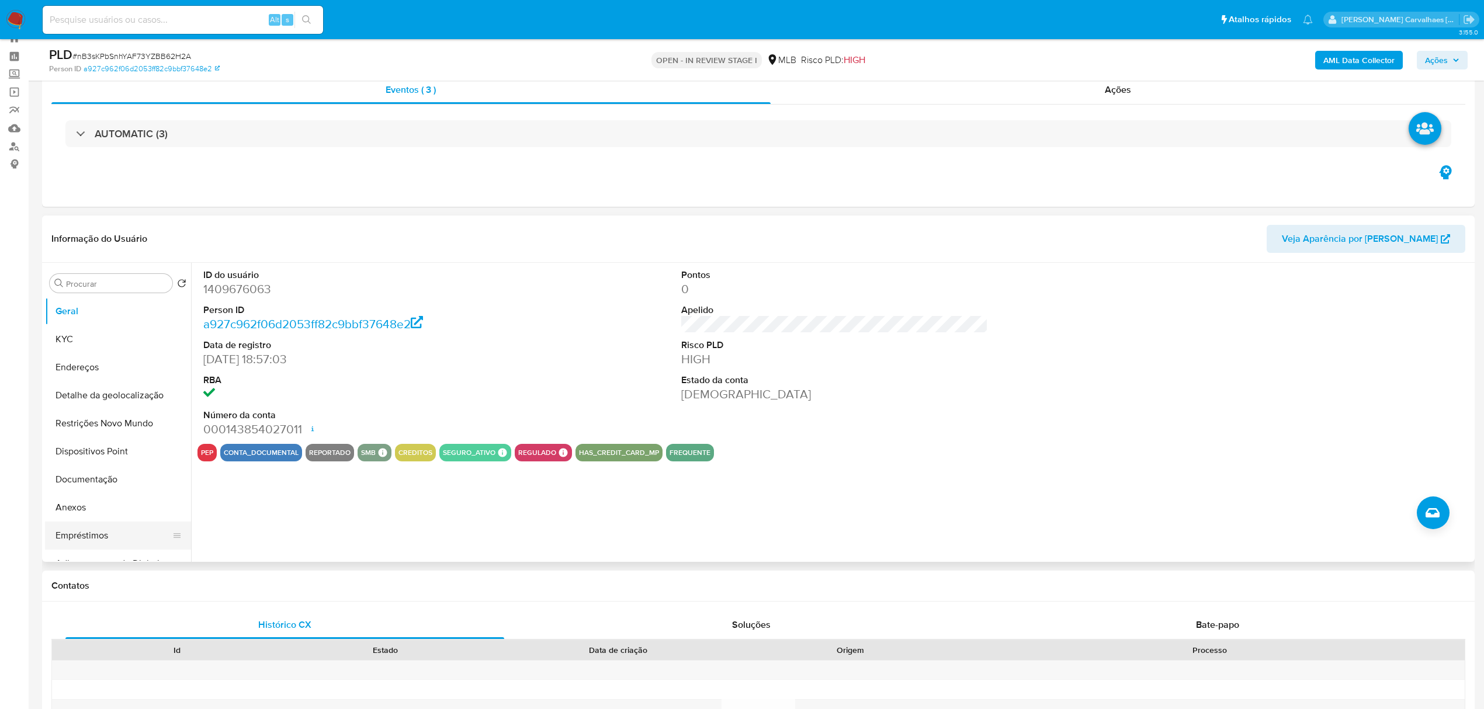
scroll to position [78, 0]
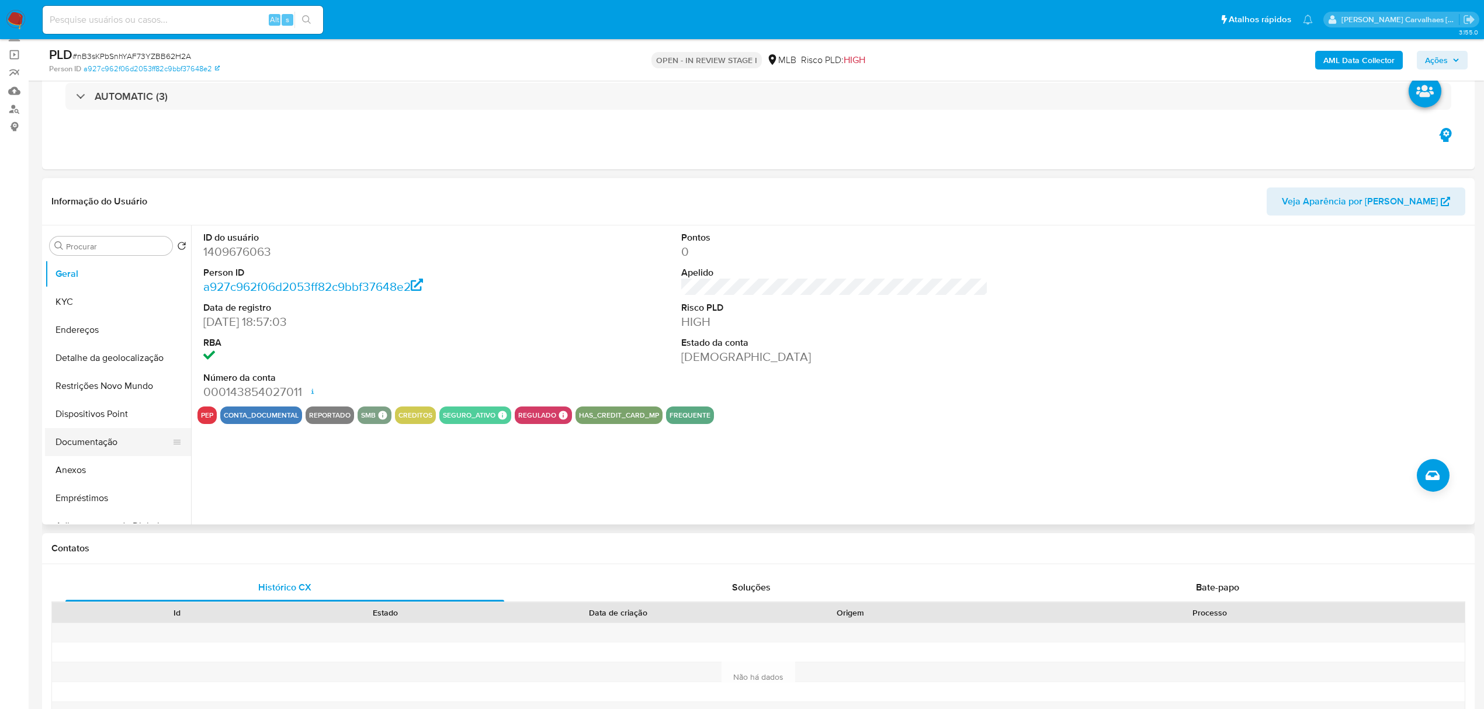
click at [123, 447] on button "Documentação" at bounding box center [113, 442] width 137 height 28
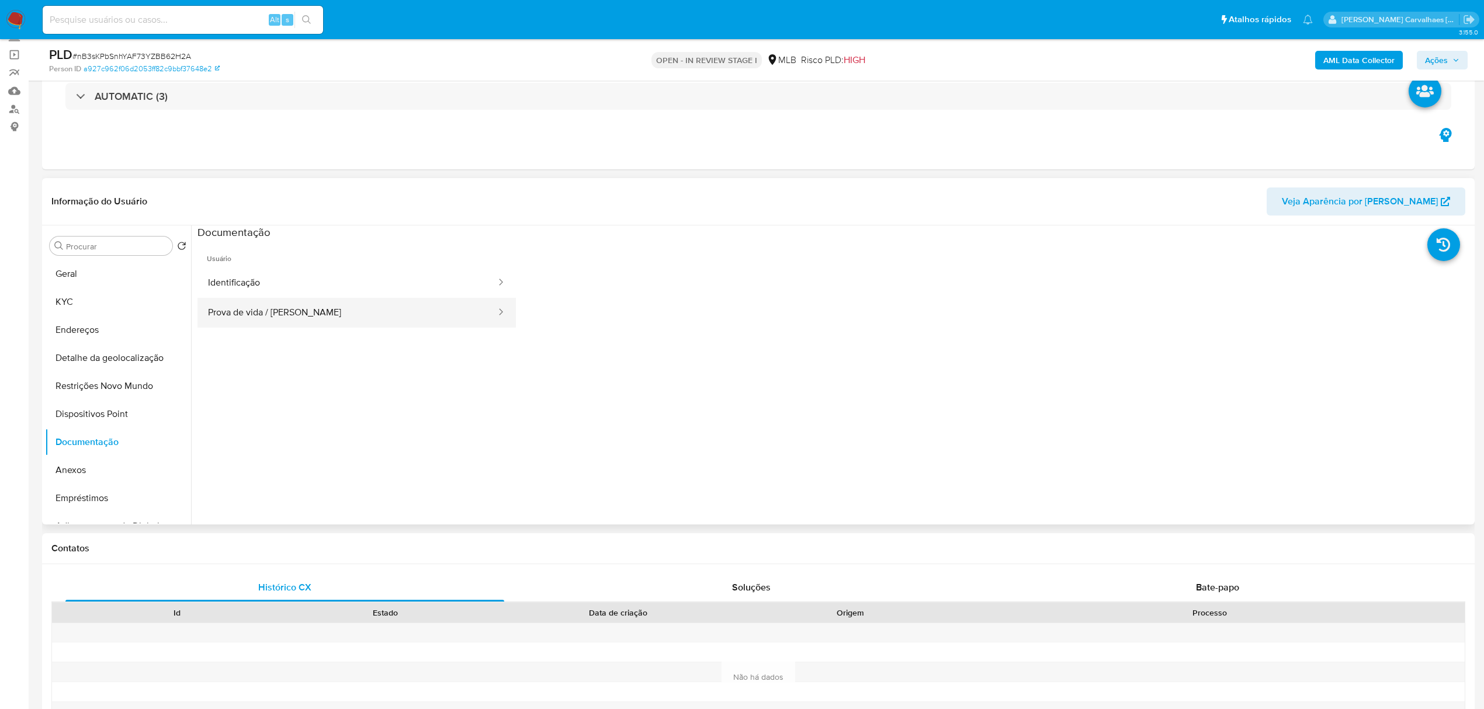
click at [347, 321] on button "Prova de vida / [PERSON_NAME]" at bounding box center [348, 313] width 300 height 30
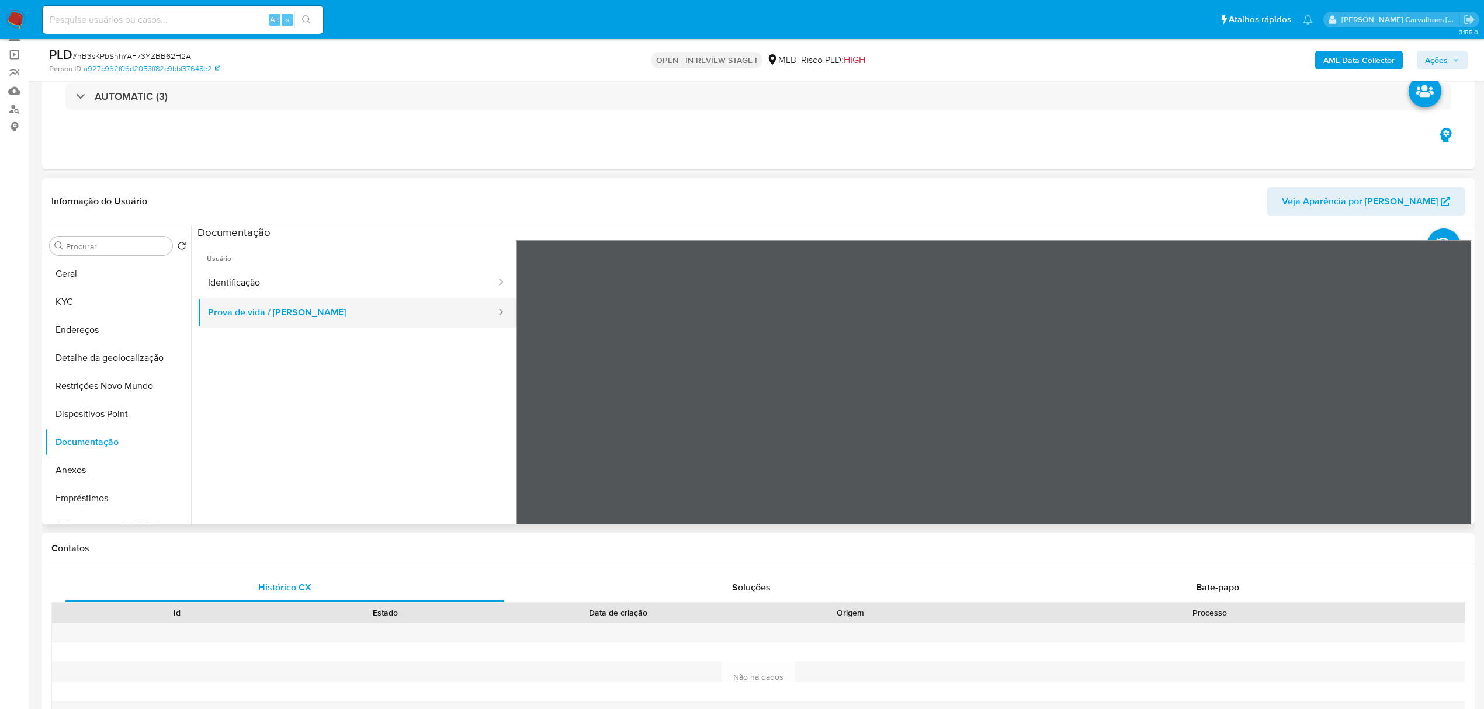
click at [321, 310] on button "Prova de vida / [PERSON_NAME]" at bounding box center [348, 313] width 300 height 30
click at [300, 296] on button "Identificação" at bounding box center [348, 283] width 300 height 30
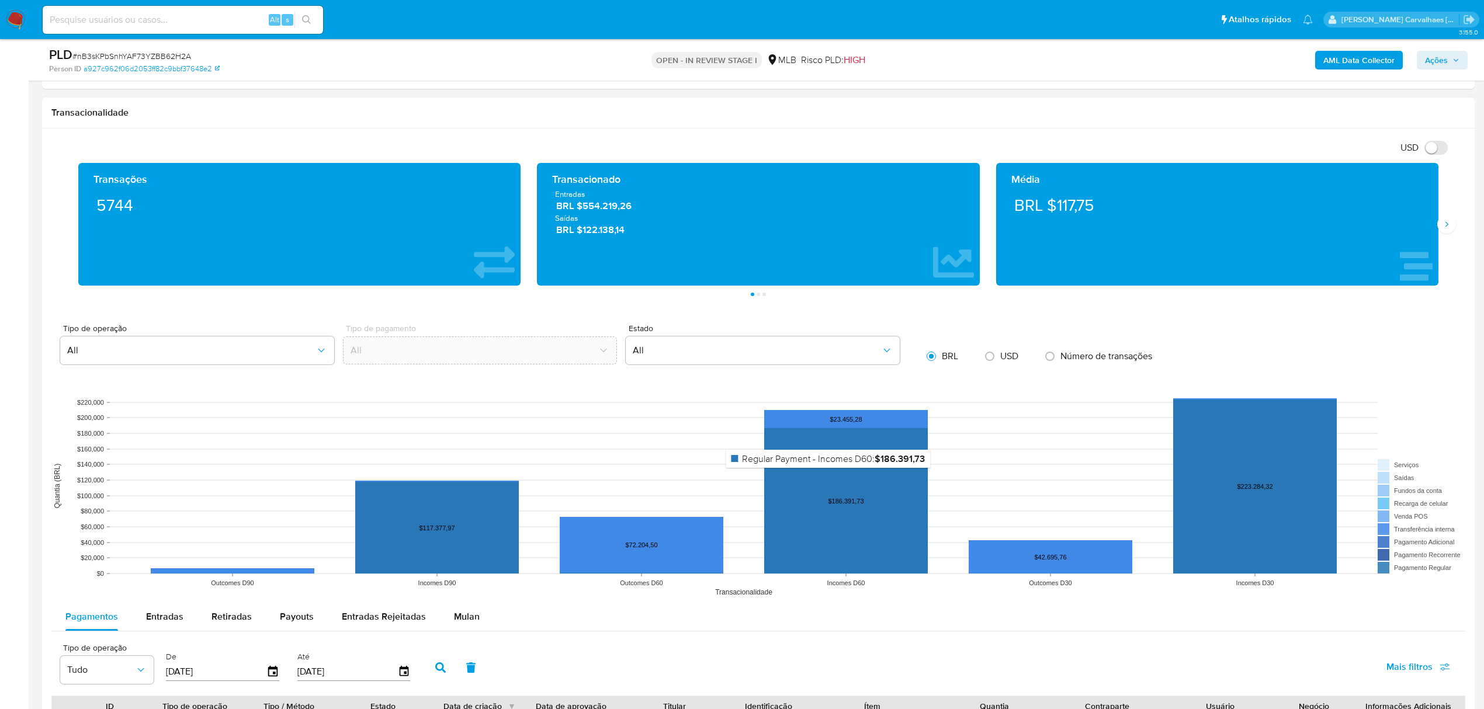
scroll to position [935, 0]
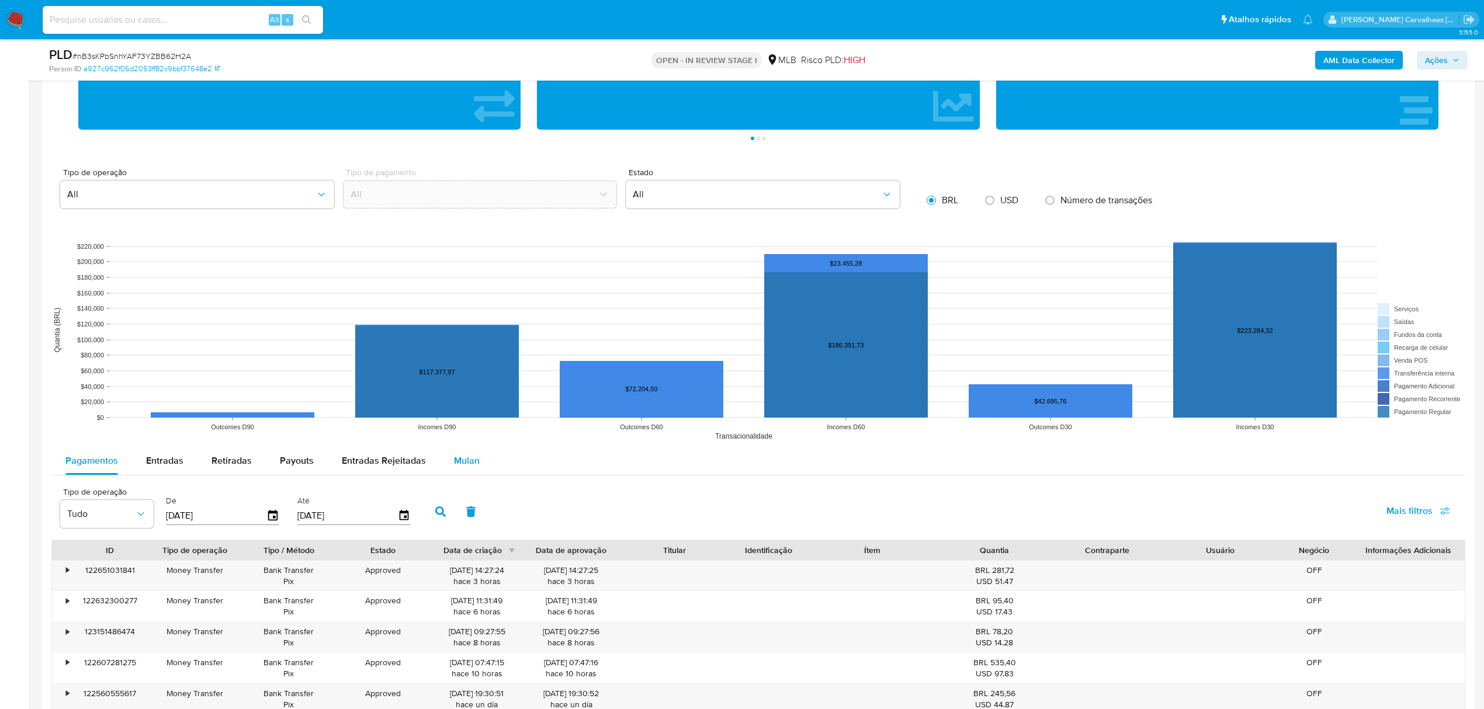
click at [468, 466] on span "Mulan" at bounding box center [467, 460] width 26 height 13
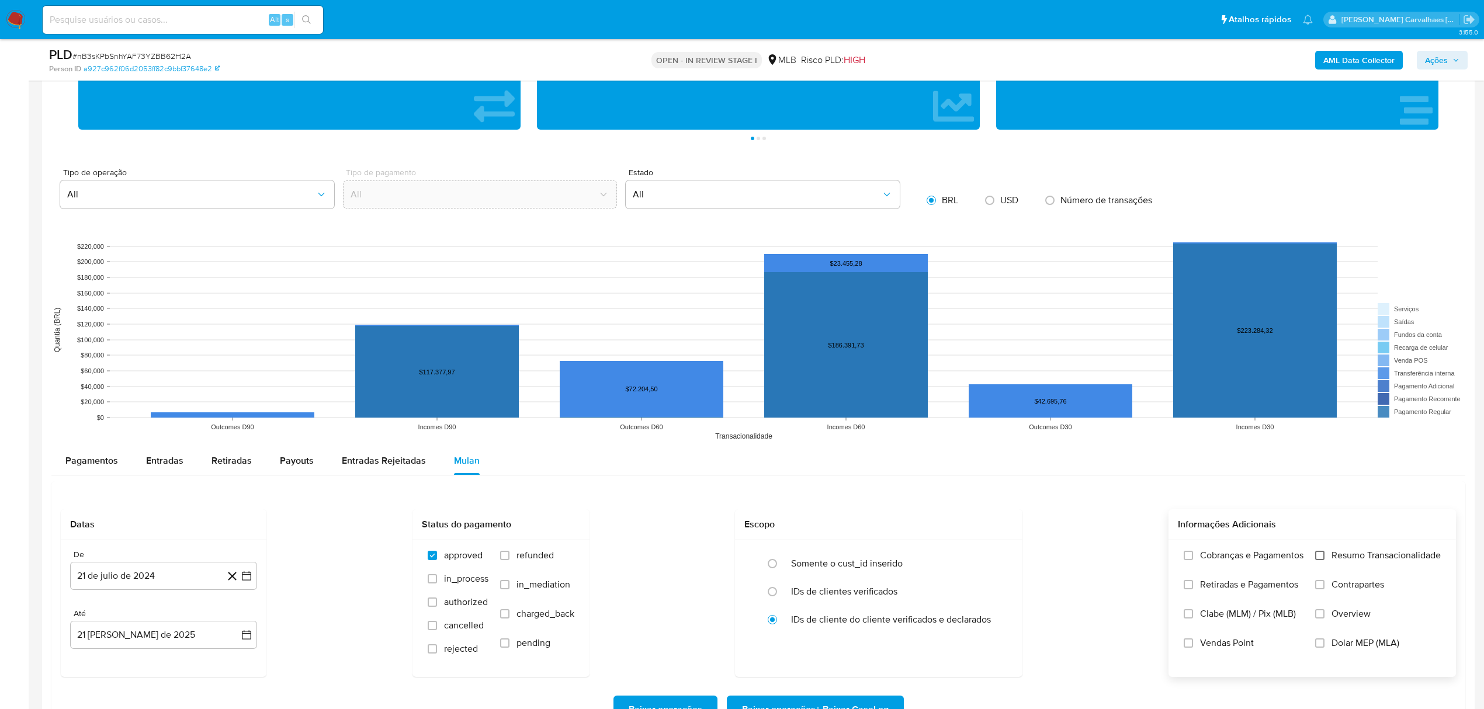
click at [1317, 555] on input "Resumo Transacionalidade" at bounding box center [1319, 555] width 9 height 9
click at [245, 576] on icon "button" at bounding box center [246, 575] width 9 height 9
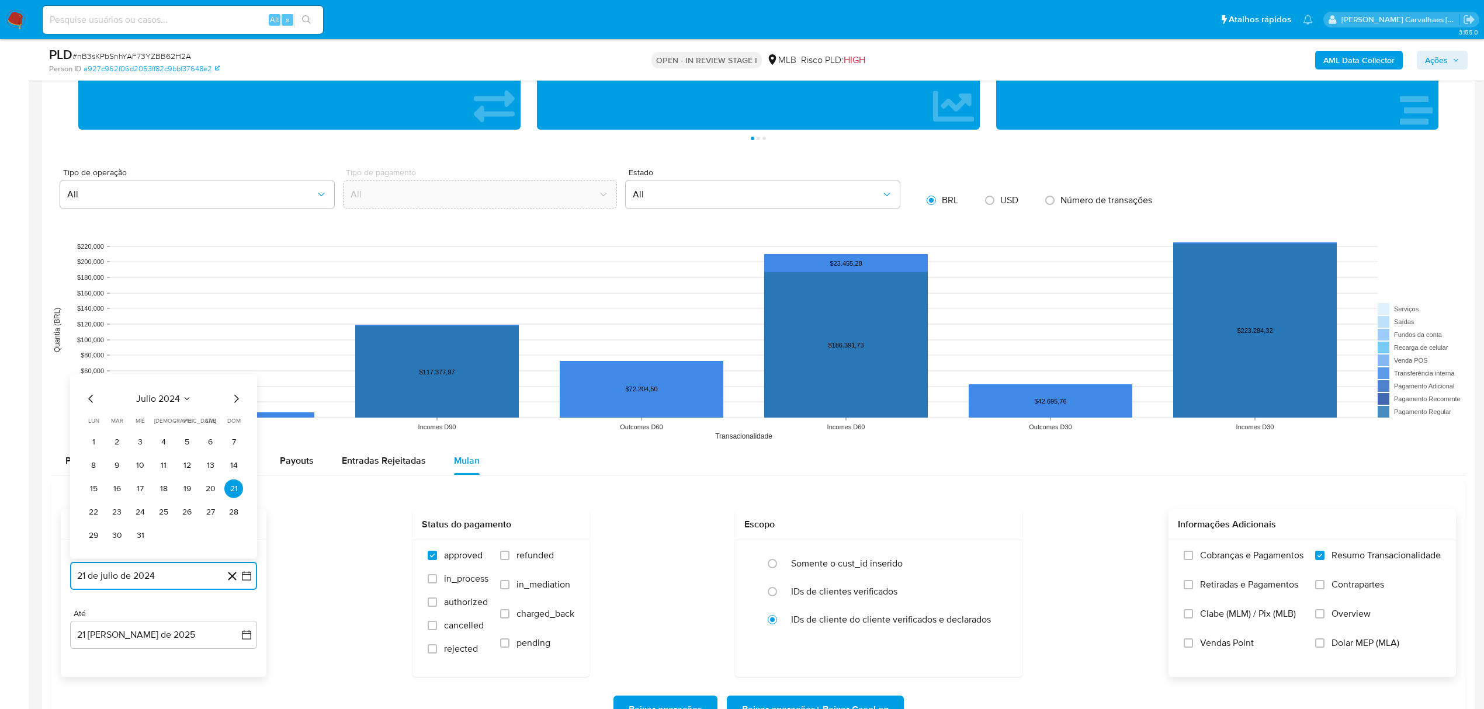
click at [234, 400] on icon "Mes siguiente" at bounding box center [236, 398] width 14 height 14
click at [234, 402] on icon "Mes siguiente" at bounding box center [236, 398] width 14 height 14
click at [238, 375] on icon "Mes siguiente" at bounding box center [236, 375] width 14 height 14
click at [234, 400] on icon "Mes siguiente" at bounding box center [236, 398] width 14 height 14
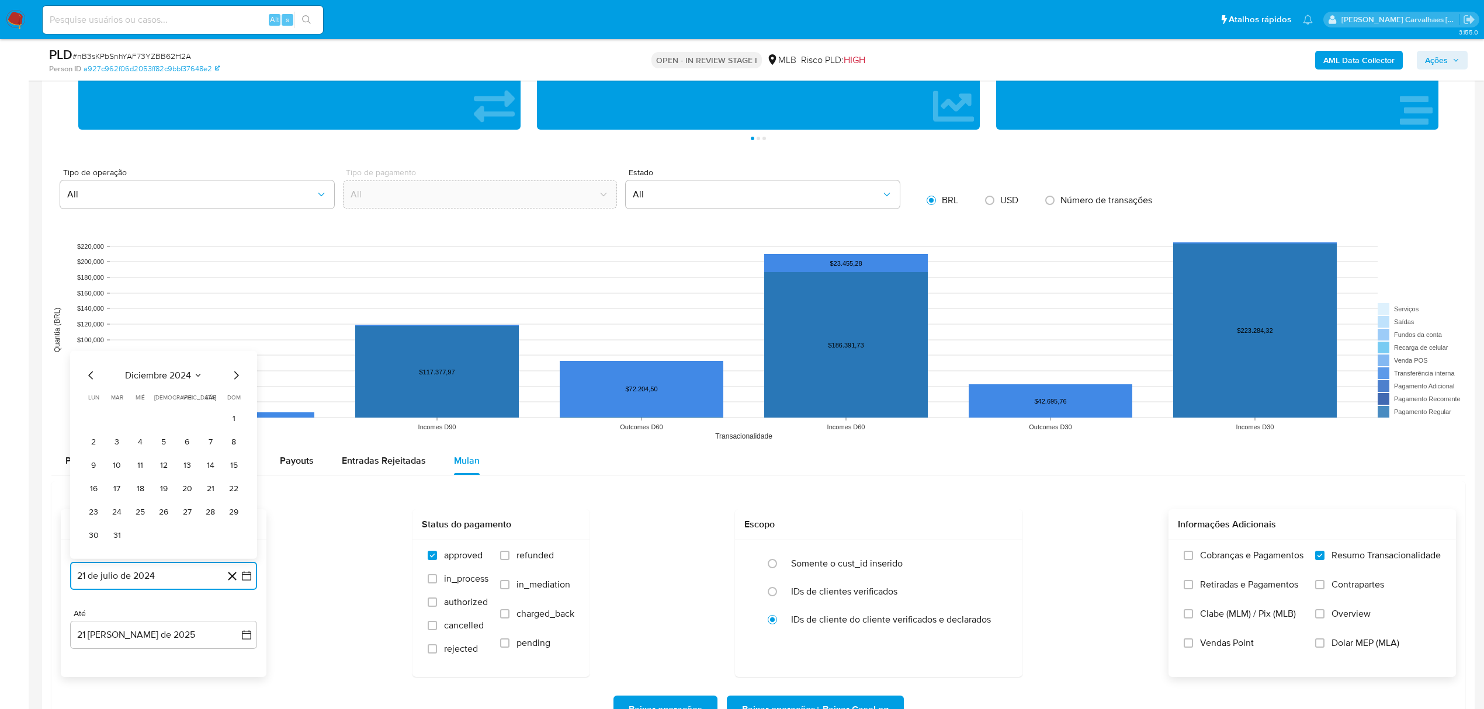
click at [239, 376] on icon "Mes siguiente" at bounding box center [236, 375] width 14 height 14
click at [238, 399] on icon "Mes siguiente" at bounding box center [236, 398] width 14 height 14
click at [233, 402] on icon "Mes siguiente" at bounding box center [236, 398] width 14 height 14
click at [240, 375] on icon "Mes siguiente" at bounding box center [236, 375] width 14 height 14
click at [237, 402] on icon "Mes siguiente" at bounding box center [236, 398] width 14 height 14
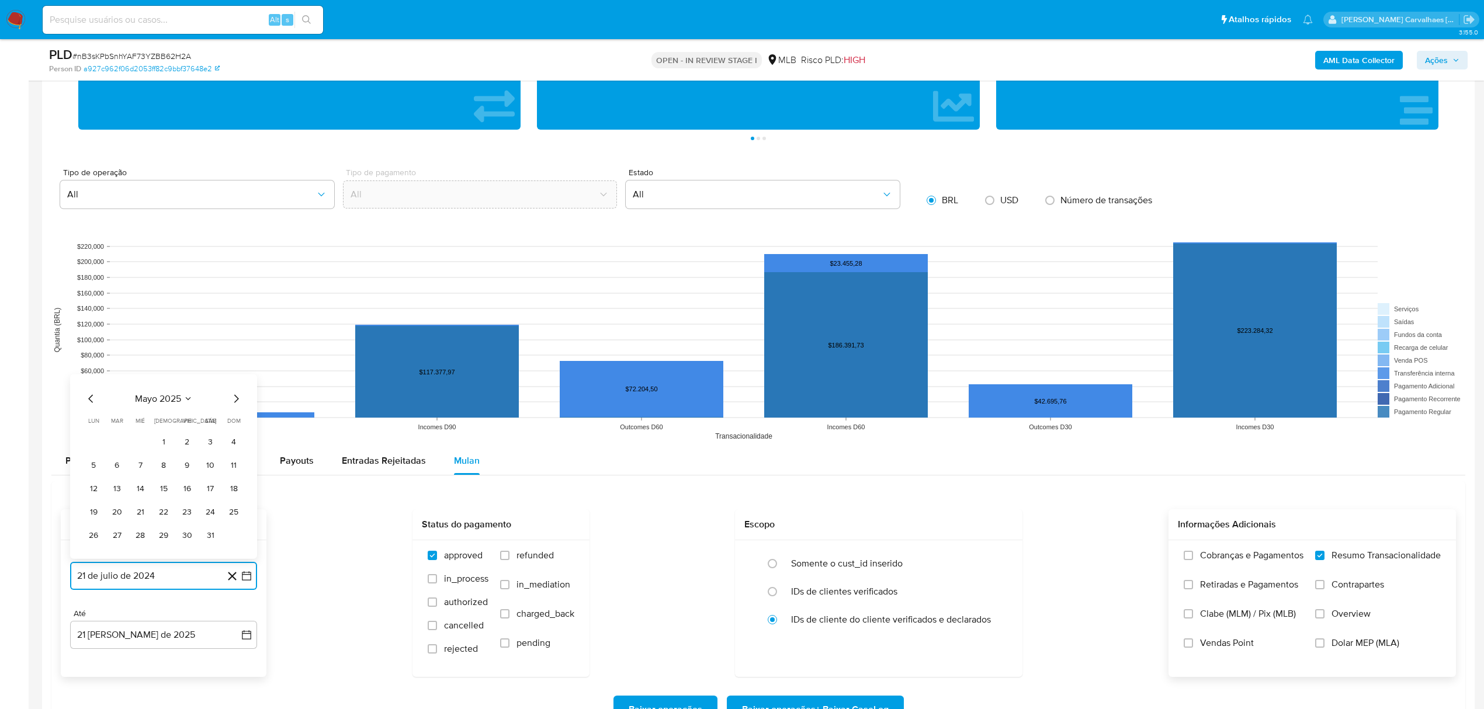
click at [237, 402] on icon "Mes siguiente" at bounding box center [236, 398] width 14 height 14
click at [193, 491] on button "20" at bounding box center [187, 488] width 19 height 19
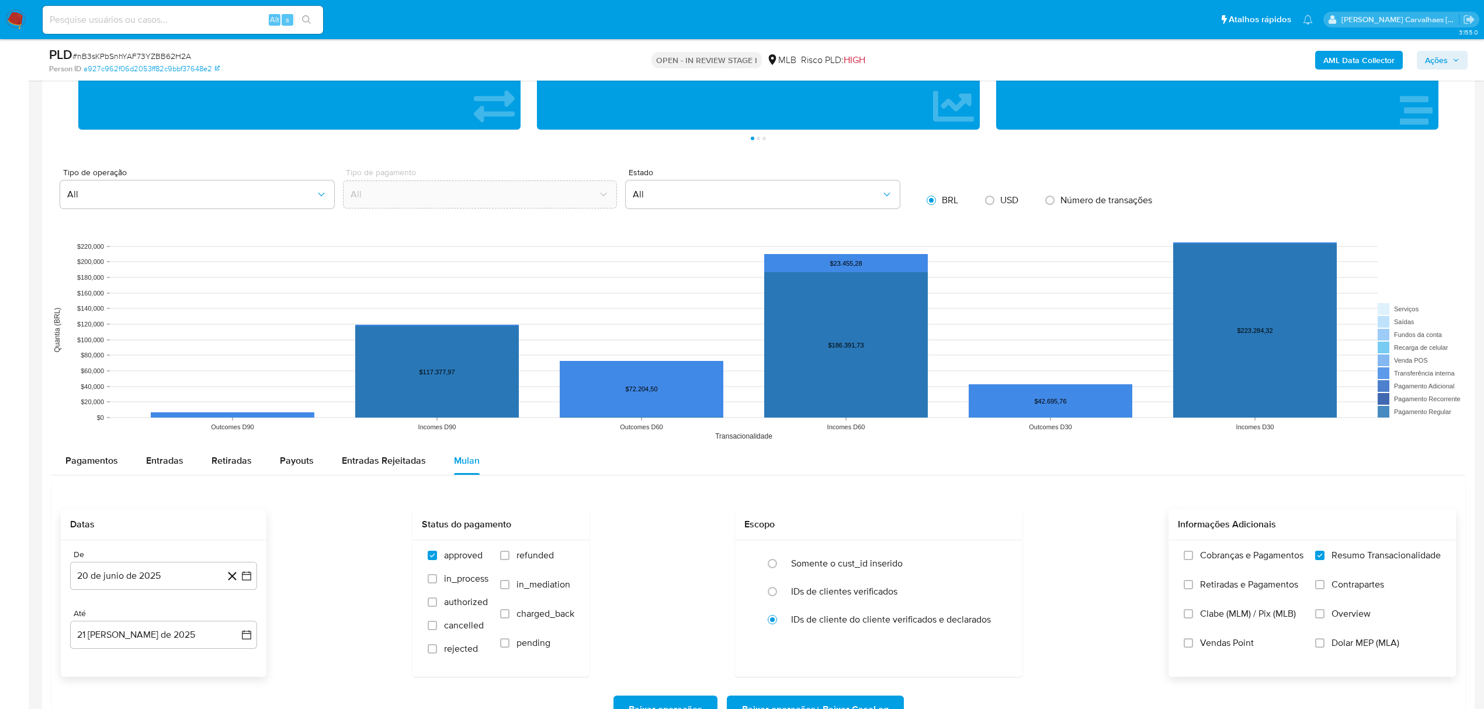
drag, startPoint x: 525, startPoint y: 625, endPoint x: 635, endPoint y: 604, distance: 111.7
click at [559, 628] on label "charged_back" at bounding box center [537, 622] width 74 height 29
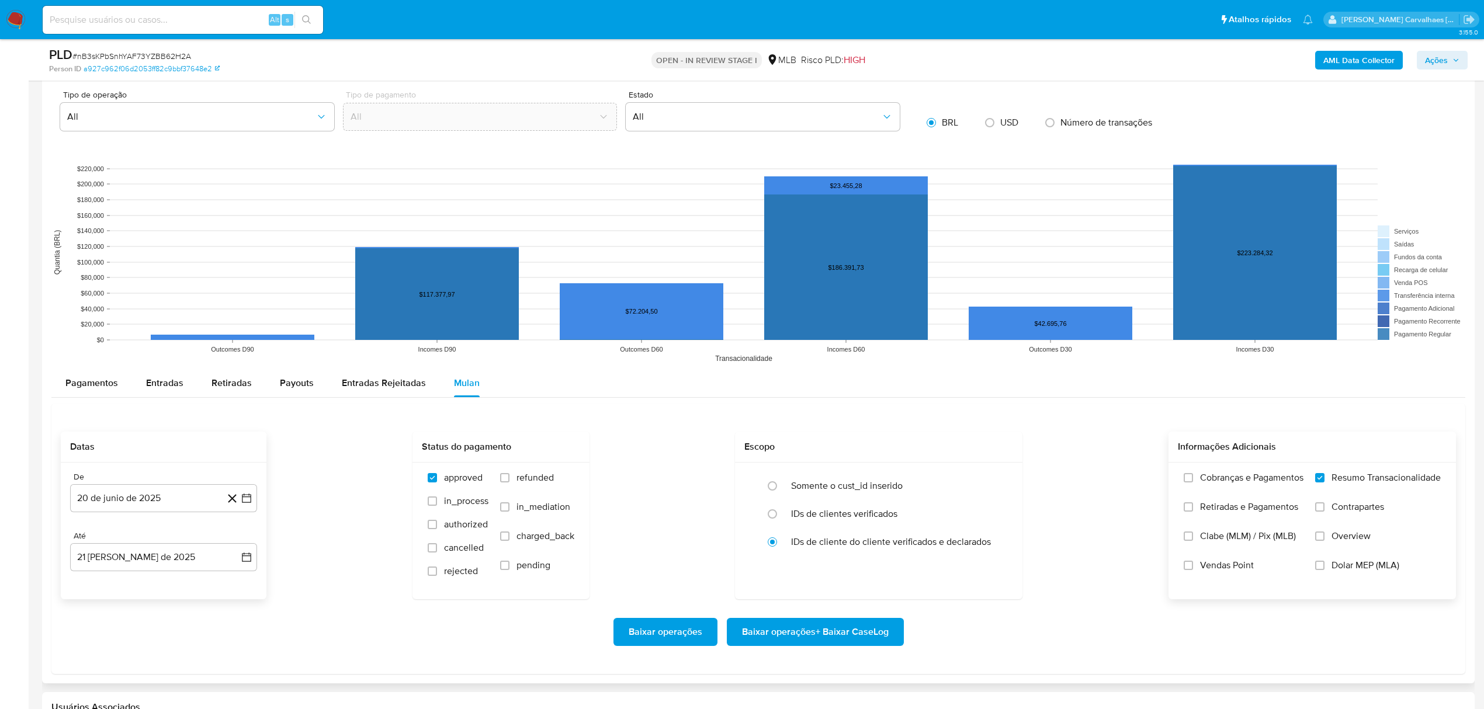
click at [840, 629] on span "Baixar operações + Baixar CaseLog" at bounding box center [815, 632] width 147 height 26
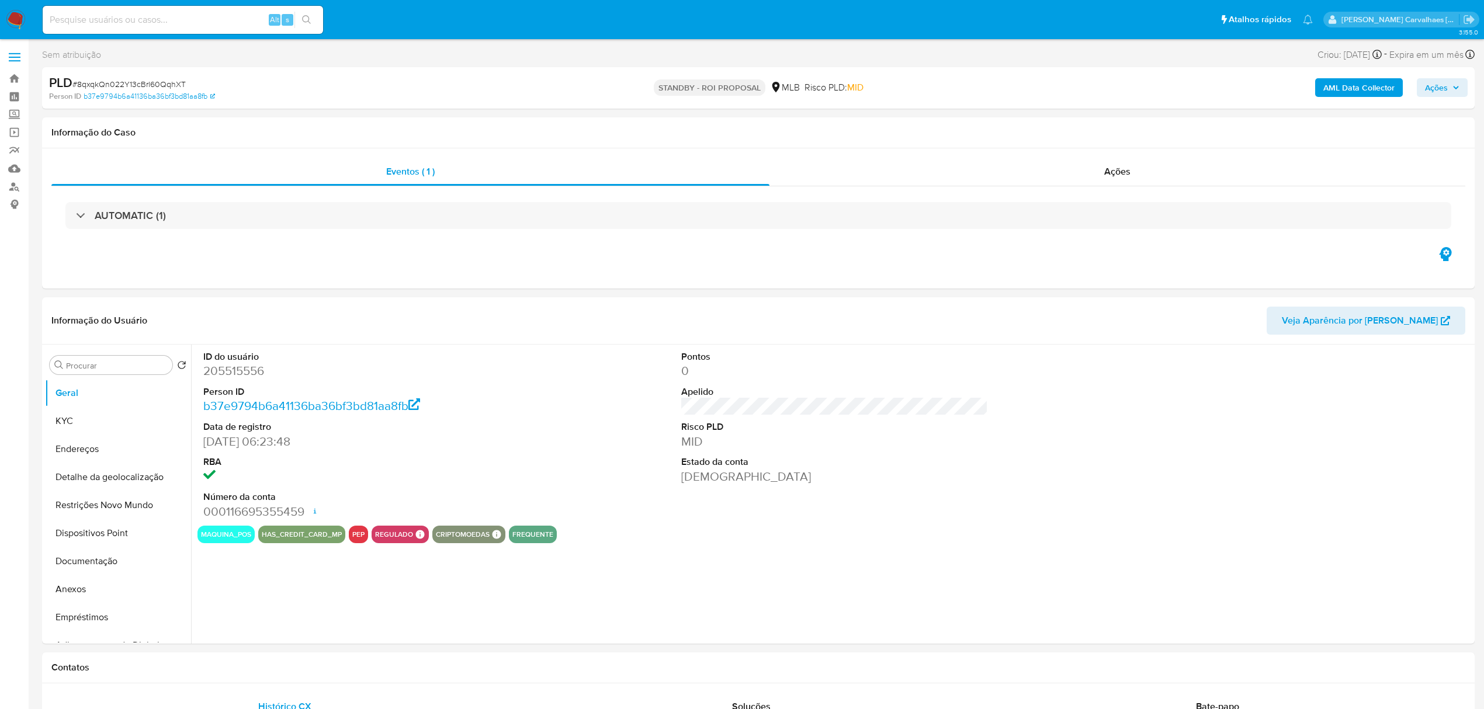
select select "10"
